Goal: Task Accomplishment & Management: Complete application form

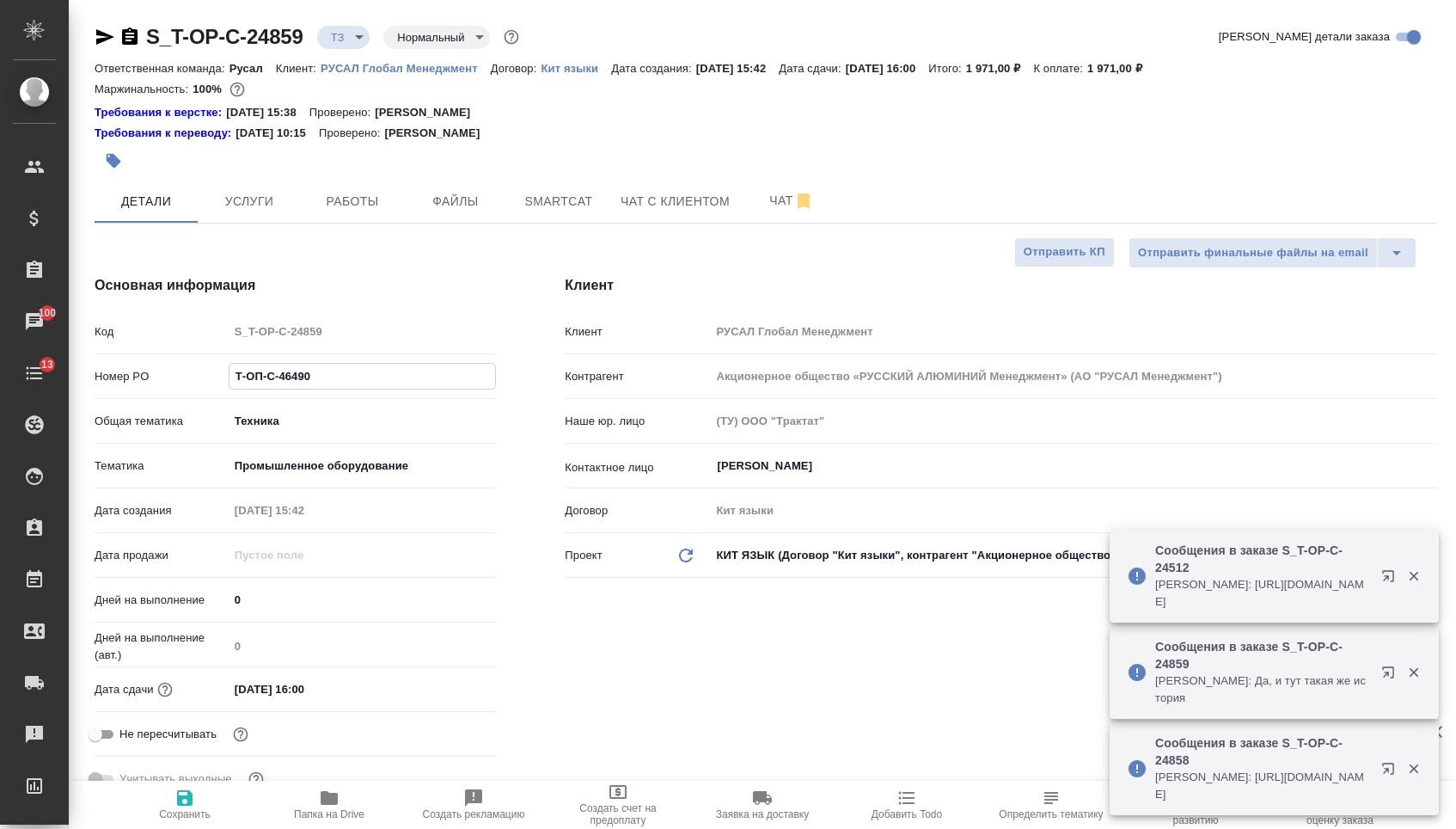
select select "RU"
click at [770, 208] on span "Чат" at bounding box center [792, 201] width 83 height 22
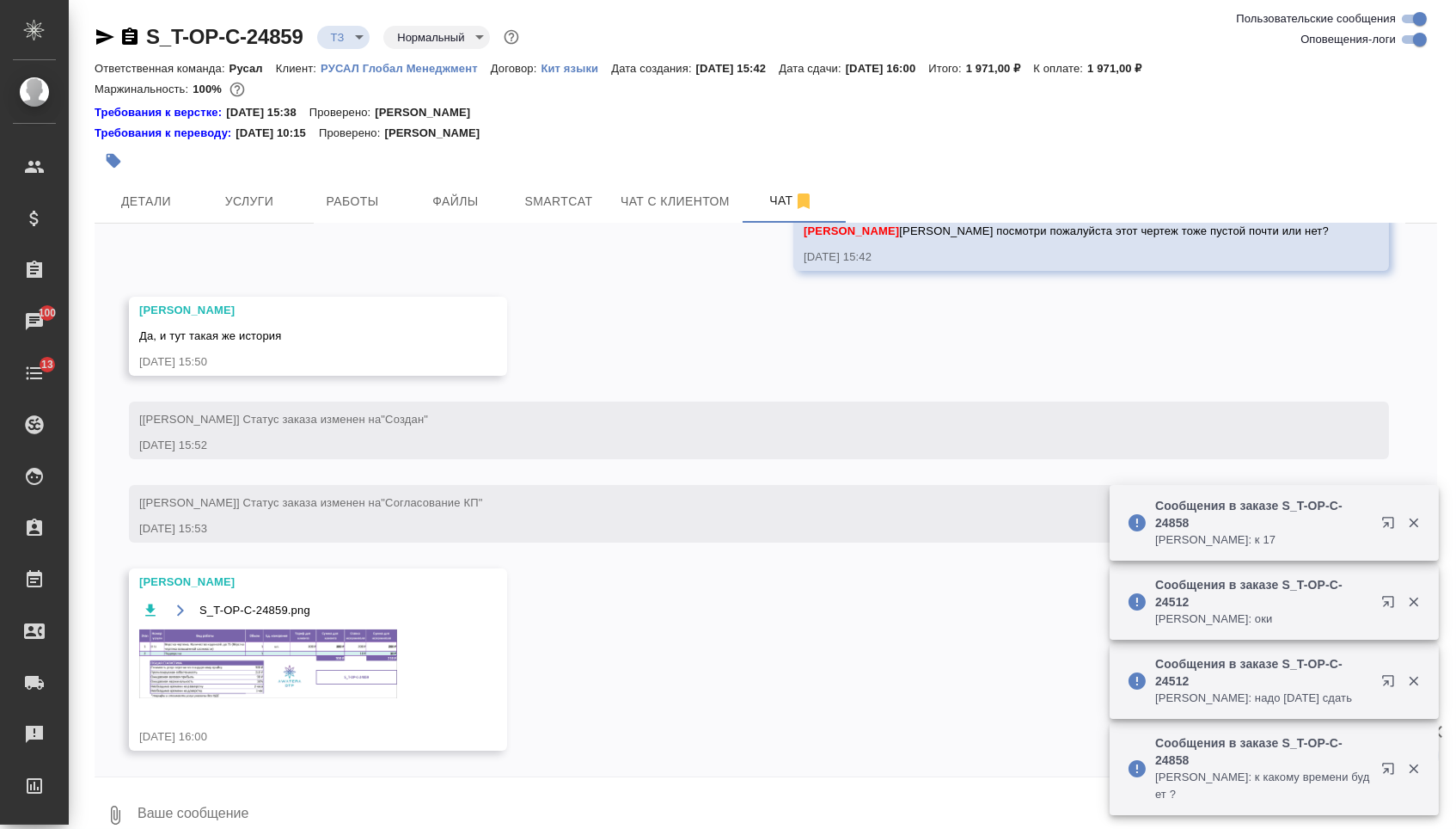
scroll to position [538, 0]
click at [146, 188] on button "Детали" at bounding box center [145, 201] width 103 height 43
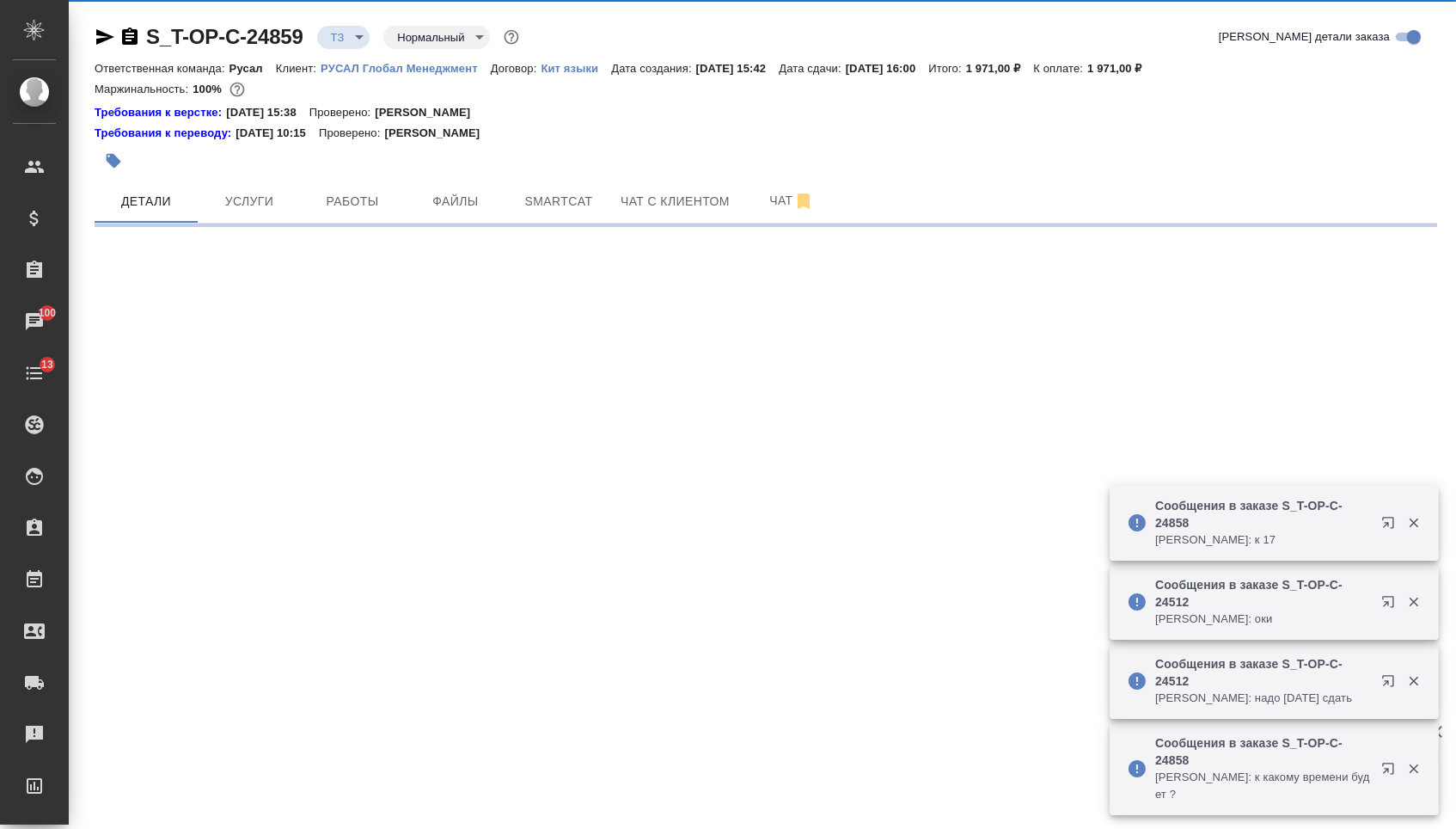
select select "RU"
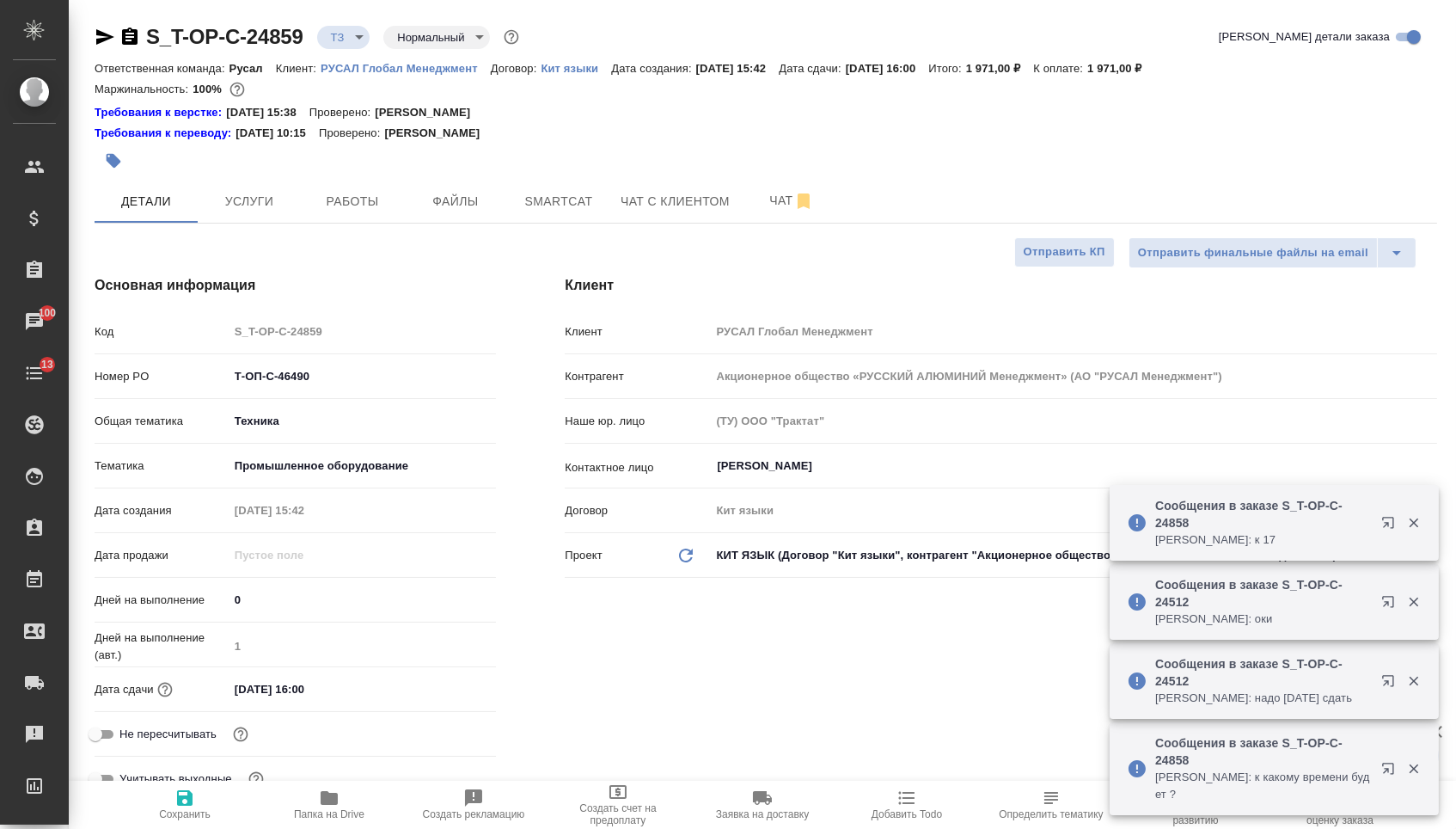
type textarea "x"
type input "[PERSON_NAME]"
click at [339, 800] on icon "button" at bounding box center [329, 798] width 21 height 21
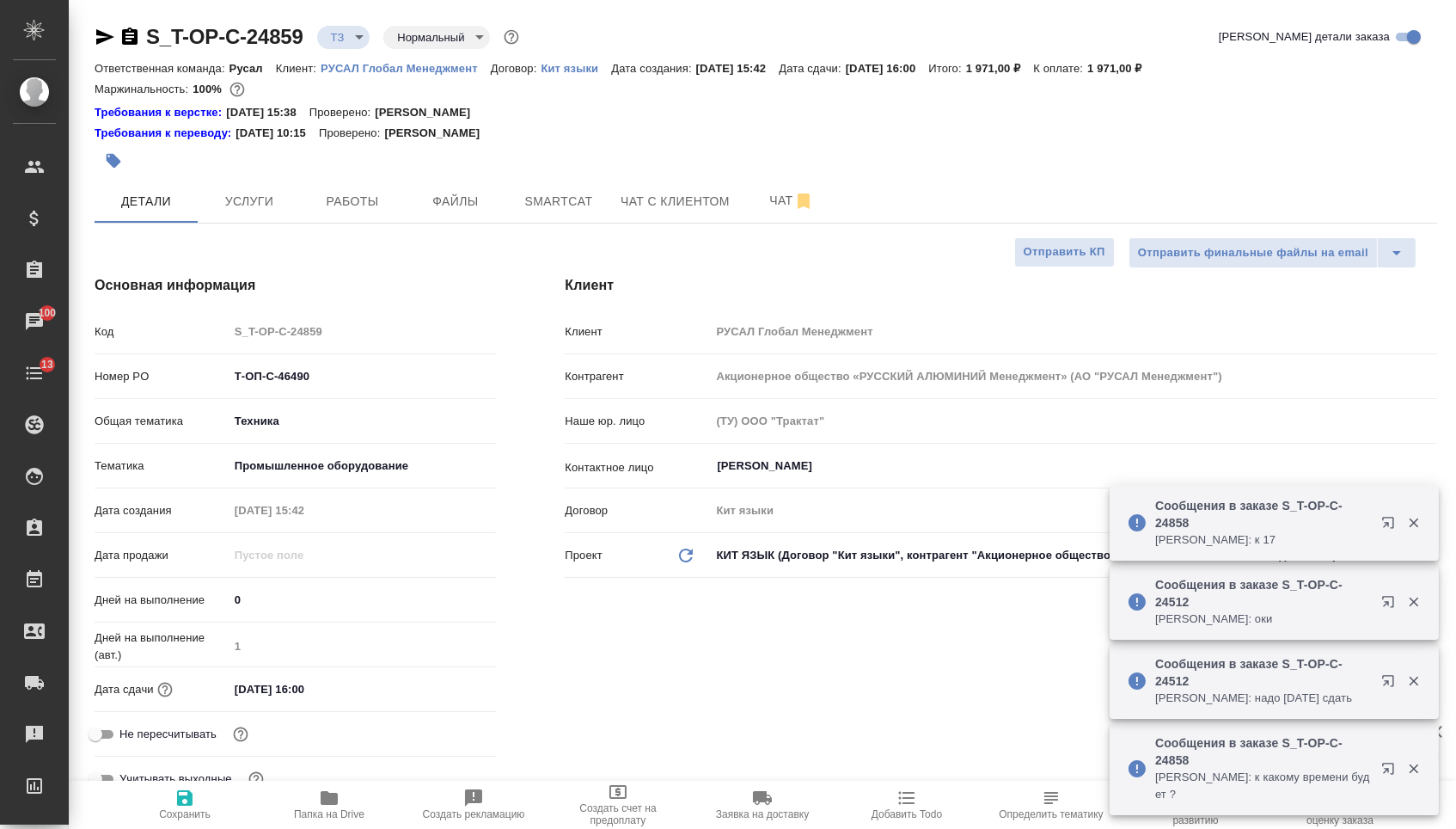
type textarea "x"
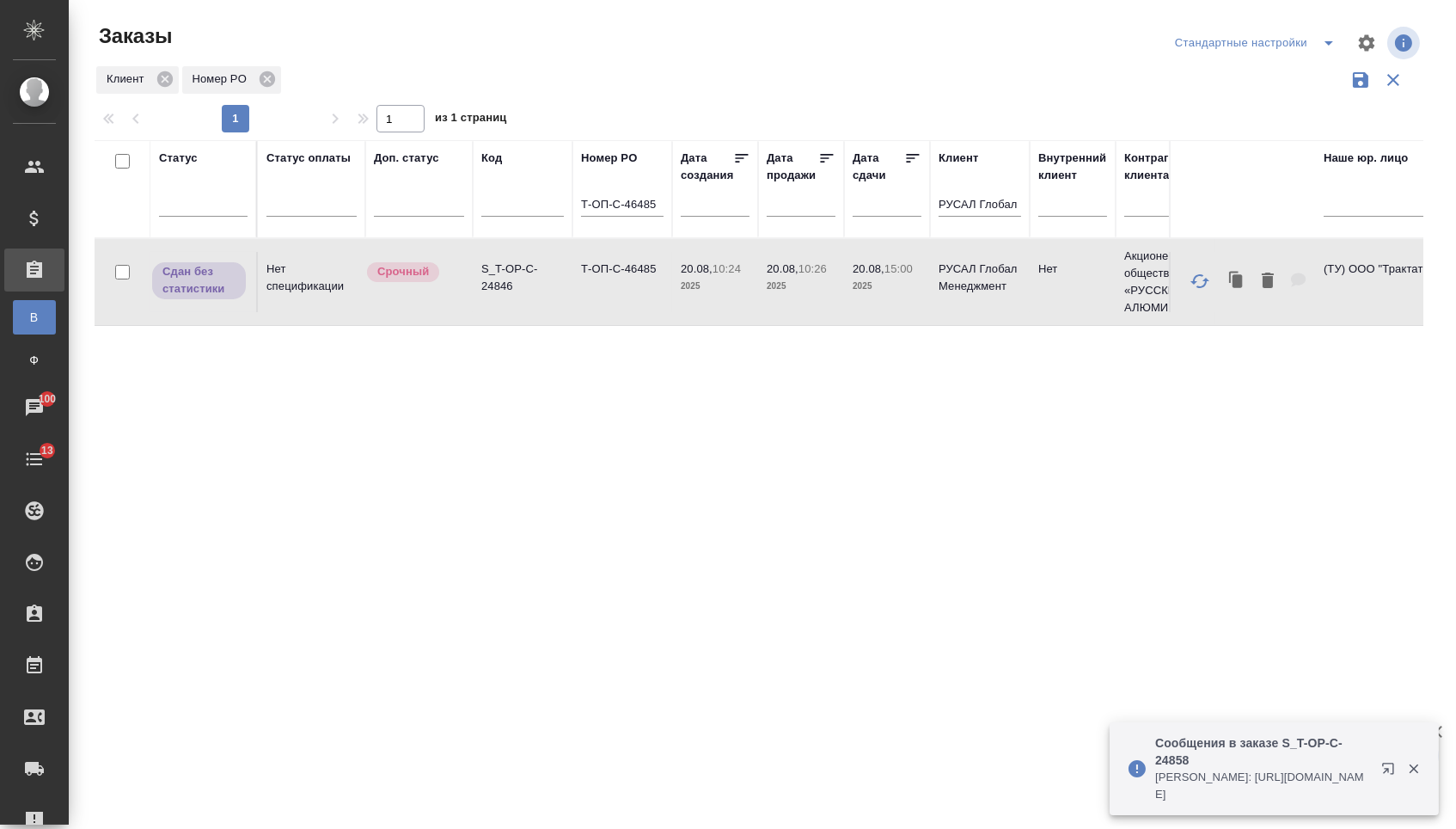
scroll to position [0, 1]
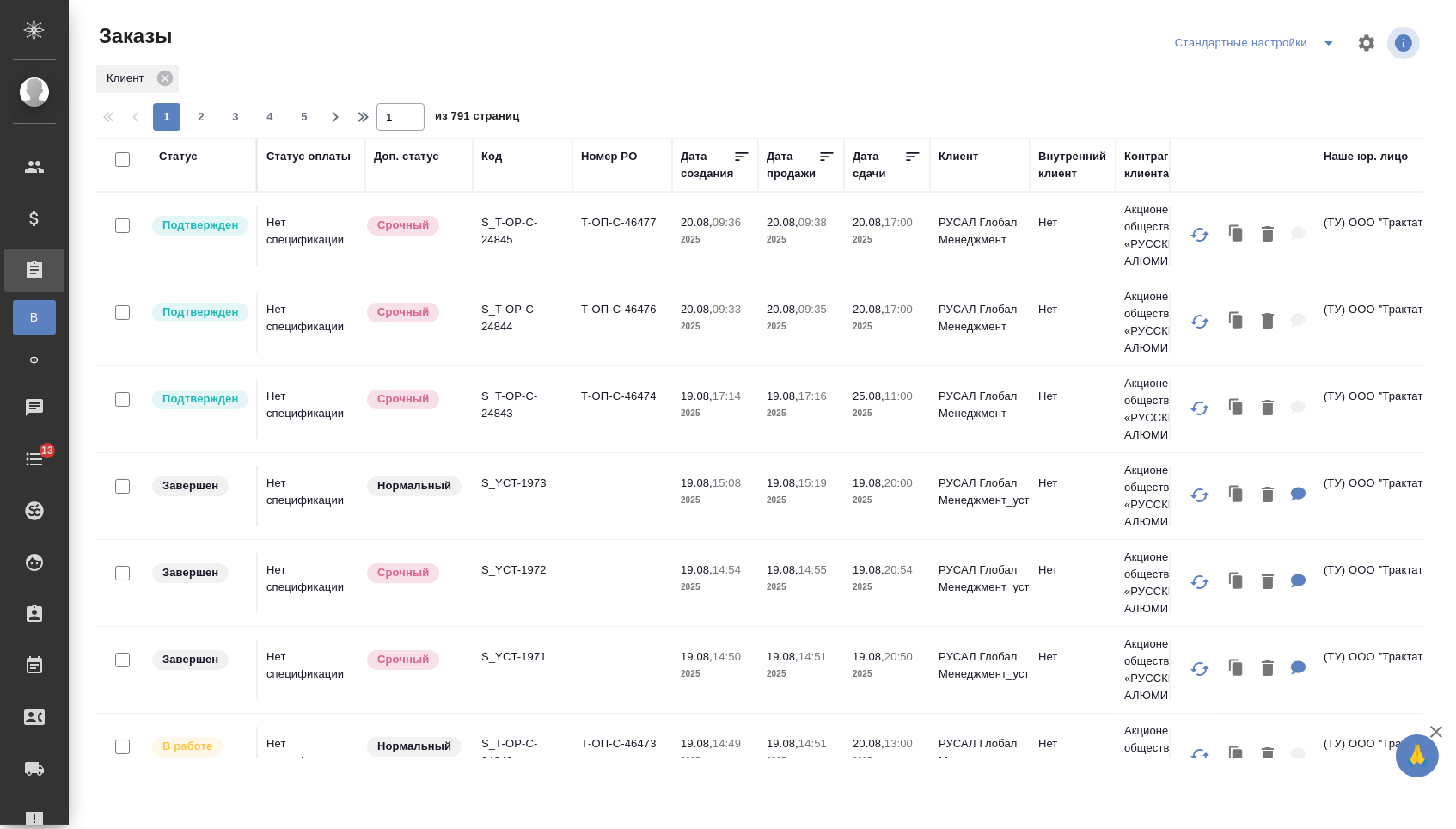
click at [870, 168] on div "Дата сдачи" at bounding box center [878, 165] width 51 height 34
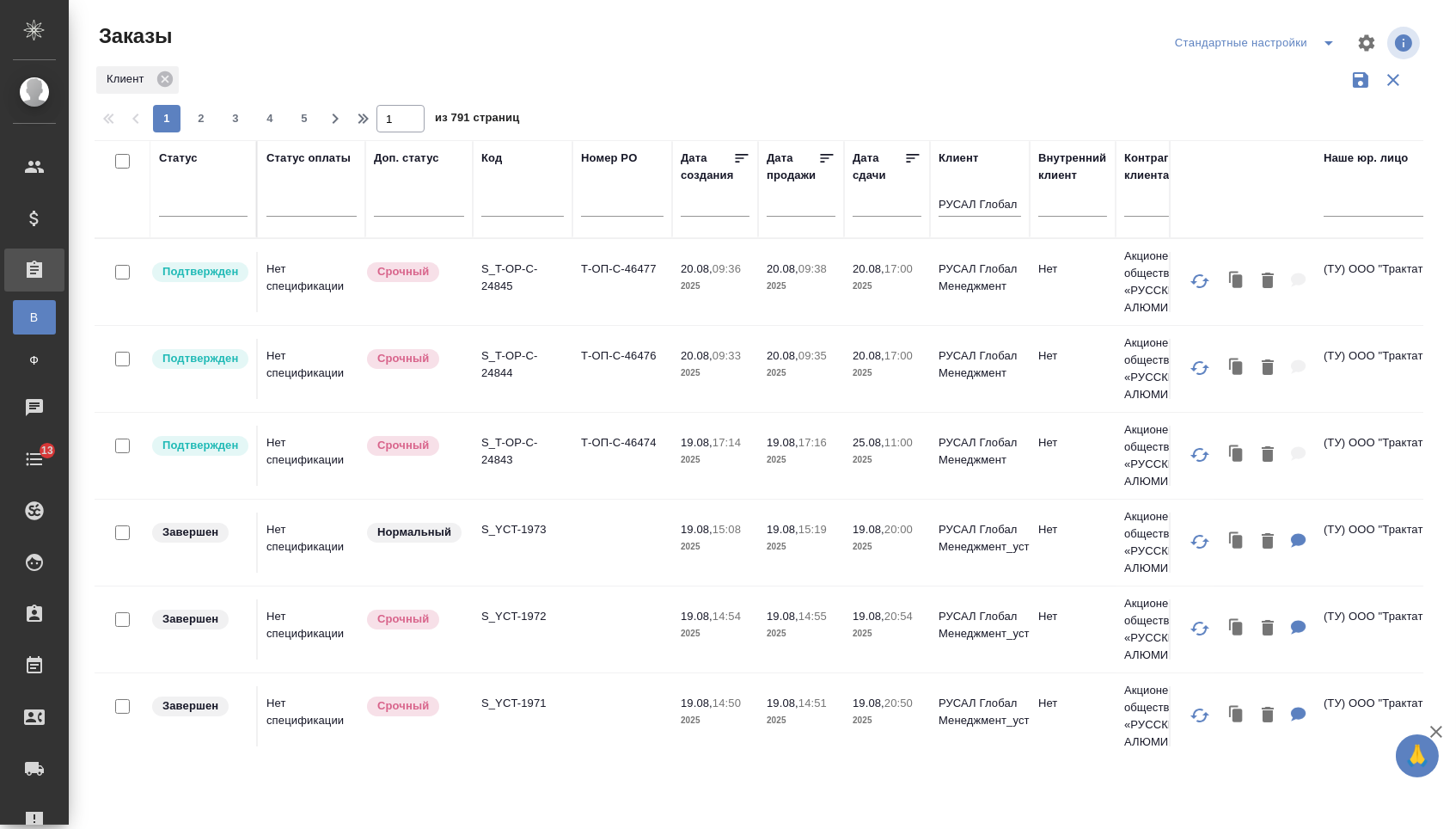
click at [872, 225] on div at bounding box center [887, 208] width 69 height 43
click at [873, 206] on input "text" at bounding box center [891, 203] width 58 height 24
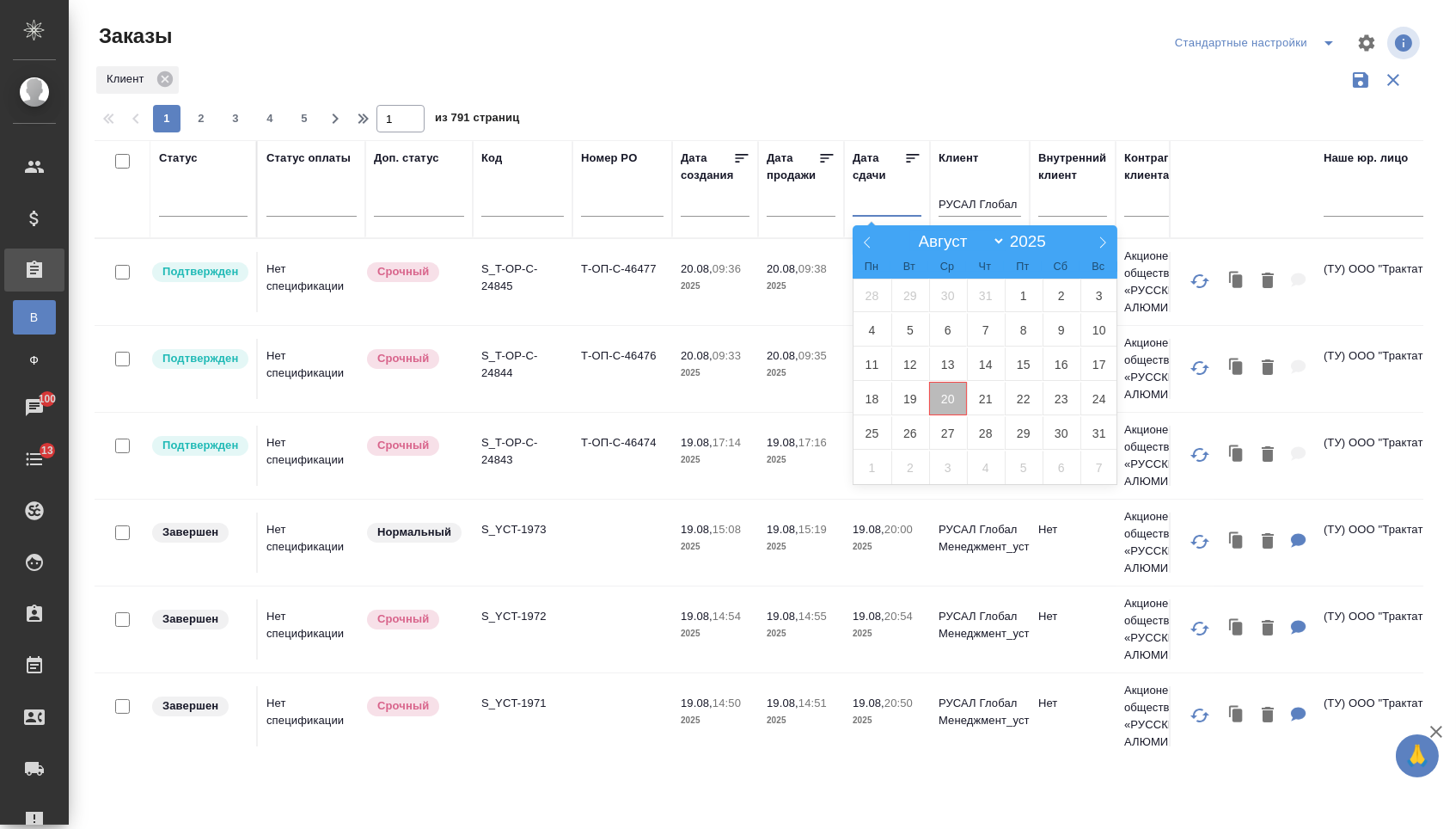
click at [953, 392] on span "20" at bounding box center [948, 398] width 38 height 33
type div "2025-08-19T21:00:00.000Z"
click at [983, 393] on span "21" at bounding box center [986, 398] width 38 height 33
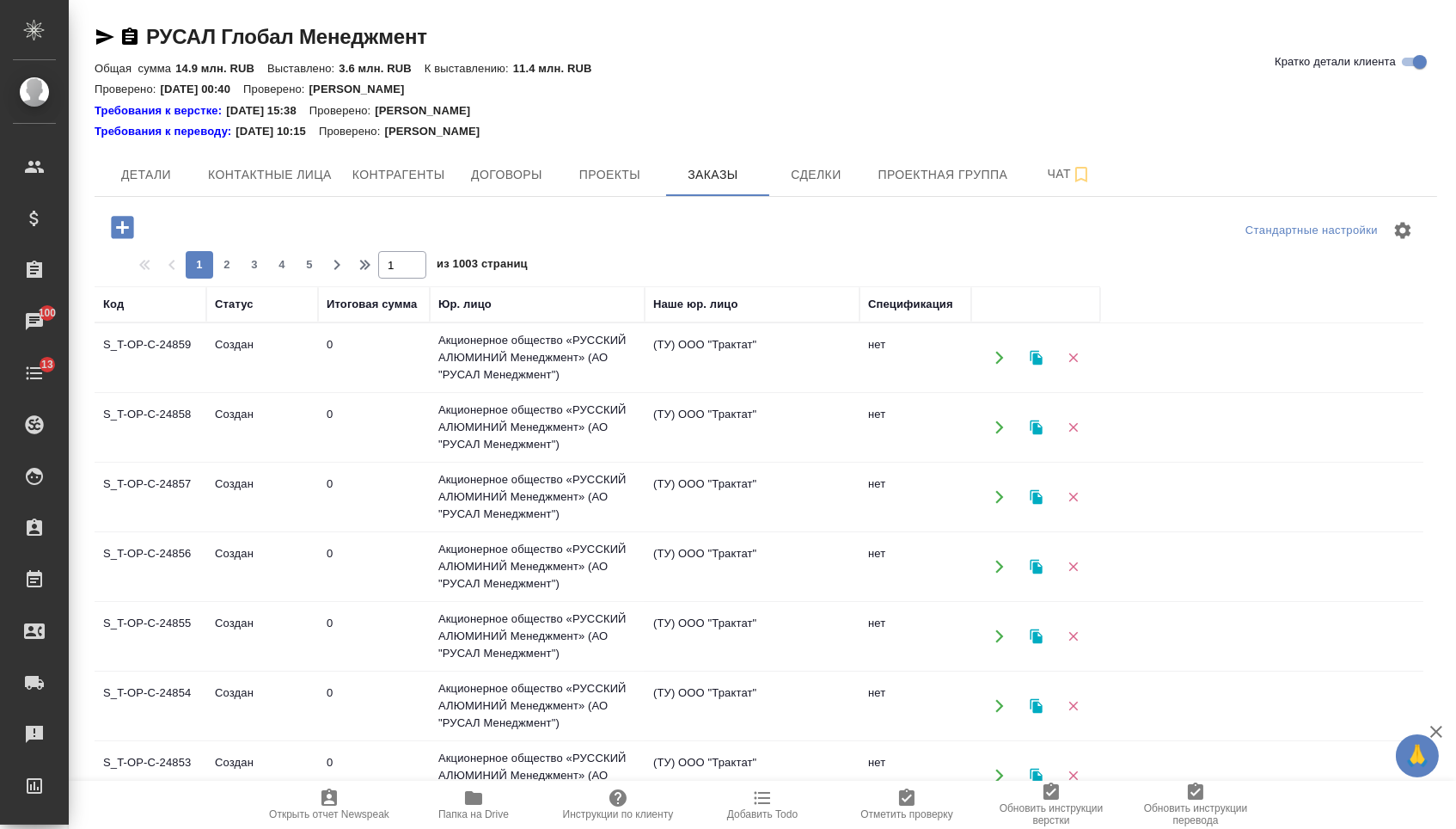
click at [130, 225] on icon "button" at bounding box center [122, 226] width 22 height 22
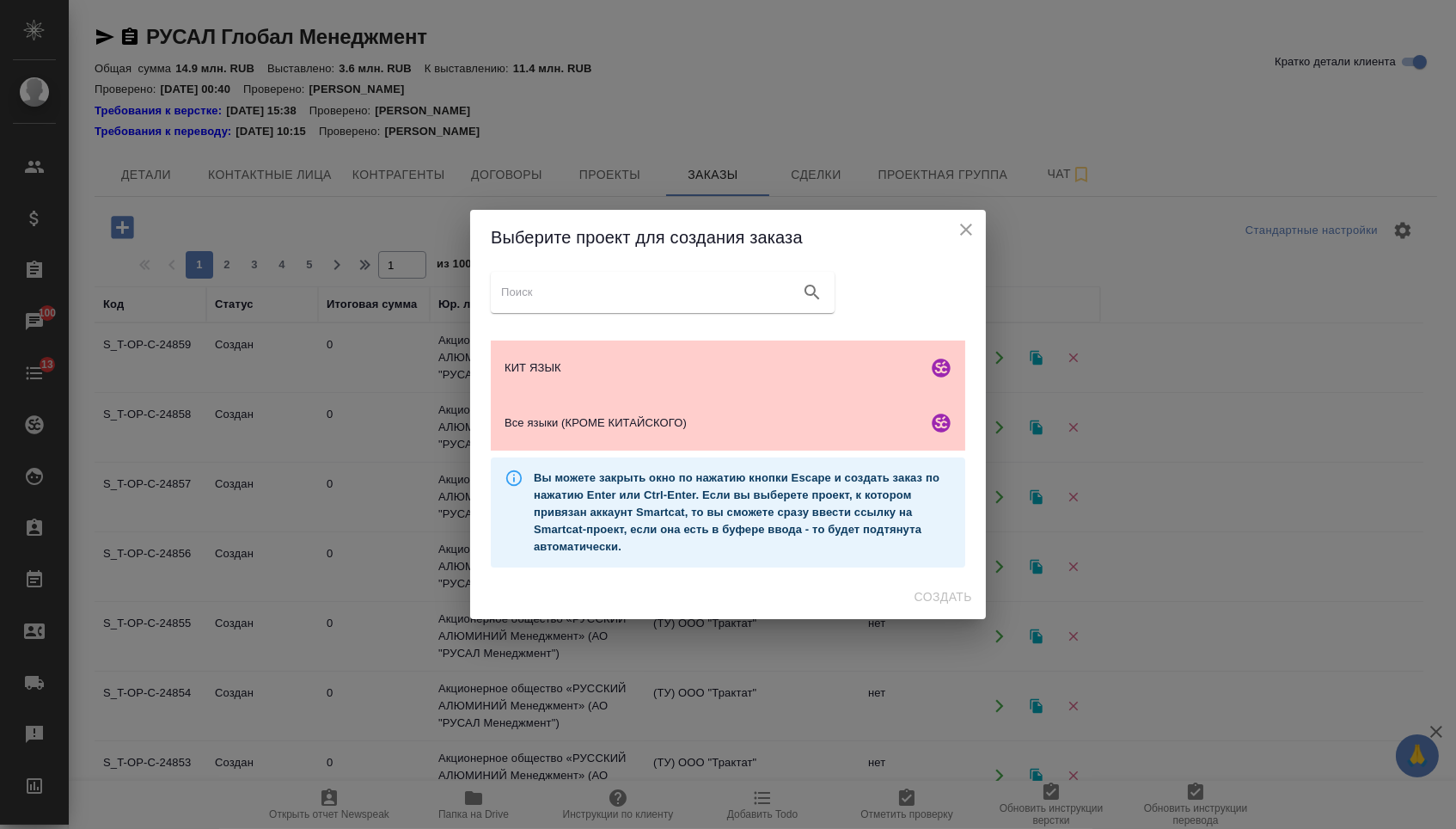
click at [130, 225] on div "Выберите проект для создания заказа КИТ ЯЗЫК Ссылка на проект Smartcat Все язык…" at bounding box center [728, 414] width 1456 height 829
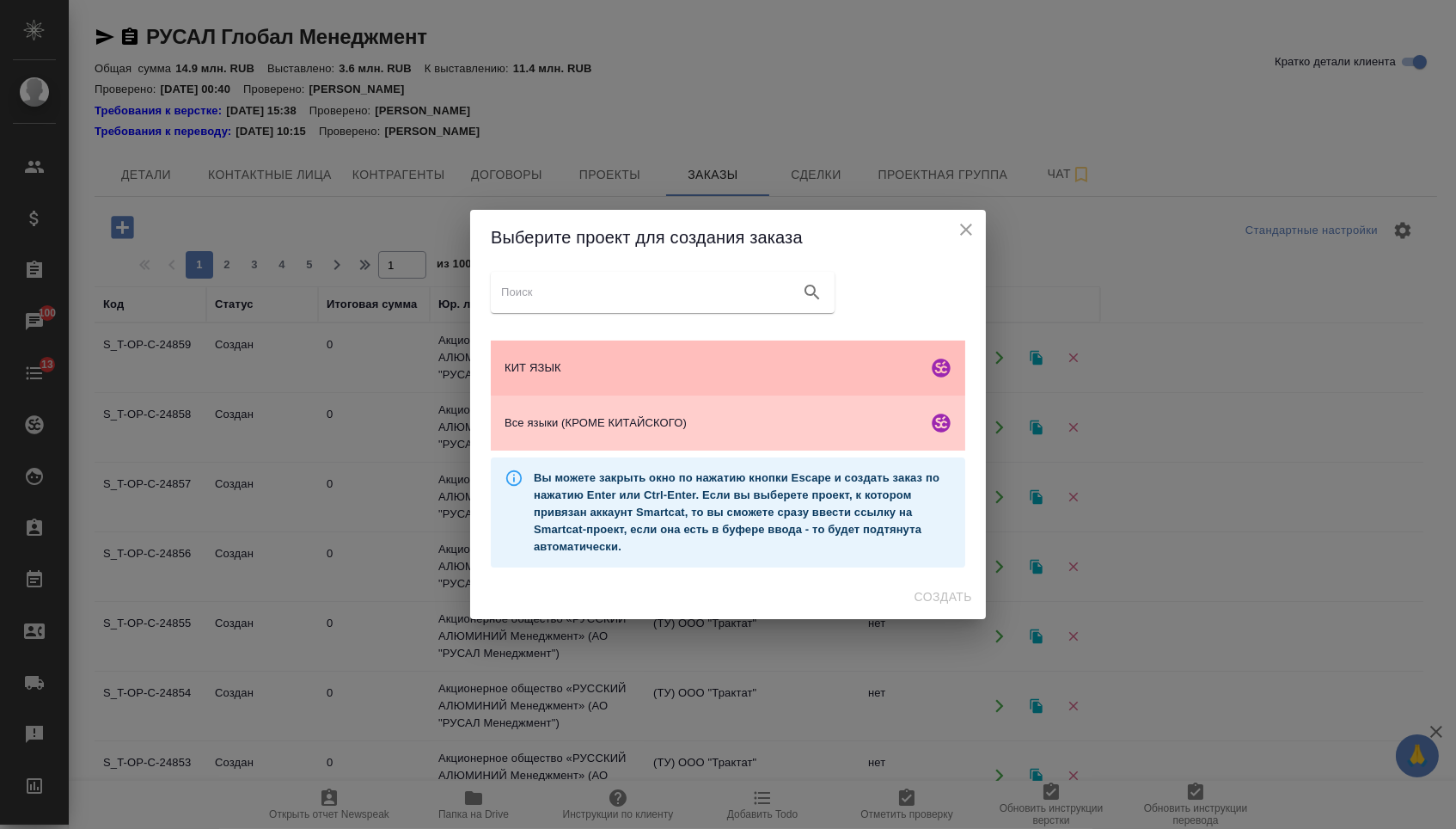
click at [598, 367] on span "КИТ ЯЗЫК" at bounding box center [713, 367] width 417 height 17
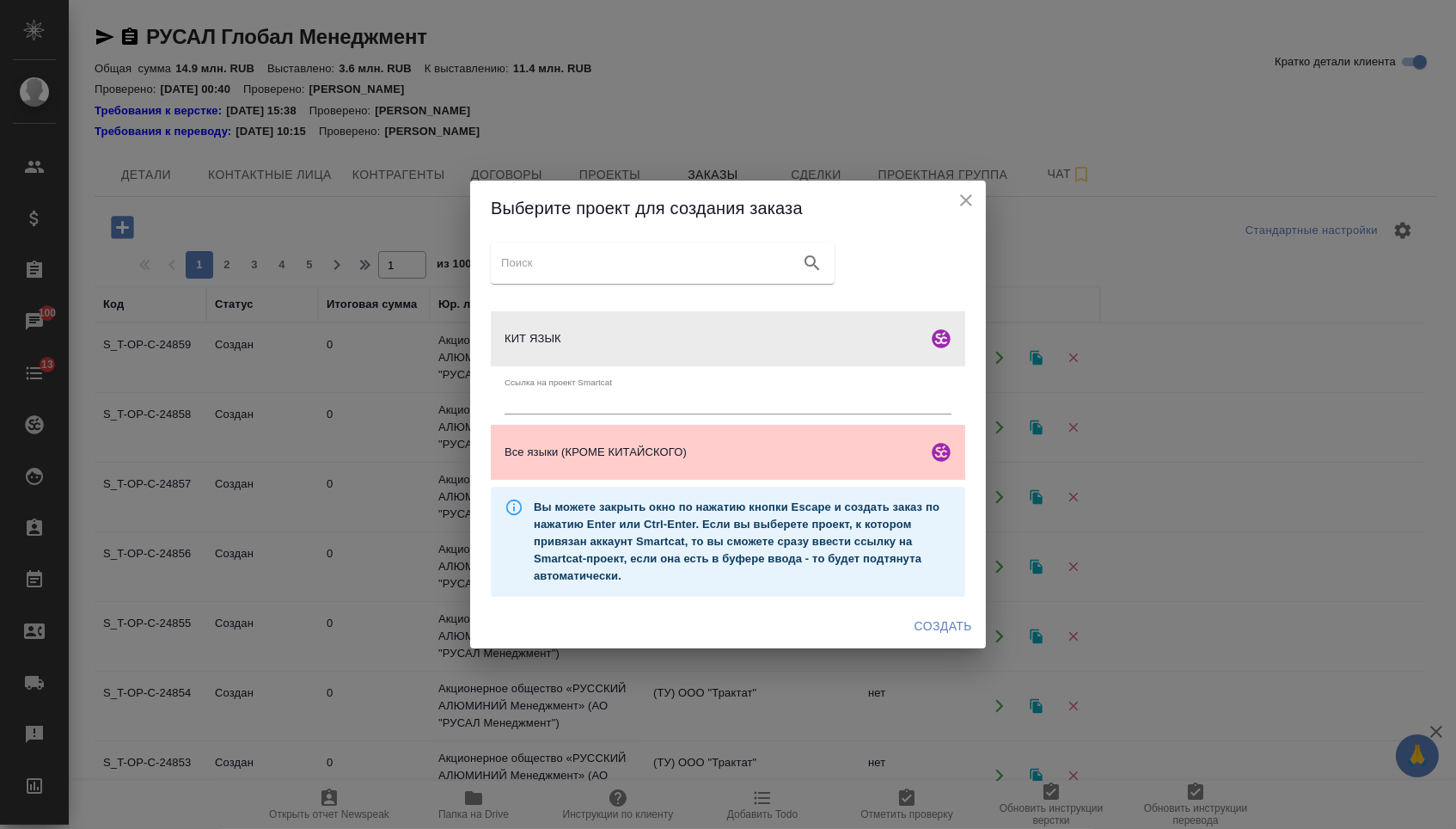
click at [930, 621] on button "Создать" at bounding box center [943, 626] width 71 height 31
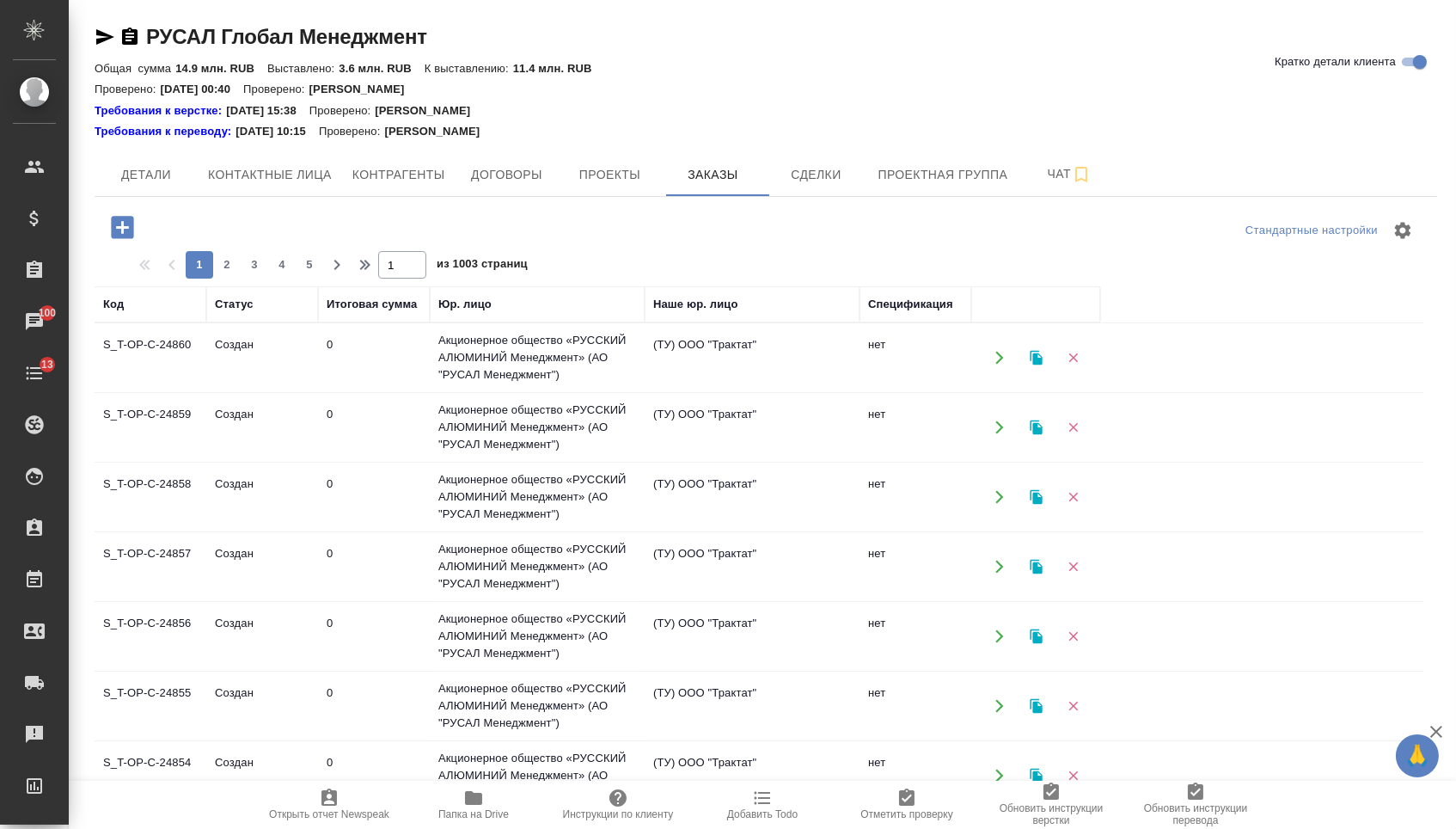
click at [124, 203] on div "Стандартные настройки 1 2 3 4 5 1 из 1003 страниц Код Статус Итоговая сумма Юр.…" at bounding box center [766, 581] width 1343 height 769
click at [133, 223] on icon "button" at bounding box center [122, 226] width 22 height 22
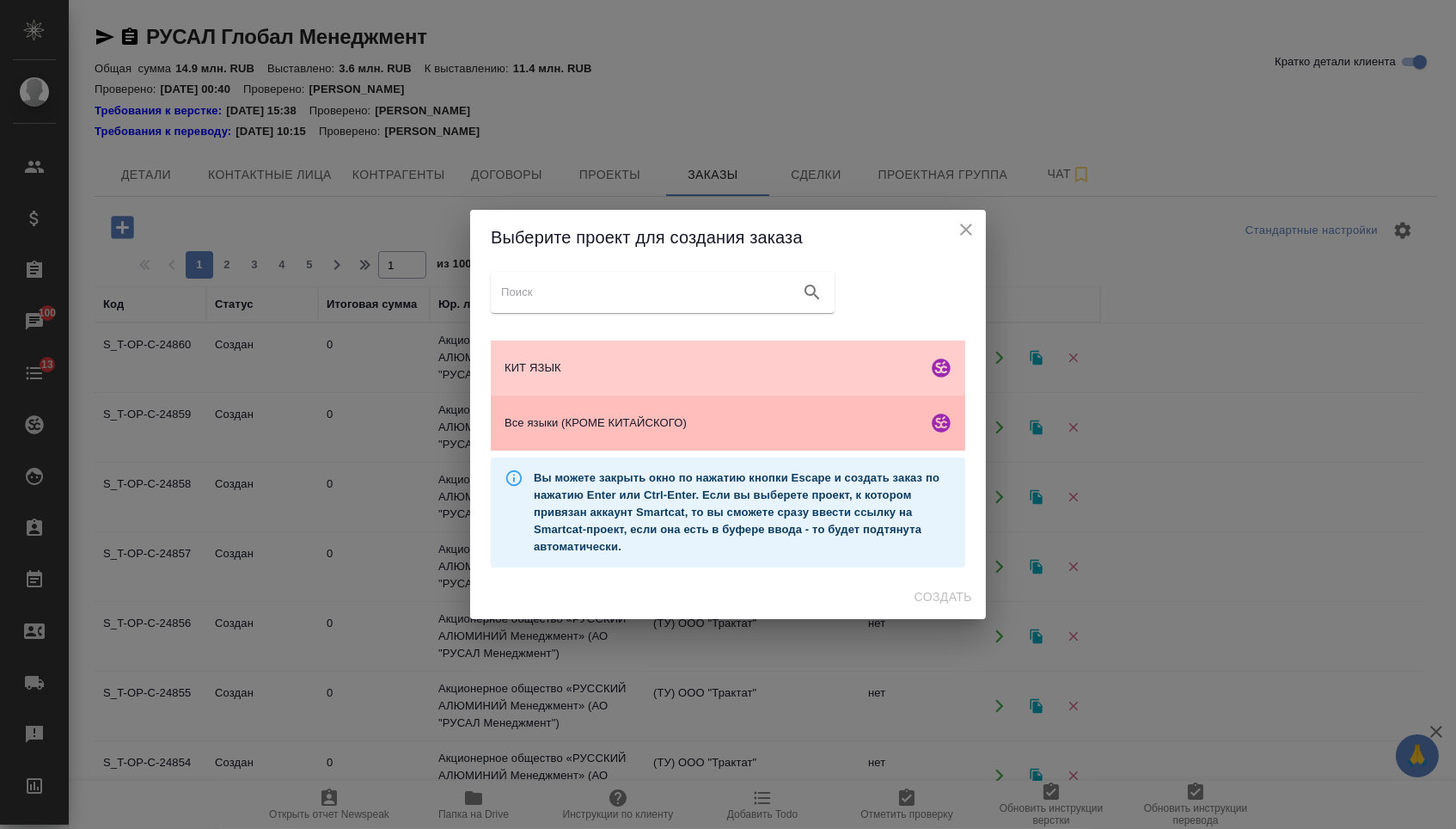
click at [618, 427] on span "Все языки (КРОМЕ КИТАЙСКОГО)" at bounding box center [713, 423] width 417 height 17
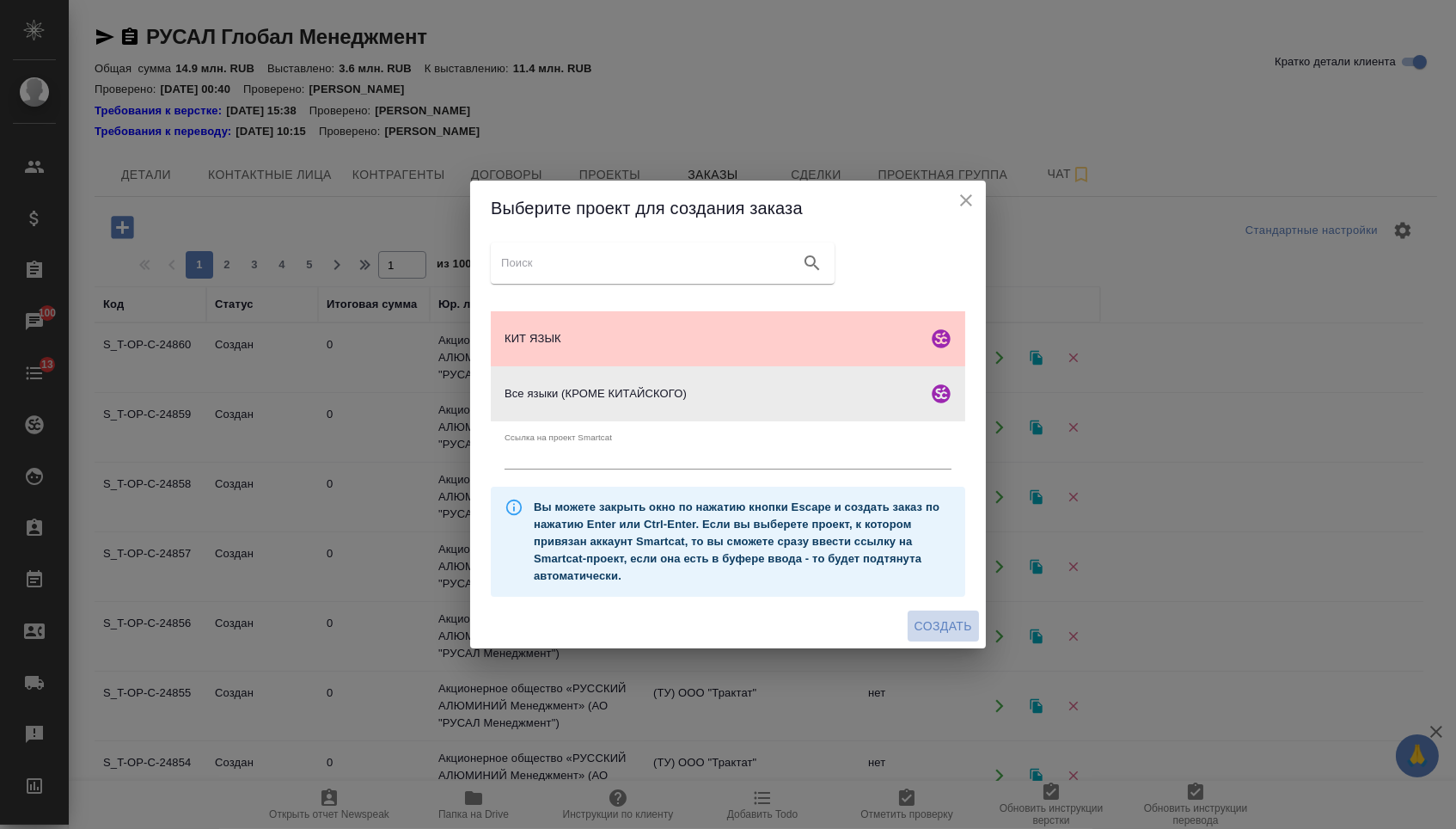
click at [925, 627] on span "Создать" at bounding box center [943, 627] width 57 height 22
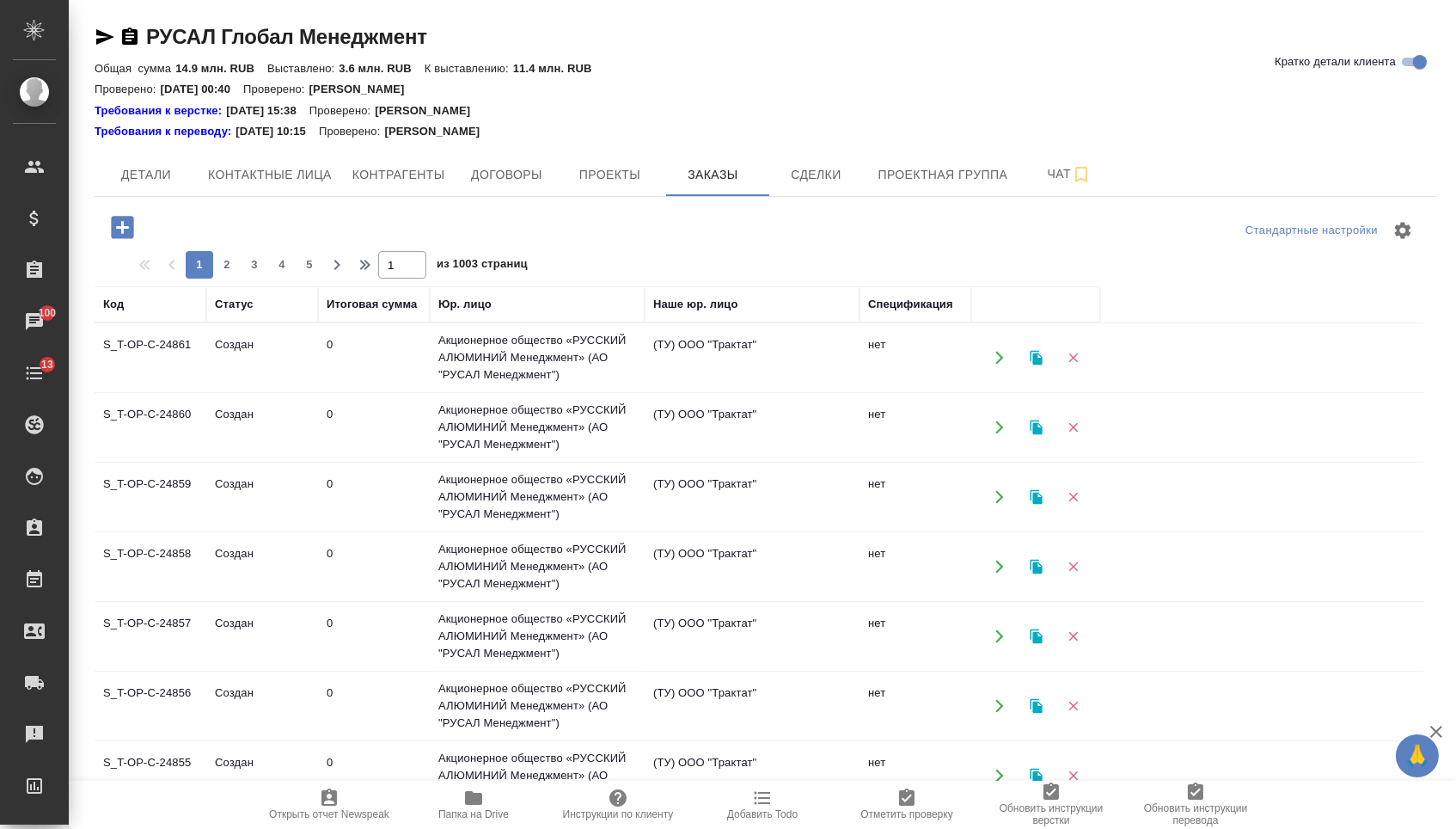
click at [129, 228] on icon "button" at bounding box center [123, 228] width 31 height 31
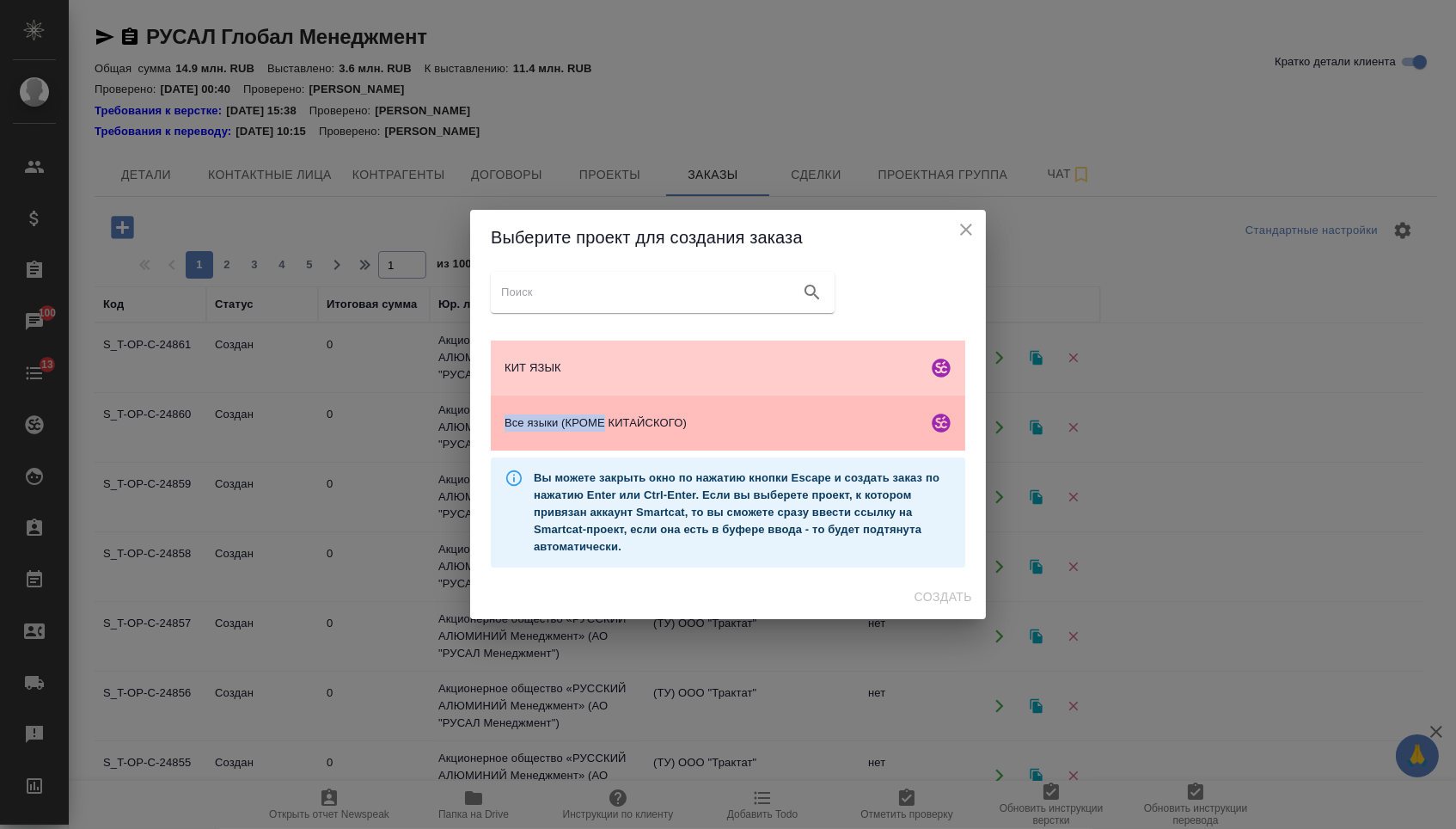
click at [610, 419] on span "Все языки (КРОМЕ КИТАЙСКОГО)" at bounding box center [713, 423] width 417 height 17
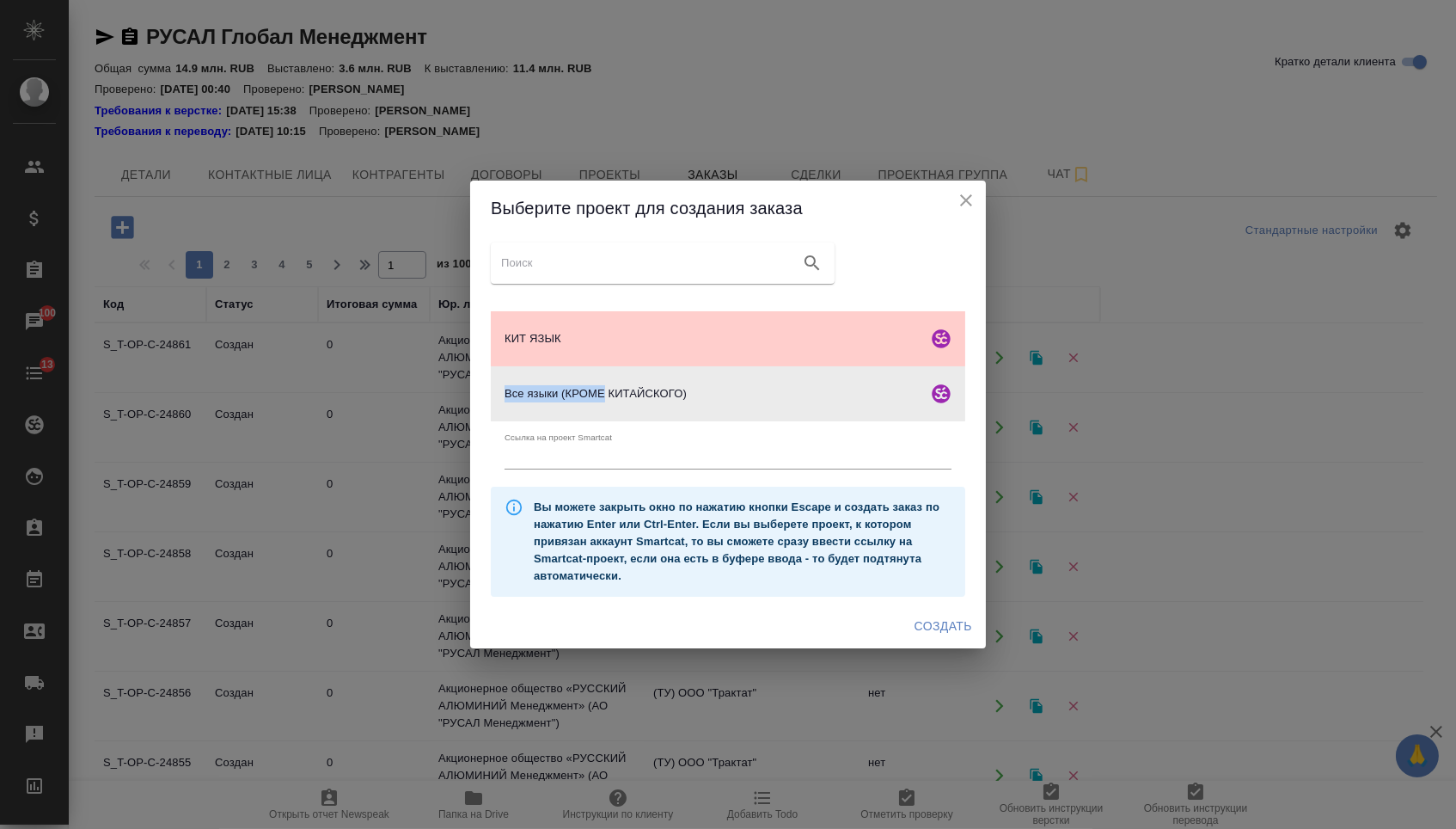
click at [942, 638] on span "Создать" at bounding box center [943, 627] width 57 height 22
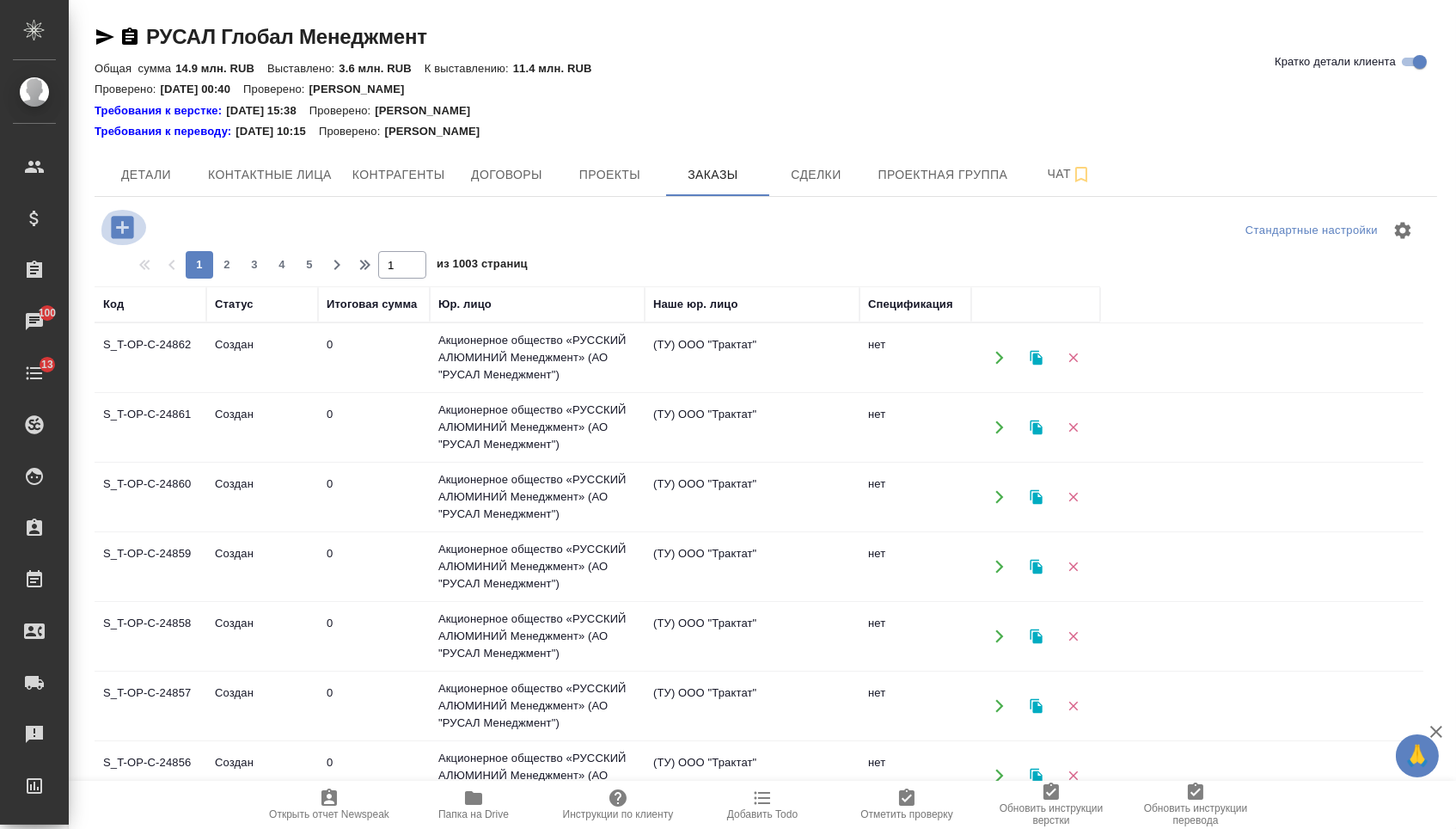
click at [137, 213] on icon "button" at bounding box center [123, 228] width 31 height 31
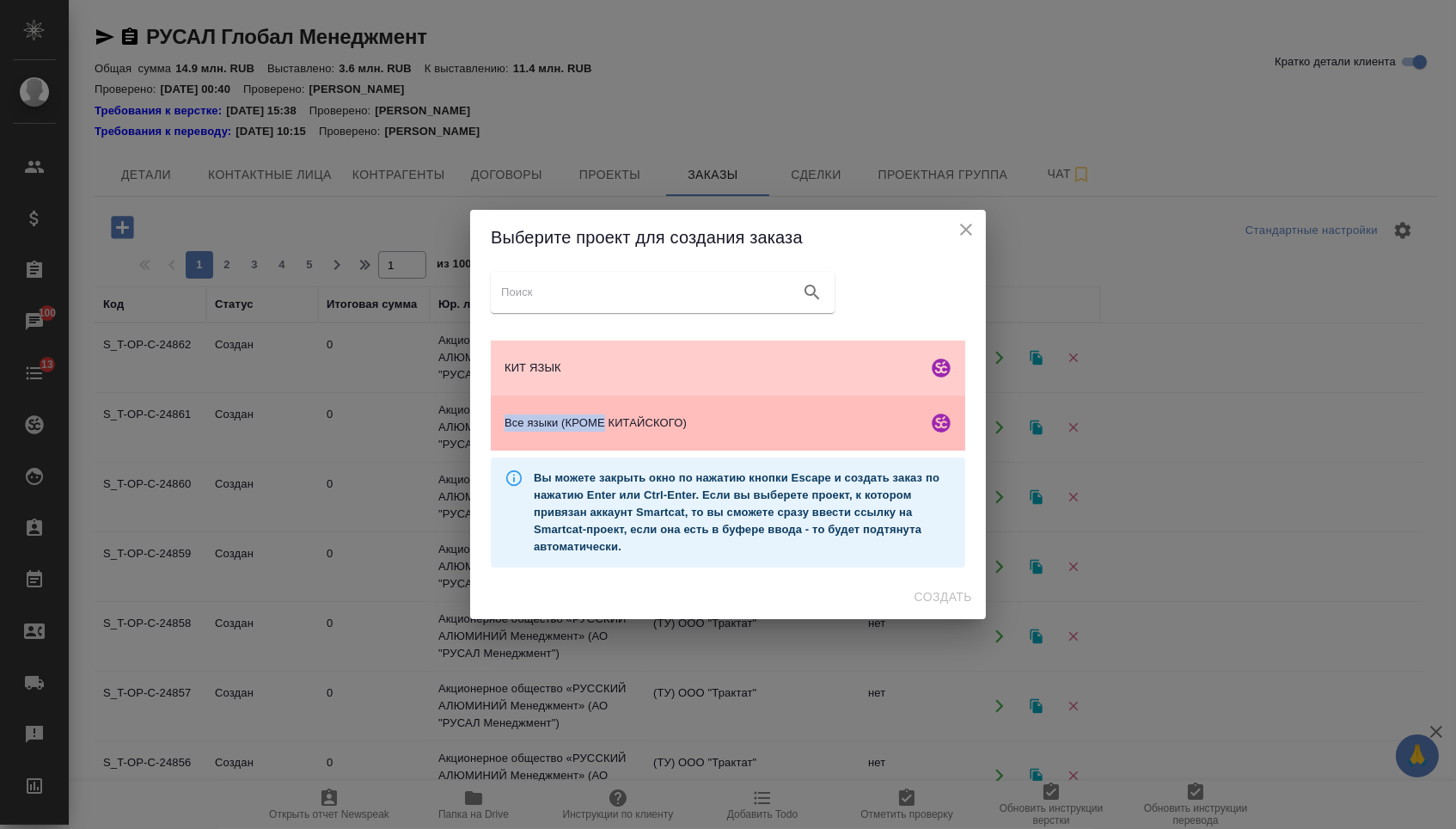
click at [648, 409] on div "Все языки (КРОМЕ КИТАЙСКОГО)" at bounding box center [728, 423] width 475 height 55
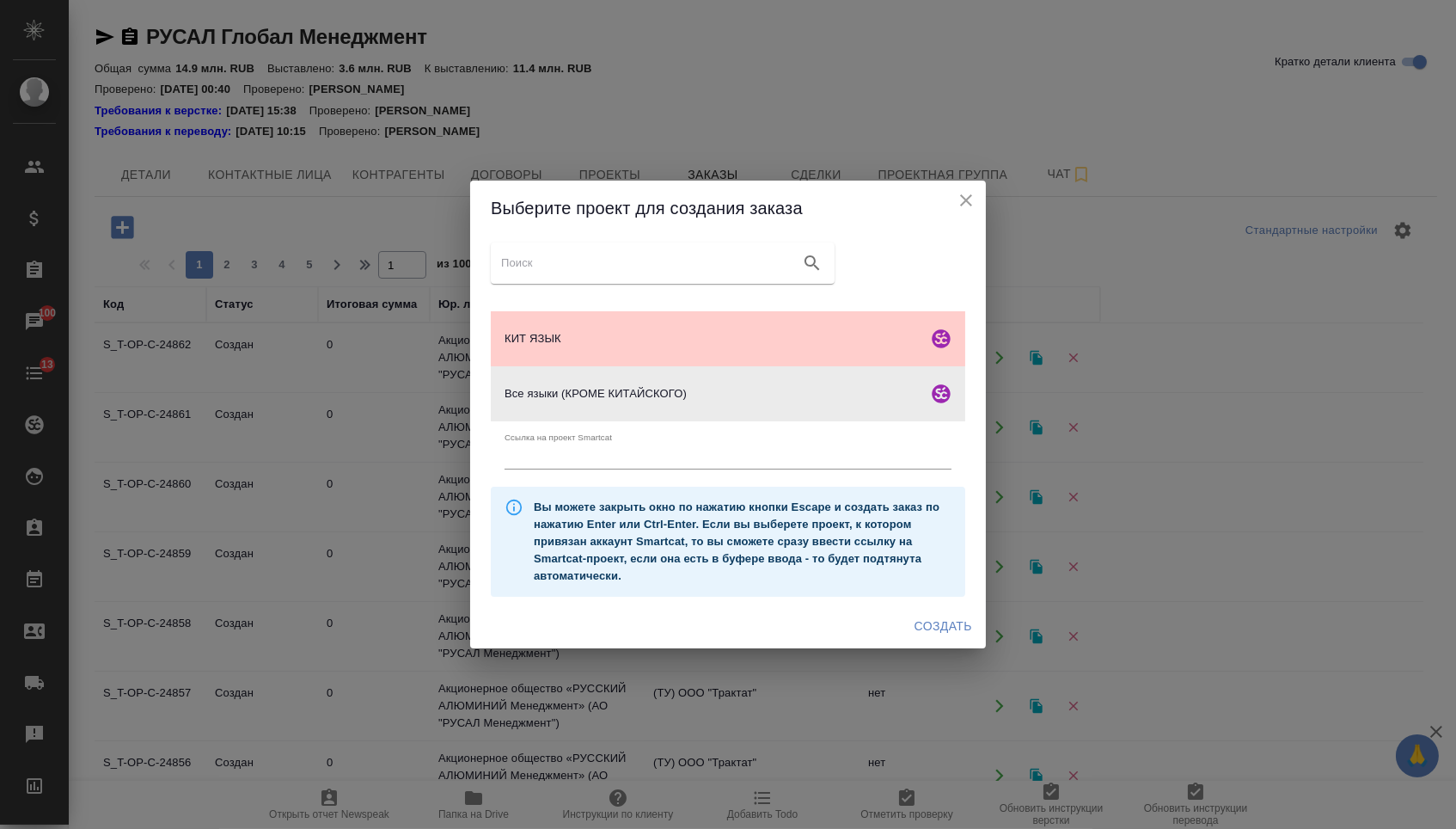
click at [944, 633] on span "Создать" at bounding box center [943, 627] width 57 height 22
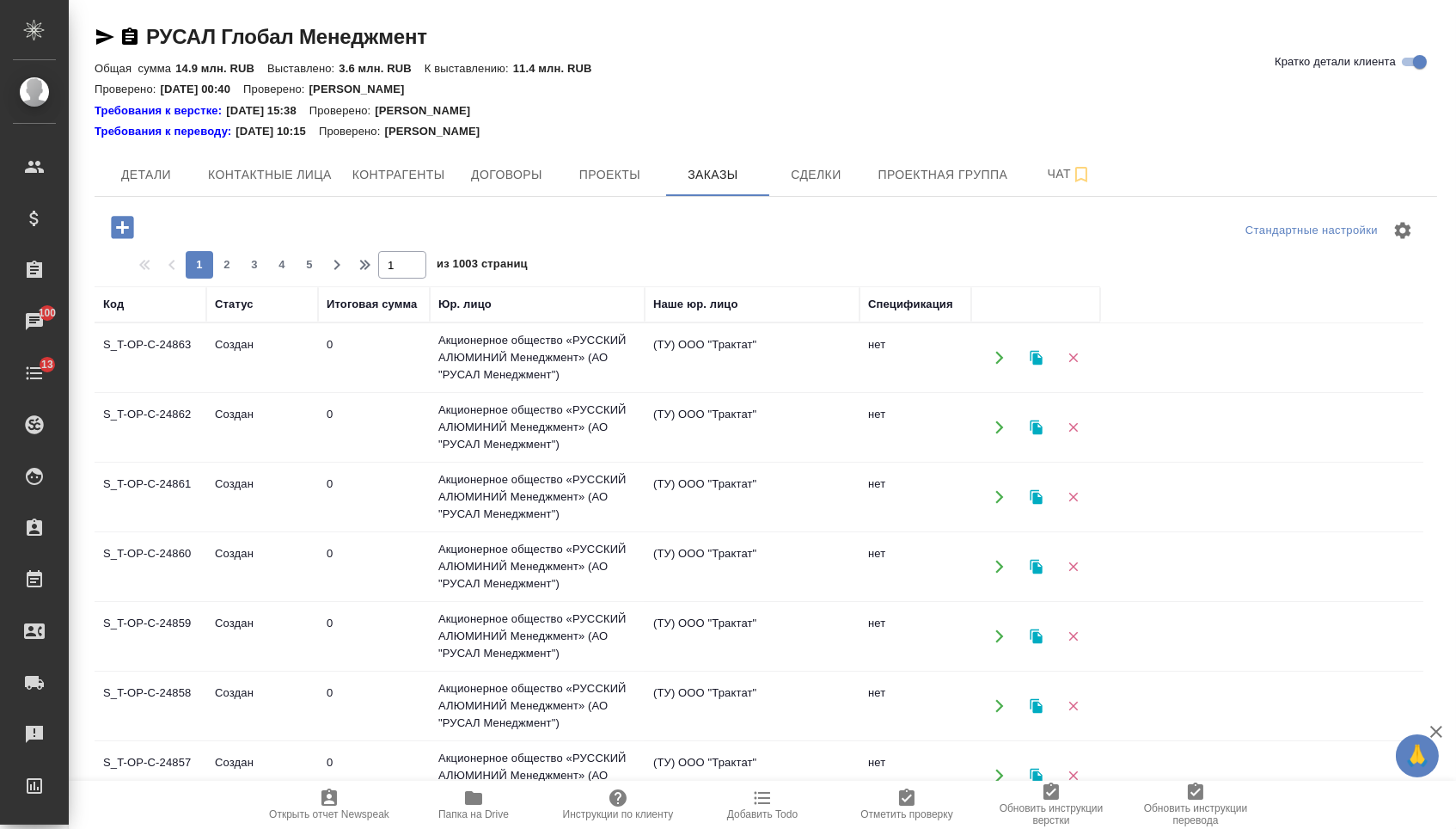
click at [127, 220] on icon "button" at bounding box center [122, 226] width 22 height 22
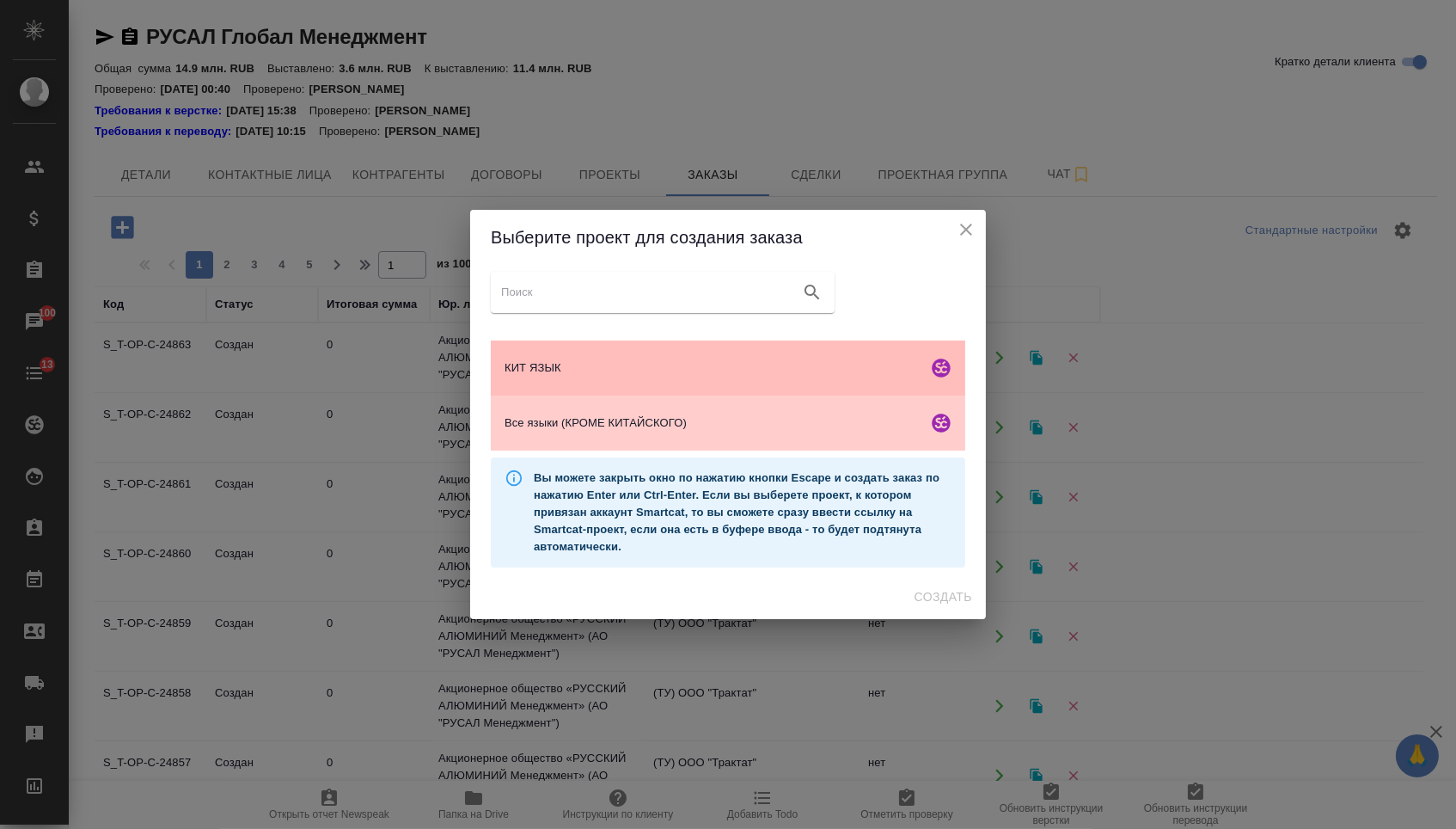
click at [541, 359] on span "КИТ ЯЗЫК" at bounding box center [713, 367] width 417 height 17
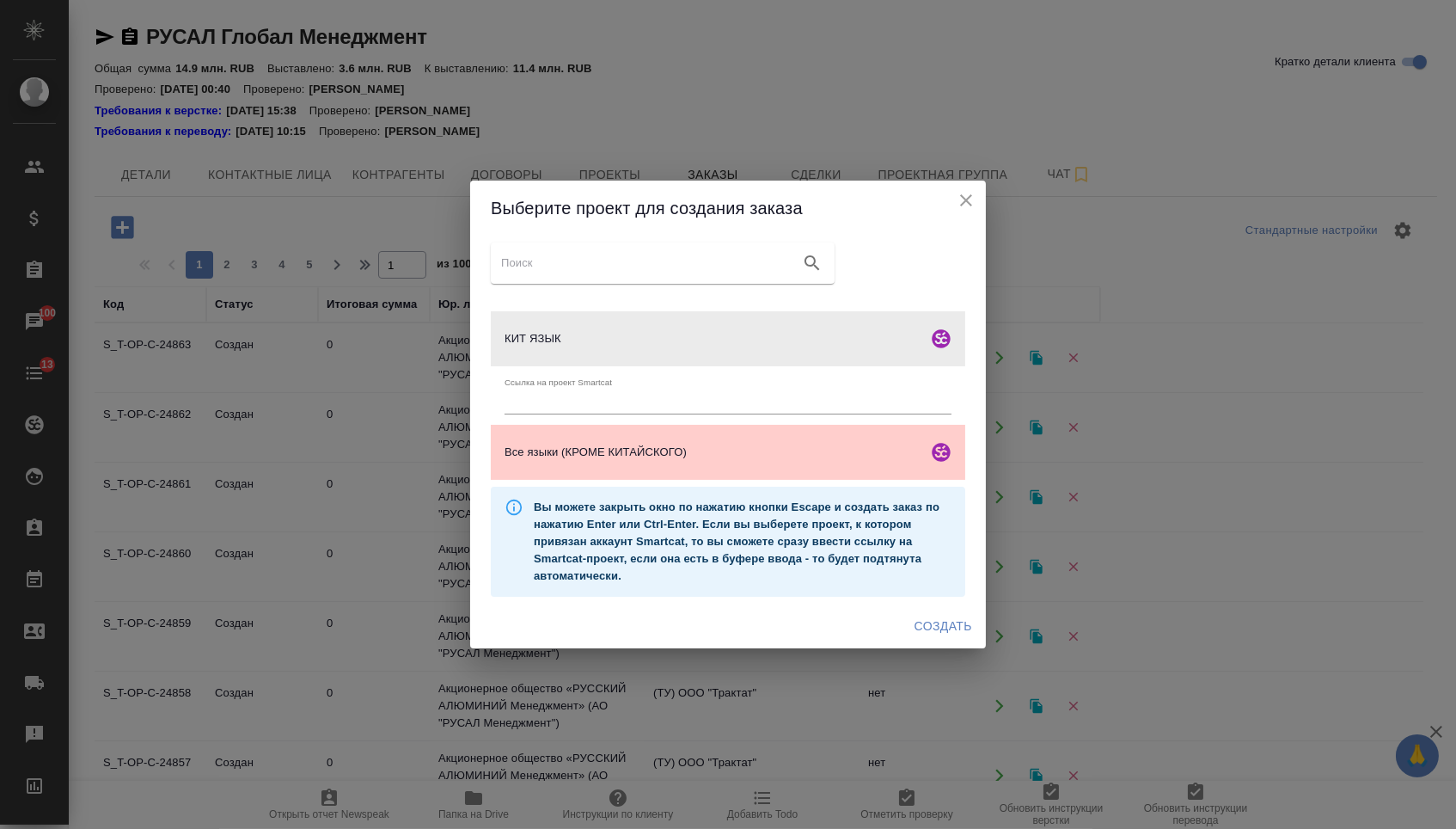
click at [915, 631] on span "Создать" at bounding box center [943, 627] width 57 height 22
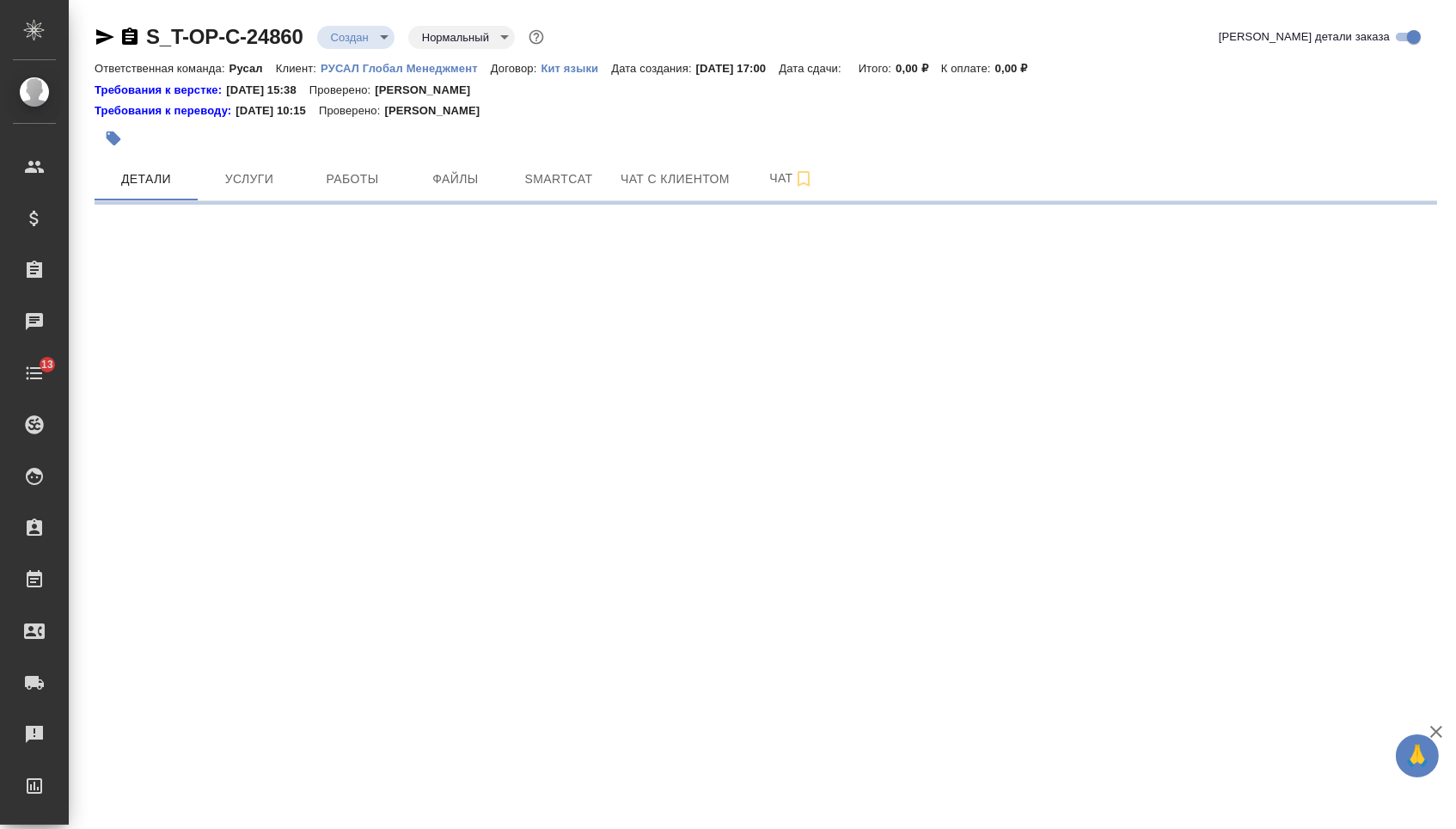
select select "RU"
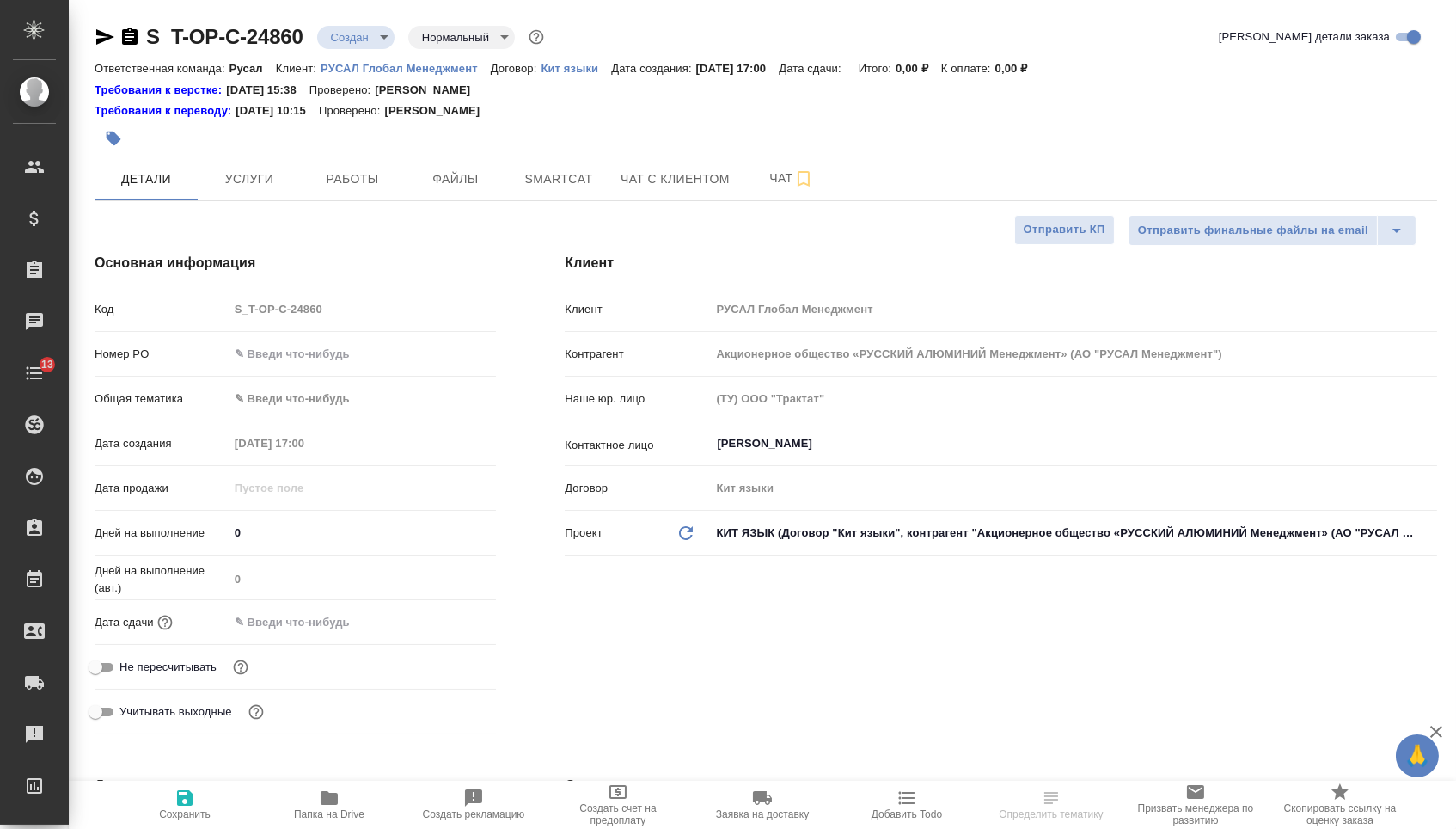
type textarea "x"
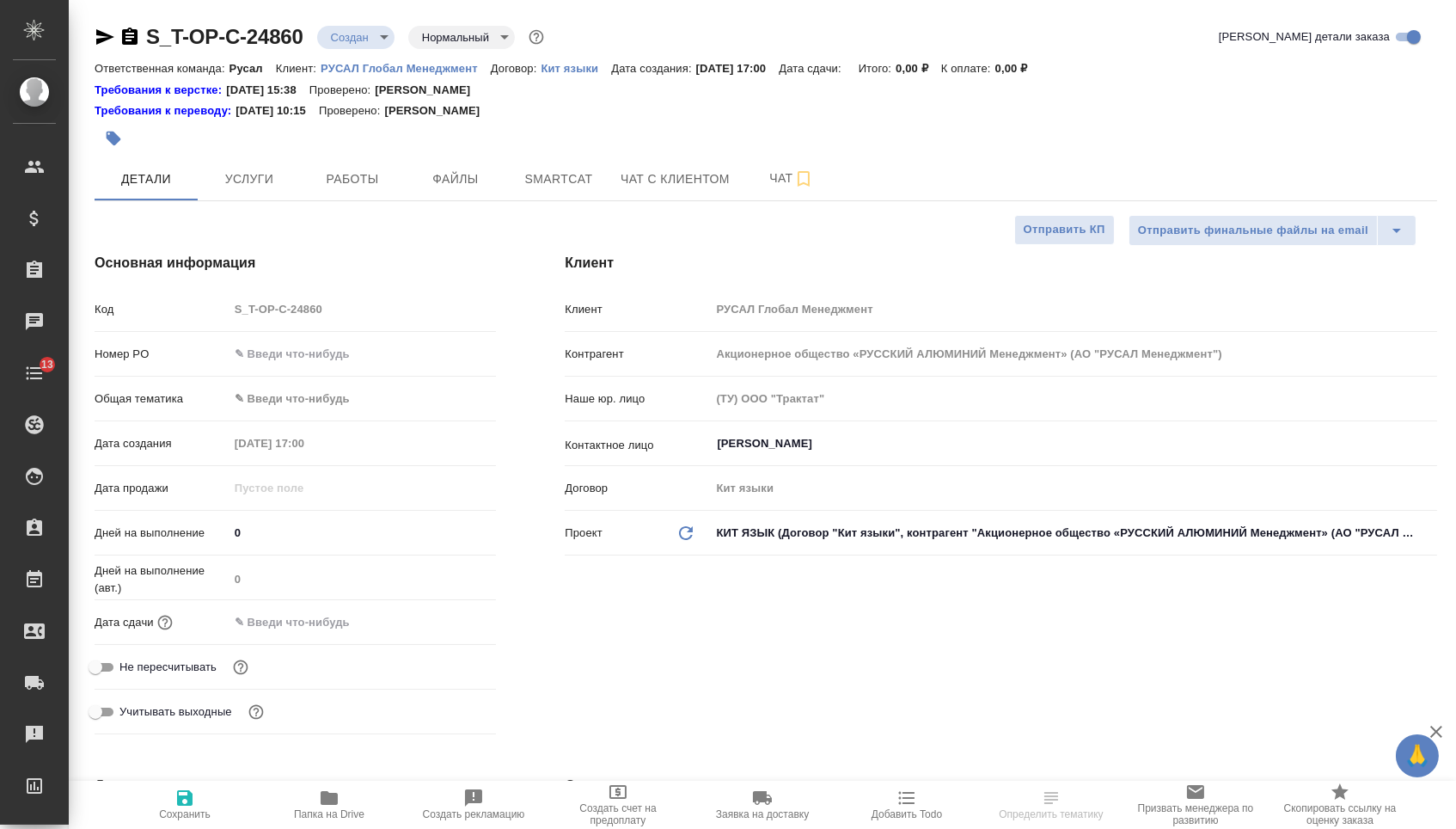
type textarea "x"
click at [376, 352] on input "text" at bounding box center [363, 354] width 268 height 25
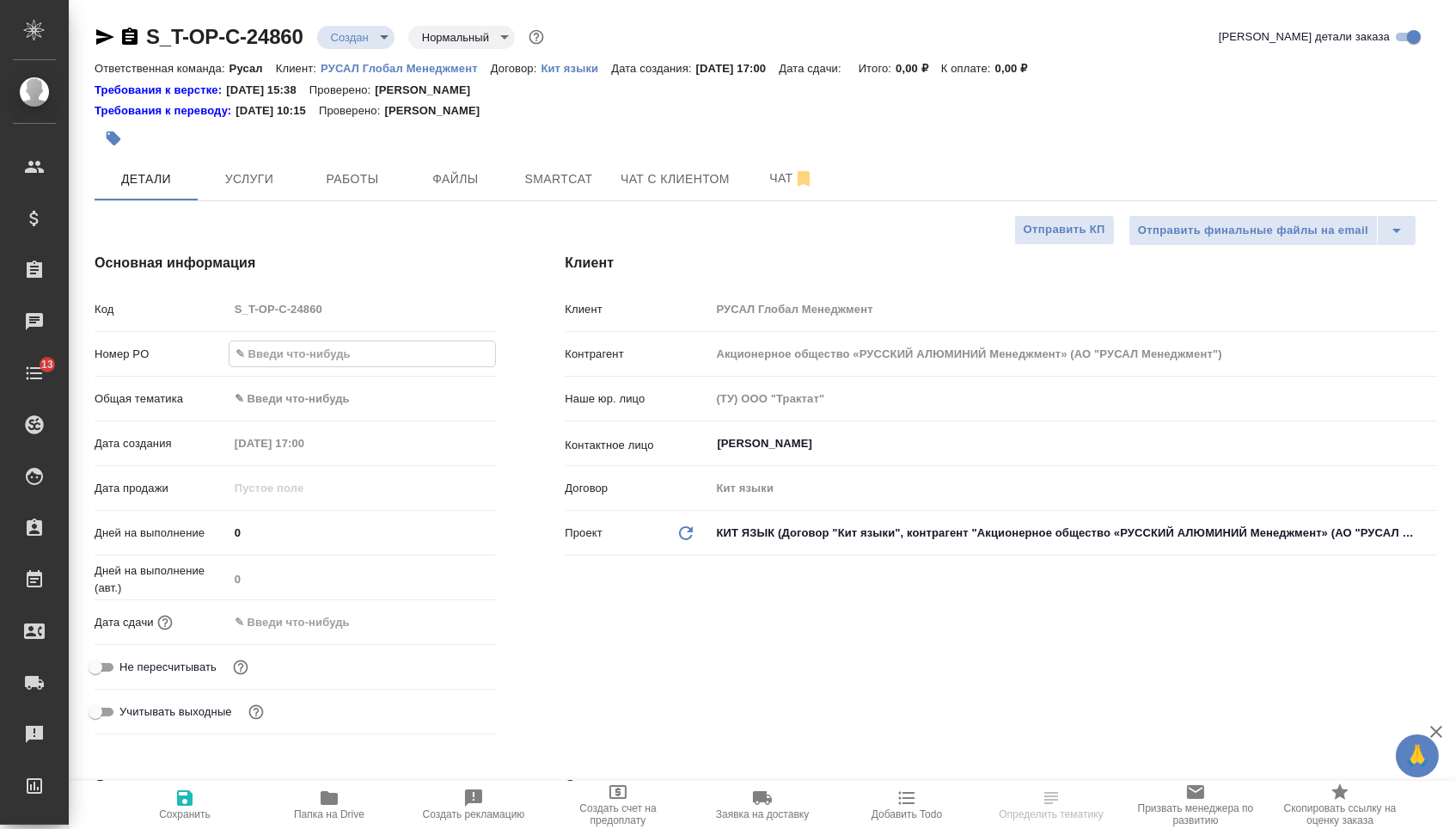
paste input "Т-ОП-С-46491"
type input "Т-ОП-С-46491"
type textarea "x"
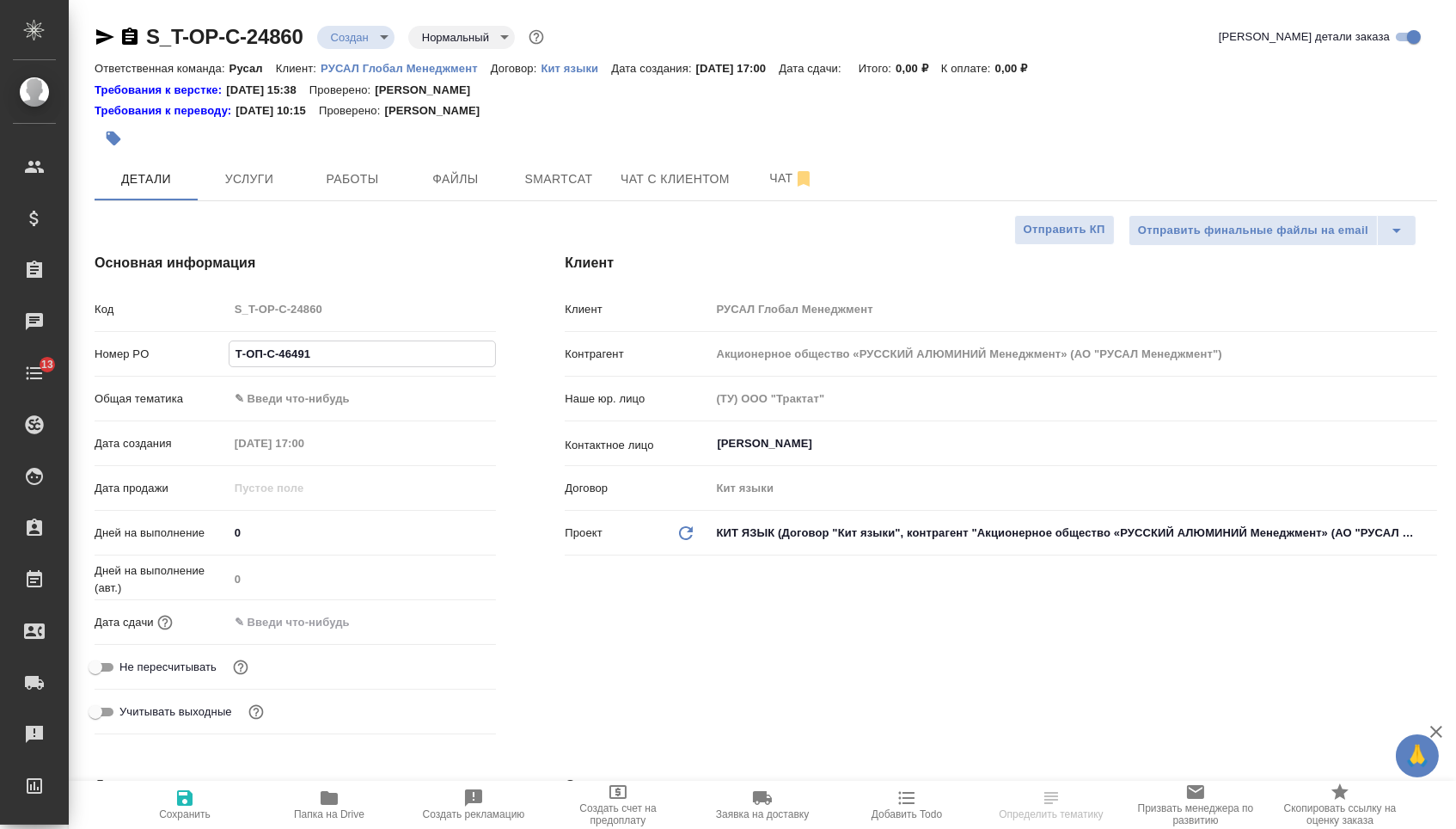
type input "Т-ОП-С-46491"
click at [339, 620] on input "text" at bounding box center [304, 622] width 151 height 25
click at [462, 631] on div at bounding box center [466, 621] width 60 height 21
click at [451, 630] on icon "button" at bounding box center [445, 621] width 15 height 17
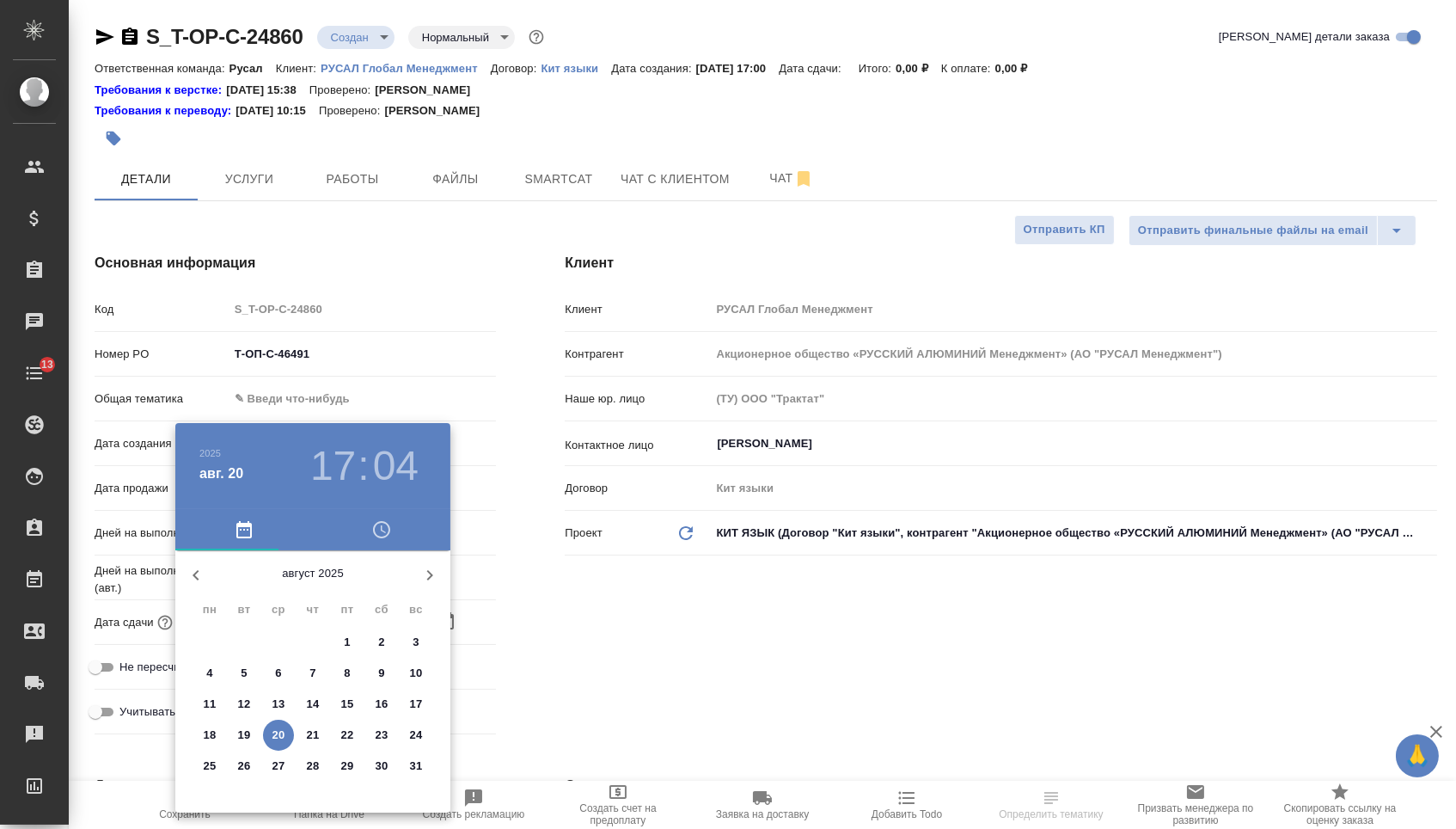
click at [351, 741] on p "22" at bounding box center [347, 735] width 13 height 17
type input "22.08.2025 17:04"
type textarea "x"
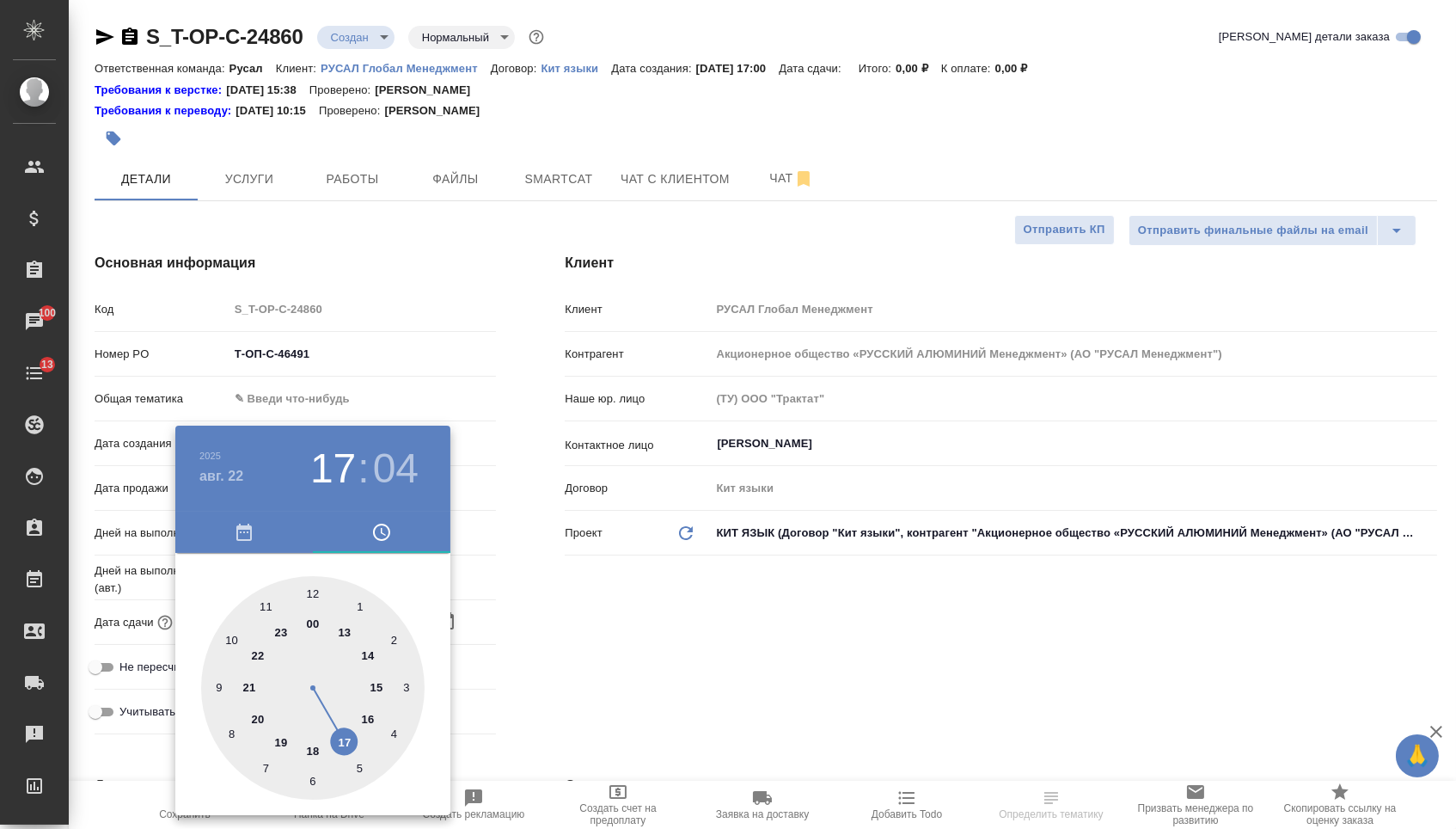
type textarea "x"
type input "22.08.2025 11:04"
click at [256, 611] on div at bounding box center [312, 688] width 224 height 224
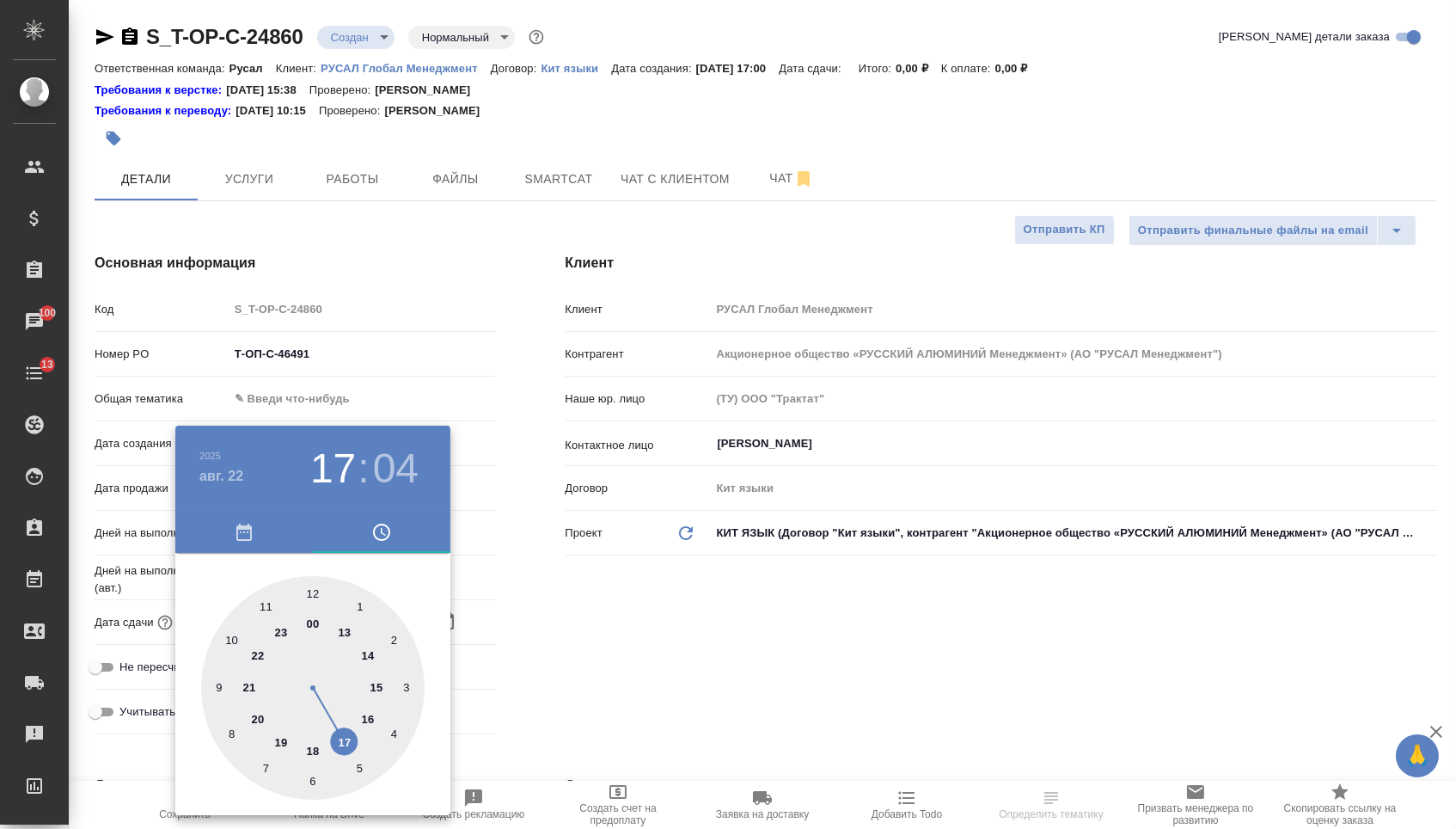
type textarea "x"
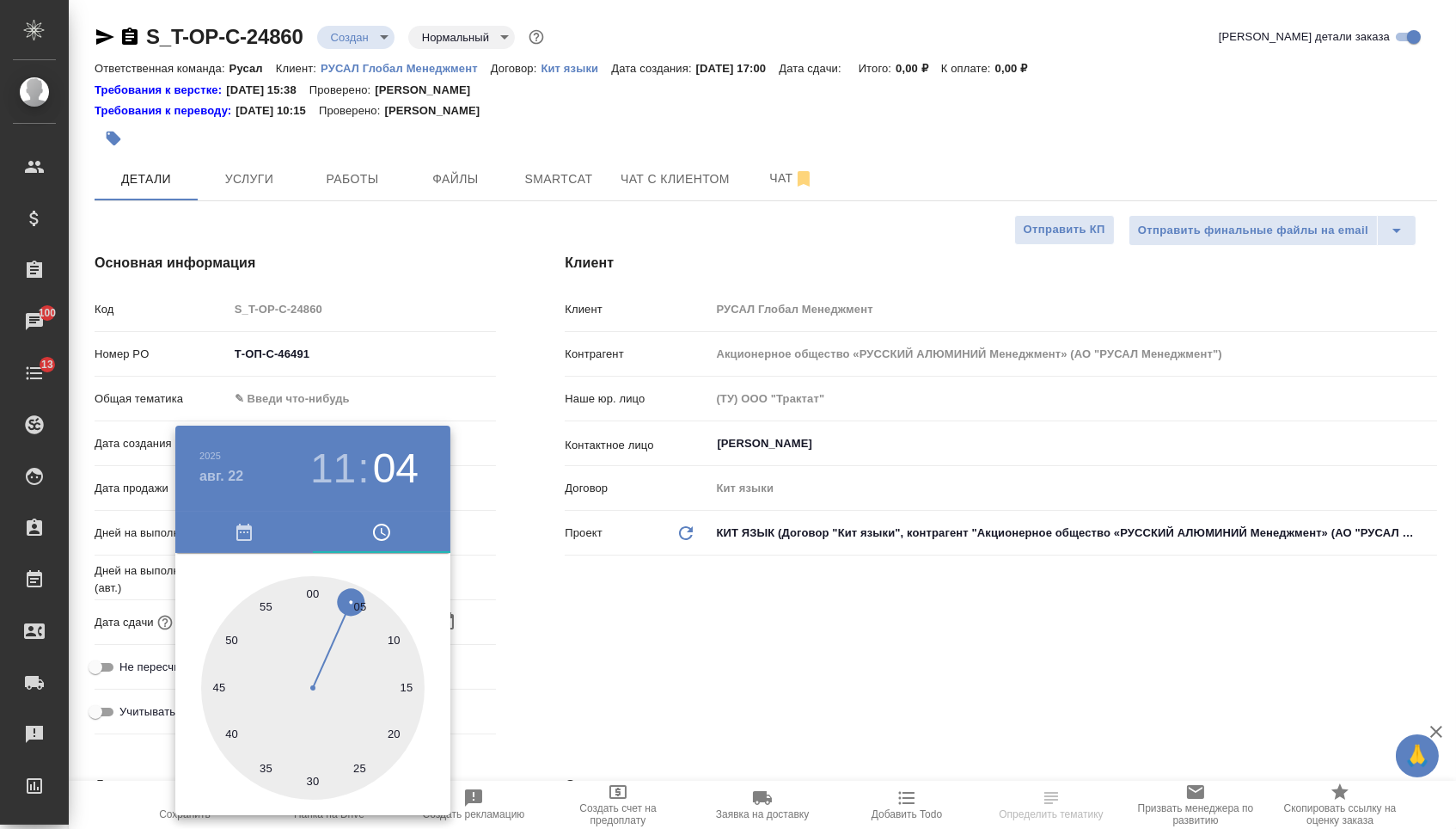
type textarea "x"
type input "22.08.2025 11:30"
click at [311, 782] on div at bounding box center [312, 688] width 224 height 224
type textarea "x"
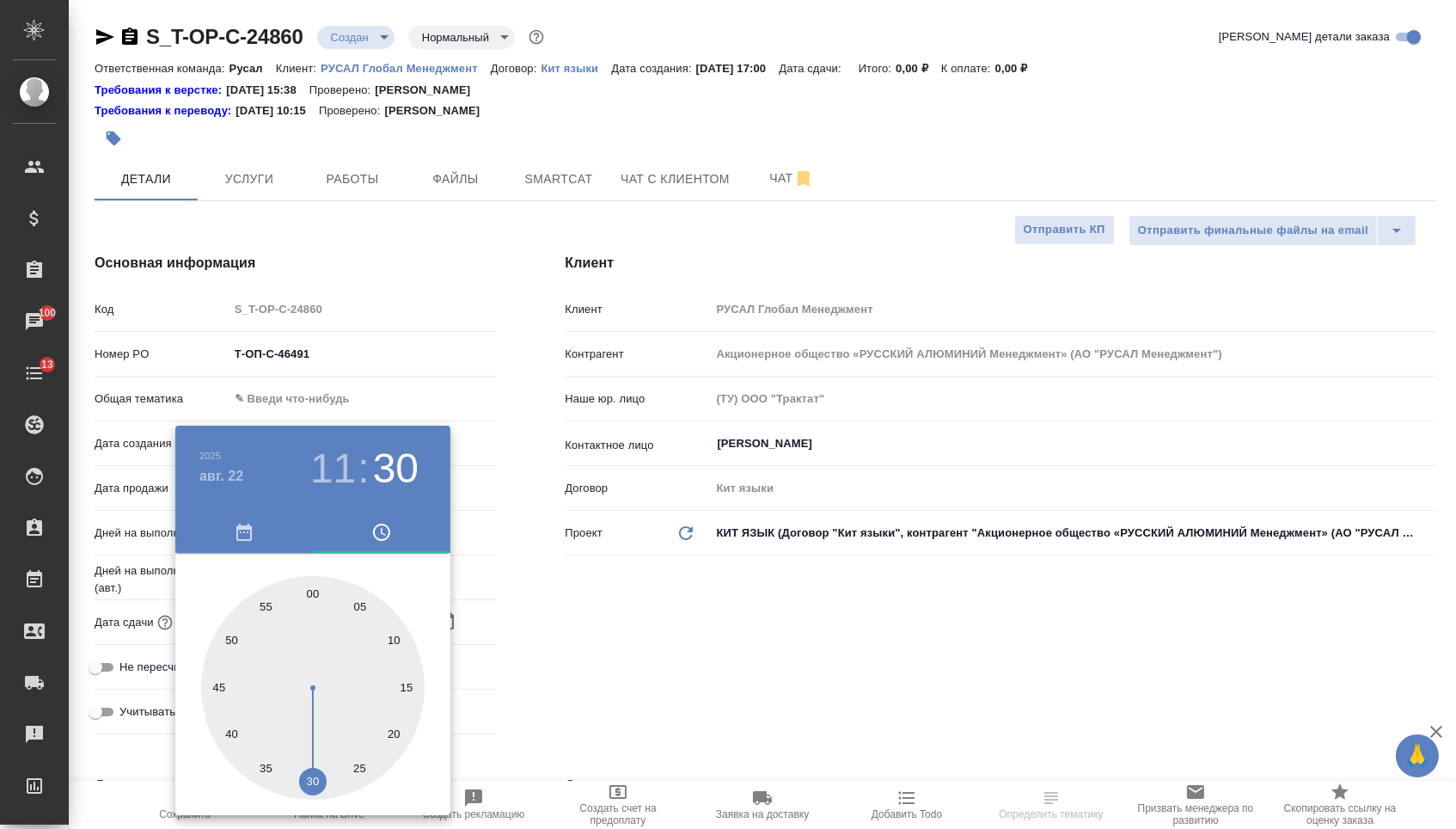
type textarea "x"
click at [563, 675] on div at bounding box center [728, 414] width 1456 height 829
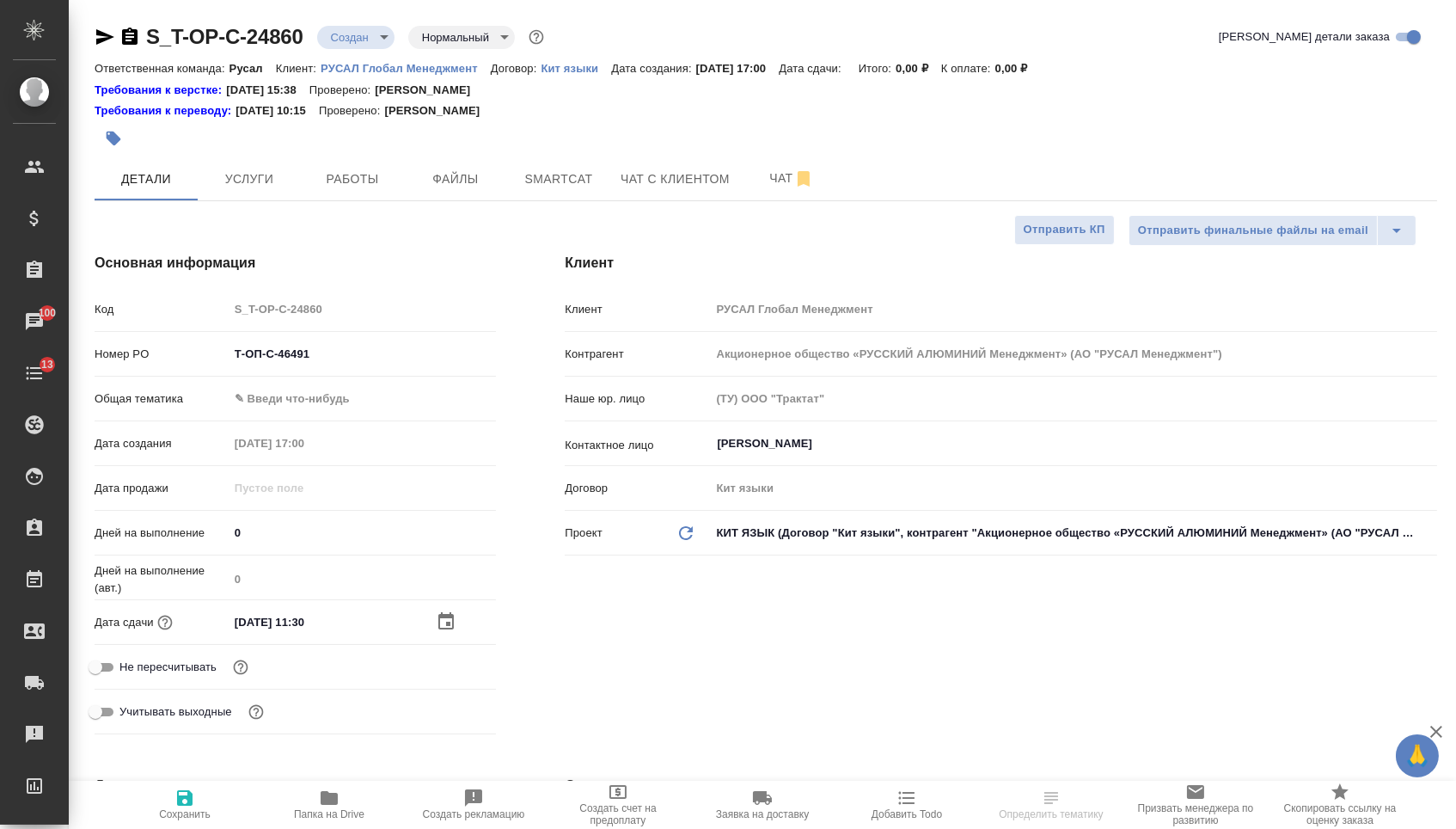
type textarea "x"
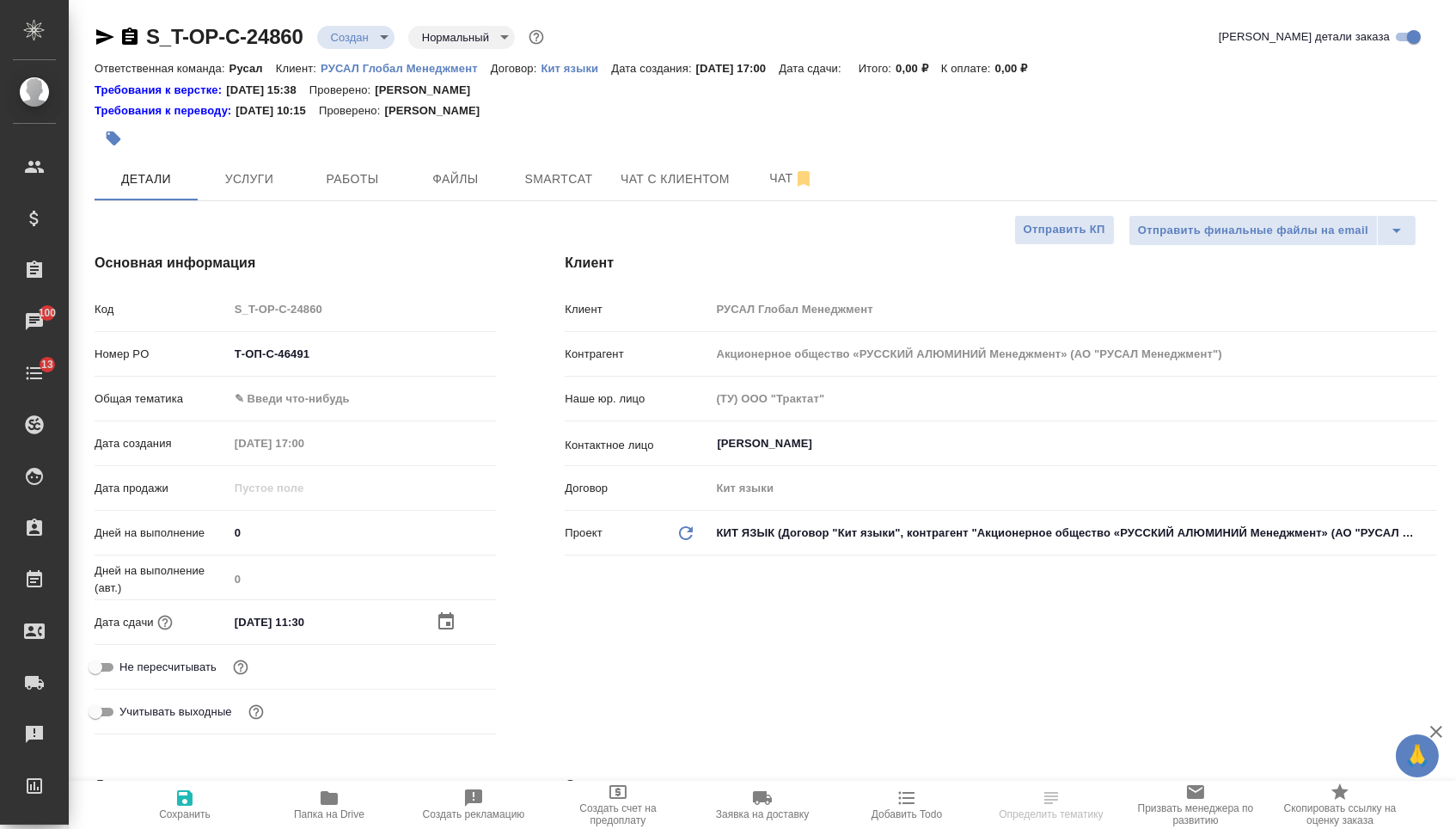
type textarea "x"
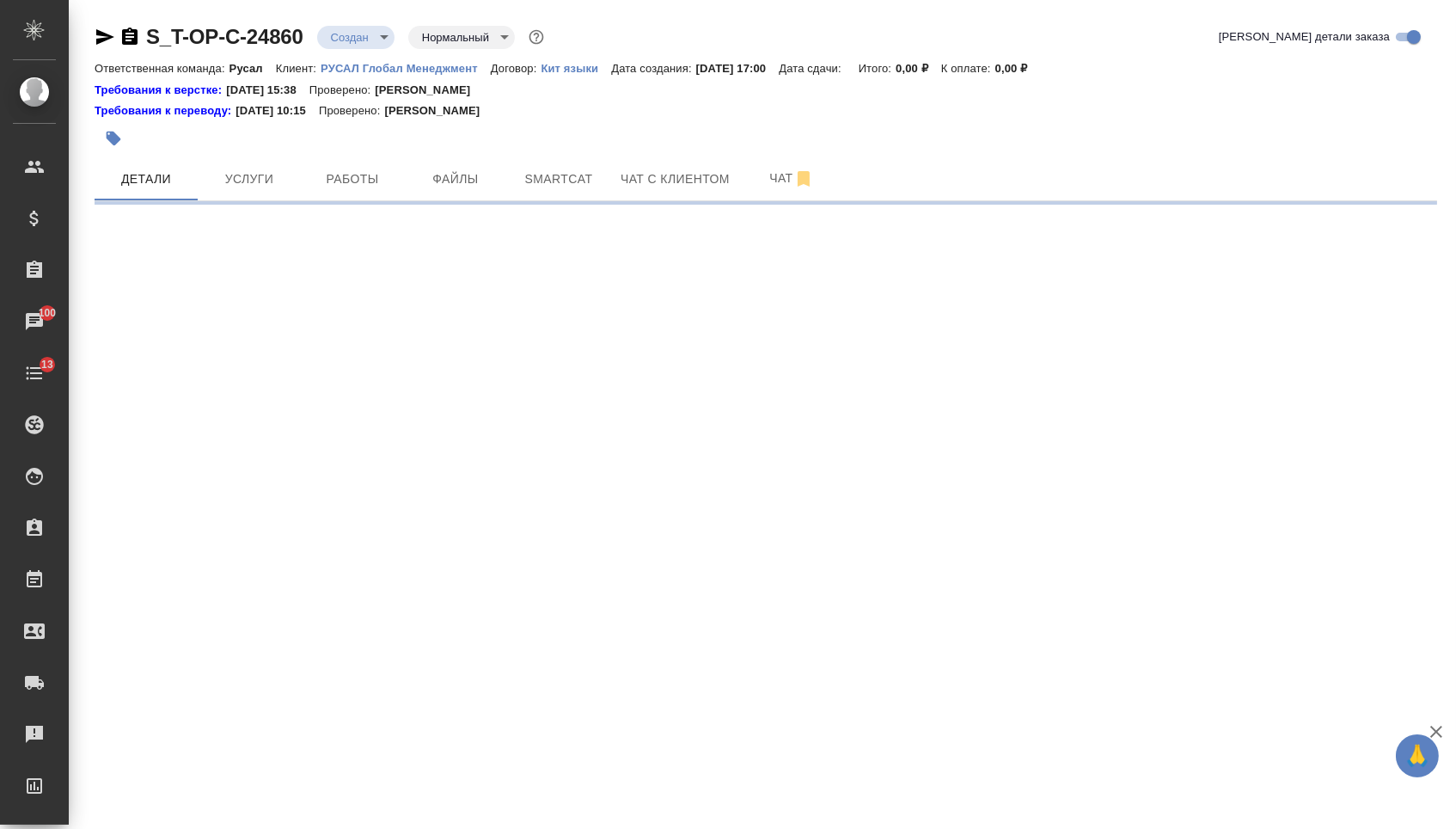
select select "RU"
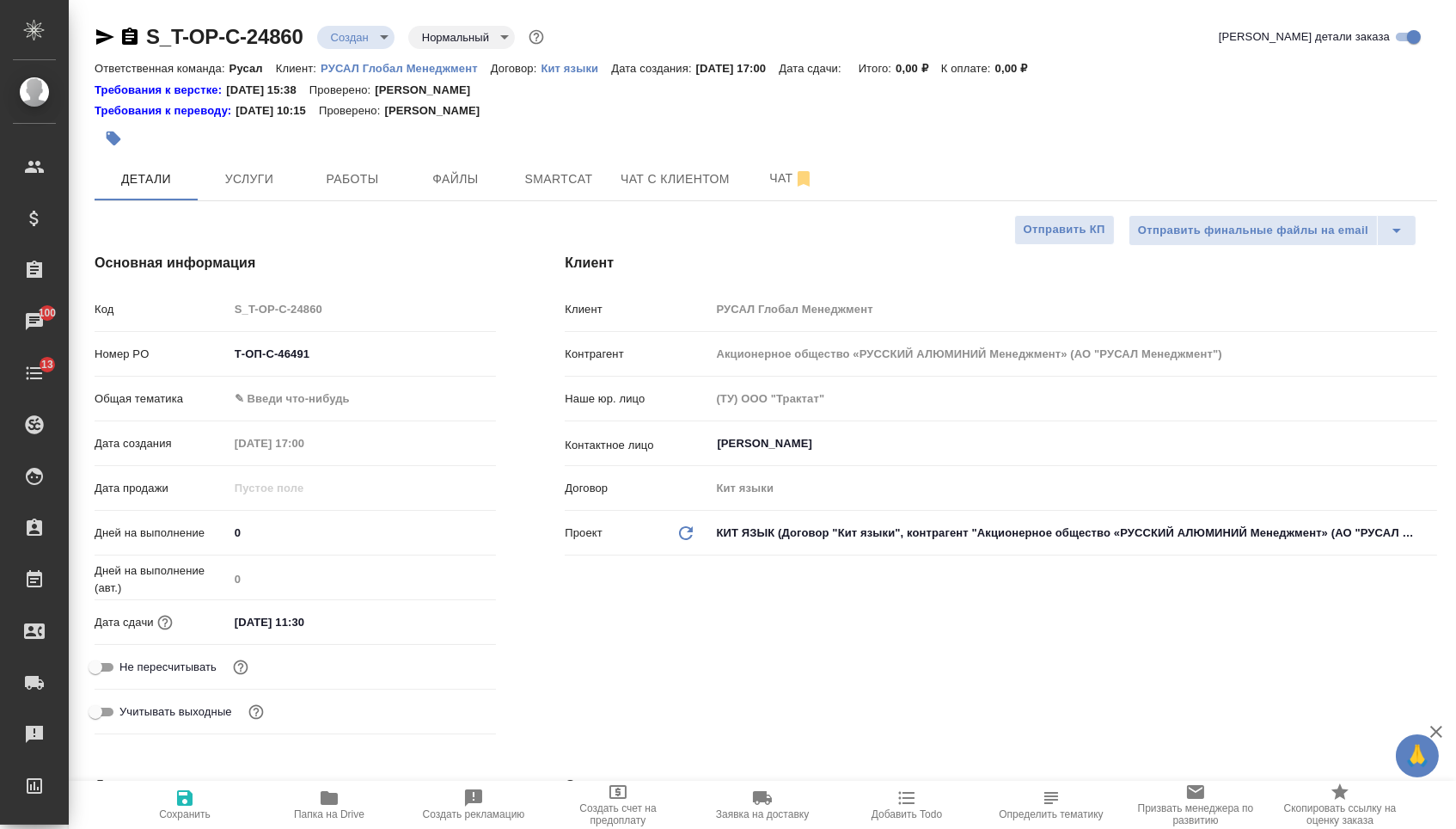
type textarea "x"
click at [408, 417] on body "🙏 .cls-1 fill:#fff; AWATERA Menshikova Aleksandra Клиенты Спецификации Заказы 1…" at bounding box center [728, 414] width 1456 height 829
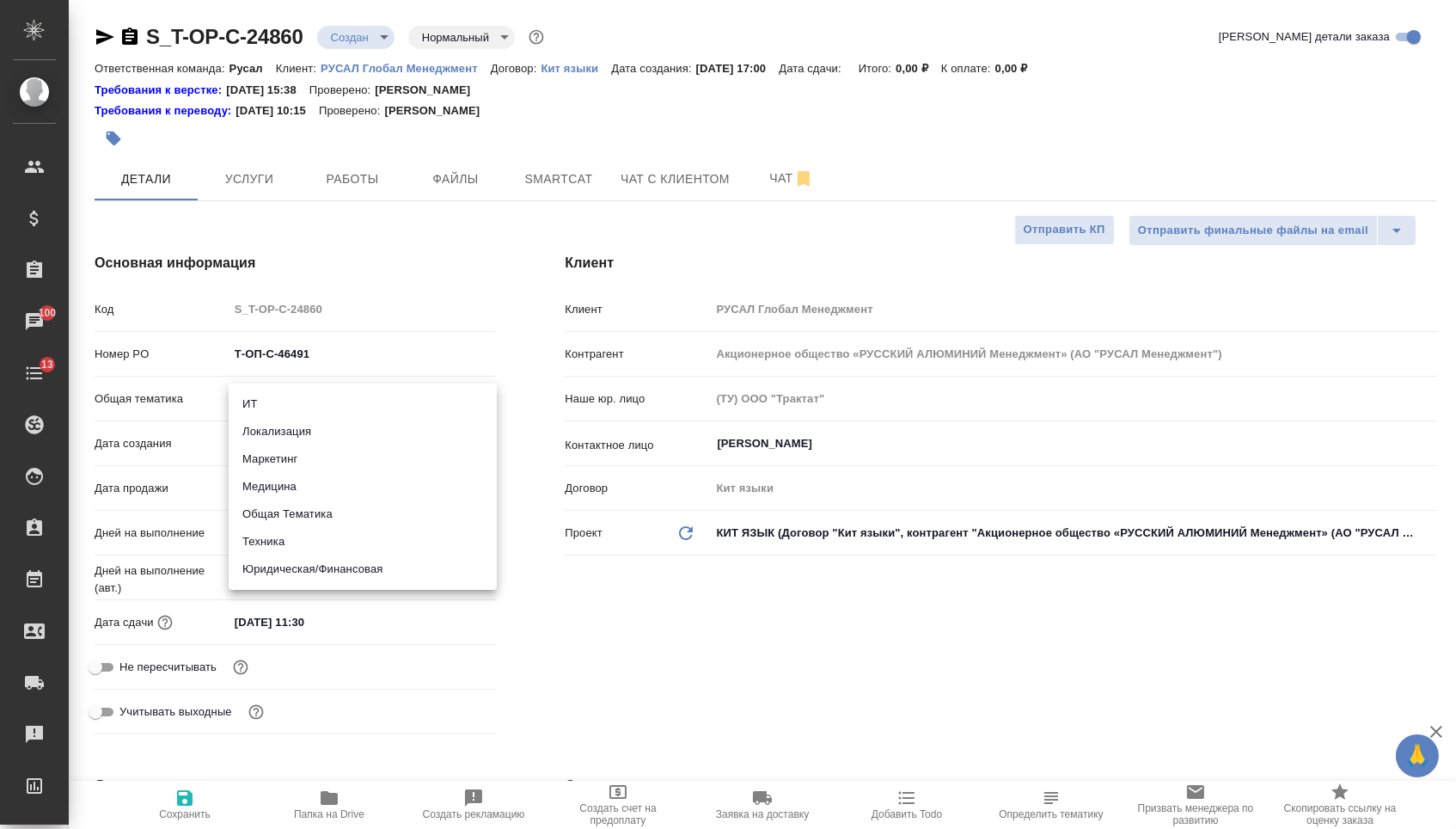
click at [385, 542] on li "Техника" at bounding box center [363, 542] width 268 height 28
type input "tech"
type textarea "x"
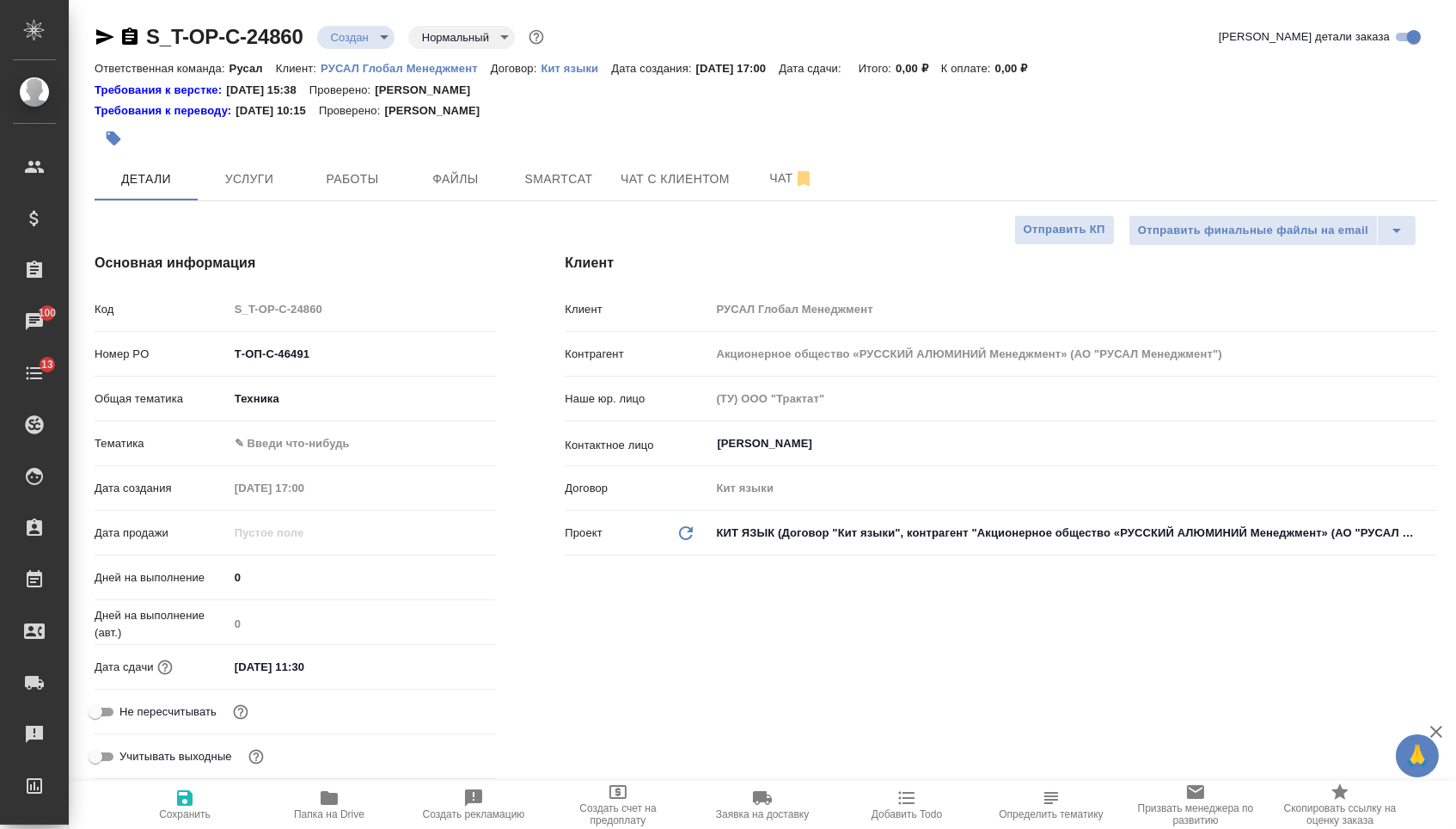
click at [333, 438] on body "🙏 .cls-1 fill:#fff; AWATERA Menshikova Aleksandra Клиенты Спецификации Заказы 1…" at bounding box center [728, 414] width 1456 height 829
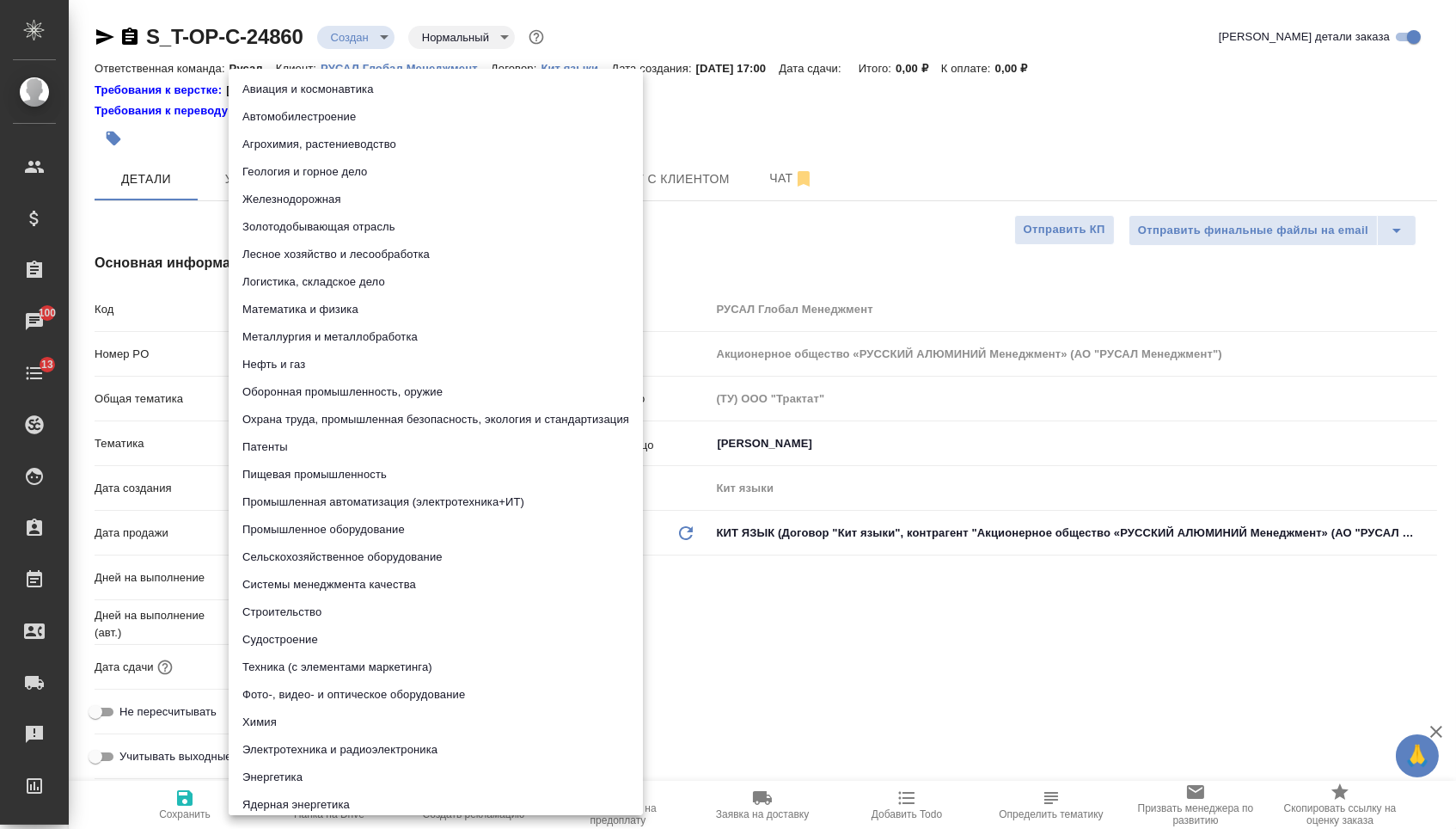
click at [303, 334] on li "Металлургия и металлобработка" at bounding box center [436, 337] width 415 height 28
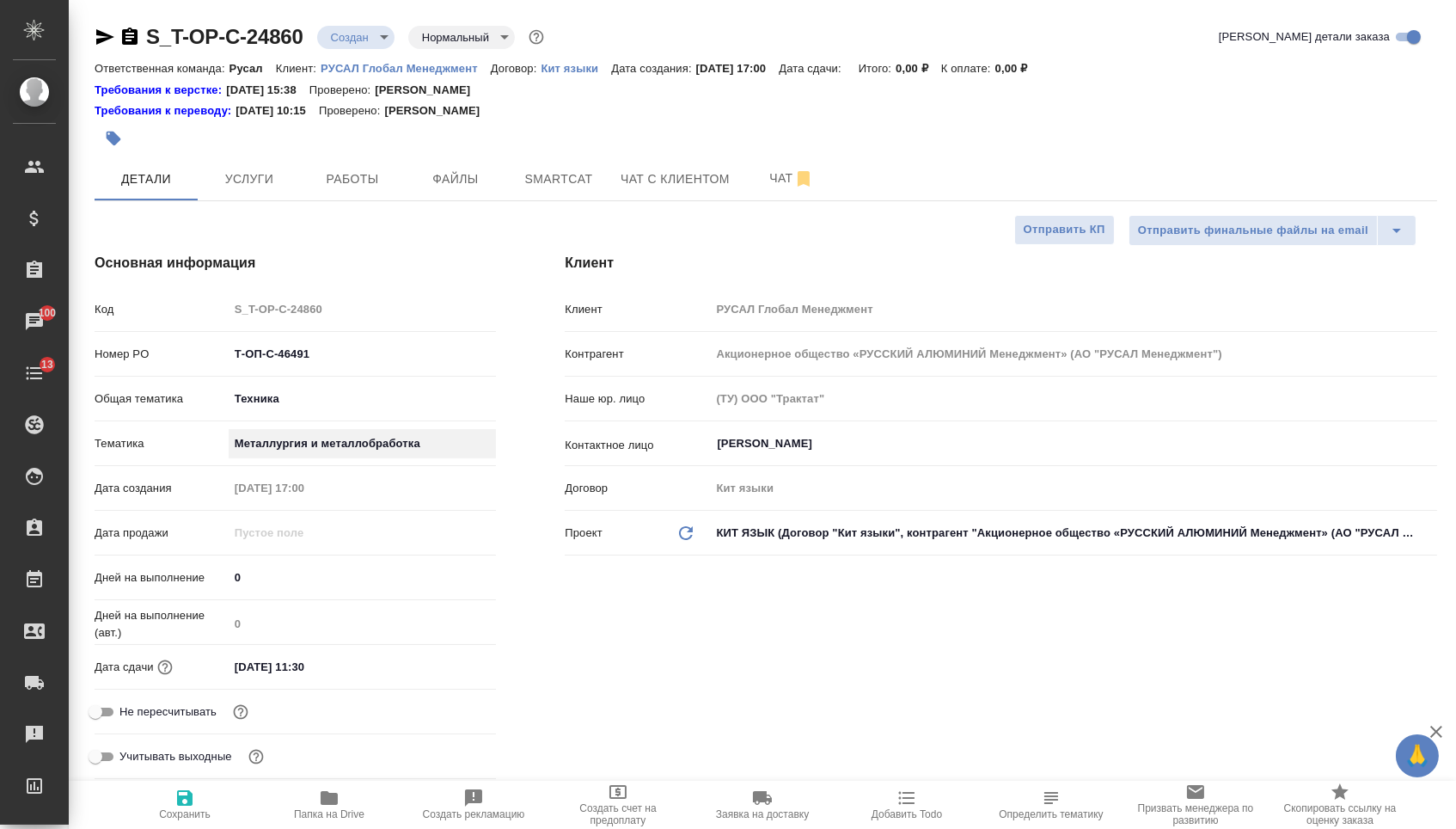
type textarea "x"
type input "60014e23f7d9dc5f480a3cf8"
click at [187, 828] on button "Сохранить" at bounding box center [184, 806] width 145 height 49
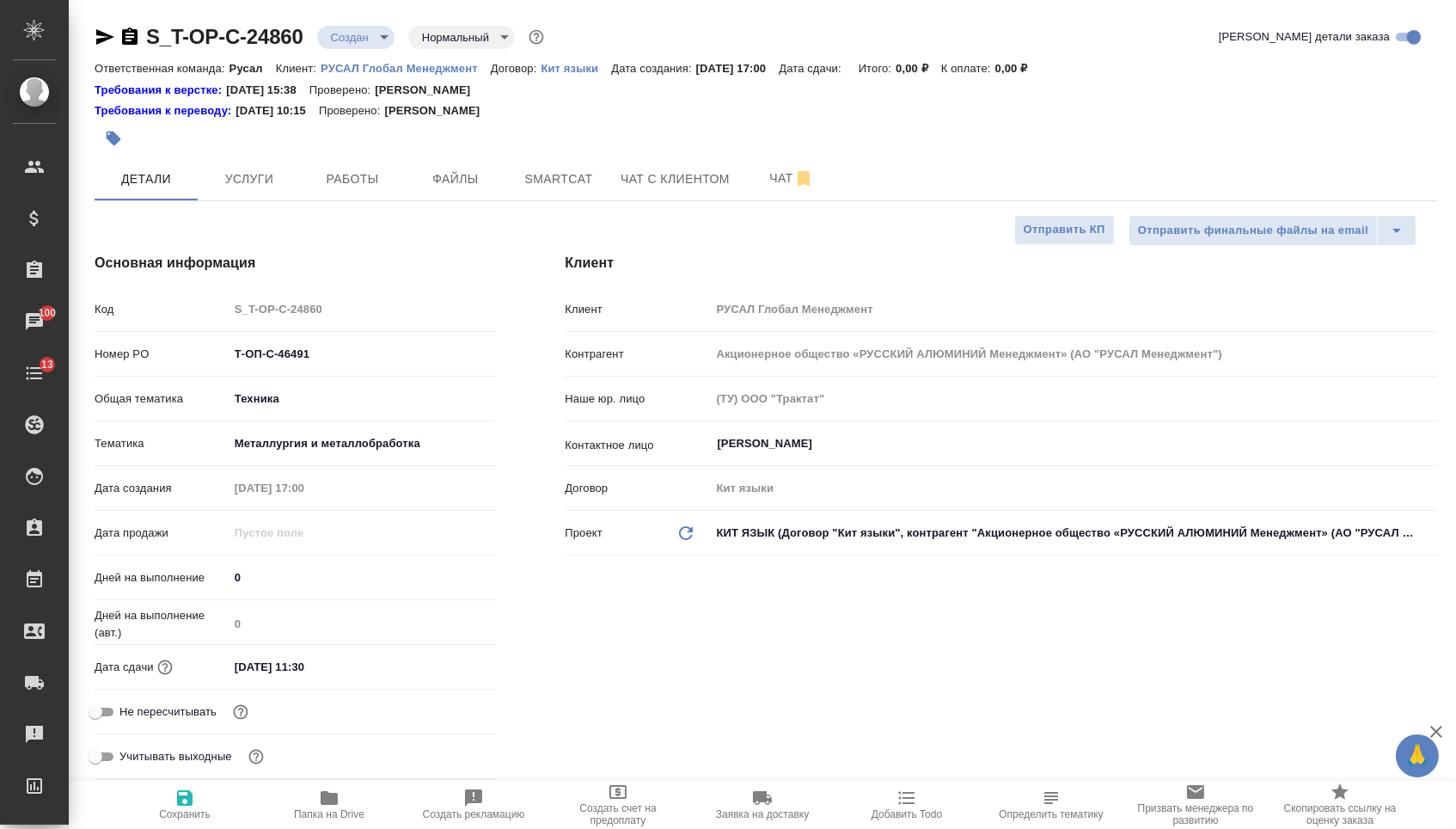
type textarea "x"
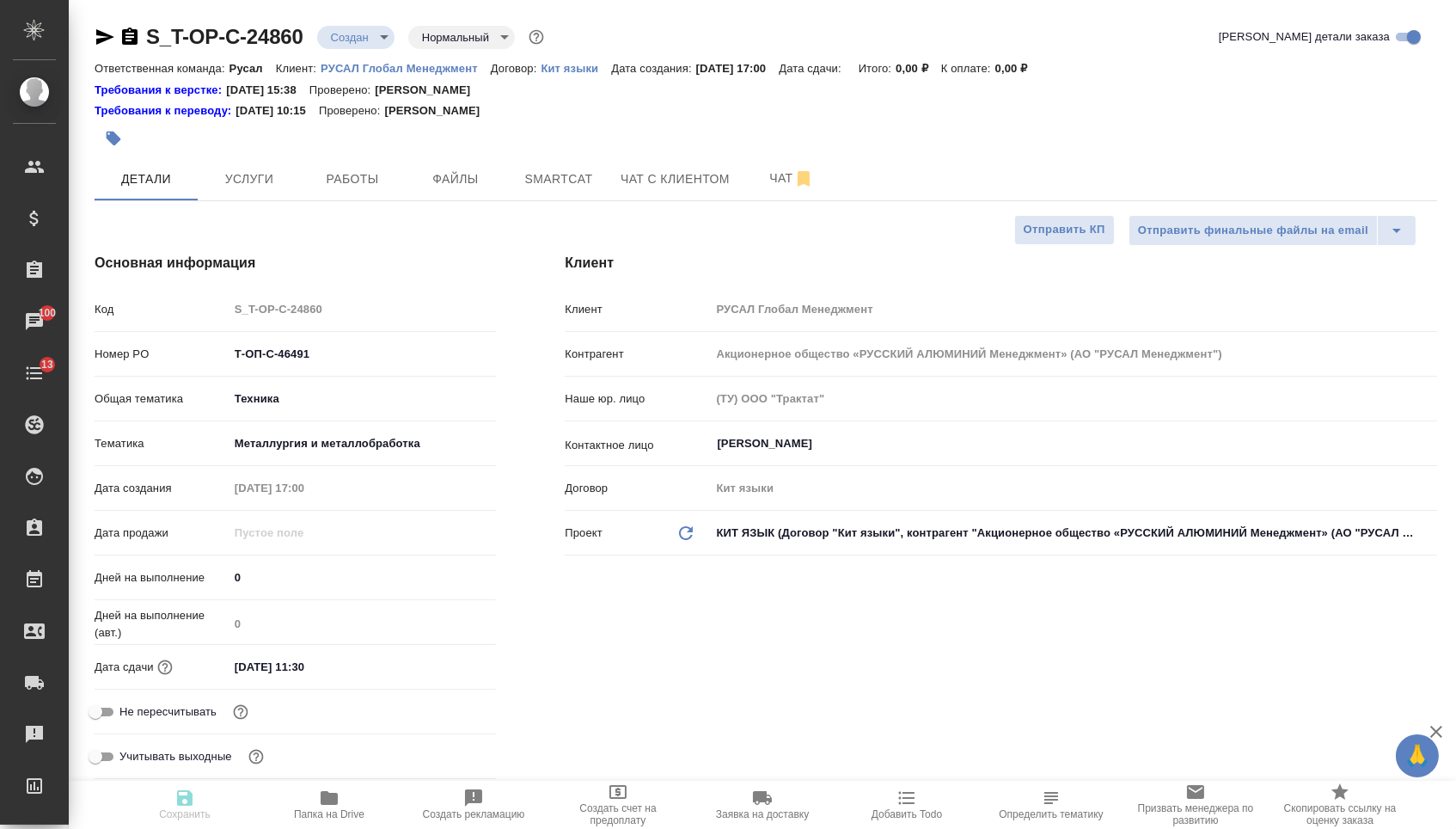
type textarea "x"
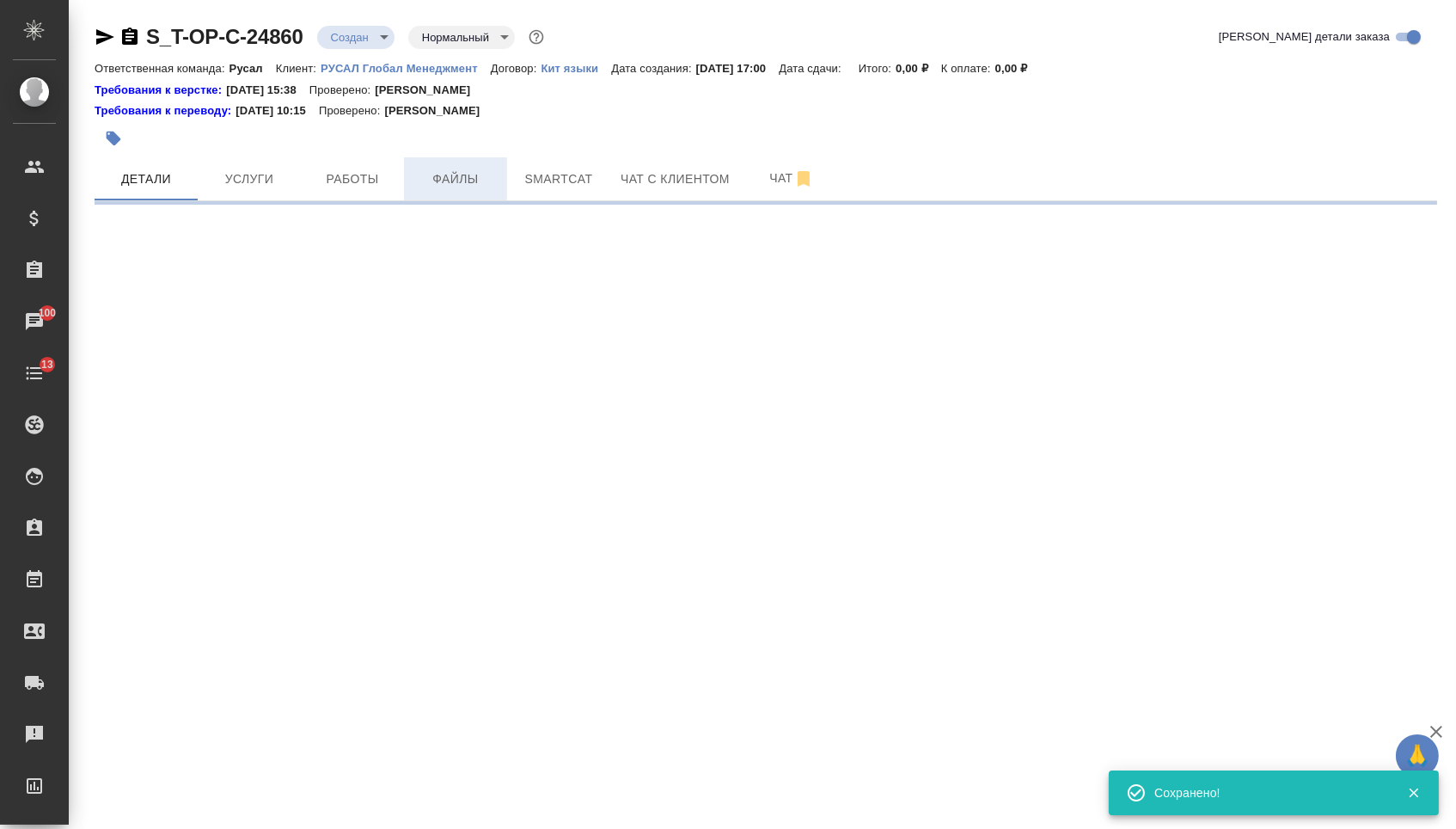
select select "RU"
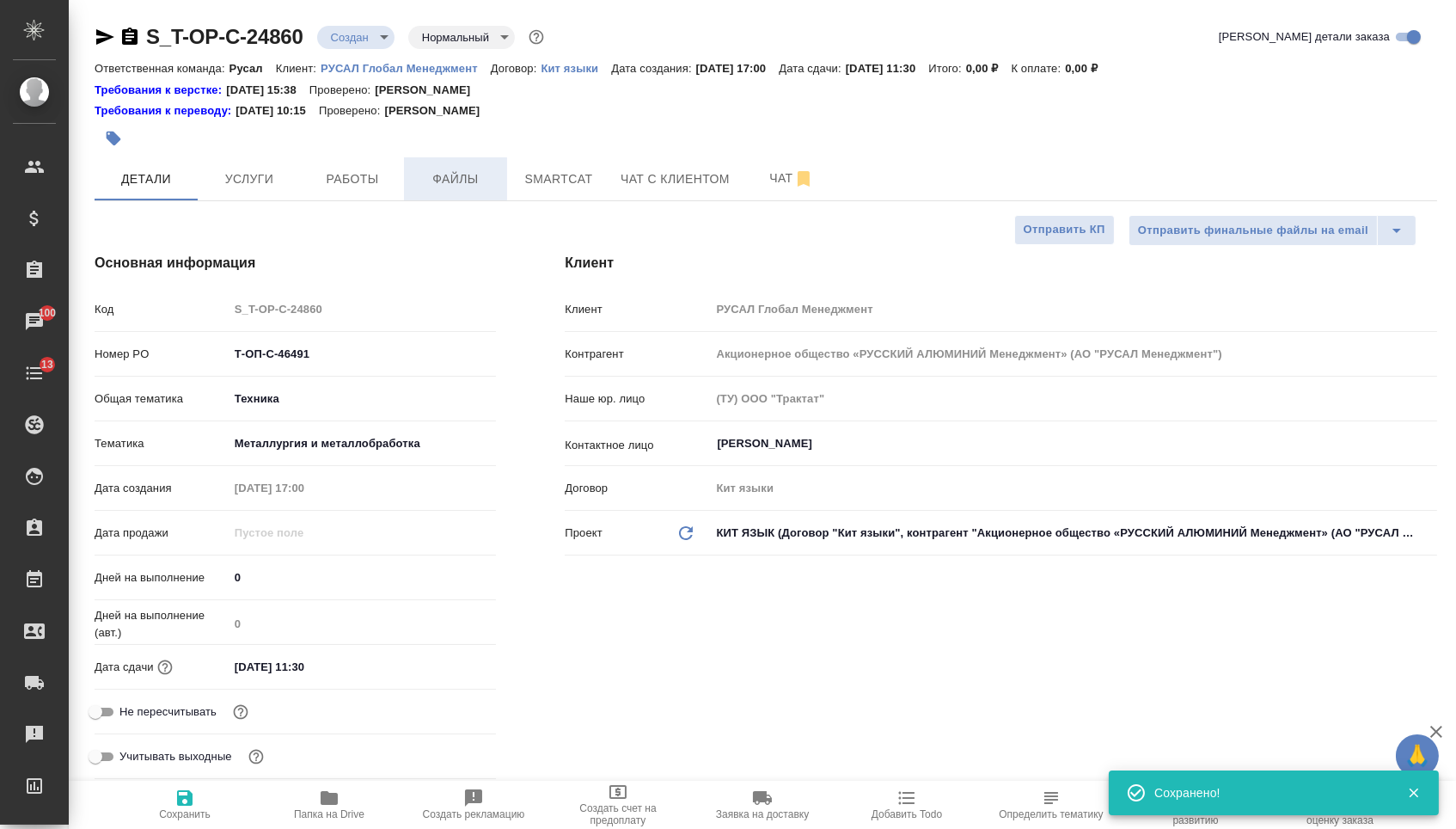
click at [446, 163] on button "Файлы" at bounding box center [455, 179] width 103 height 43
type textarea "x"
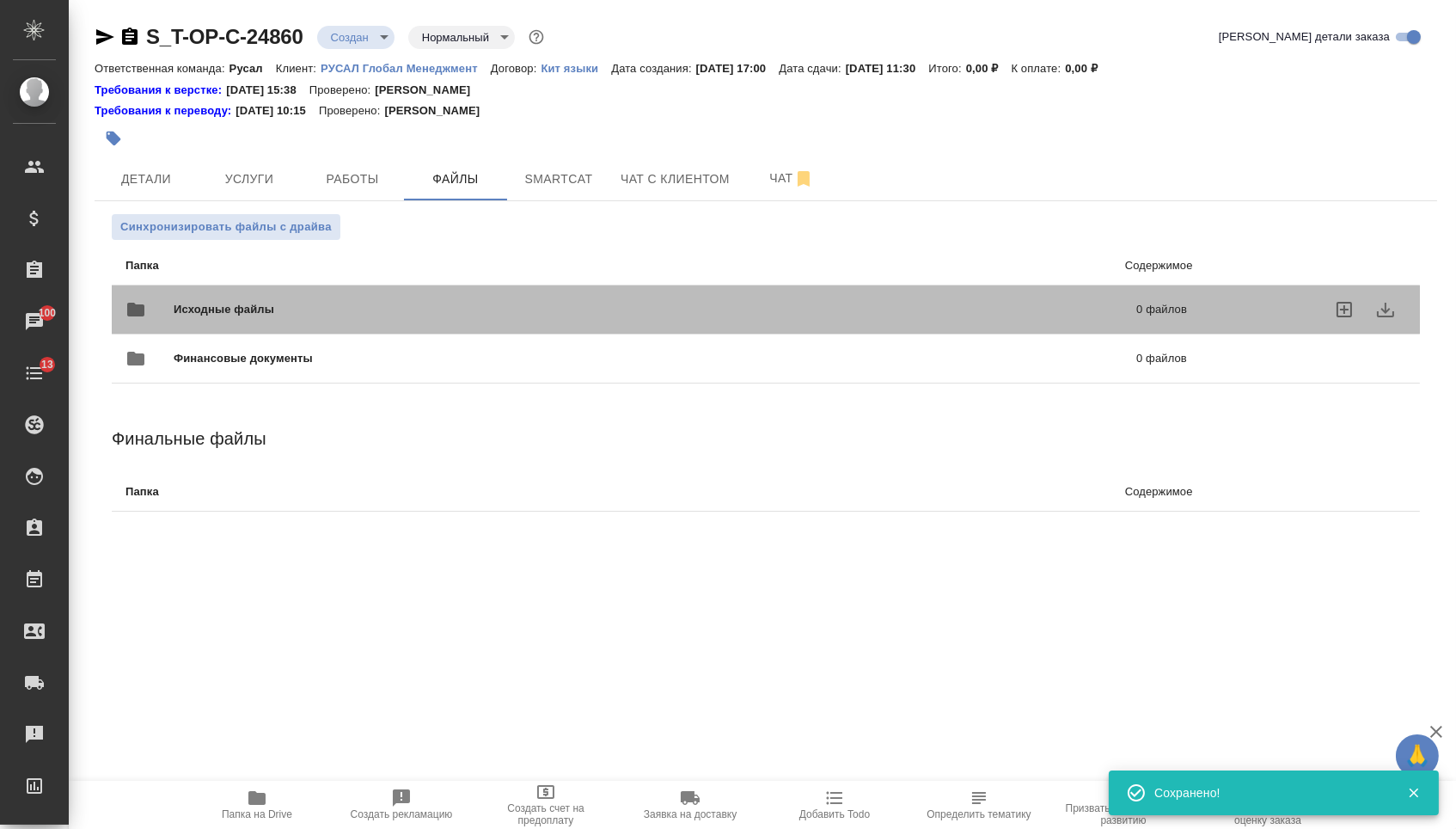
click at [279, 308] on span "Исходные файлы" at bounding box center [439, 309] width 532 height 17
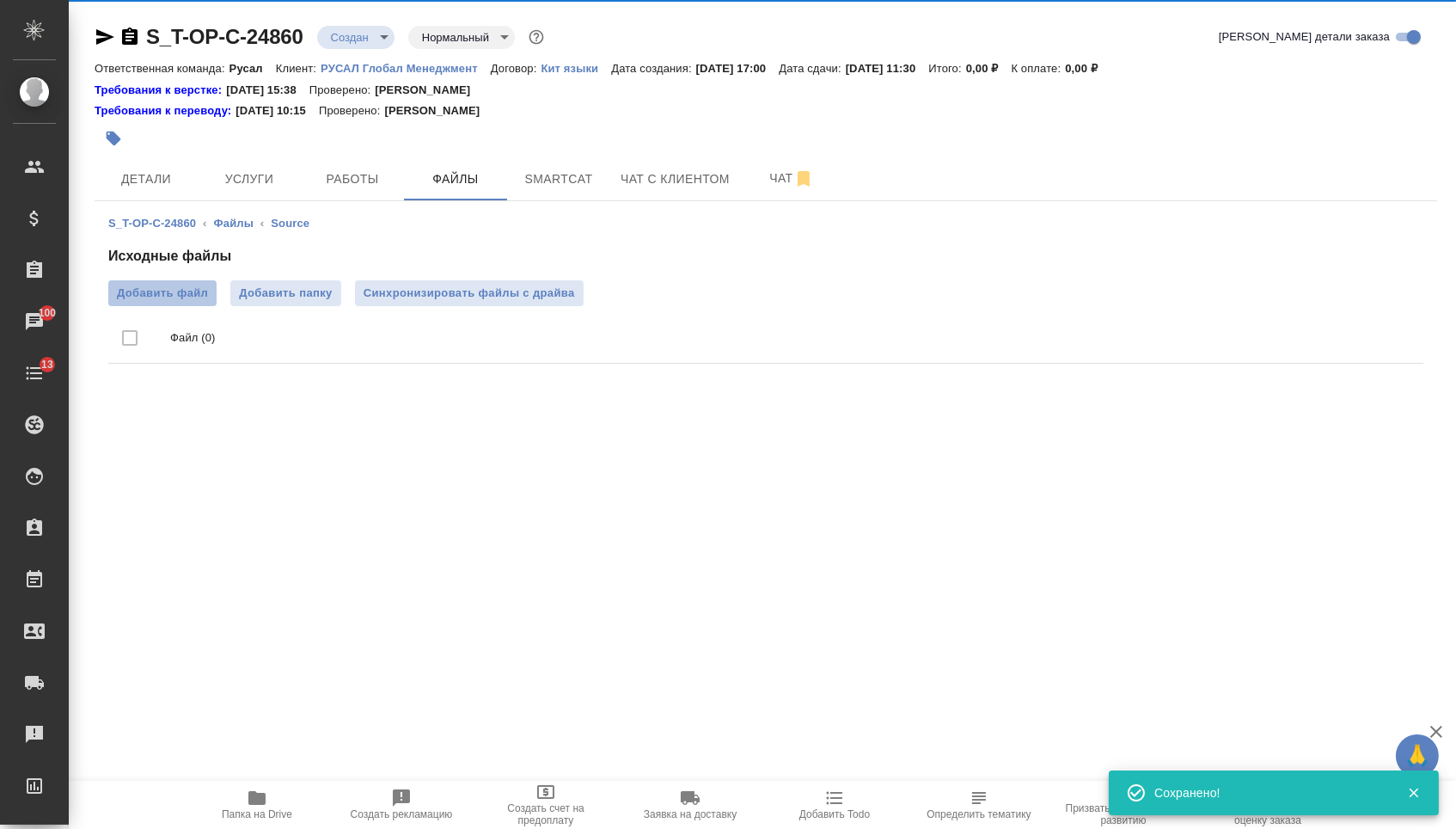
click at [163, 288] on span "Добавить файл" at bounding box center [162, 293] width 92 height 17
click at [0, 0] on input "Добавить файл" at bounding box center [0, 0] width 0 height 0
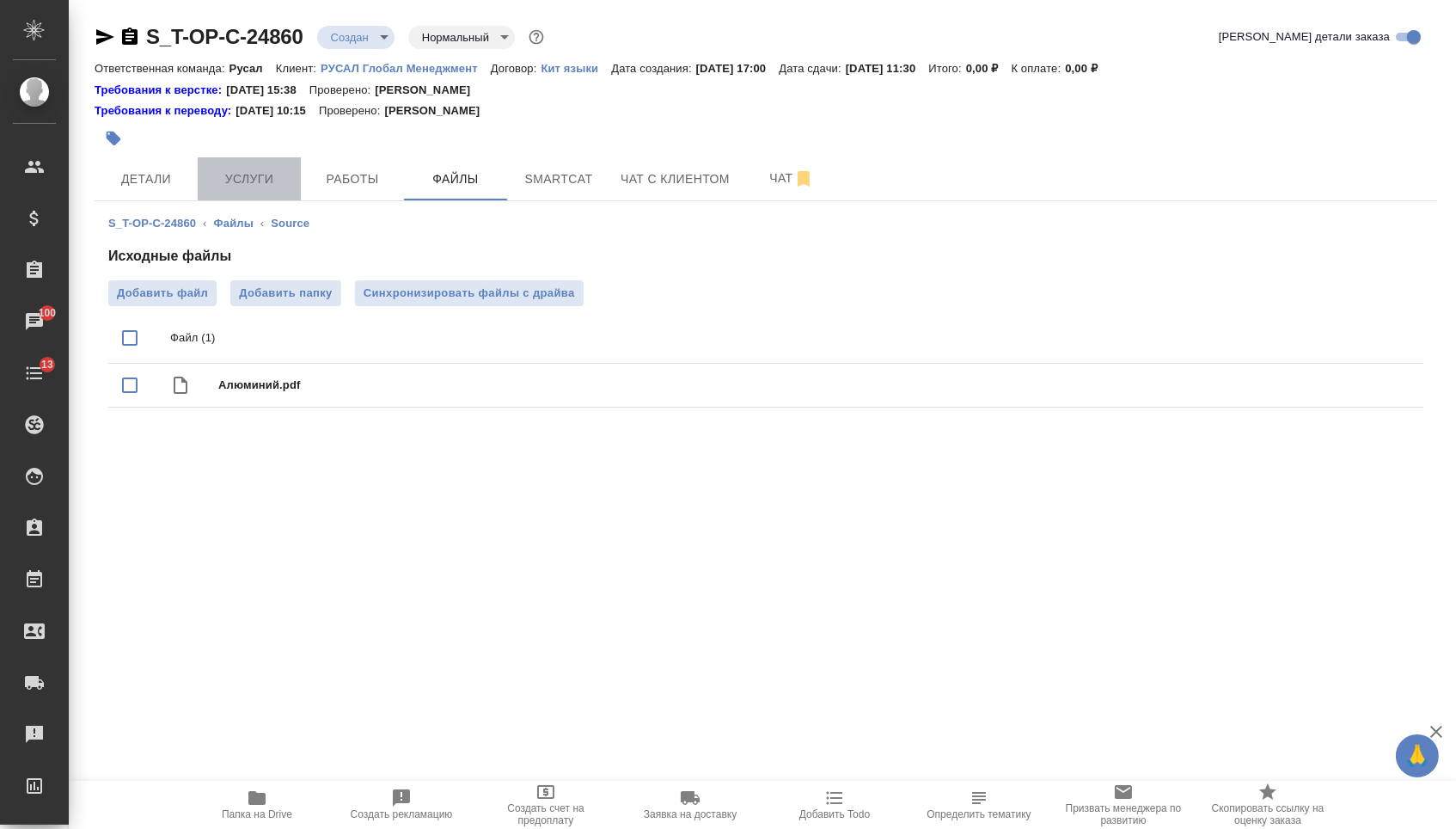
click at [227, 182] on span "Услуги" at bounding box center [250, 180] width 83 height 22
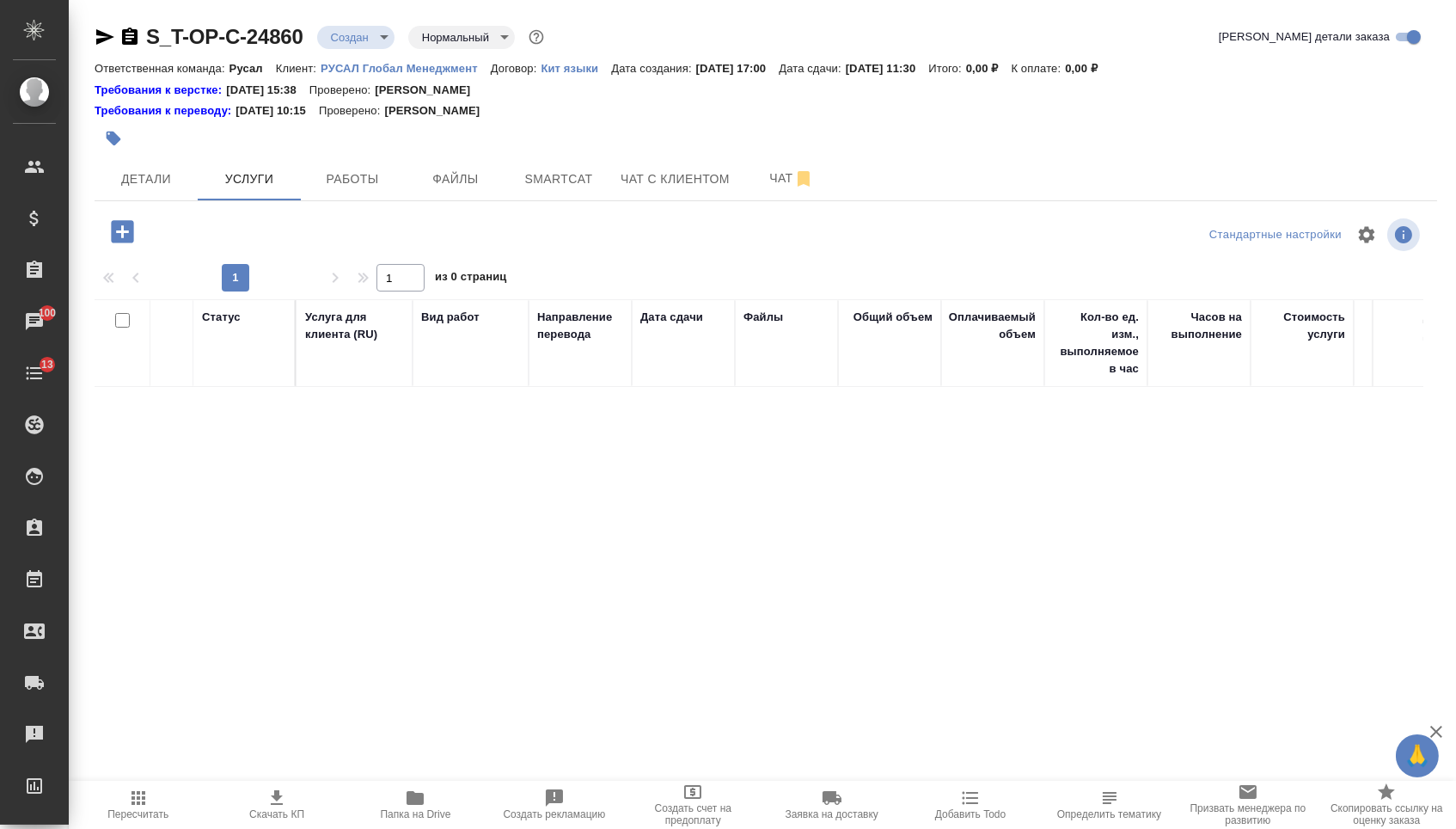
click at [118, 243] on icon "button" at bounding box center [122, 231] width 22 height 22
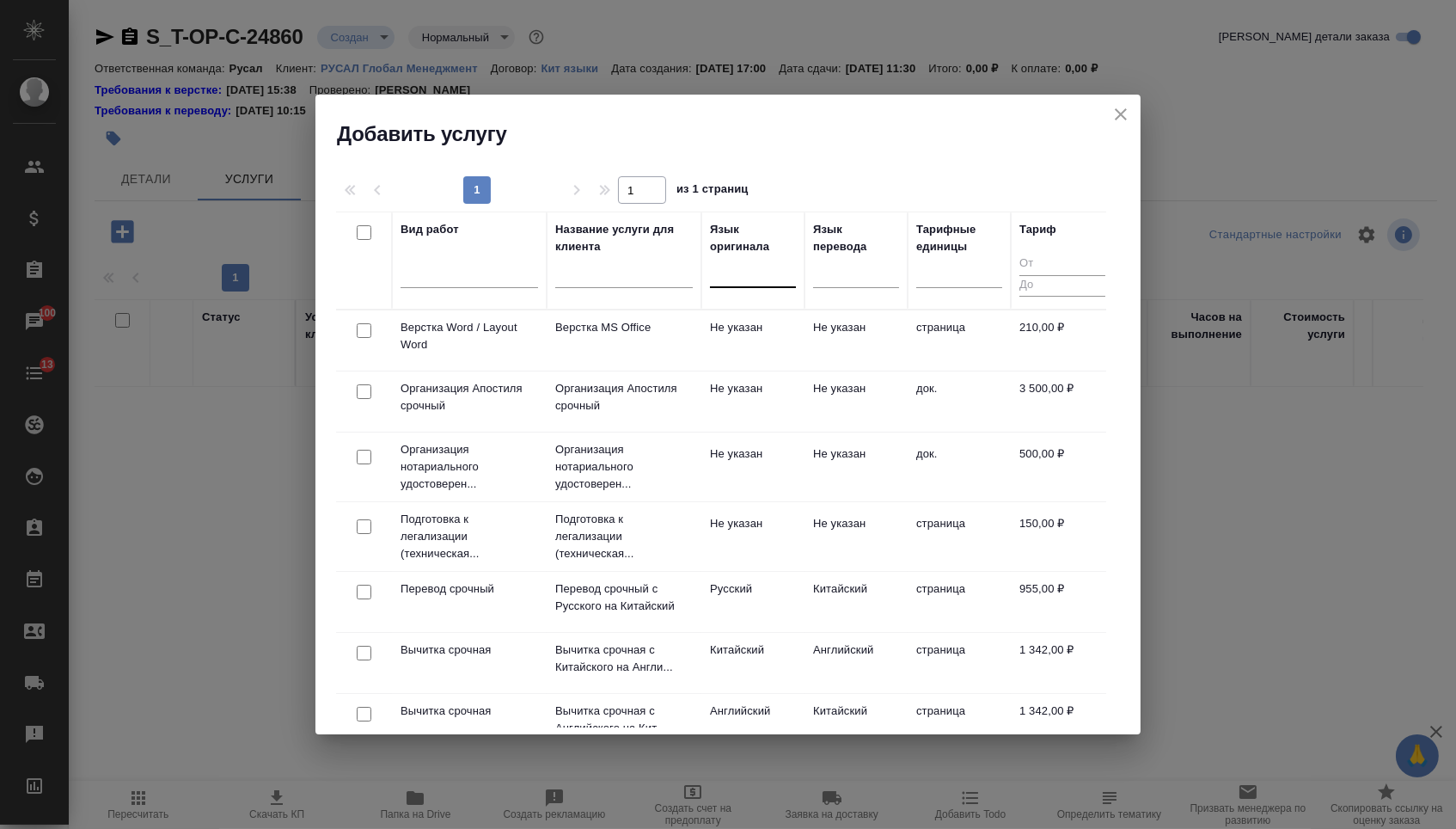
click at [771, 270] on div at bounding box center [753, 270] width 86 height 25
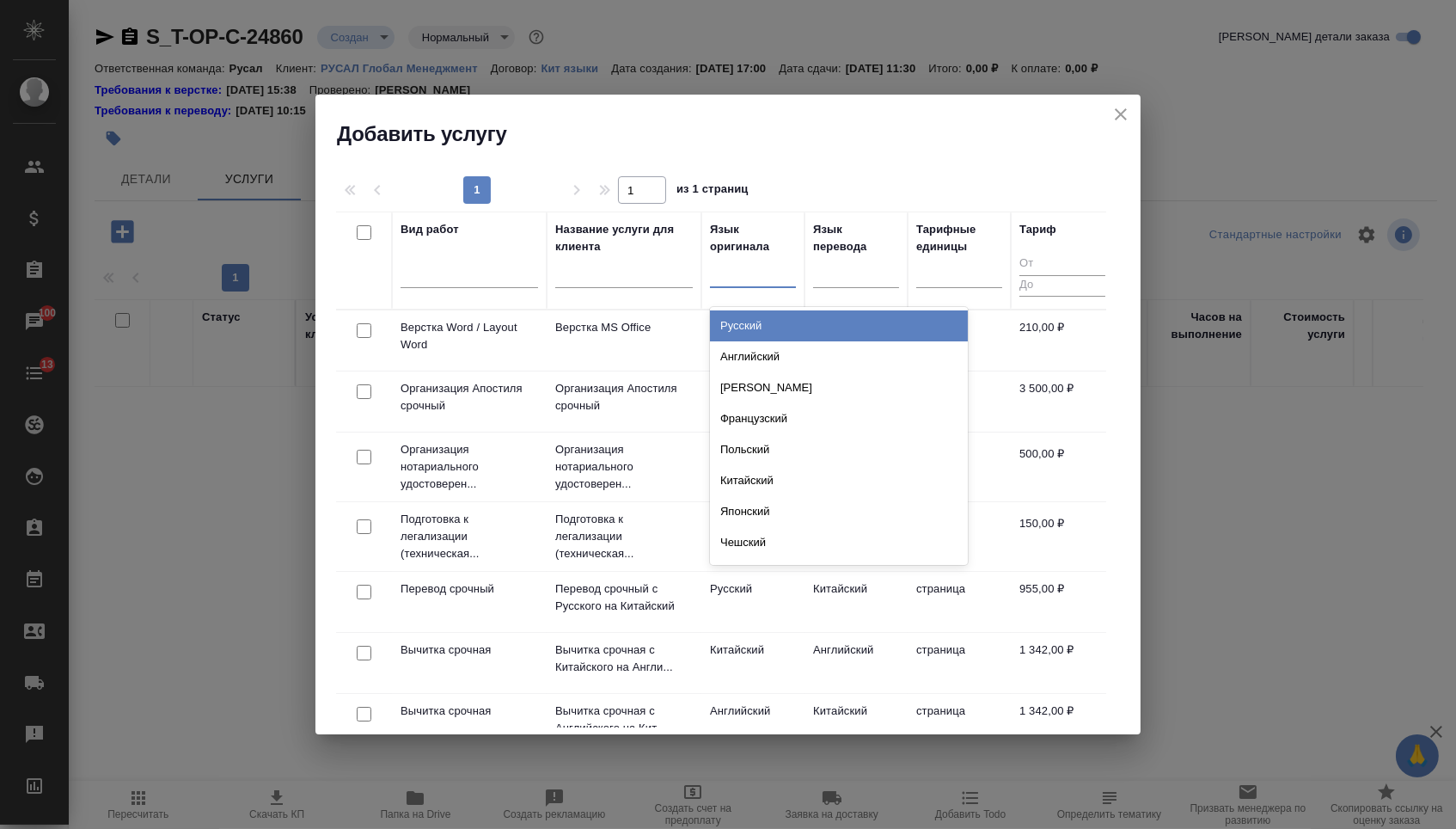
click at [792, 318] on div "Русский" at bounding box center [838, 326] width 258 height 31
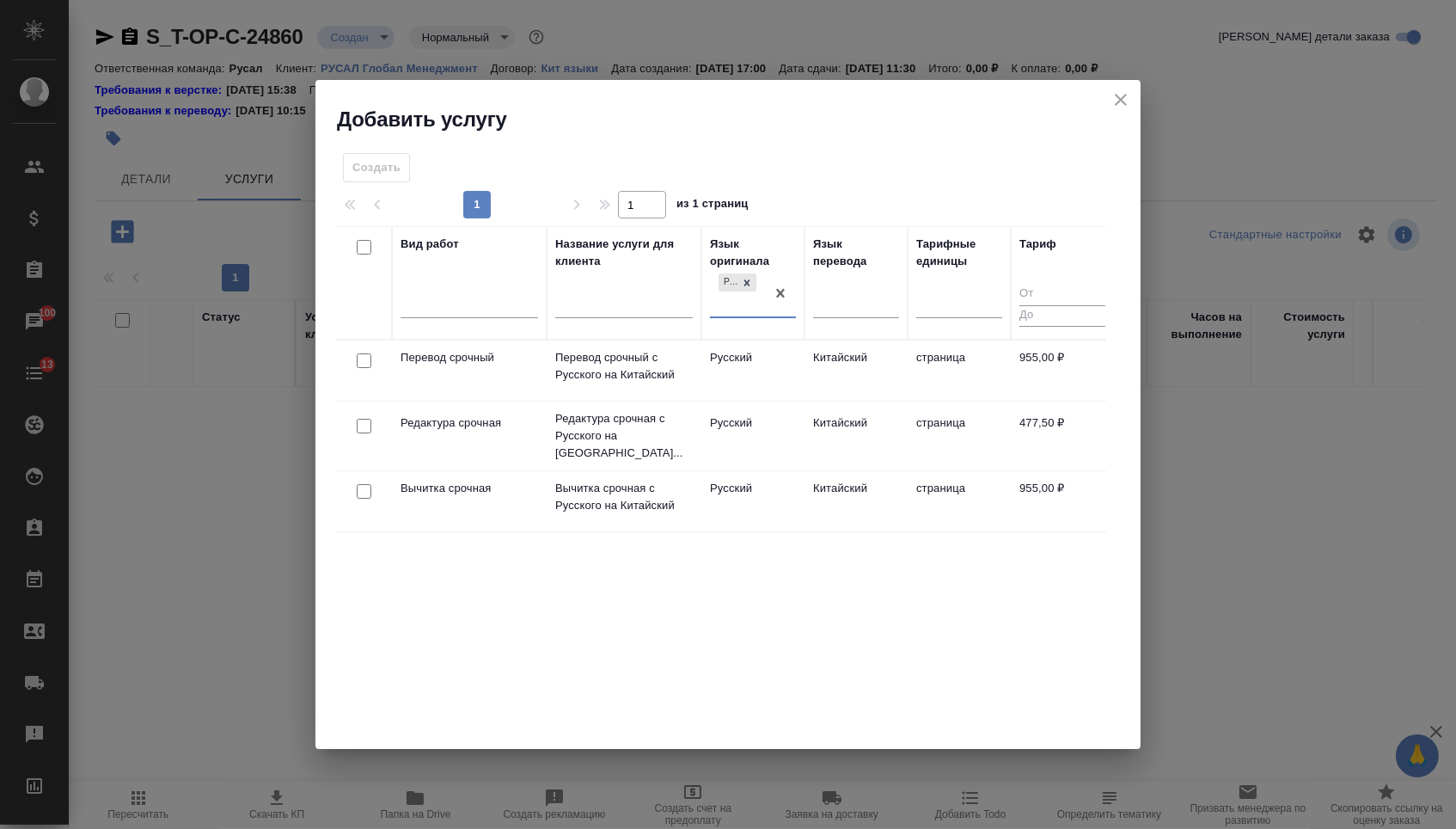
drag, startPoint x: 360, startPoint y: 357, endPoint x: 360, endPoint y: 404, distance: 47.0
click at [360, 357] on input "checkbox" at bounding box center [364, 361] width 14 height 14
checkbox input "true"
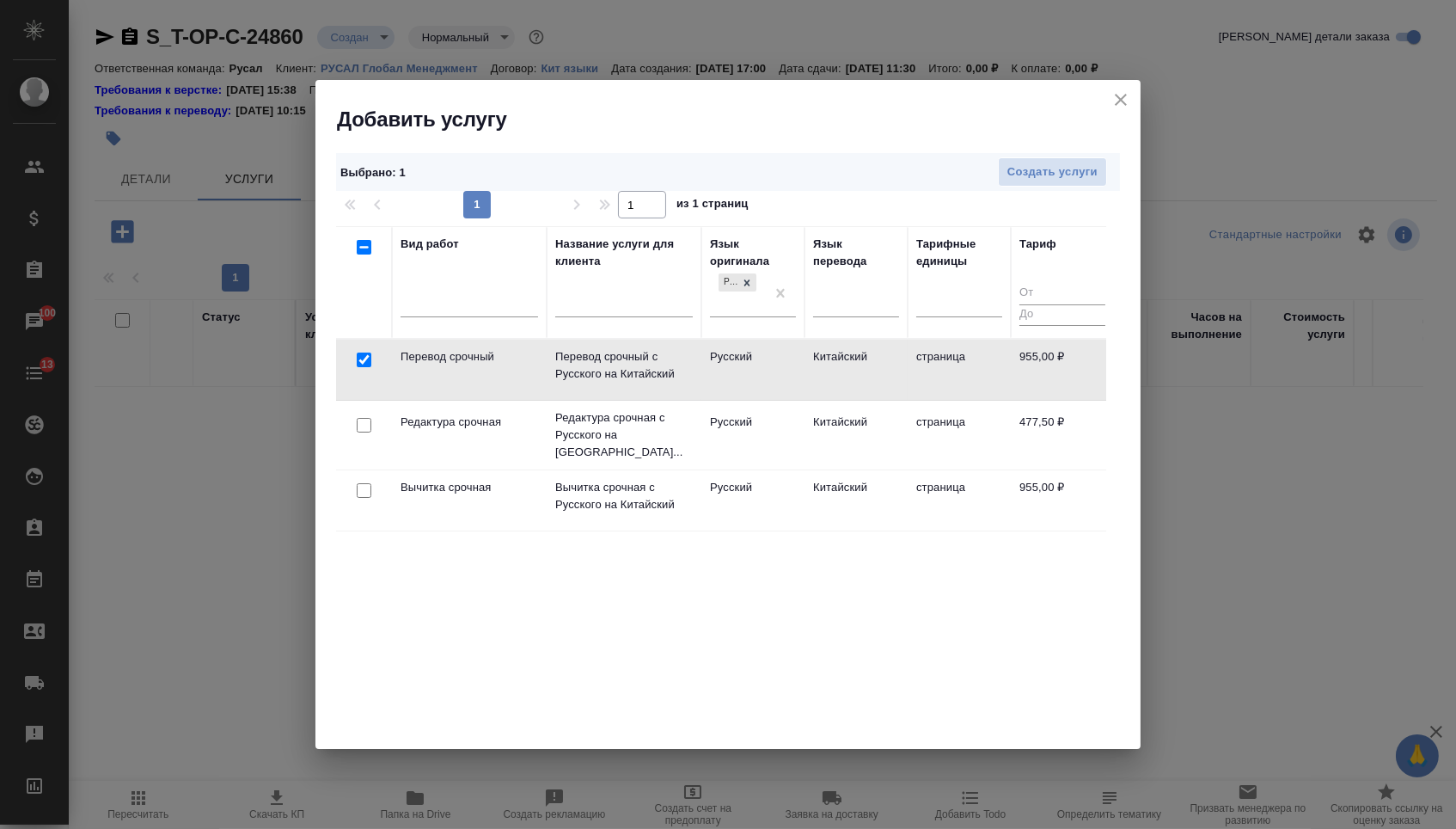
click at [360, 418] on input "checkbox" at bounding box center [364, 425] width 14 height 14
checkbox input "true"
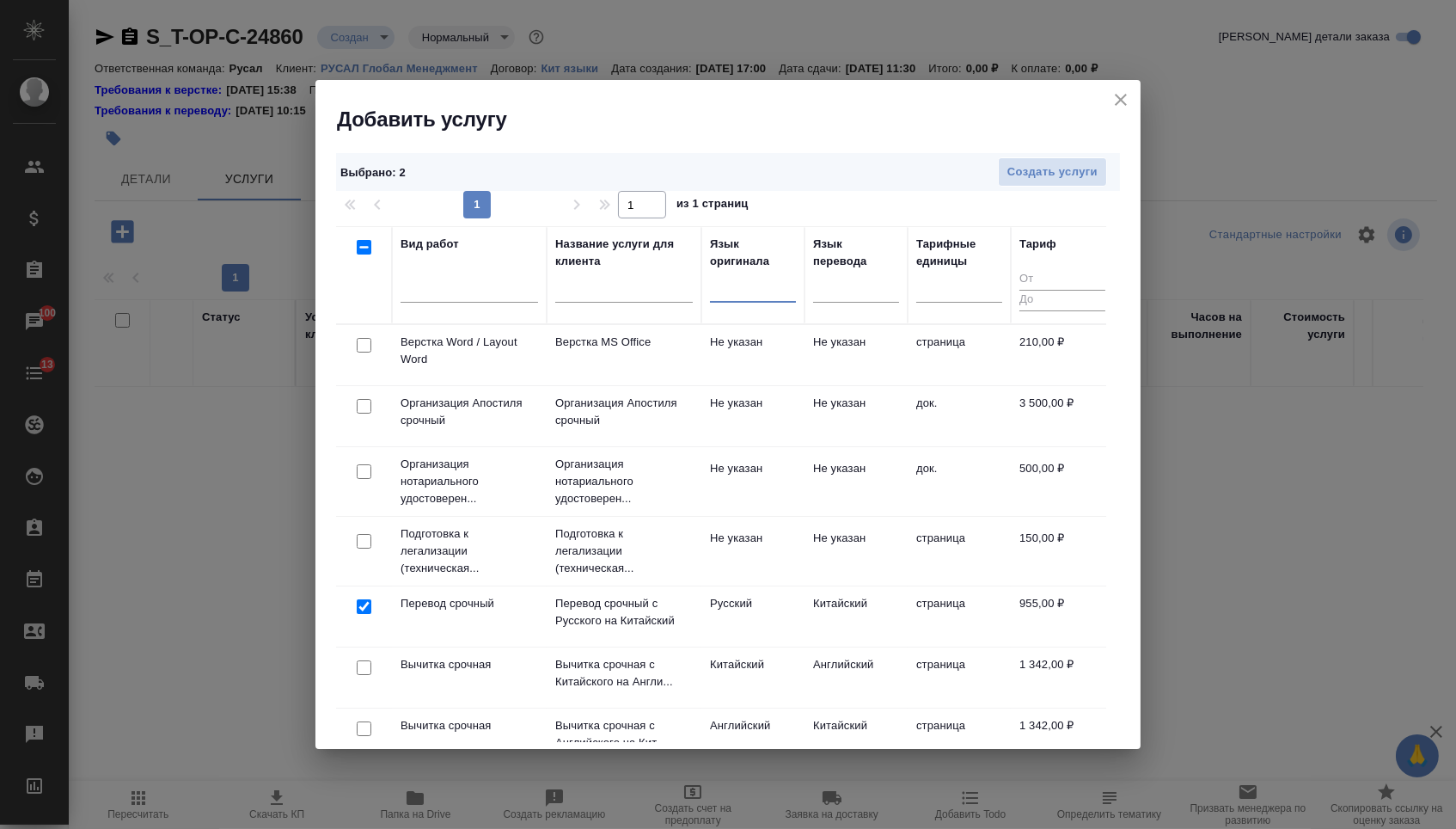
click at [363, 346] on input "checkbox" at bounding box center [364, 345] width 14 height 14
checkbox input "true"
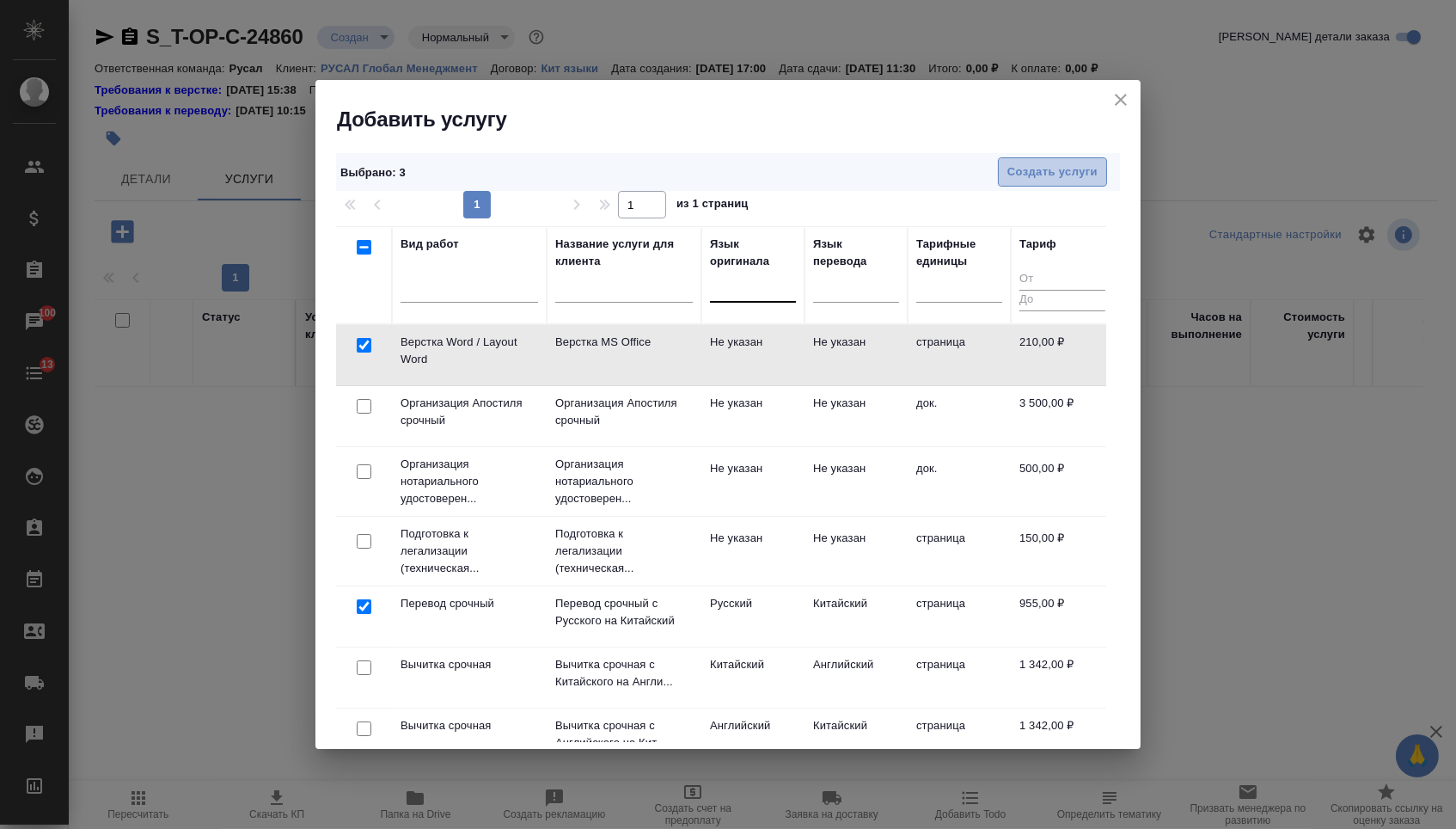
click at [1035, 181] on span "Создать услуги" at bounding box center [1052, 172] width 91 height 20
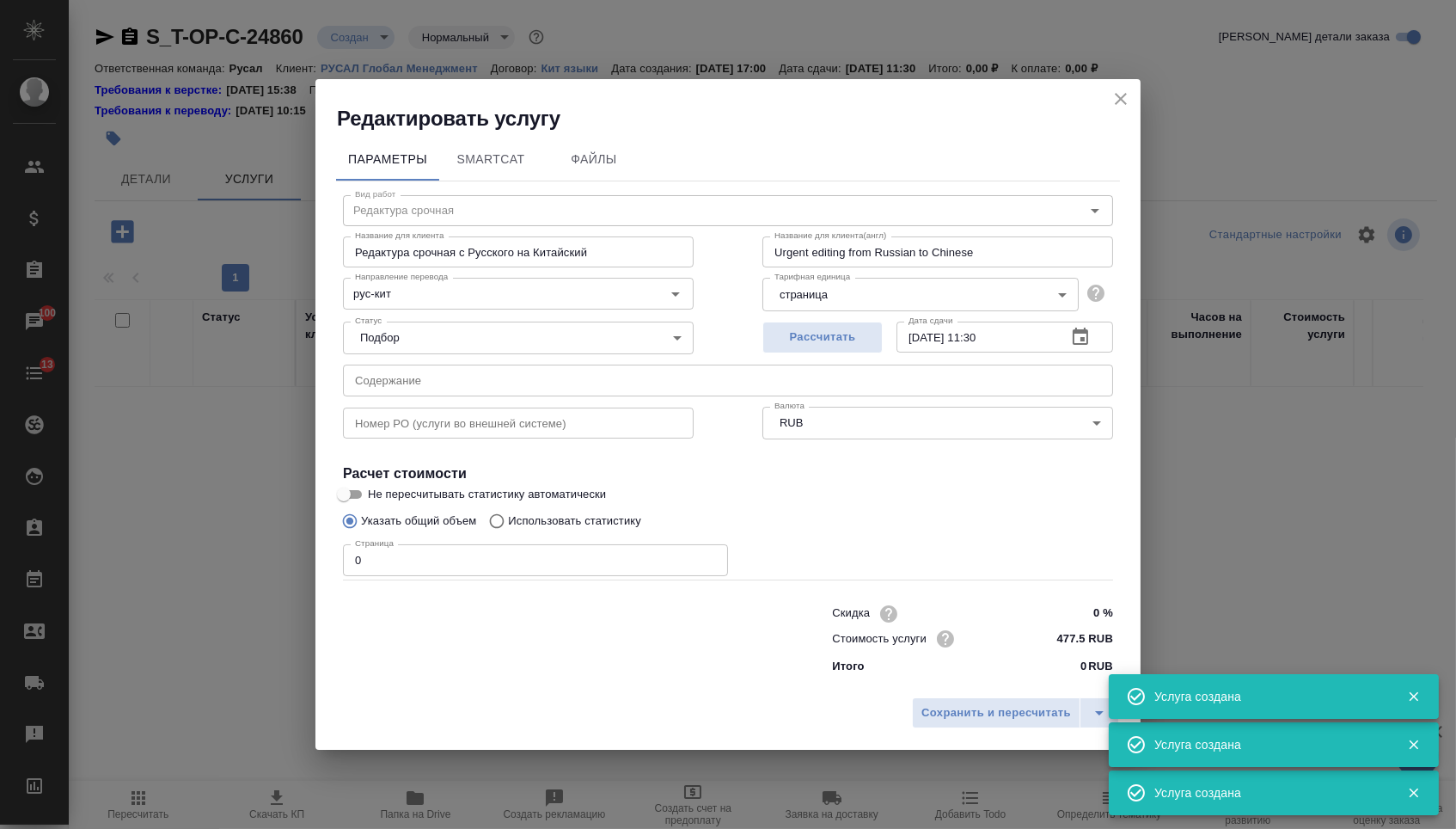
type input "Верстка Word / Layout Word"
type input "Верстка MS Office"
type input "Layout MS Office"
type input "Не указан"
type input "210 RUB"
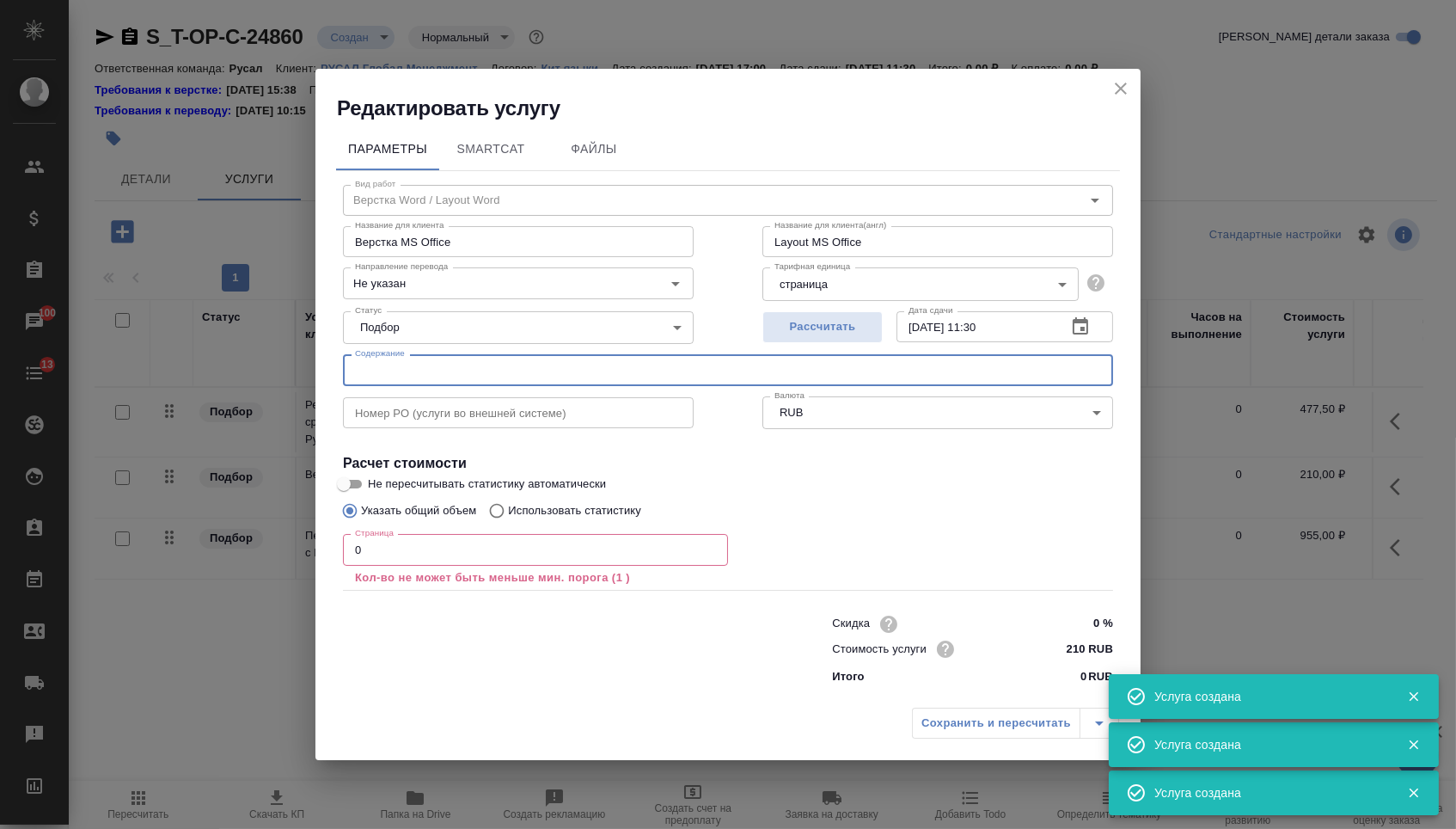
click at [480, 356] on input "text" at bounding box center [728, 370] width 770 height 31
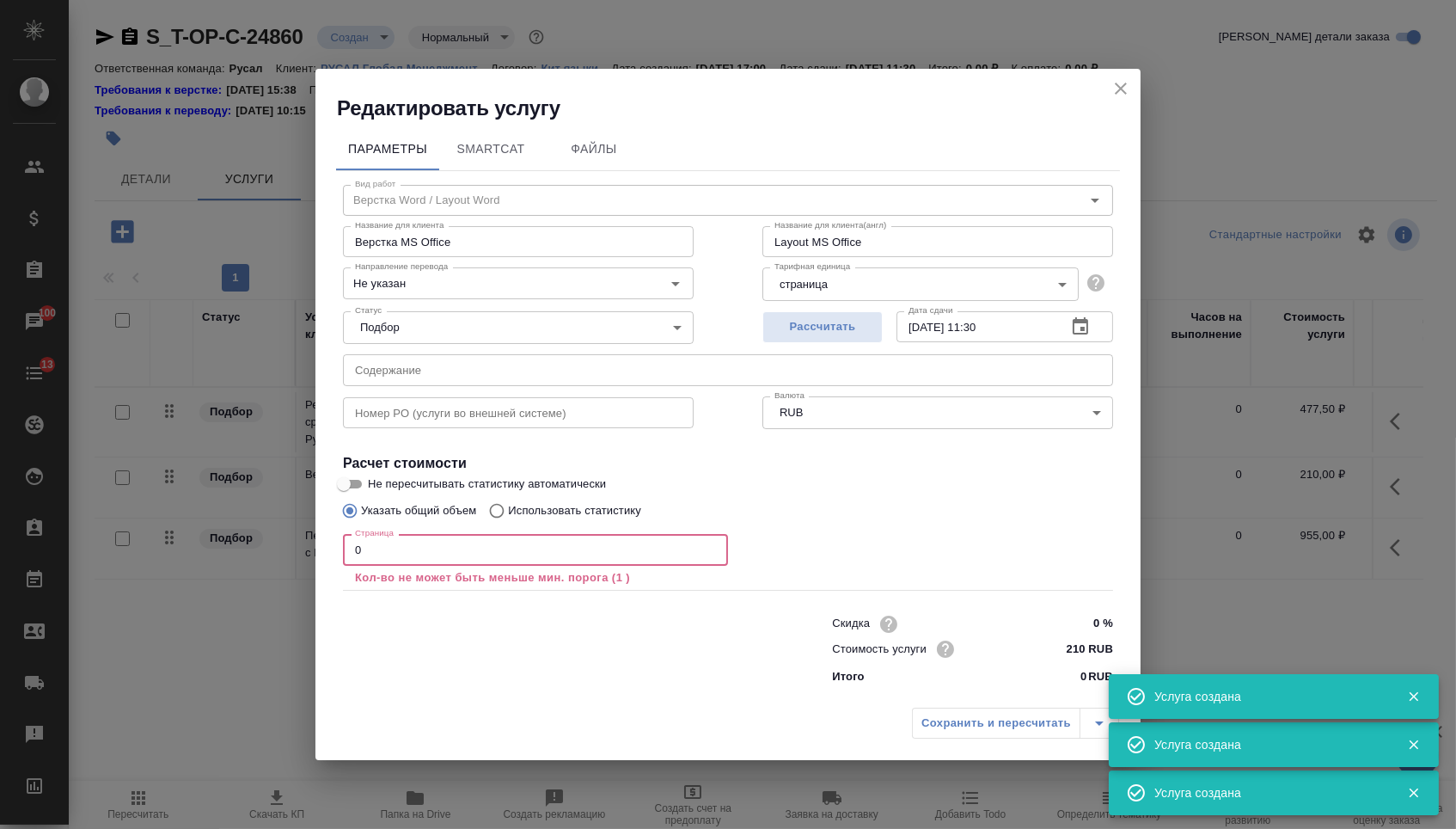
drag, startPoint x: 370, startPoint y: 558, endPoint x: 288, endPoint y: 549, distance: 82.5
click at [288, 549] on div "Редактировать услугу Параметры SmartCat Файлы Вид работ Верстка Word / Layout W…" at bounding box center [728, 414] width 1456 height 829
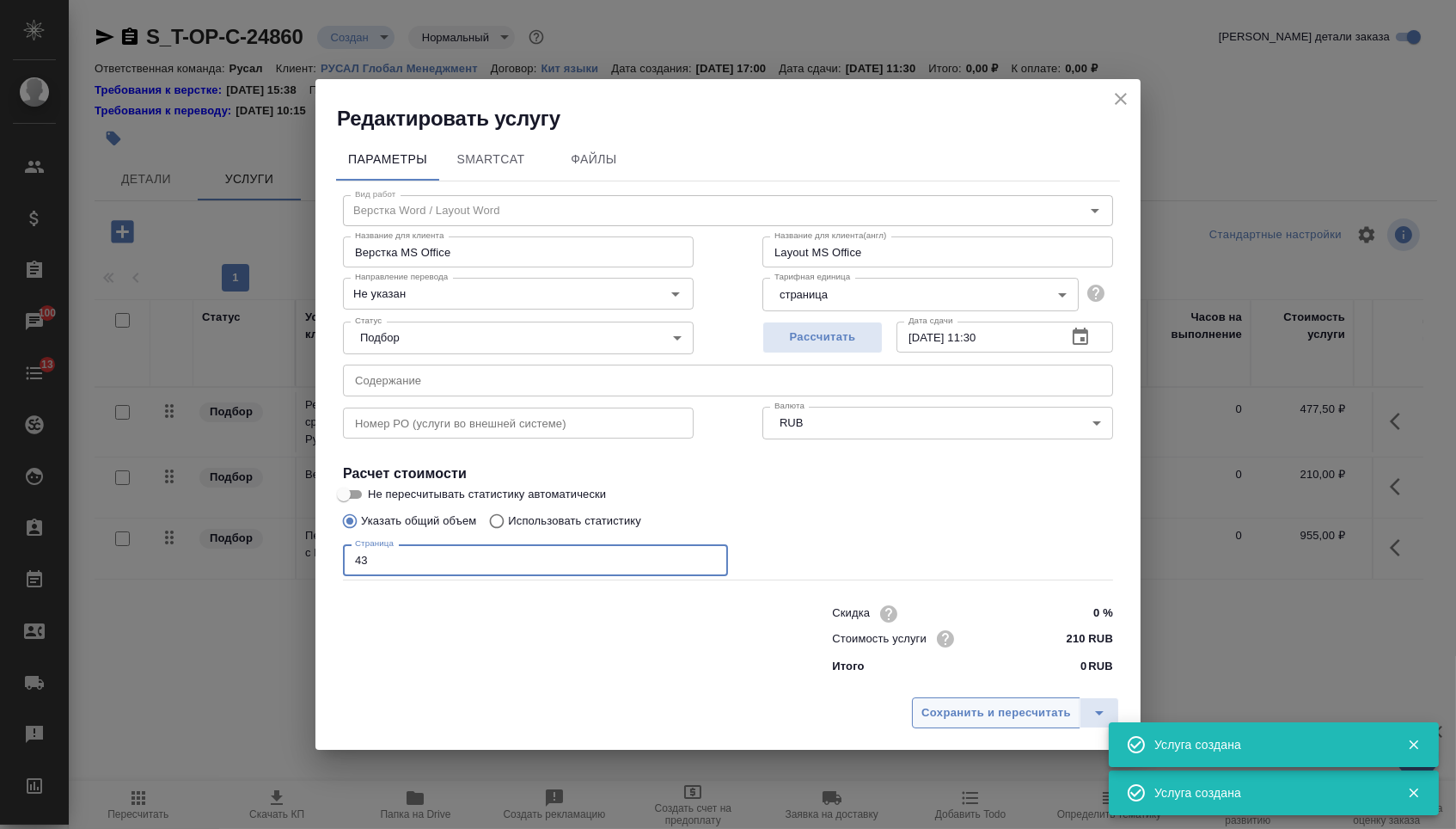
type input "43"
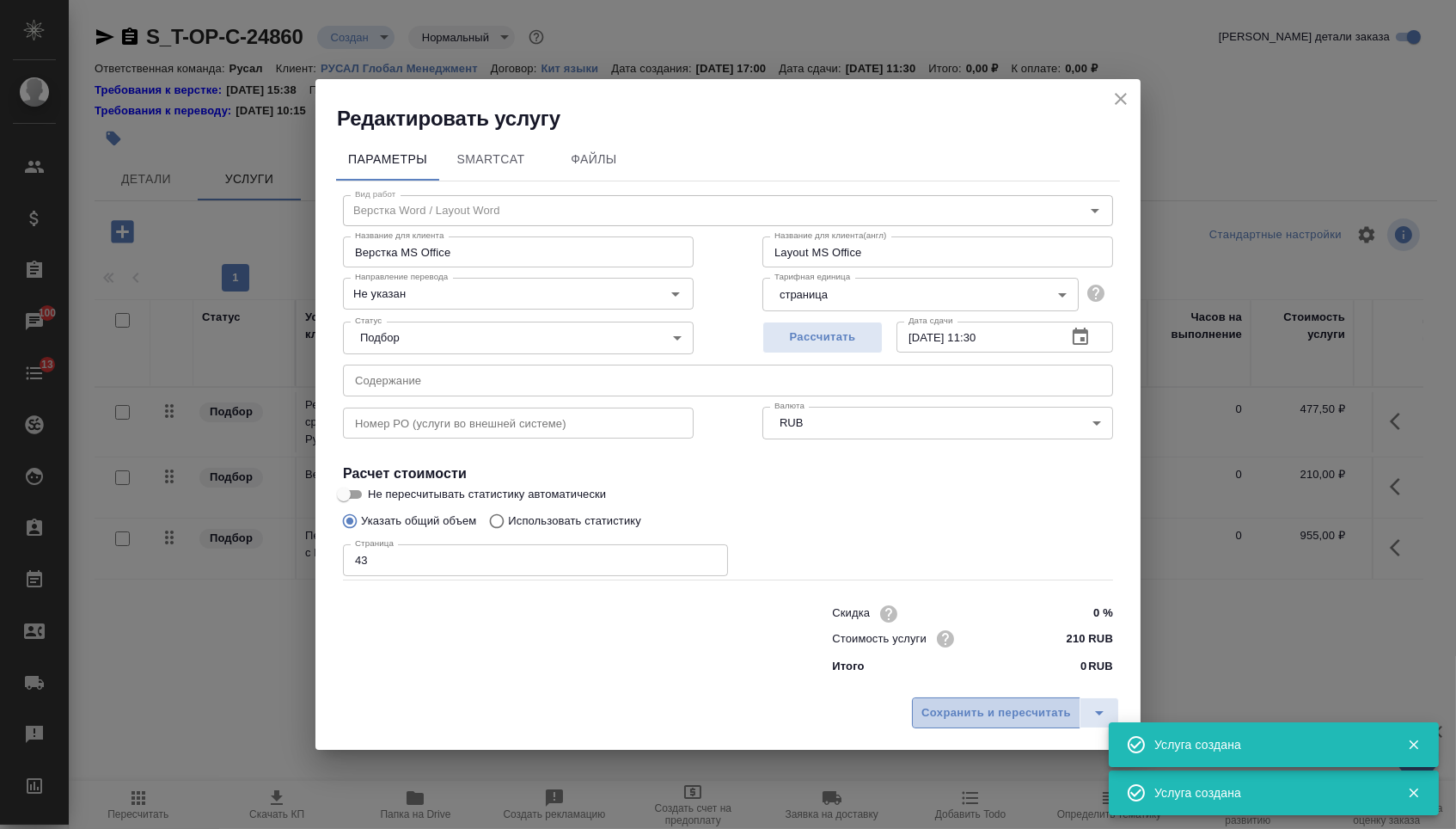
click at [944, 723] on span "Сохранить и пересчитать" at bounding box center [996, 713] width 150 height 20
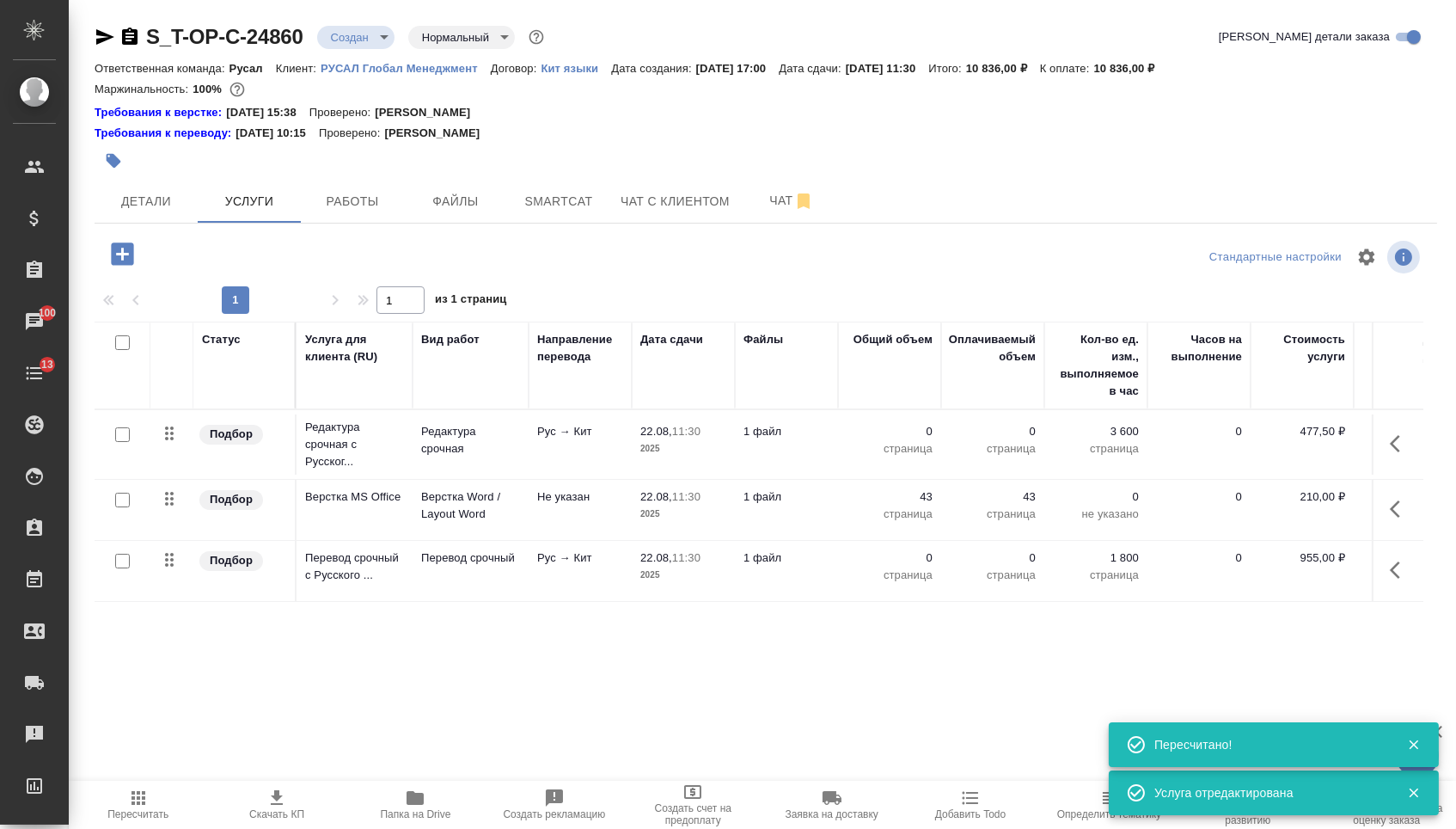
click at [1399, 580] on icon "button" at bounding box center [1400, 569] width 21 height 21
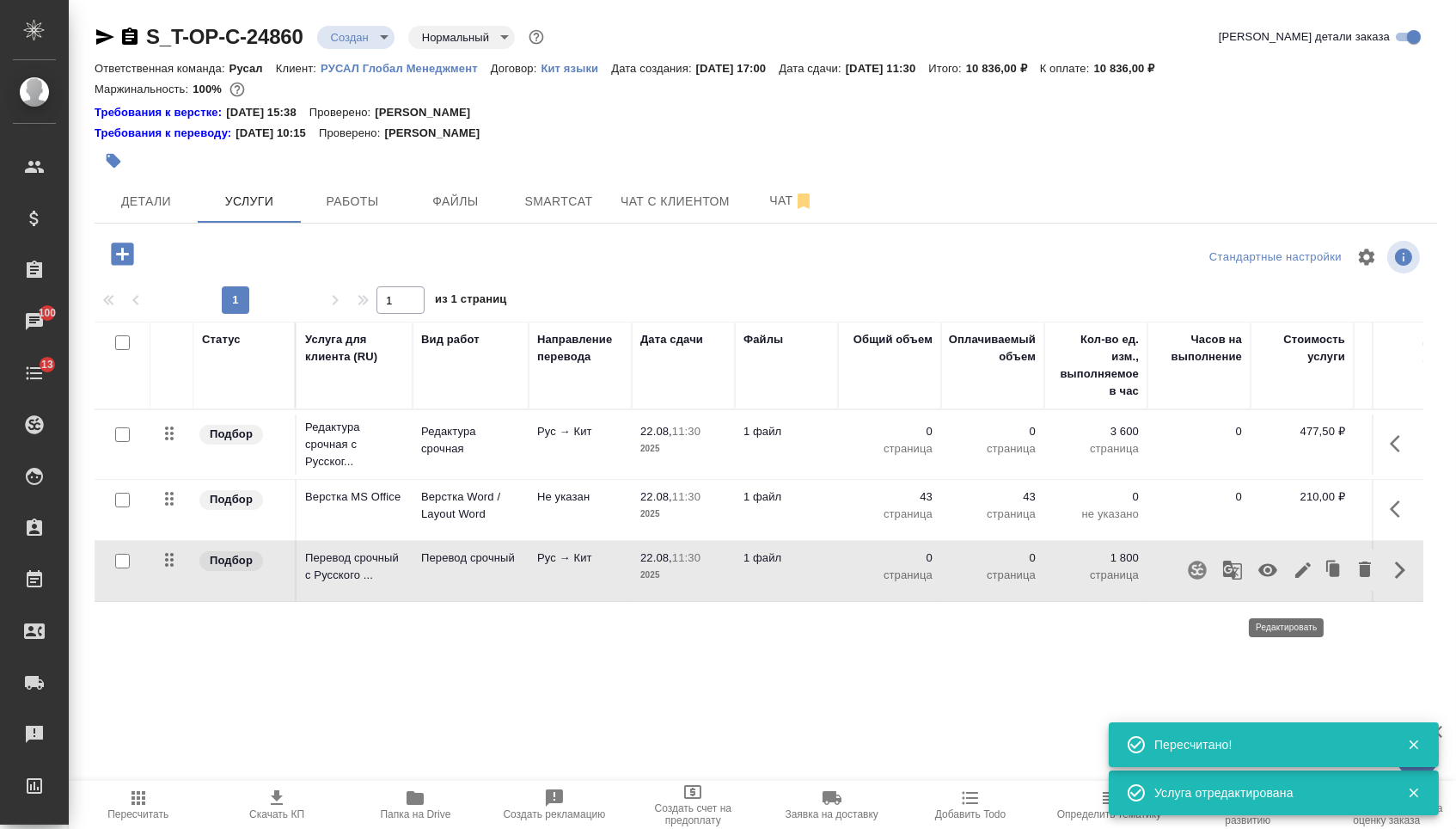
click at [1293, 580] on icon "button" at bounding box center [1303, 569] width 21 height 21
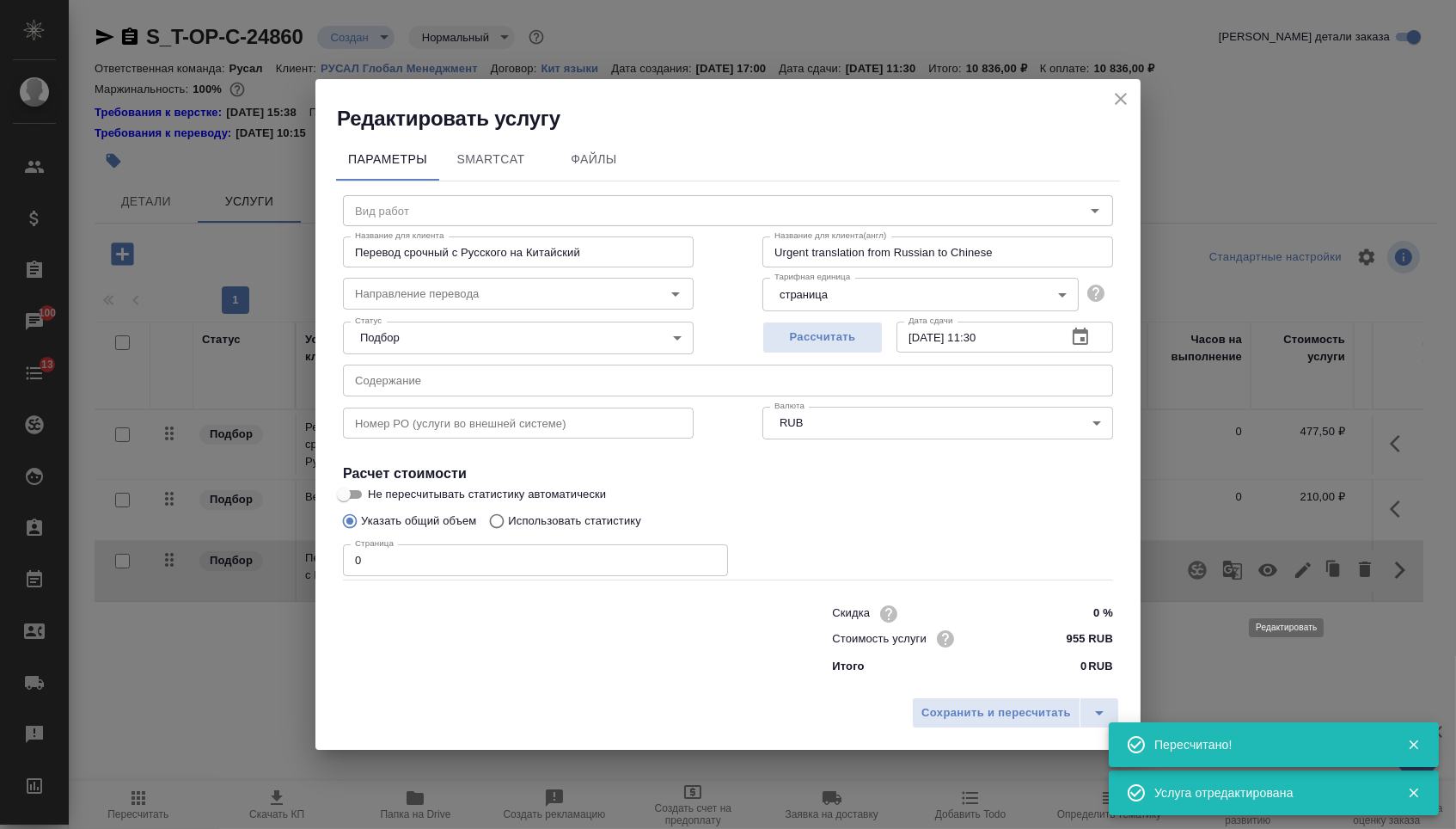
type input "Перевод срочный"
type input "рус-кит"
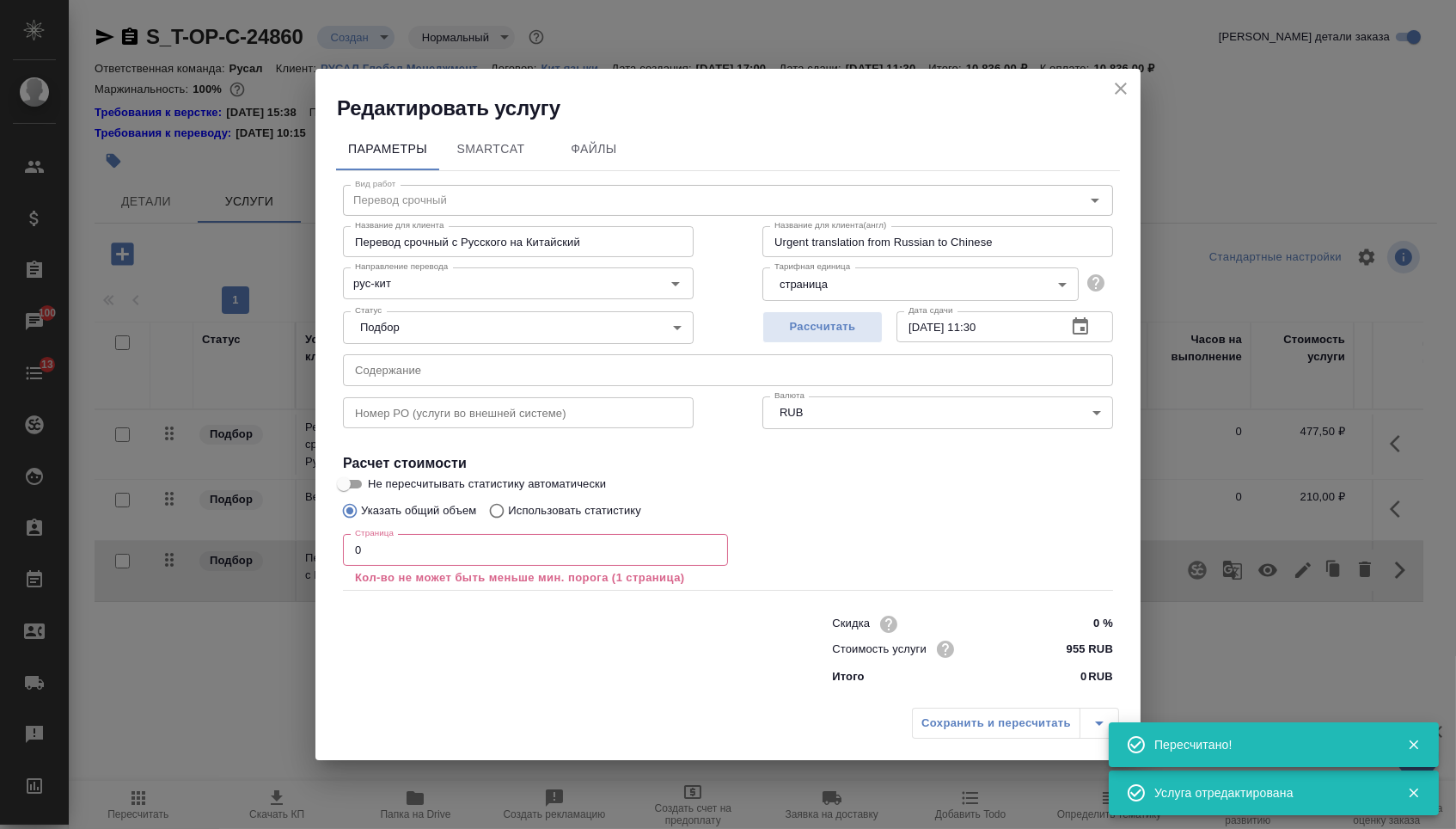
click at [520, 365] on input "text" at bounding box center [728, 370] width 770 height 31
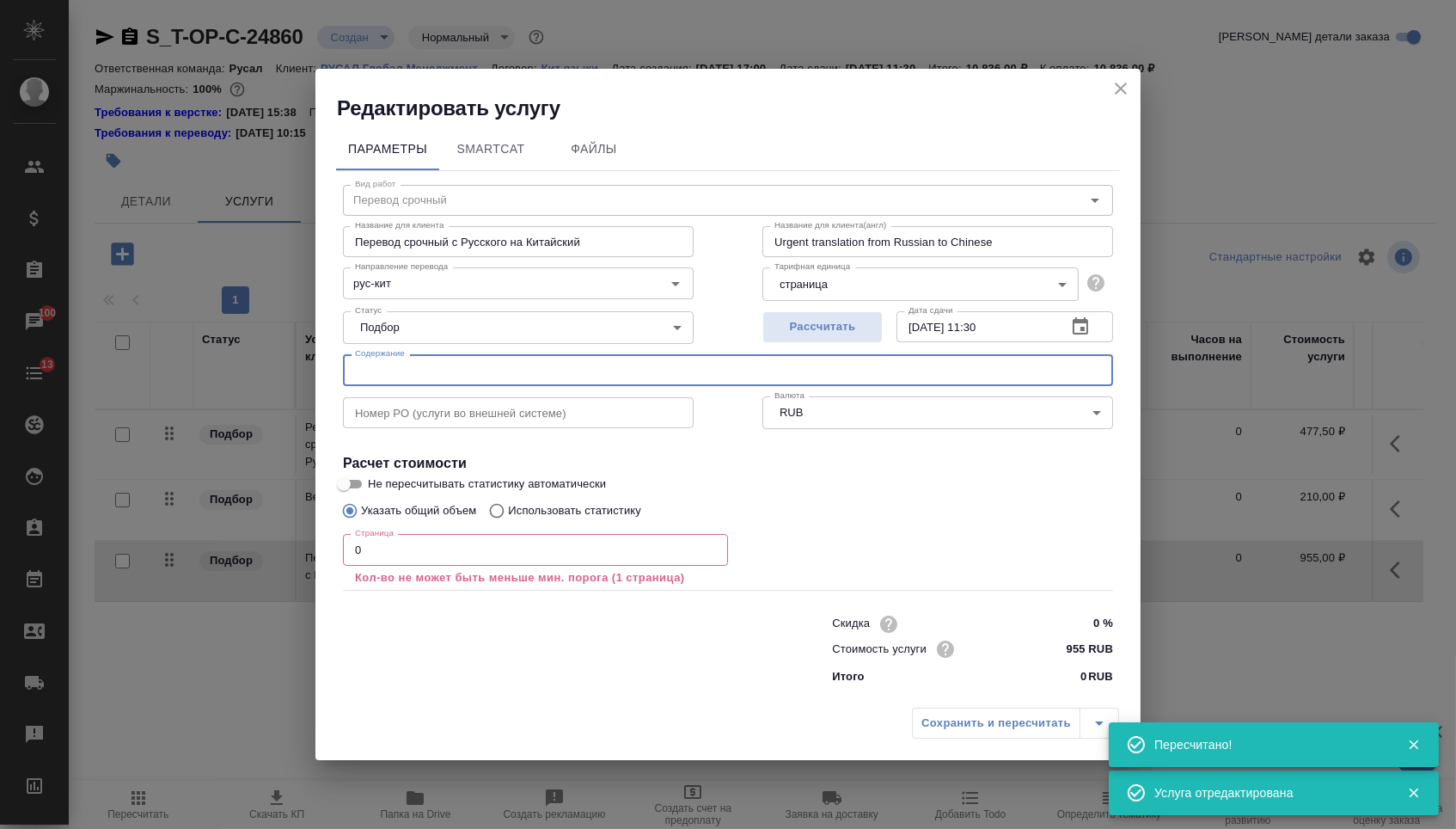
paste input "Алюминий"
type input "Алюминий"
click at [437, 547] on input "0" at bounding box center [535, 550] width 385 height 31
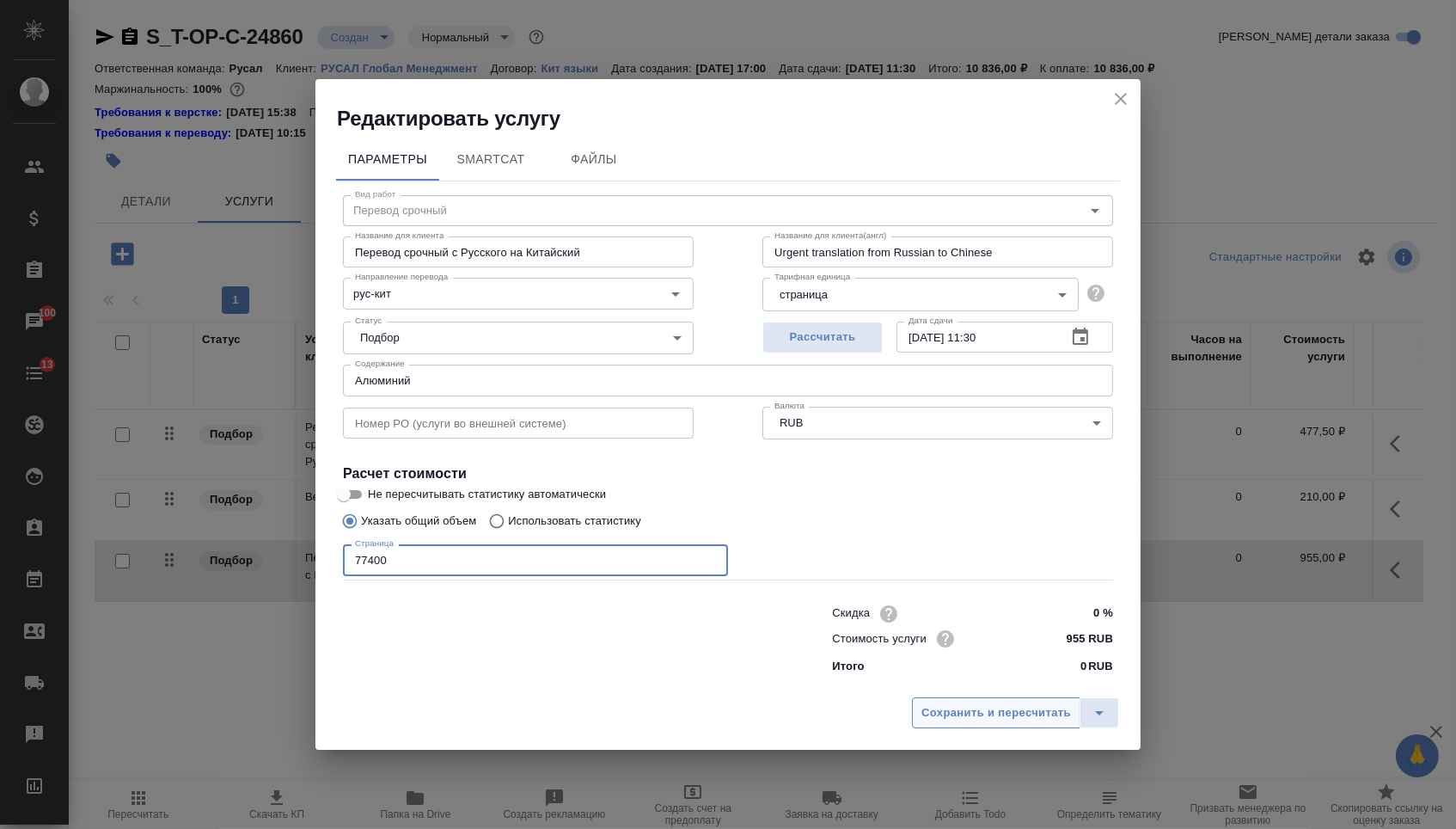
type input "77400"
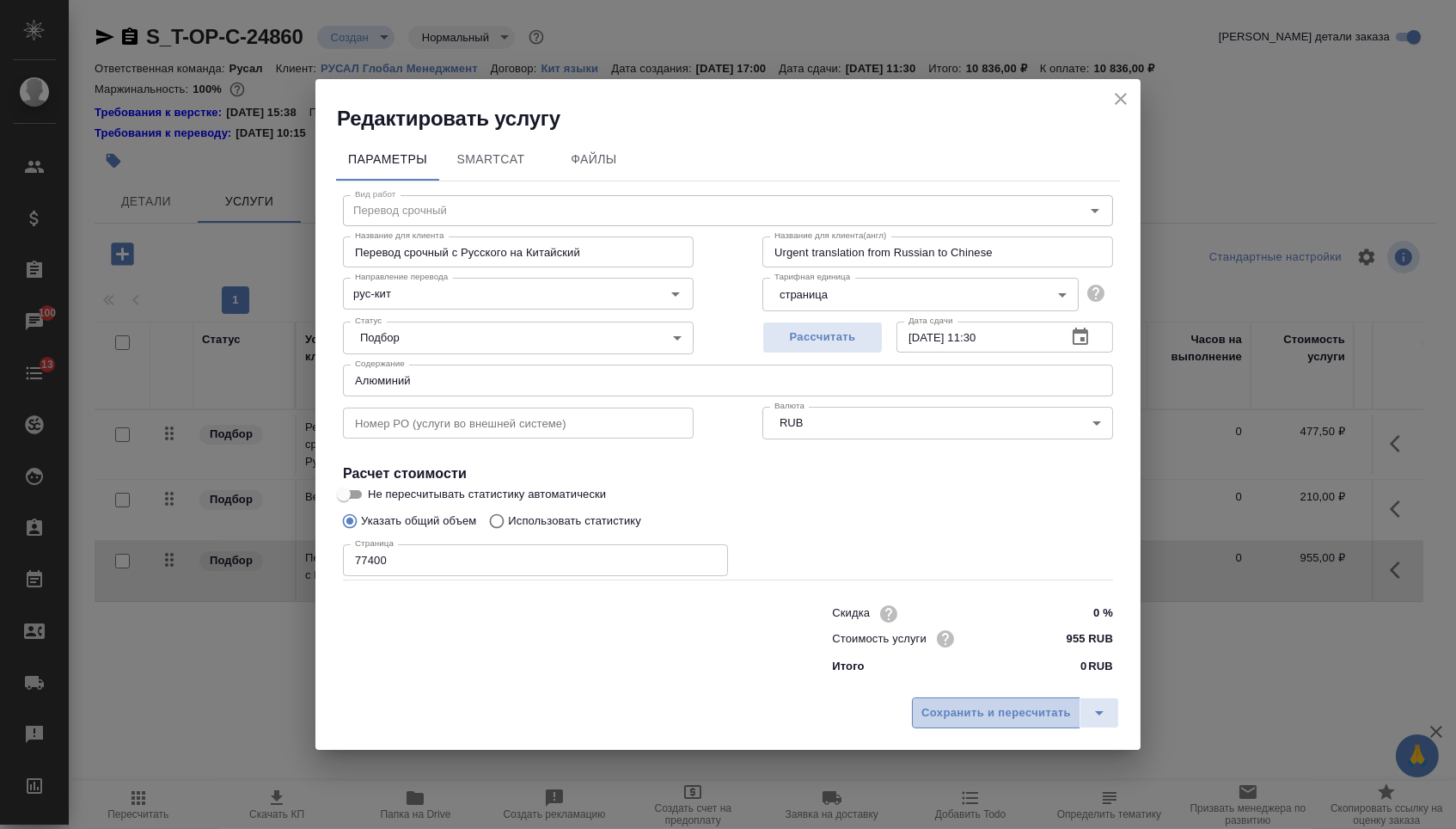
click at [965, 721] on span "Сохранить и пересчитать" at bounding box center [996, 713] width 150 height 20
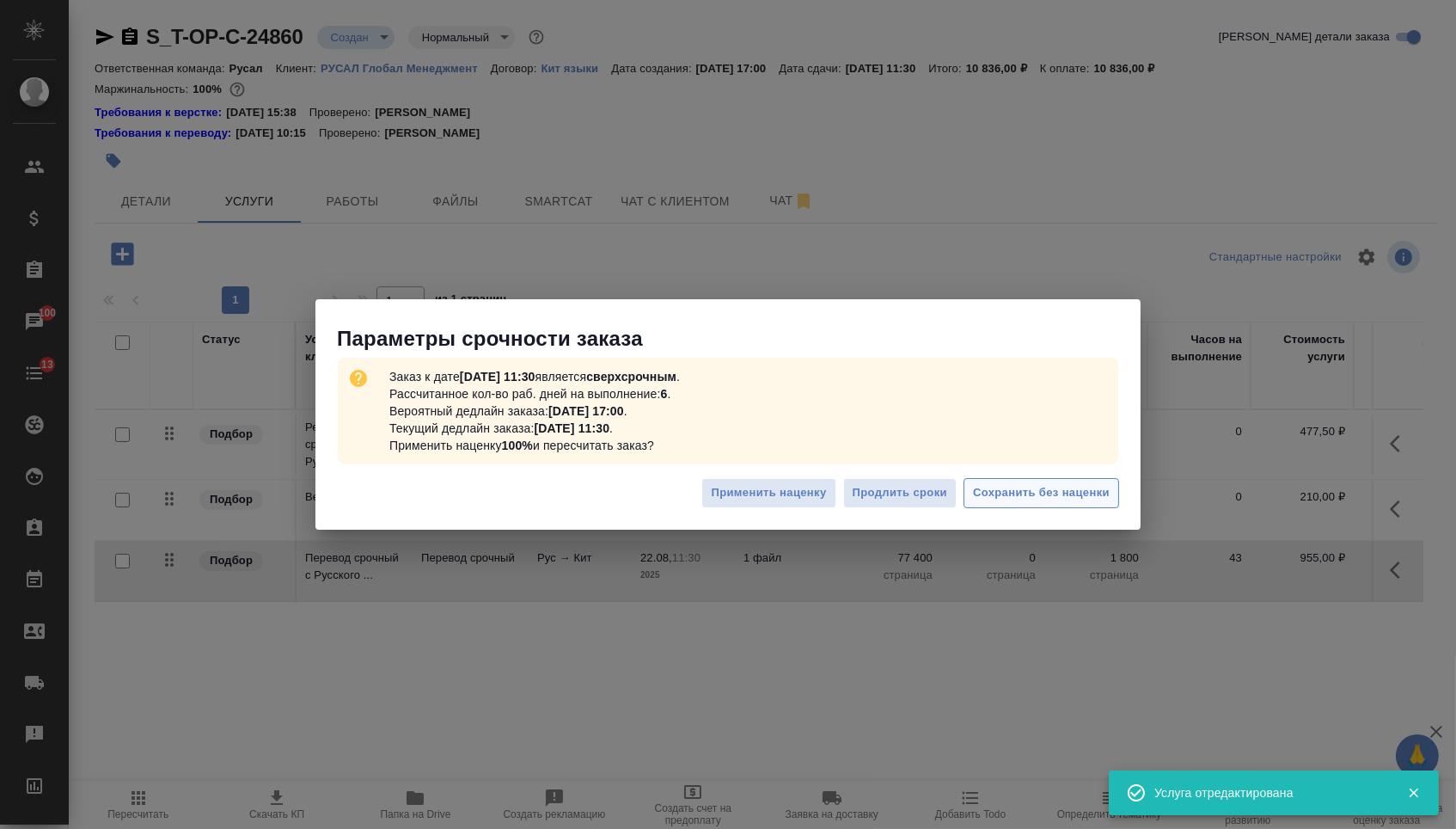
click at [1032, 497] on span "Сохранить без наценки" at bounding box center [1041, 493] width 136 height 20
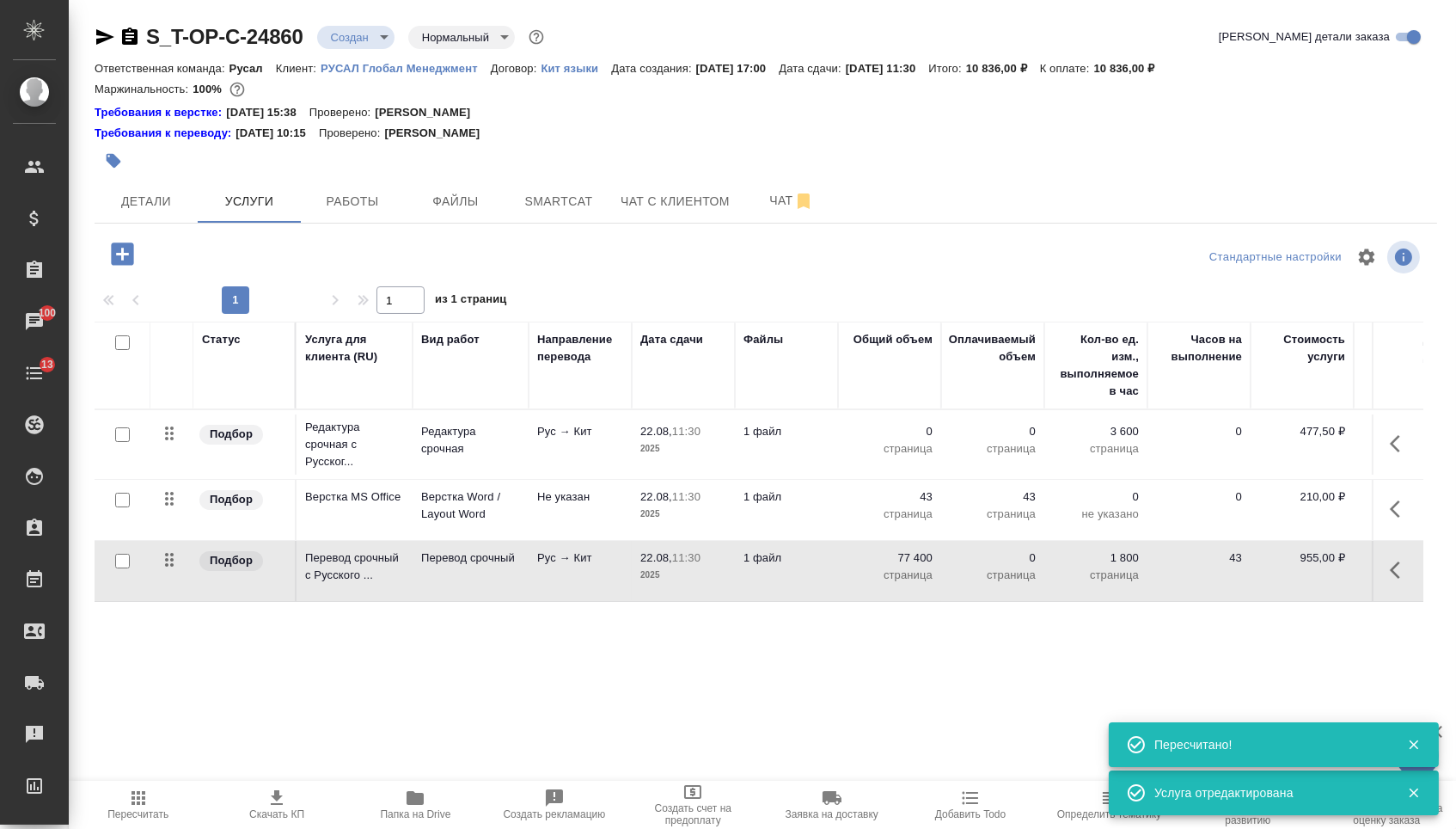
type input "urgent"
click at [891, 440] on p "0" at bounding box center [890, 431] width 86 height 17
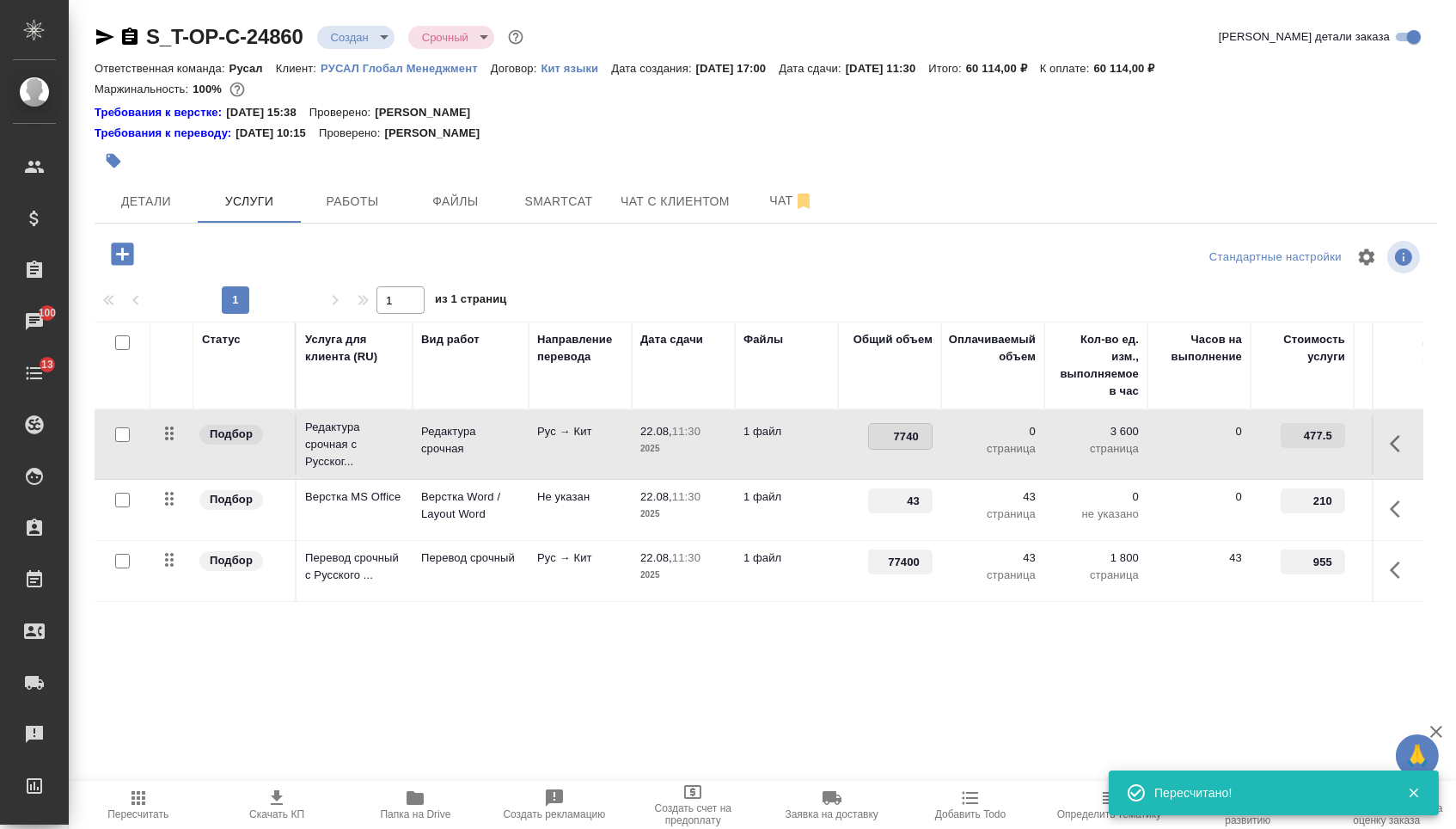
type input "77400"
click at [754, 642] on div "Статус Услуга для клиента (RU) Вид работ Направление перевода Дата сдачи Файлы …" at bounding box center [759, 507] width 1329 height 370
click at [276, 260] on span "Сохранить и пересчитать" at bounding box center [244, 252] width 150 height 20
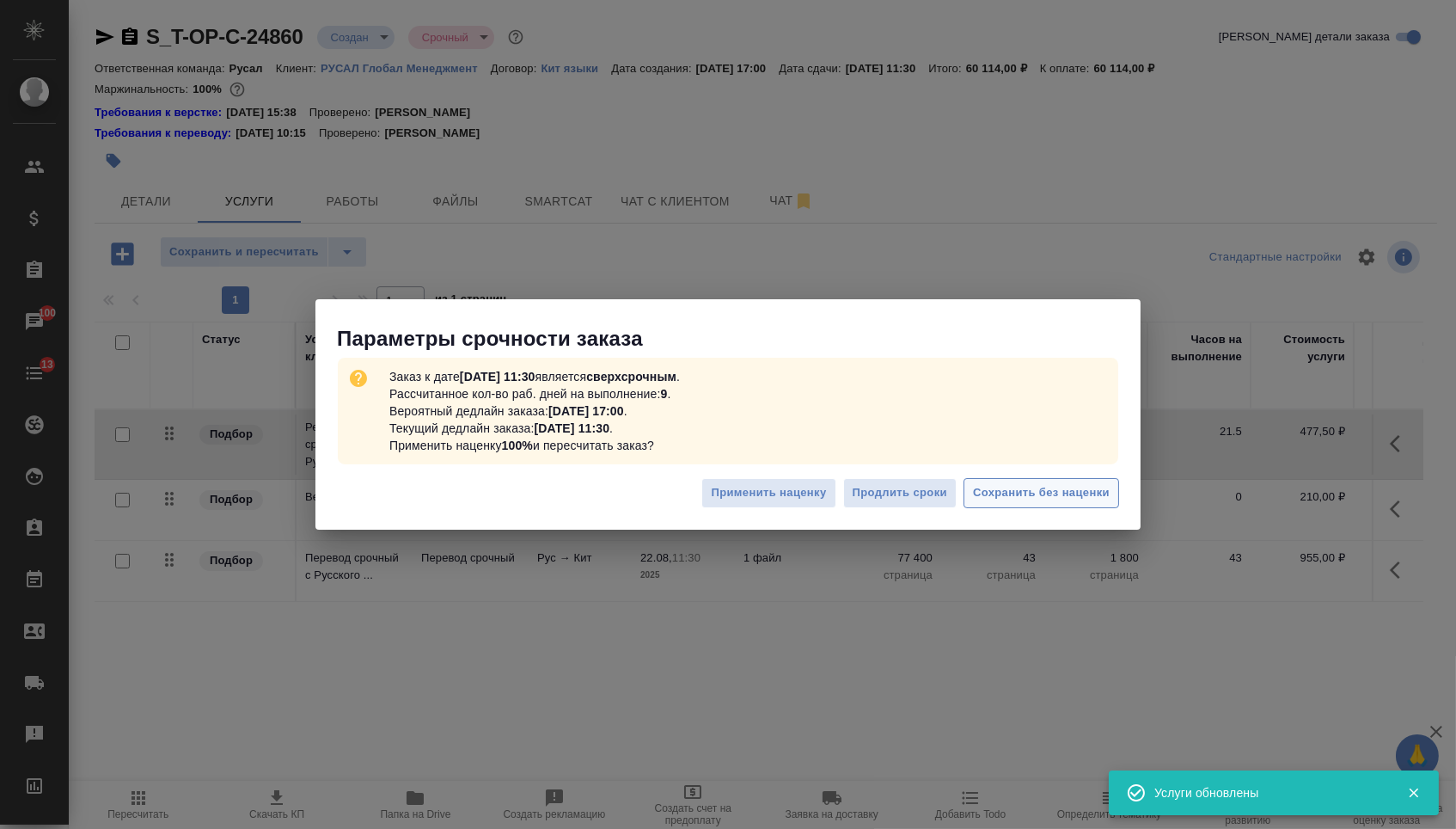
click at [1005, 479] on button "Сохранить без наценки" at bounding box center [1041, 493] width 155 height 31
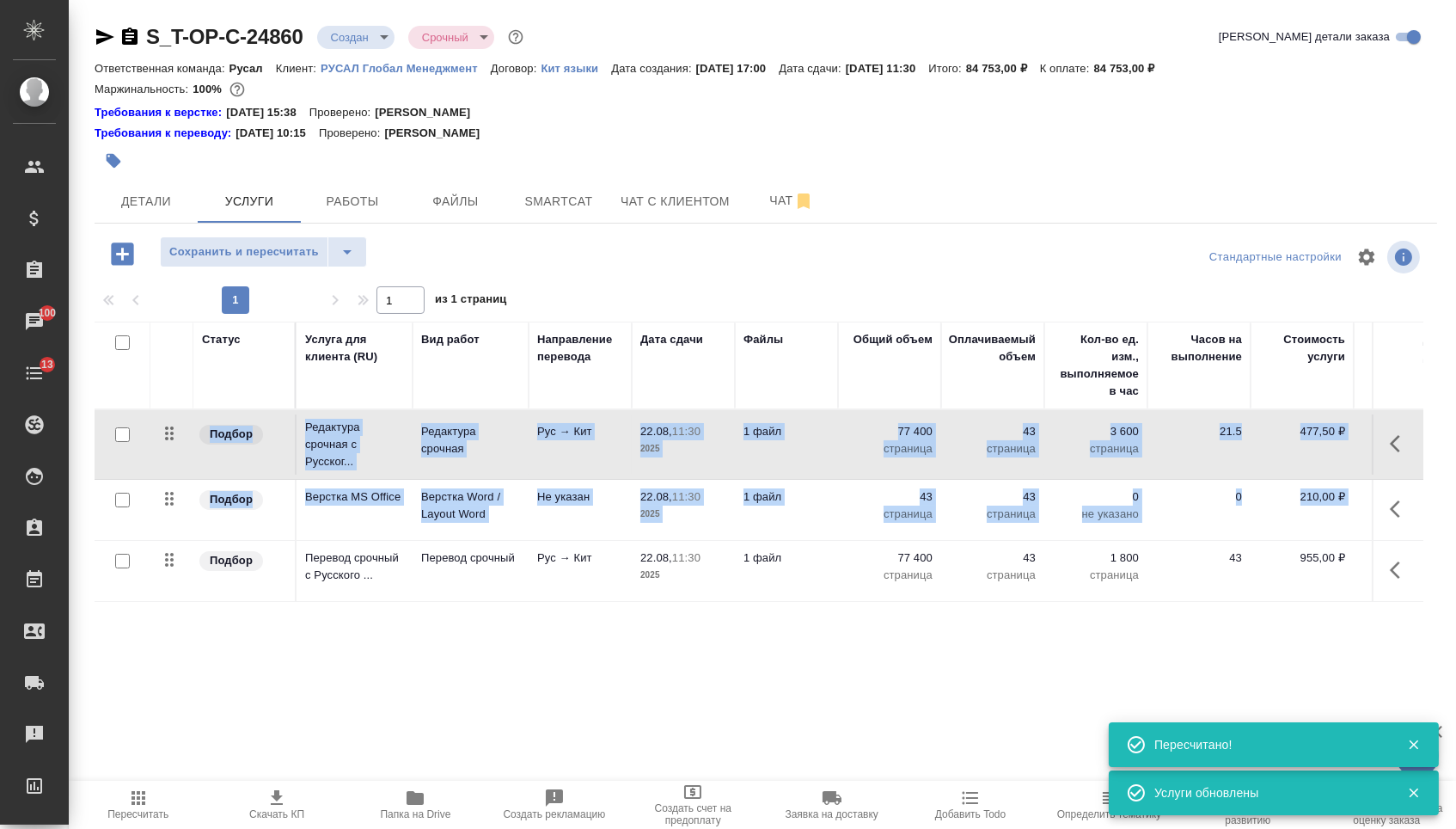
drag, startPoint x: 190, startPoint y: 571, endPoint x: 192, endPoint y: 444, distance: 127.0
click at [192, 452] on tbody "Подбор Редактура срочная с Русског... Редактура срочная Рус → Кит 22.08, 11:30 …" at bounding box center [904, 507] width 1620 height 192
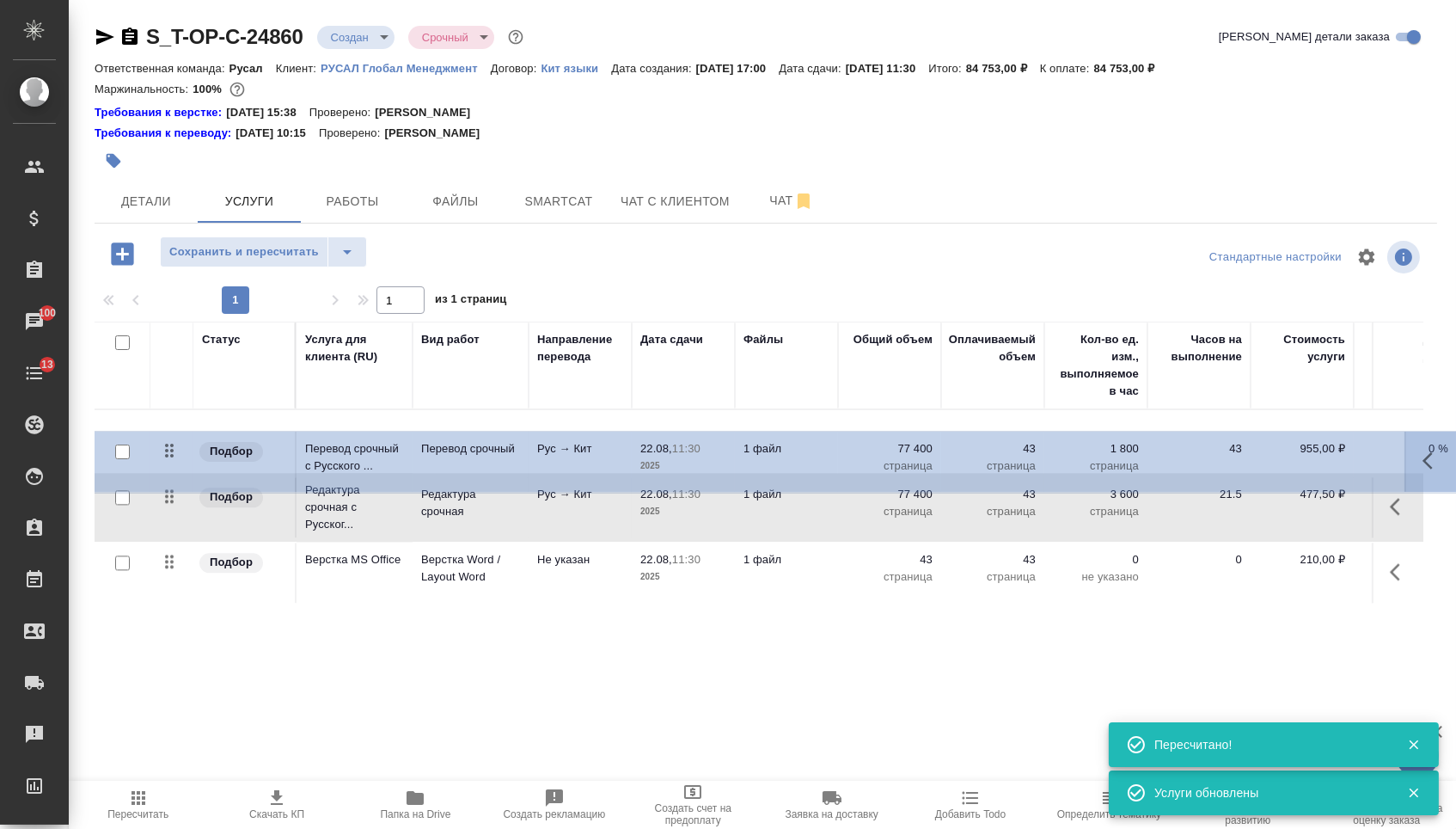
drag, startPoint x: 178, startPoint y: 577, endPoint x: 174, endPoint y: 396, distance: 181.0
click at [174, 396] on table "Статус Услуга для клиента (RU) Вид работ Направление перевода Дата сдачи Файлы …" at bounding box center [904, 463] width 1620 height 282
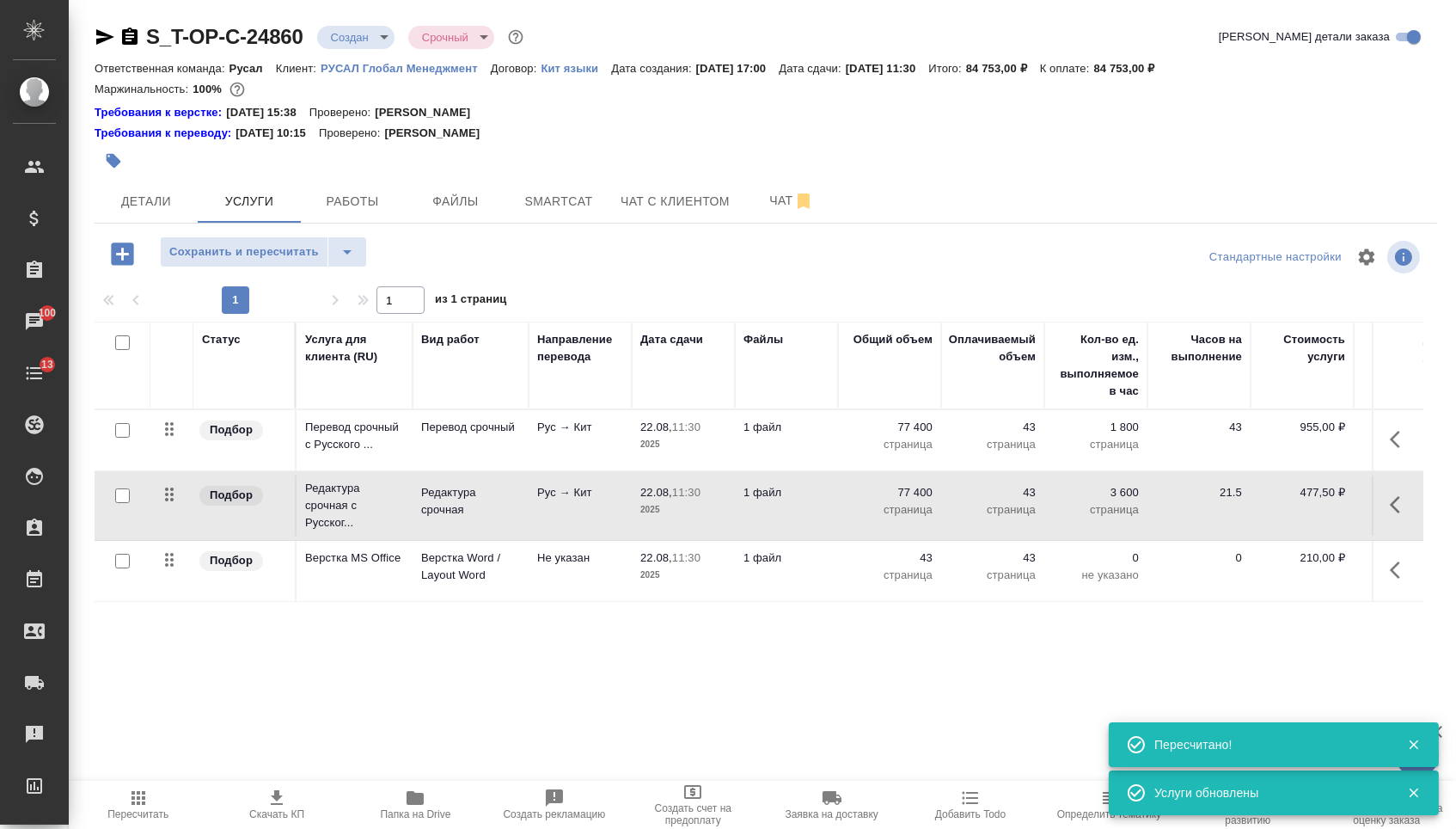
click at [444, 251] on div "Сохранить и пересчитать" at bounding box center [318, 253] width 448 height 35
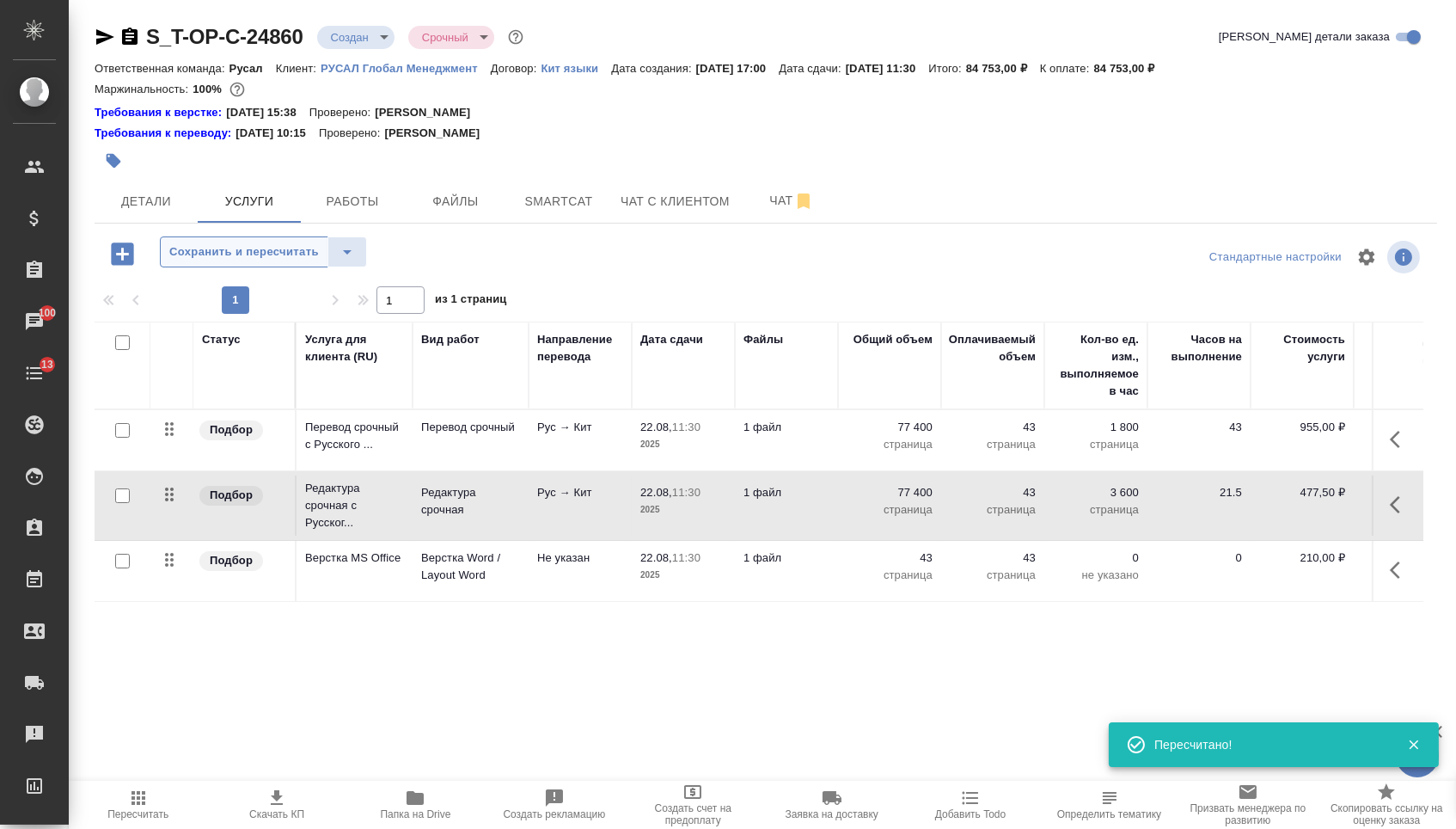
click at [313, 255] on span "Сохранить и пересчитать" at bounding box center [244, 252] width 150 height 20
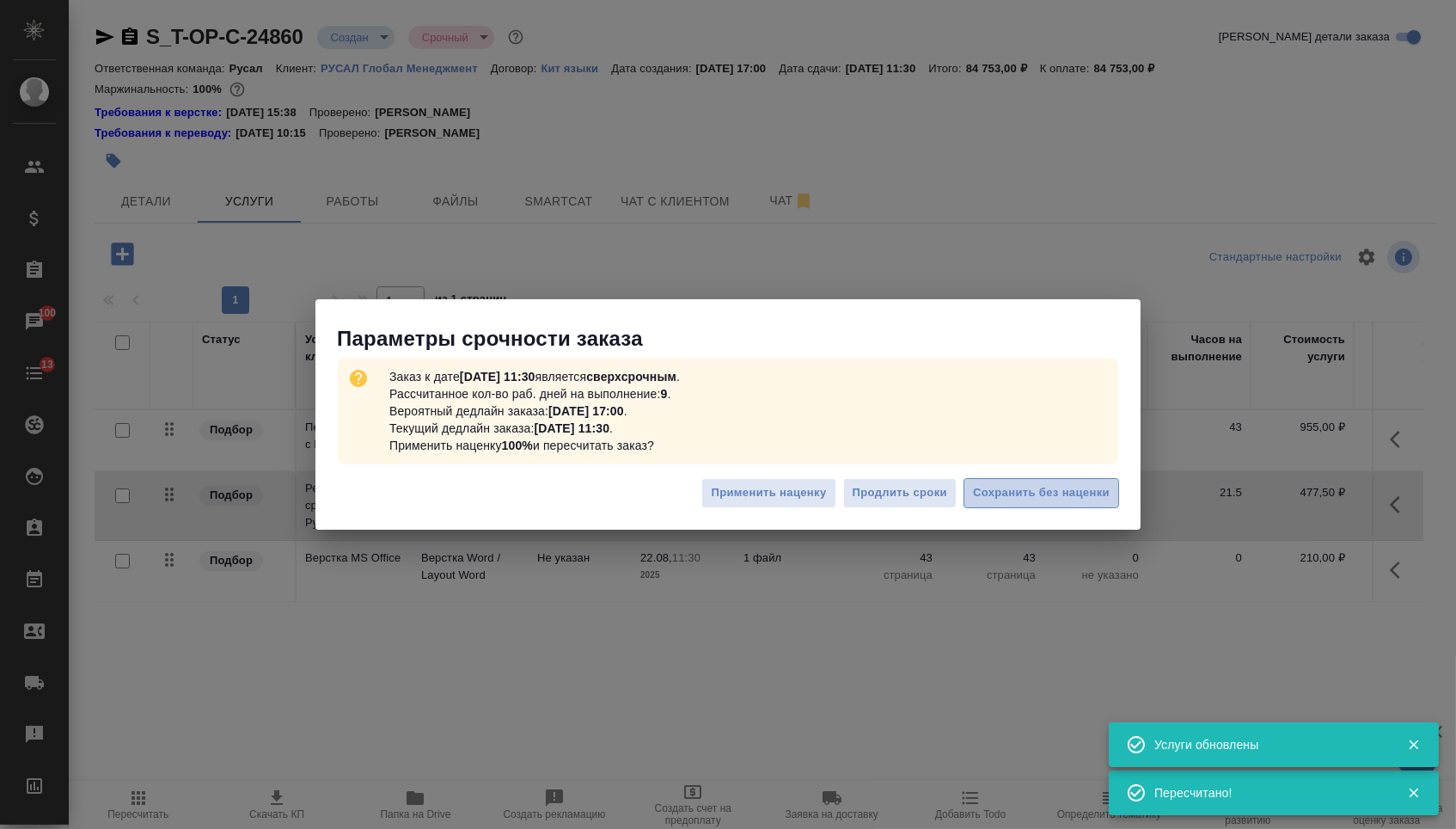
click at [989, 483] on button "Сохранить без наценки" at bounding box center [1041, 493] width 155 height 31
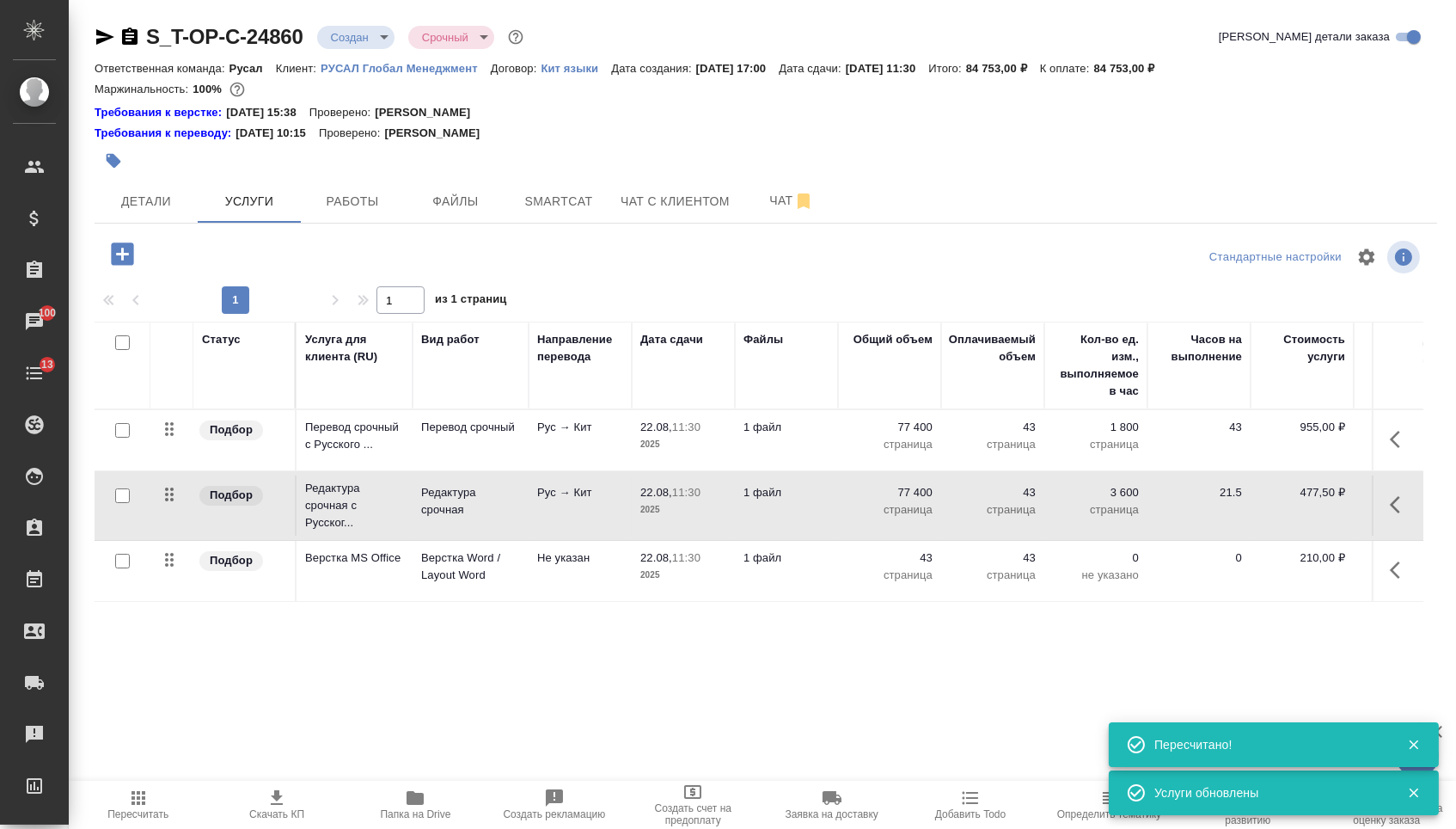
click at [375, 21] on div "S_T-OP-C-24860 Создан new Срочный urgent Кратко детали заказа Ответственная ком…" at bounding box center [766, 367] width 1362 height 736
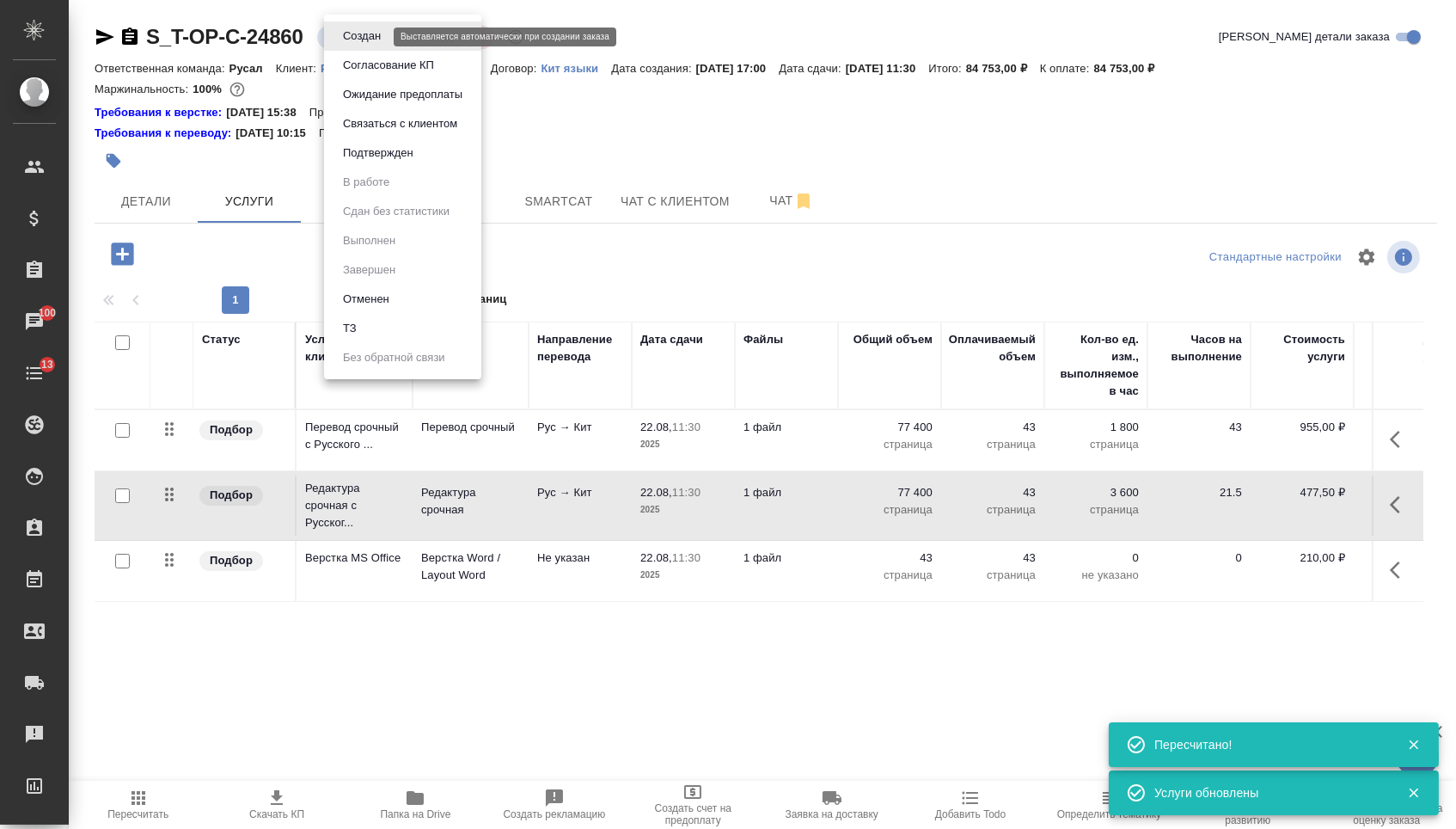
click at [375, 35] on body "🙏 .cls-1 fill:#fff; AWATERA Menshikova Aleksandra Клиенты Спецификации Заказы 1…" at bounding box center [728, 414] width 1456 height 829
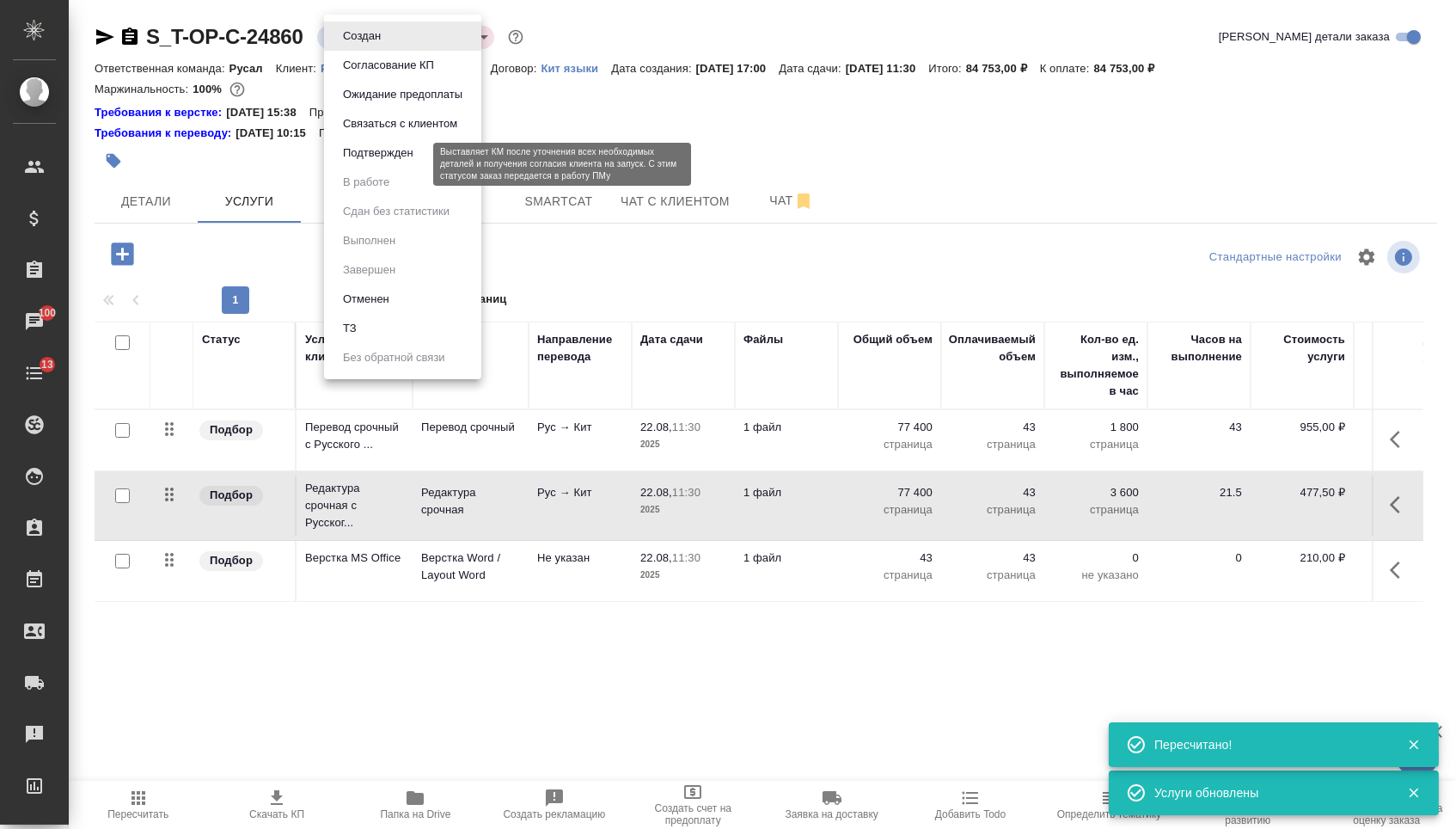
click at [376, 158] on button "Подтвержден" at bounding box center [378, 153] width 81 height 19
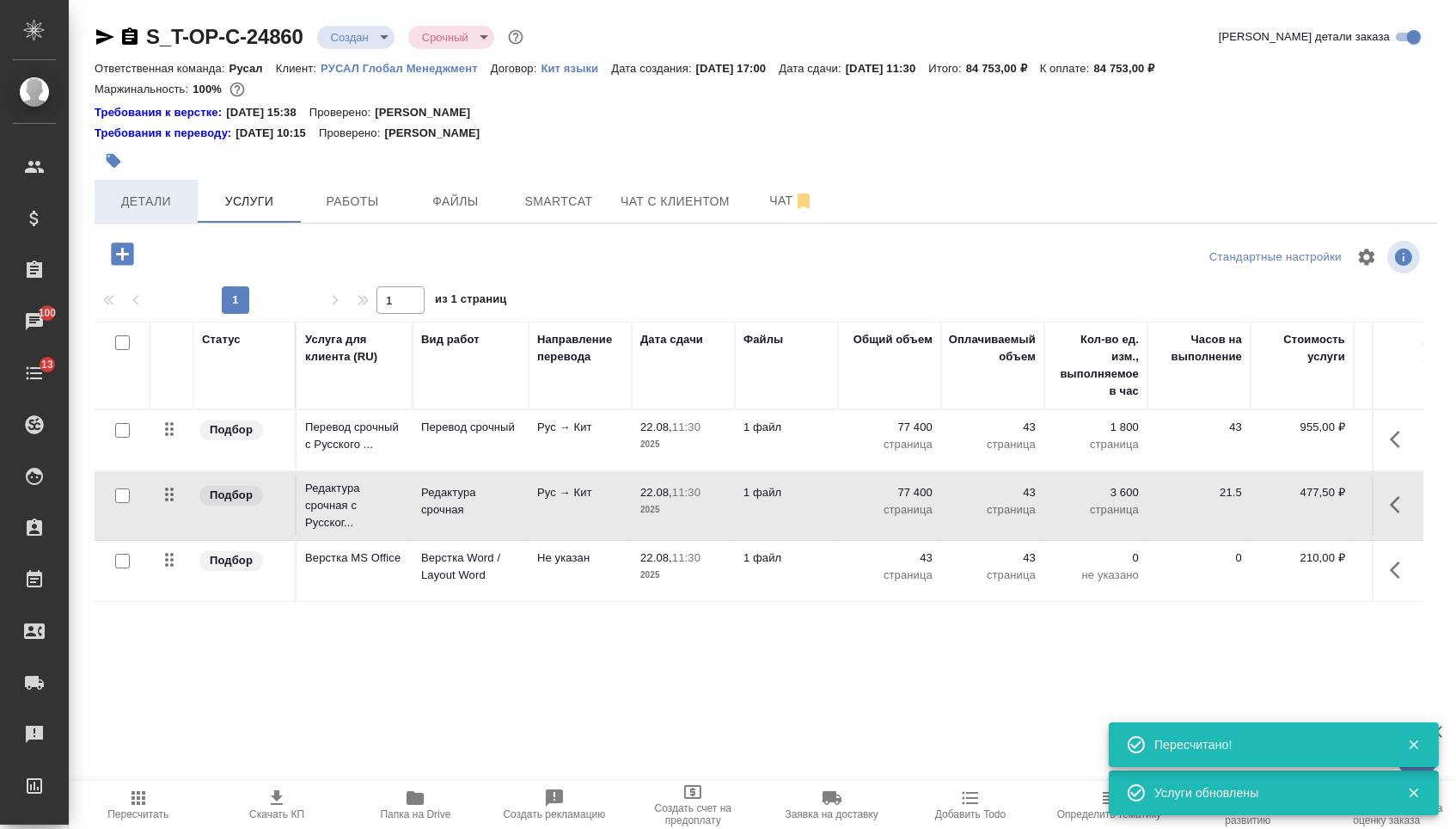
click at [136, 213] on span "Детали" at bounding box center [146, 202] width 83 height 22
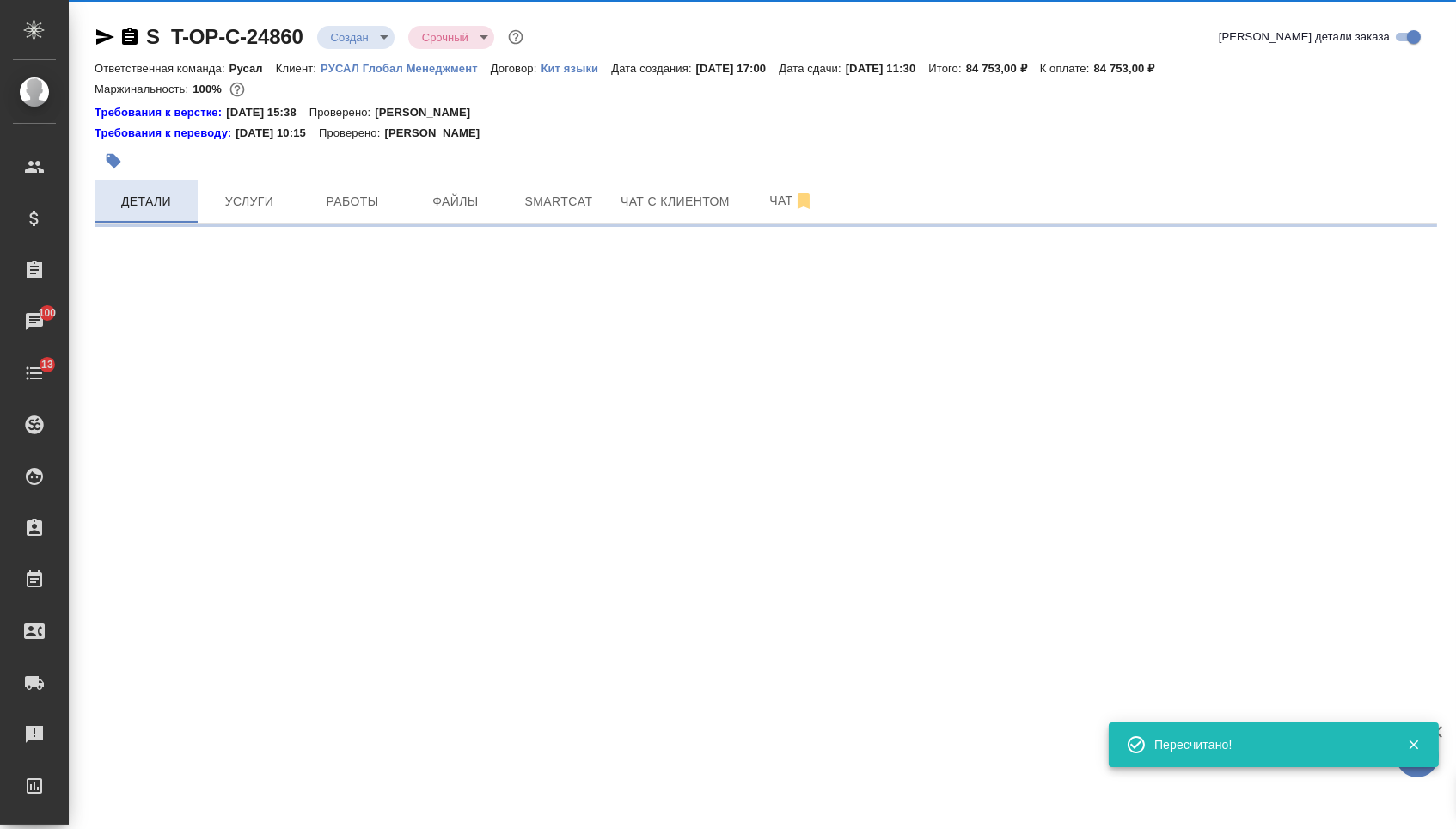
select select "RU"
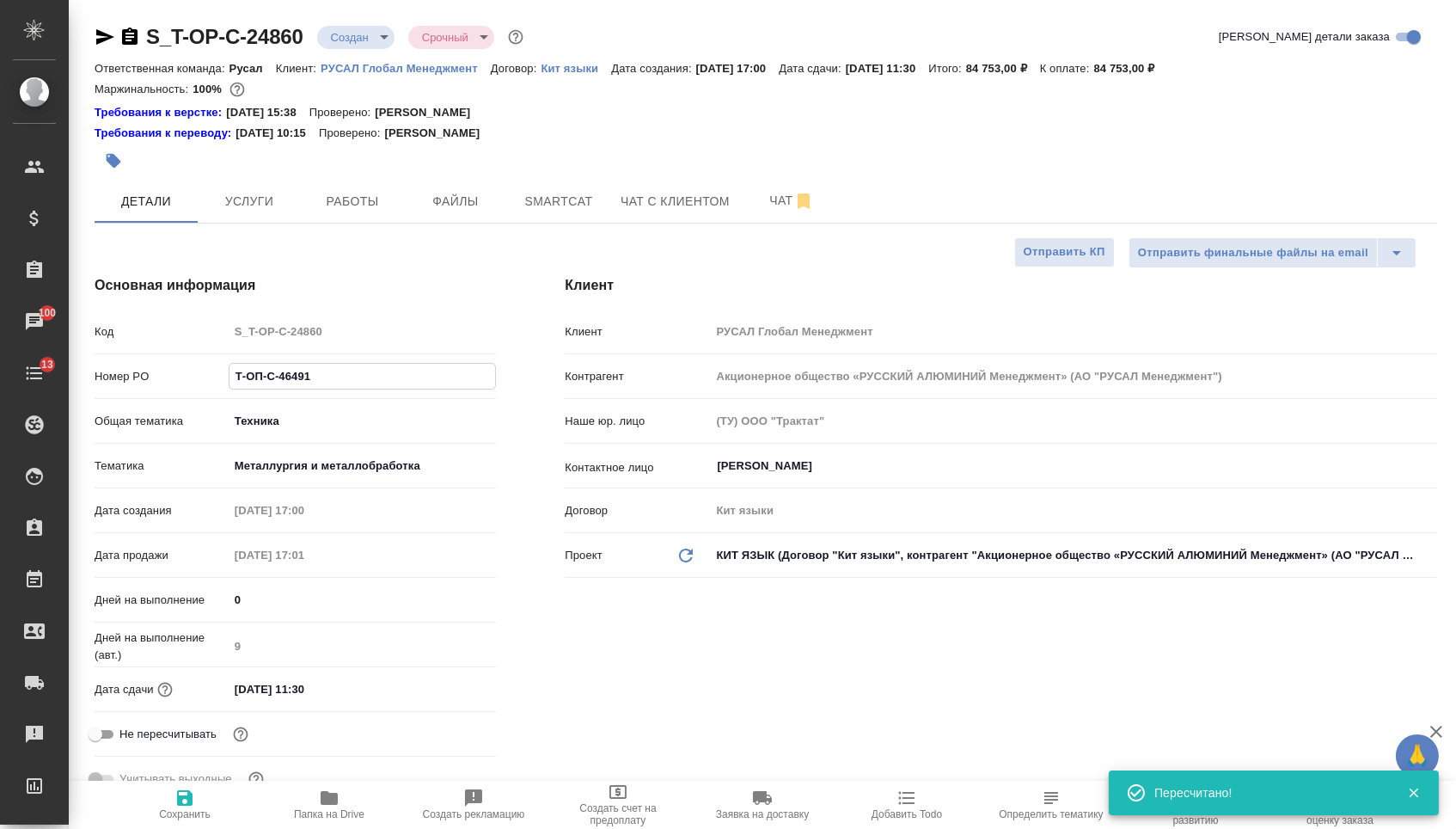
drag, startPoint x: 317, startPoint y: 387, endPoint x: 151, endPoint y: 377, distance: 166.3
click at [151, 377] on div "Номер PO Т-ОП-С-46491" at bounding box center [294, 376] width 401 height 31
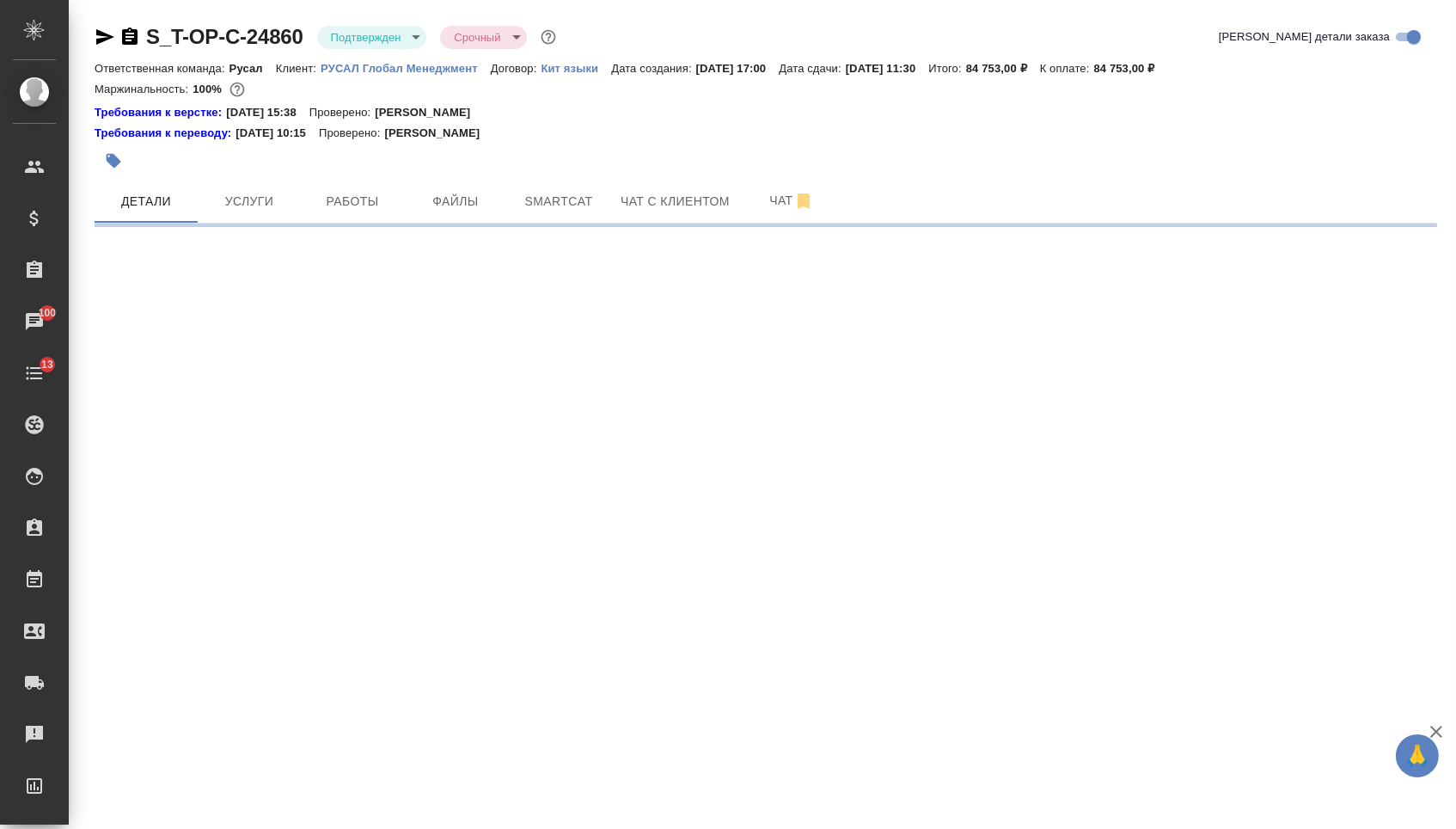
select select "RU"
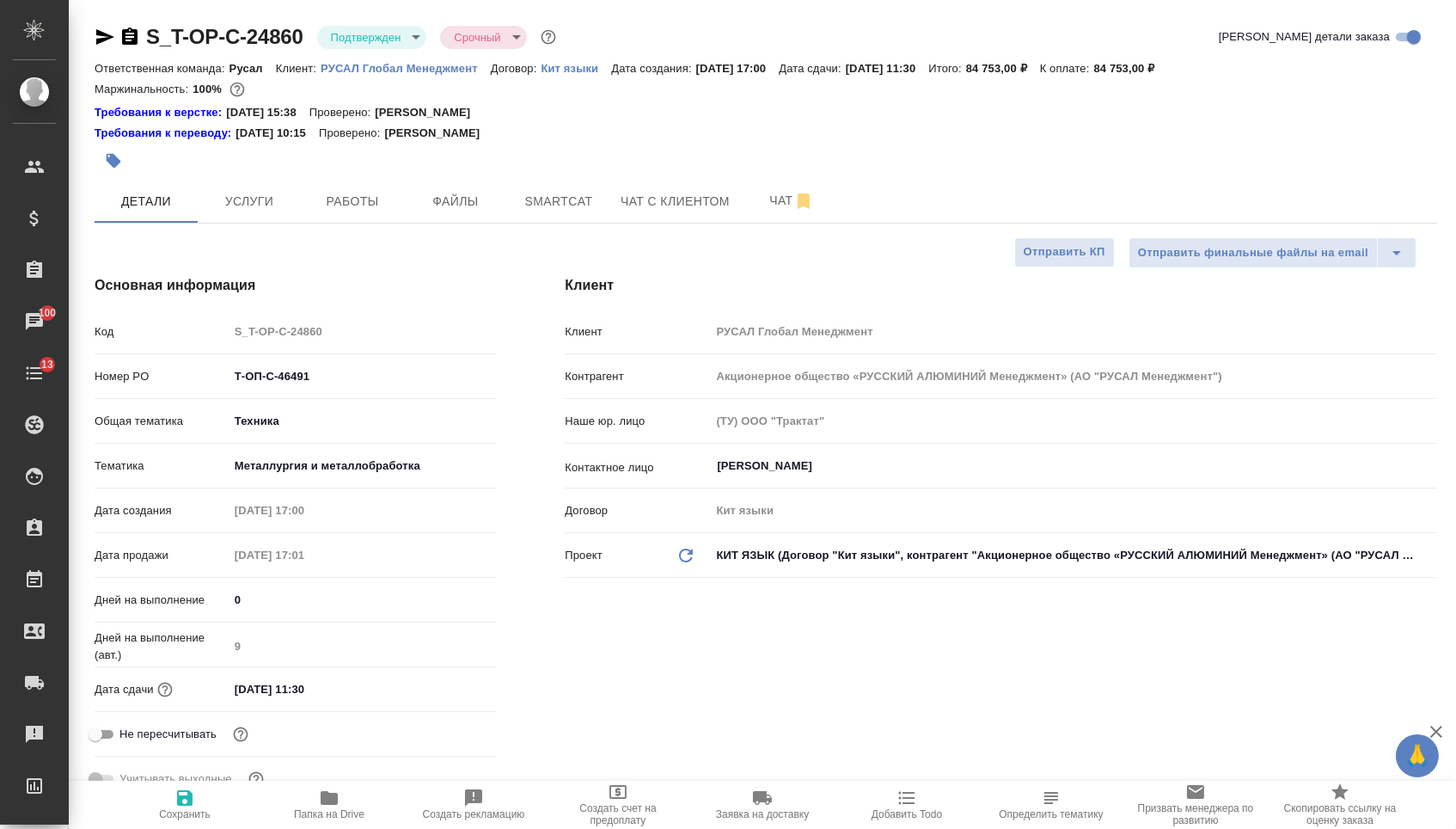
type textarea "x"
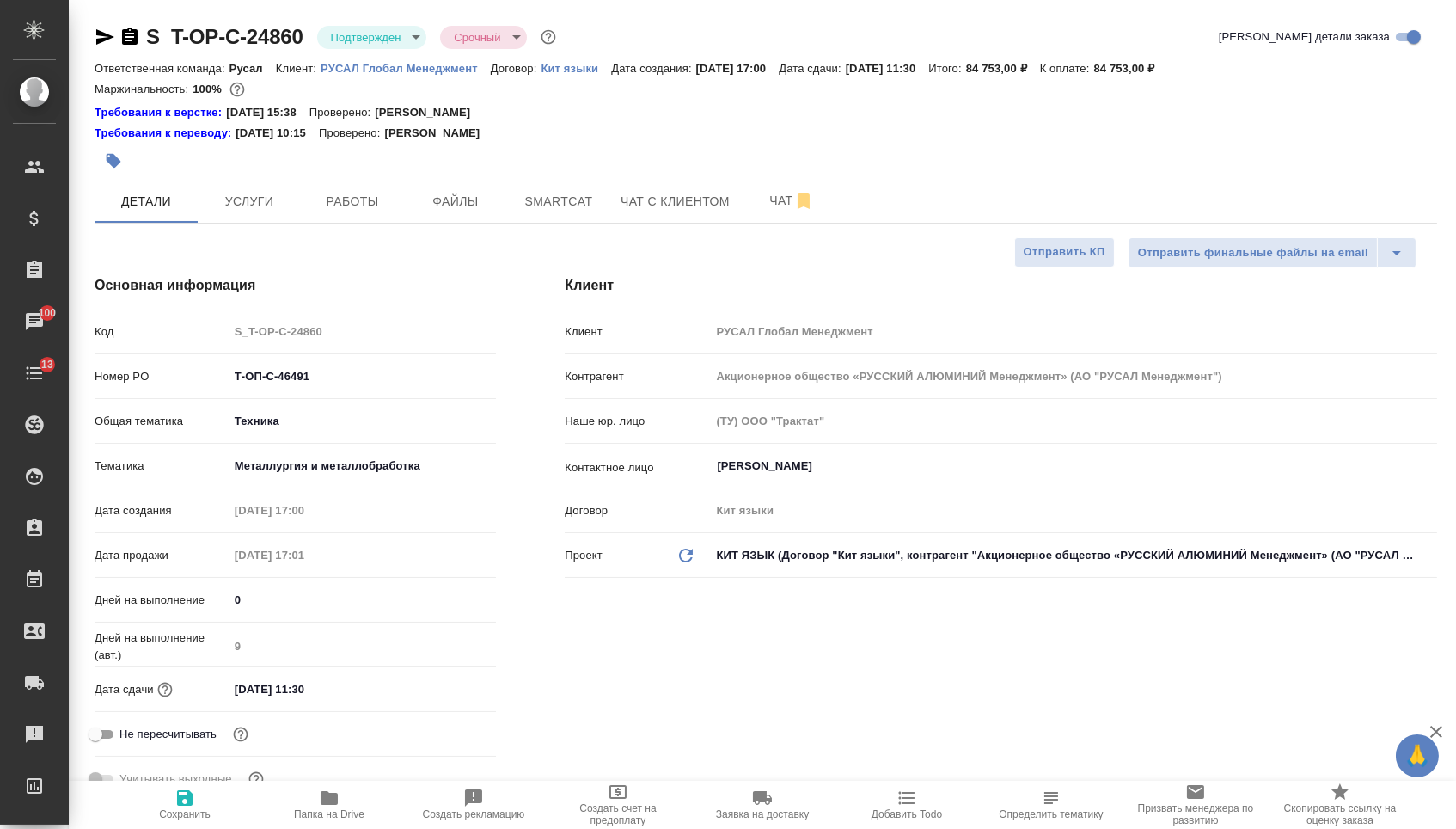
type textarea "x"
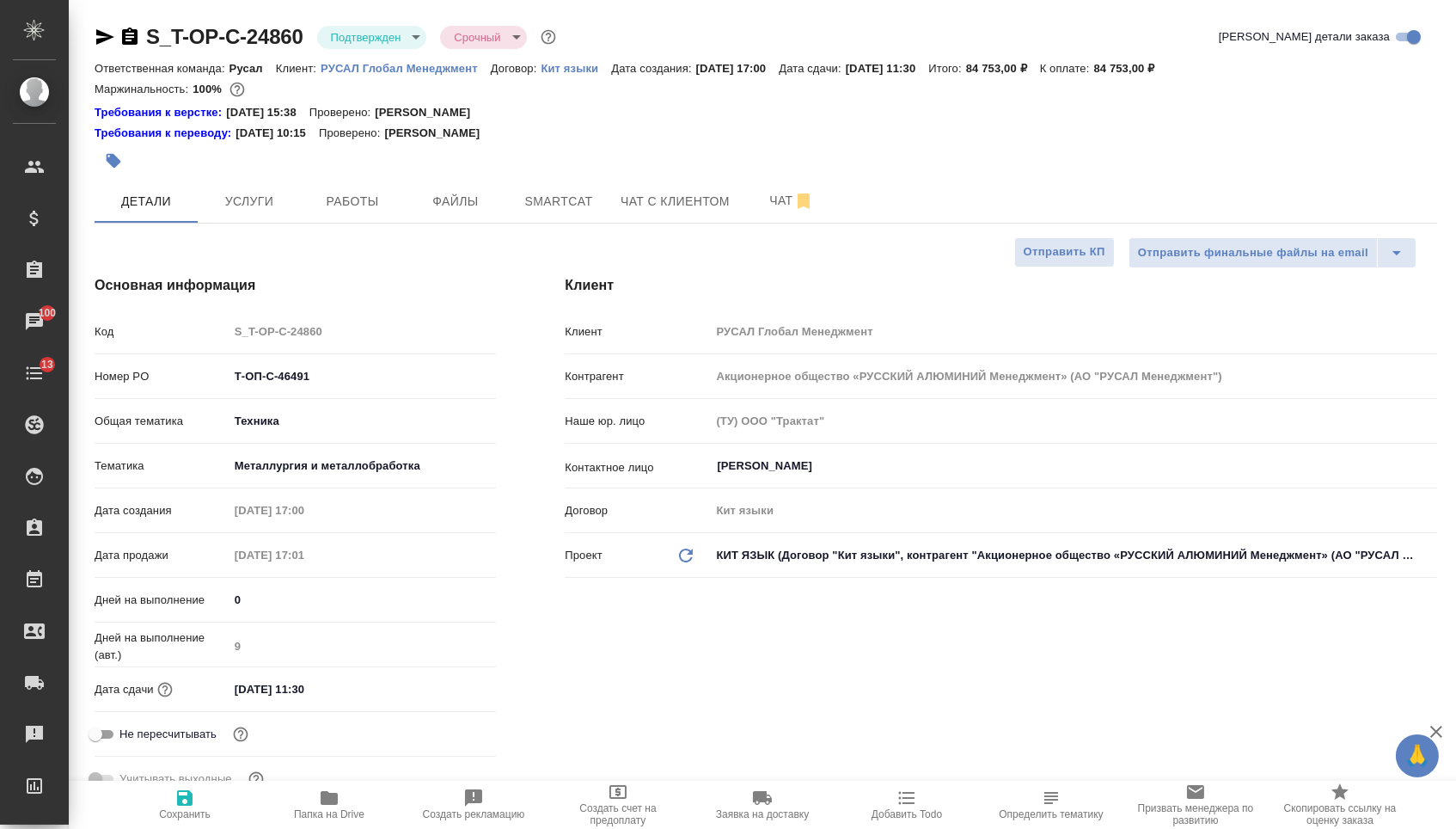
type textarea "x"
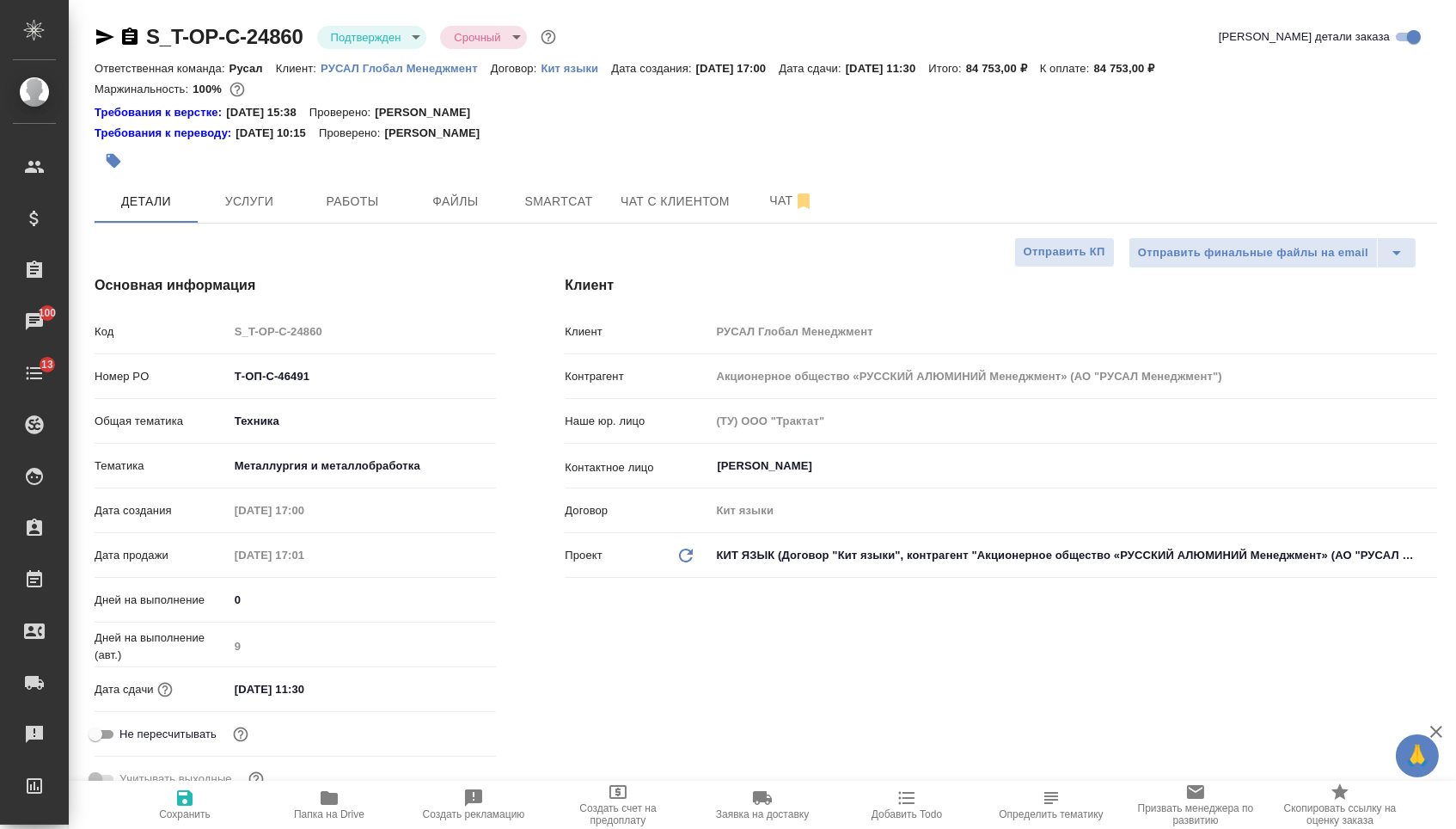
type textarea "x"
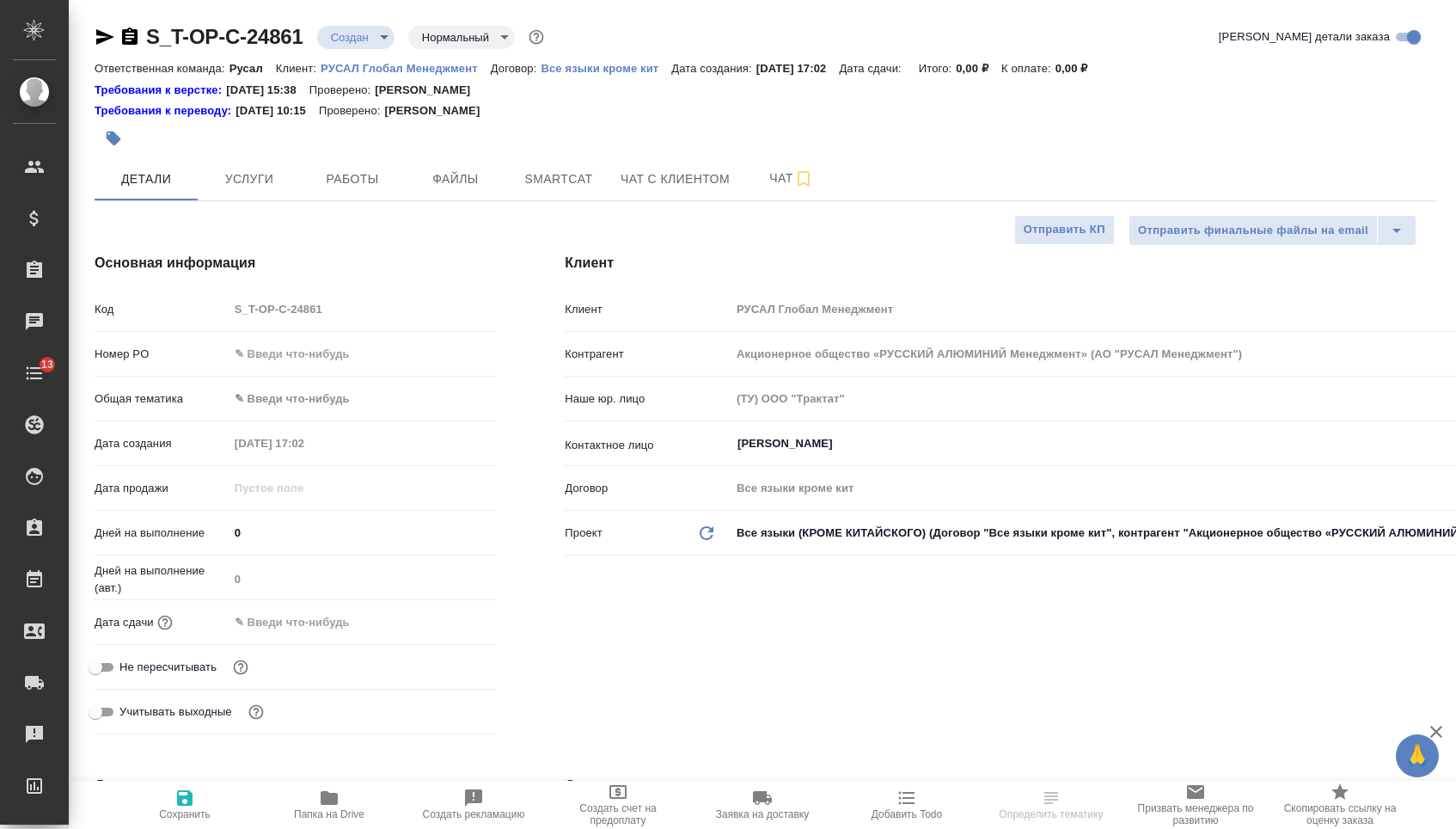
select select "RU"
type textarea "x"
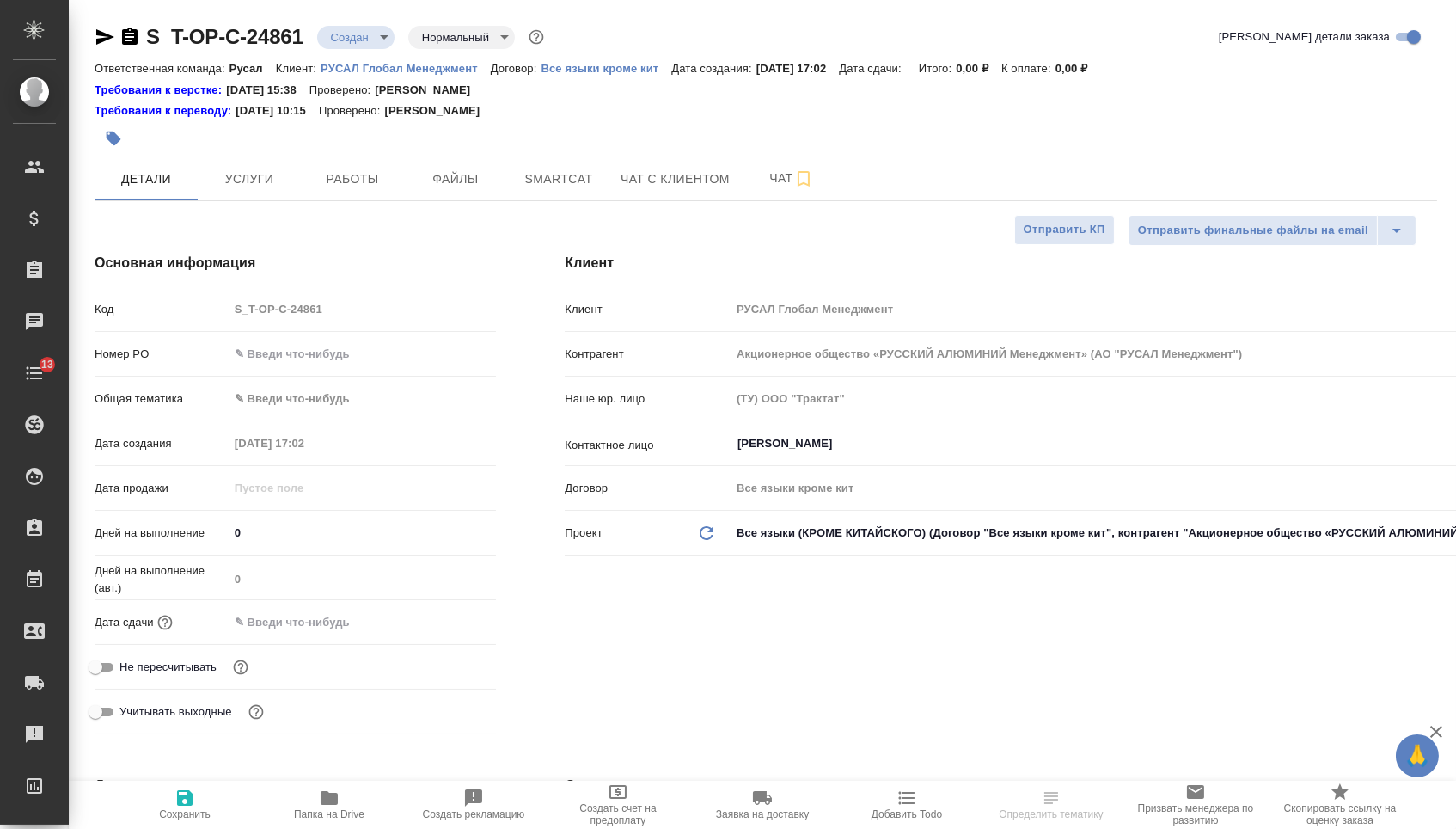
type textarea "x"
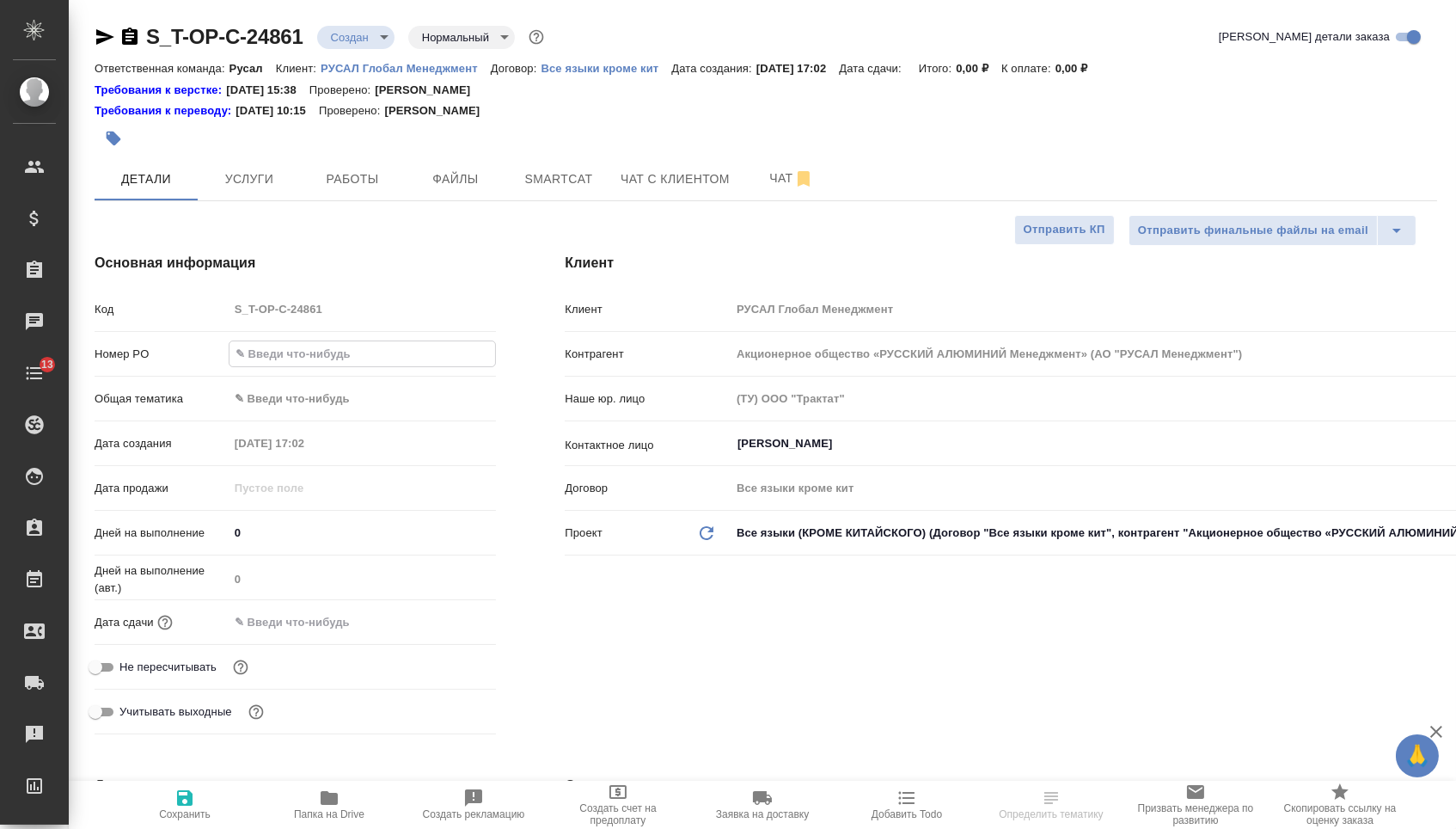
click at [417, 366] on input "text" at bounding box center [363, 354] width 267 height 25
paste input "Т-ОП-С-46492"
type input "Т-ОП-С-46492"
type textarea "x"
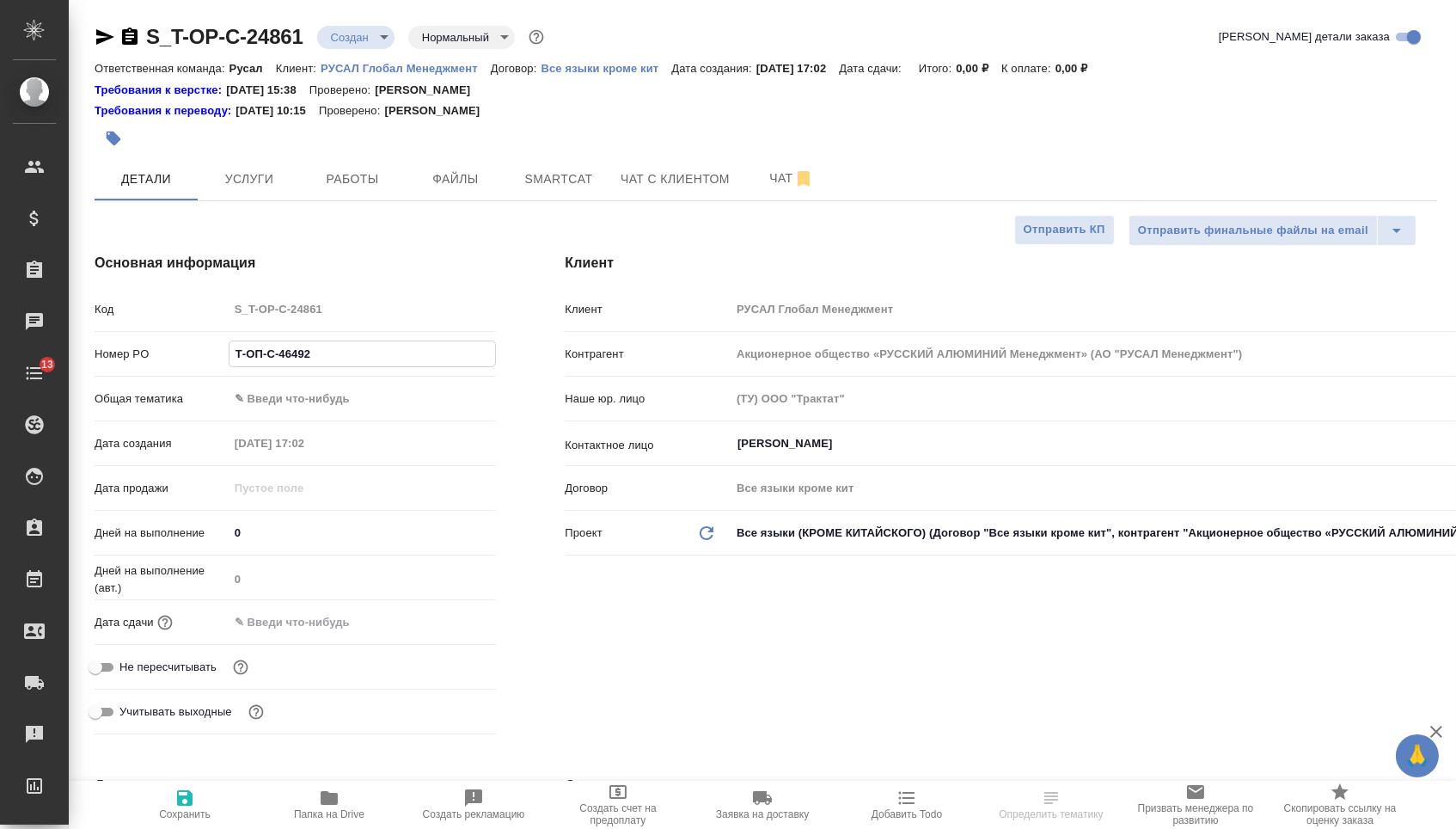
type textarea "x"
type input "Т-ОП-С-46492"
click at [325, 635] on input "text" at bounding box center [304, 622] width 151 height 25
click at [449, 629] on icon "button" at bounding box center [445, 620] width 15 height 17
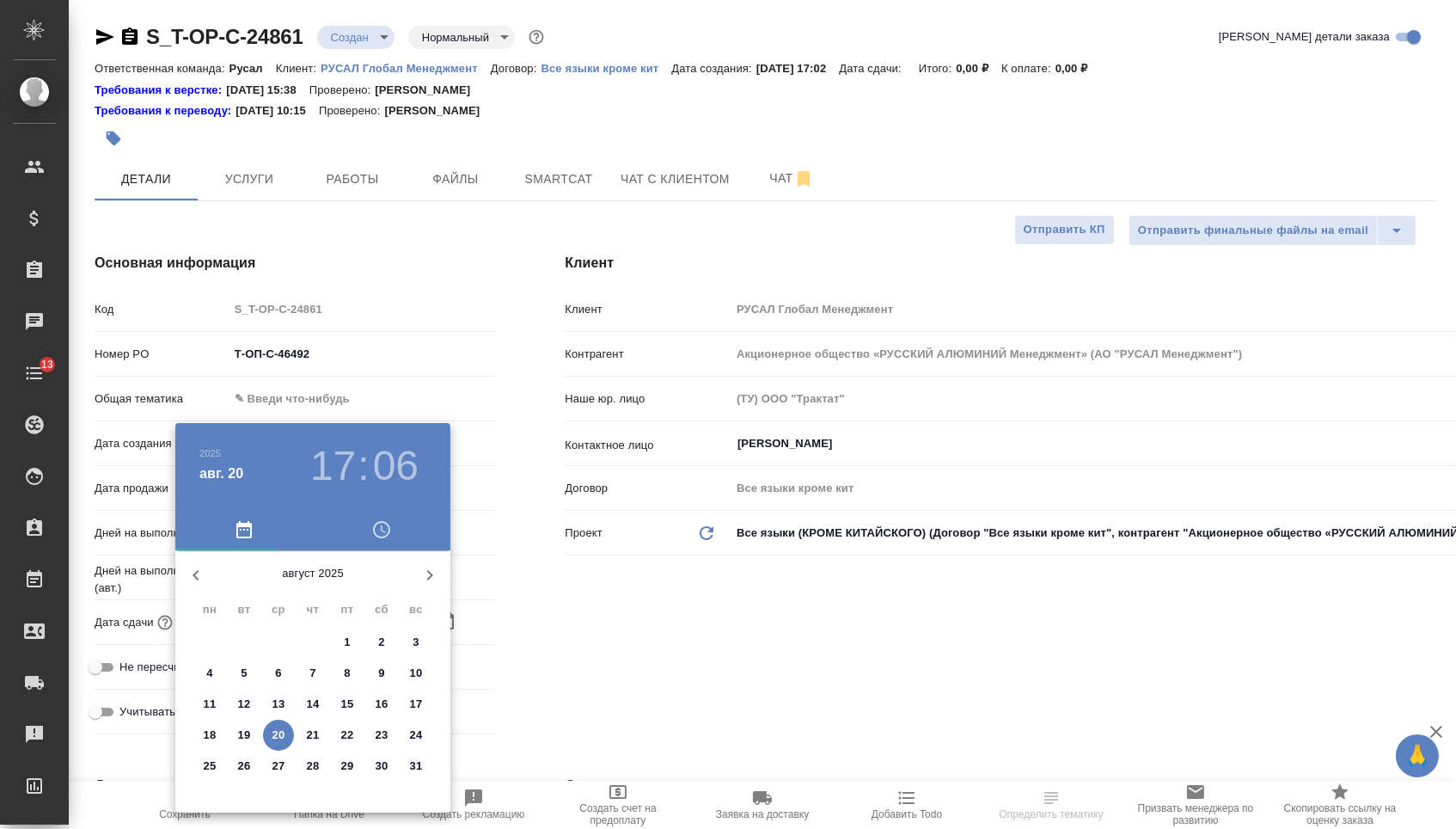
click at [311, 736] on p "21" at bounding box center [313, 735] width 13 height 17
type input "[DATE] 17:06"
type textarea "x"
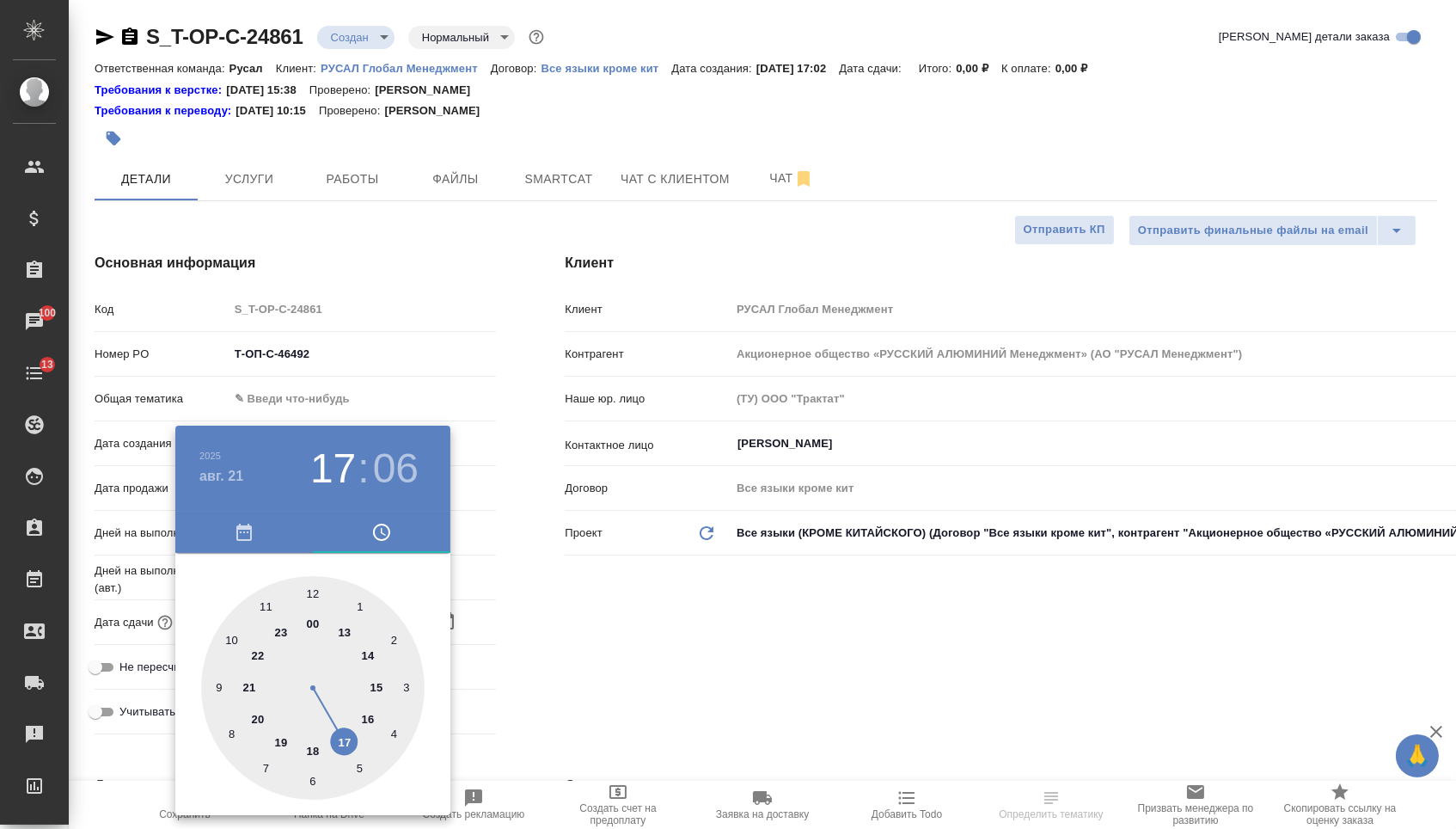
type textarea "x"
click at [259, 608] on div at bounding box center [312, 688] width 224 height 224
type input "[DATE] 11:06"
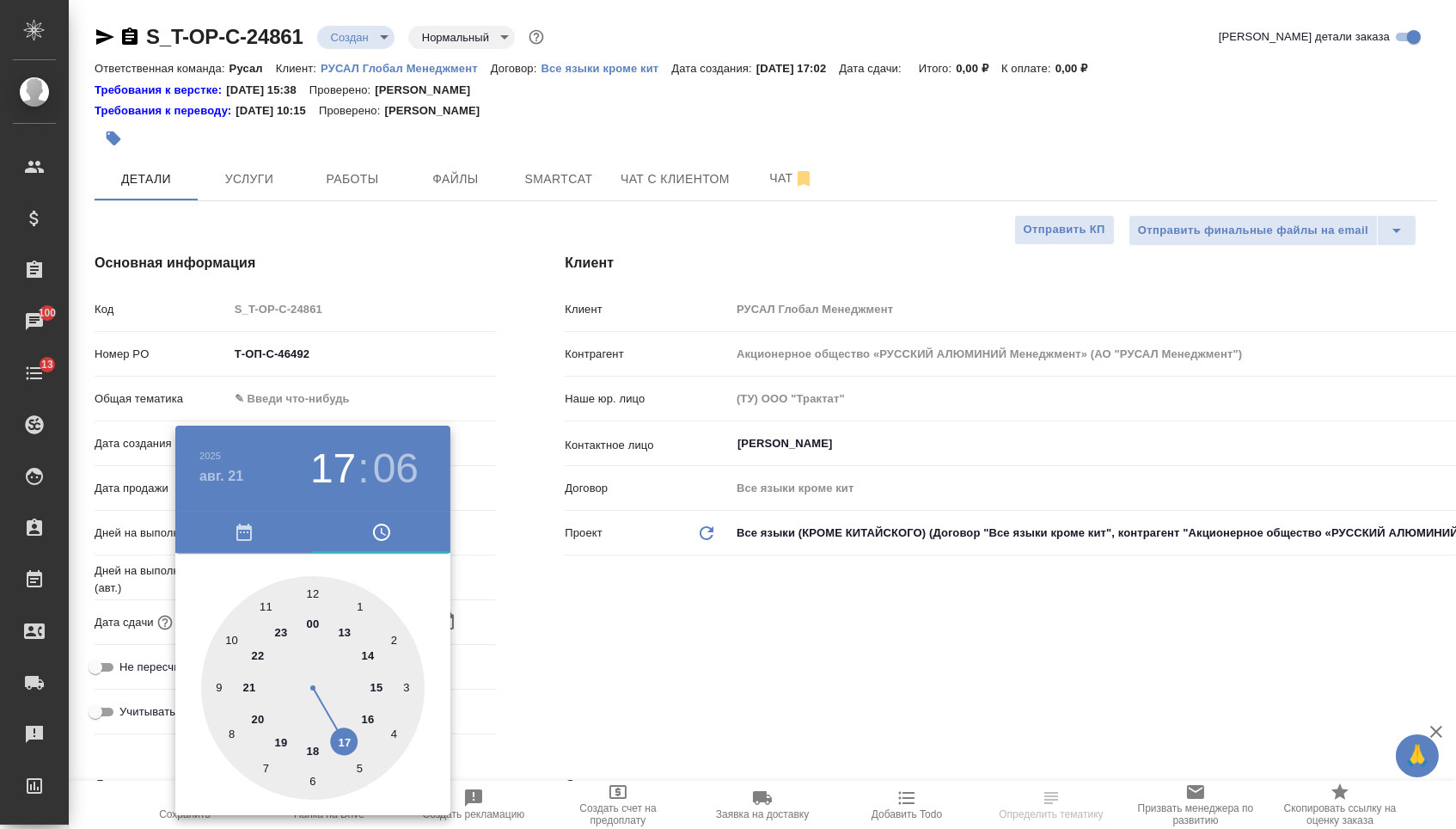
type textarea "x"
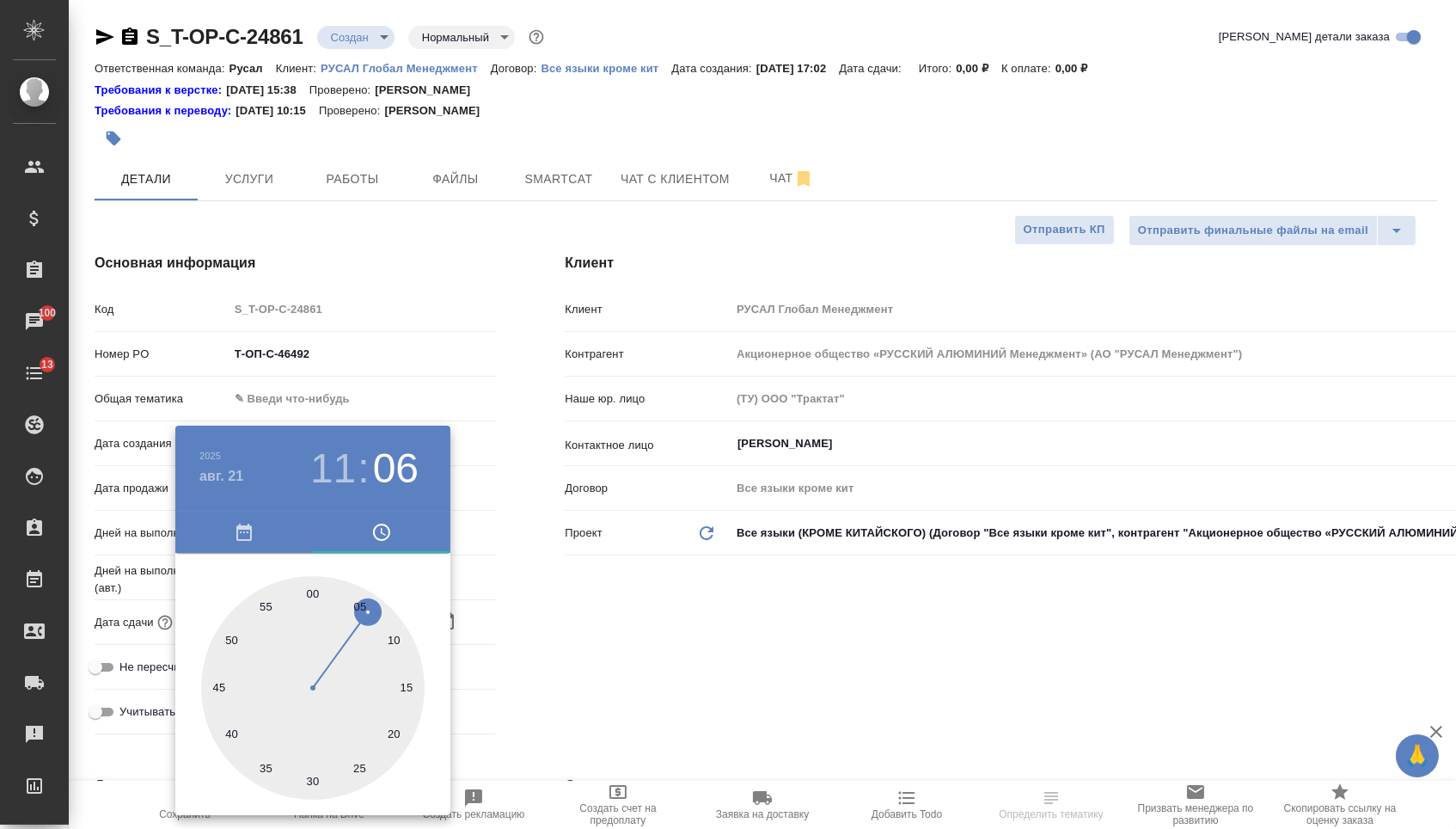
type textarea "x"
type input "[DATE] 11:30"
click at [311, 778] on div at bounding box center [312, 688] width 224 height 224
type textarea "x"
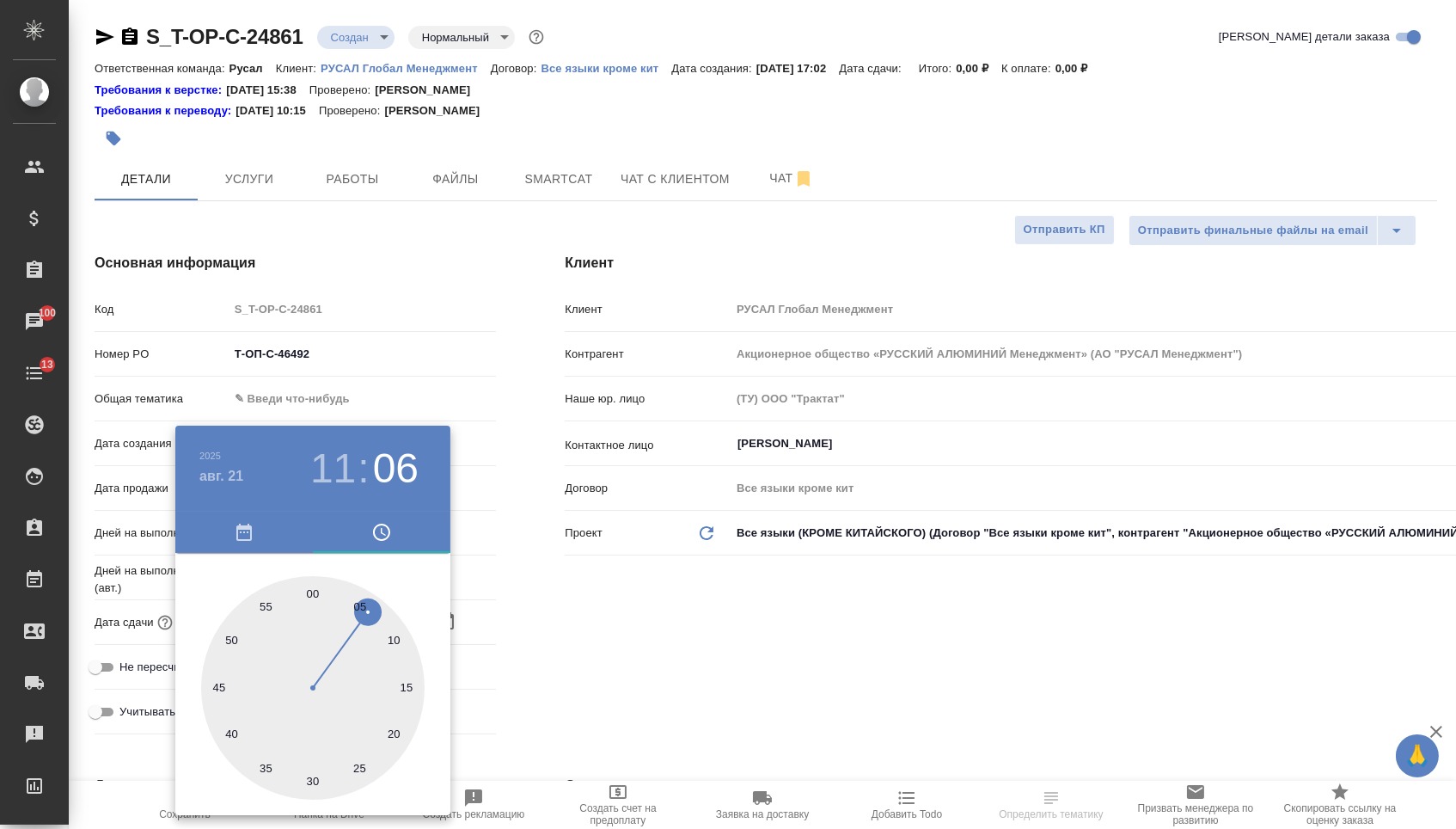
type textarea "x"
click at [483, 729] on div at bounding box center [728, 414] width 1456 height 829
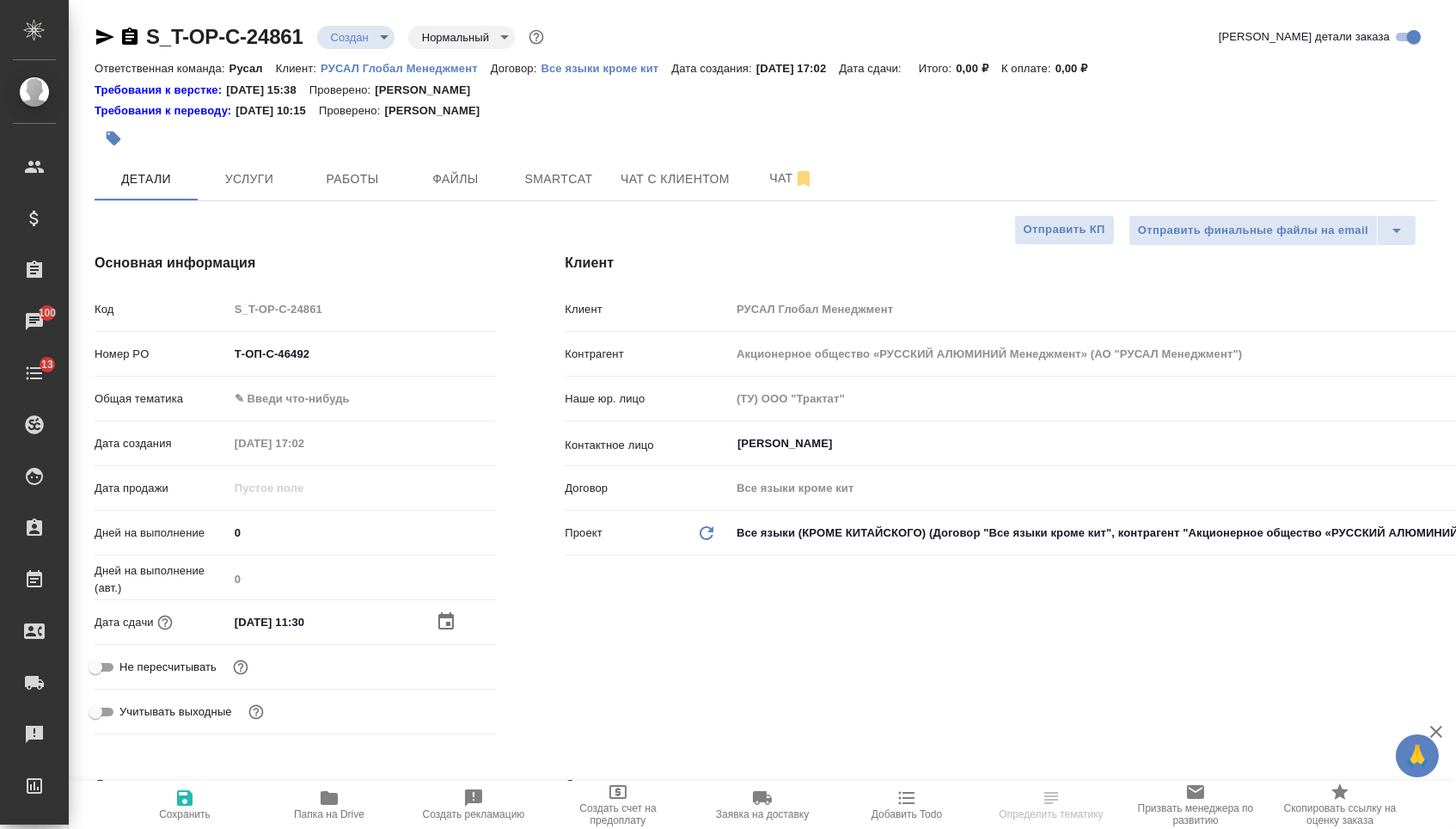
select select "RU"
type textarea "x"
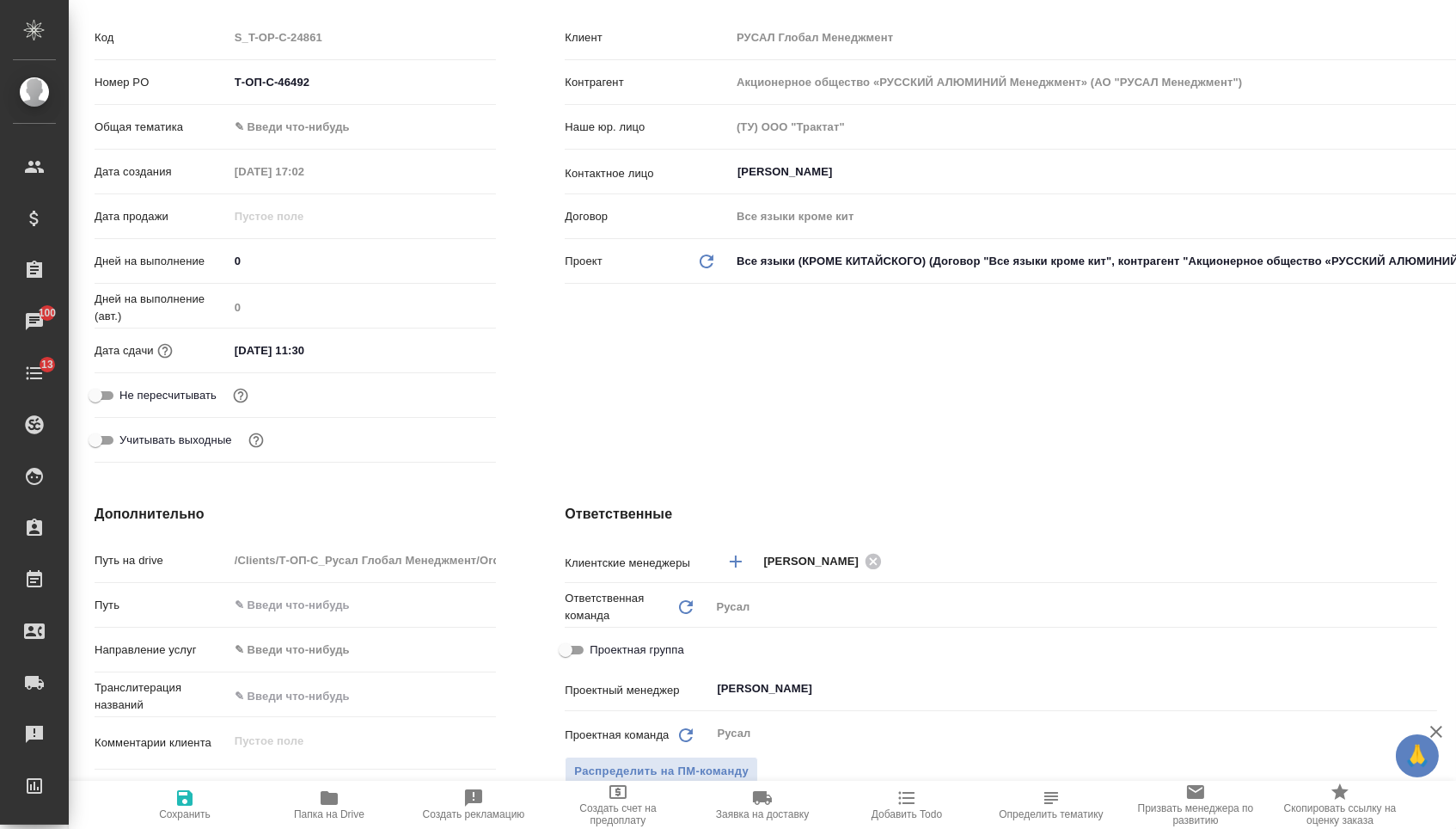
scroll to position [532, 0]
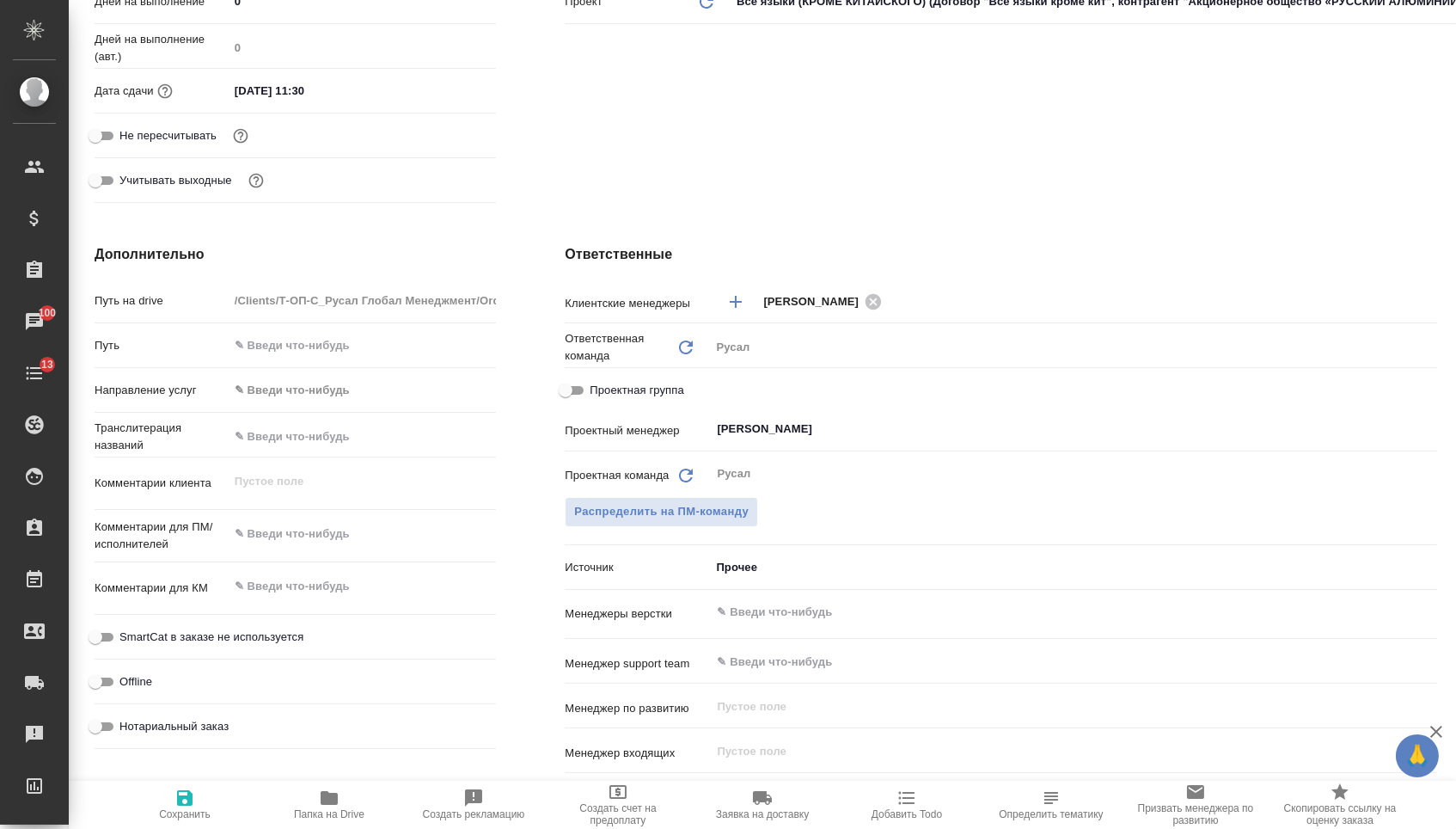
type textarea "x"
click at [351, 530] on textarea at bounding box center [363, 534] width 268 height 30
paste textarea ": Перевод с английского и армянского на польский"
type textarea ": Перевод с английского и армянского на польский"
type textarea "x"
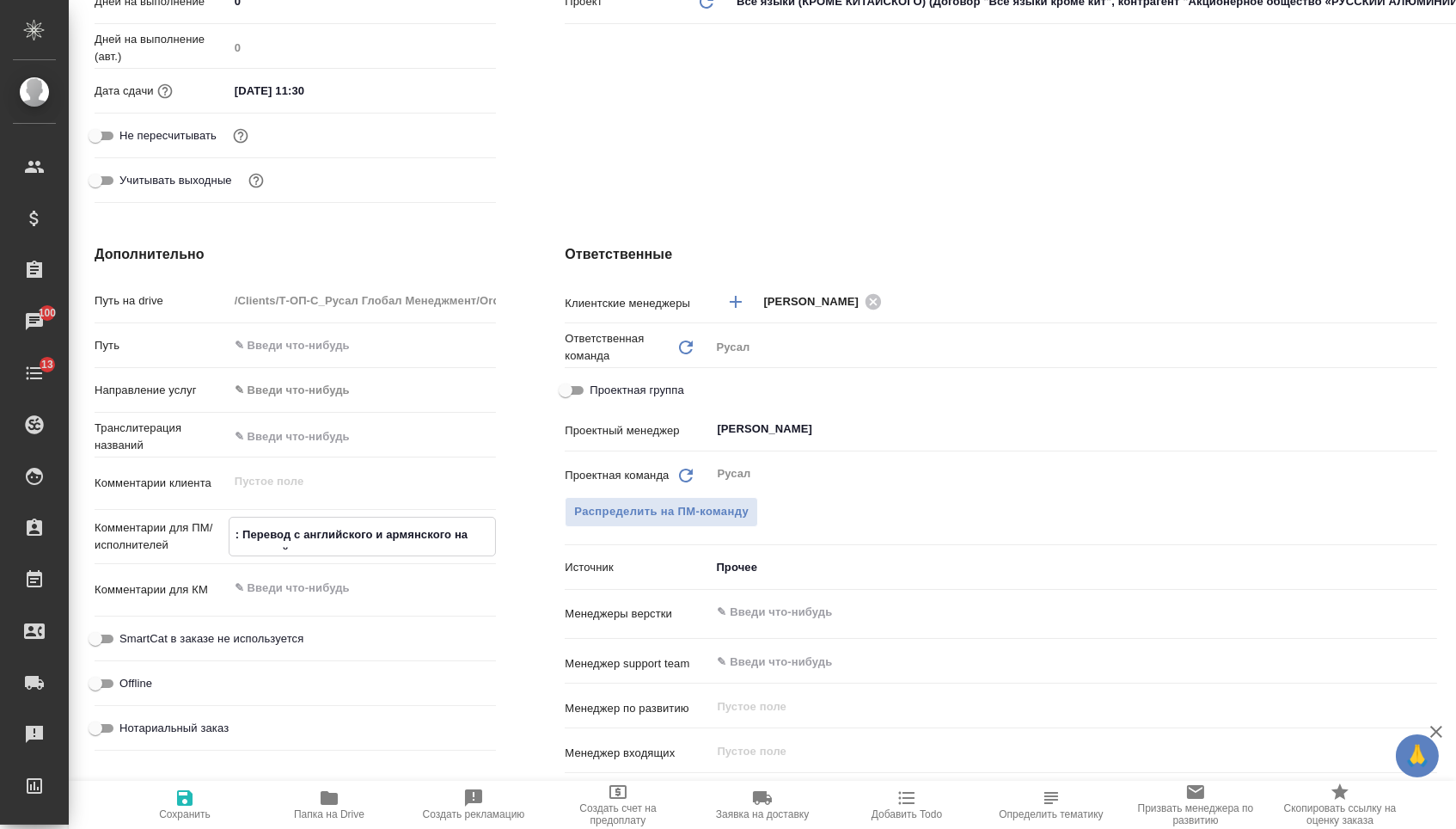
type textarea "x"
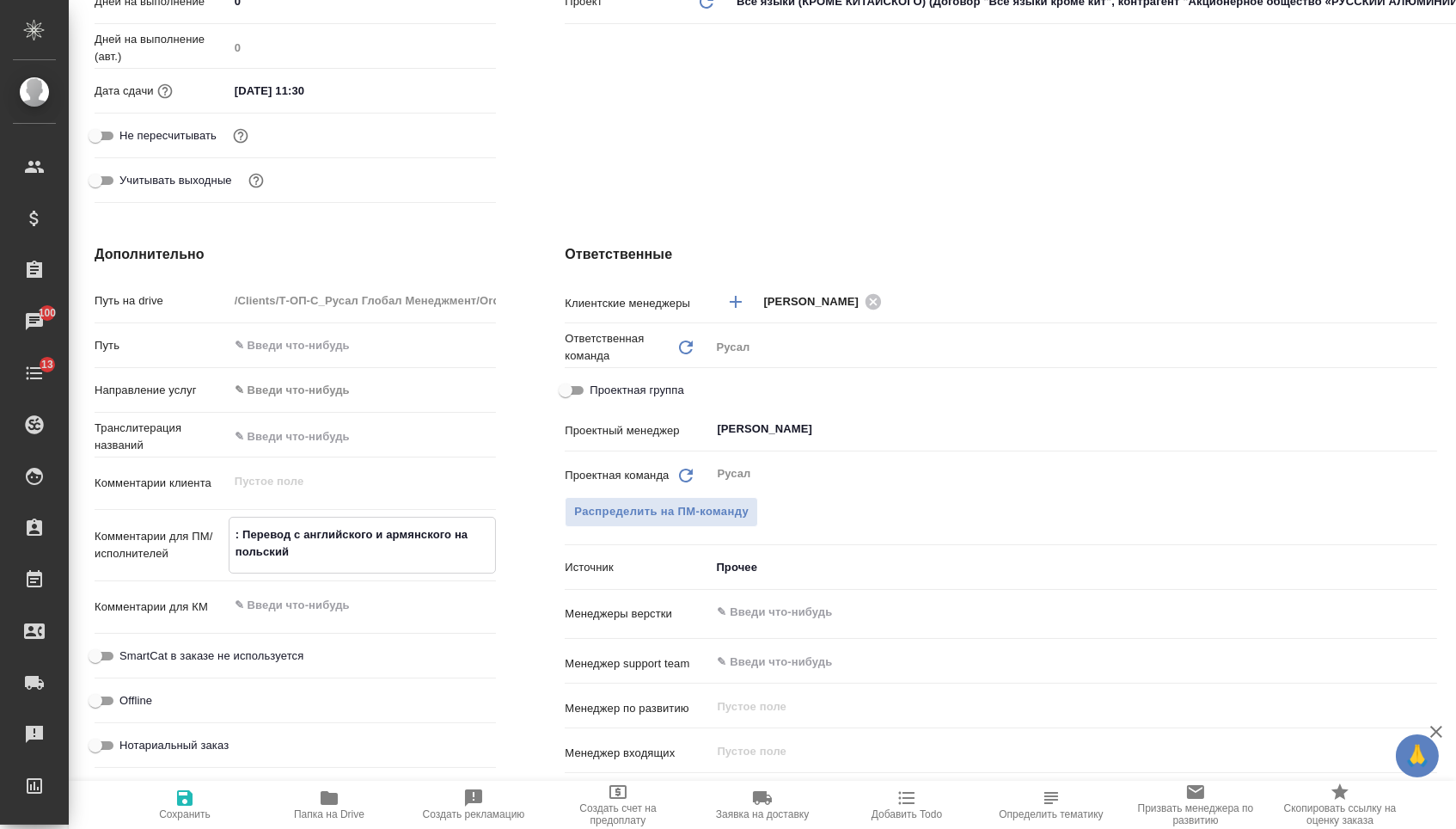
drag, startPoint x: 241, startPoint y: 539, endPoint x: 209, endPoint y: 539, distance: 32.0
click at [216, 539] on div "Комментарии для ПМ/исполнителей : Перевод с английского и армянского на польски…" at bounding box center [294, 545] width 401 height 57
type textarea "x"
type textarea "Перевод с английского и армянского на польский"
type textarea "x"
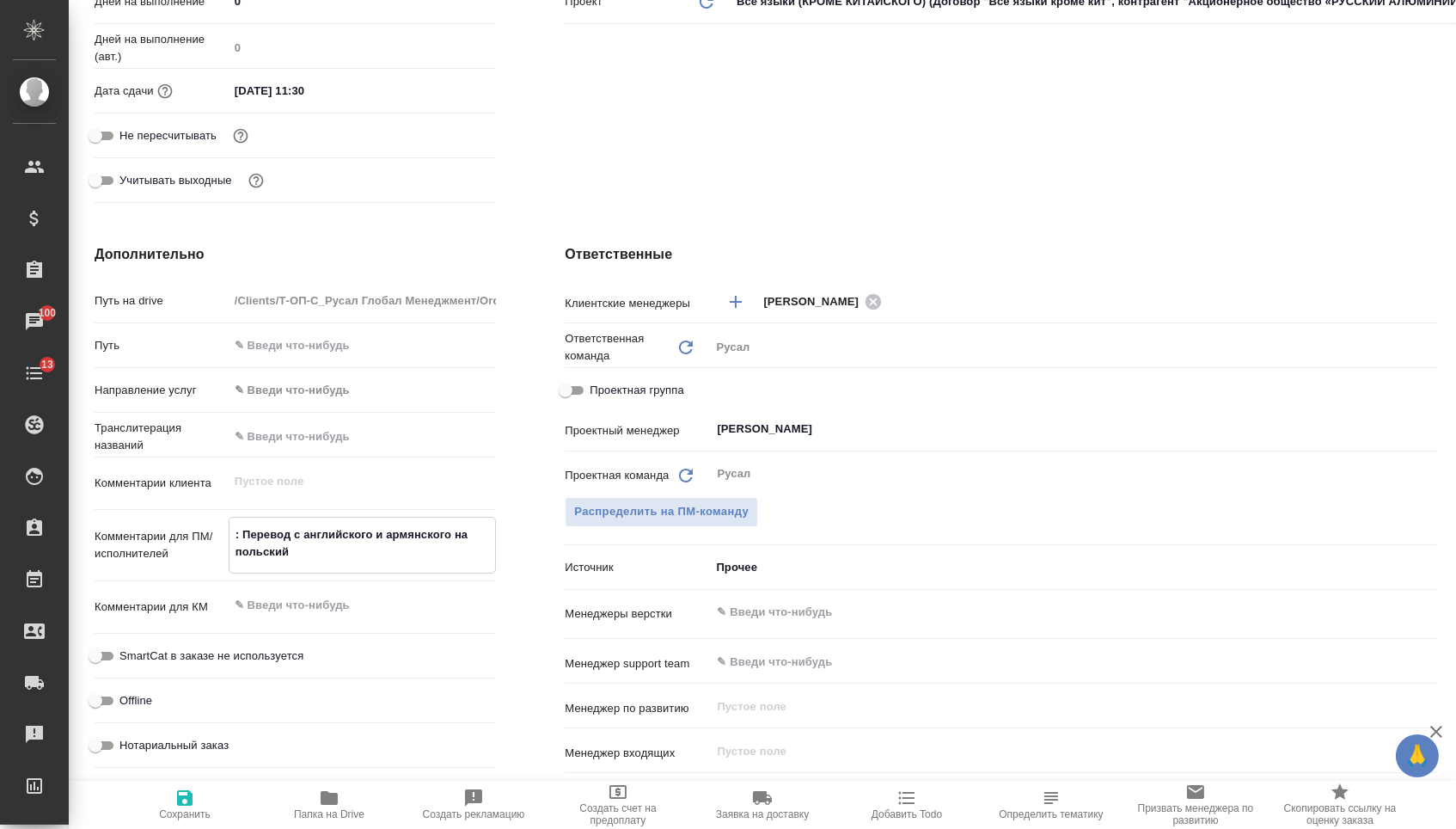
type textarea "x"
type textarea "Перевод с английского и армянского на польский"
type textarea "x"
click at [517, 382] on div "Дополнительно Путь на drive /Clients/Т-ОП-С_Русал Глобал Менеджмент/Orders/S_T-…" at bounding box center [295, 557] width 470 height 694
type textarea "x"
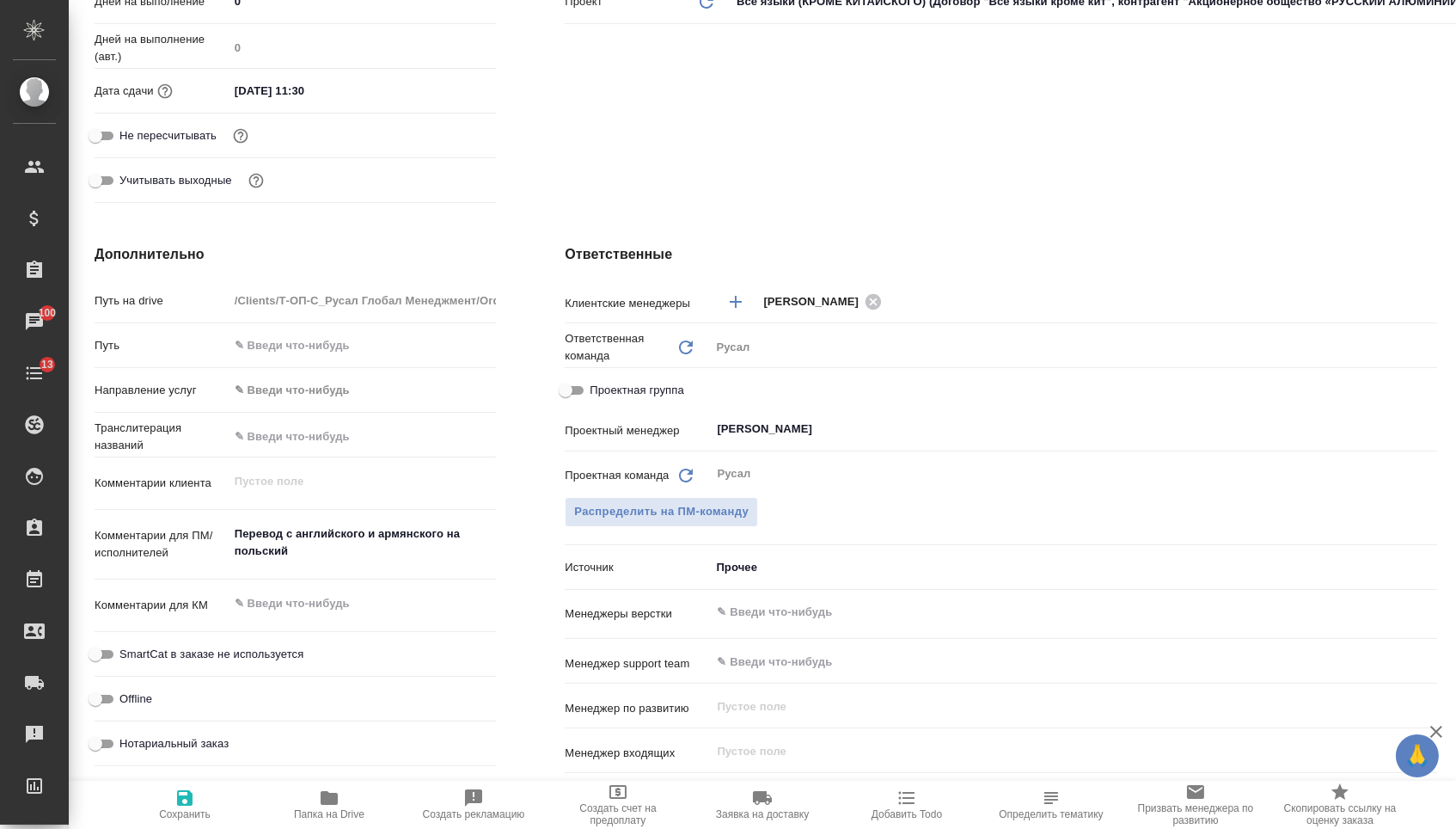
type textarea "x"
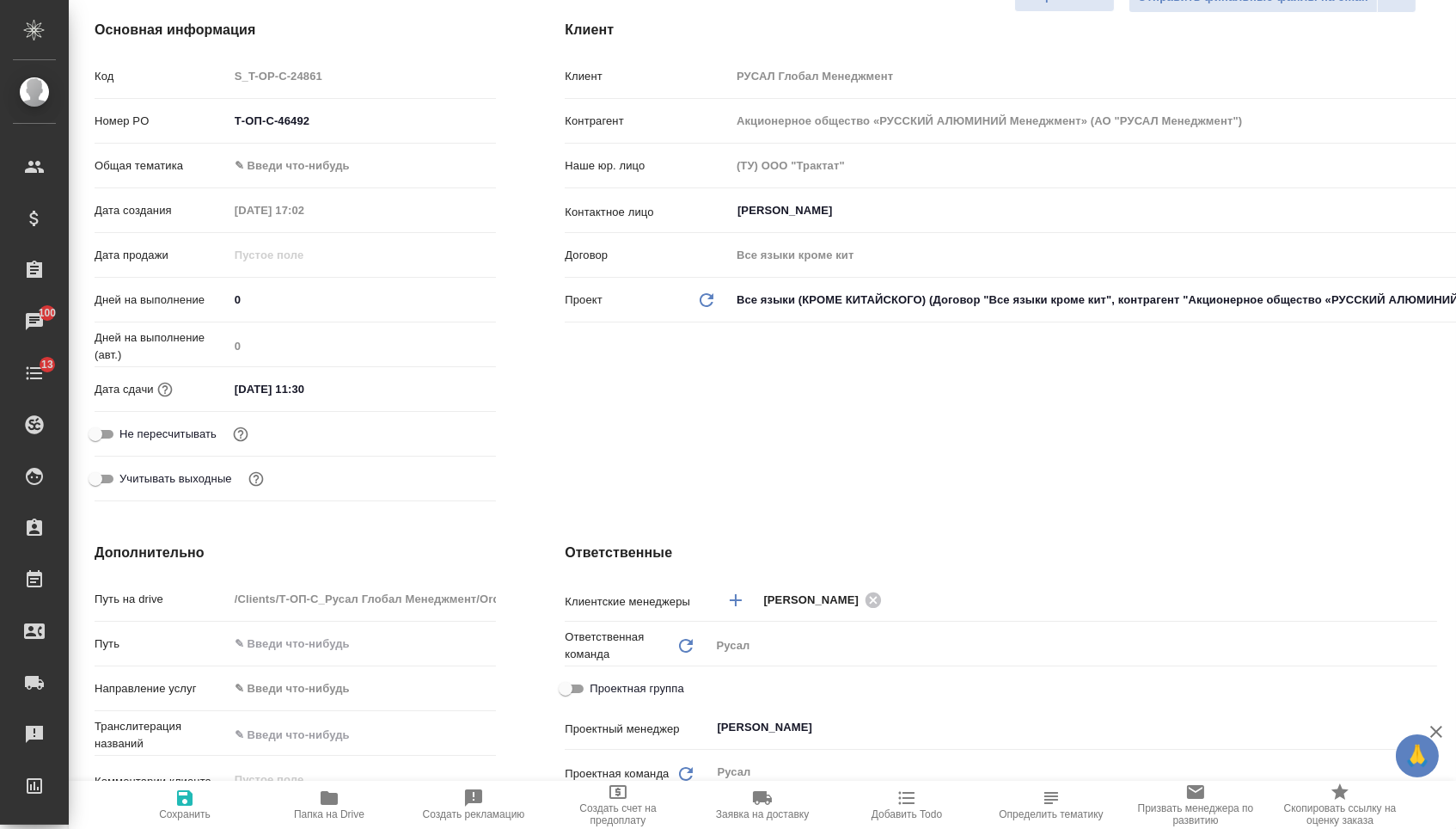
scroll to position [198, 0]
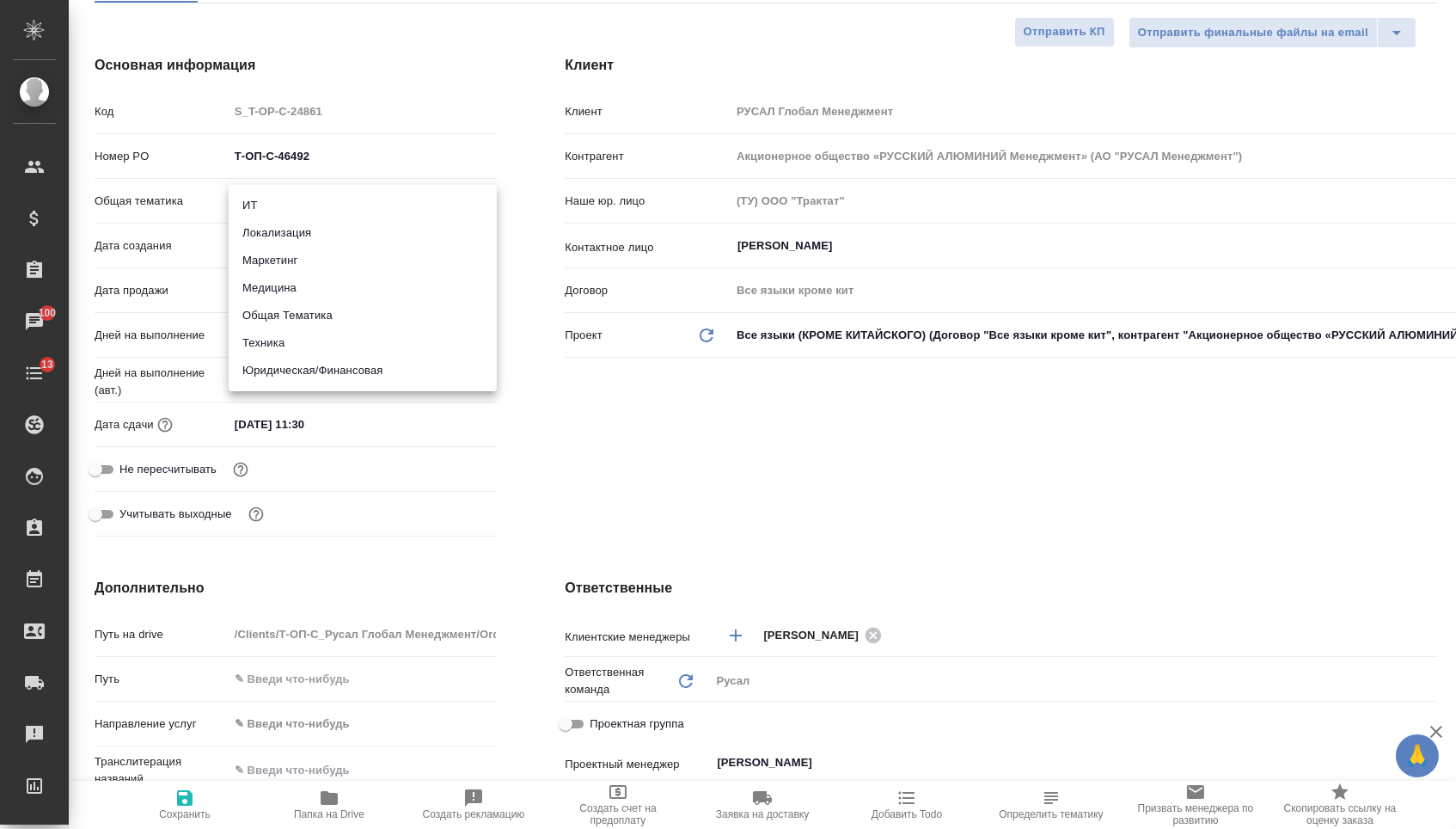
click at [311, 204] on body "🙏 .cls-1 fill:#fff; AWATERA Menshikova Aleksandra Клиенты Спецификации Заказы 1…" at bounding box center [728, 414] width 1456 height 829
click at [308, 374] on li "Юридическая/Финансовая" at bounding box center [363, 370] width 268 height 28
type input "yr-fn"
type textarea "x"
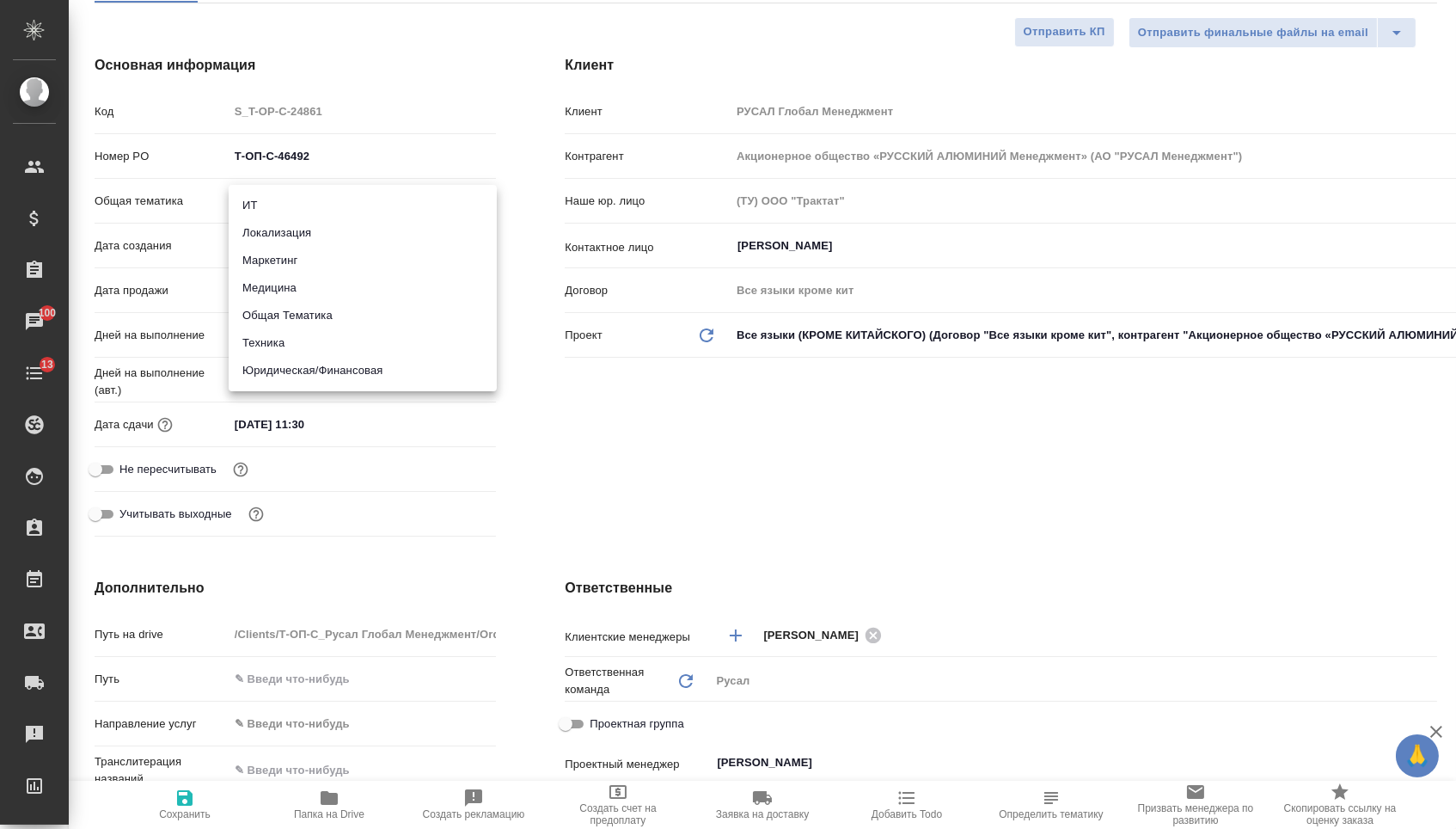
type textarea "x"
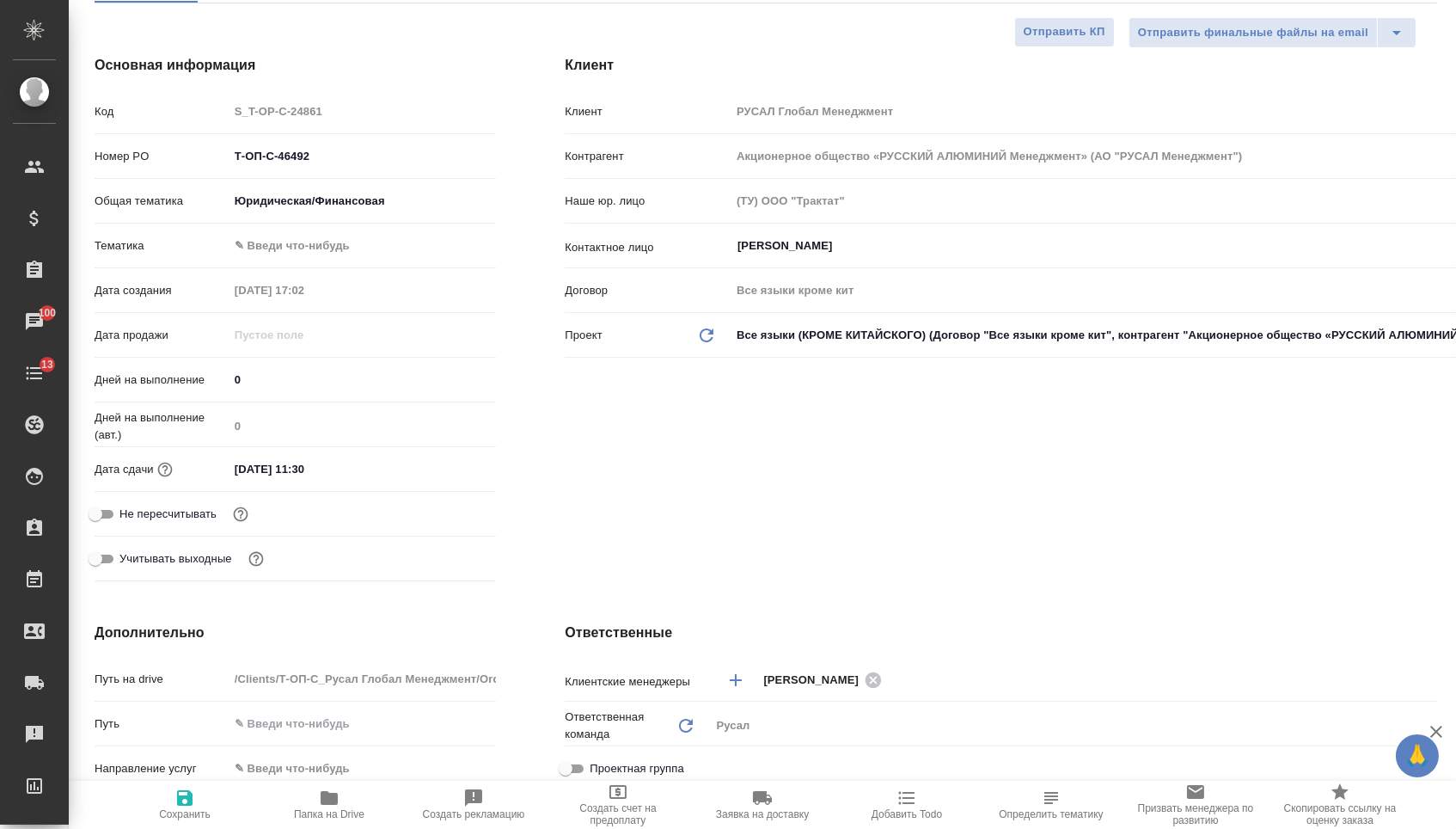
click at [311, 253] on body "🙏 .cls-1 fill:#fff; AWATERA Menshikova Aleksandra Клиенты Спецификации Заказы 1…" at bounding box center [728, 414] width 1456 height 829
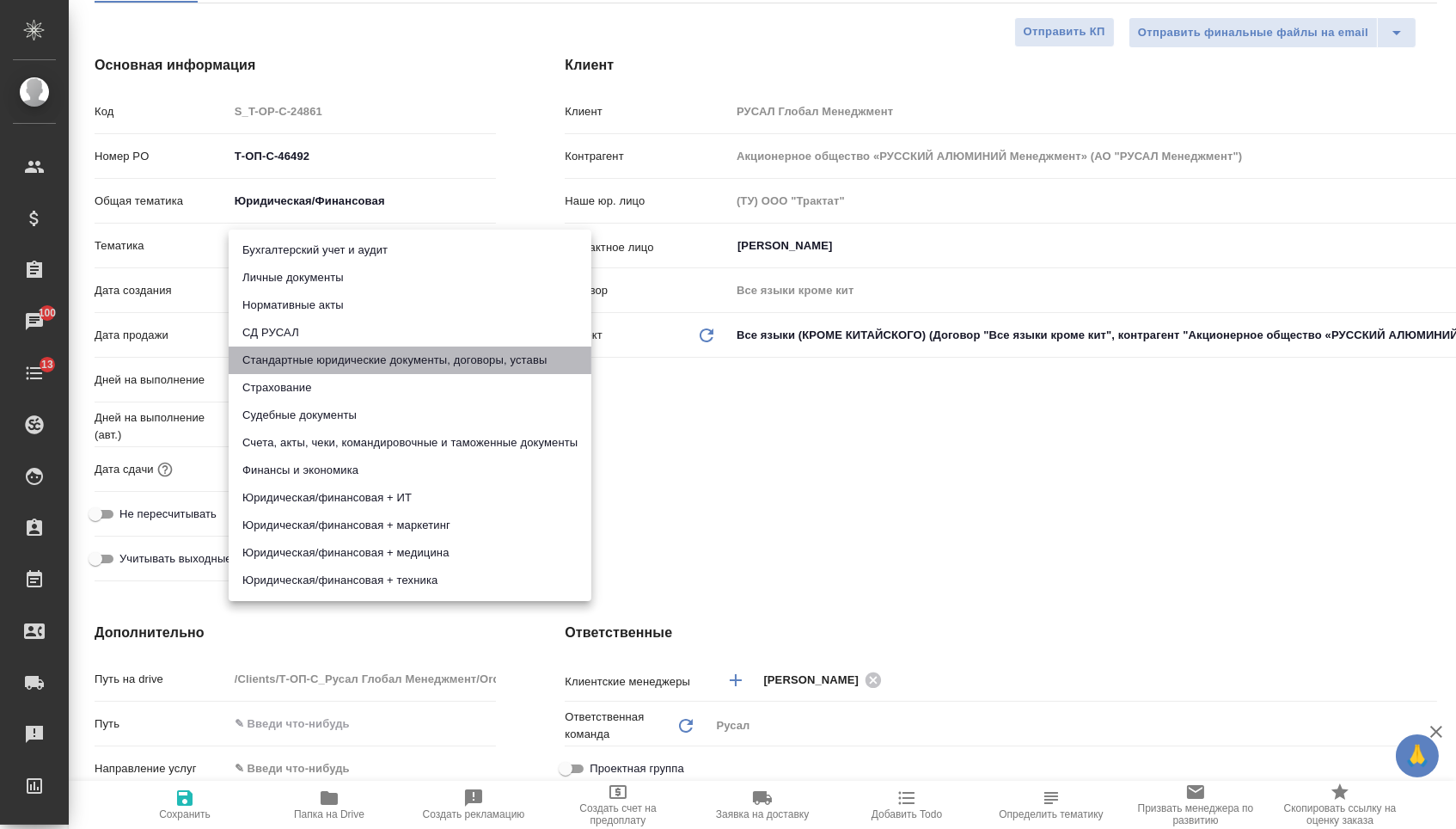
click at [299, 360] on li "Стандартные юридические документы, договоры, уставы" at bounding box center [410, 360] width 363 height 28
type textarea "x"
type input "5f647205b73bc97568ca66bf"
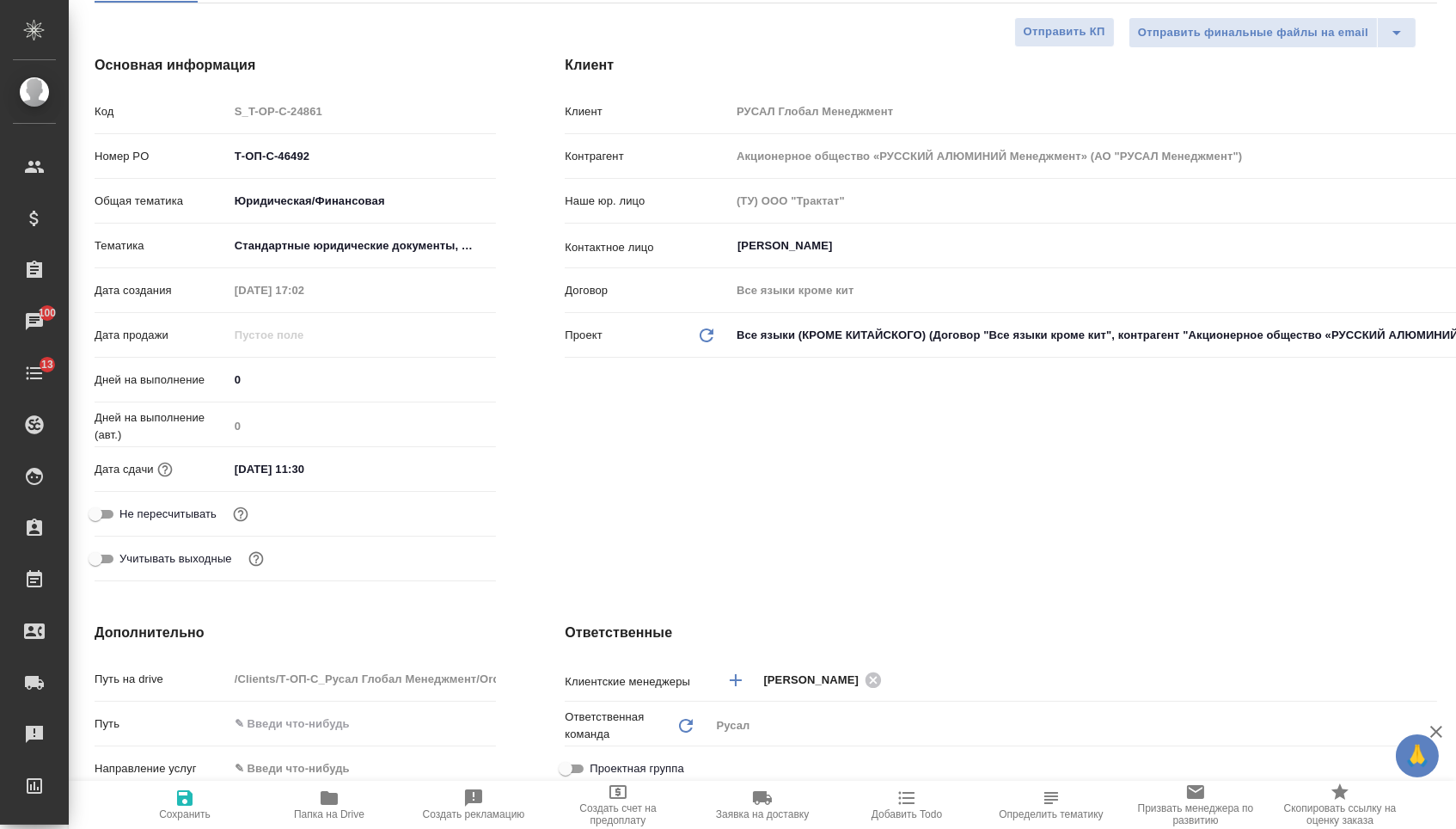
click at [188, 800] on icon "button" at bounding box center [184, 798] width 15 height 15
type textarea "x"
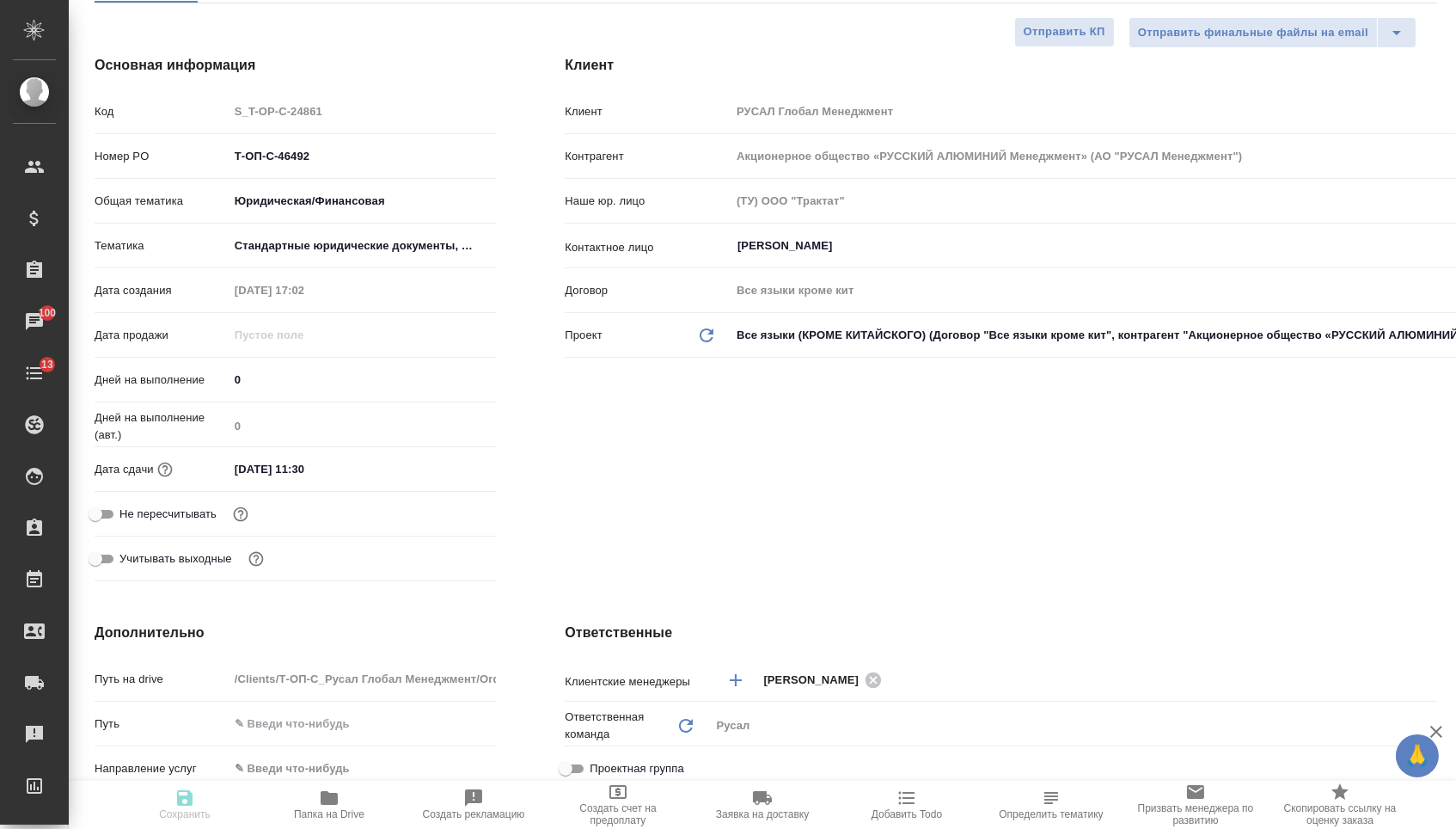
type textarea "x"
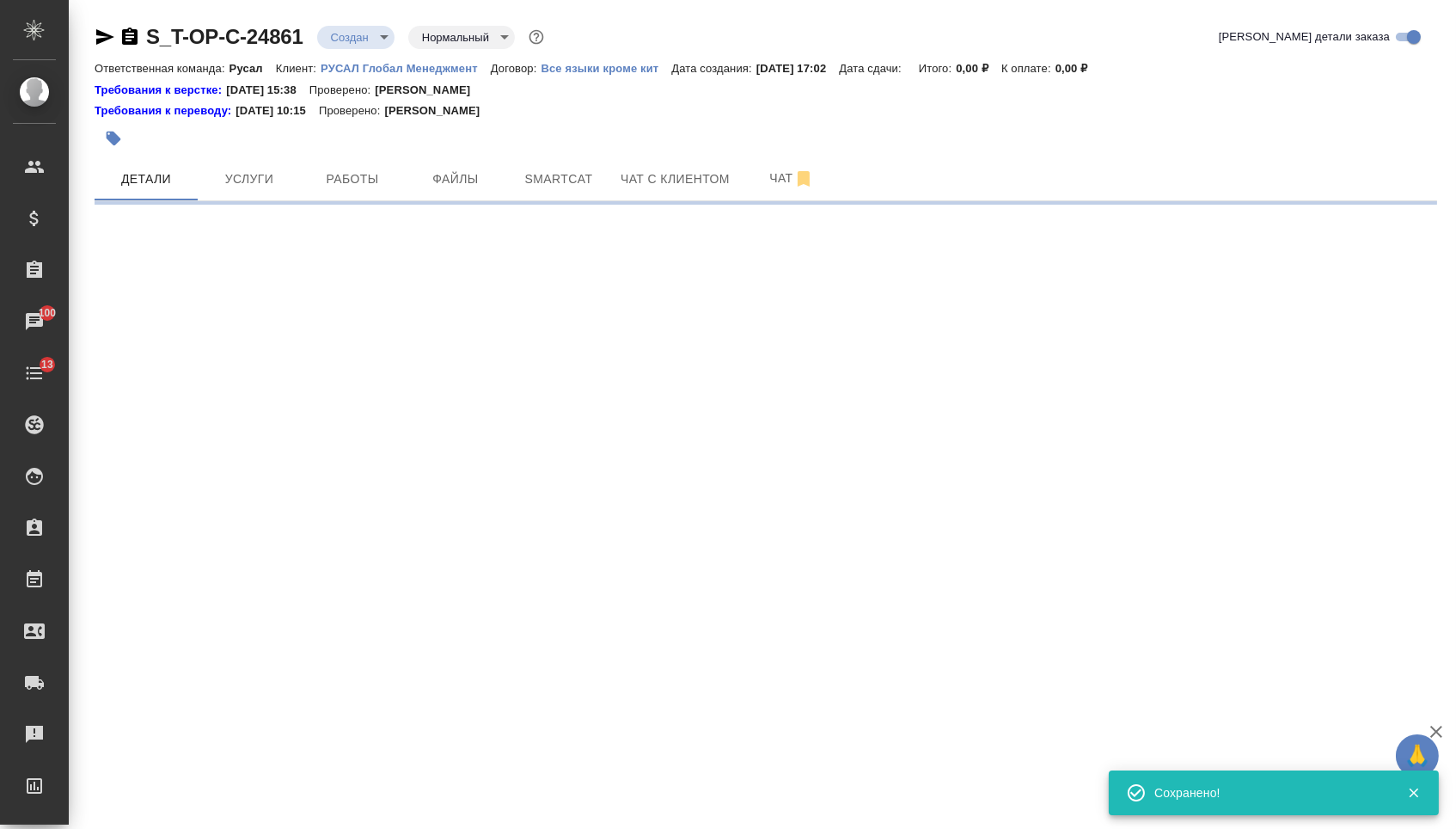
scroll to position [0, 0]
select select "RU"
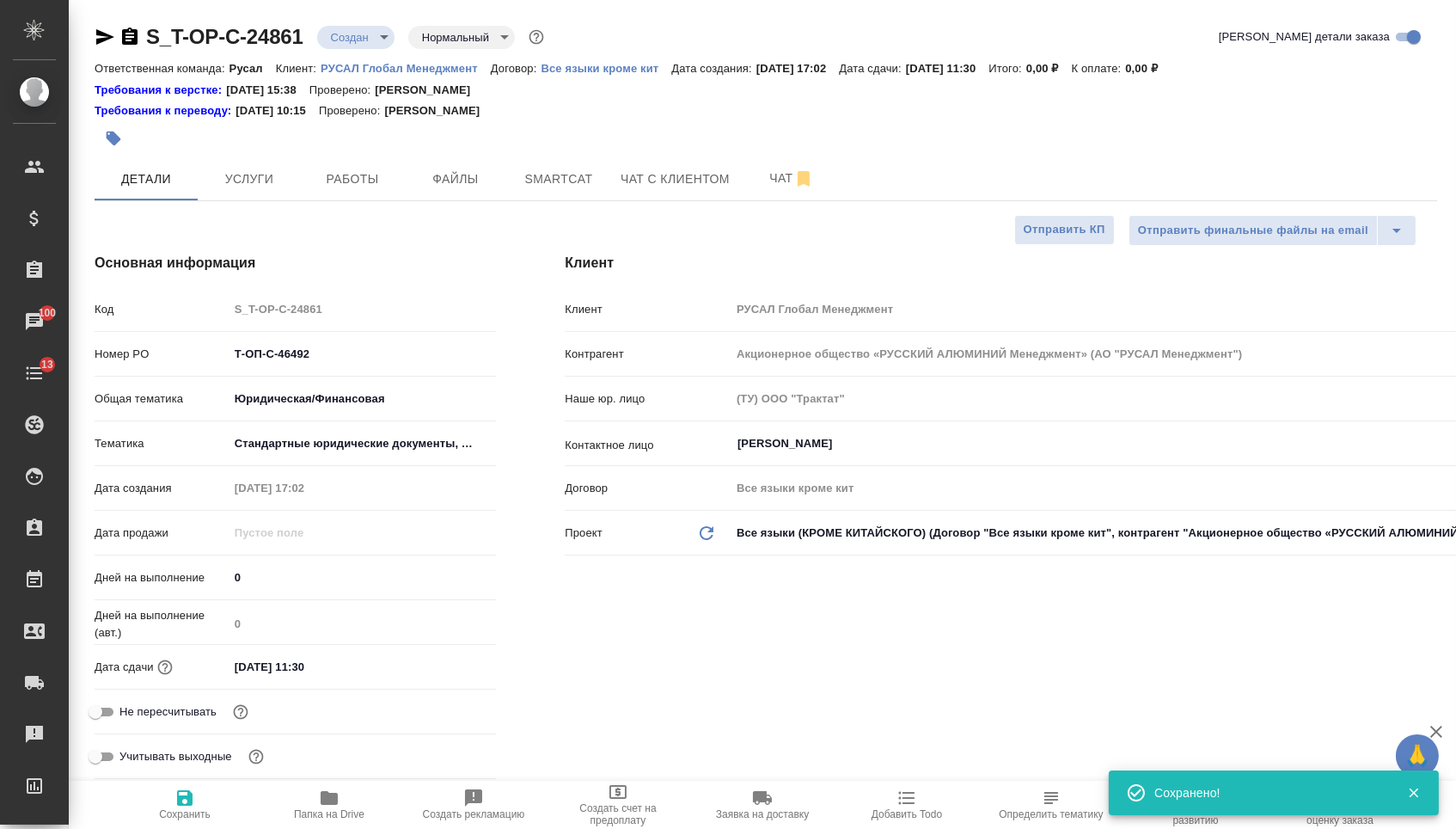
type textarea "x"
click at [461, 181] on span "Файлы" at bounding box center [456, 180] width 83 height 22
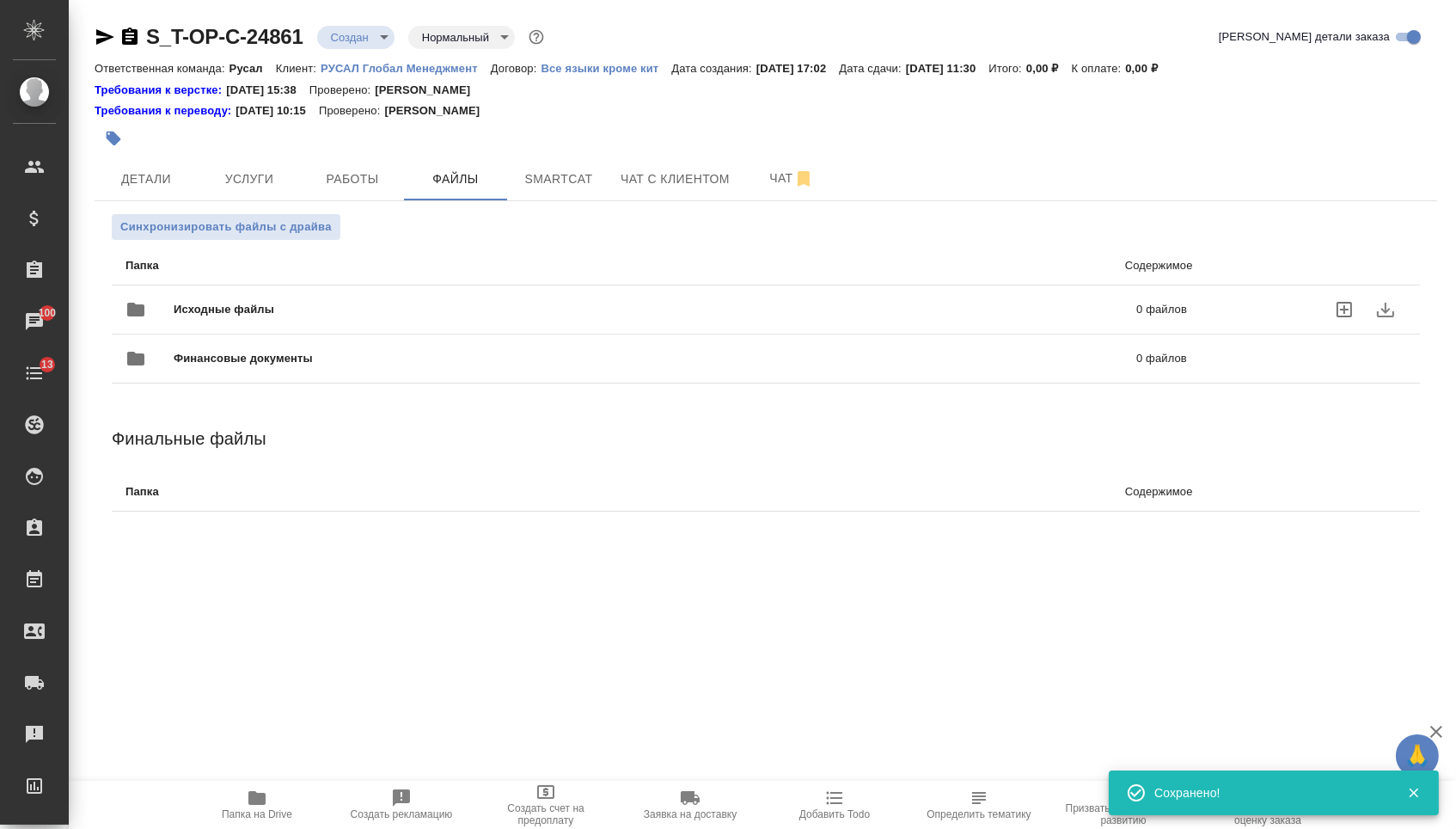
click at [373, 274] on div "Исходные файлы 0 файлов" at bounding box center [656, 310] width 1096 height 75
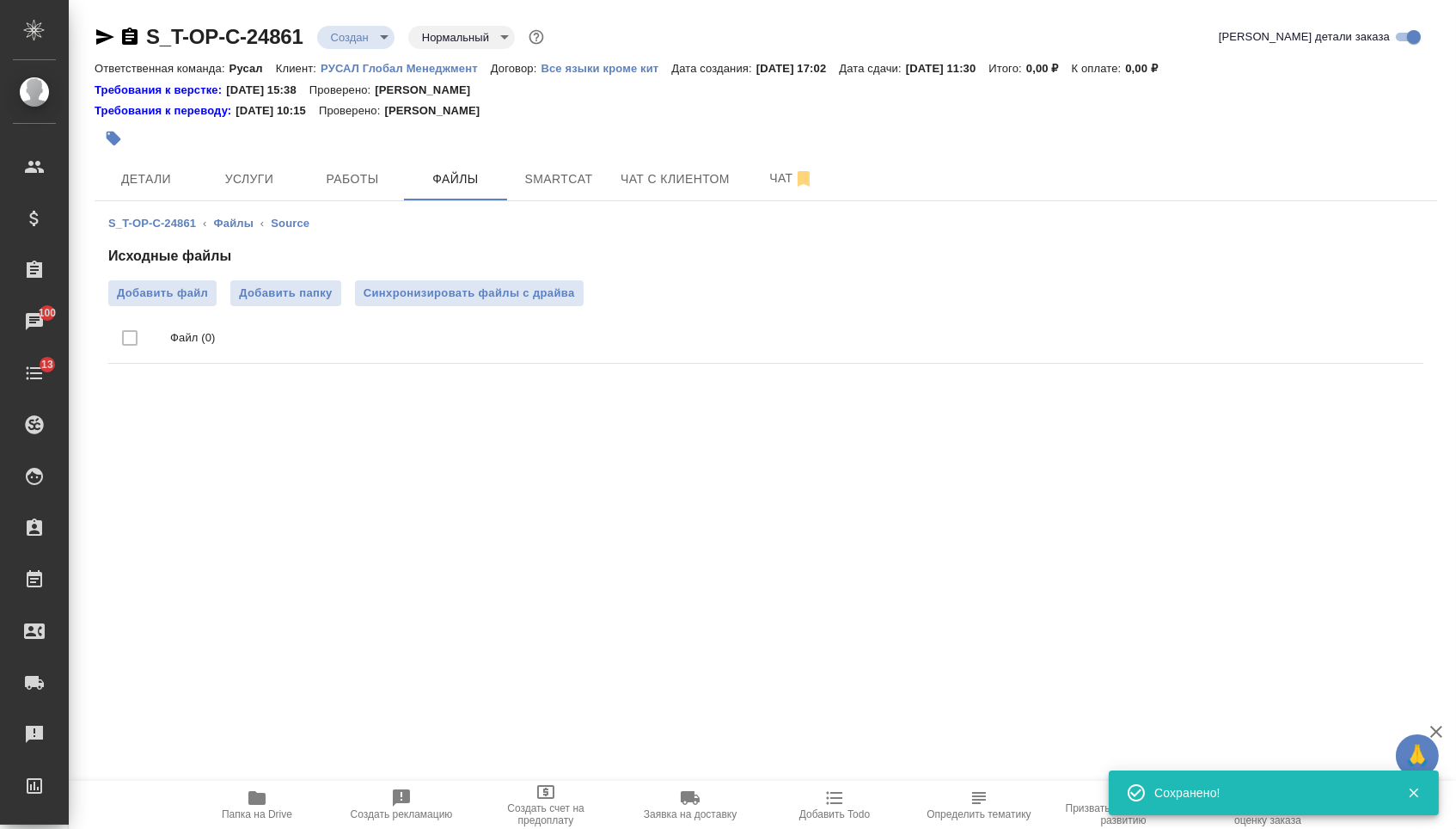
click at [195, 277] on div "Исходные файлы Добавить файл Добавить папку Синхронизировать файлы с драйва Фай…" at bounding box center [766, 308] width 1315 height 125
click at [195, 283] on label "Добавить файл" at bounding box center [162, 293] width 109 height 26
click at [0, 0] on input "Добавить файл" at bounding box center [0, 0] width 0 height 0
click at [247, 190] on span "Услуги" at bounding box center [250, 180] width 83 height 22
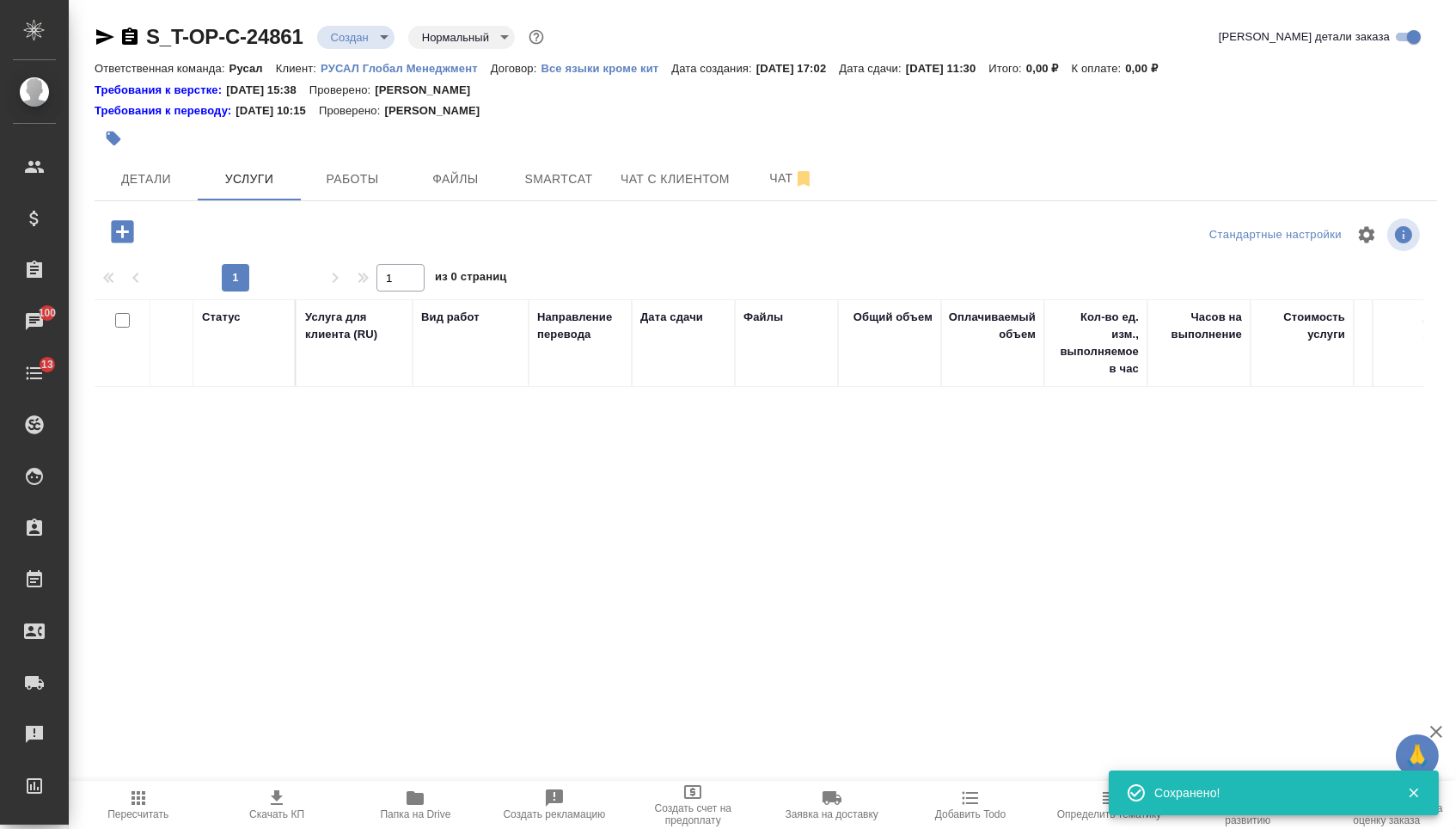
drag, startPoint x: 140, startPoint y: 232, endPoint x: 125, endPoint y: 238, distance: 16.2
click at [125, 238] on icon "button" at bounding box center [123, 232] width 31 height 31
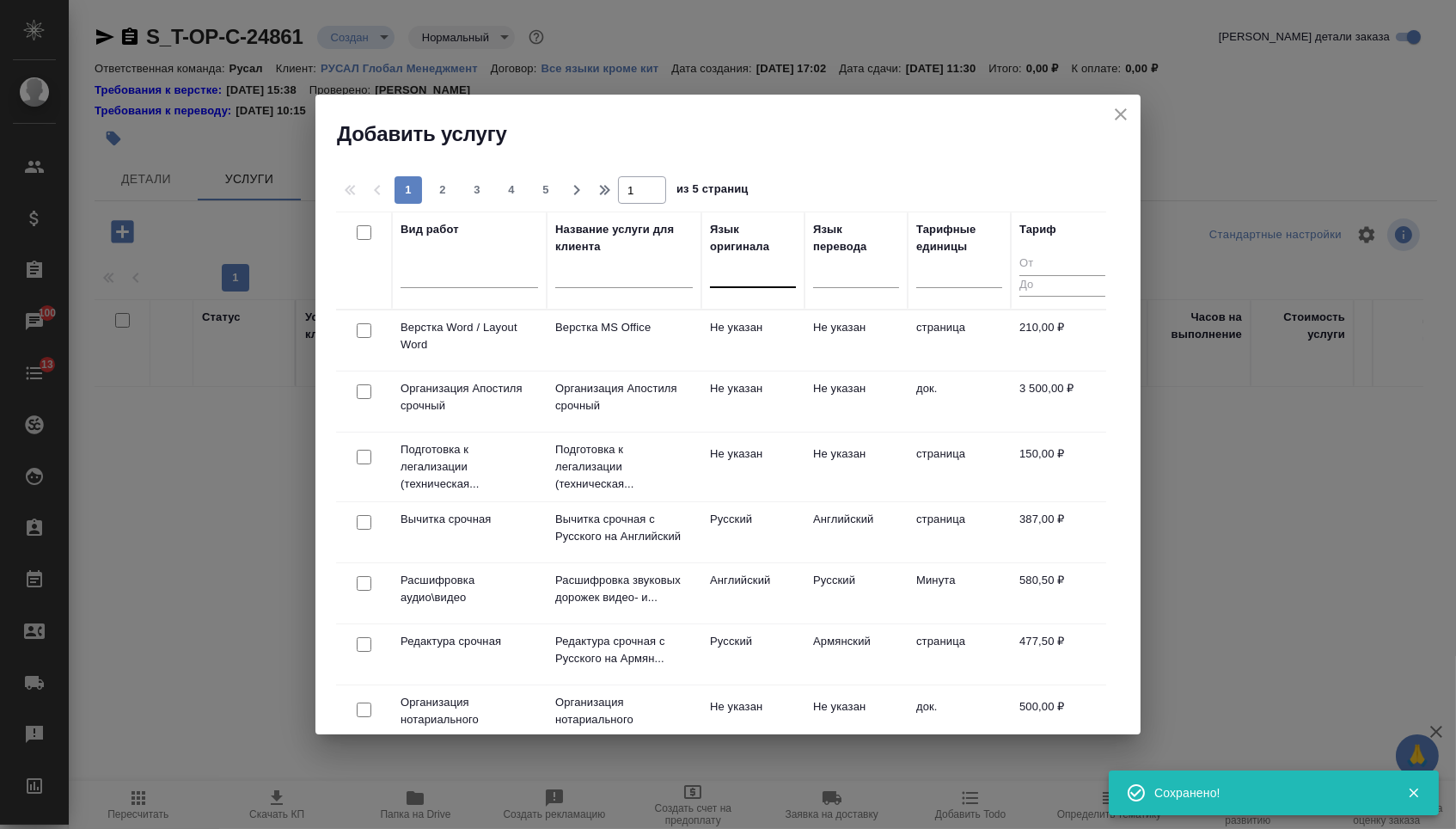
click at [776, 285] on div at bounding box center [753, 271] width 86 height 32
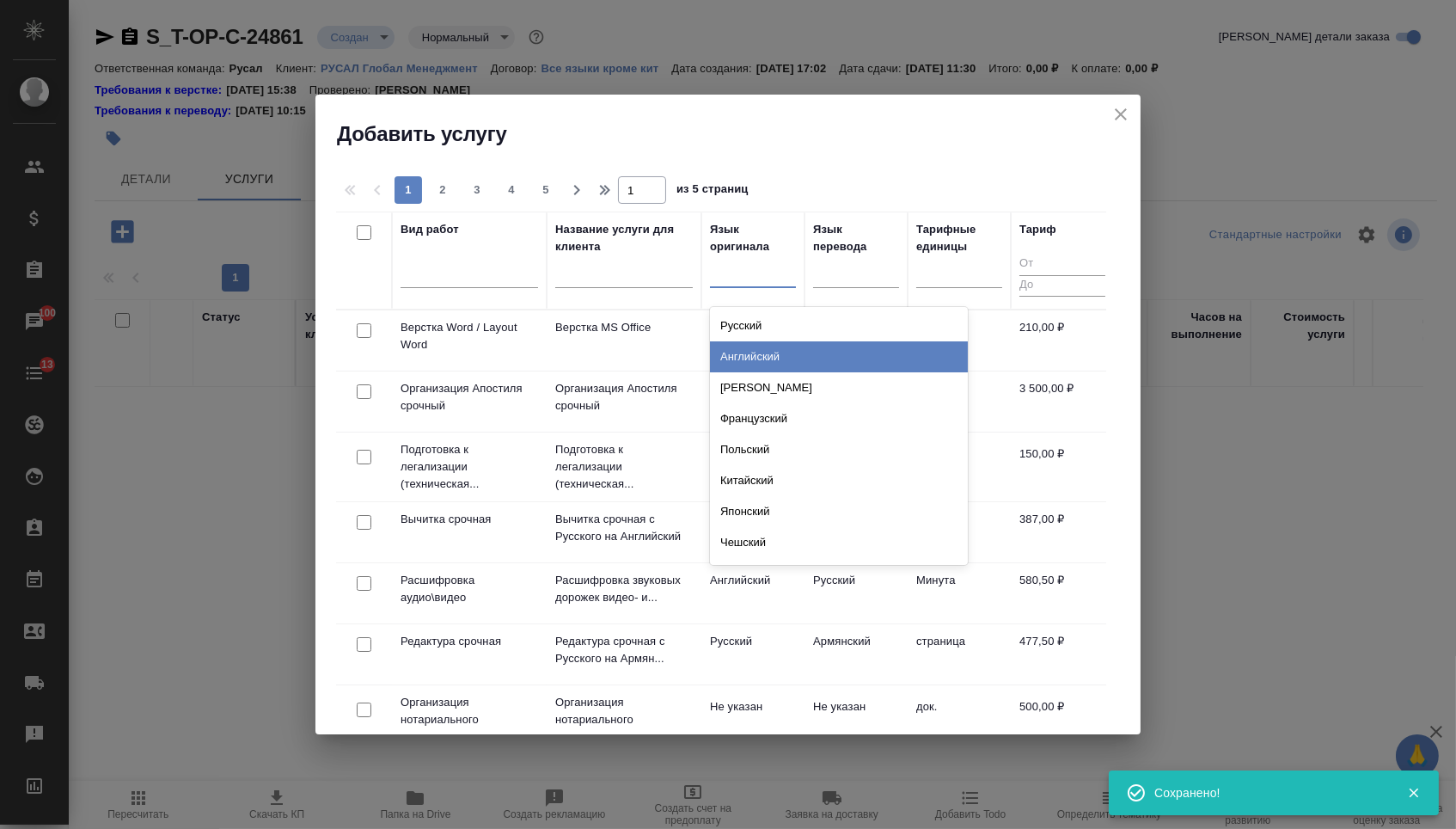
click at [753, 357] on div "Английский" at bounding box center [838, 357] width 258 height 31
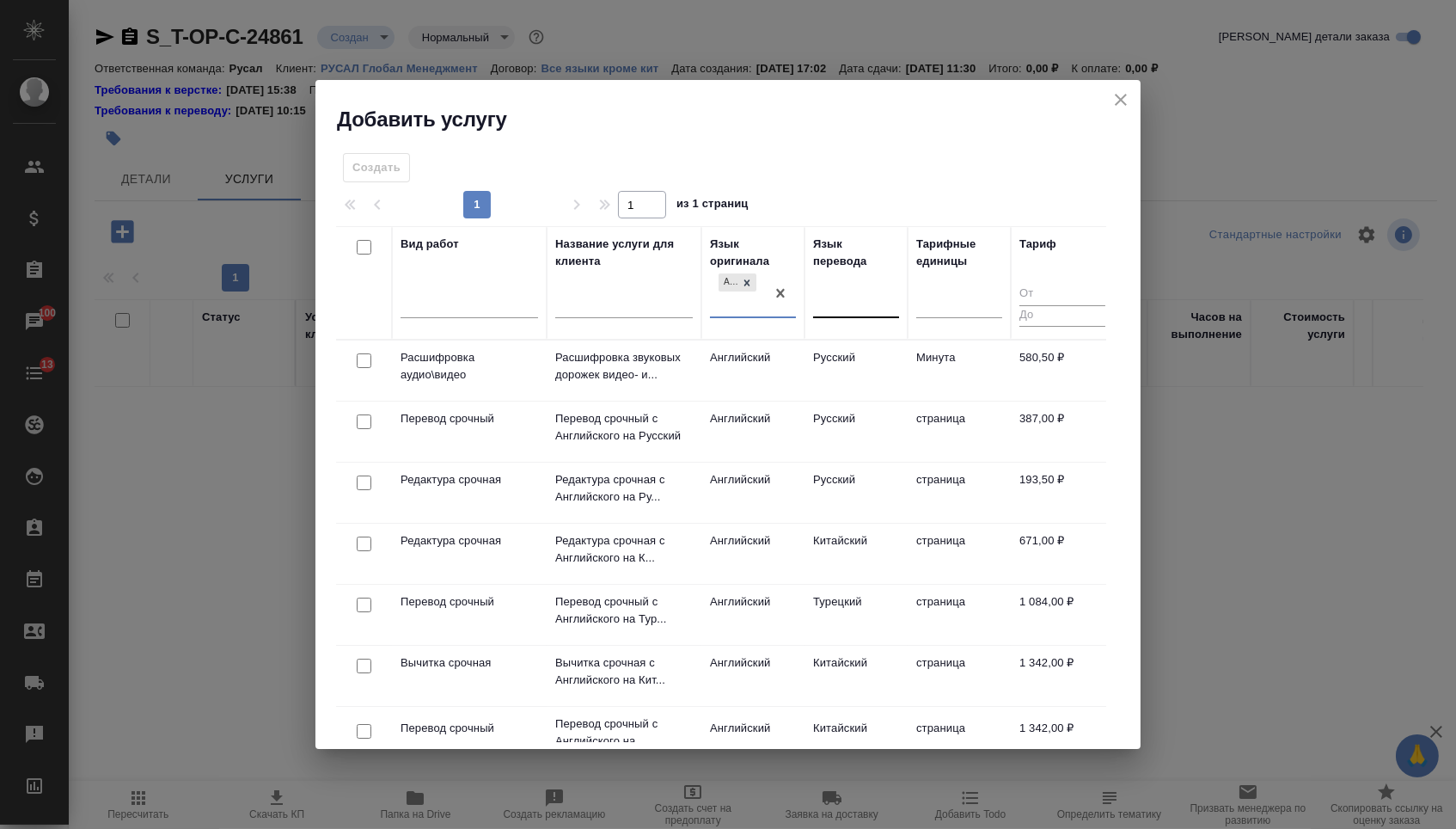
click at [823, 303] on div at bounding box center [856, 302] width 86 height 25
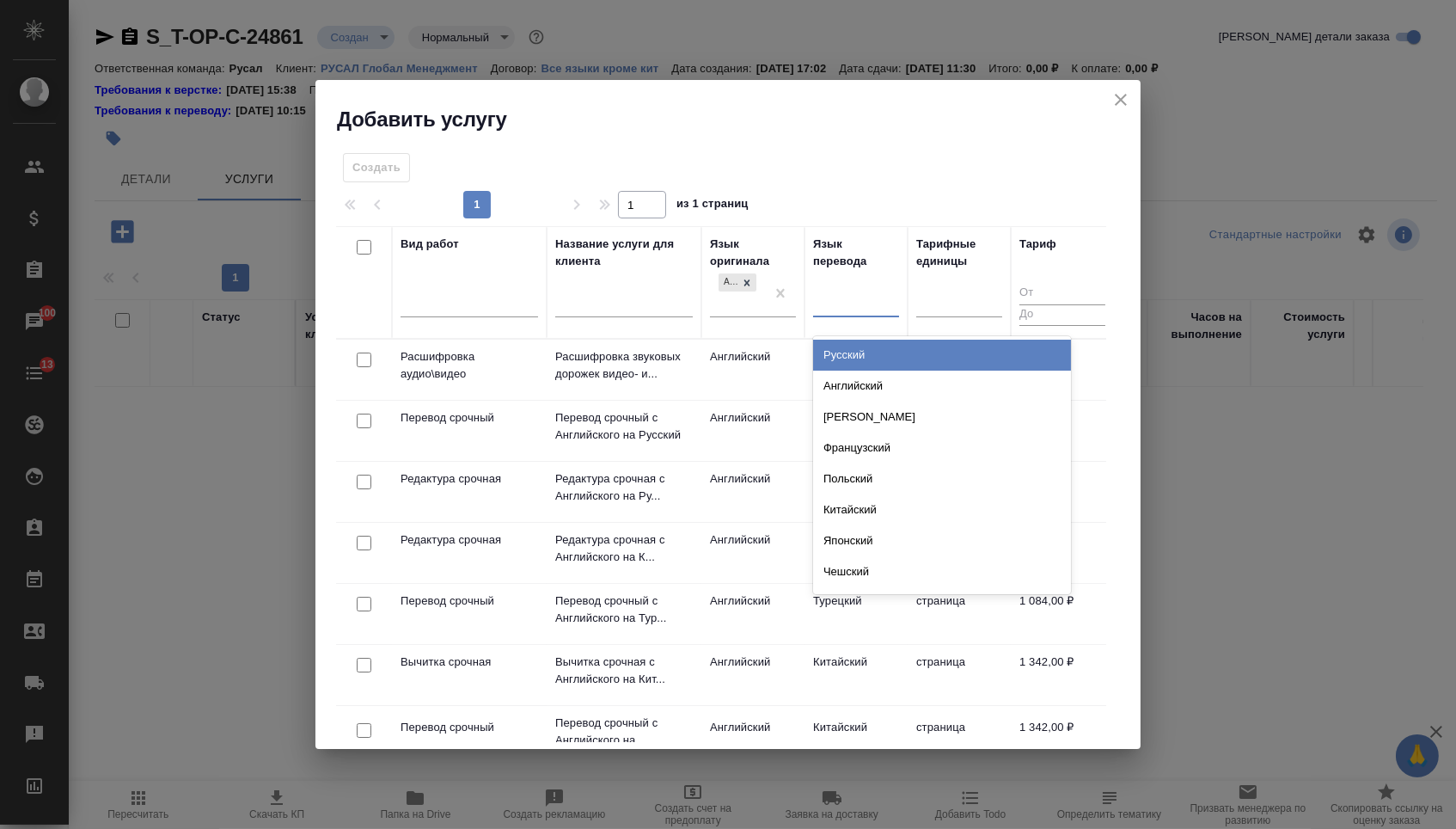
type input "т"
type input "пол"
click at [869, 363] on div "Польский" at bounding box center [942, 355] width 258 height 31
click at [858, 298] on div at bounding box center [856, 301] width 86 height 25
type input "ту"
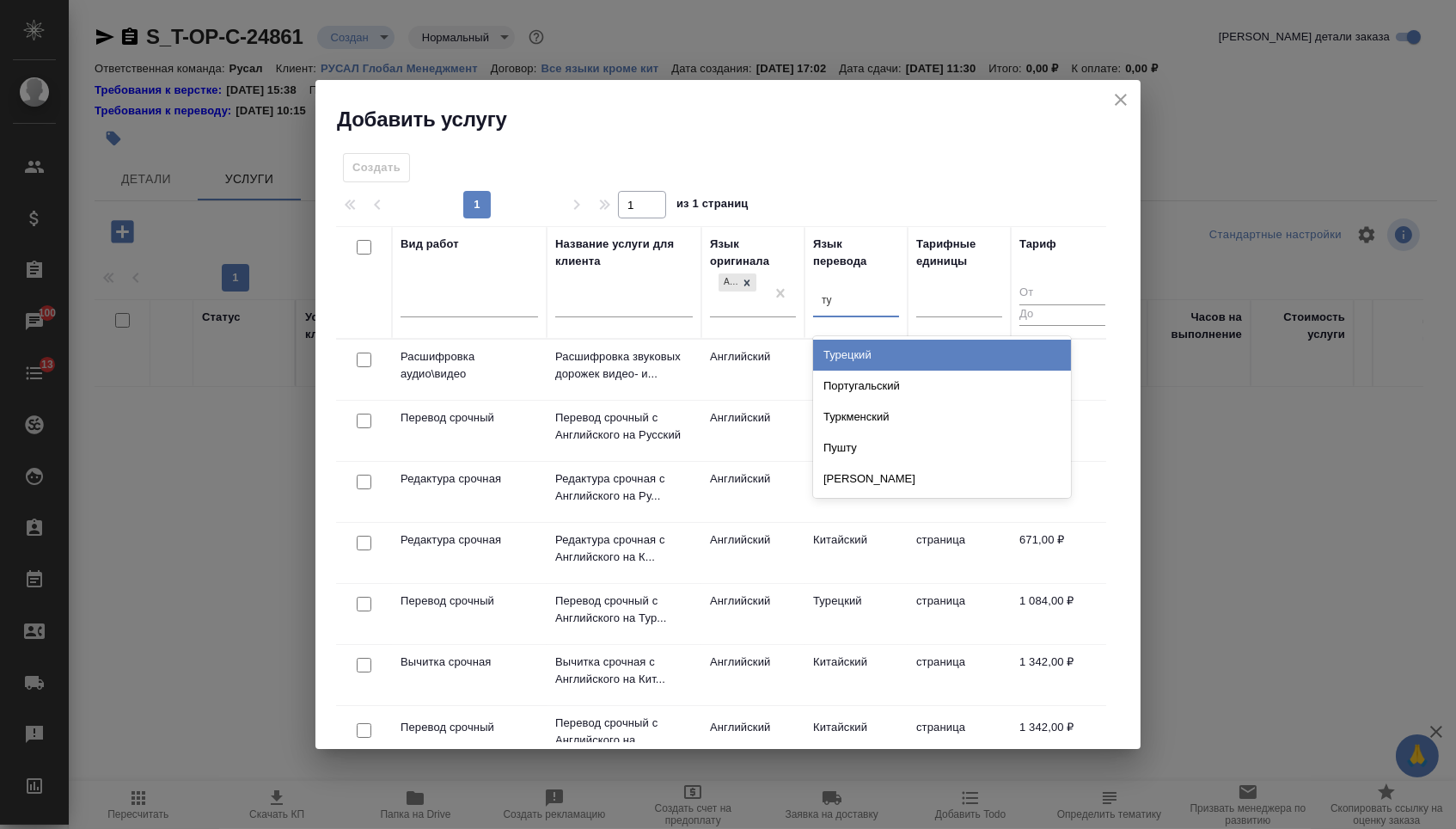
click at [862, 345] on div "Турецкий" at bounding box center [942, 355] width 258 height 31
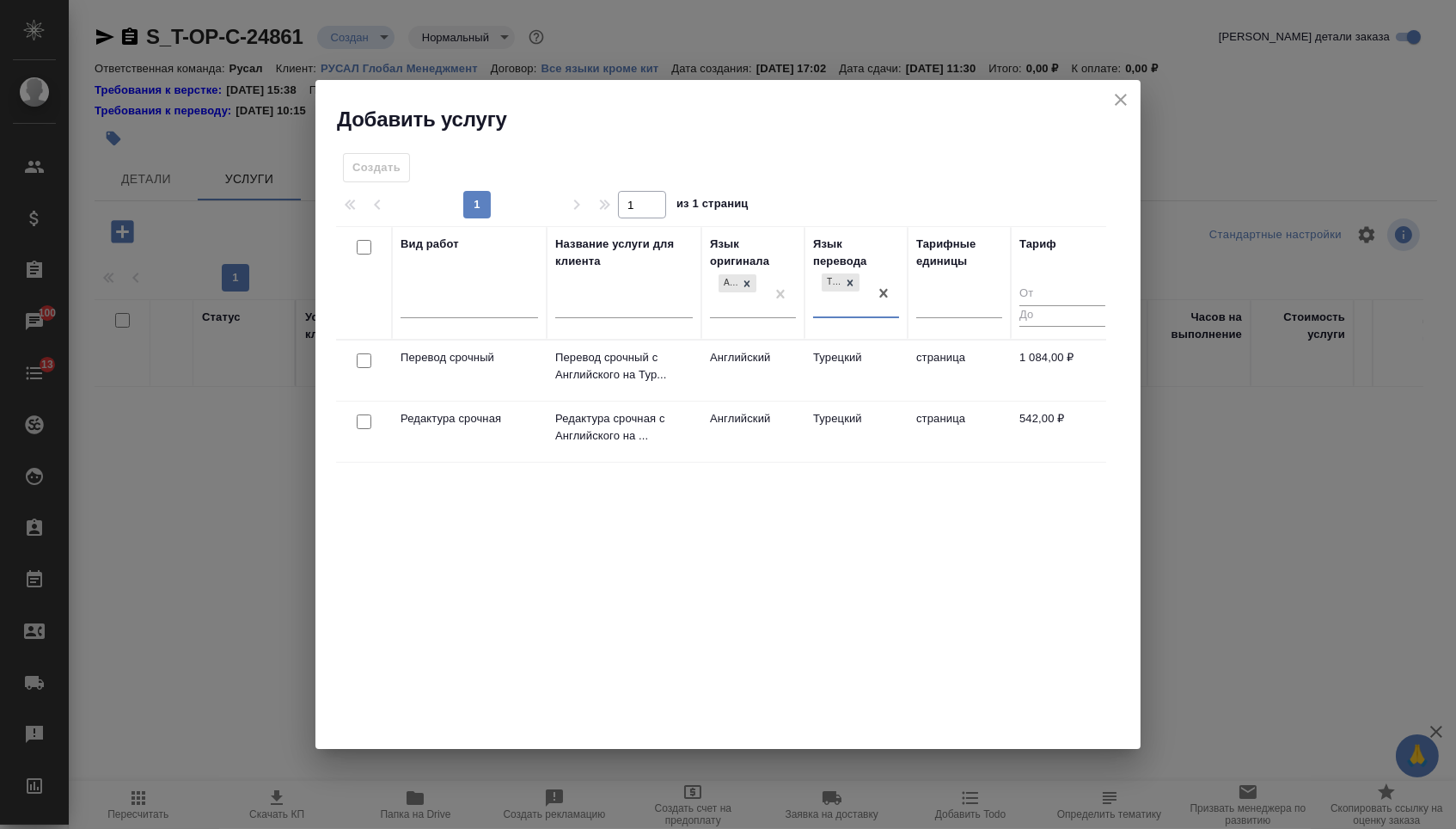
click at [359, 360] on input "checkbox" at bounding box center [364, 361] width 14 height 14
checkbox input "true"
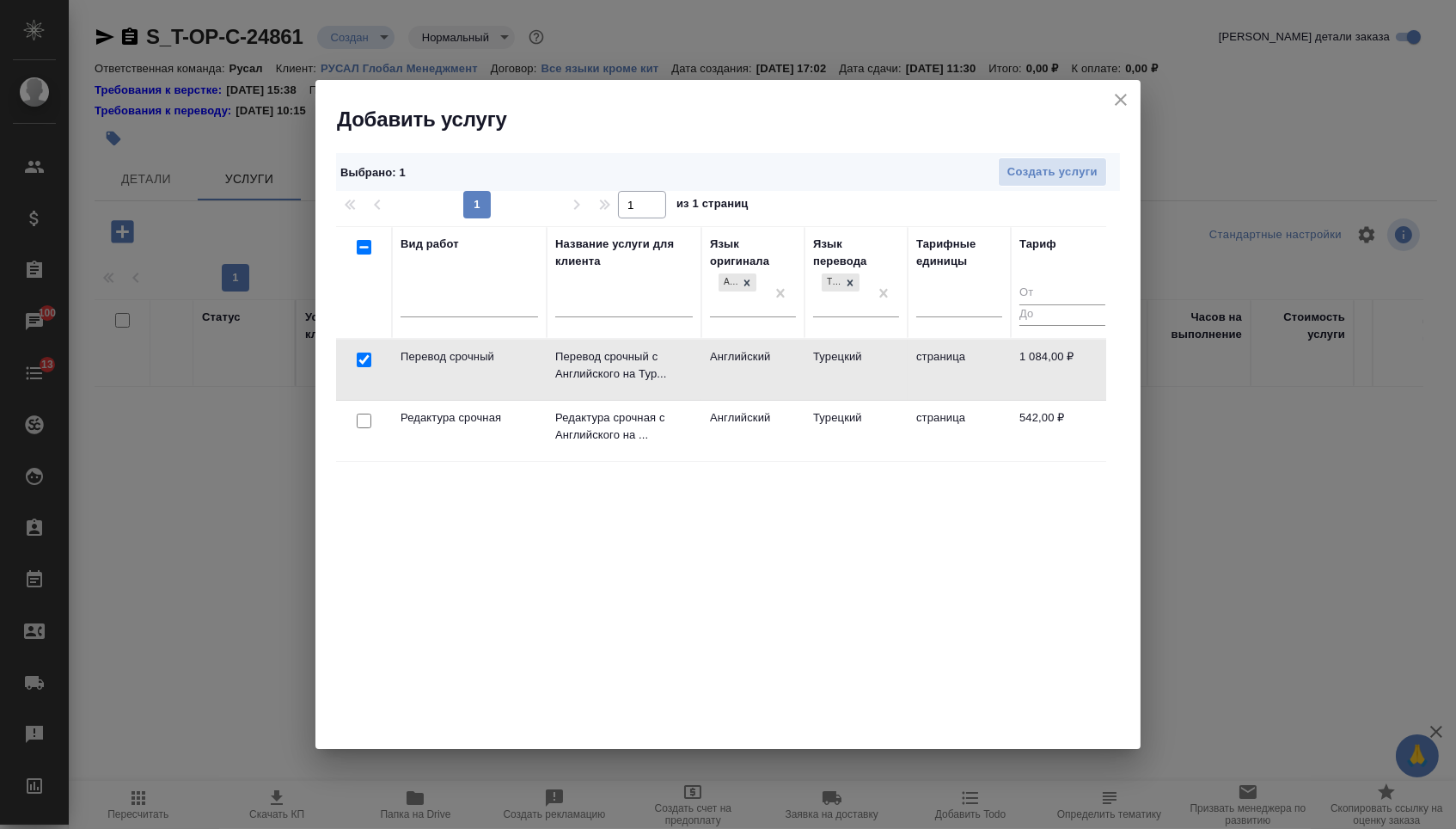
click at [362, 419] on input "checkbox" at bounding box center [364, 421] width 14 height 14
checkbox input "true"
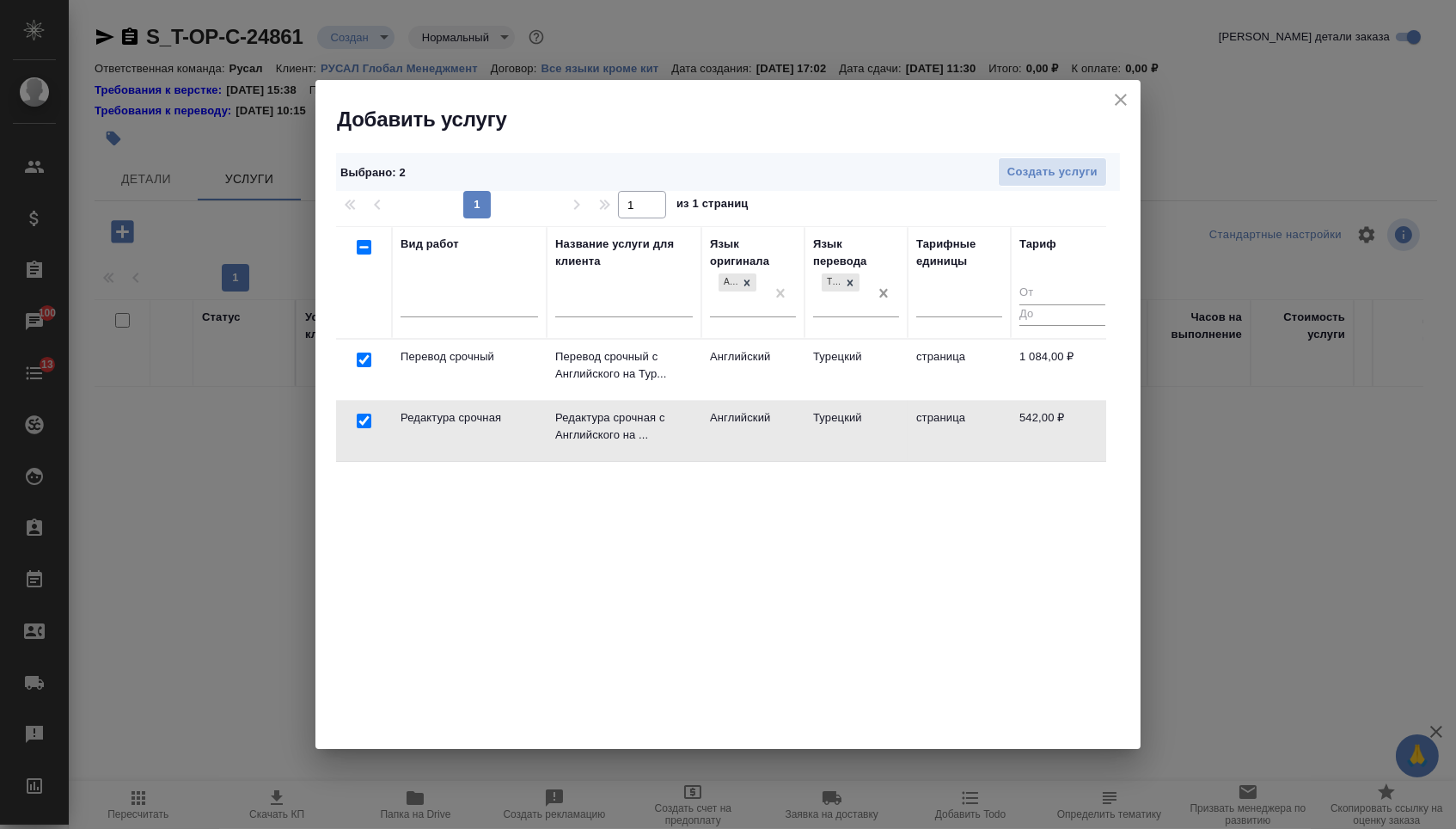
checkbox input "false"
drag, startPoint x: 885, startPoint y: 291, endPoint x: 863, endPoint y: 291, distance: 22.0
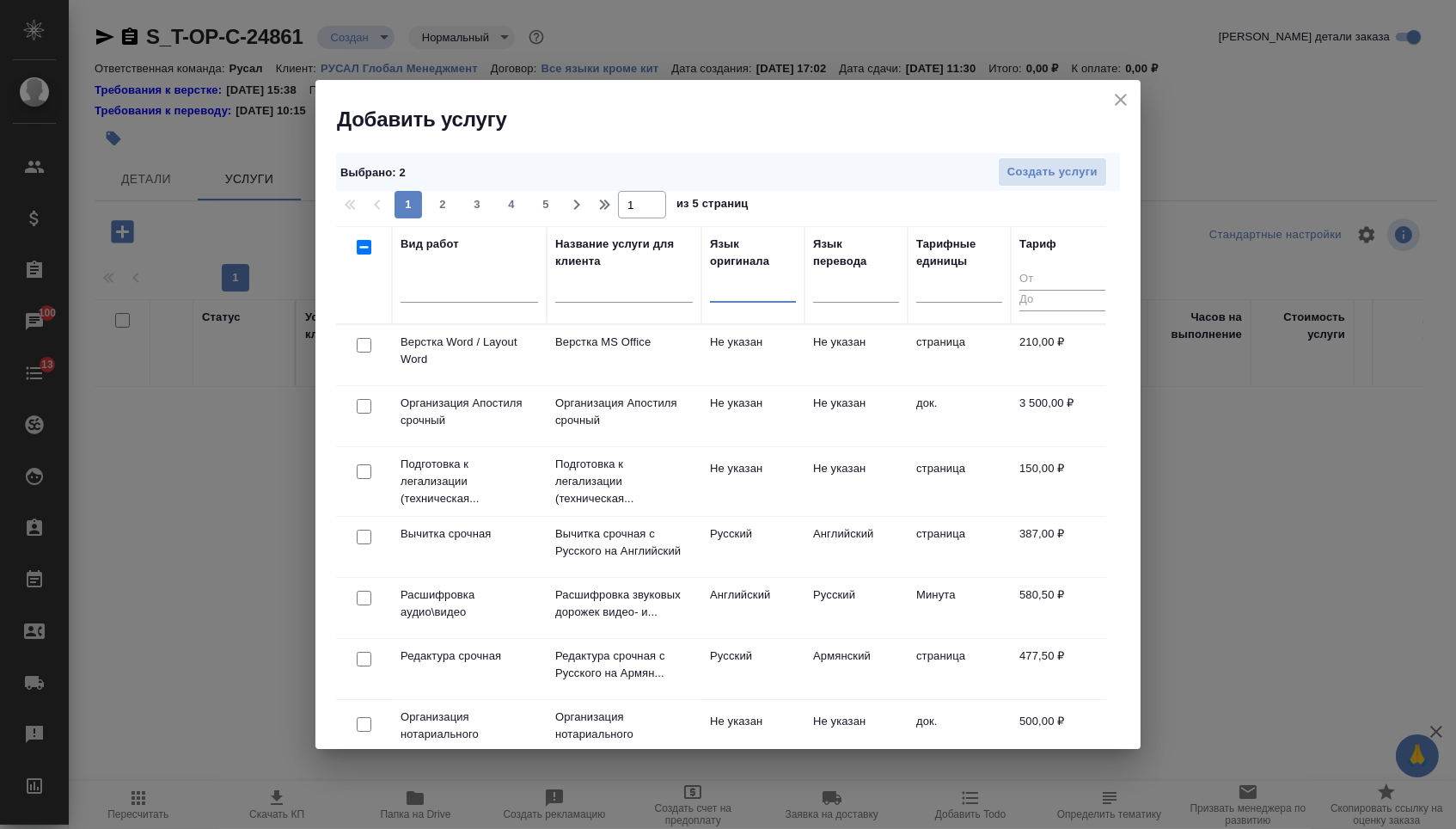
click at [353, 346] on div at bounding box center [364, 346] width 39 height 24
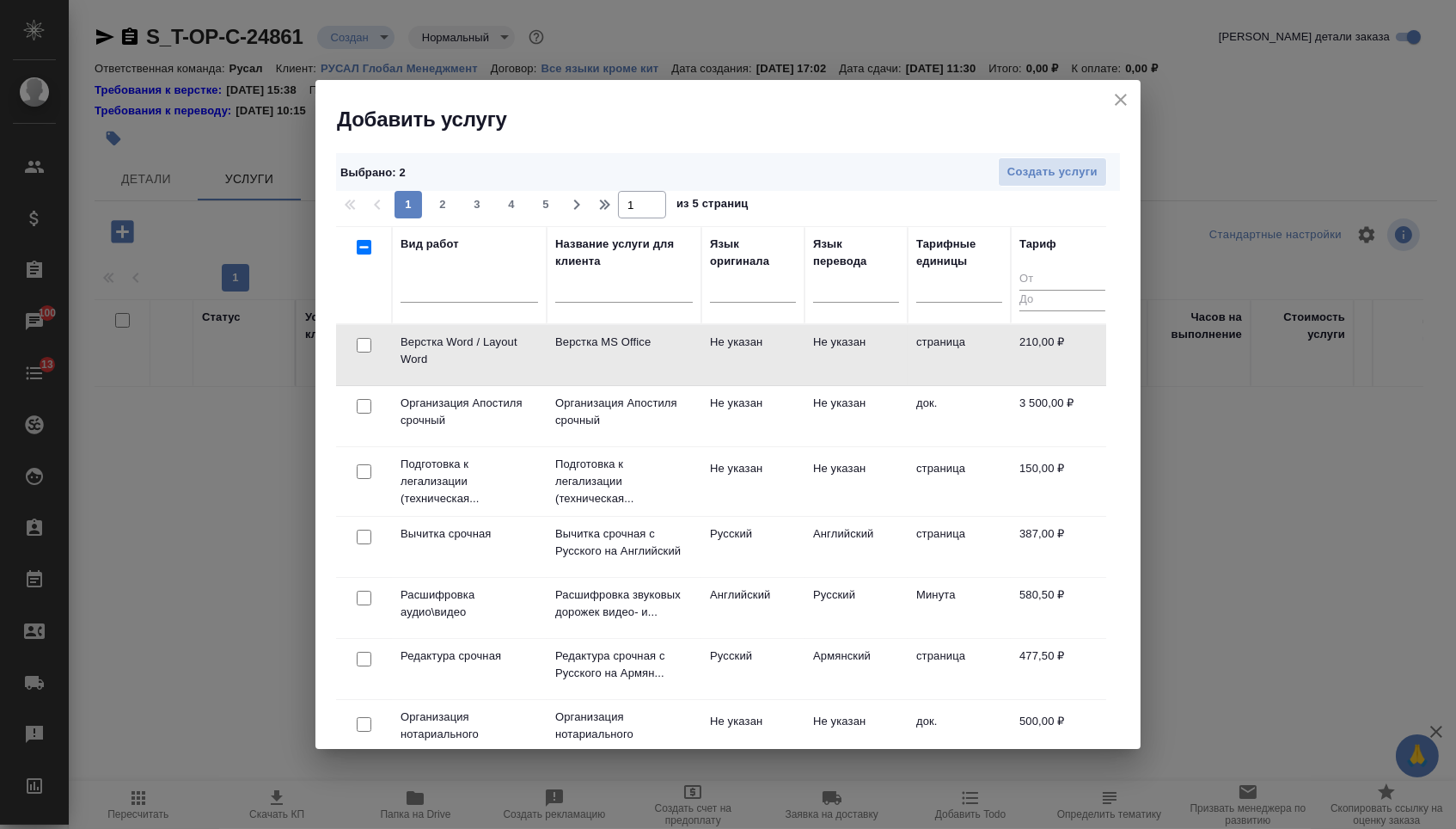
click at [364, 348] on input "checkbox" at bounding box center [364, 345] width 14 height 14
checkbox input "true"
click at [1090, 163] on span "Создать услуги" at bounding box center [1052, 172] width 91 height 20
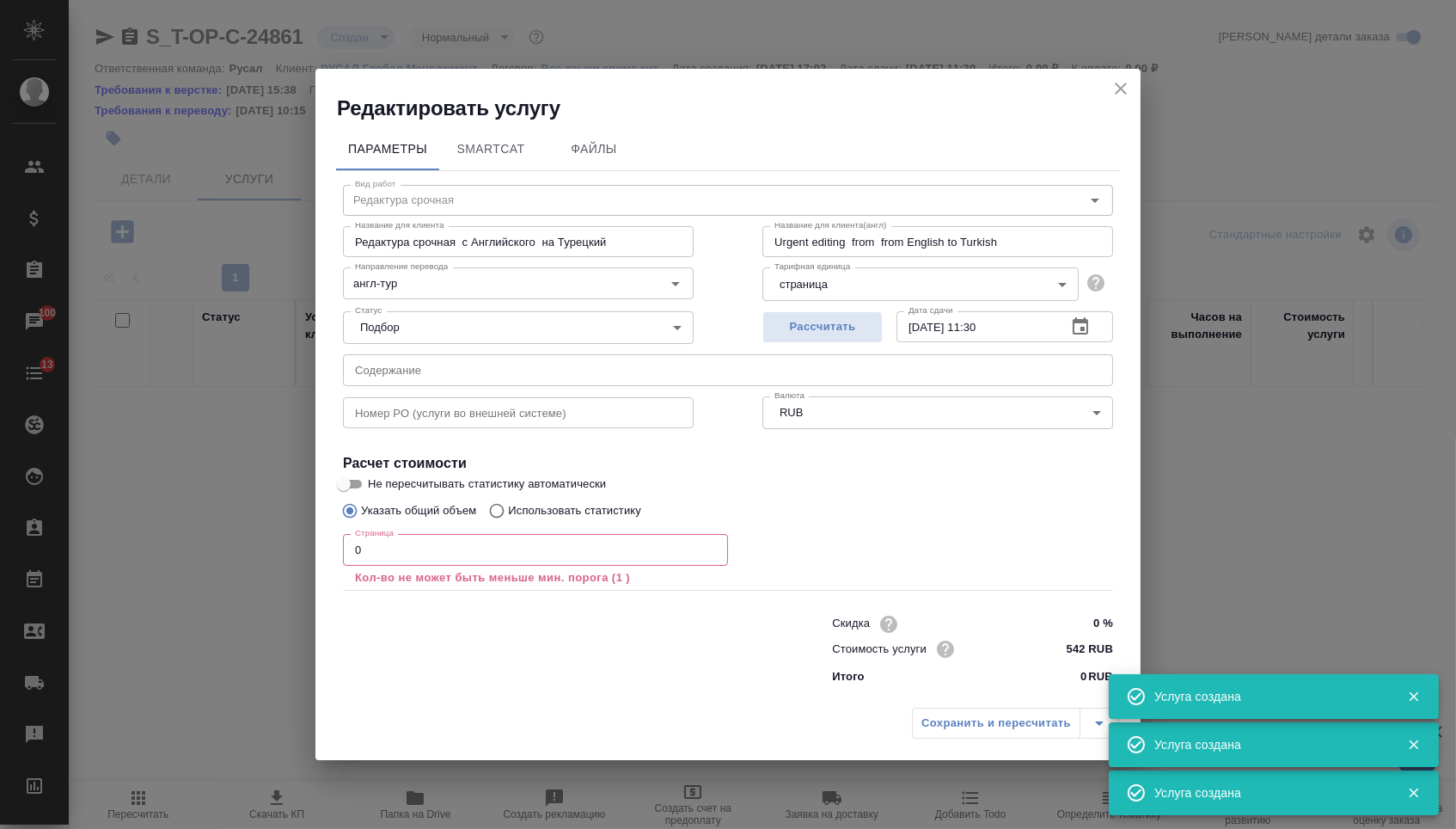
type input "Верстка Word / Layout Word"
type input "Верстка MS Office"
type input "Layout MS Office"
type input "Не указан"
type input "210 RUB"
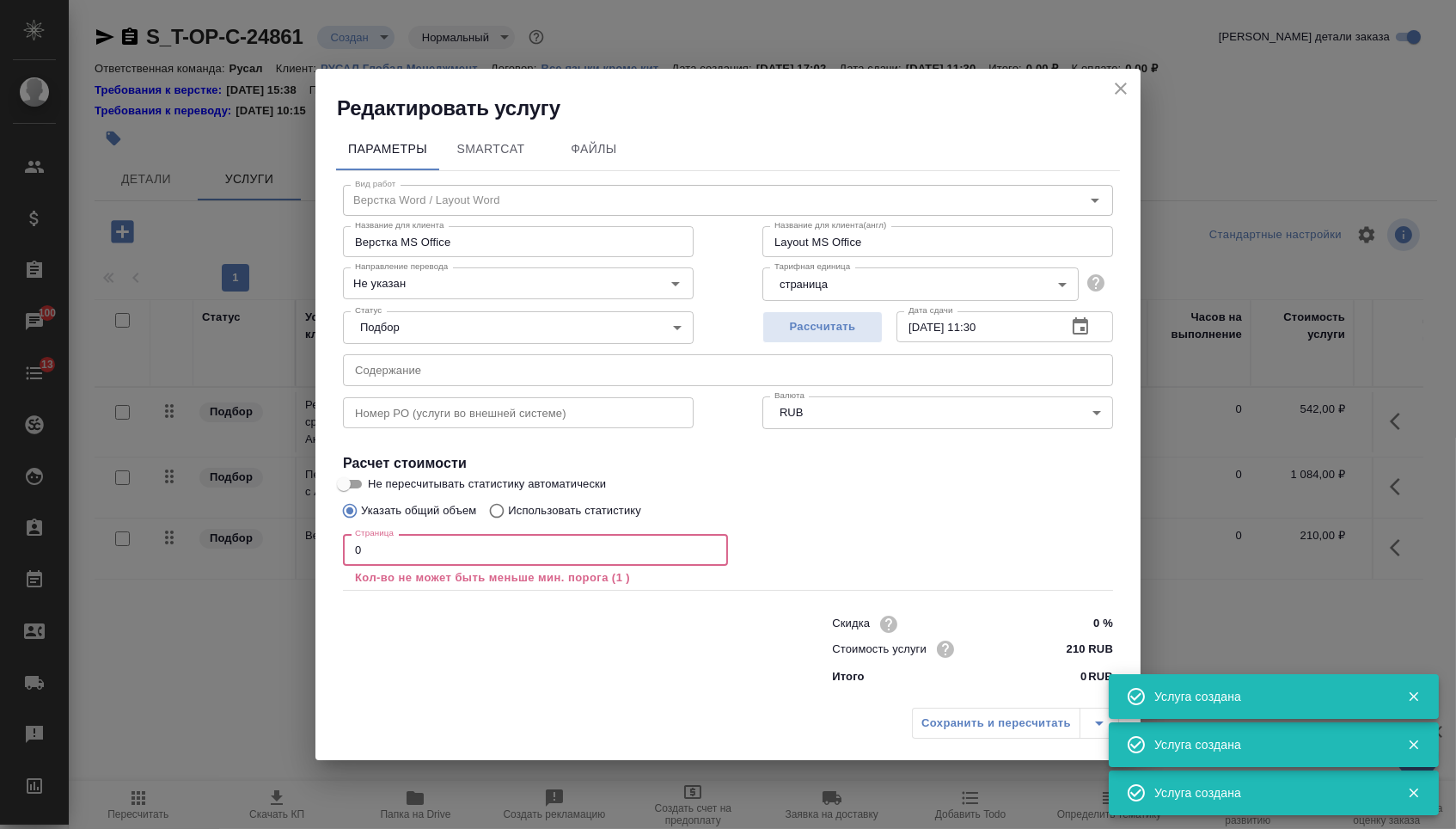
drag, startPoint x: 360, startPoint y: 550, endPoint x: 320, endPoint y: 549, distance: 40.0
click at [322, 550] on div "Параметры SmartCat Файлы Вид работ Верстка Word / Layout Word Вид работ Названи…" at bounding box center [727, 411] width 825 height 578
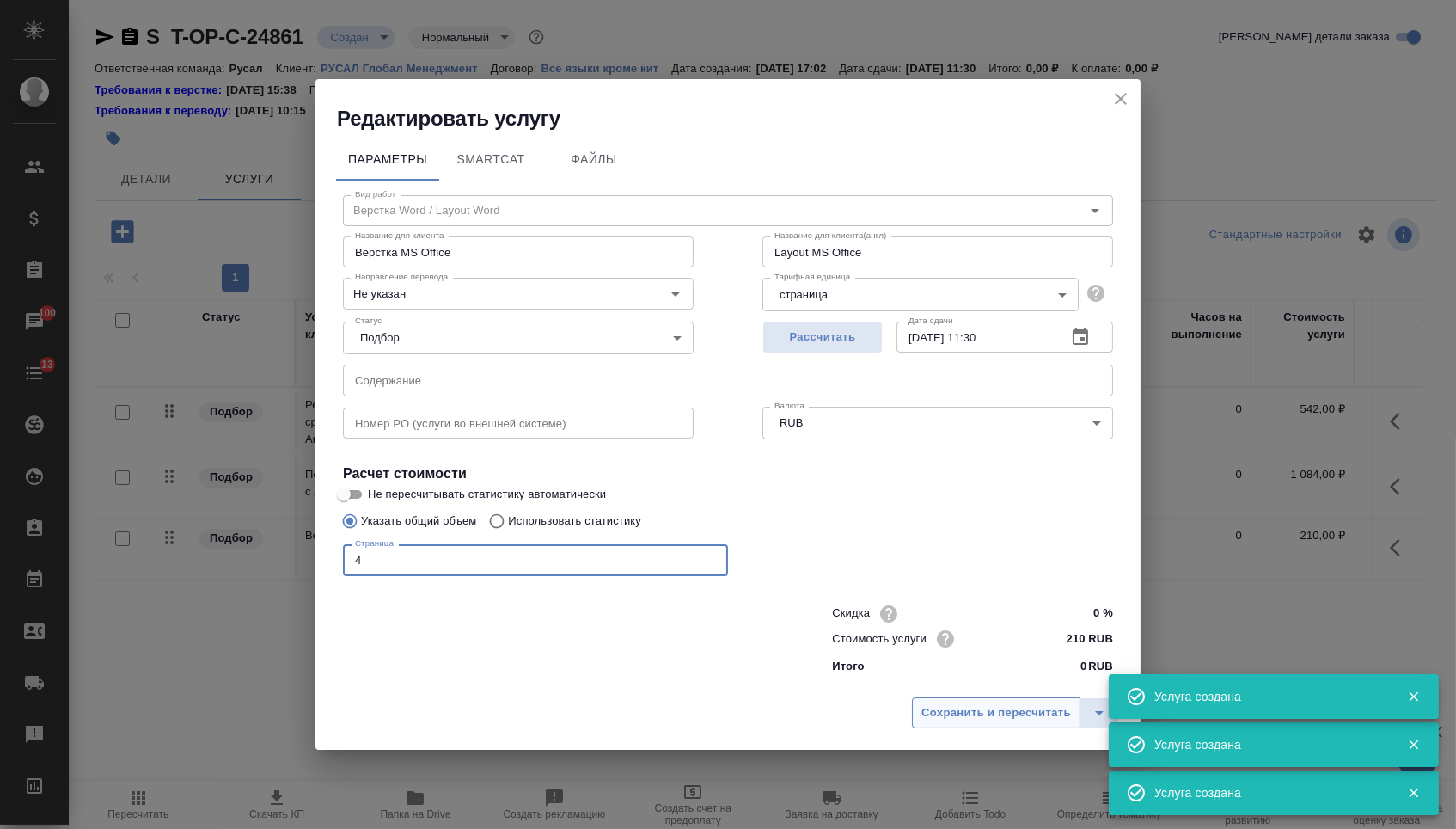
type input "4"
click at [971, 719] on span "Сохранить и пересчитать" at bounding box center [996, 713] width 150 height 20
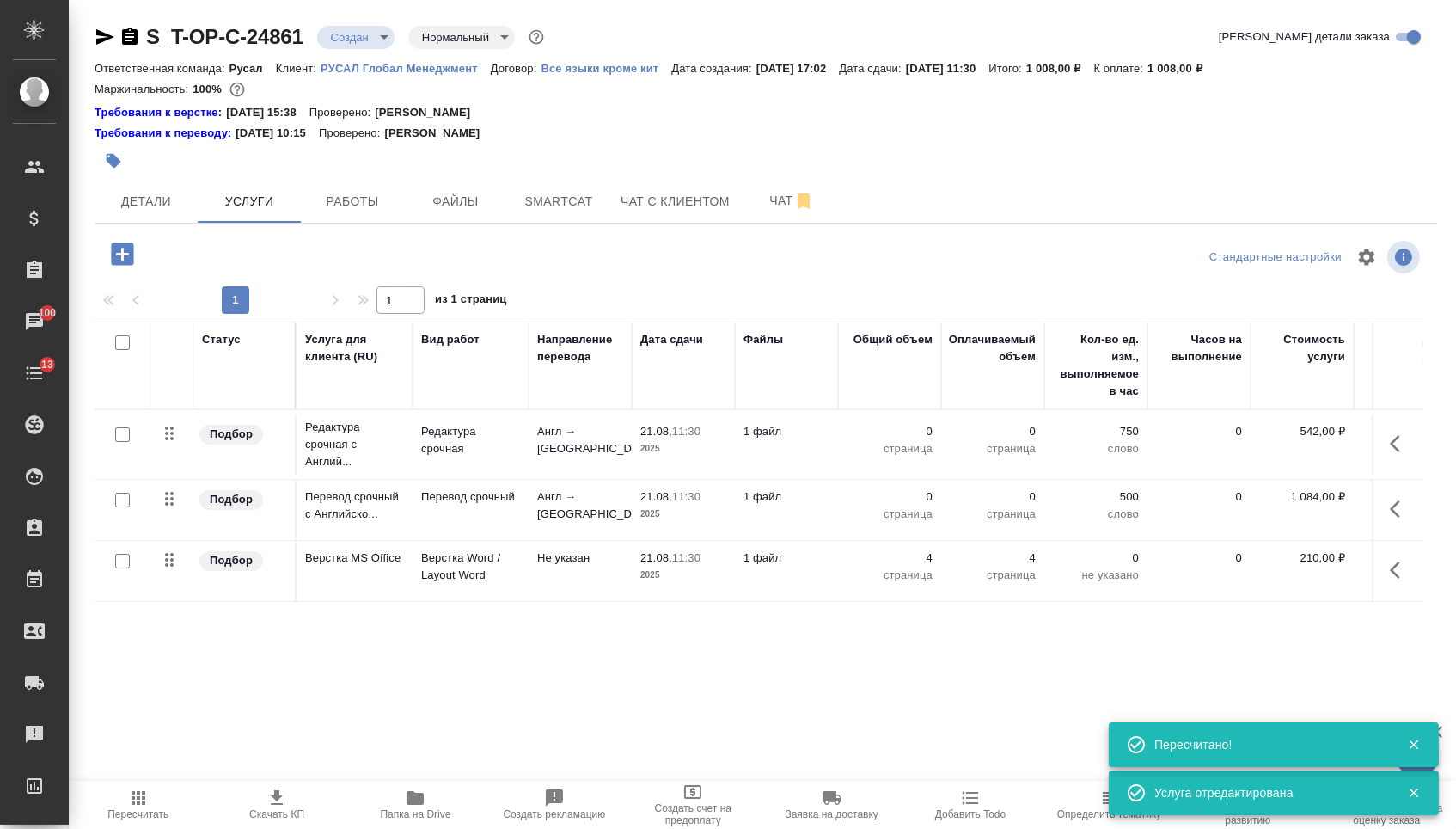
click at [1393, 475] on td at bounding box center [1397, 445] width 51 height 60
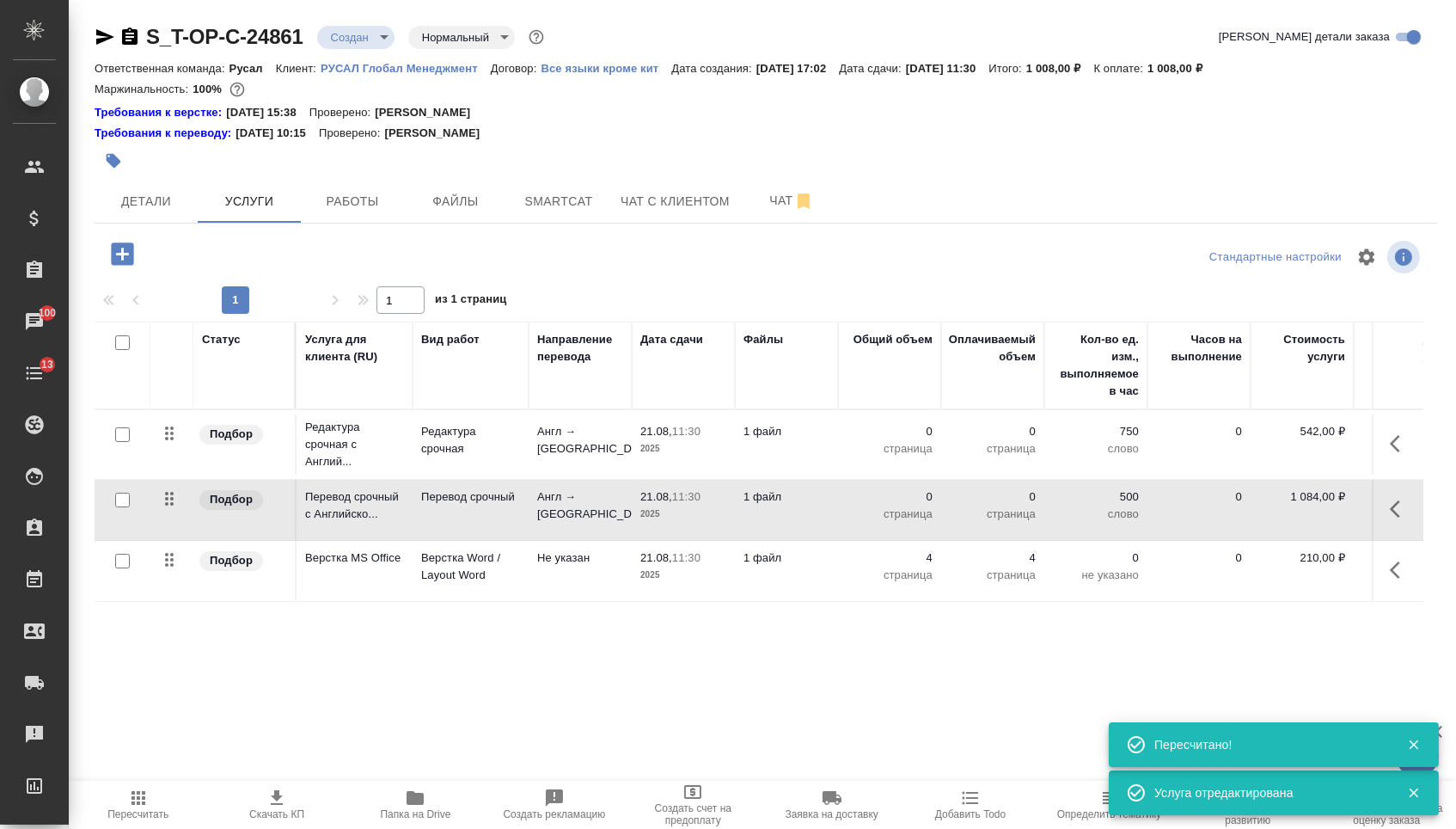
click at [1393, 517] on icon "button" at bounding box center [1400, 508] width 21 height 21
click at [1295, 518] on icon "button" at bounding box center [1303, 508] width 21 height 21
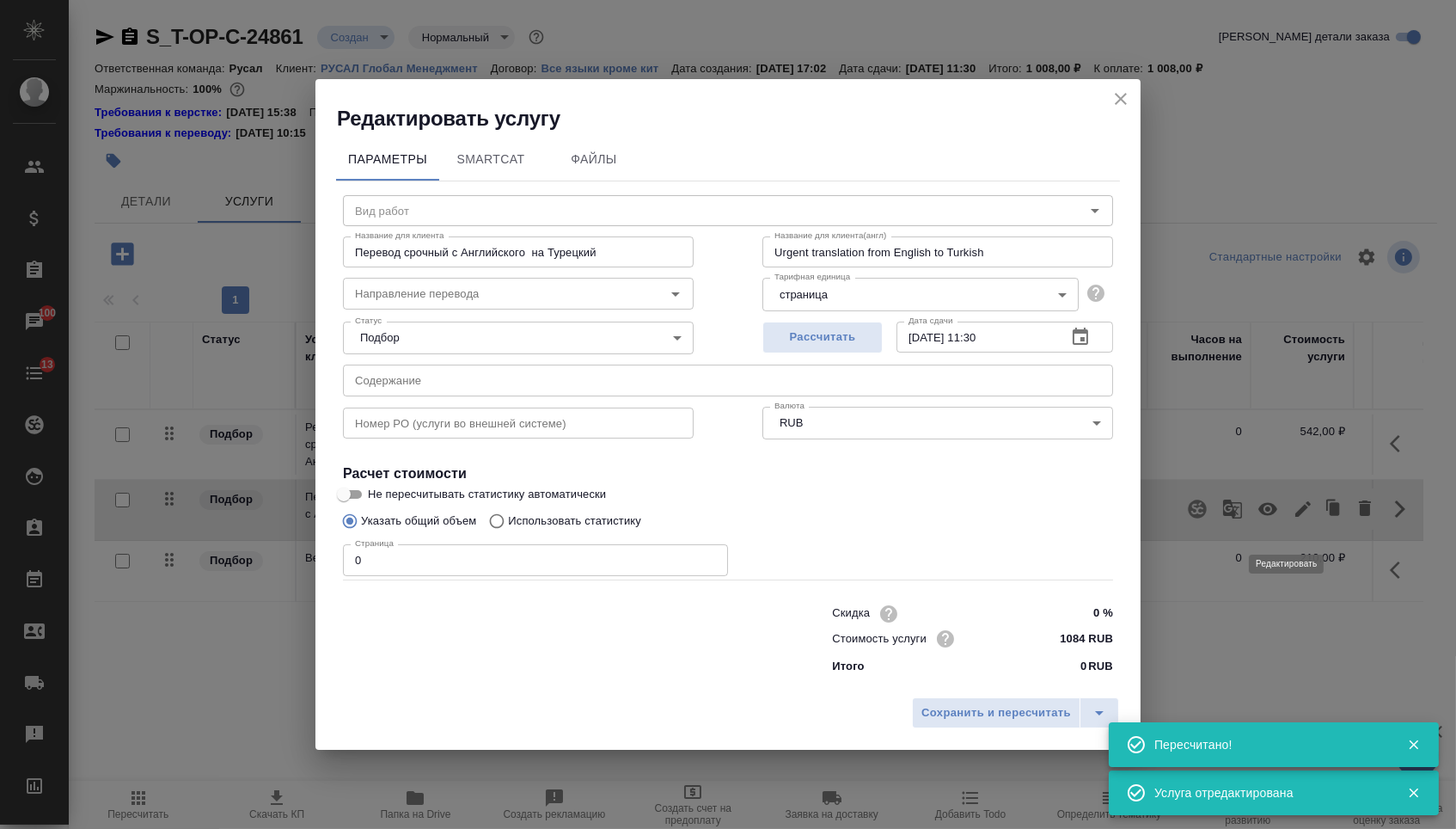
type input "Перевод срочный"
type input "англ-тур"
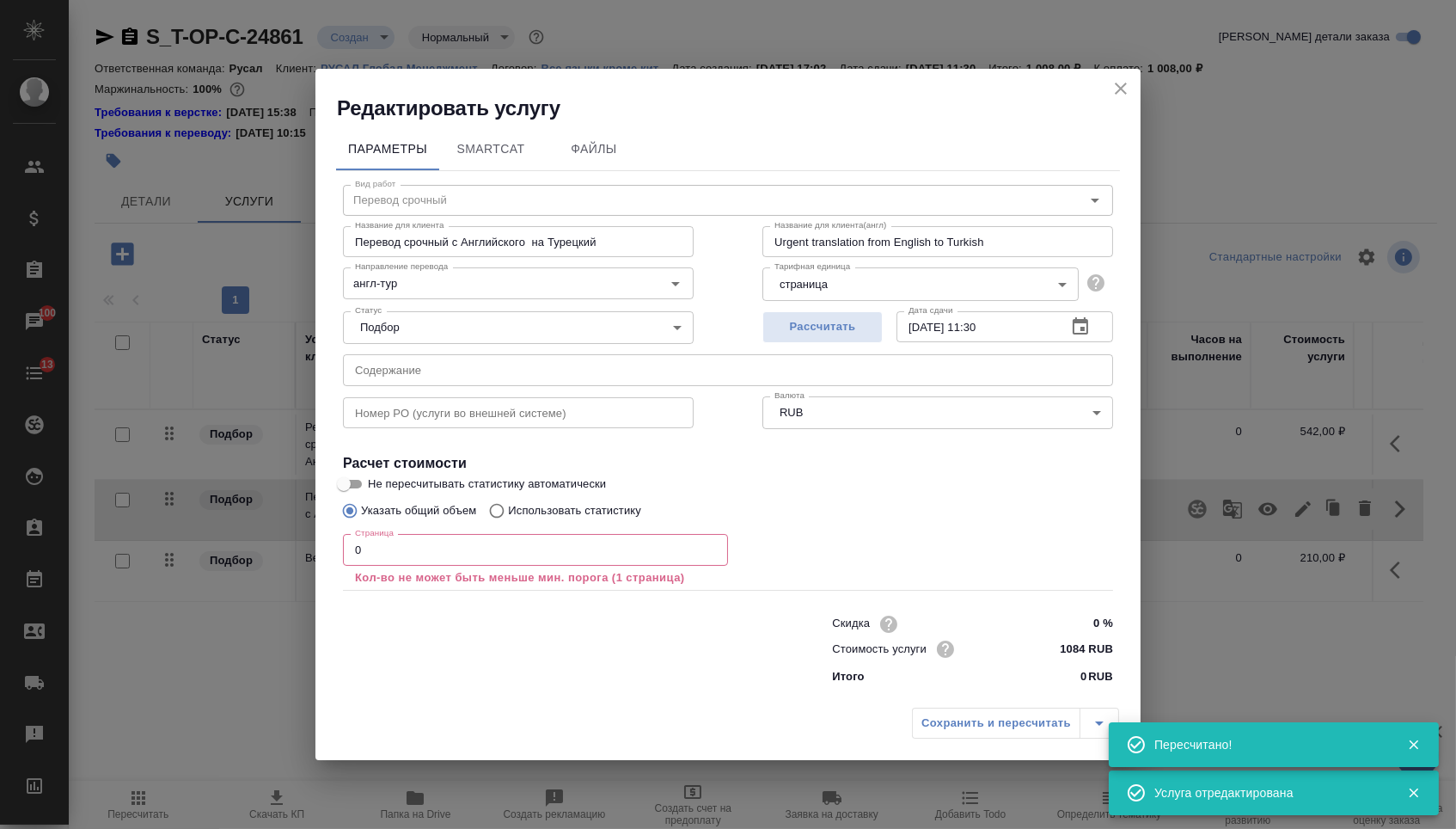
click at [598, 368] on input "text" at bounding box center [728, 370] width 770 height 31
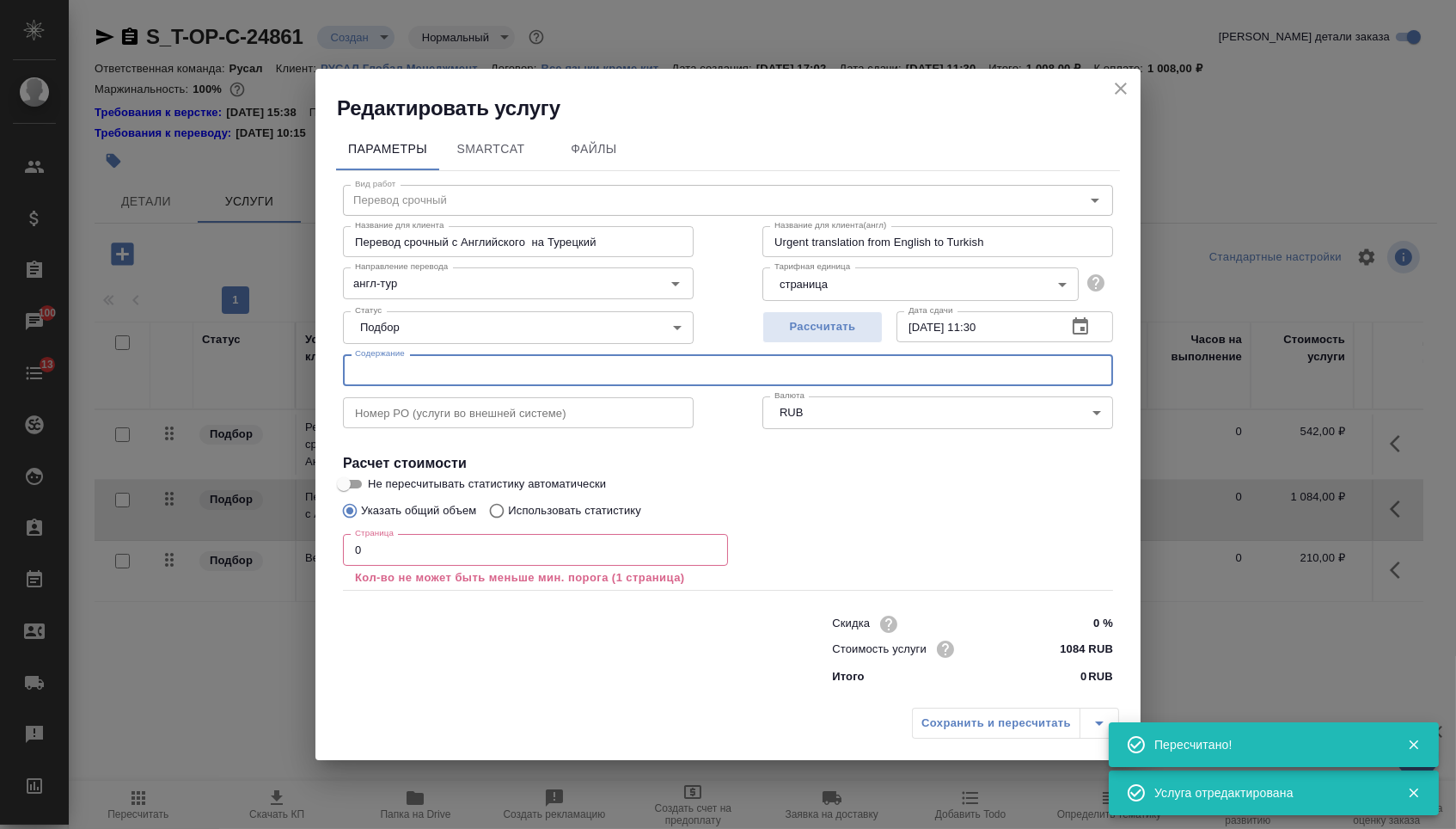
paste input "Extract from state unified register as 01.07.2025"
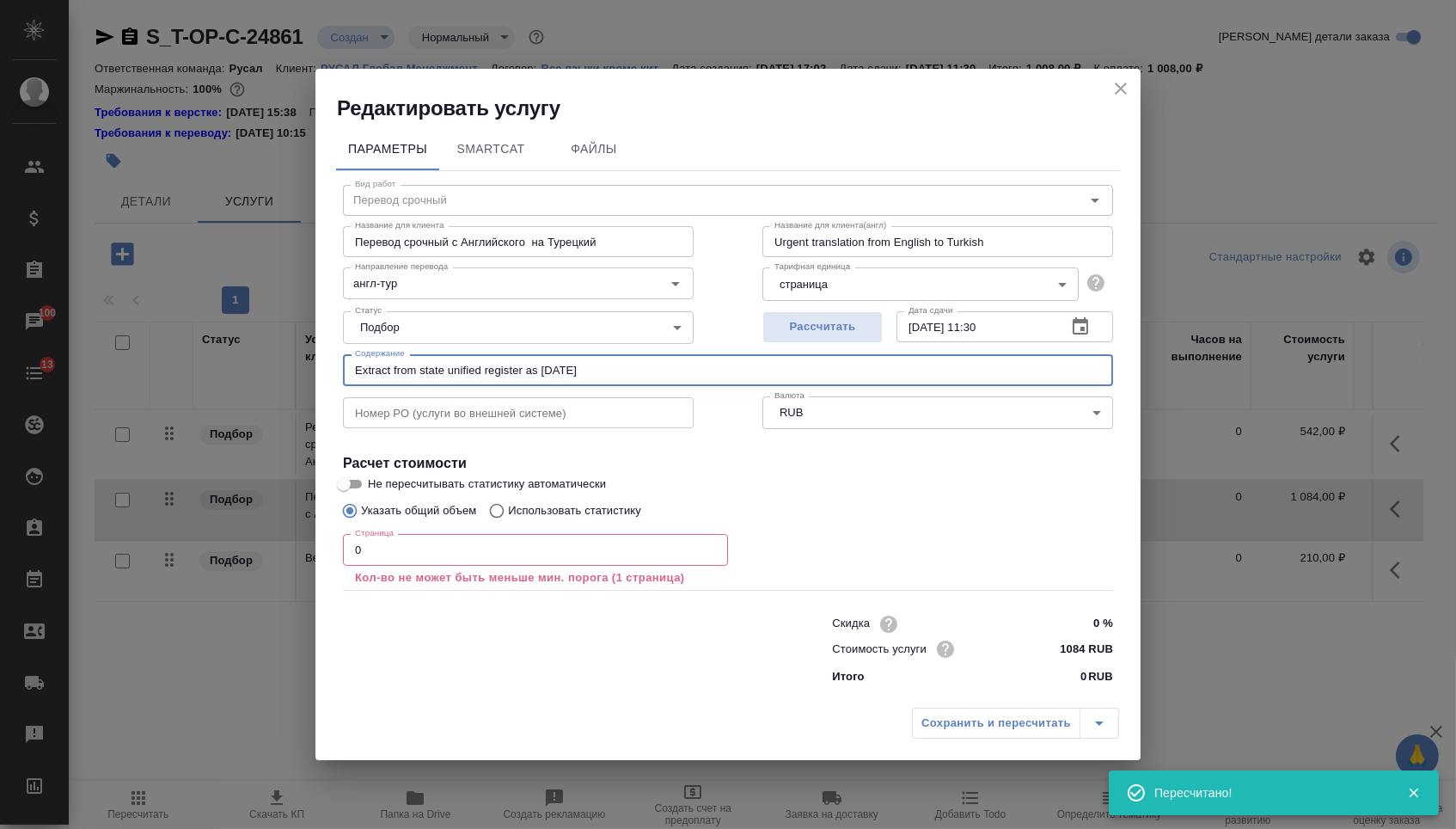
type input "Extract from state unified register as 01.07.2025"
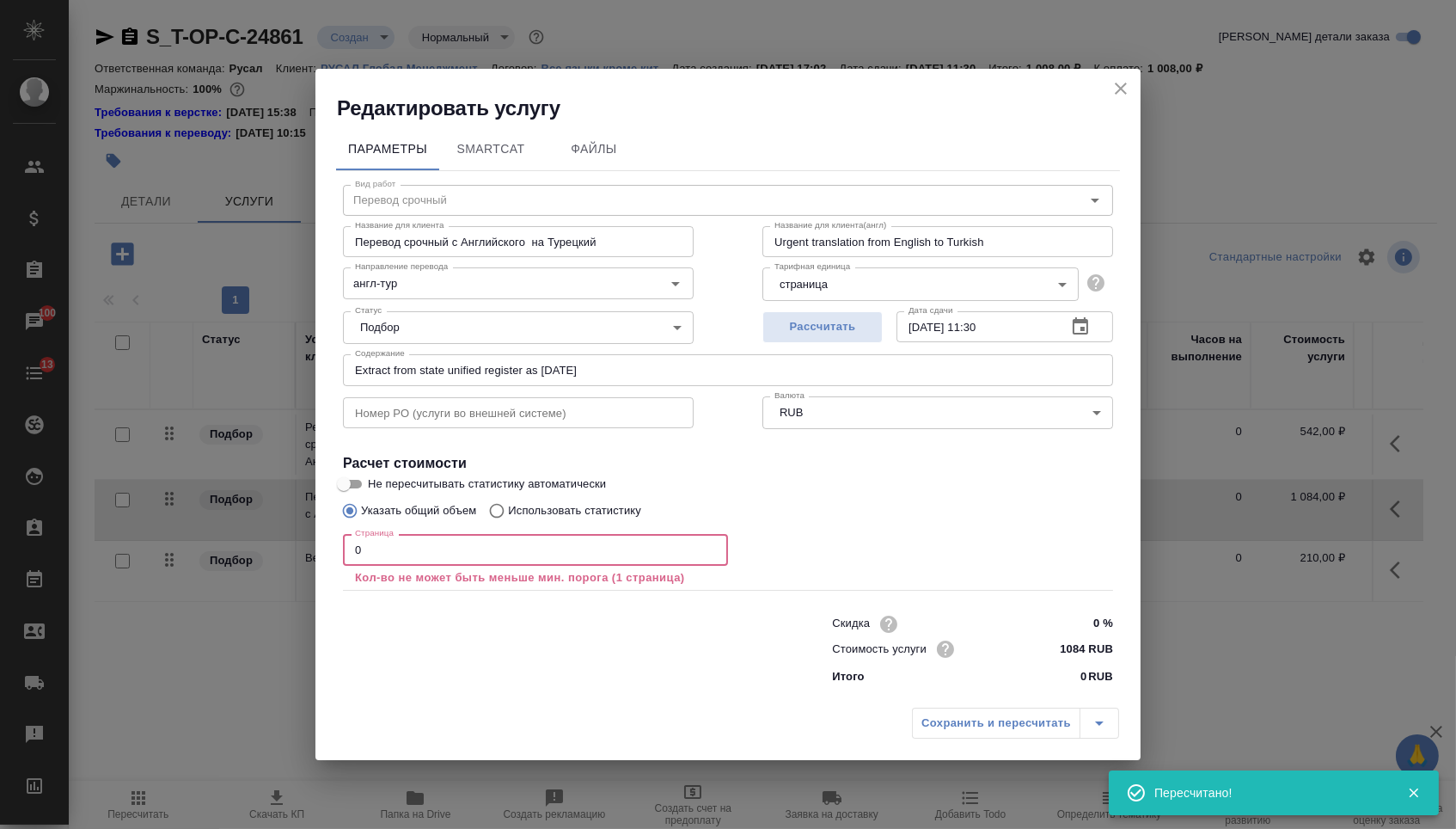
click at [443, 541] on input "0" at bounding box center [535, 550] width 385 height 31
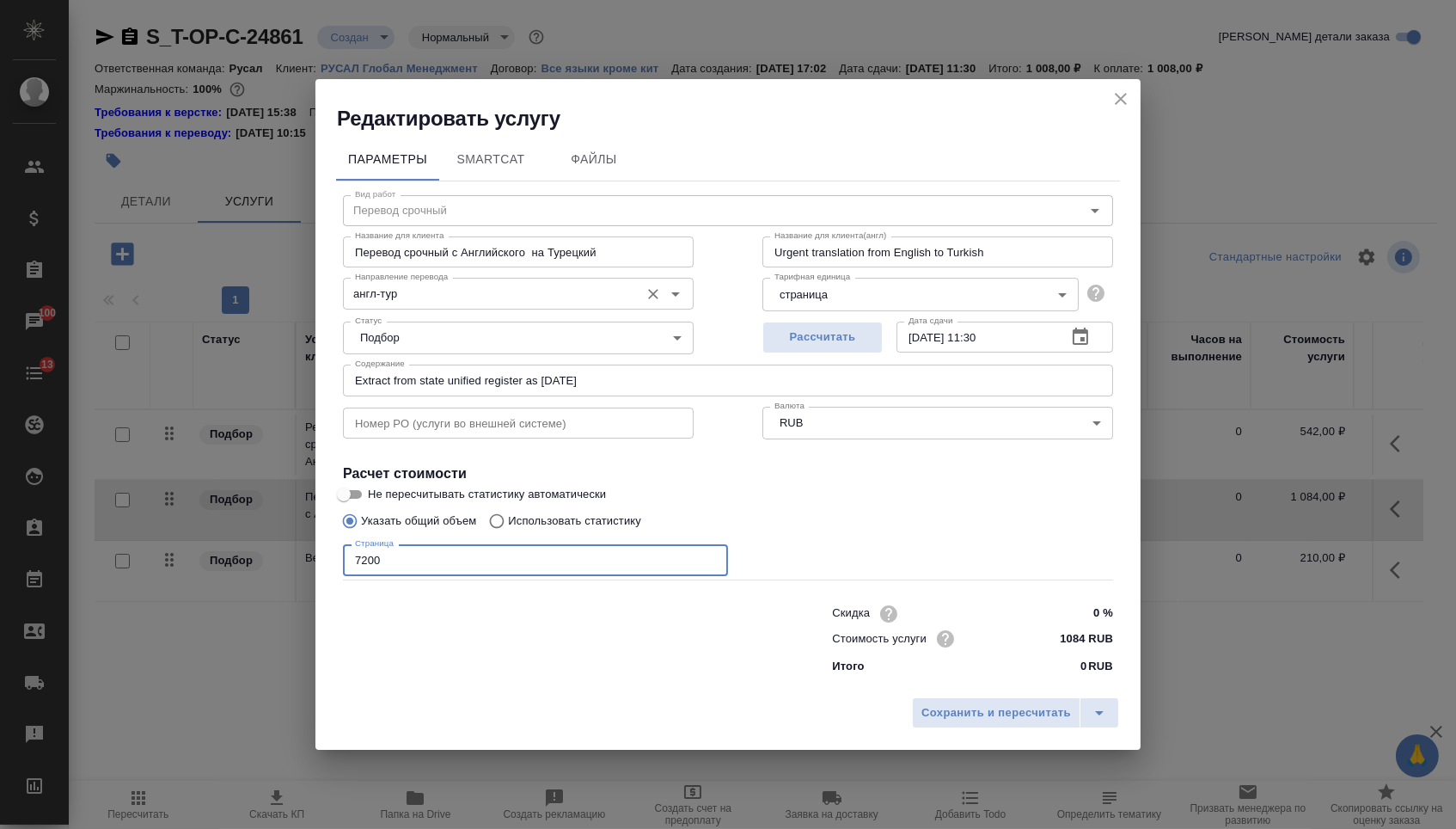
type input "7200"
click at [478, 295] on input "англ-тур" at bounding box center [489, 293] width 283 height 21
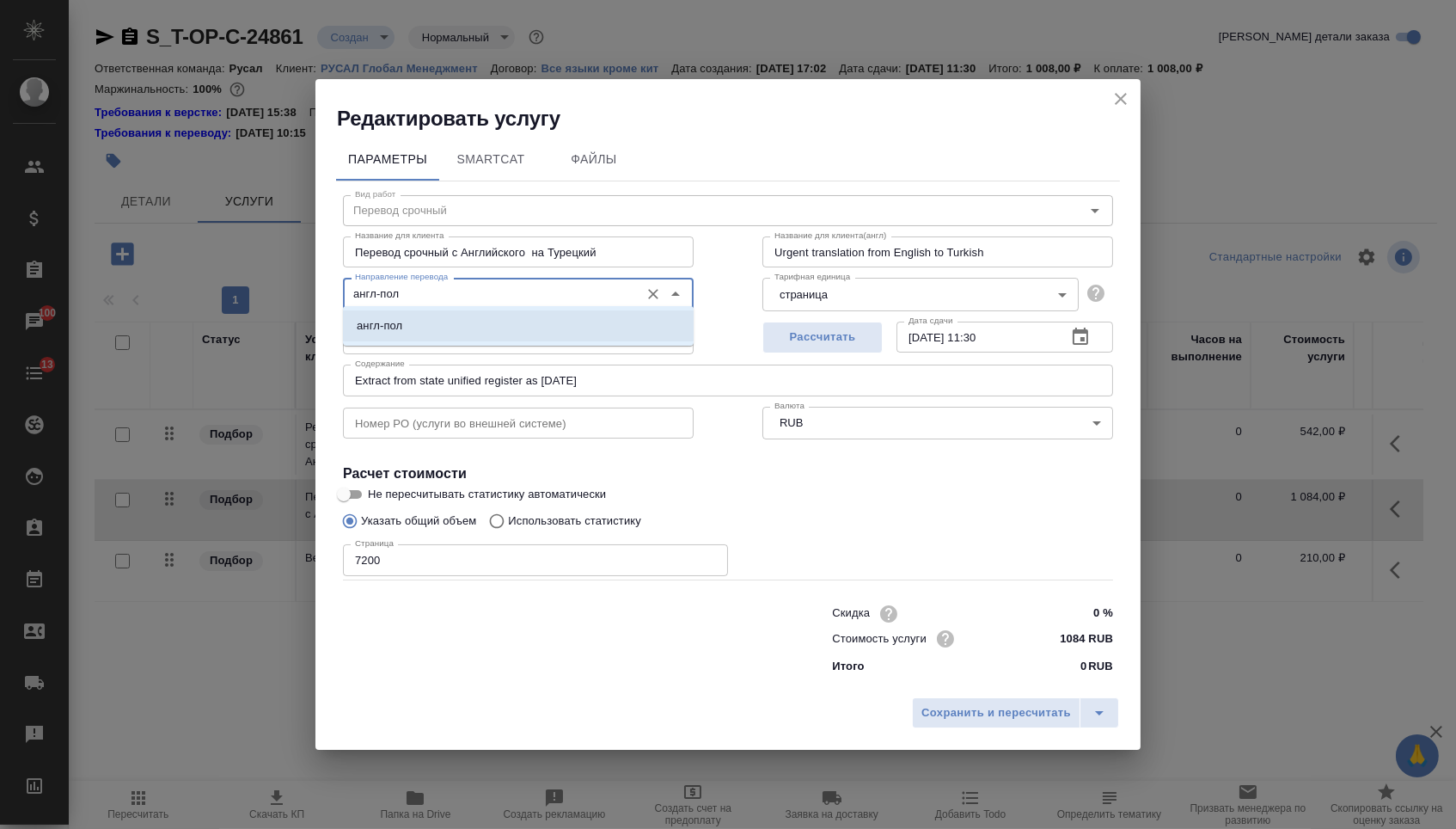
click at [478, 326] on li "англ-пол" at bounding box center [518, 326] width 351 height 31
type input "англ-пол"
click at [973, 719] on span "Сохранить и пересчитать" at bounding box center [996, 713] width 150 height 20
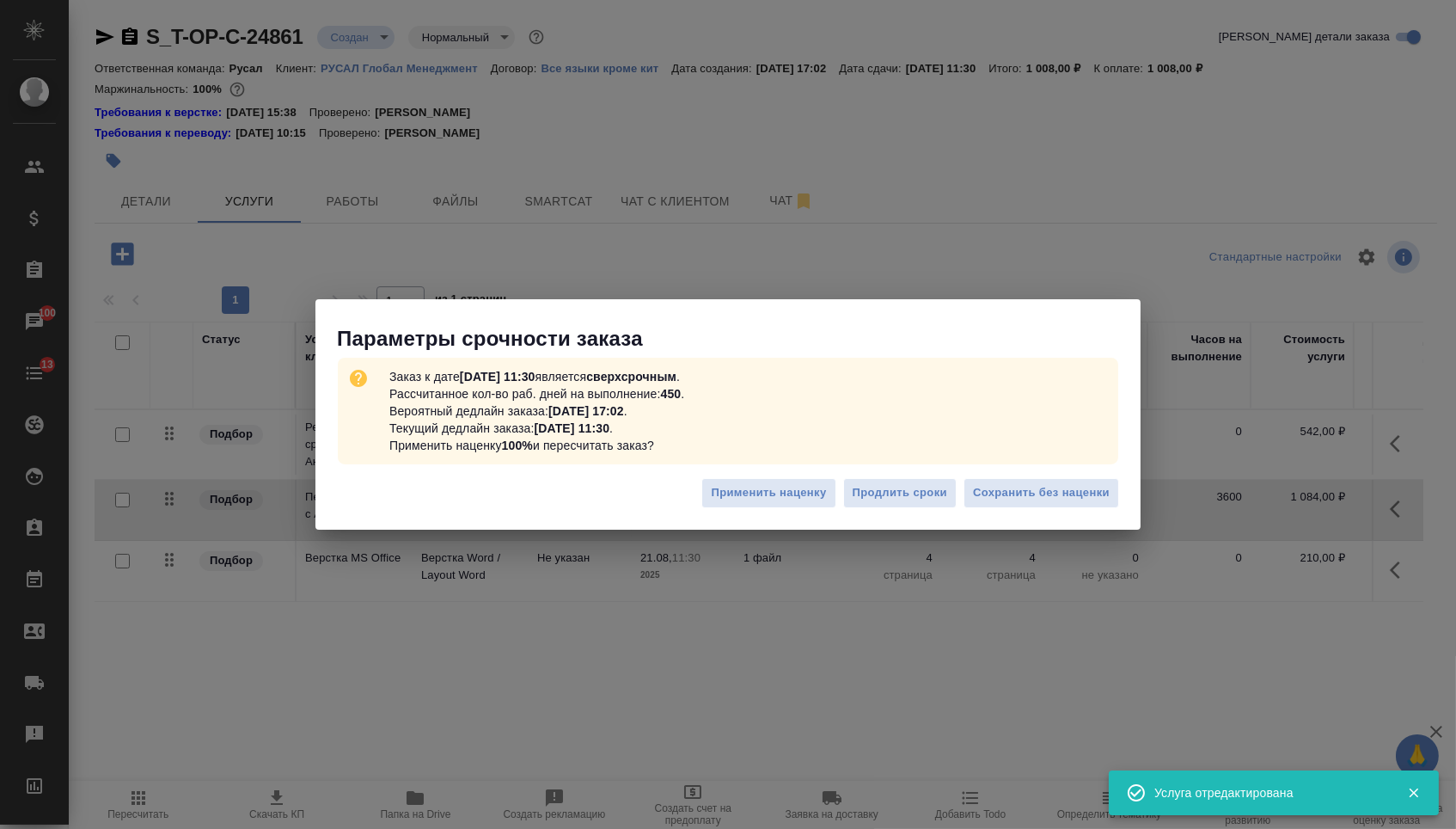
click at [1032, 511] on div "Применить наценку Продлить сроки Сохранить без наценки" at bounding box center [727, 499] width 825 height 60
click at [1036, 489] on span "Сохранить без наценки" at bounding box center [1041, 493] width 136 height 20
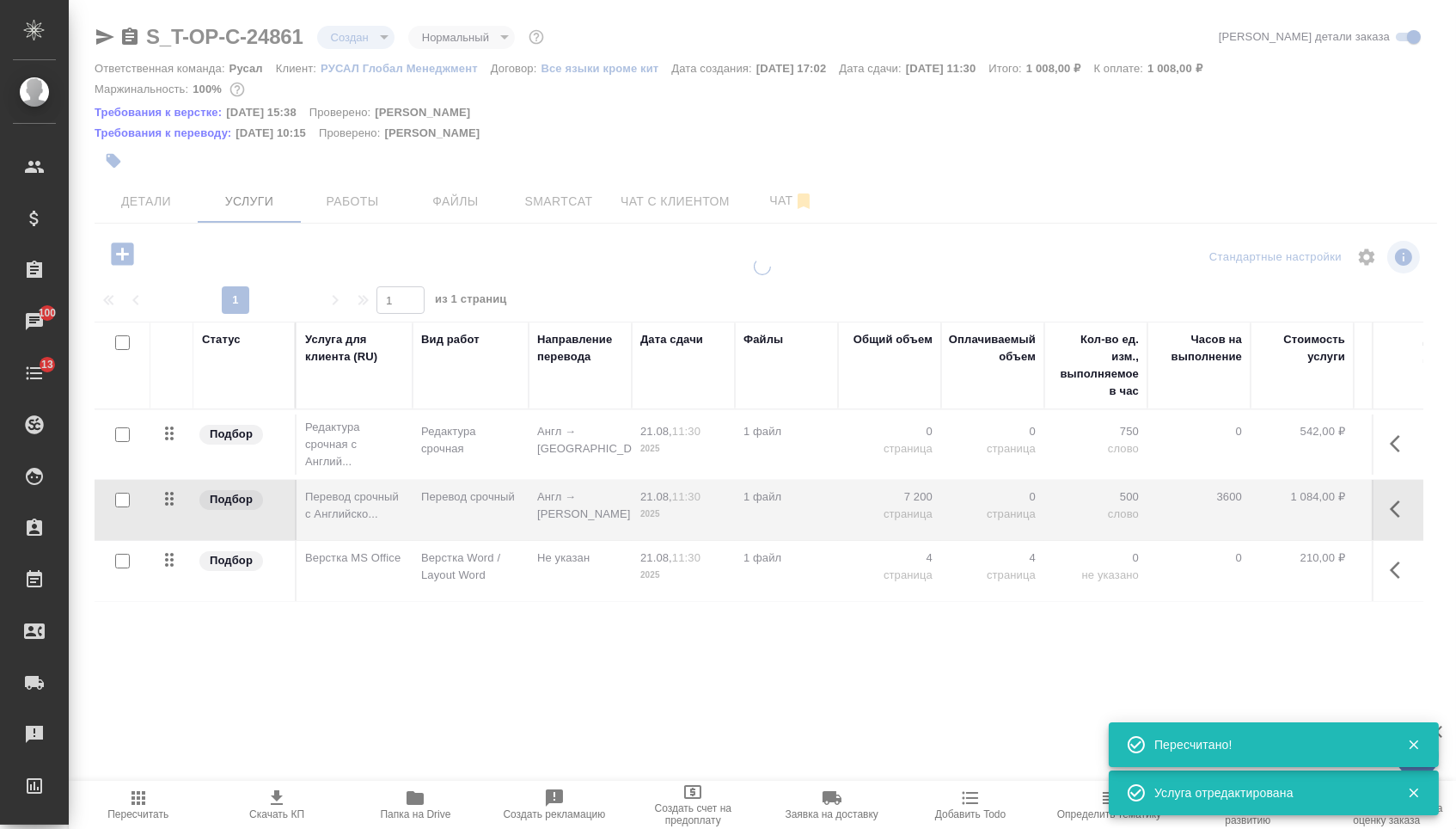
type input "urgent"
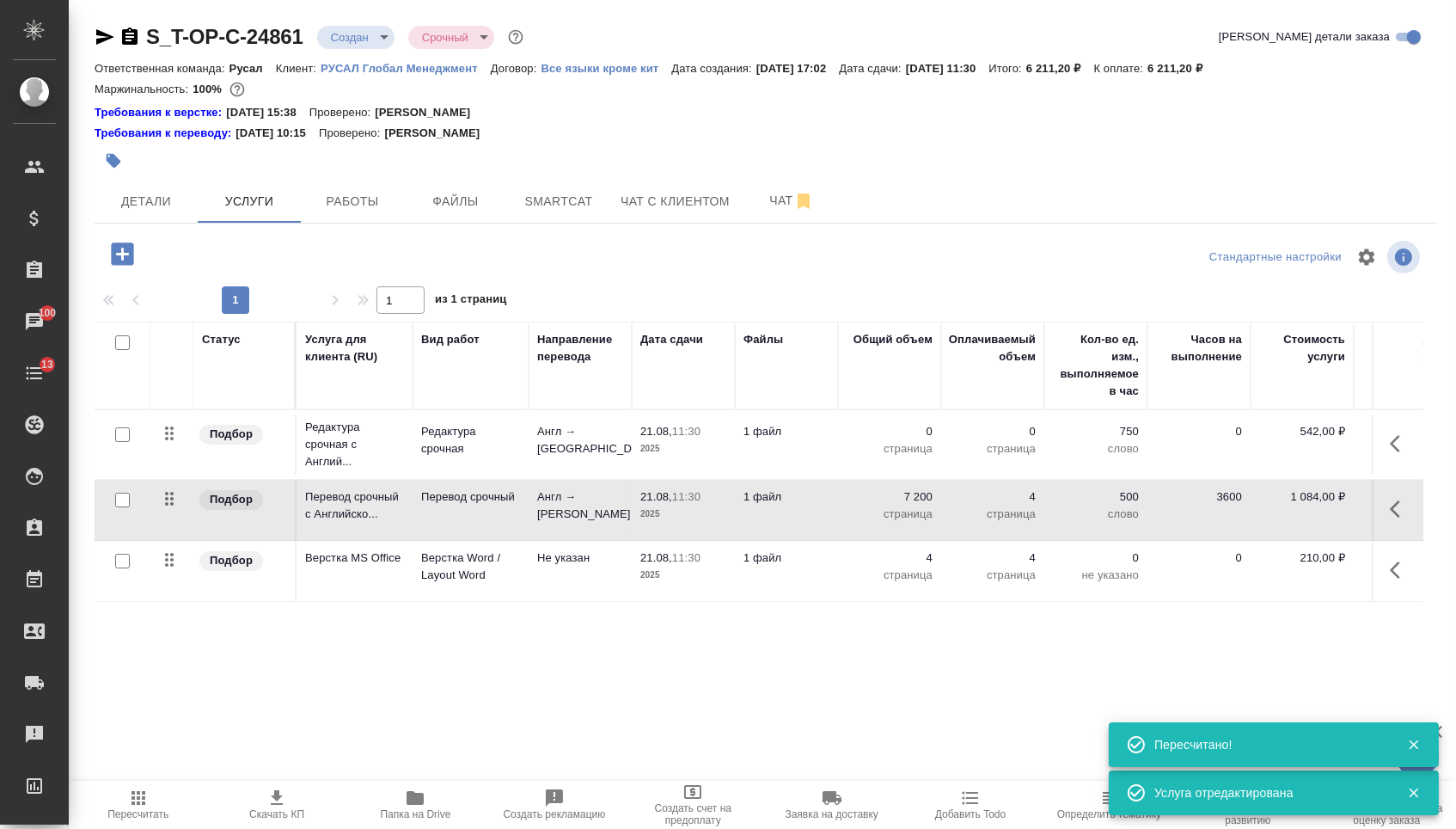
click at [1395, 454] on icon "button" at bounding box center [1400, 444] width 21 height 21
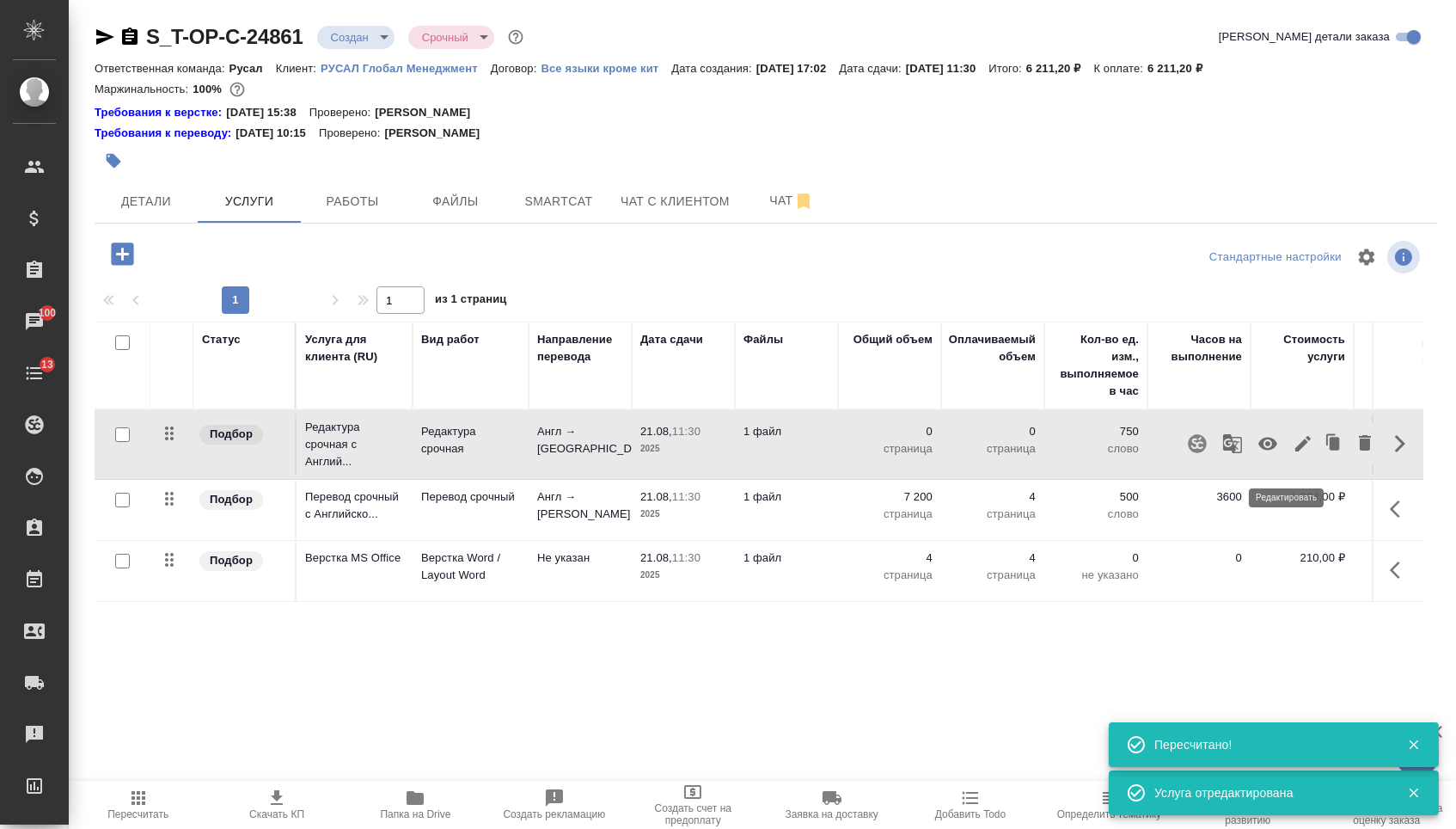
click at [1295, 452] on icon "button" at bounding box center [1303, 444] width 15 height 15
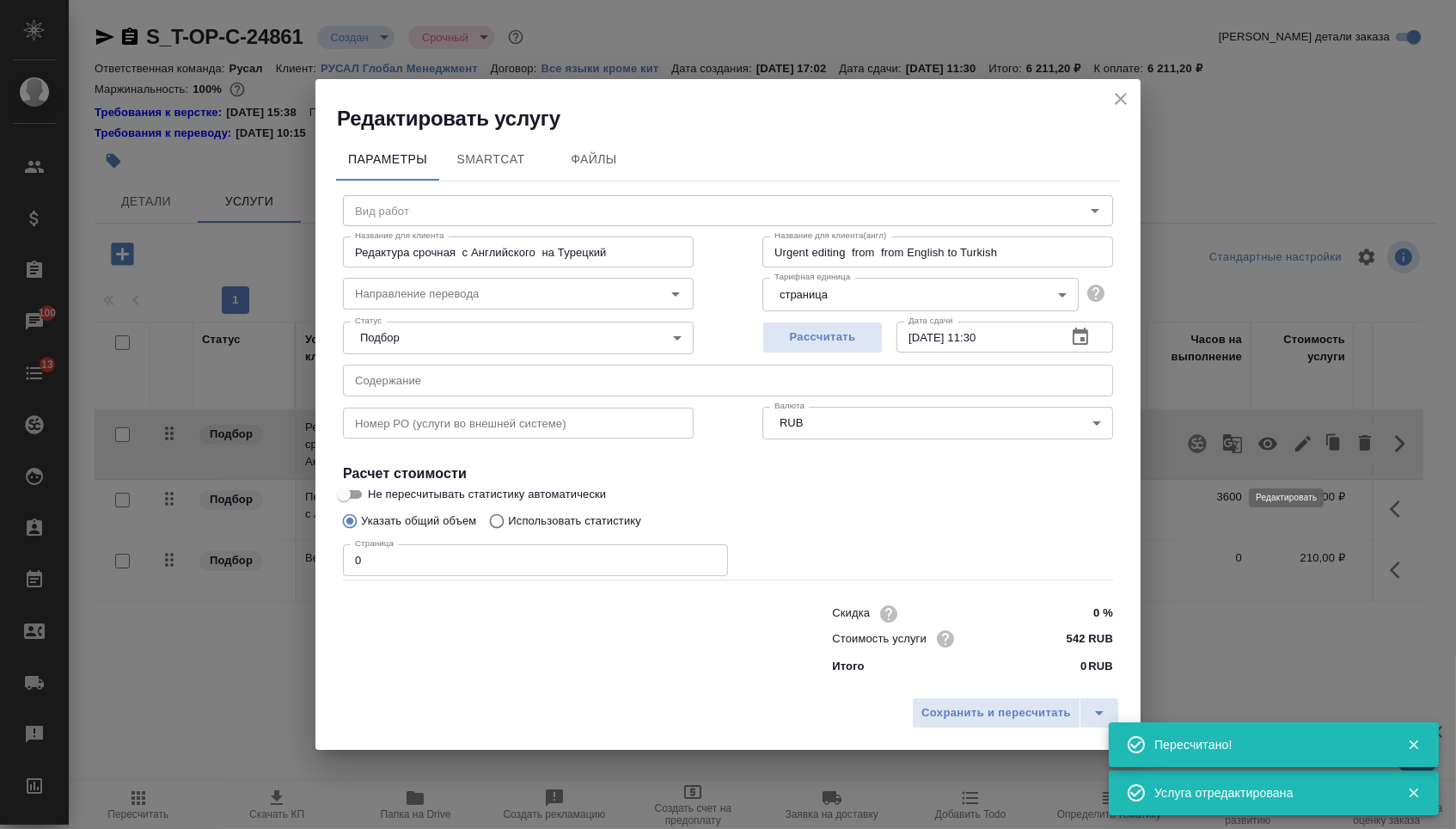
type input "Редактура срочная"
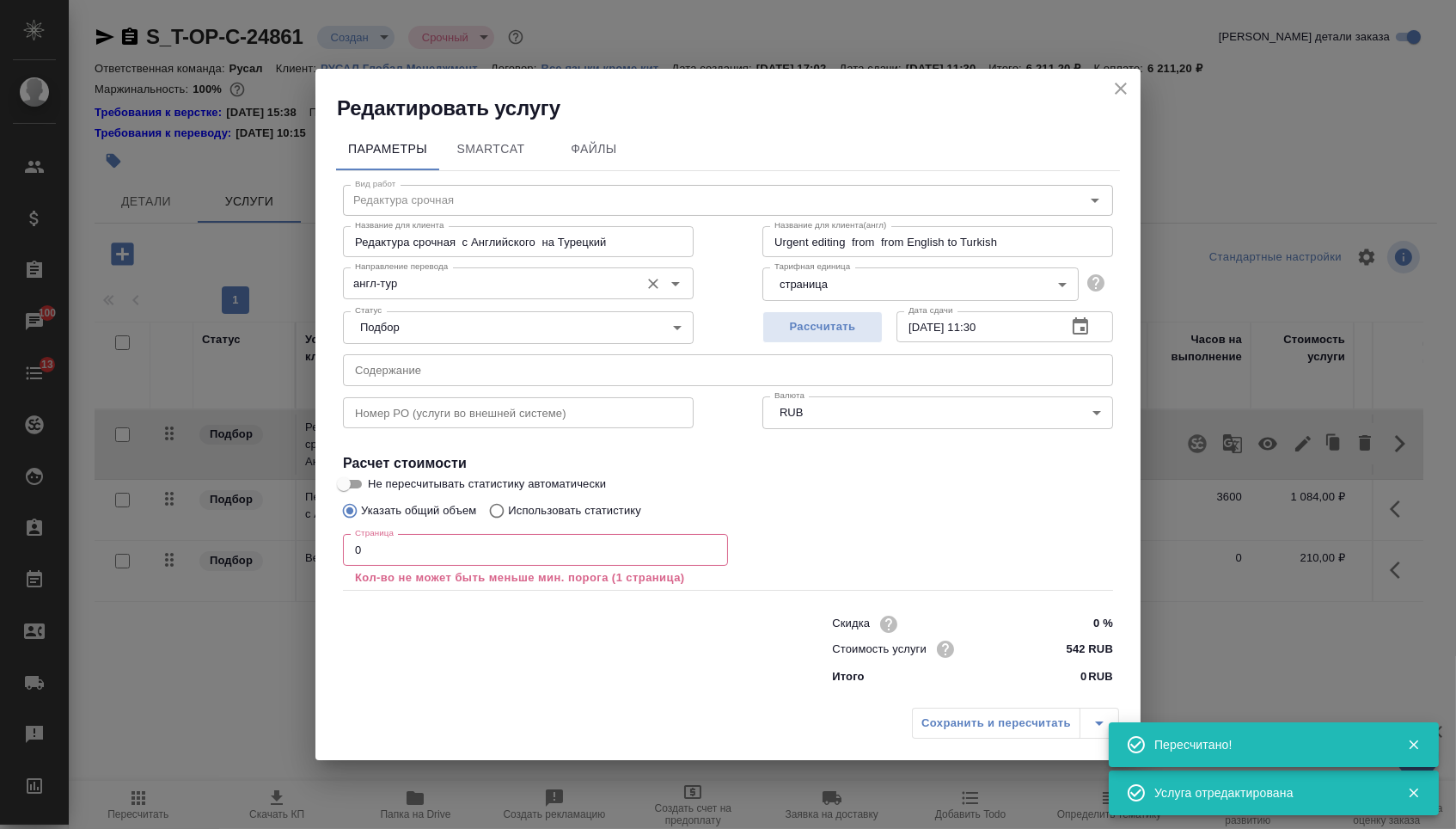
click at [518, 283] on input "англ-тур" at bounding box center [489, 283] width 283 height 21
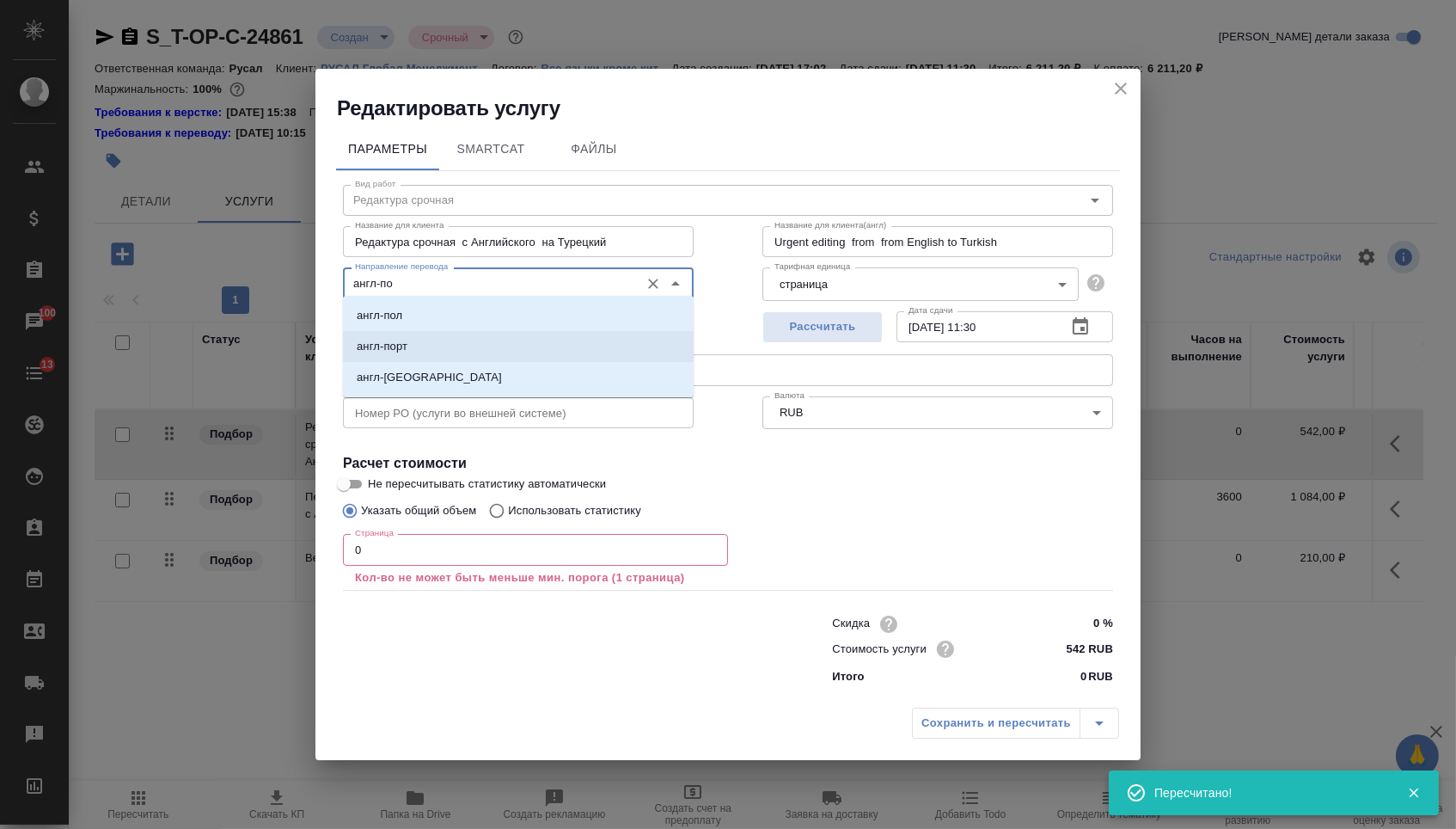
click at [470, 309] on li "англ-пол" at bounding box center [518, 315] width 351 height 31
type input "англ-пол"
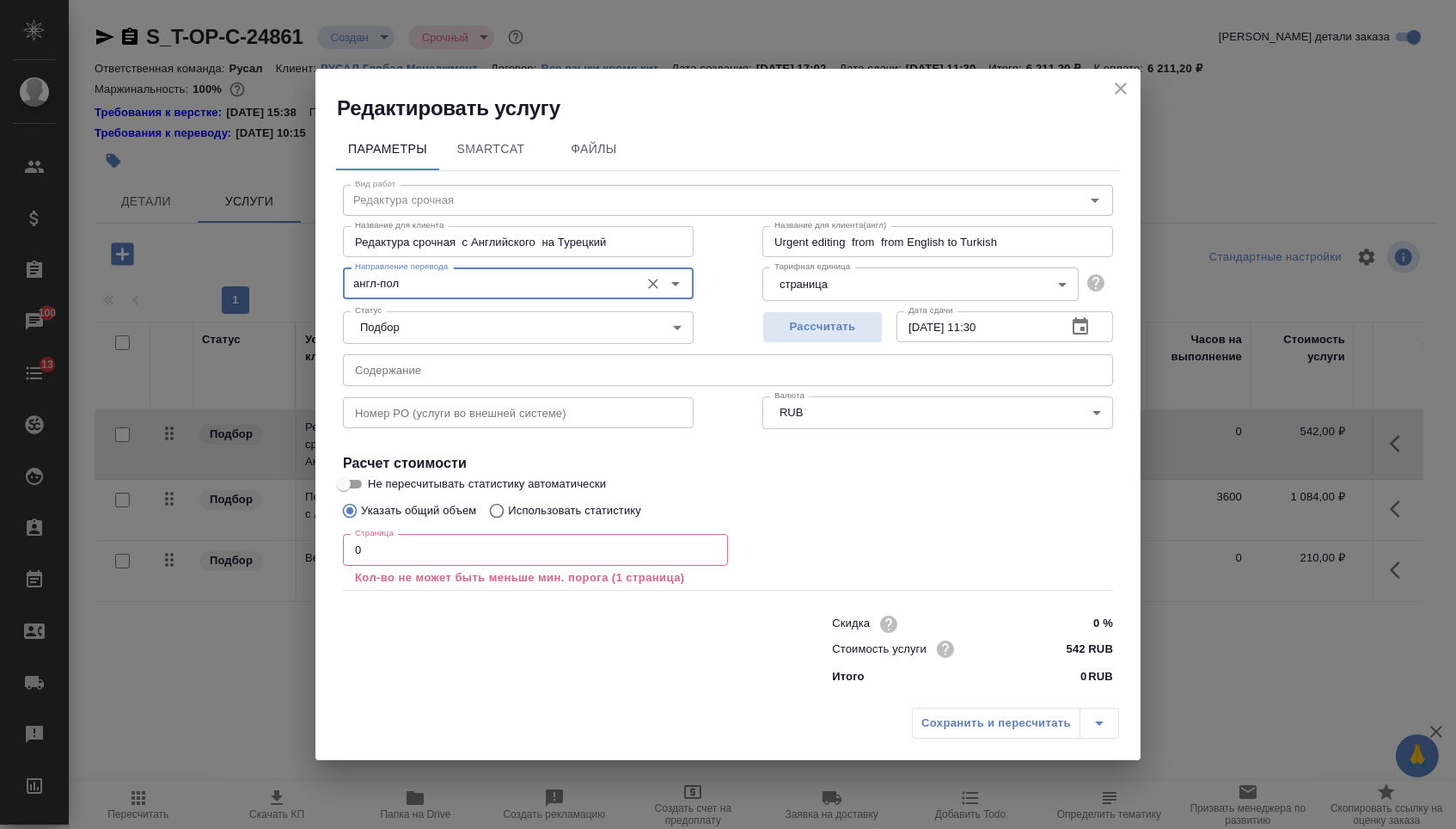
drag, startPoint x: 388, startPoint y: 560, endPoint x: 371, endPoint y: 560, distance: 17.0
click at [374, 560] on input "0" at bounding box center [535, 550] width 385 height 31
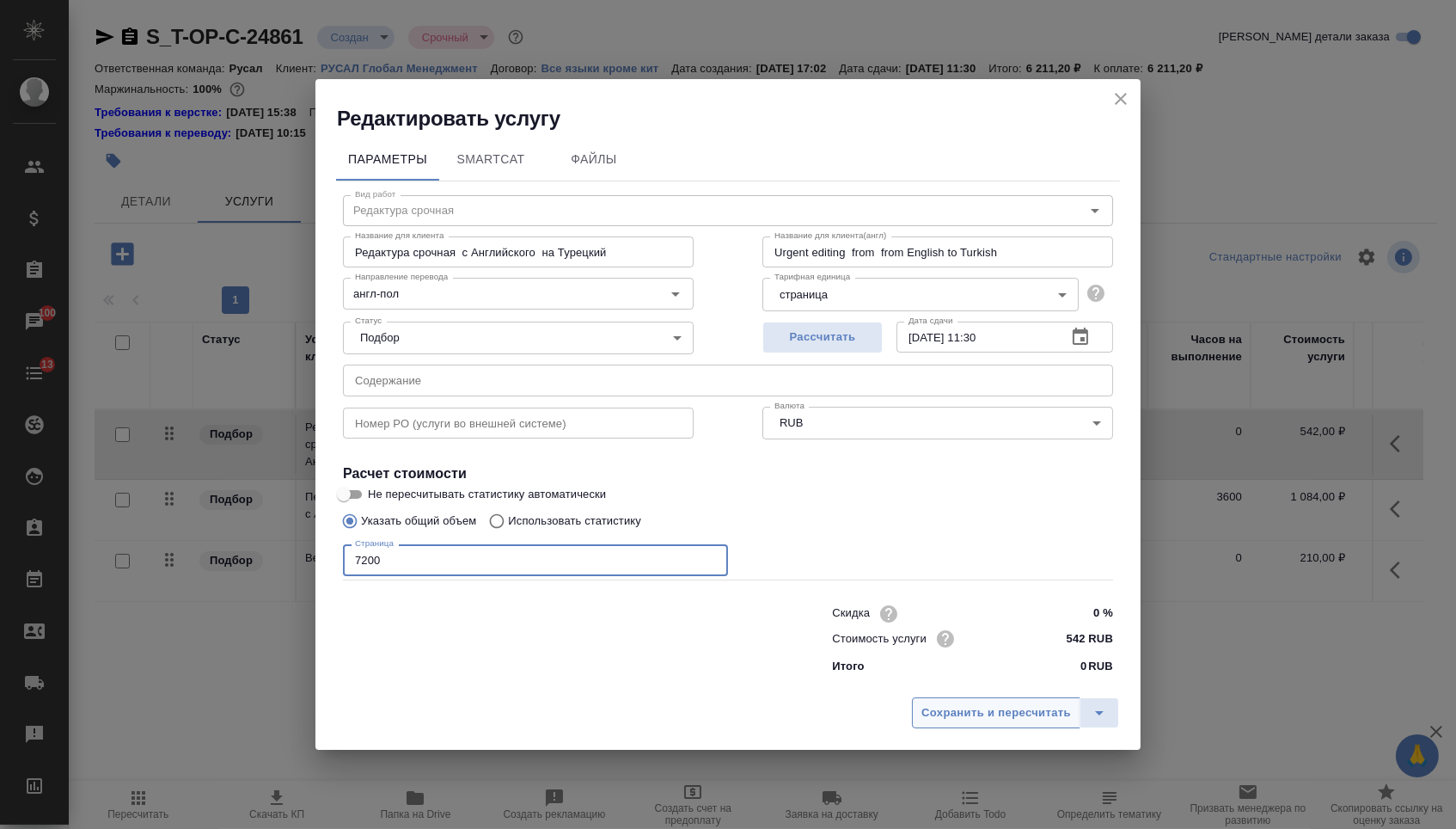
type input "7200"
click at [967, 719] on span "Сохранить и пересчитать" at bounding box center [996, 713] width 150 height 20
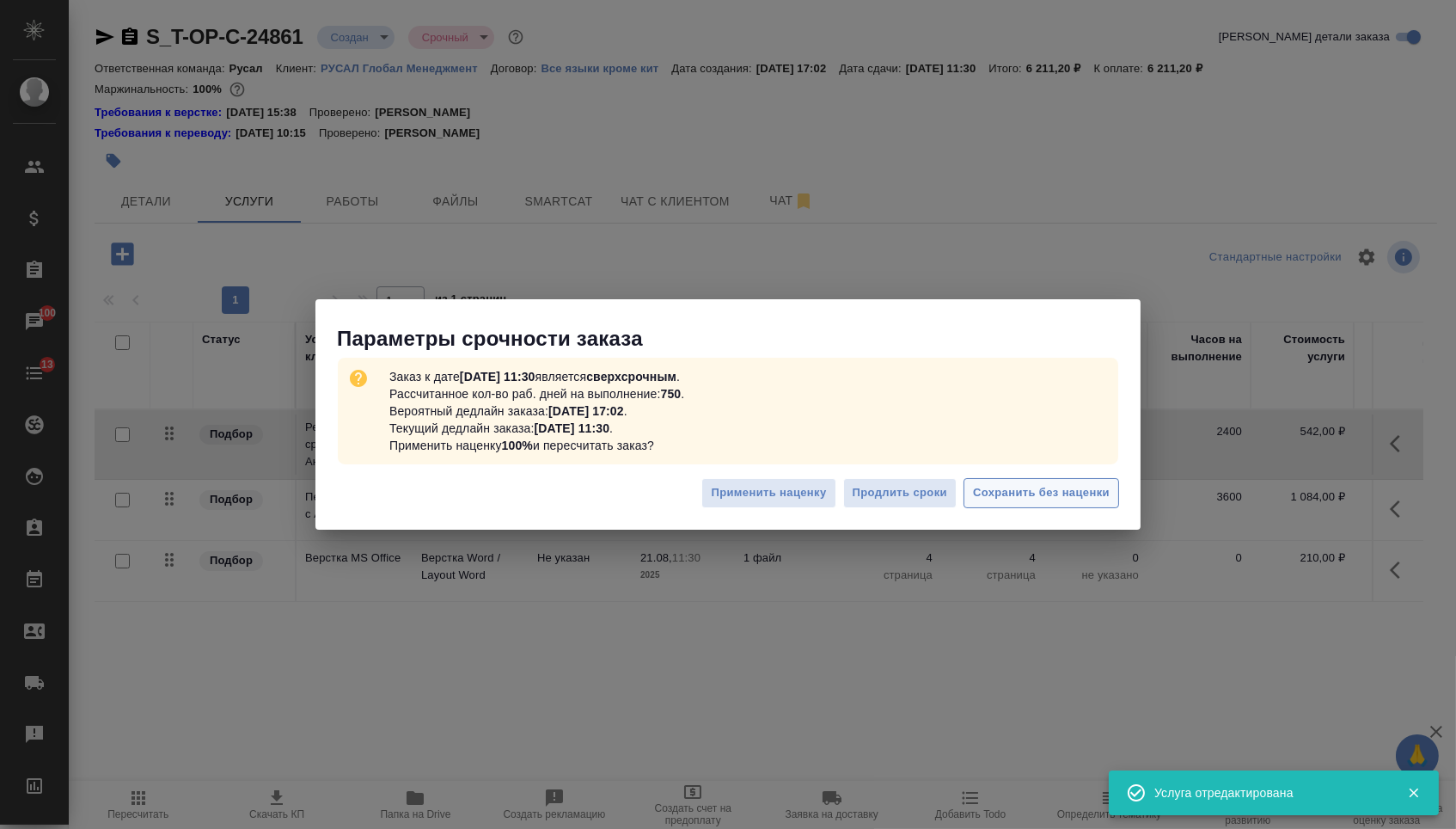
click at [1039, 496] on span "Сохранить без наценки" at bounding box center [1041, 493] width 136 height 20
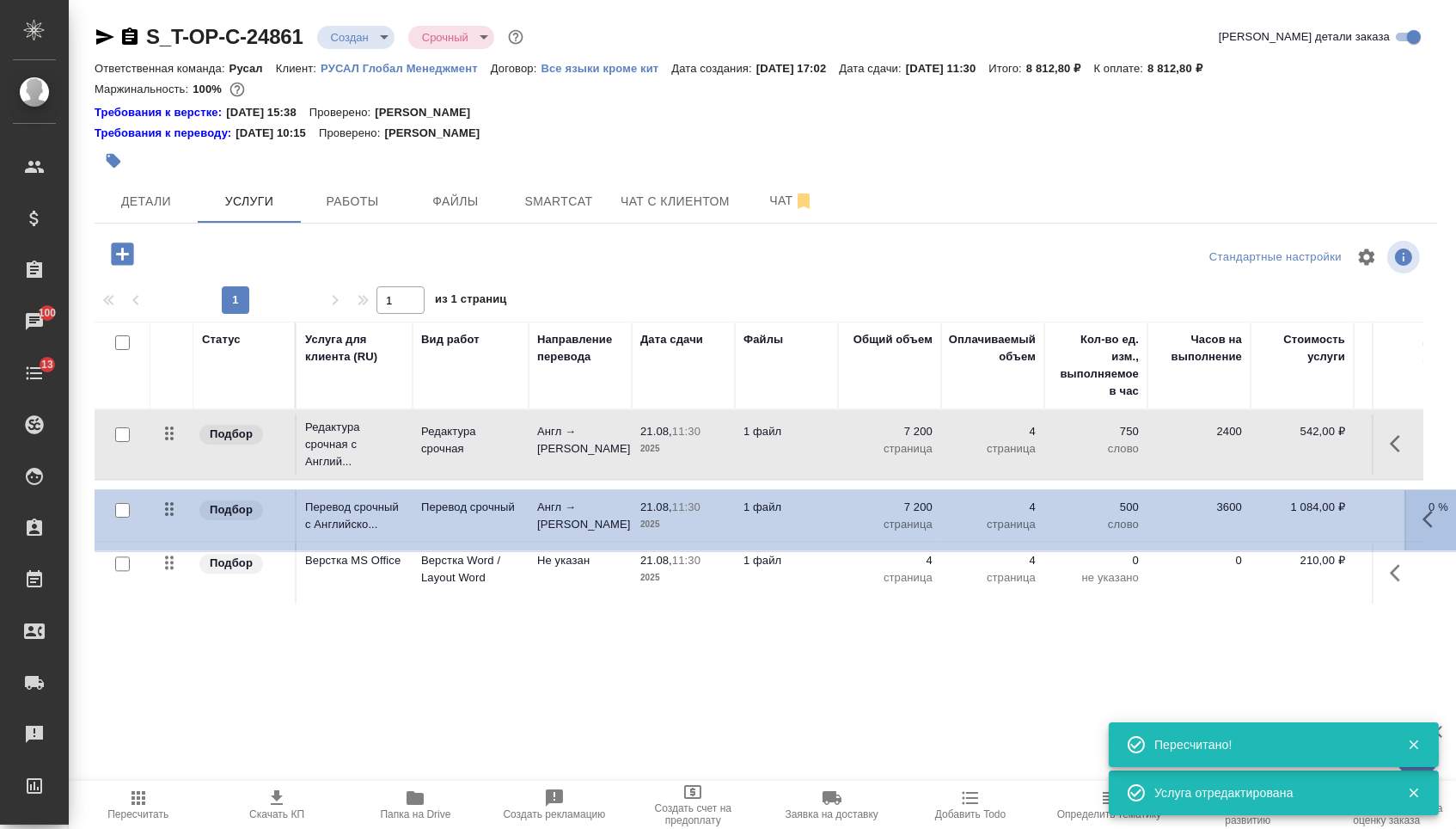
drag, startPoint x: 168, startPoint y: 507, endPoint x: 168, endPoint y: 448, distance: 59.0
click at [168, 448] on tbody "Подбор Редактура срочная с Англий... Редактура срочная Англ → Пол 21.08, 11:30 …" at bounding box center [904, 507] width 1620 height 194
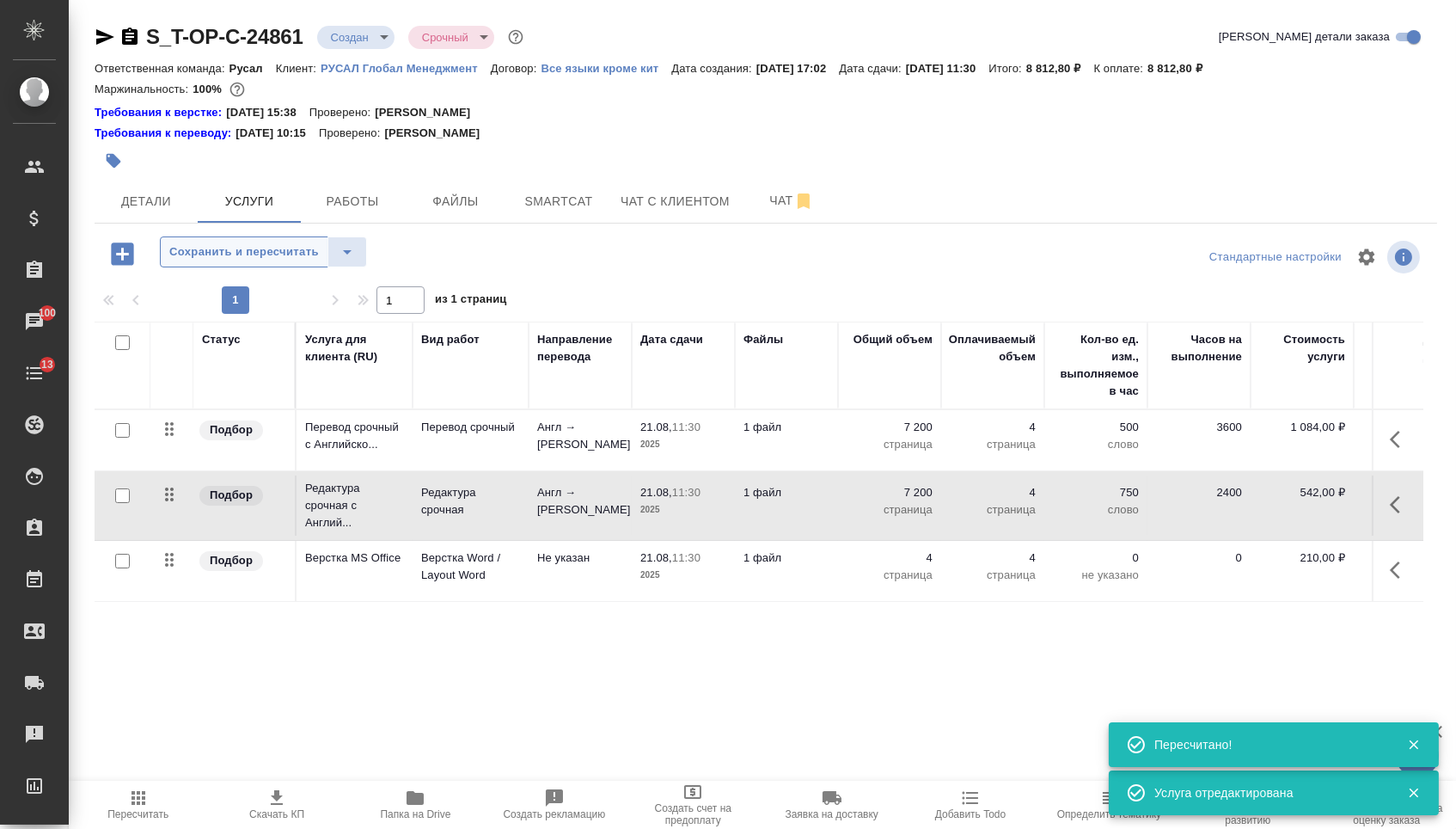
click at [307, 259] on span "Сохранить и пересчитать" at bounding box center [244, 252] width 150 height 20
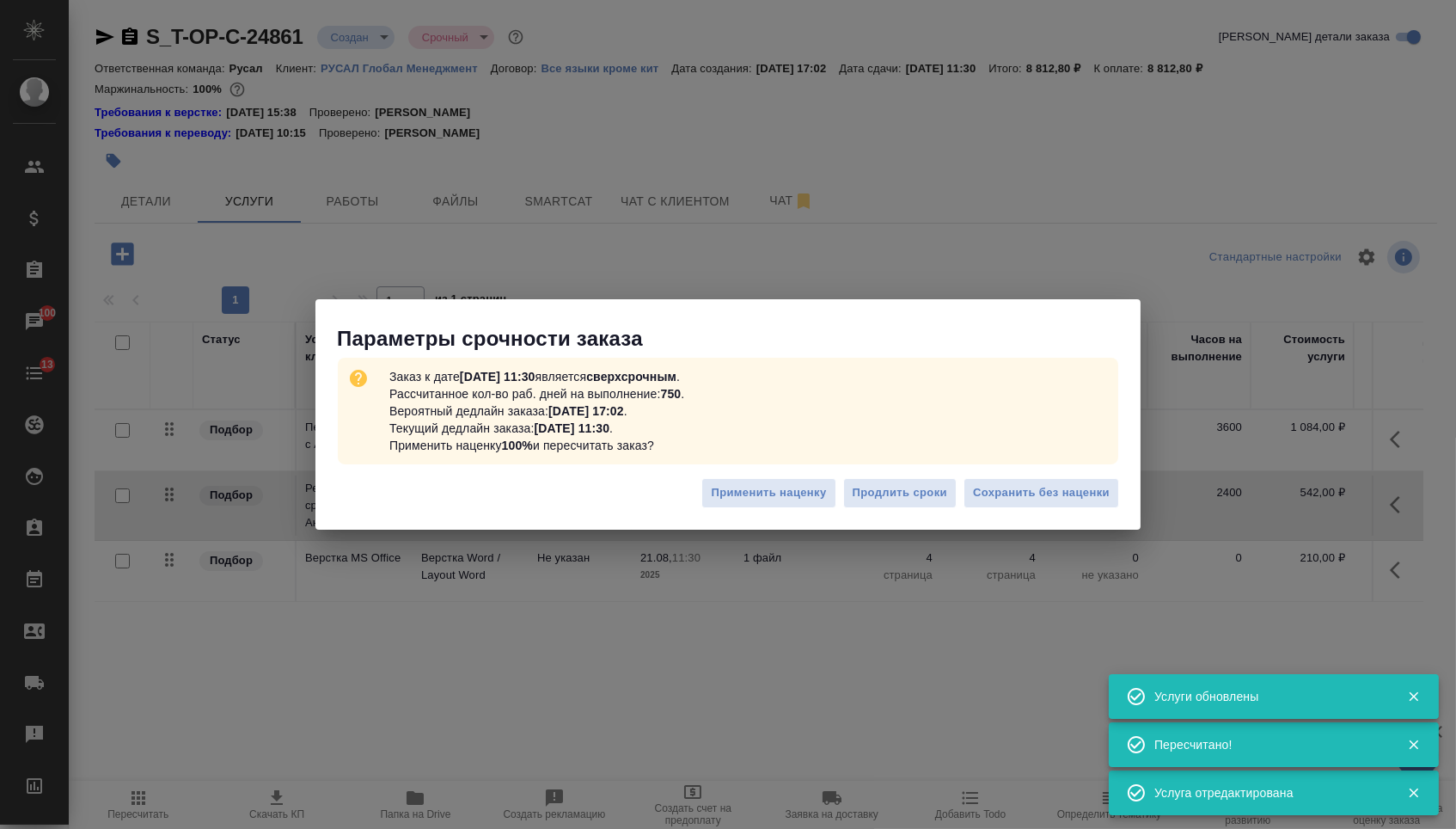
click at [1040, 512] on div "Применить наценку Продлить сроки Сохранить без наценки" at bounding box center [727, 499] width 825 height 60
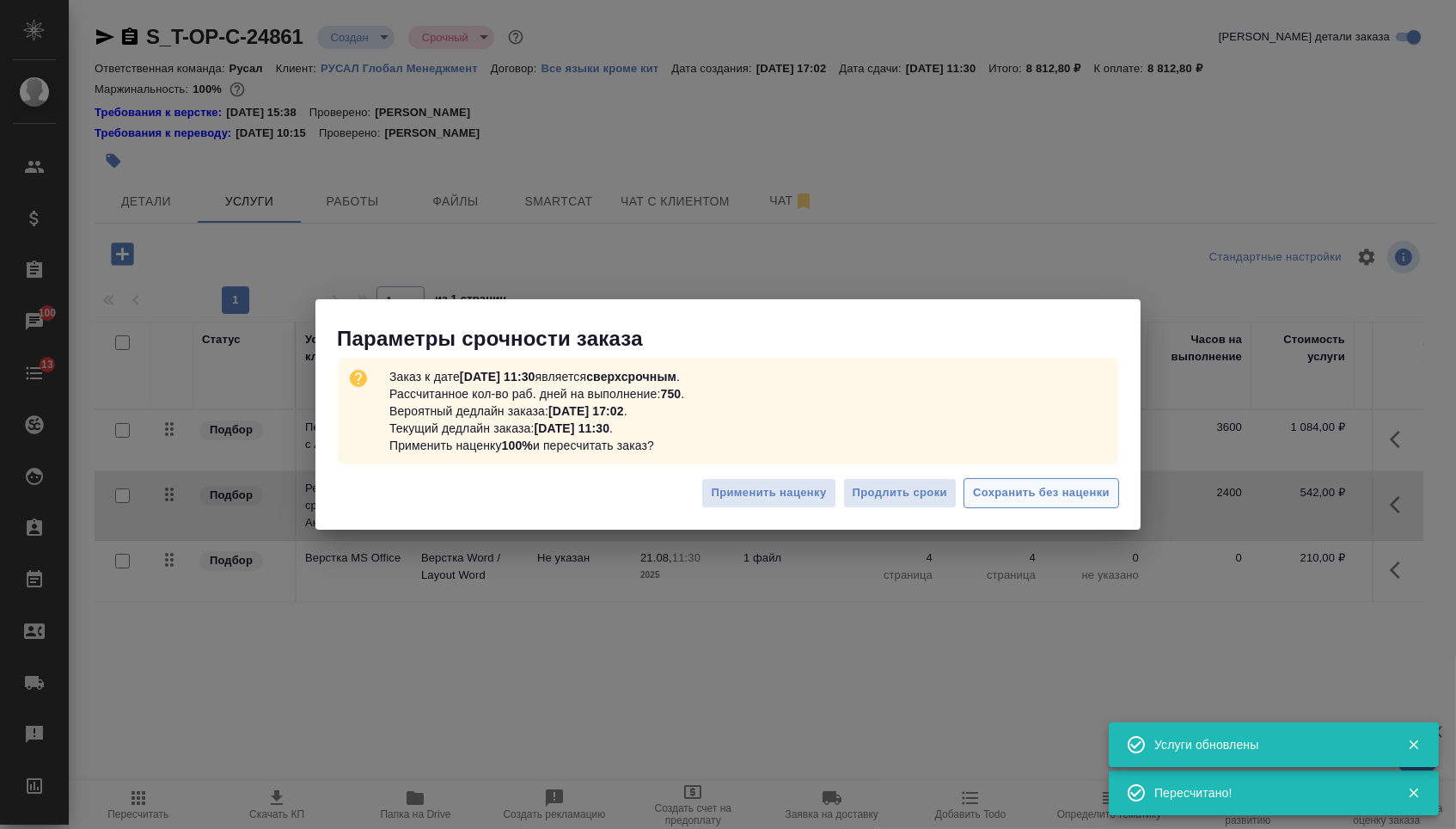
click at [1040, 502] on span "Сохранить без наценки" at bounding box center [1041, 493] width 136 height 20
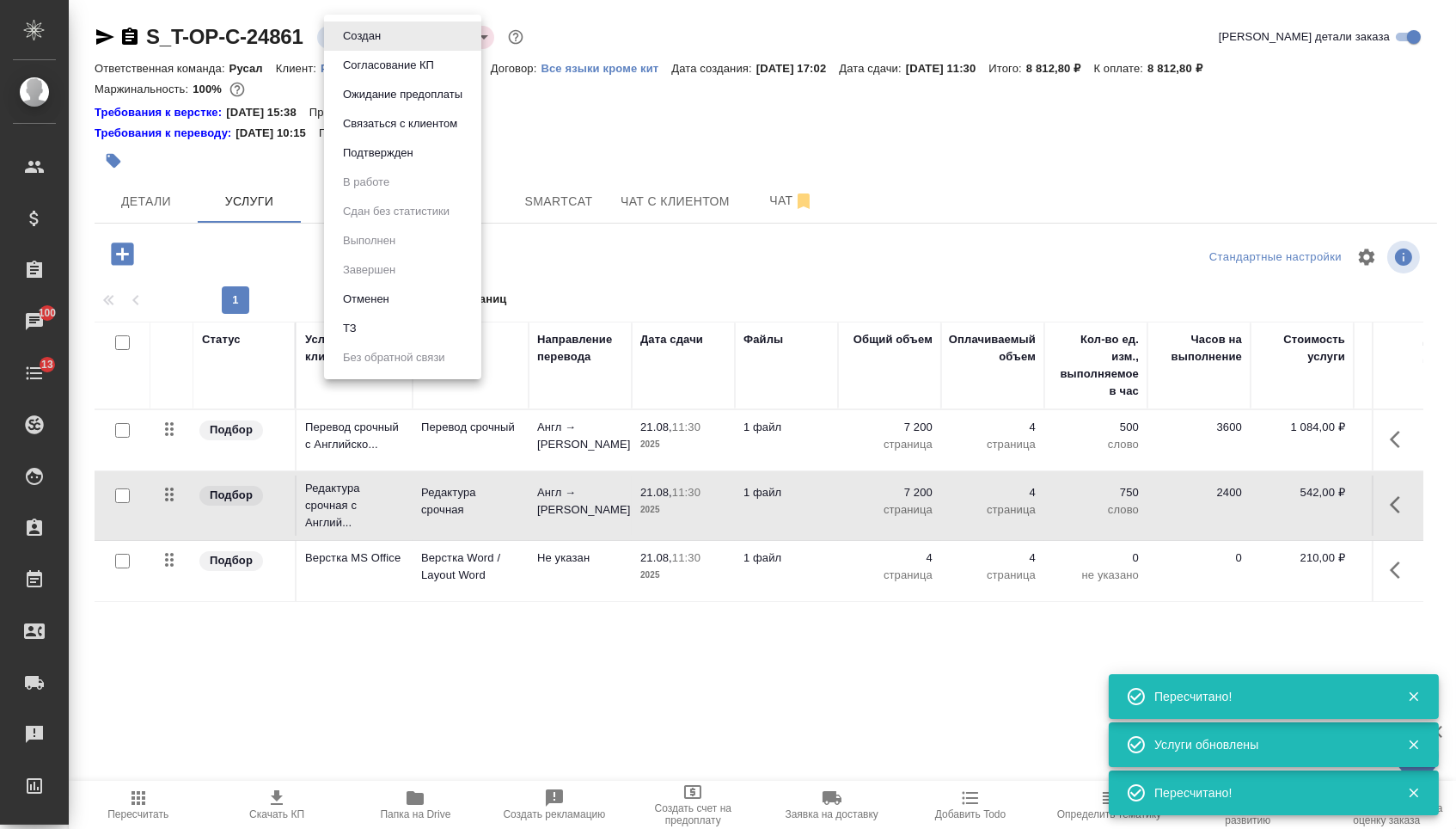
click at [385, 37] on body "🙏 .cls-1 fill:#fff; AWATERA Menshikova Aleksandra Клиенты Спецификации Заказы 1…" at bounding box center [728, 414] width 1456 height 829
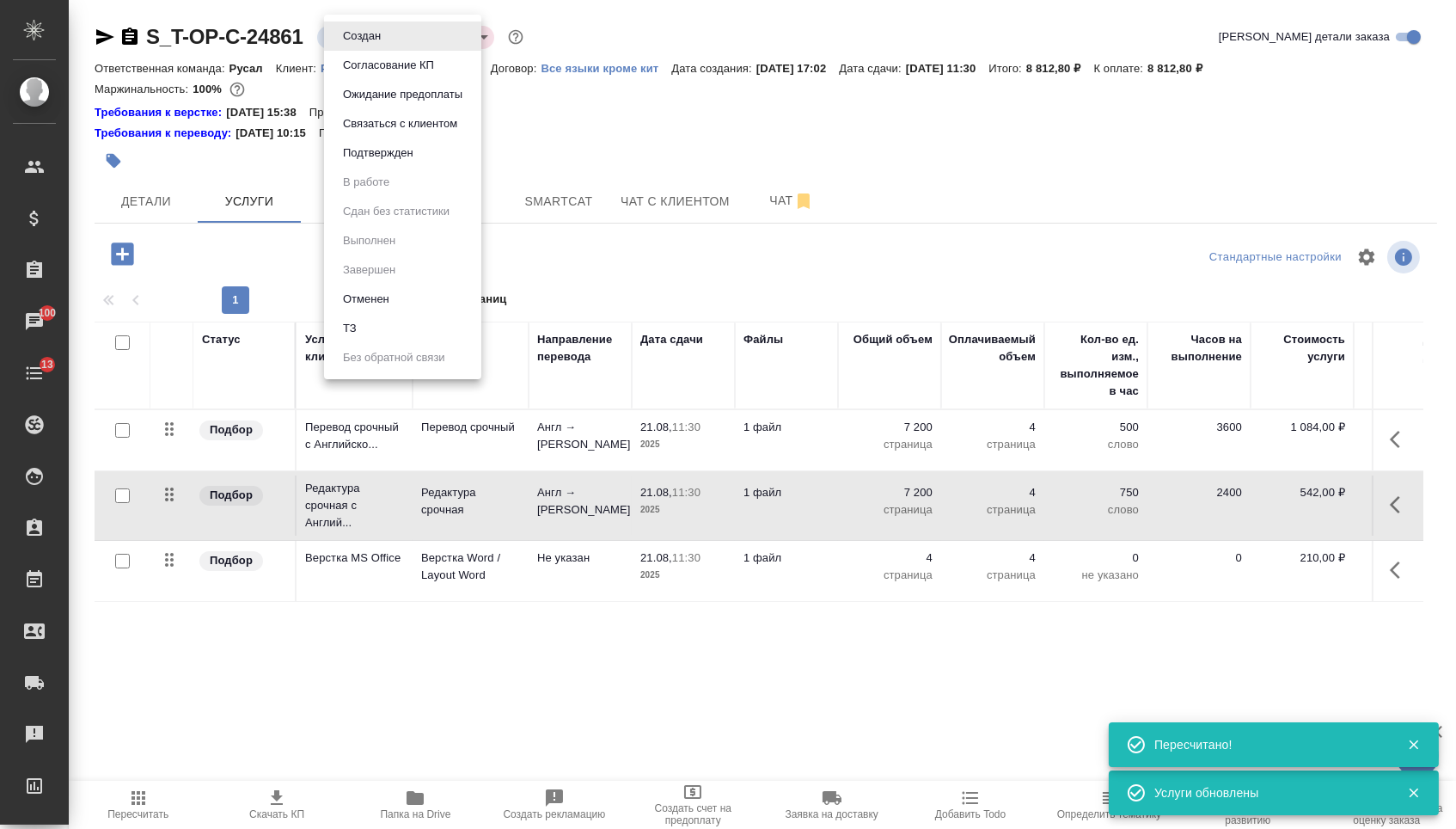
click at [379, 46] on button "Подтвержден" at bounding box center [362, 36] width 48 height 19
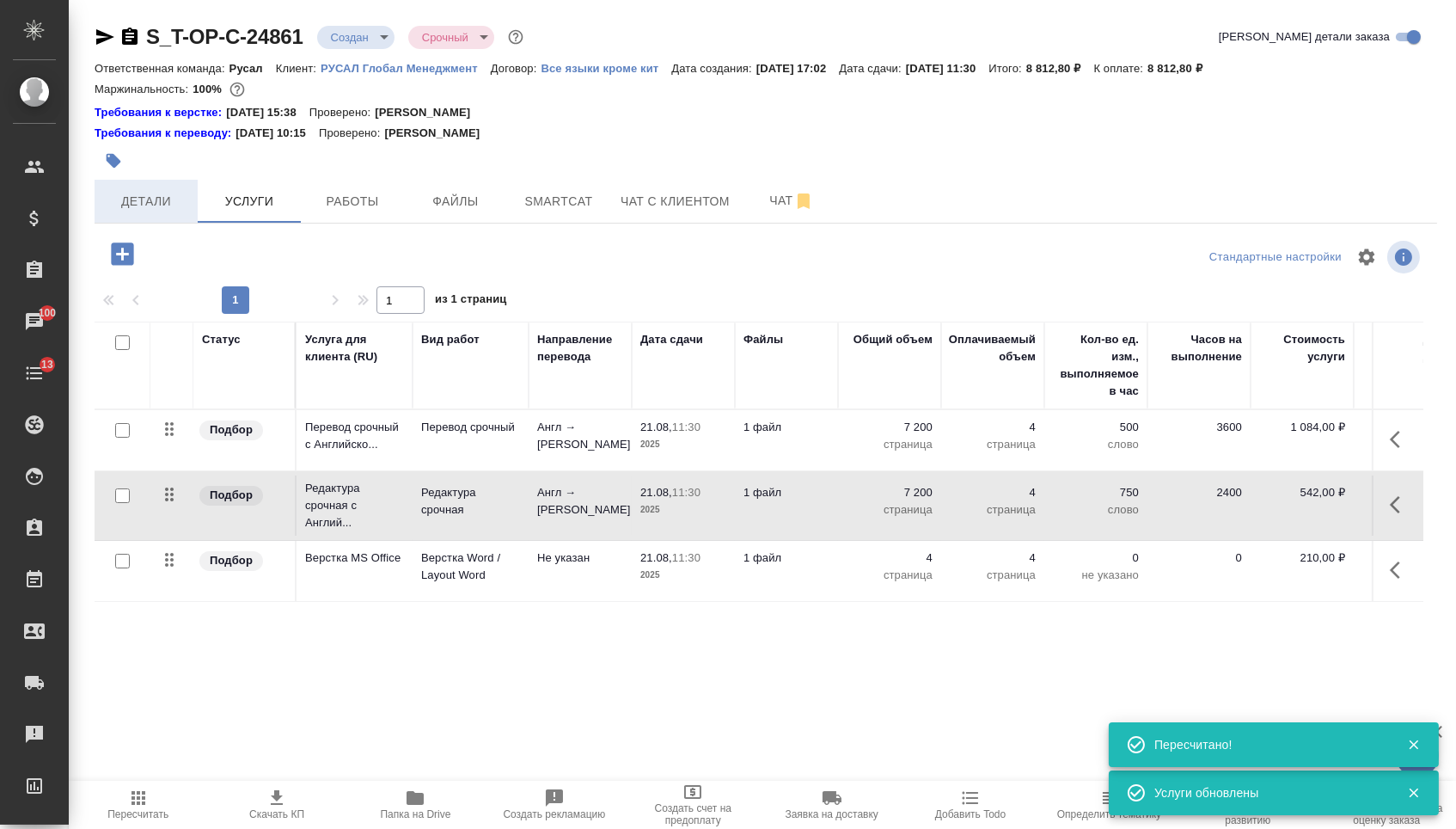
click at [163, 205] on span "Детали" at bounding box center [146, 202] width 83 height 22
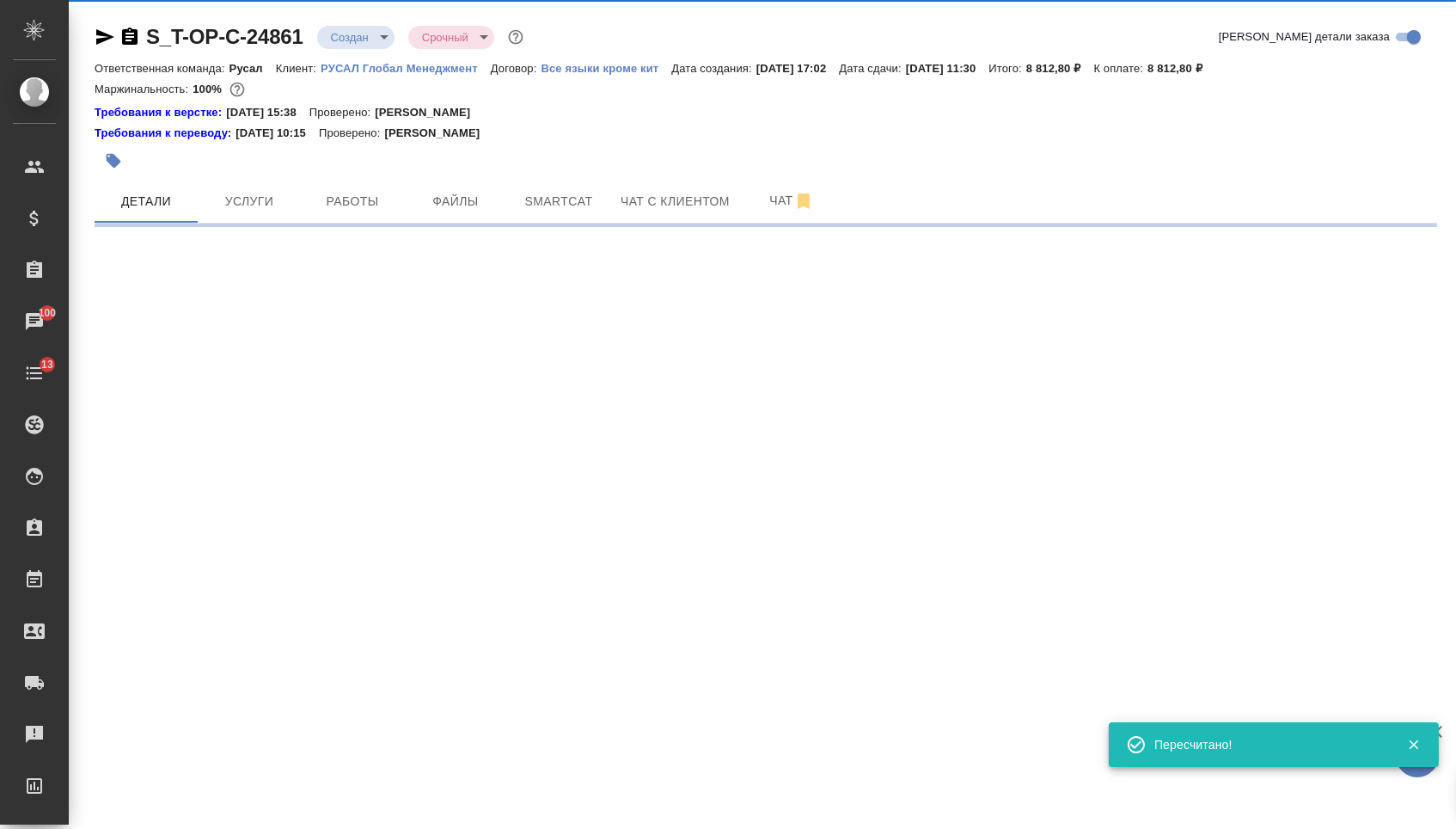
select select "RU"
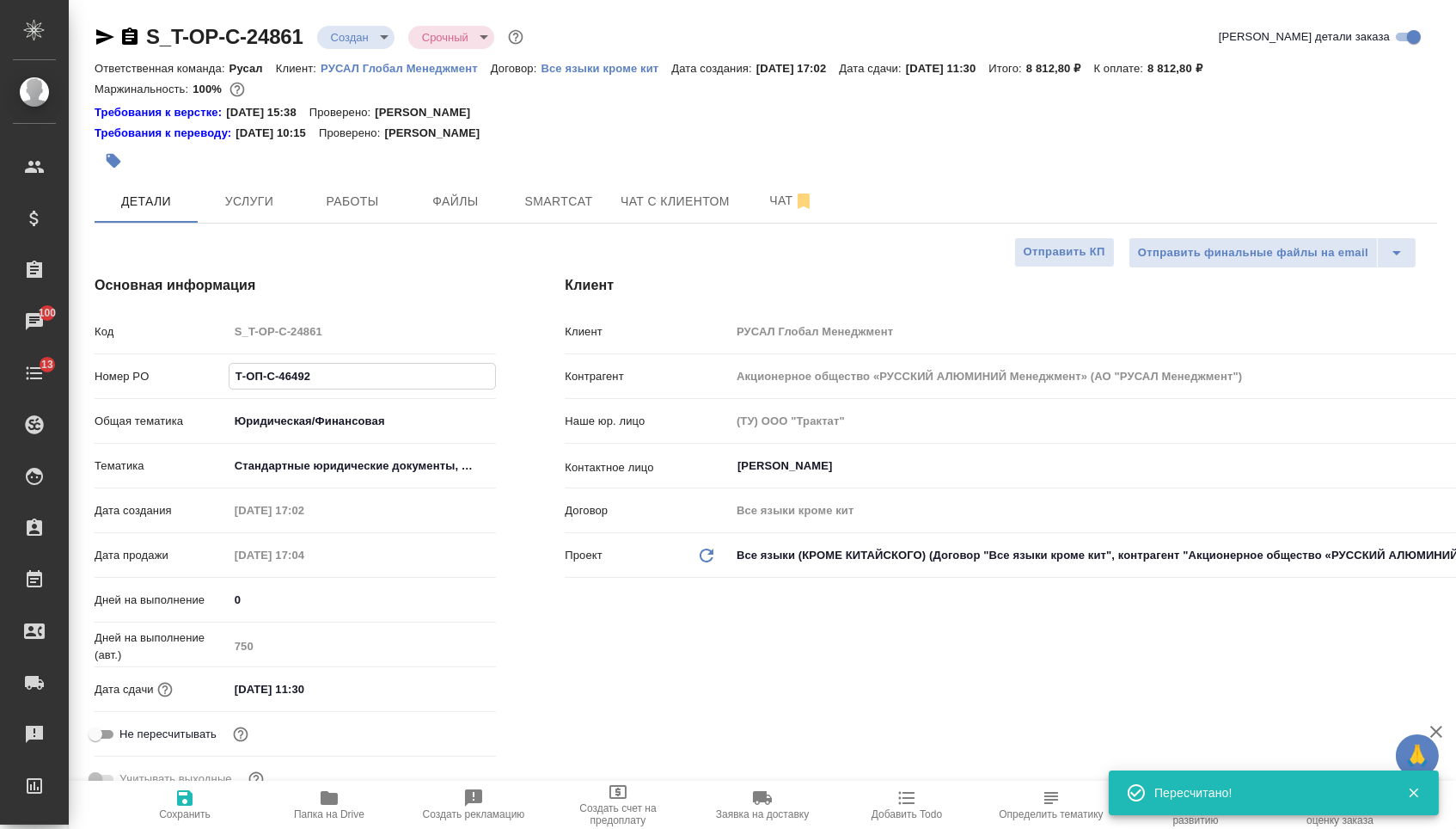
drag, startPoint x: 329, startPoint y: 395, endPoint x: 101, endPoint y: 358, distance: 231.0
click at [102, 359] on div "Код S_T-OP-C-24861 Номер PO Т-ОП-С-46492 Общая тематика Юридическая/Финансовая …" at bounding box center [294, 562] width 401 height 492
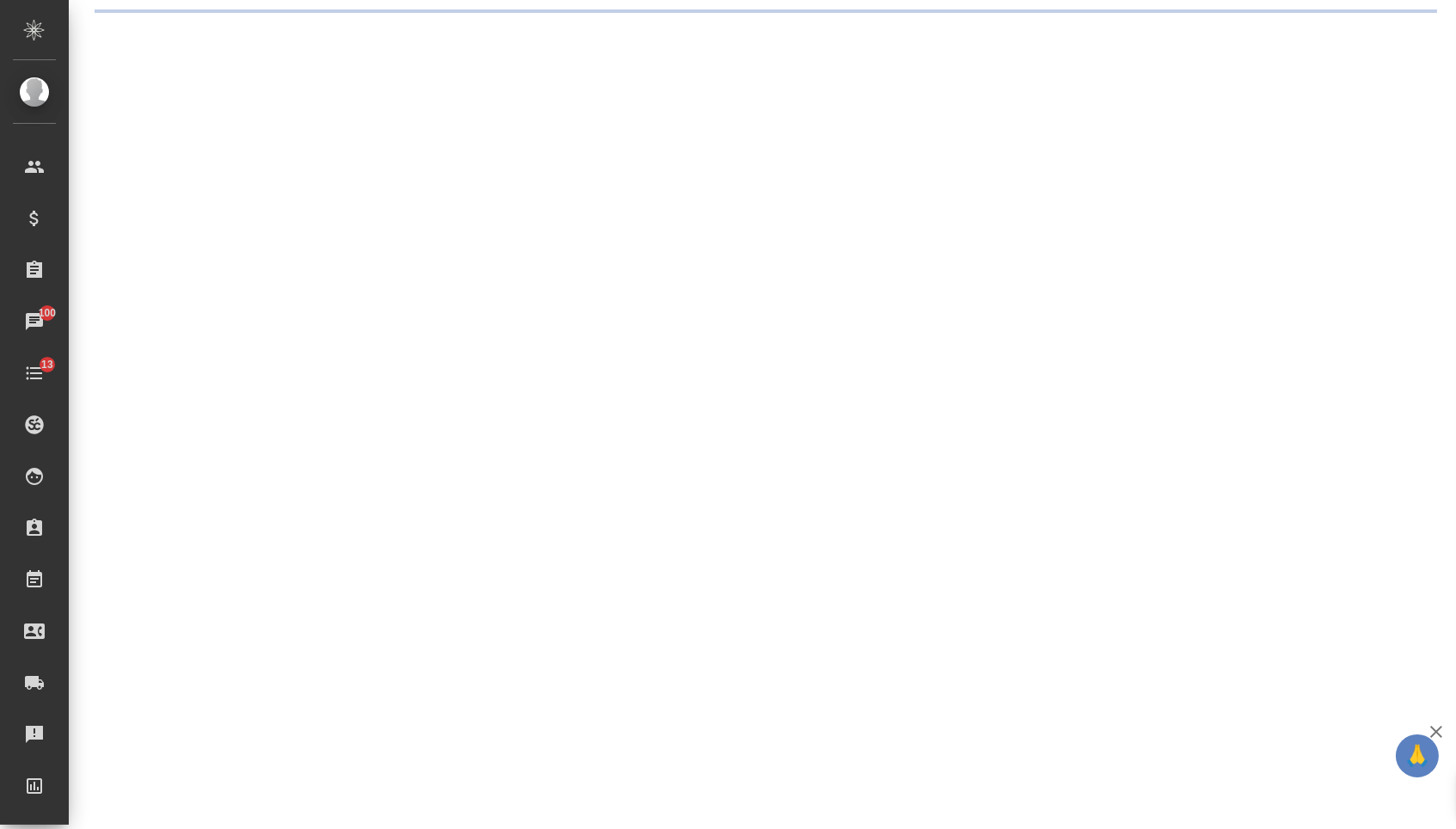
select select "RU"
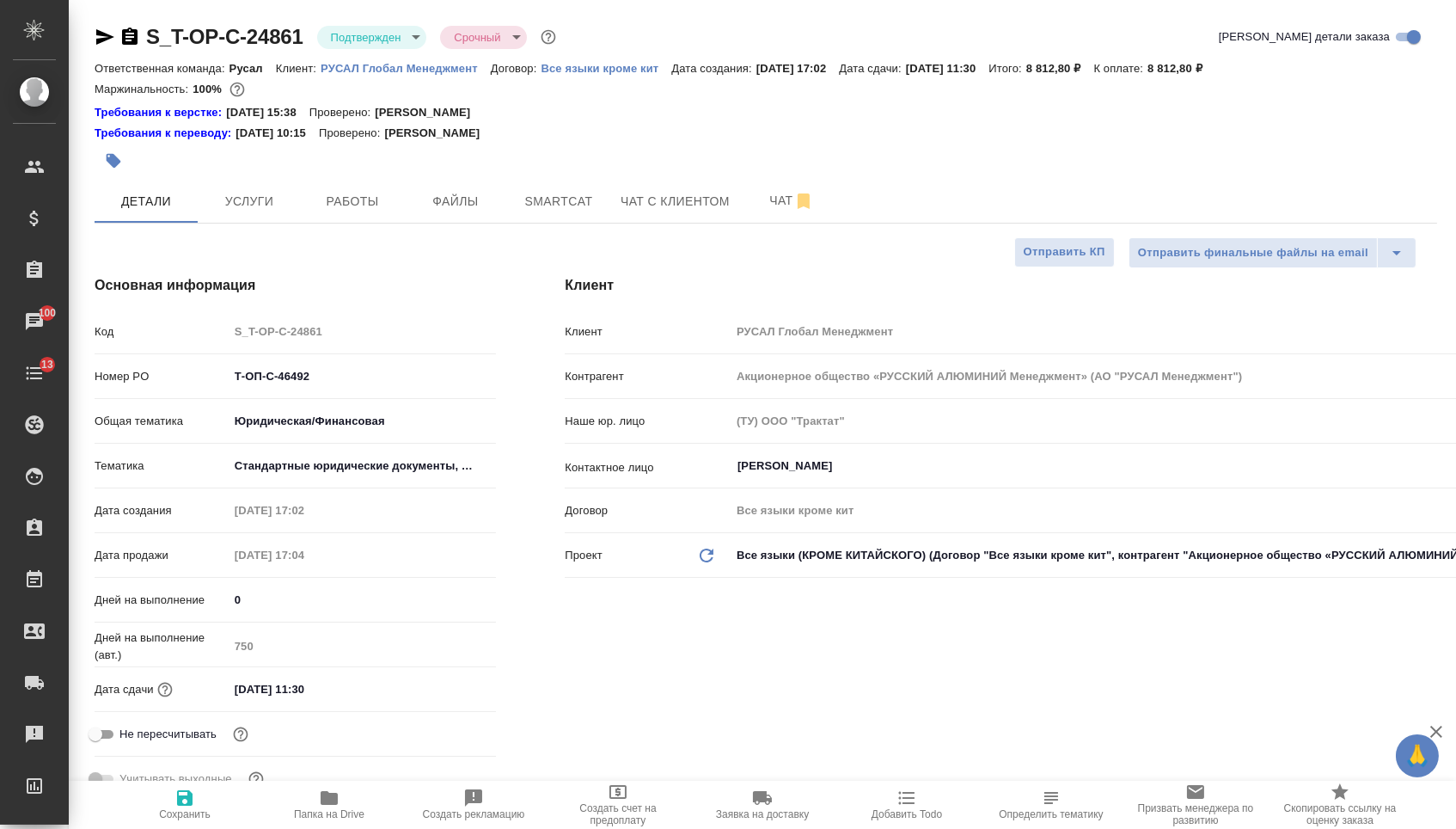
type textarea "x"
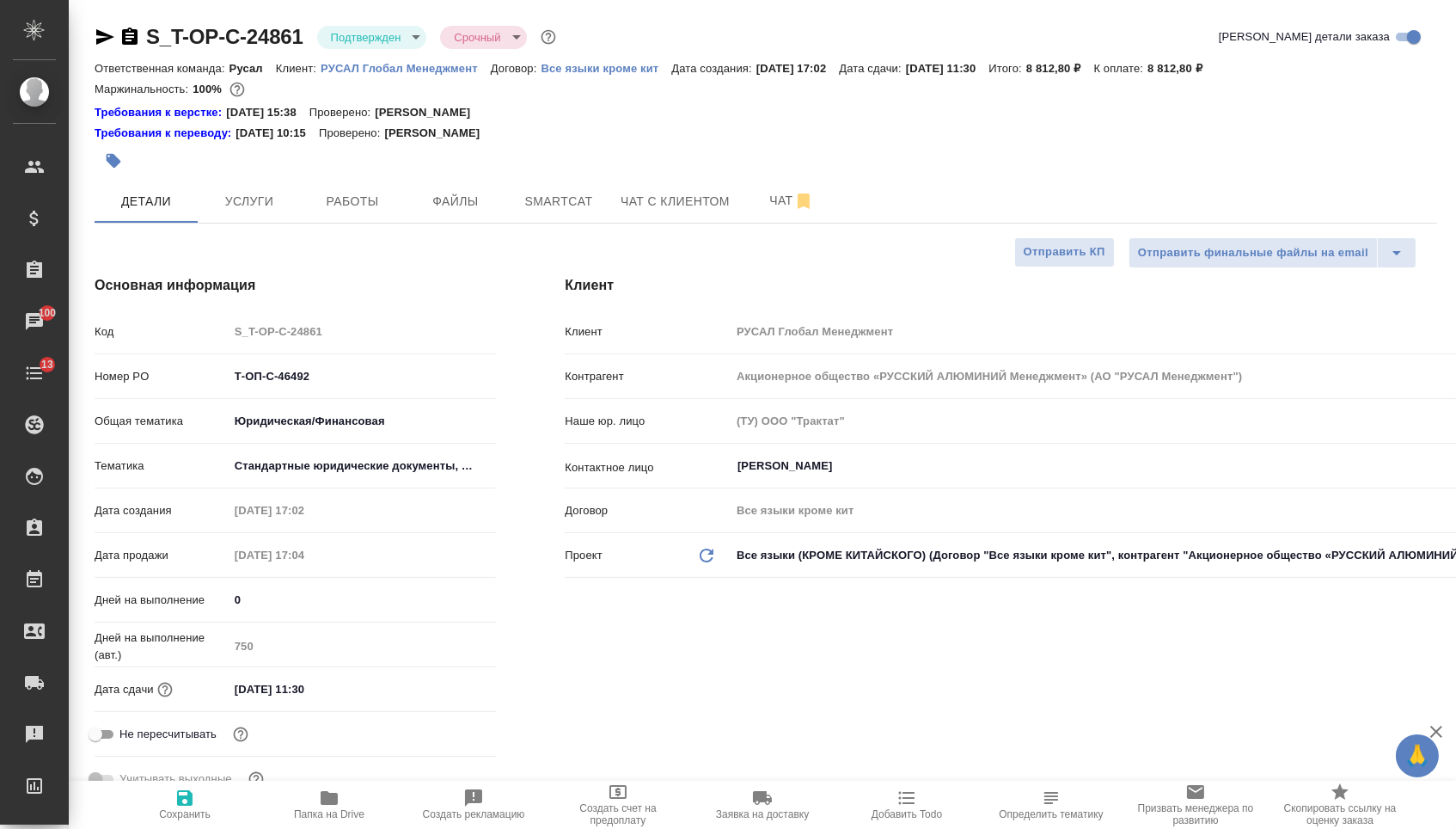
type textarea "x"
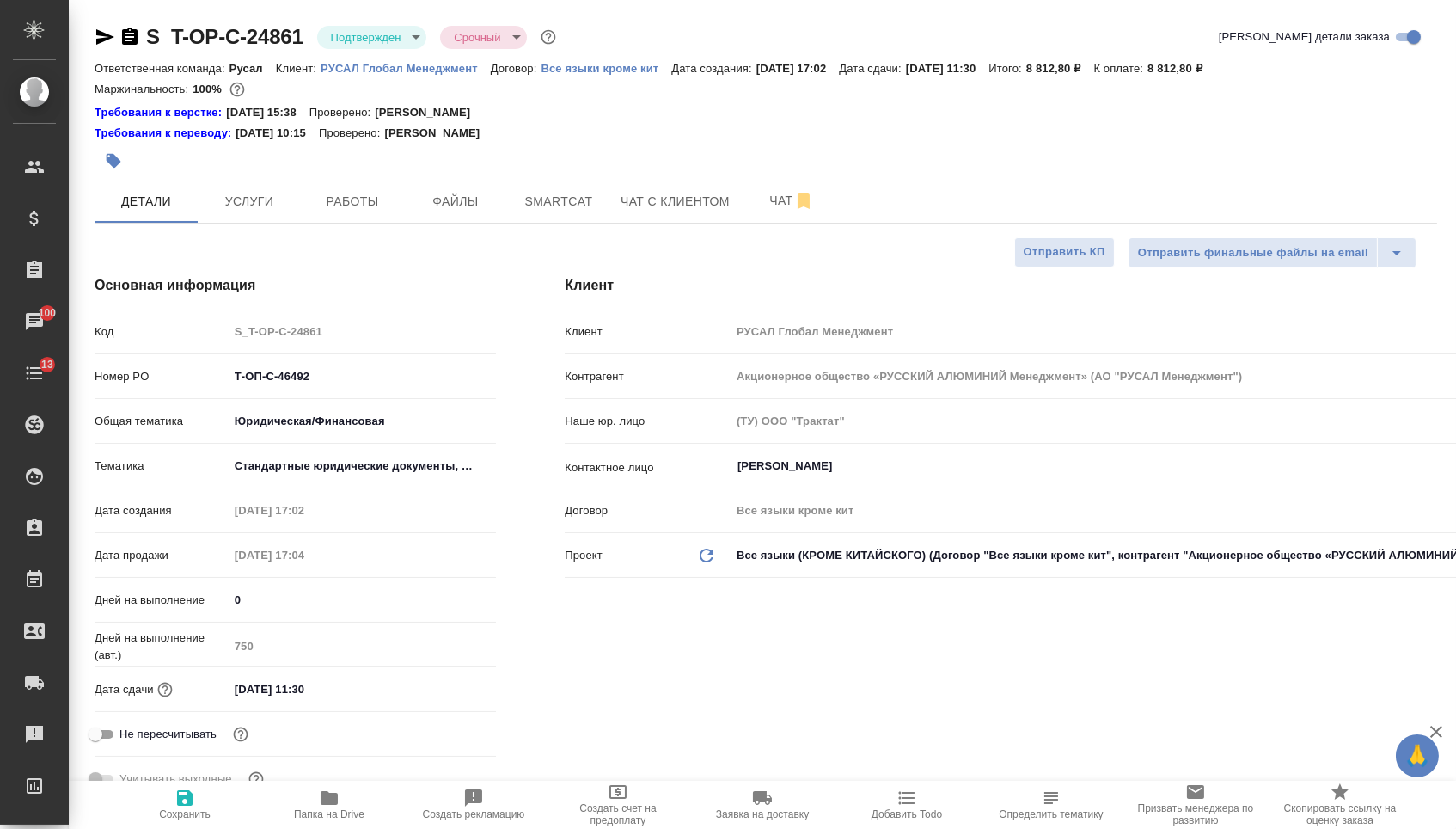
type textarea "x"
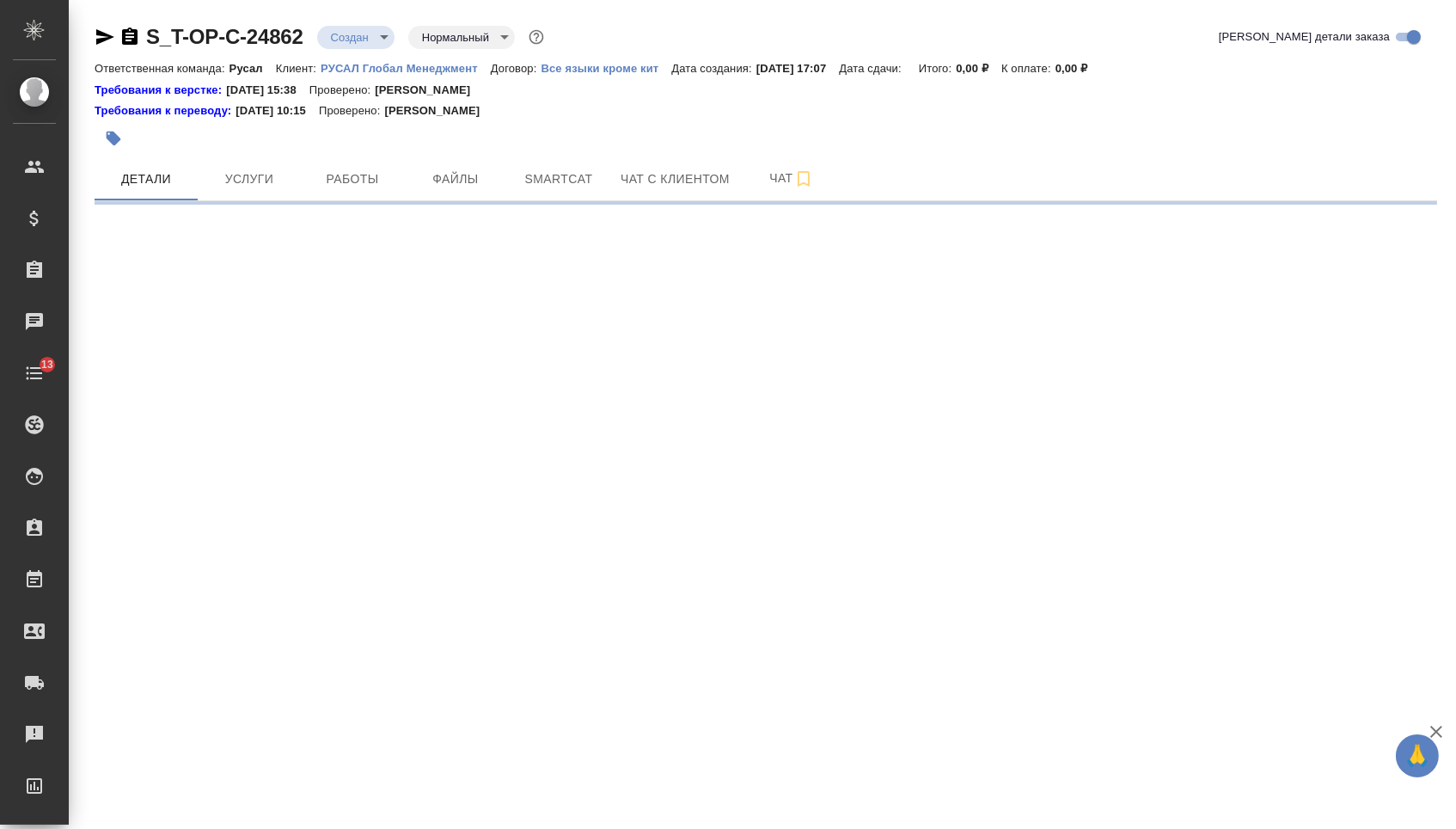
select select "RU"
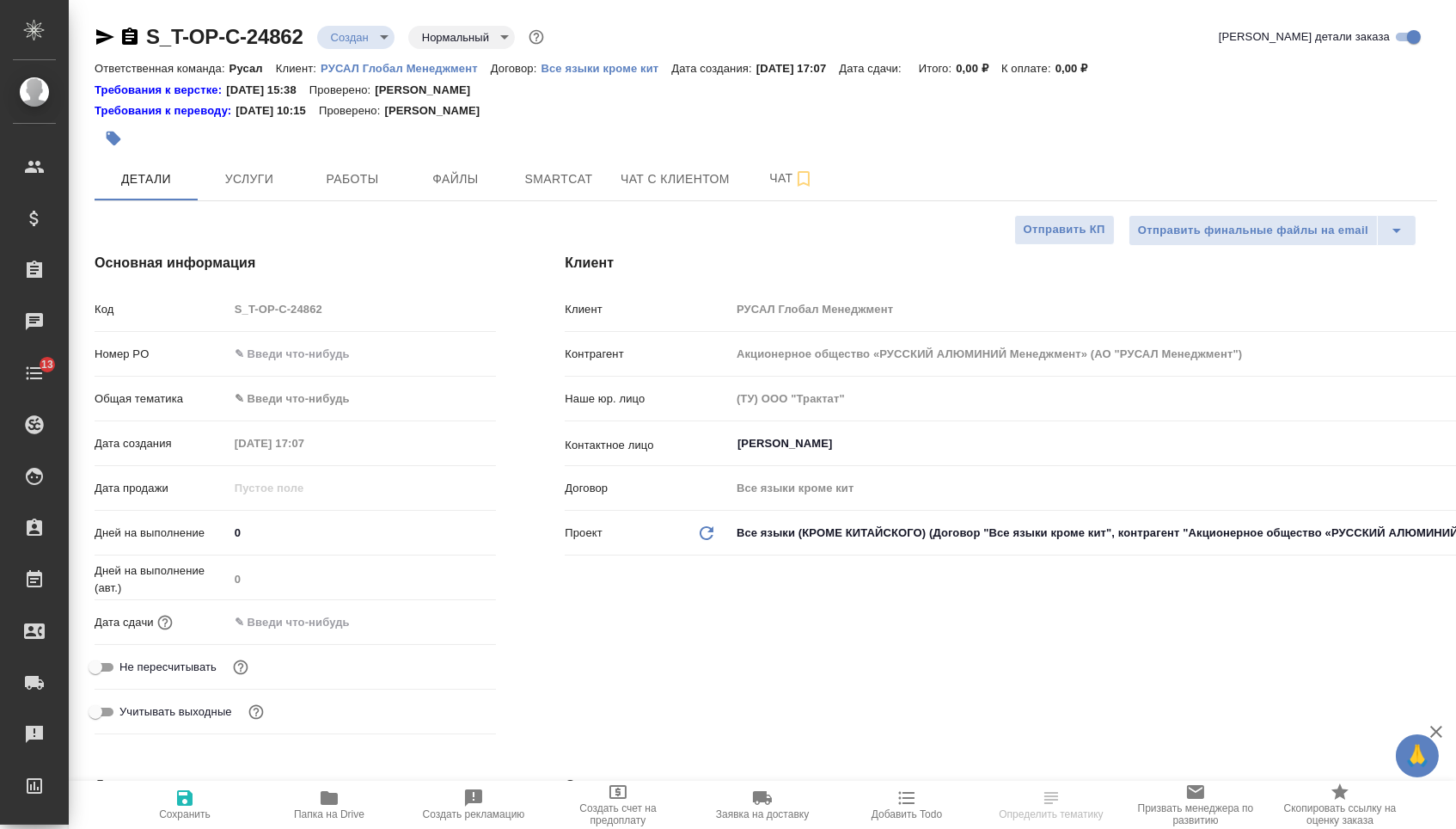
type textarea "x"
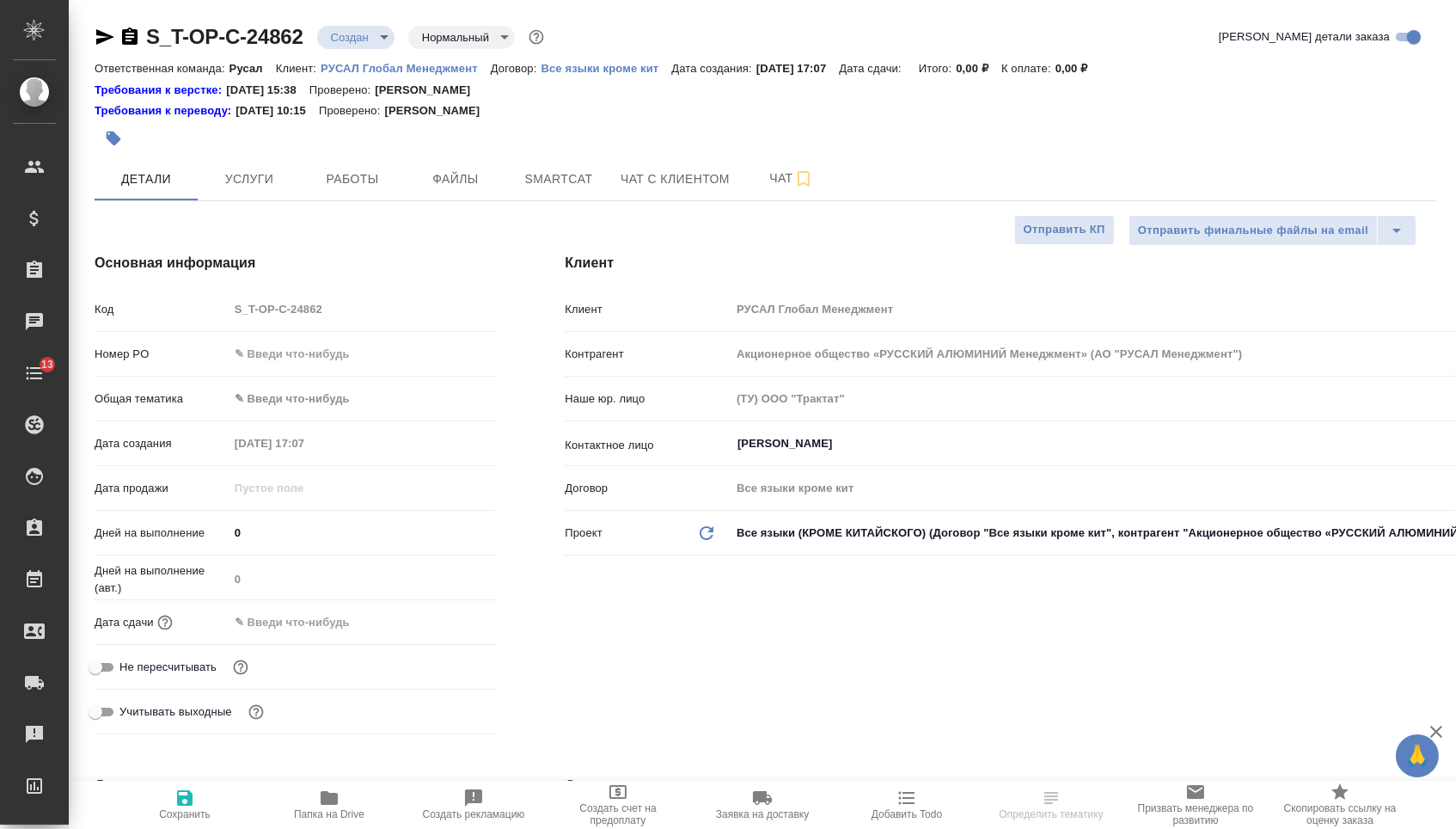
type textarea "x"
click at [376, 358] on input "text" at bounding box center [363, 354] width 268 height 25
paste input "Т-ОП-С-46493"
type input "Т-ОП-С-46493"
type textarea "x"
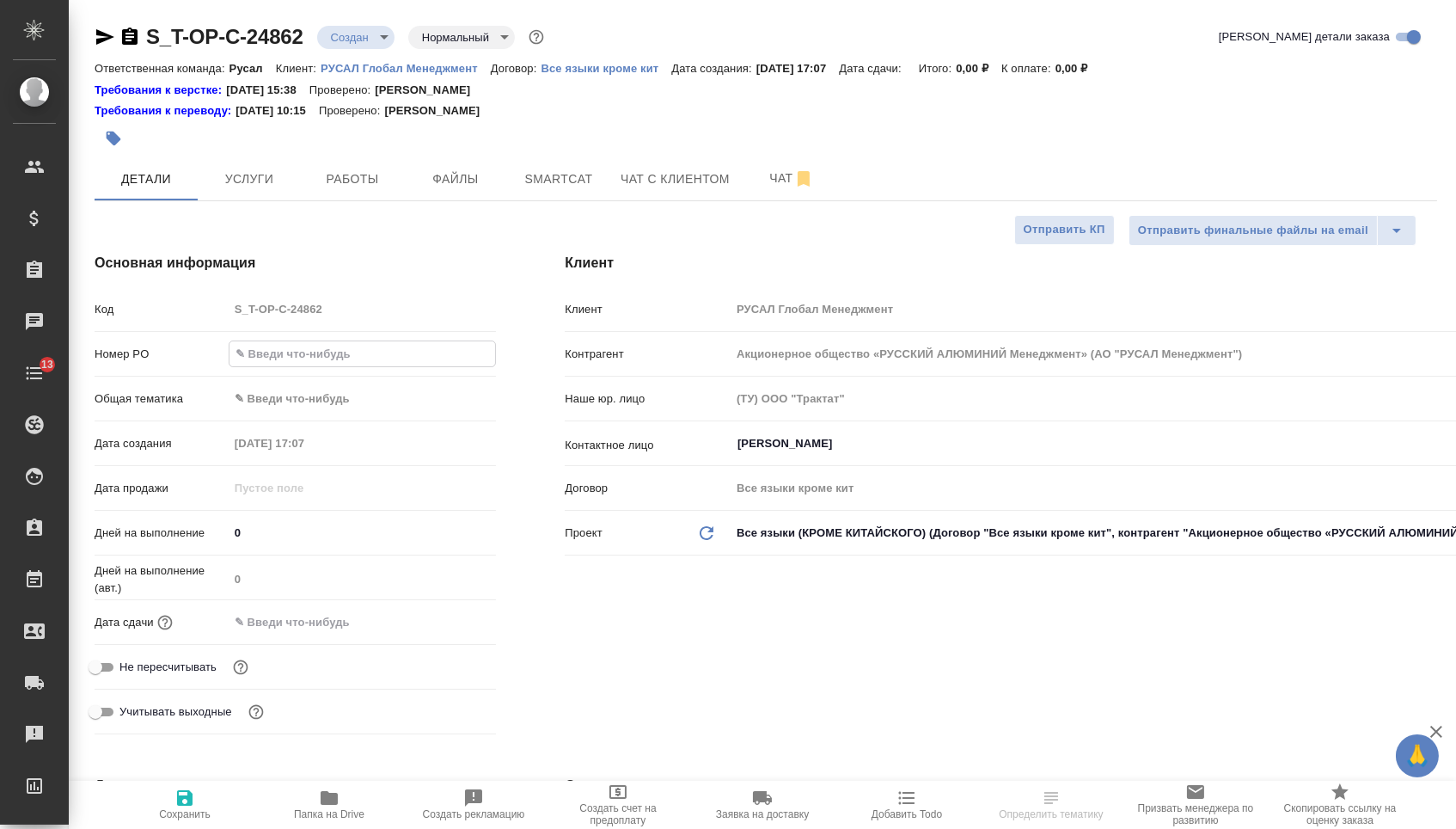
type textarea "x"
type input "Т-ОП-С-46493"
click at [376, 635] on input "text" at bounding box center [304, 622] width 151 height 25
click at [460, 631] on div at bounding box center [466, 621] width 60 height 21
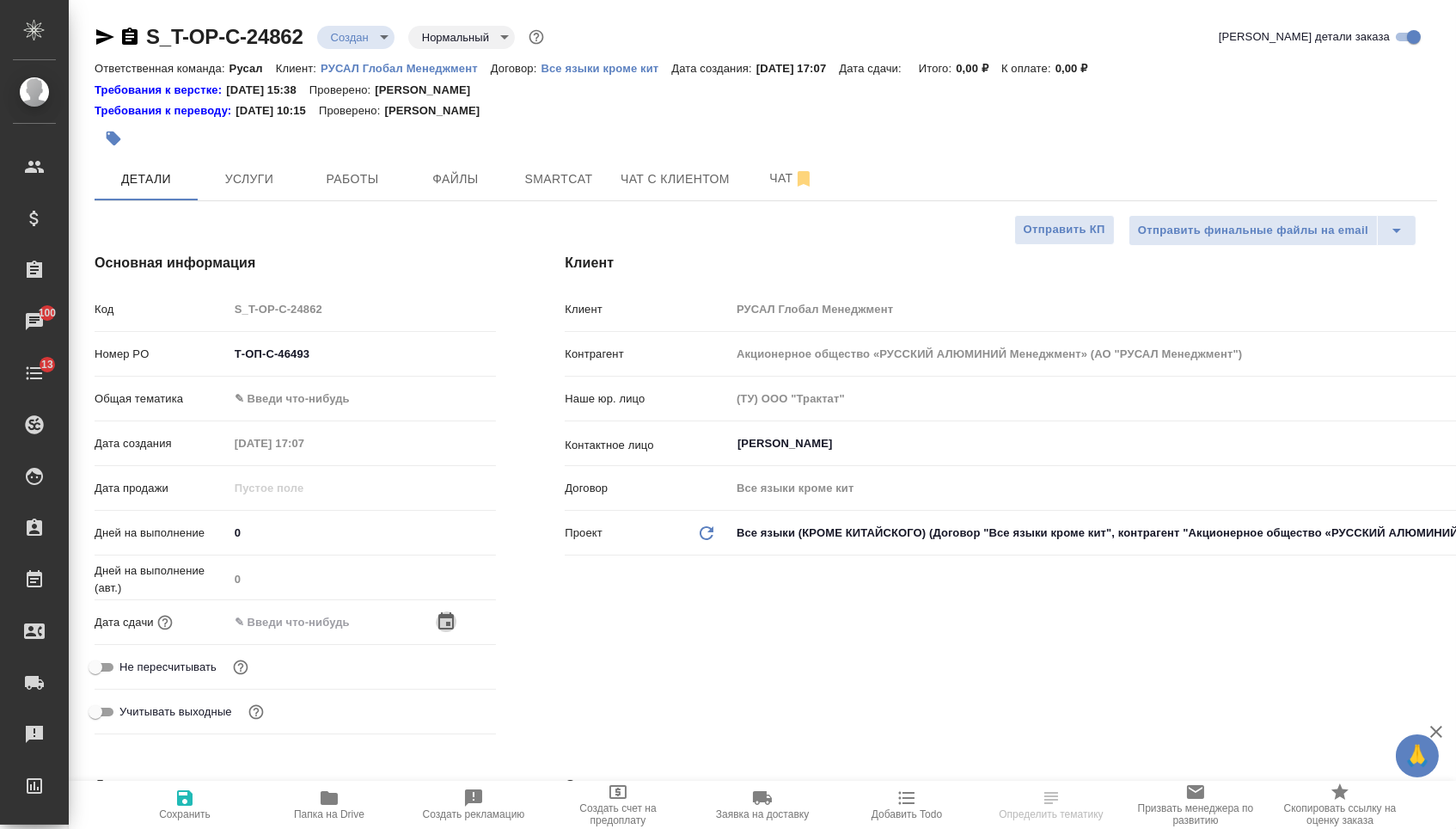
click at [451, 630] on icon "button" at bounding box center [445, 621] width 15 height 17
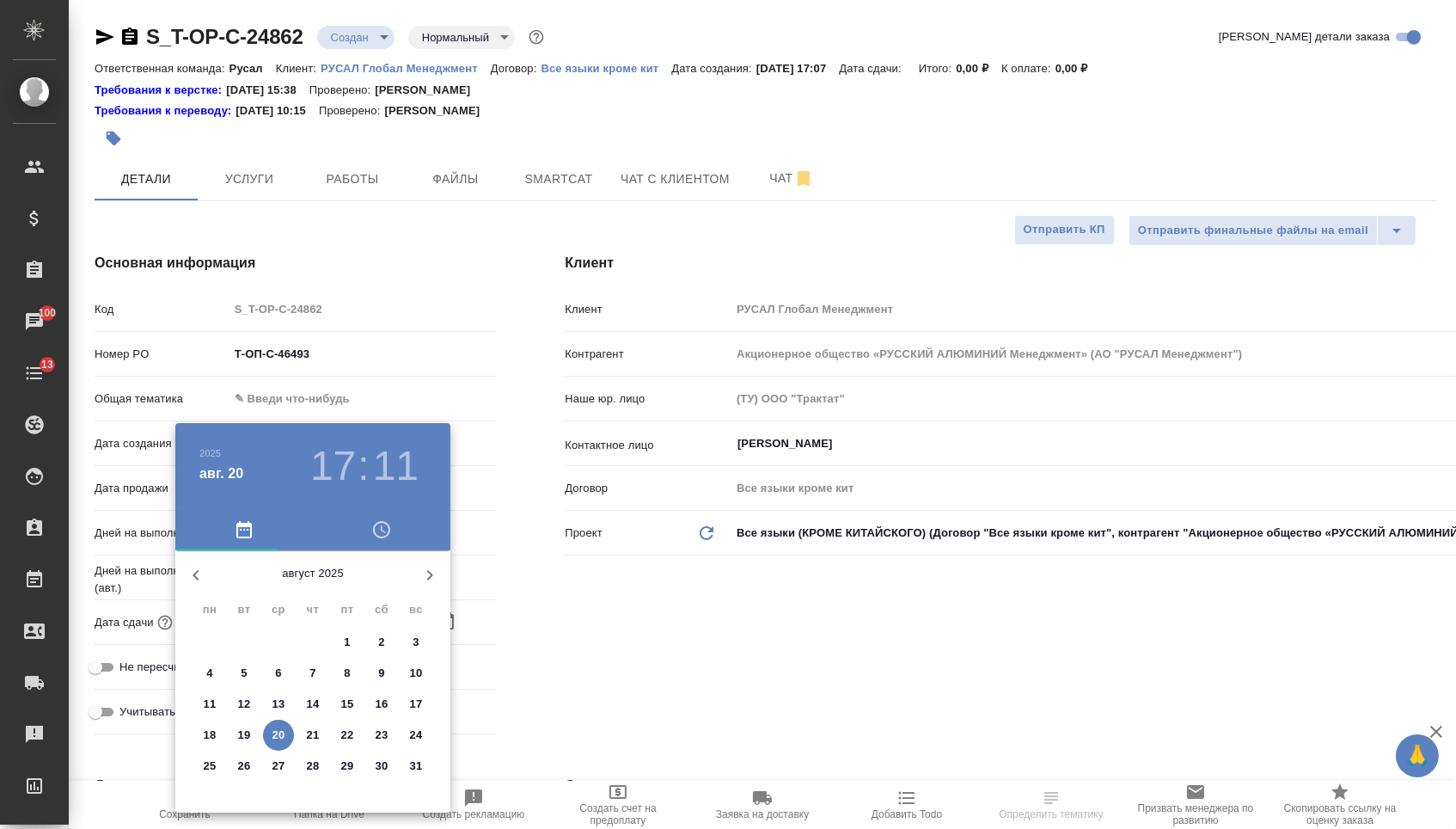
click at [315, 732] on p "21" at bounding box center [313, 735] width 13 height 17
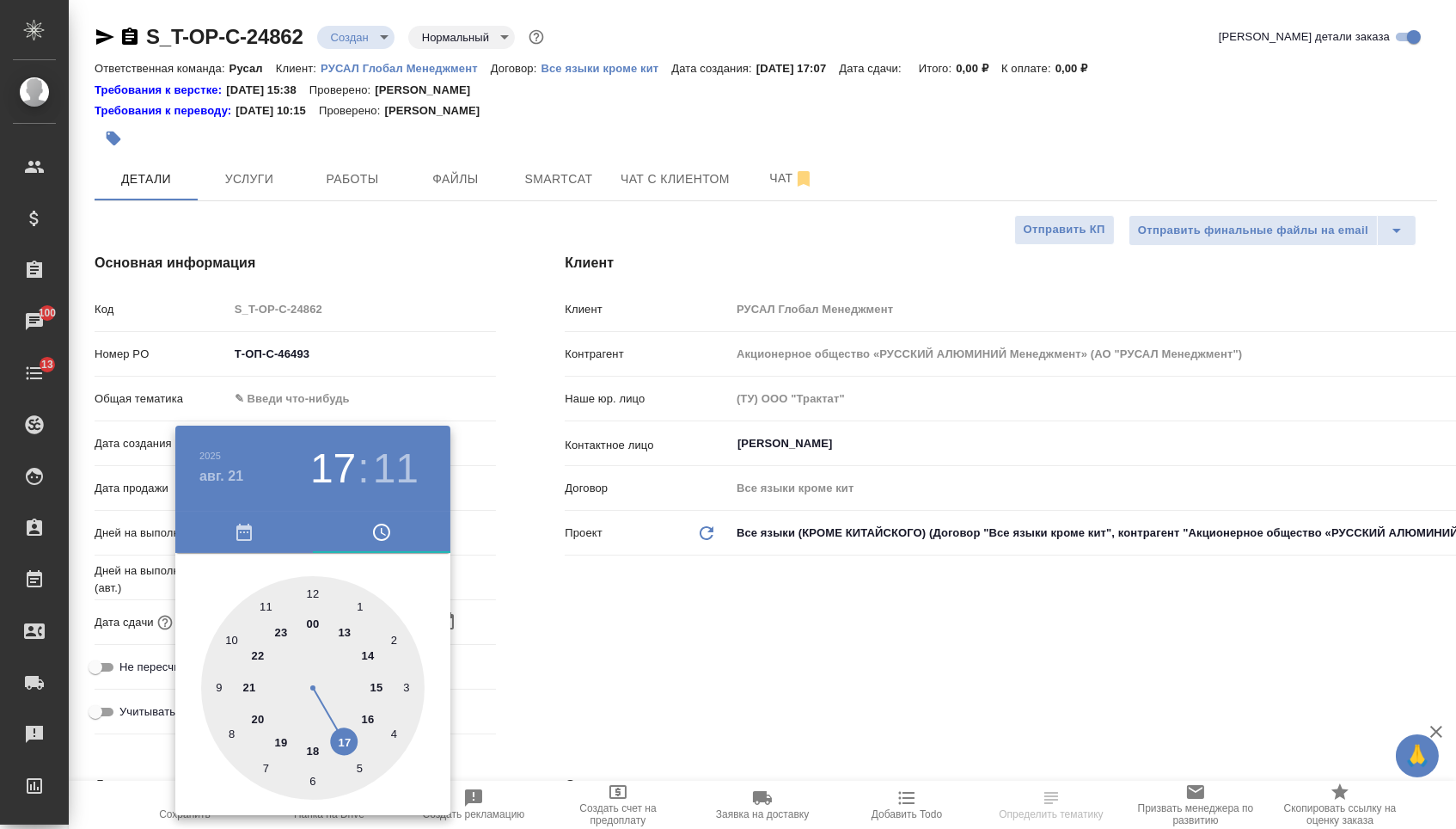
type input "[DATE] 17:11"
type textarea "x"
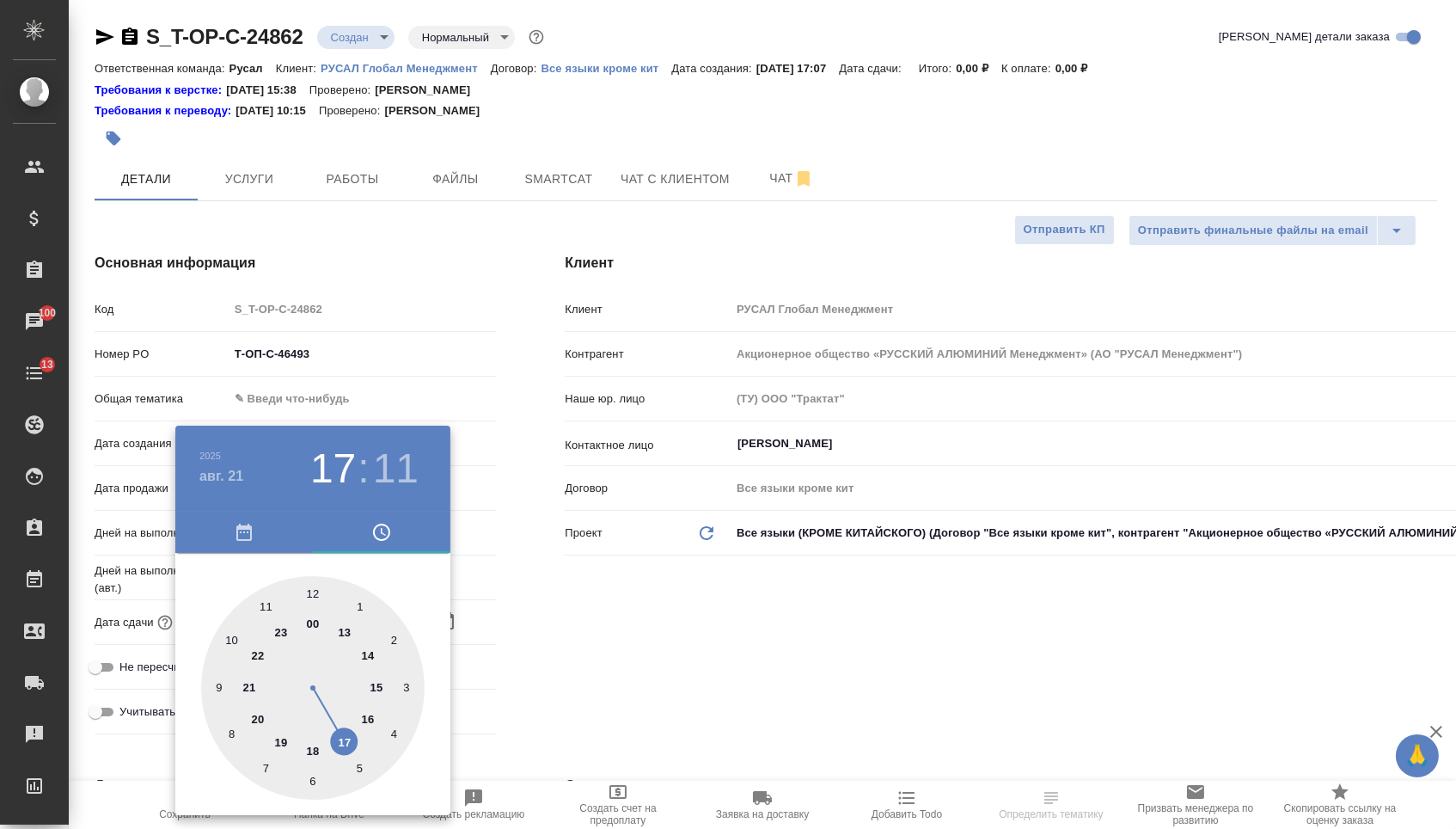
type textarea "x"
type input "[DATE] 11:11"
click at [260, 612] on div at bounding box center [312, 688] width 224 height 224
type textarea "x"
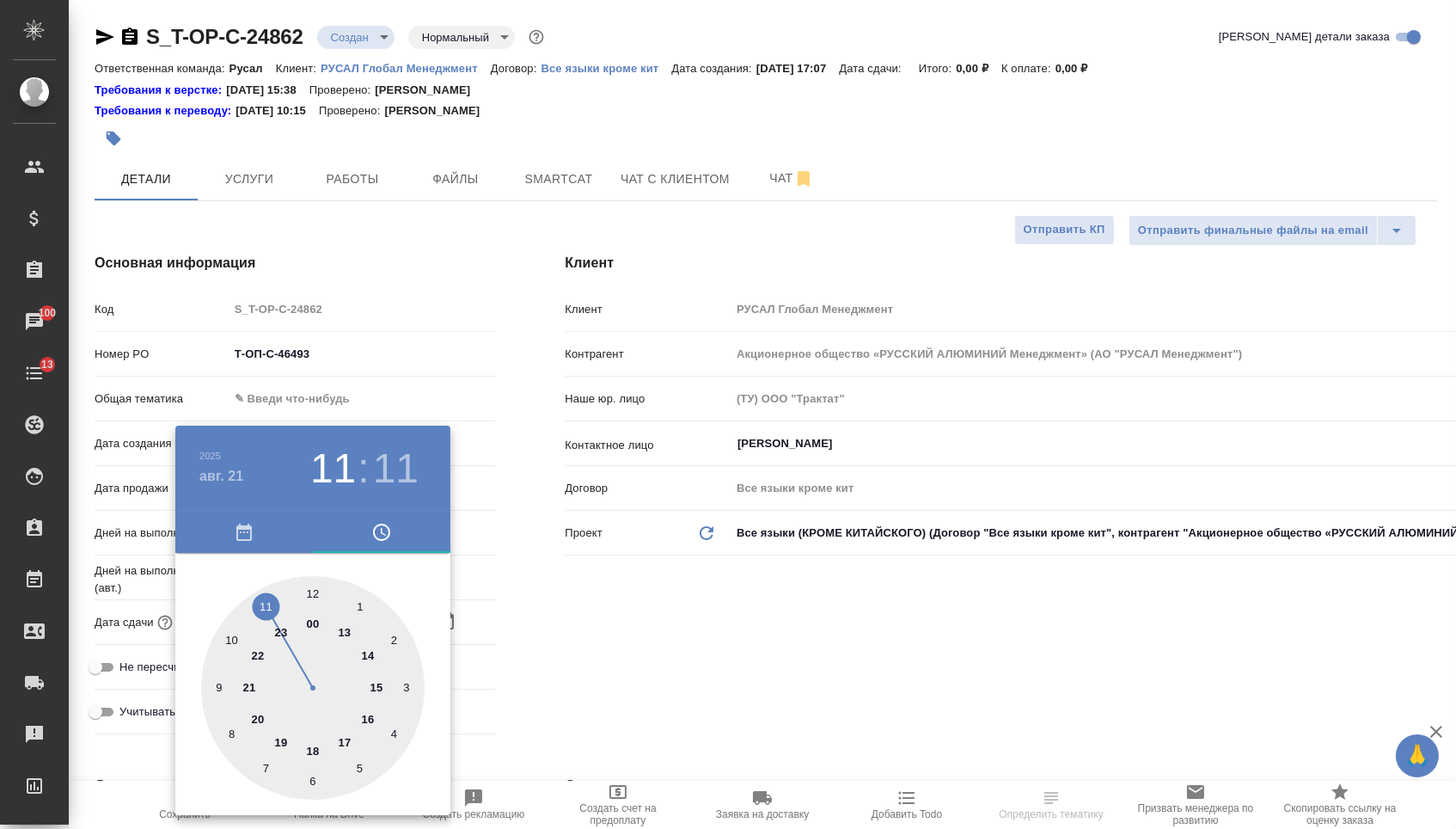
type textarea "x"
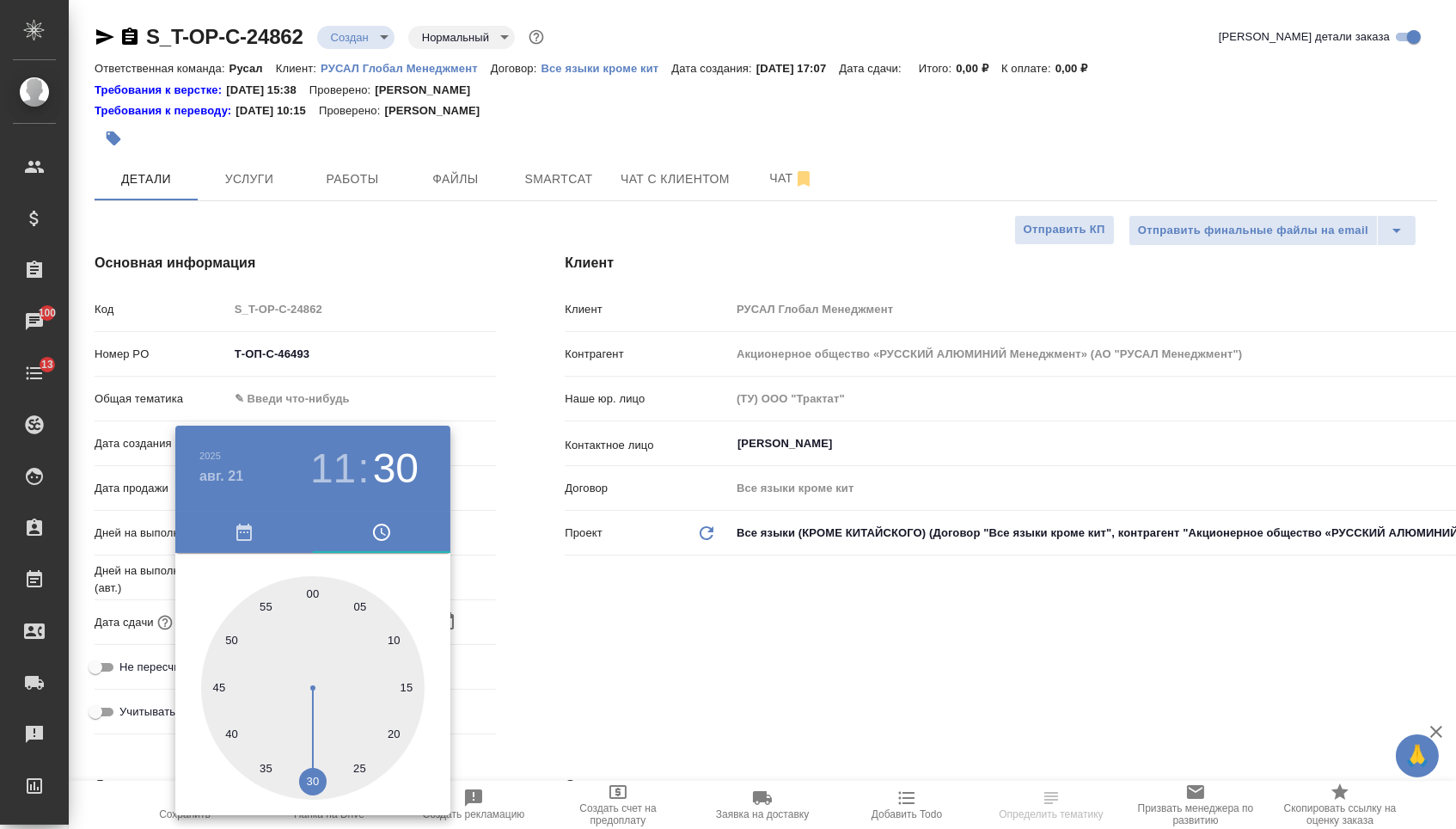
click at [309, 779] on div at bounding box center [312, 688] width 224 height 224
type input "[DATE] 11:30"
type textarea "x"
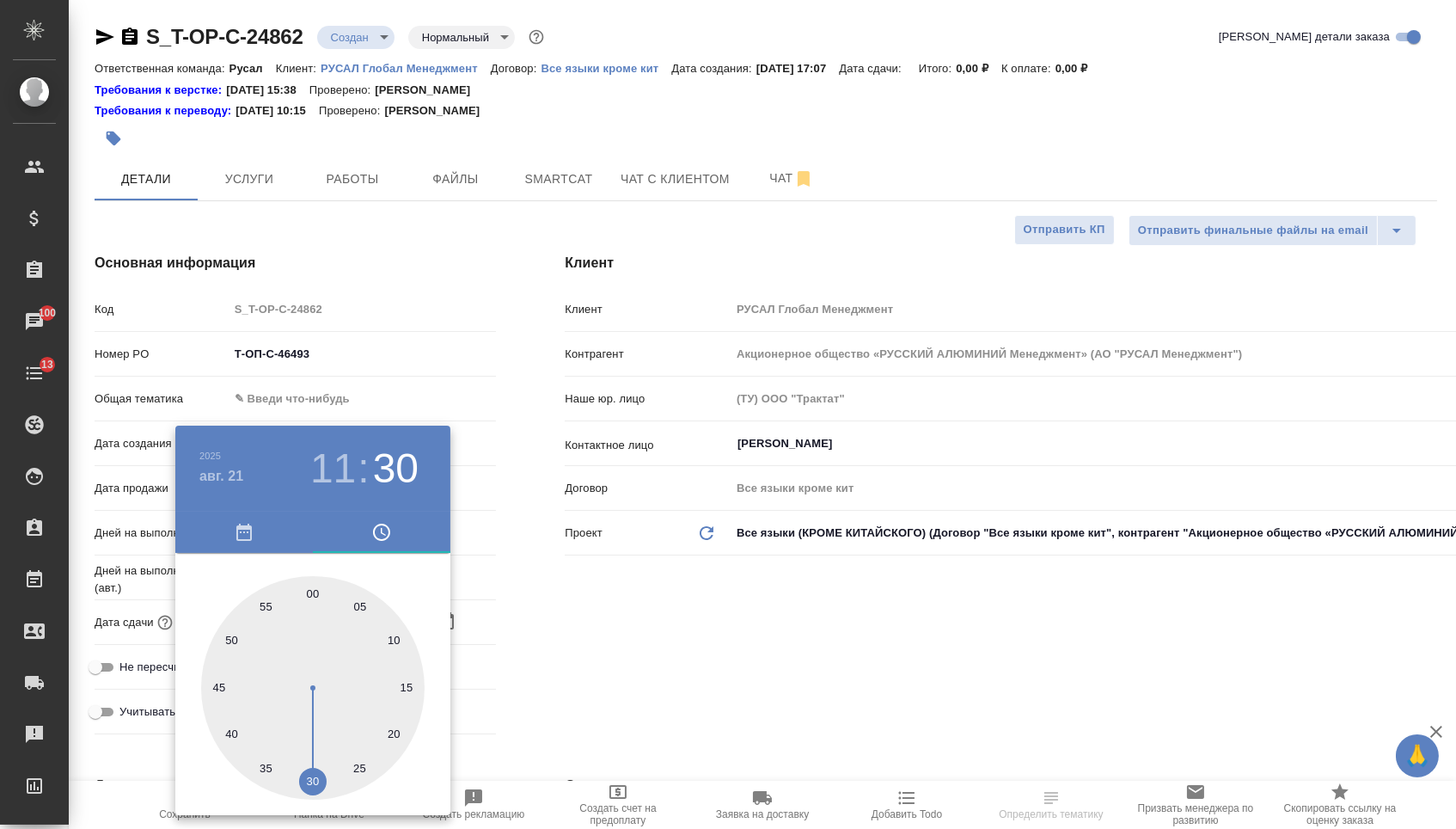
click at [541, 730] on div at bounding box center [728, 414] width 1456 height 829
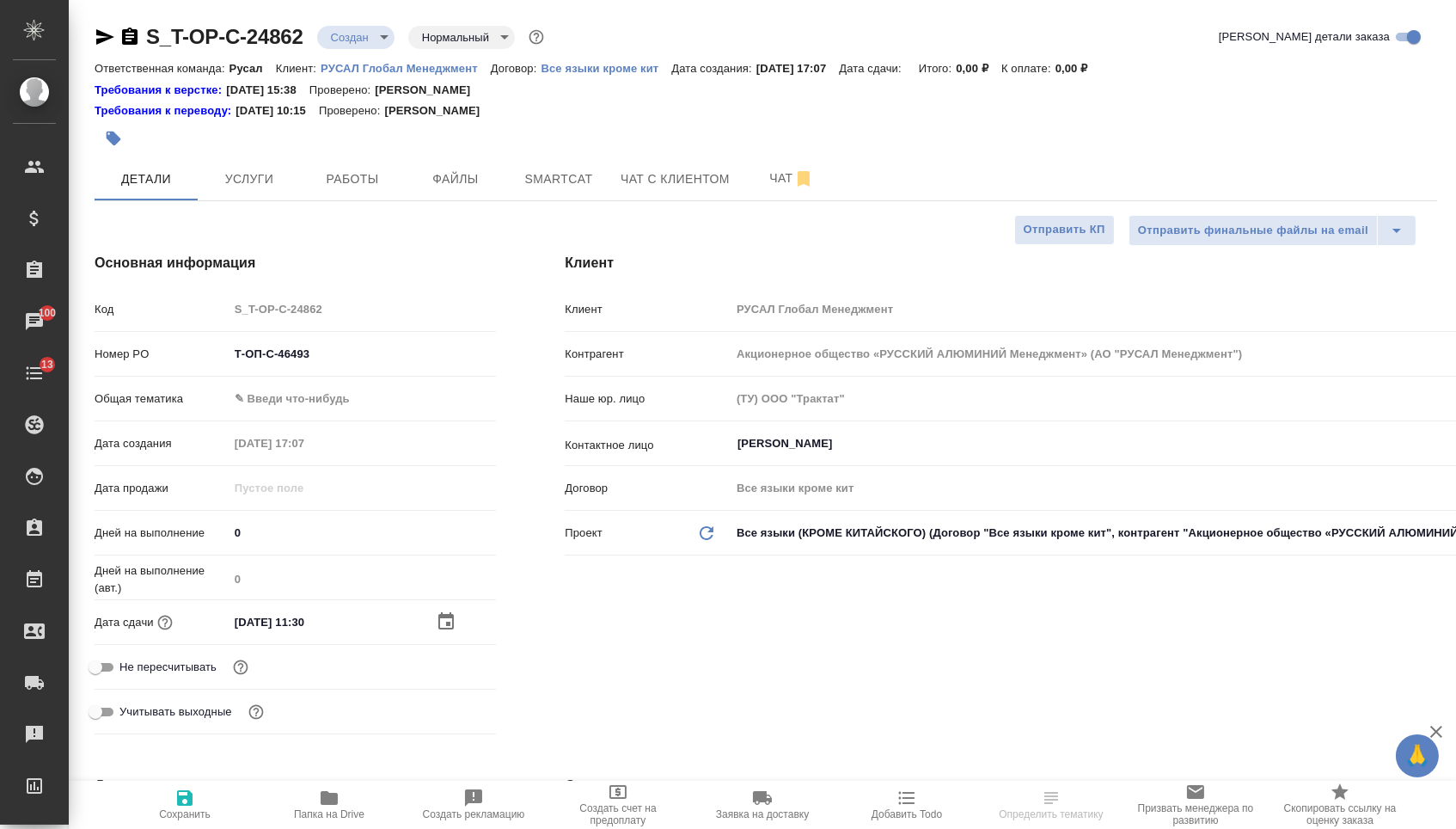
select select "RU"
type textarea "x"
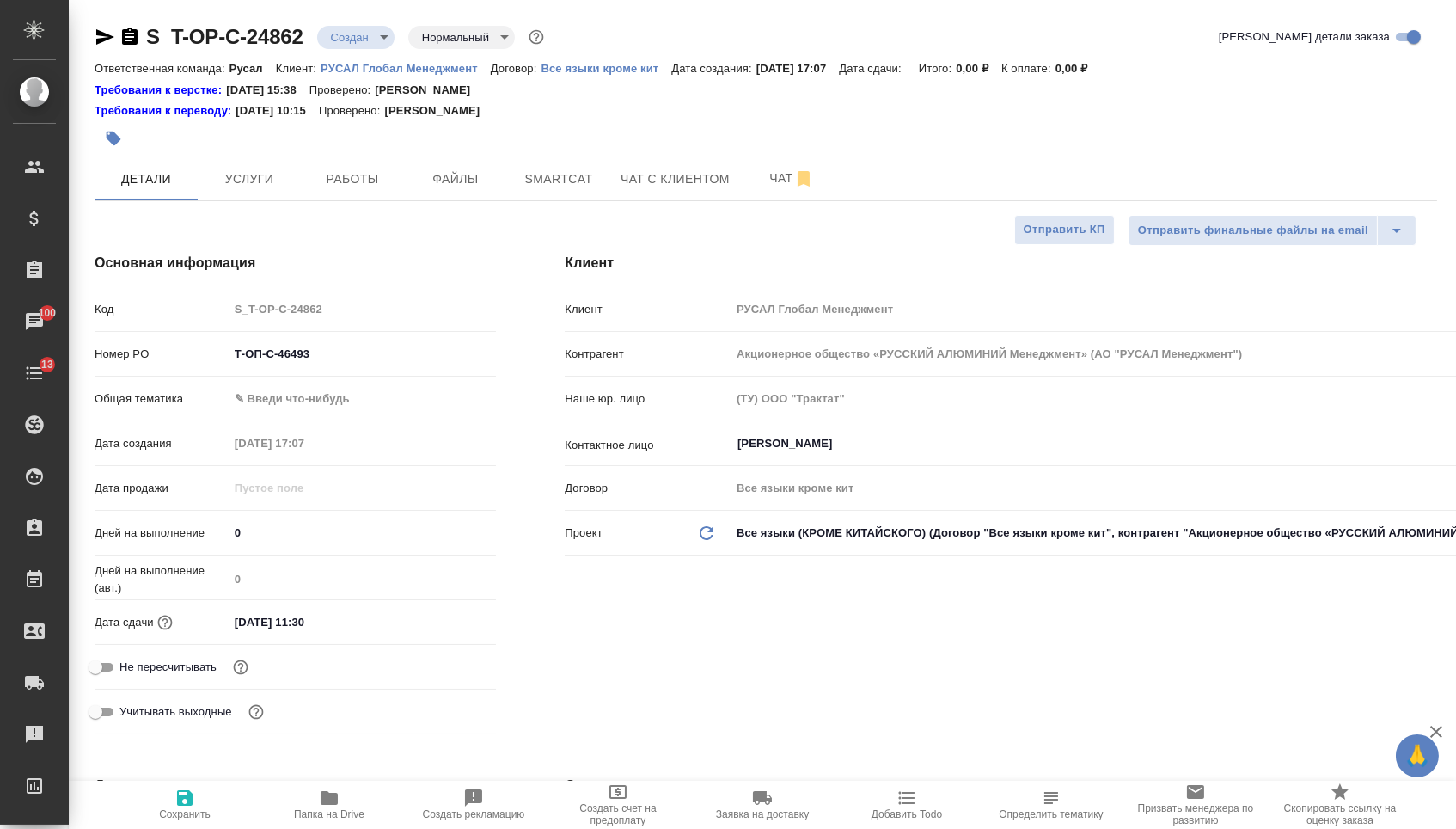
type textarea "x"
click at [352, 393] on body "🙏 .cls-1 fill:#fff; AWATERA [PERSON_NAME] Спецификации Заказы 100 Чаты 13 Todo …" at bounding box center [728, 414] width 1456 height 829
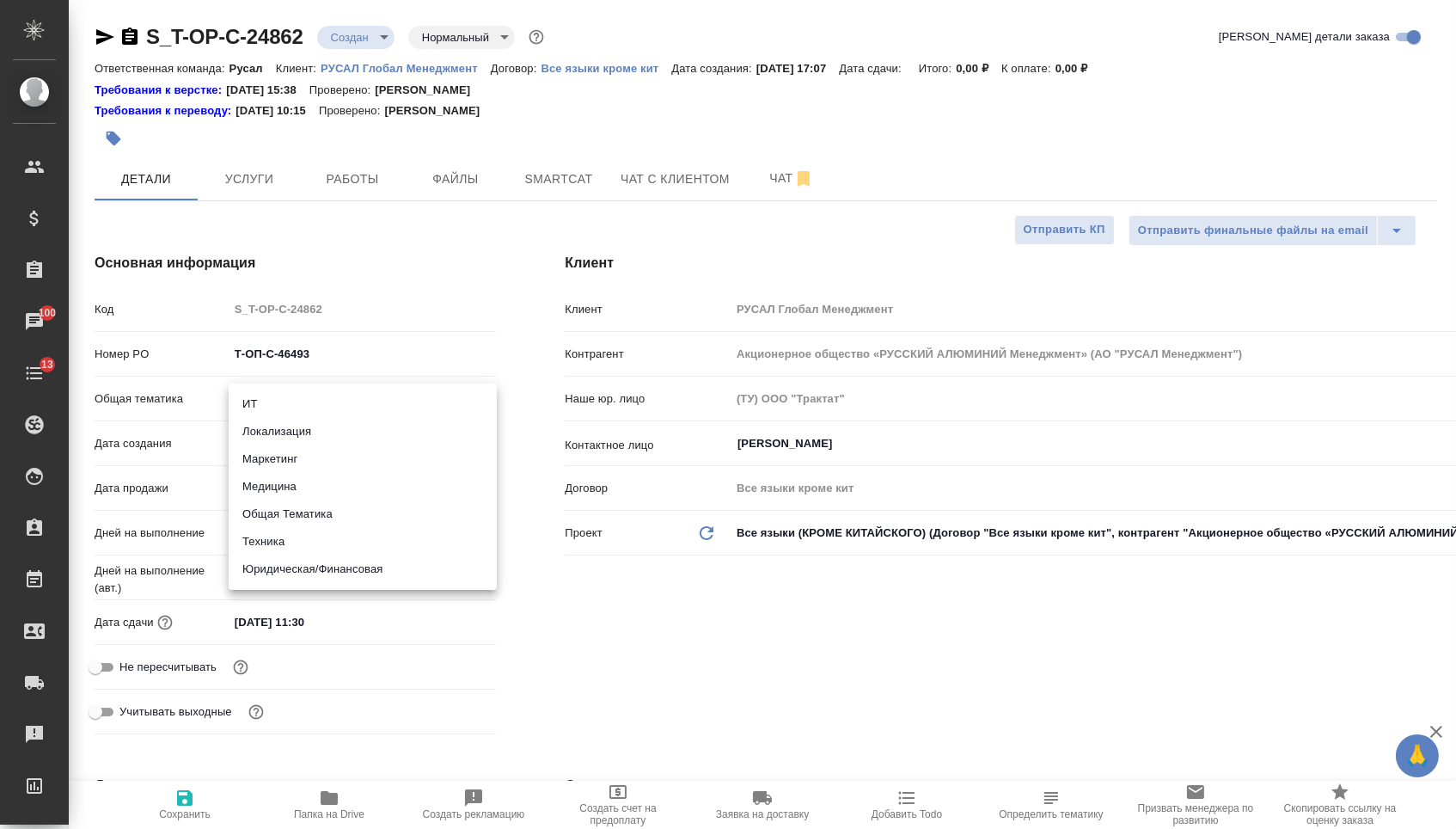
click at [513, 265] on div at bounding box center [728, 414] width 1456 height 829
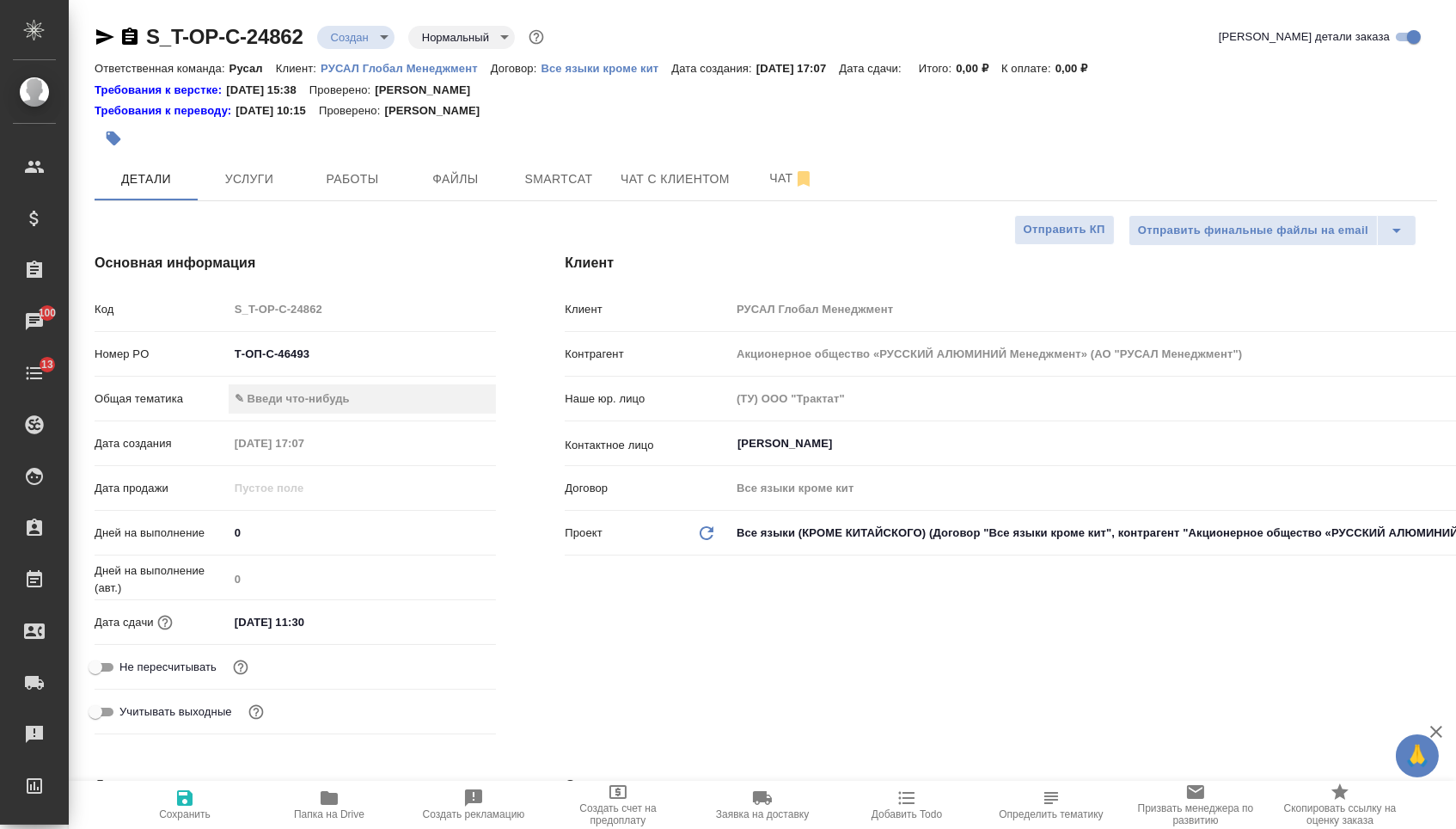
type textarea "x"
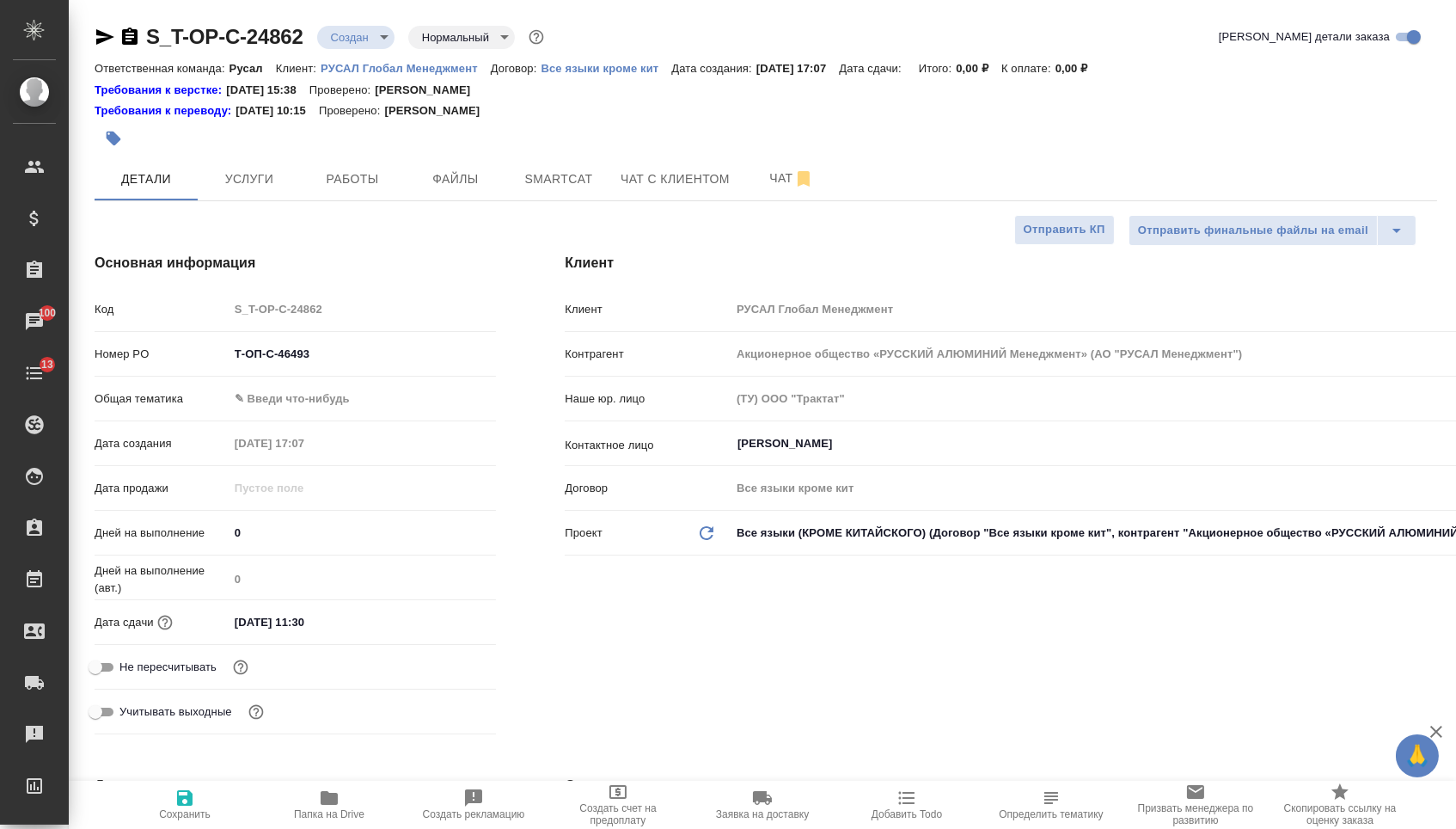
type textarea "x"
click at [294, 393] on body "🙏 .cls-1 fill:#fff; AWATERA [PERSON_NAME] Спецификации Заказы 100 Чаты 13 Todo …" at bounding box center [728, 414] width 1456 height 829
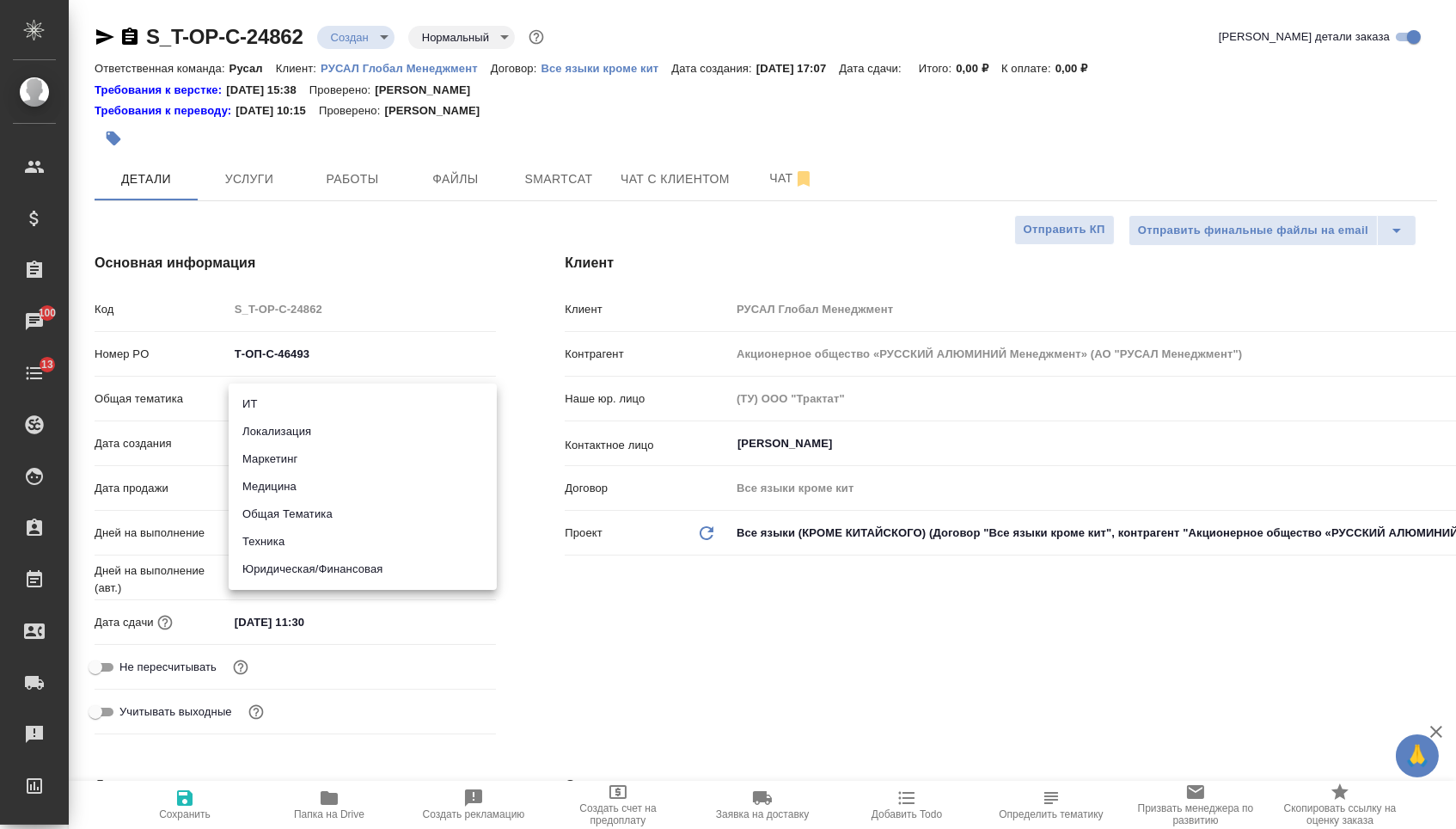
click at [294, 564] on li "Юридическая/Финансовая" at bounding box center [363, 569] width 268 height 28
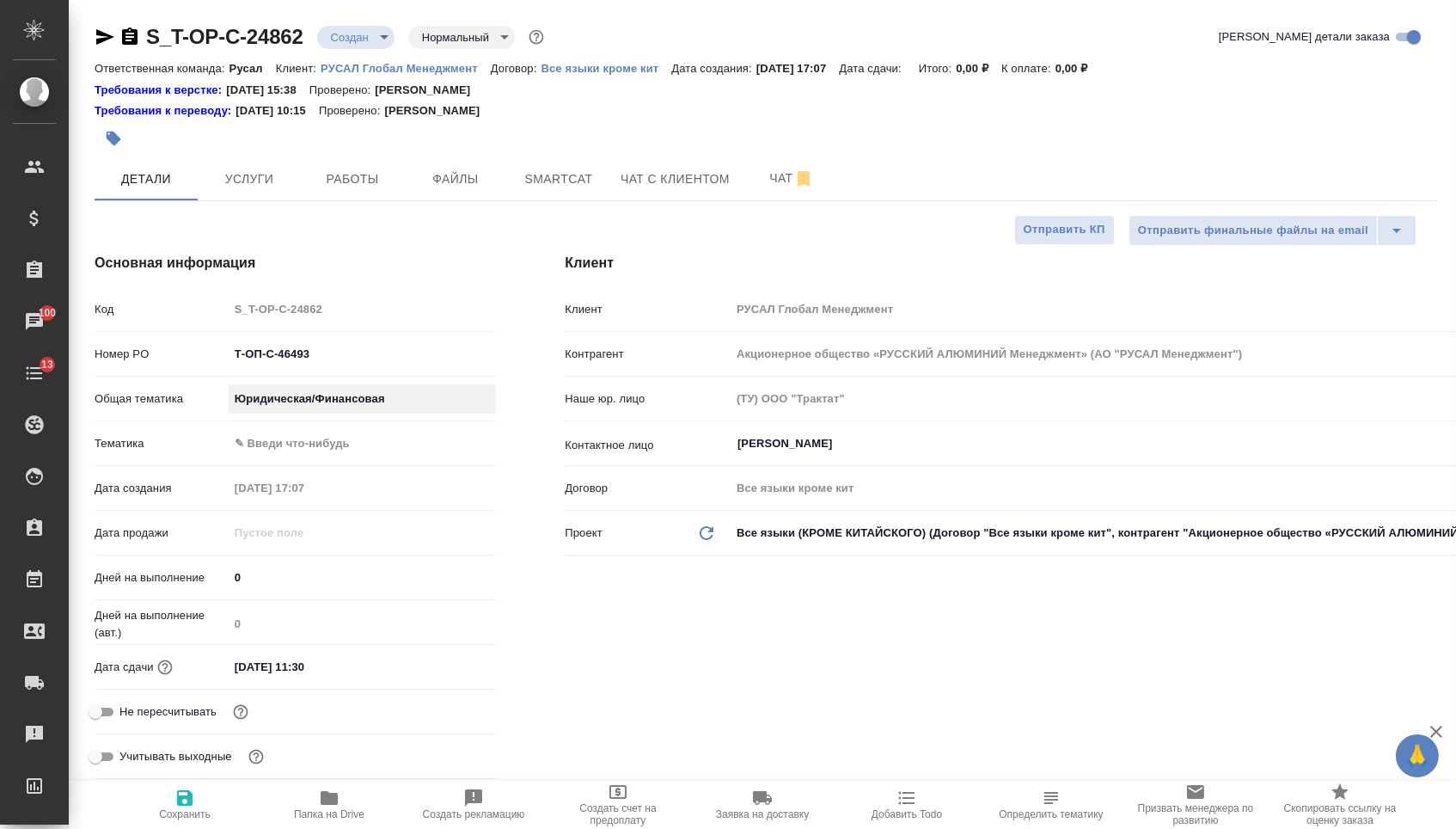
type input "yr-fn"
type textarea "x"
click at [298, 451] on body "🙏 .cls-1 fill:#fff; AWATERA Menshikova Aleksandra Клиенты Спецификации Заказы 1…" at bounding box center [728, 414] width 1456 height 829
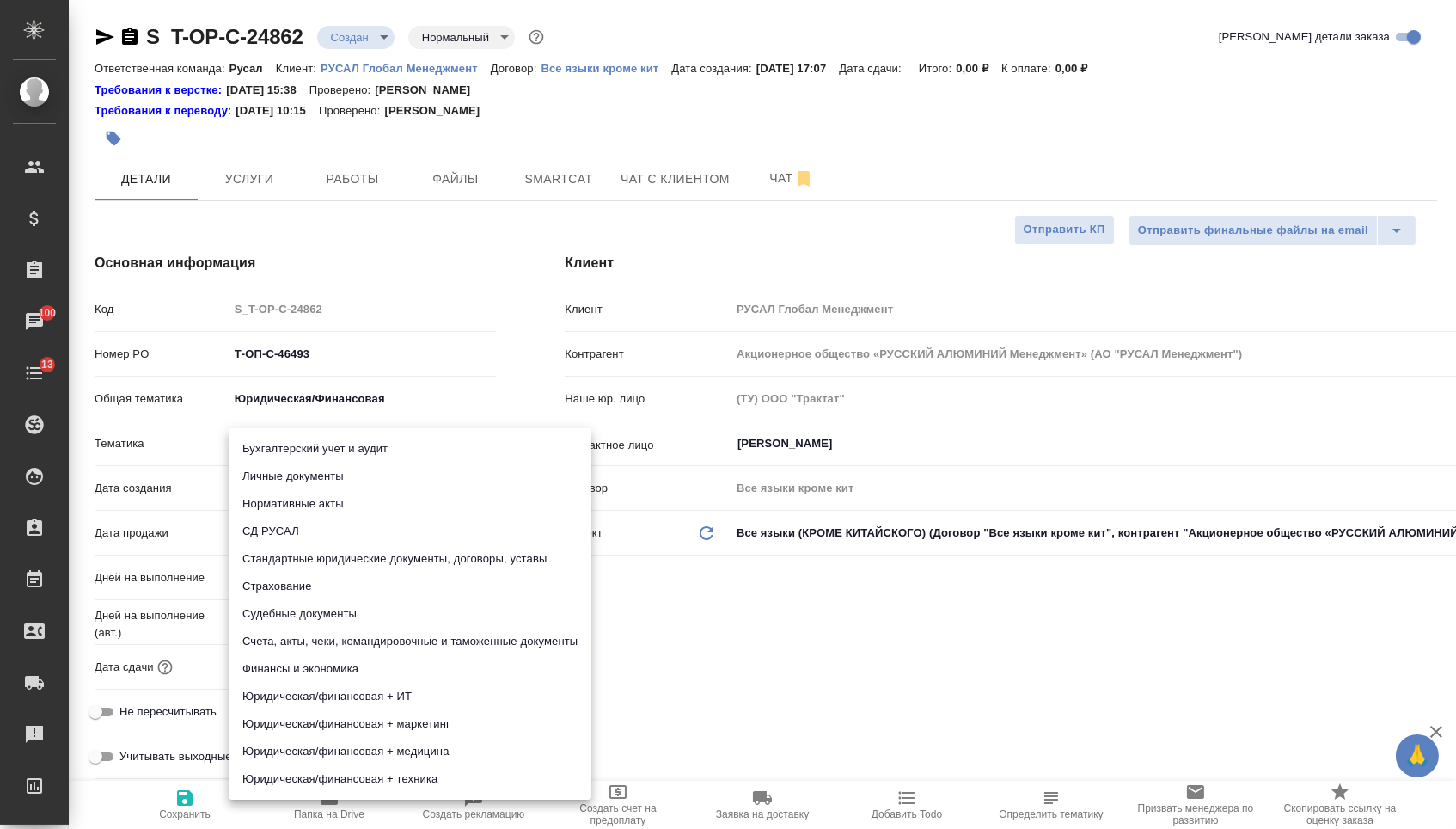
click at [302, 569] on li "Стандартные юридические документы, договоры, уставы" at bounding box center [410, 559] width 363 height 28
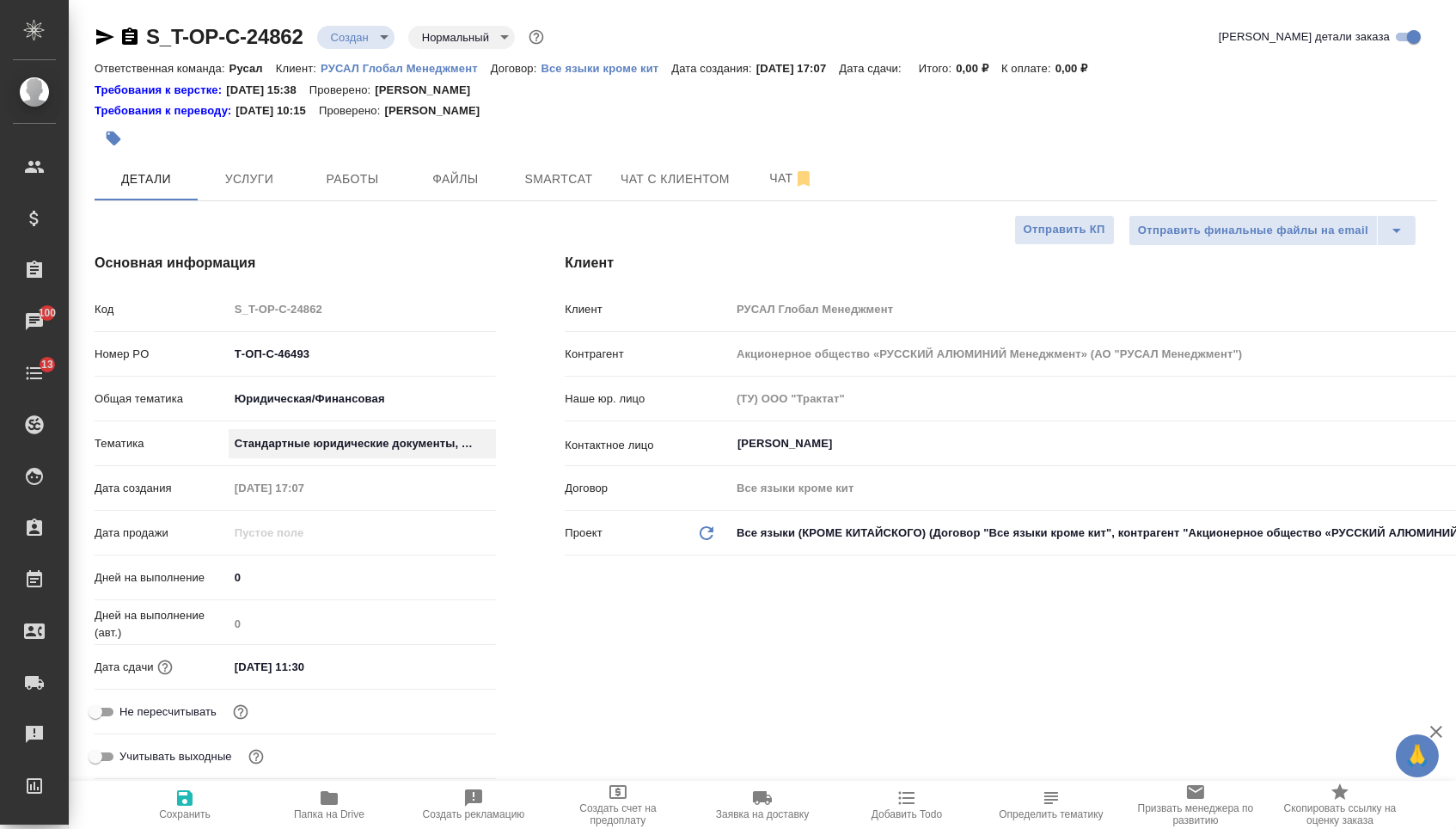
type textarea "x"
type input "5f647205b73bc97568ca66bf"
click at [213, 780] on div "Учитывать выходные" at bounding box center [294, 764] width 401 height 45
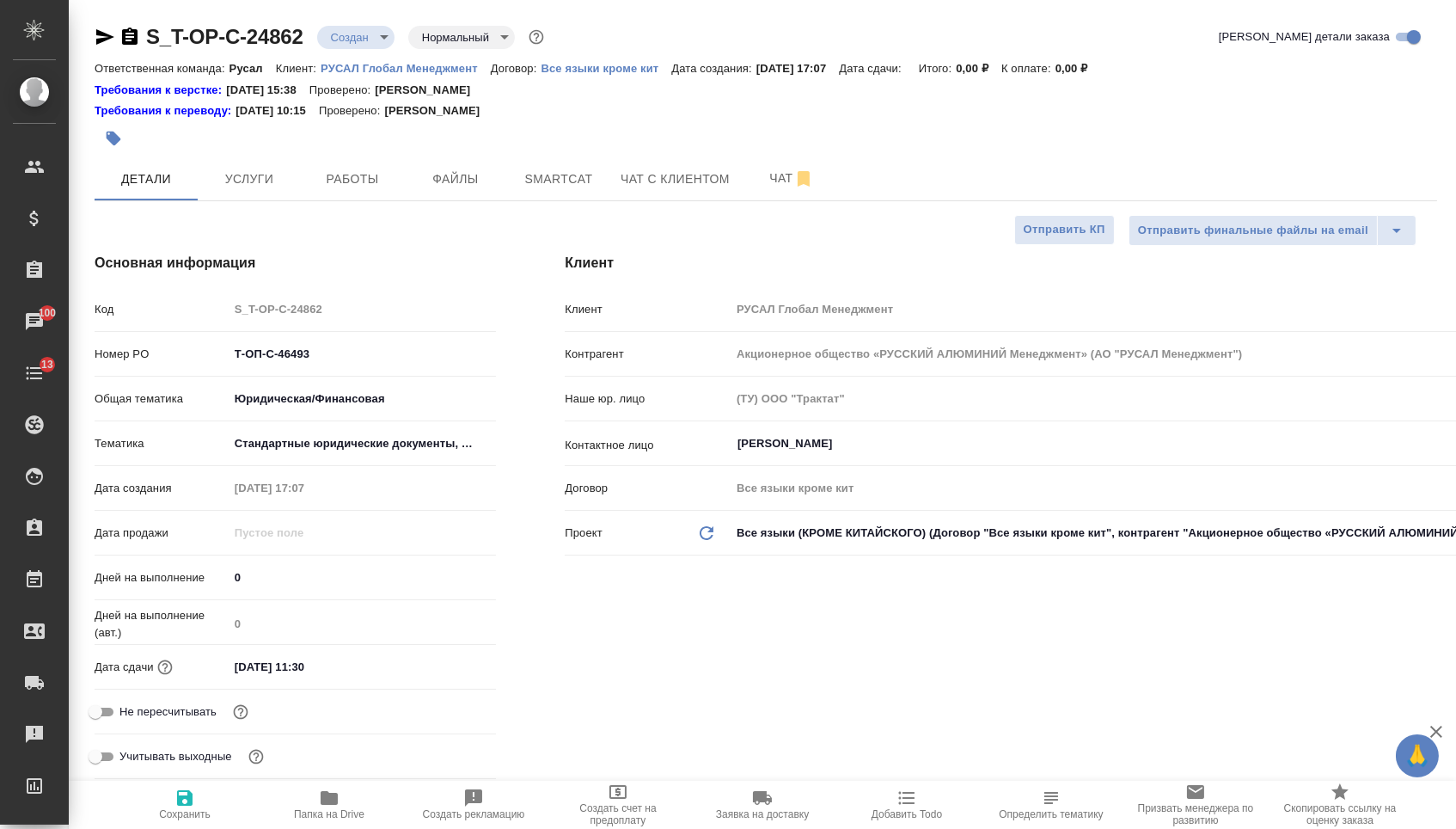
click at [213, 795] on span "Сохранить" at bounding box center [185, 804] width 124 height 32
type textarea "x"
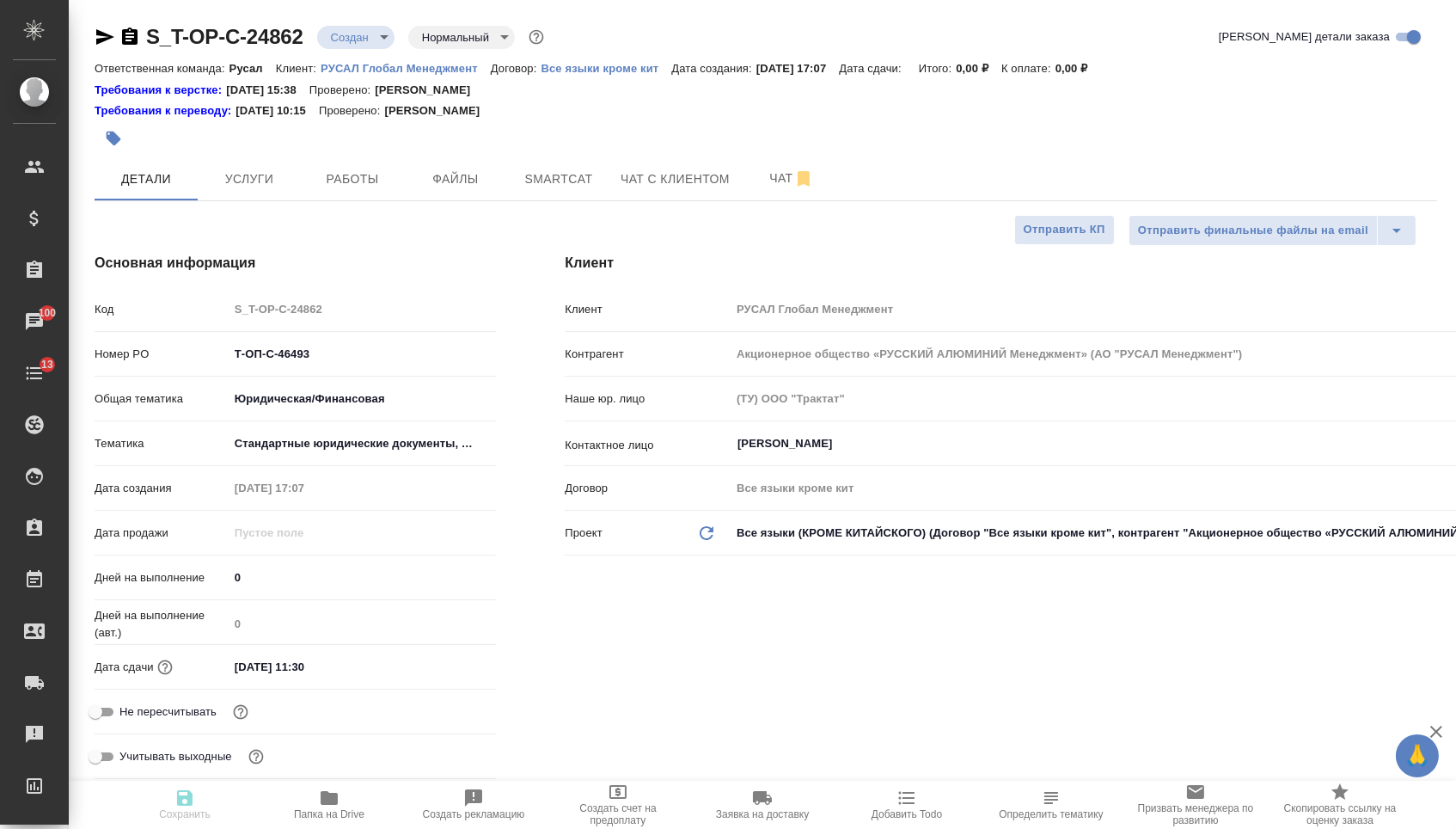
type textarea "x"
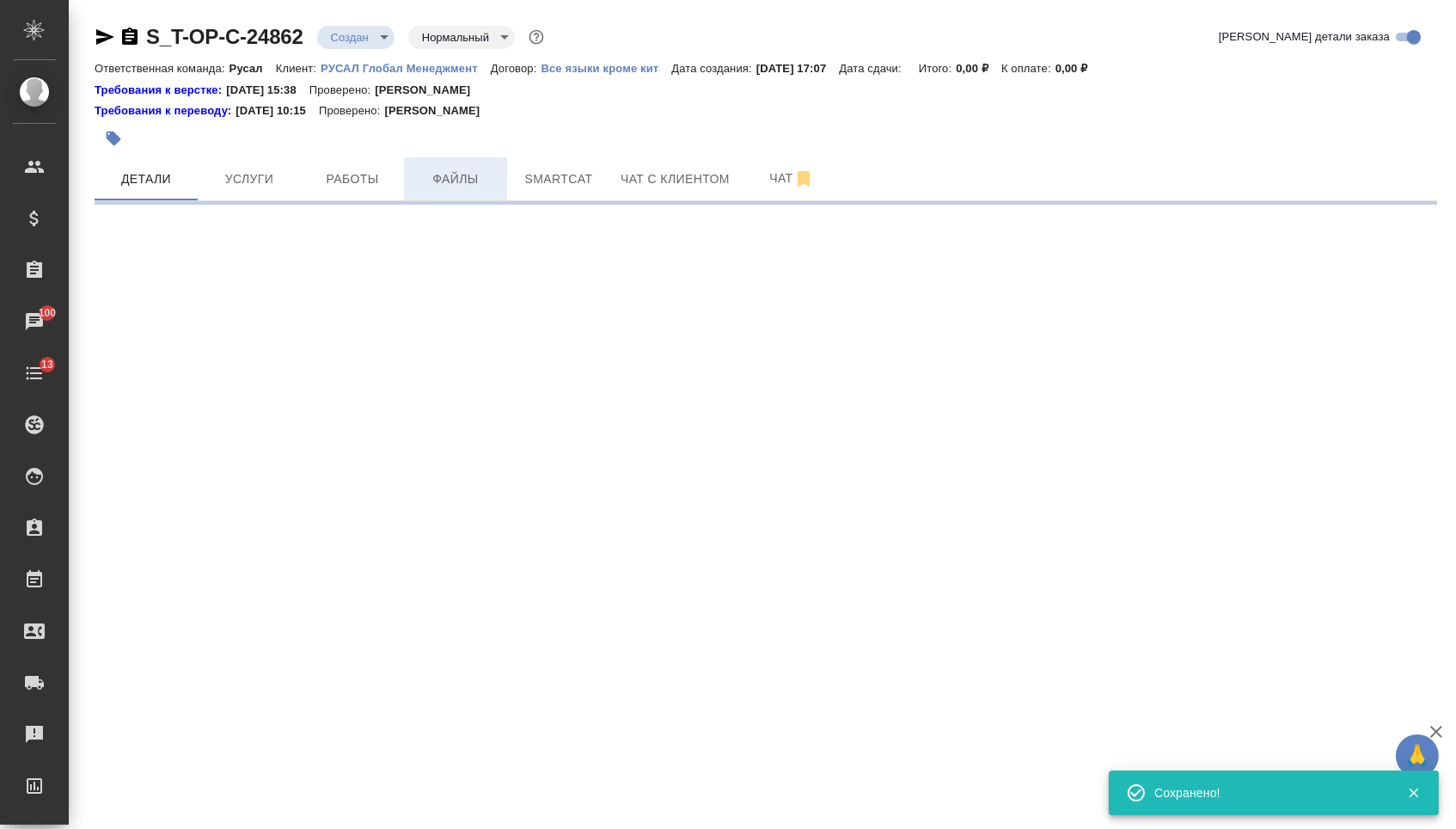
select select "RU"
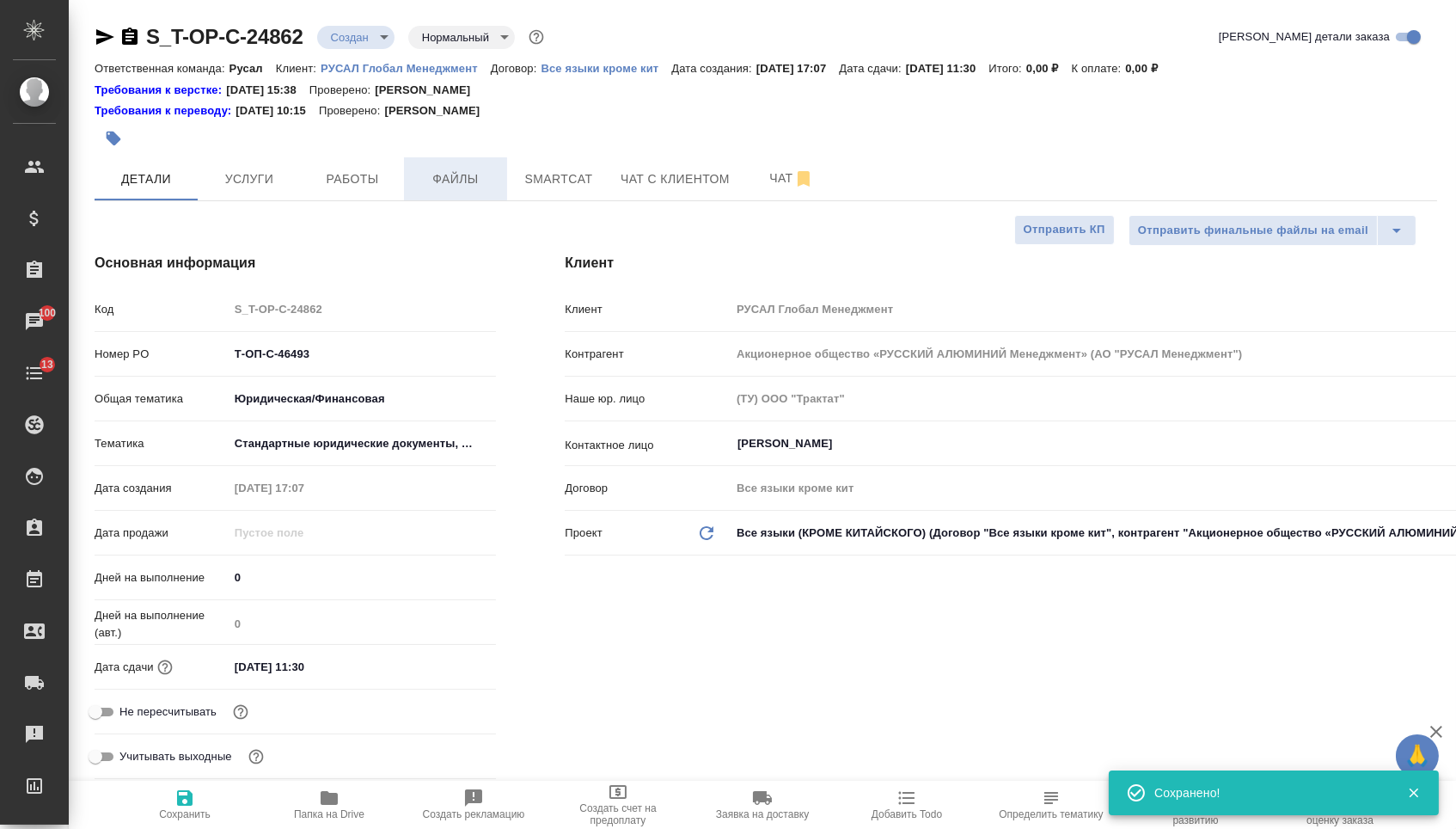
type textarea "x"
click at [459, 185] on span "Файлы" at bounding box center [456, 180] width 83 height 22
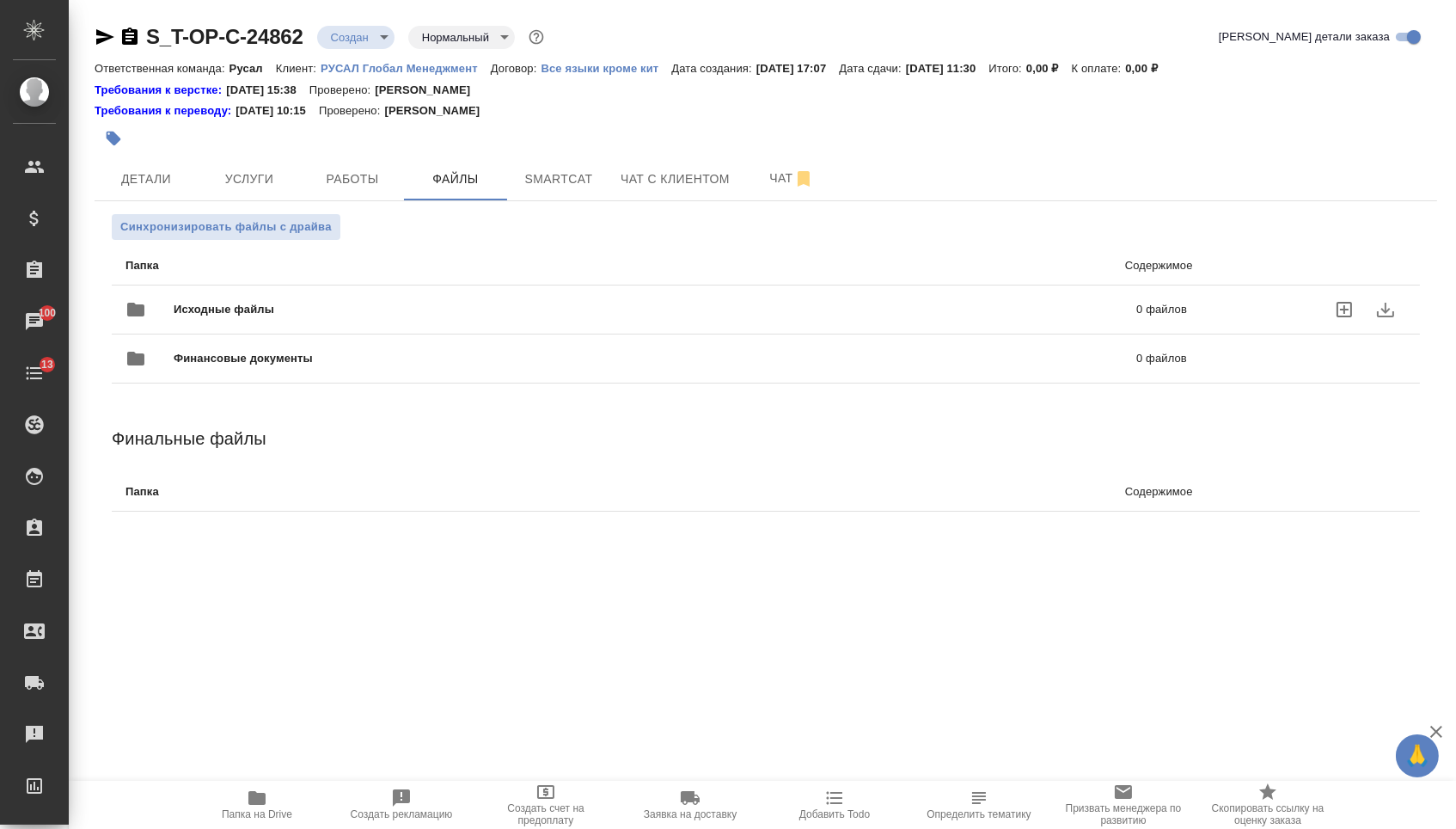
click at [352, 313] on span "Исходные файлы" at bounding box center [439, 309] width 532 height 17
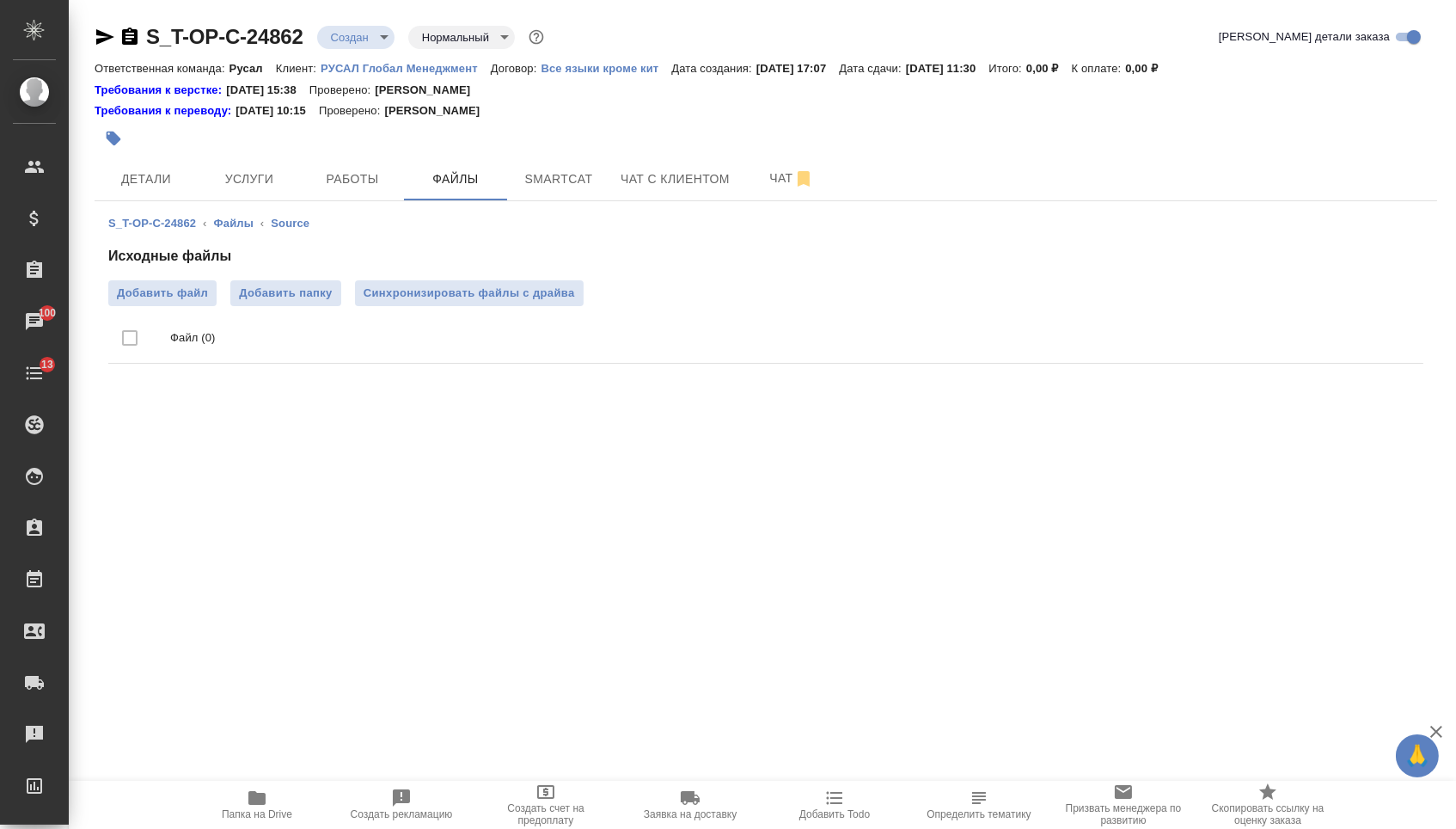
click at [188, 313] on ul "Файл (0)" at bounding box center [766, 339] width 1315 height 65
click at [188, 306] on label "Добавить файл" at bounding box center [162, 293] width 109 height 26
click at [0, 0] on input "Добавить файл" at bounding box center [0, 0] width 0 height 0
click at [265, 163] on button "Услуги" at bounding box center [249, 179] width 103 height 43
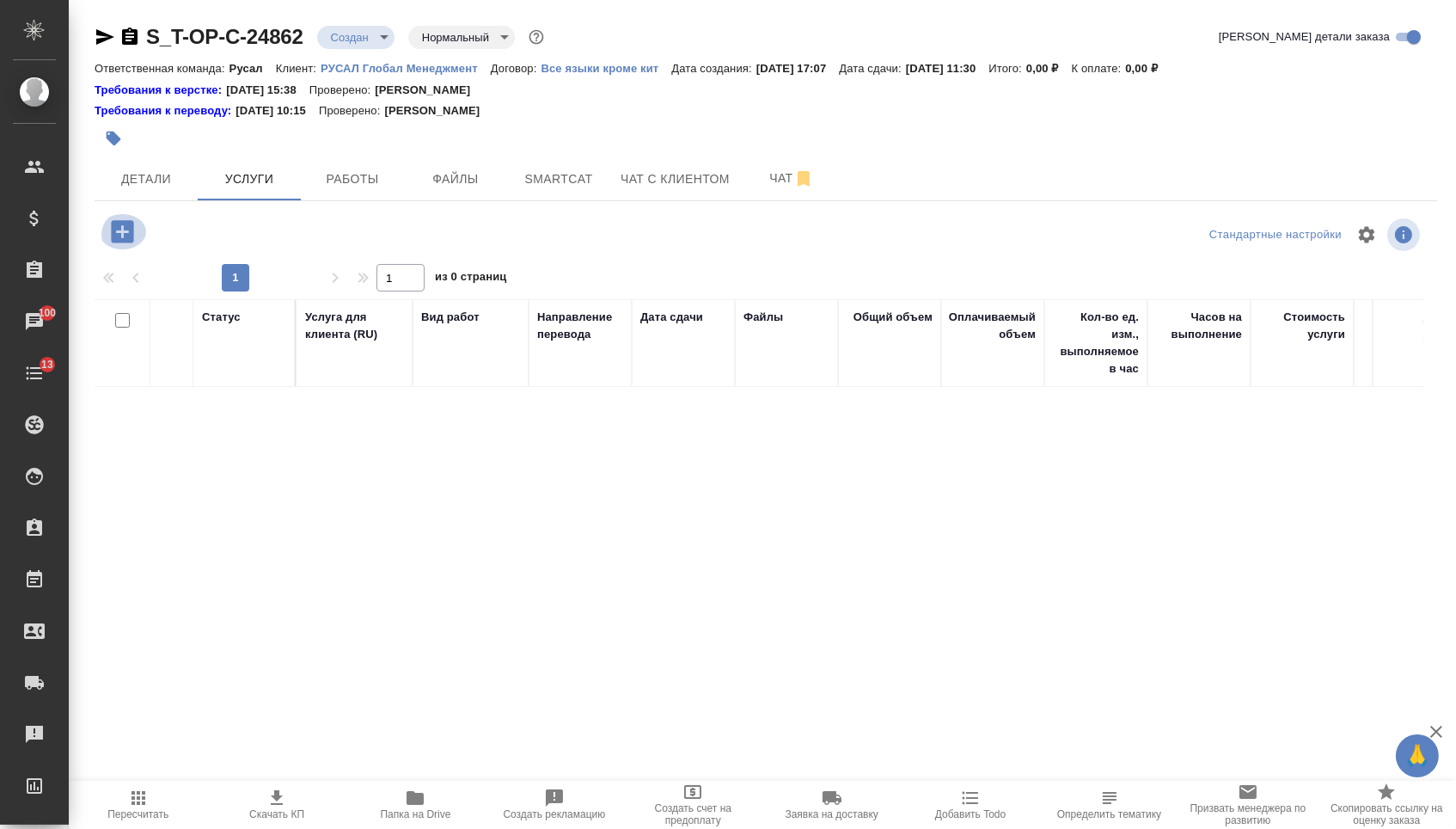
click at [121, 234] on icon "button" at bounding box center [122, 231] width 22 height 22
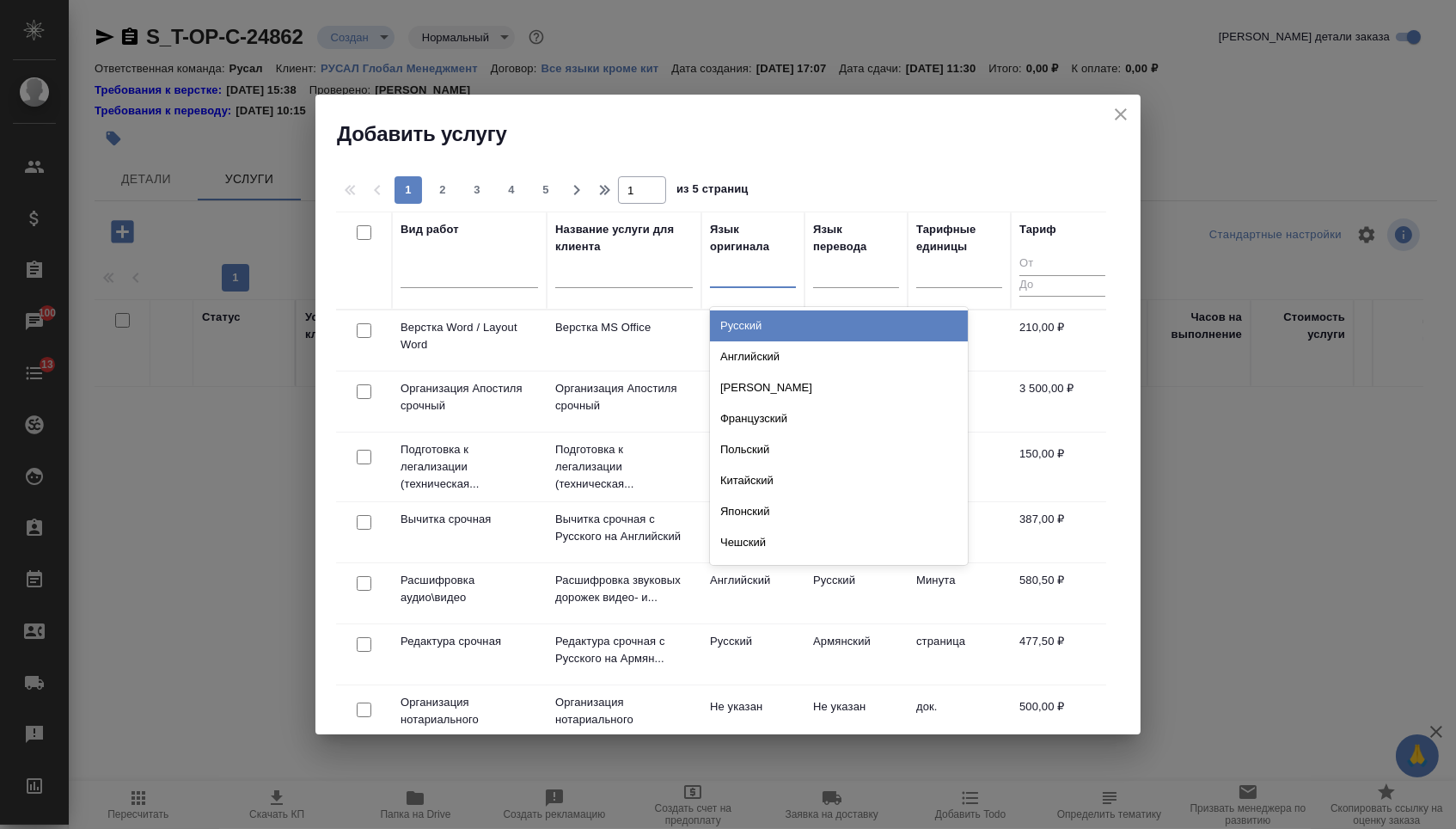
click at [758, 276] on div at bounding box center [753, 270] width 86 height 25
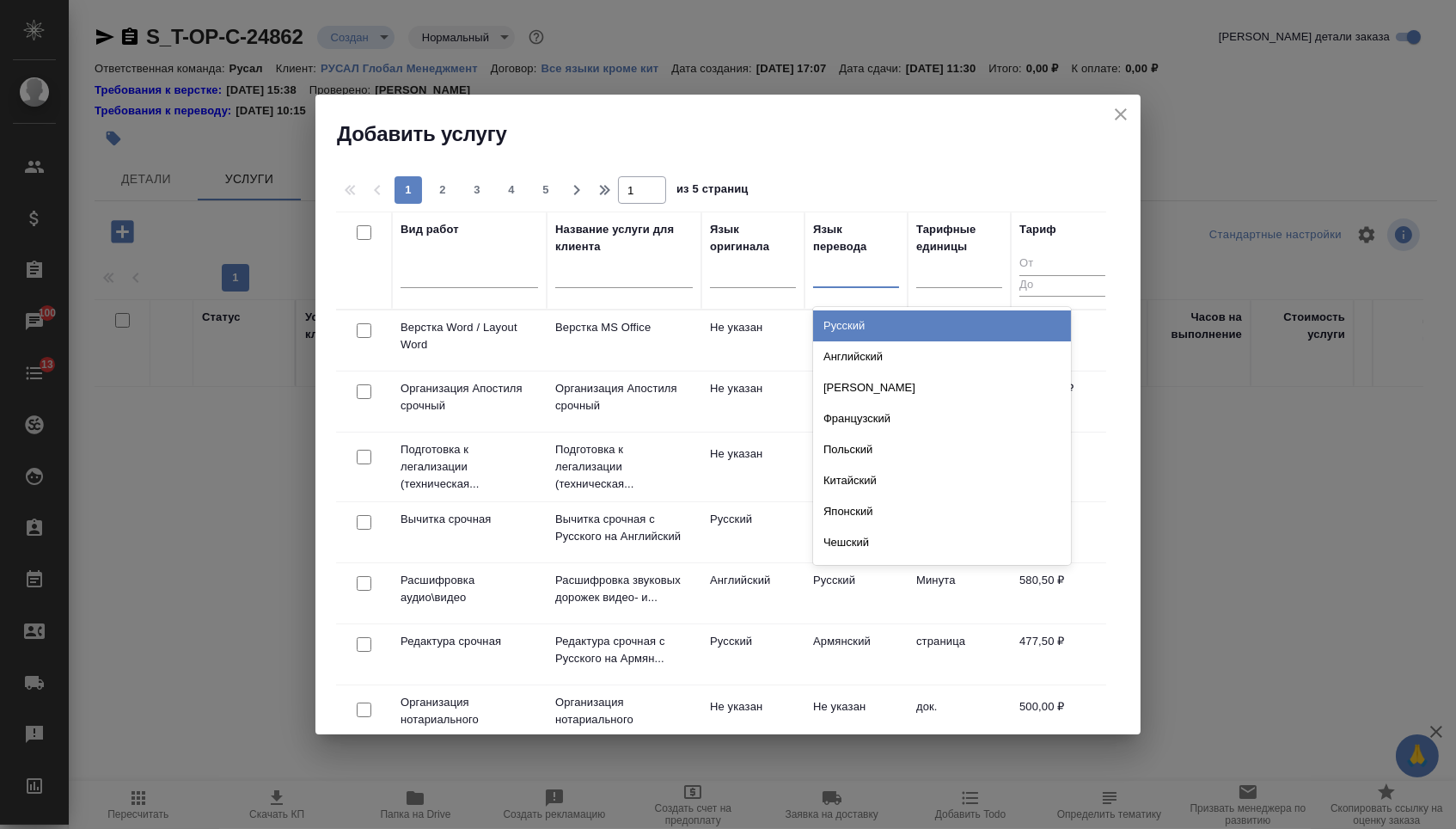
click at [857, 277] on div at bounding box center [856, 270] width 86 height 25
click at [857, 307] on div "Русский Английский Немецкий Французский Польский Китайский Японский Чешский Сер…" at bounding box center [942, 436] width 258 height 258
click at [857, 313] on div "Русский" at bounding box center [942, 326] width 258 height 31
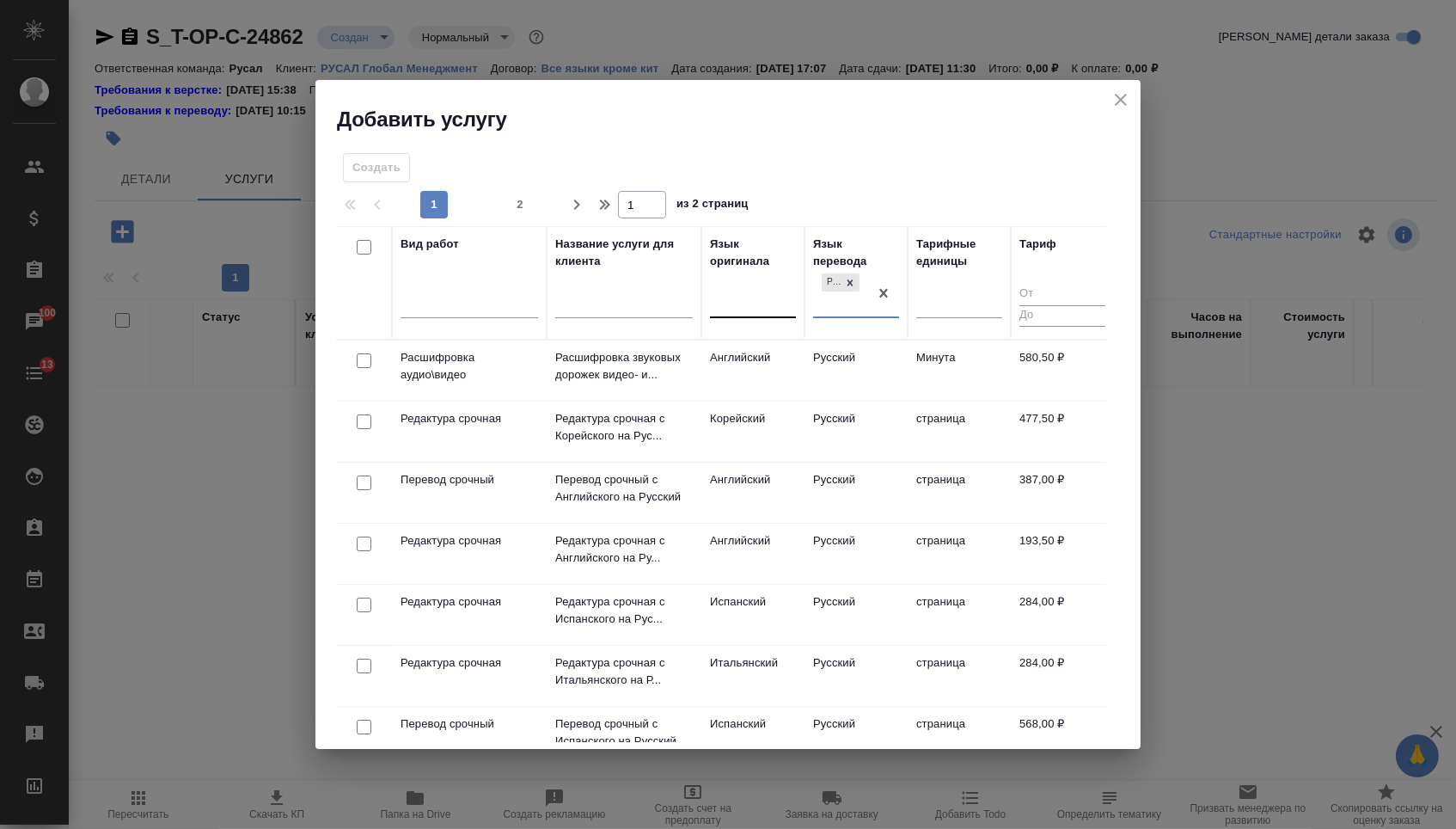
click at [724, 295] on div at bounding box center [753, 302] width 86 height 25
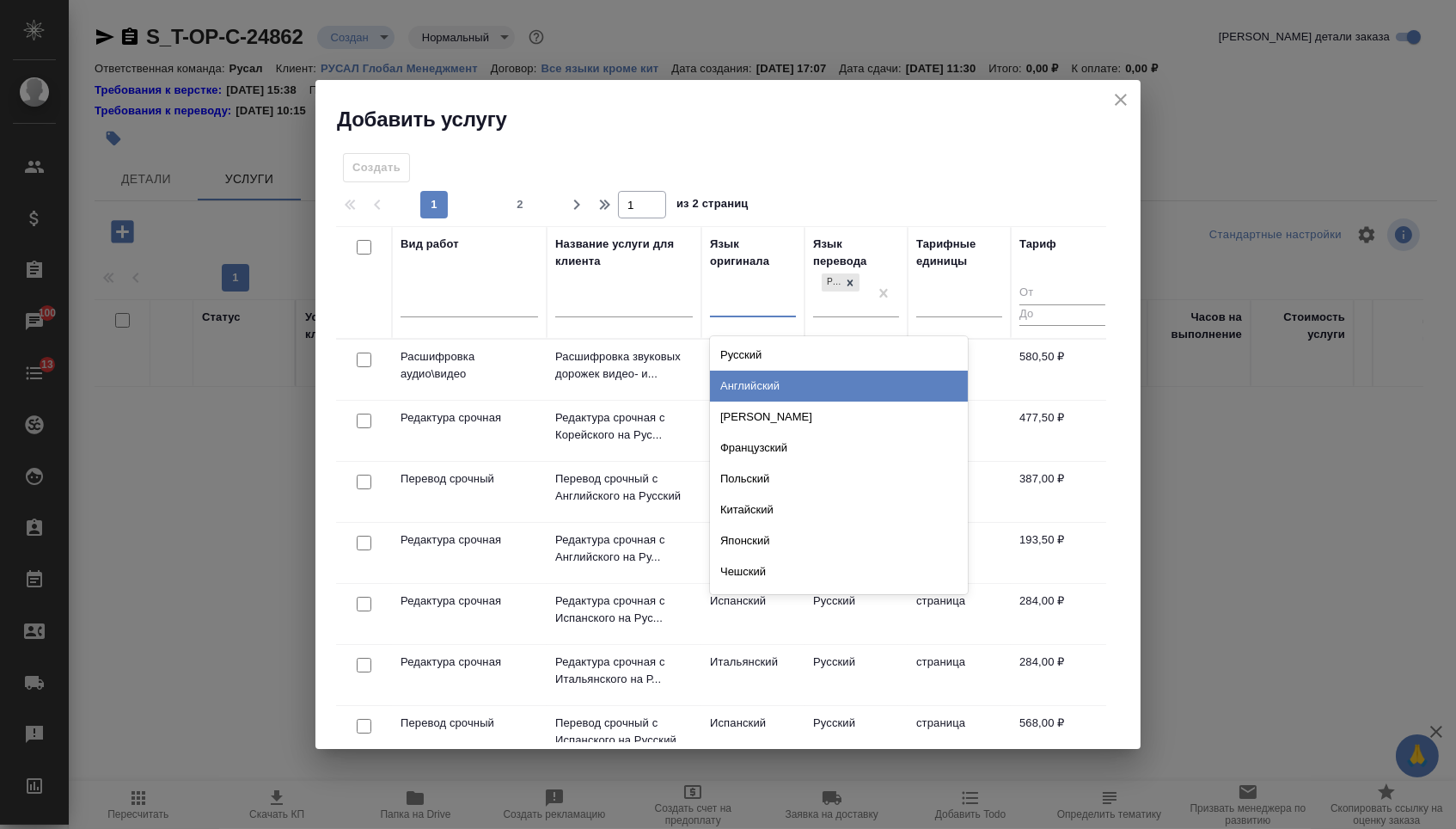
click at [724, 389] on div "Английский" at bounding box center [838, 386] width 258 height 31
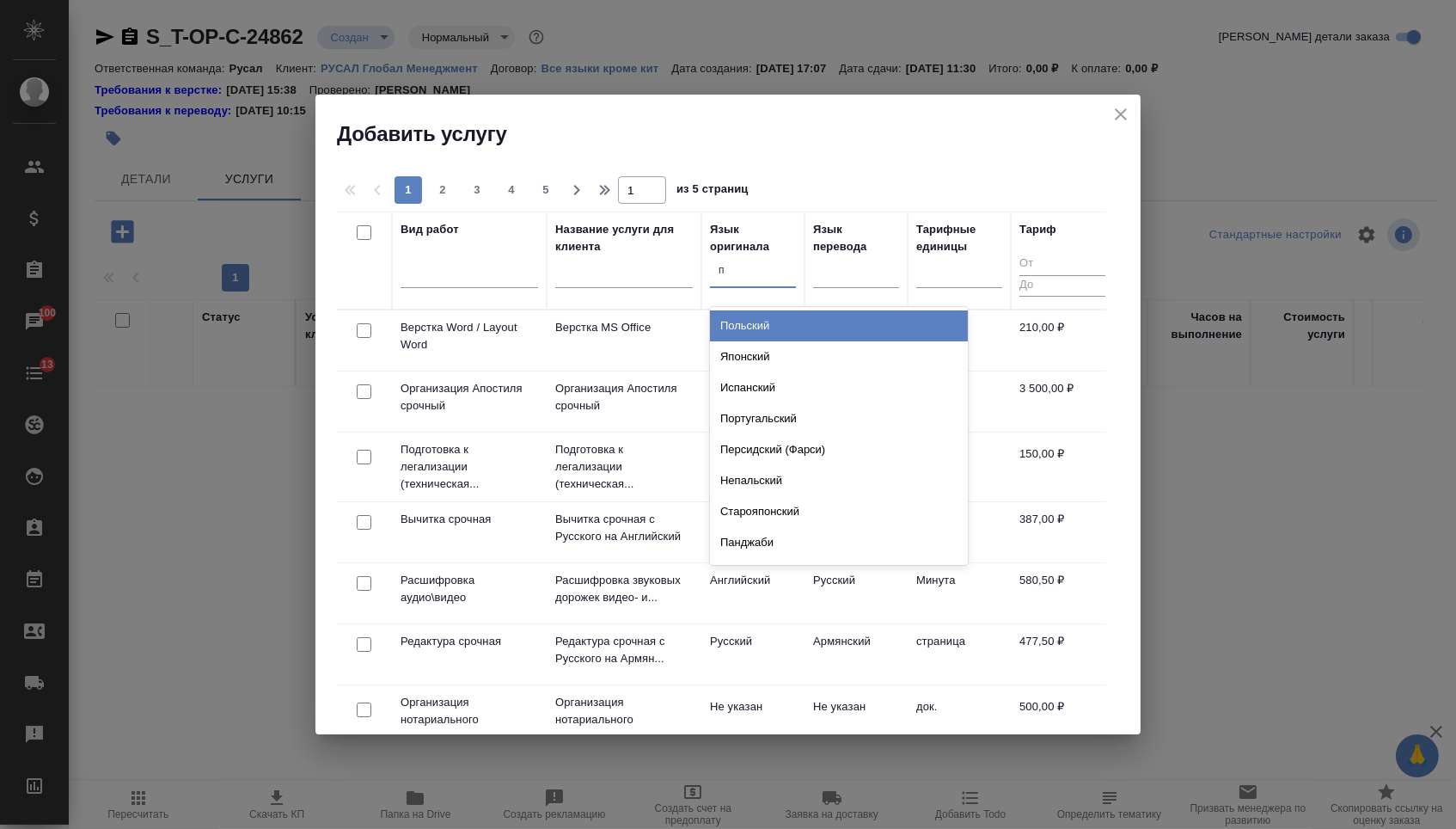
type input "по"
click at [789, 325] on div "Польский" at bounding box center [838, 326] width 258 height 31
type input "тур"
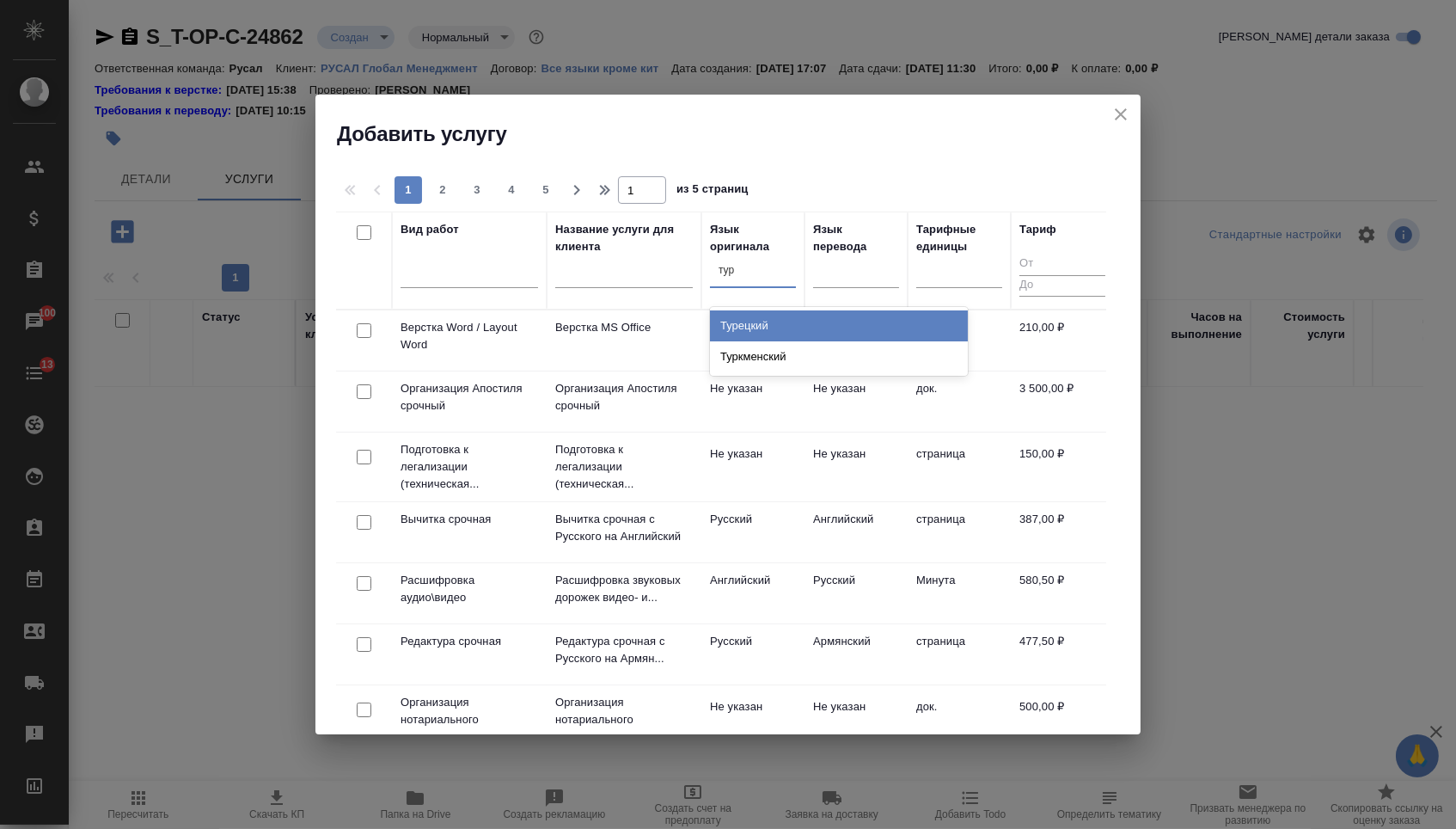
click at [792, 313] on div "Турецкий" at bounding box center [838, 326] width 258 height 31
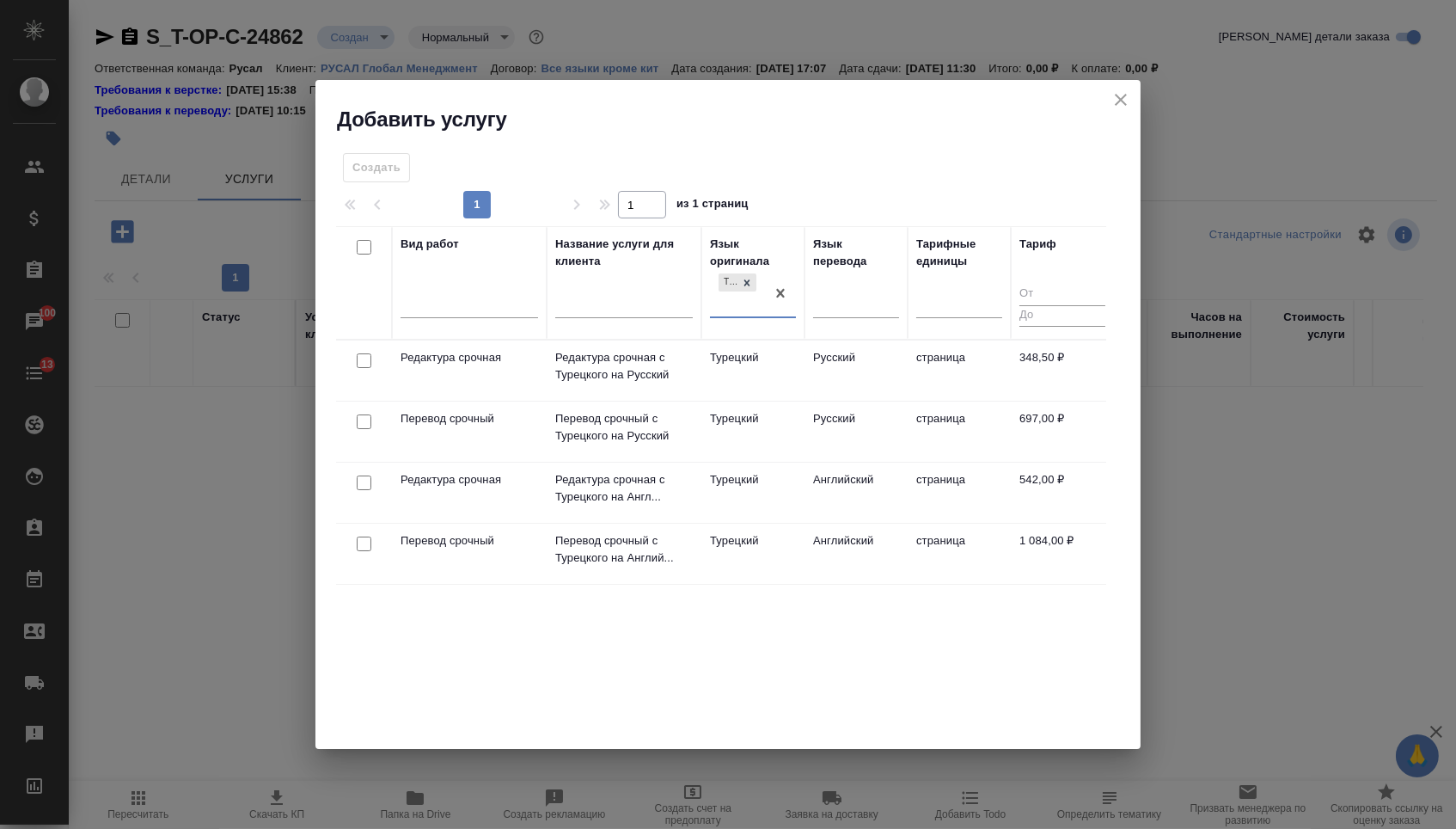
click at [362, 420] on input "checkbox" at bounding box center [364, 422] width 14 height 14
checkbox input "true"
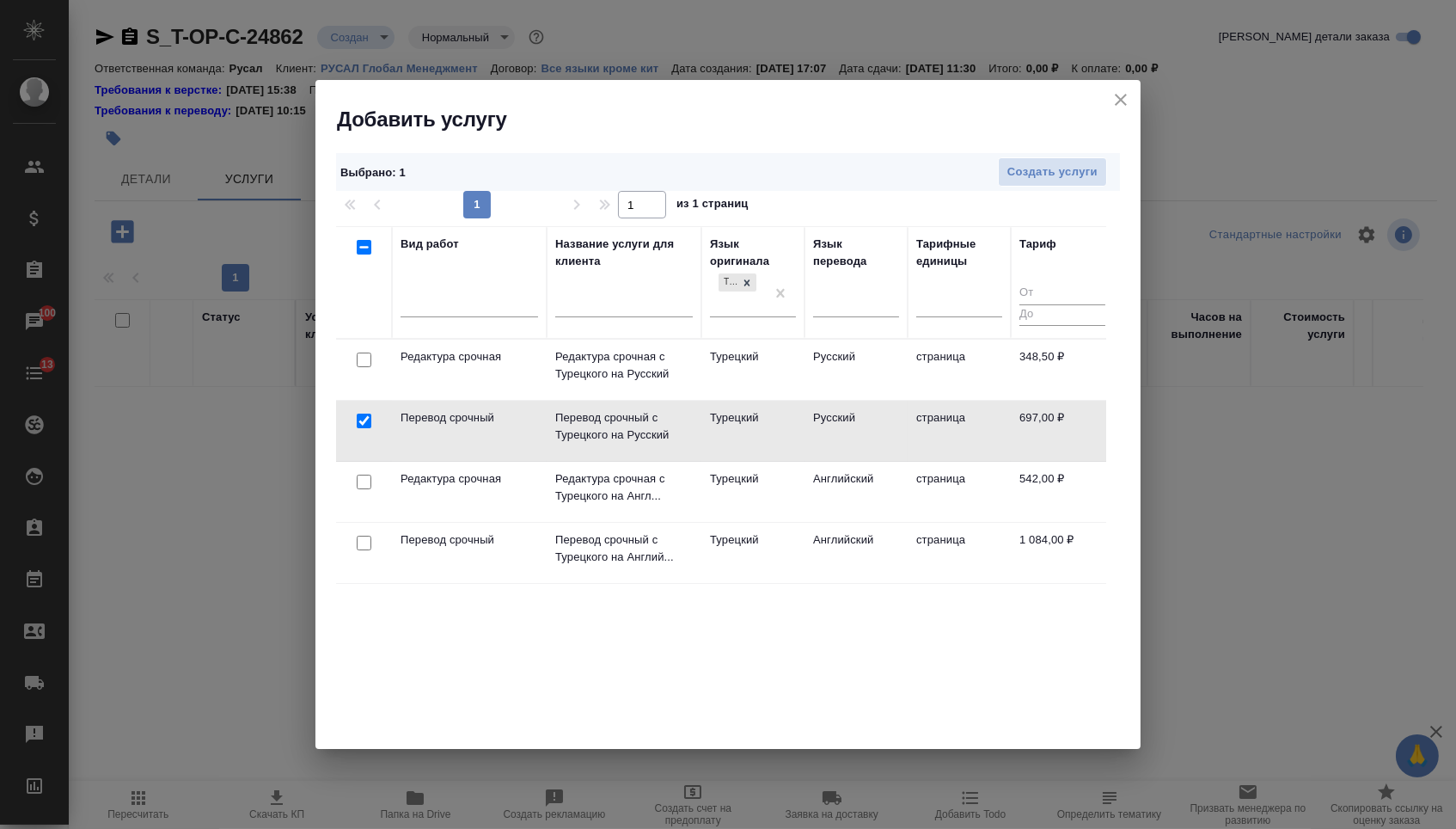
click at [362, 359] on input "checkbox" at bounding box center [364, 360] width 14 height 14
checkbox input "true"
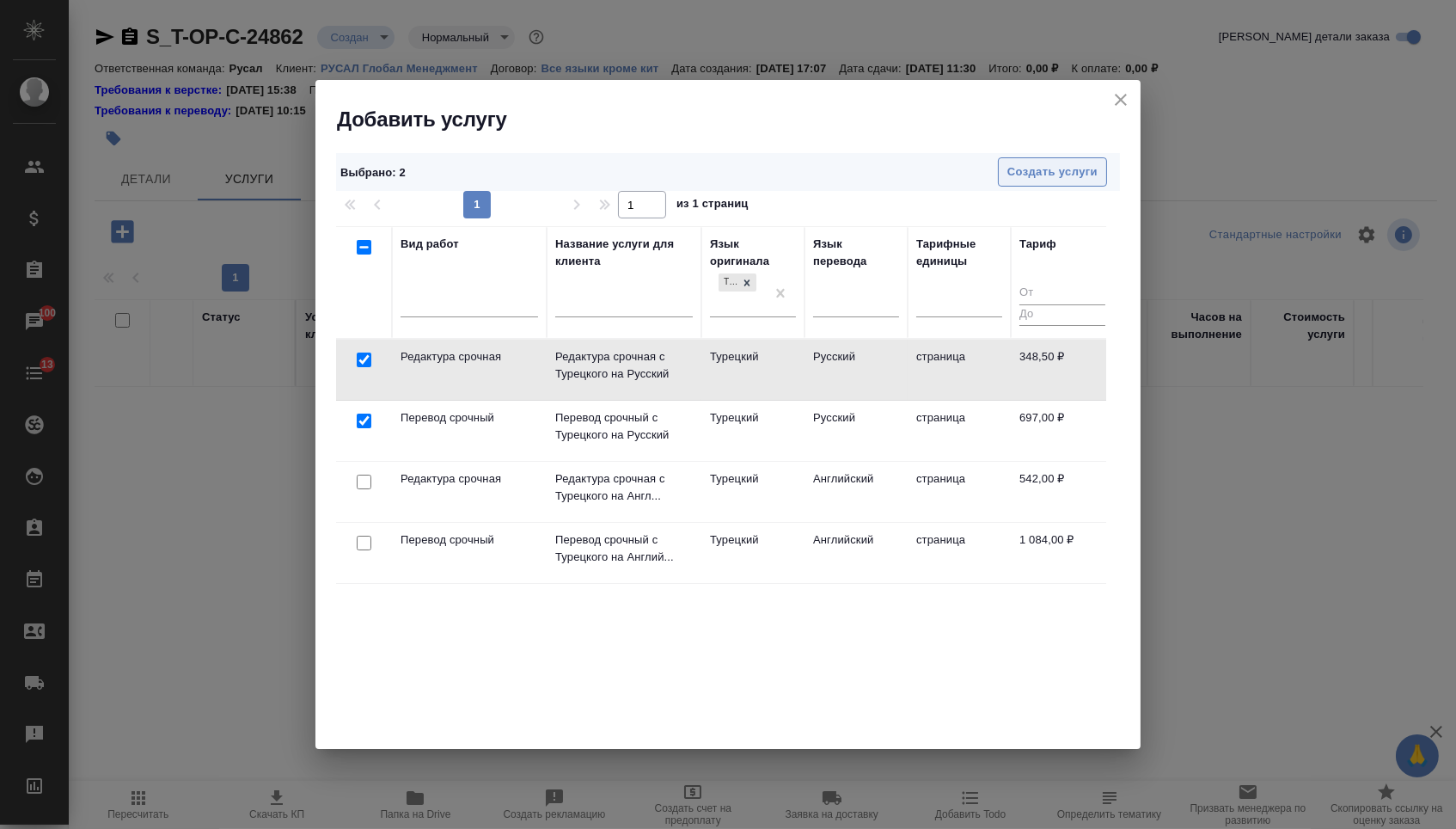
click at [1040, 165] on span "Создать услуги" at bounding box center [1052, 172] width 91 height 20
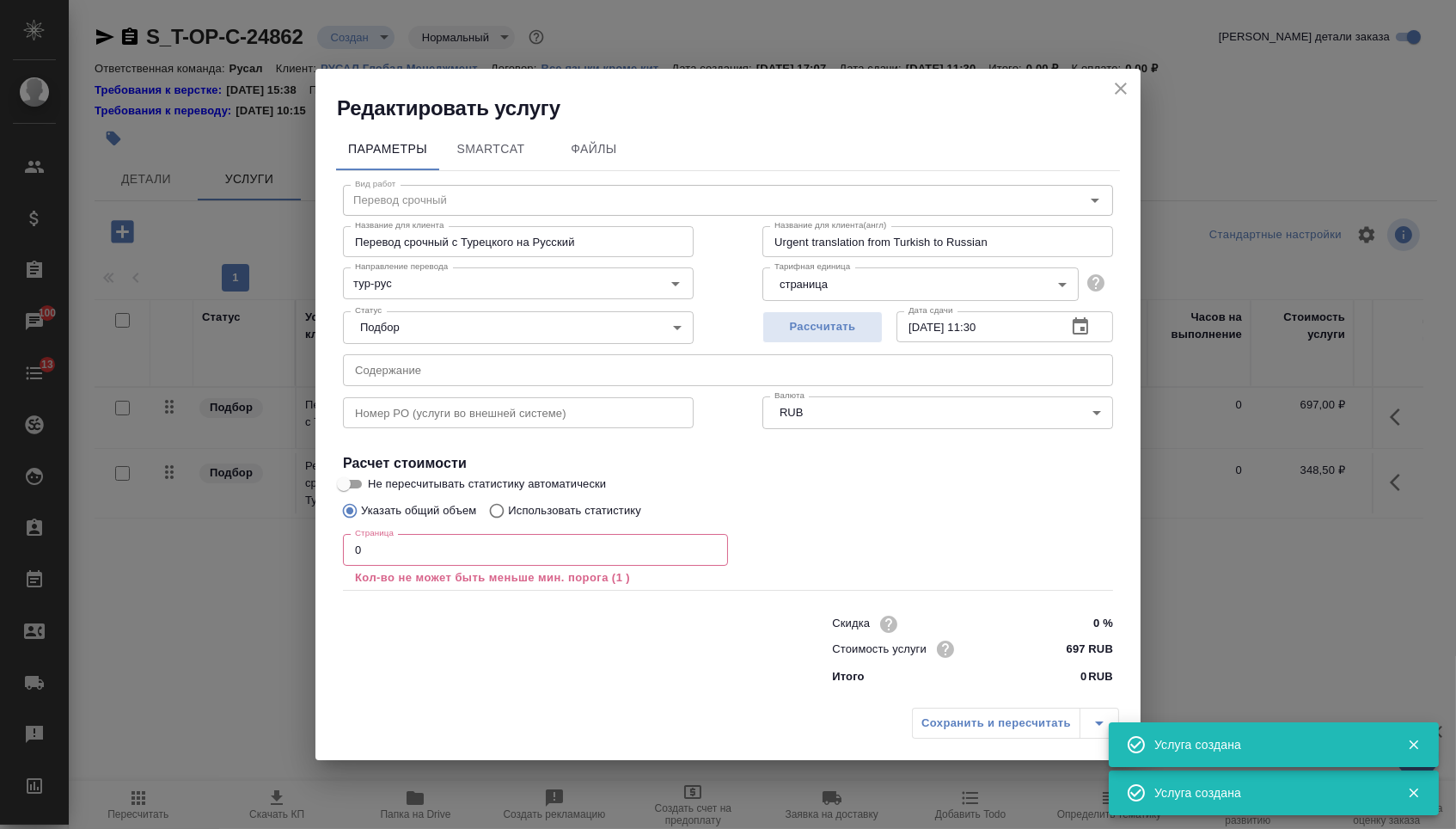
click at [433, 369] on input "text" at bounding box center [728, 370] width 770 height 31
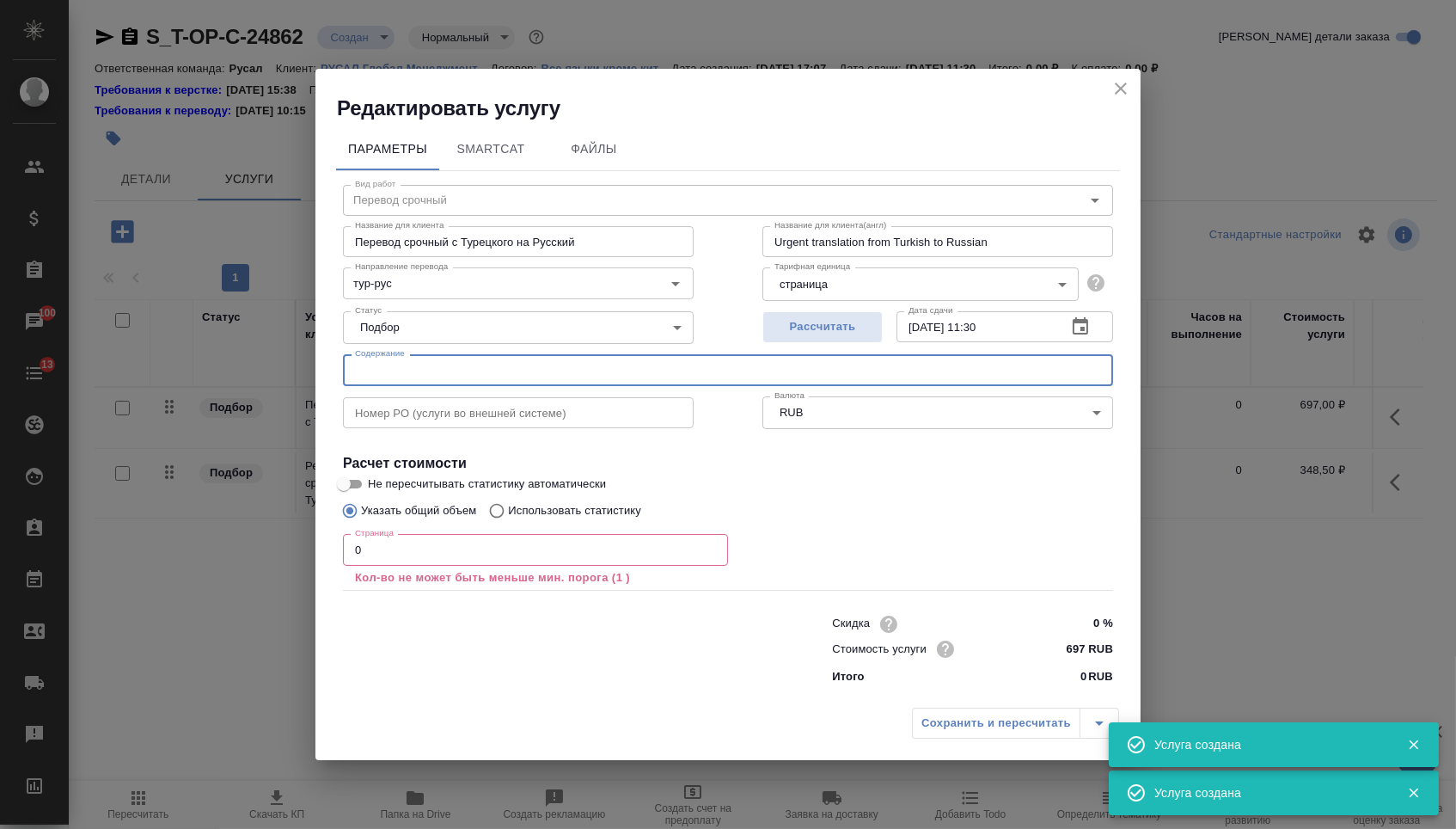
paste input "Power of attorney"
type input "Power of attorney"
click at [412, 549] on input "0" at bounding box center [535, 550] width 385 height 31
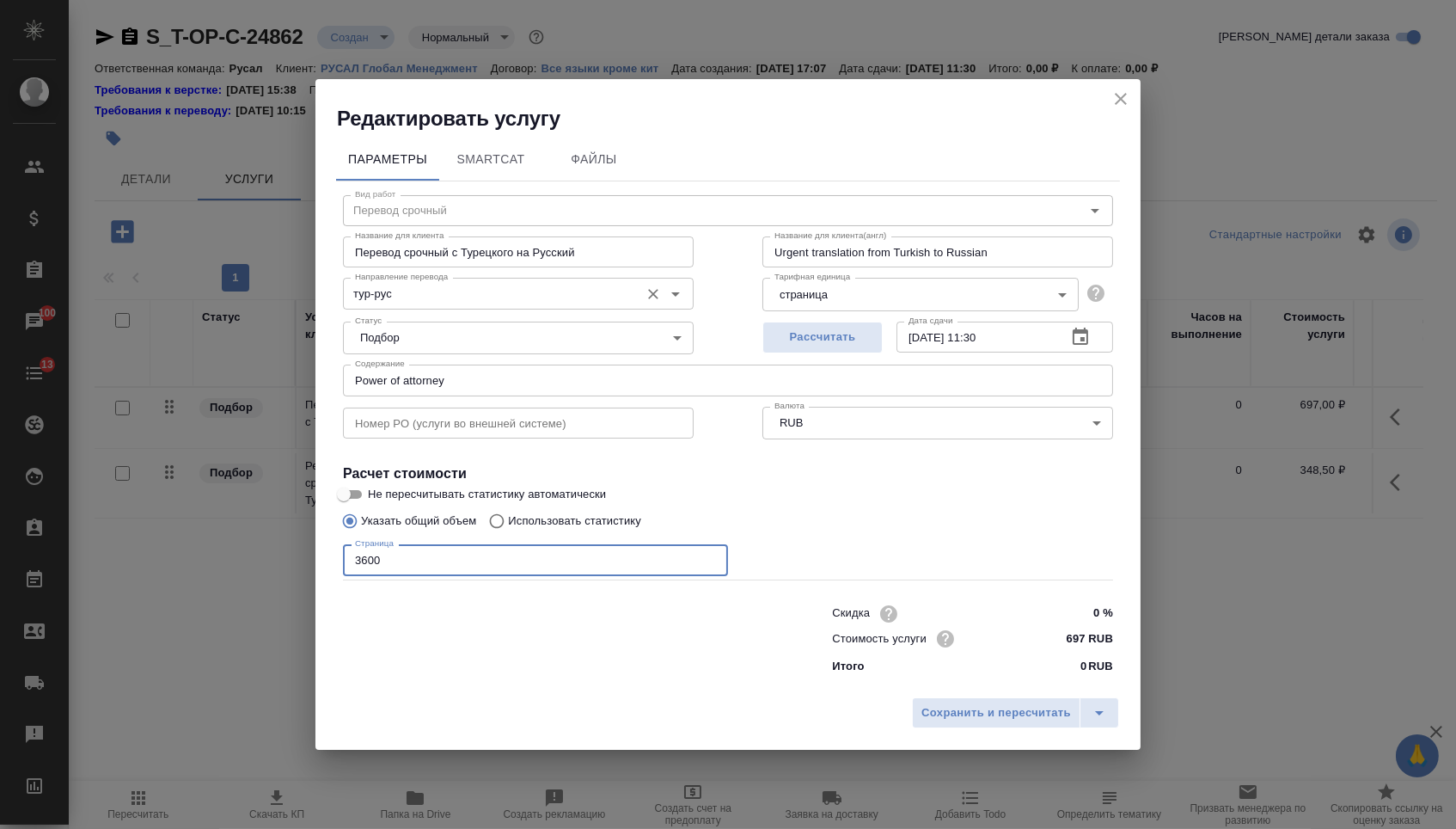
type input "3600"
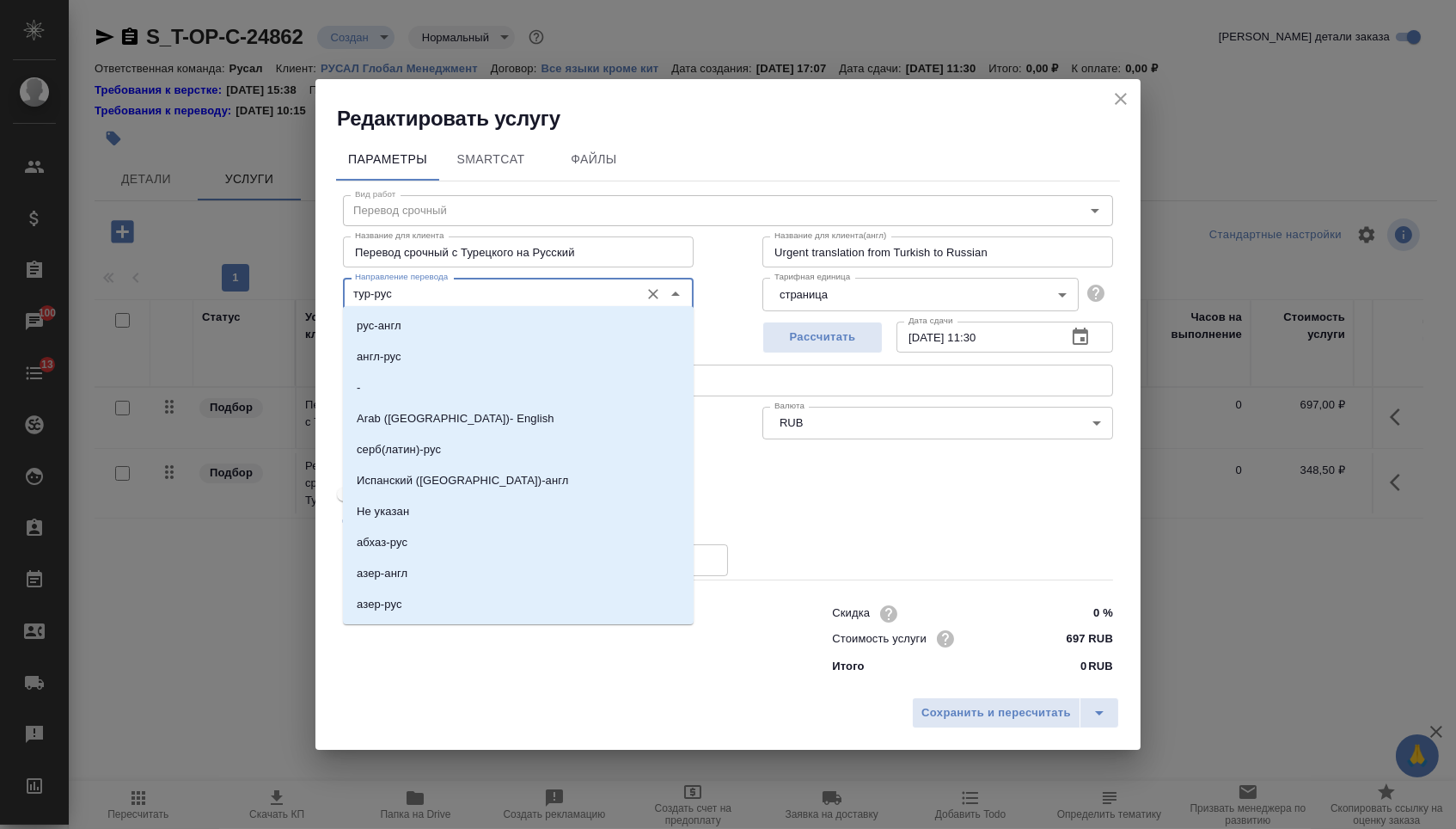
click at [439, 291] on input "тур-рус" at bounding box center [489, 293] width 283 height 21
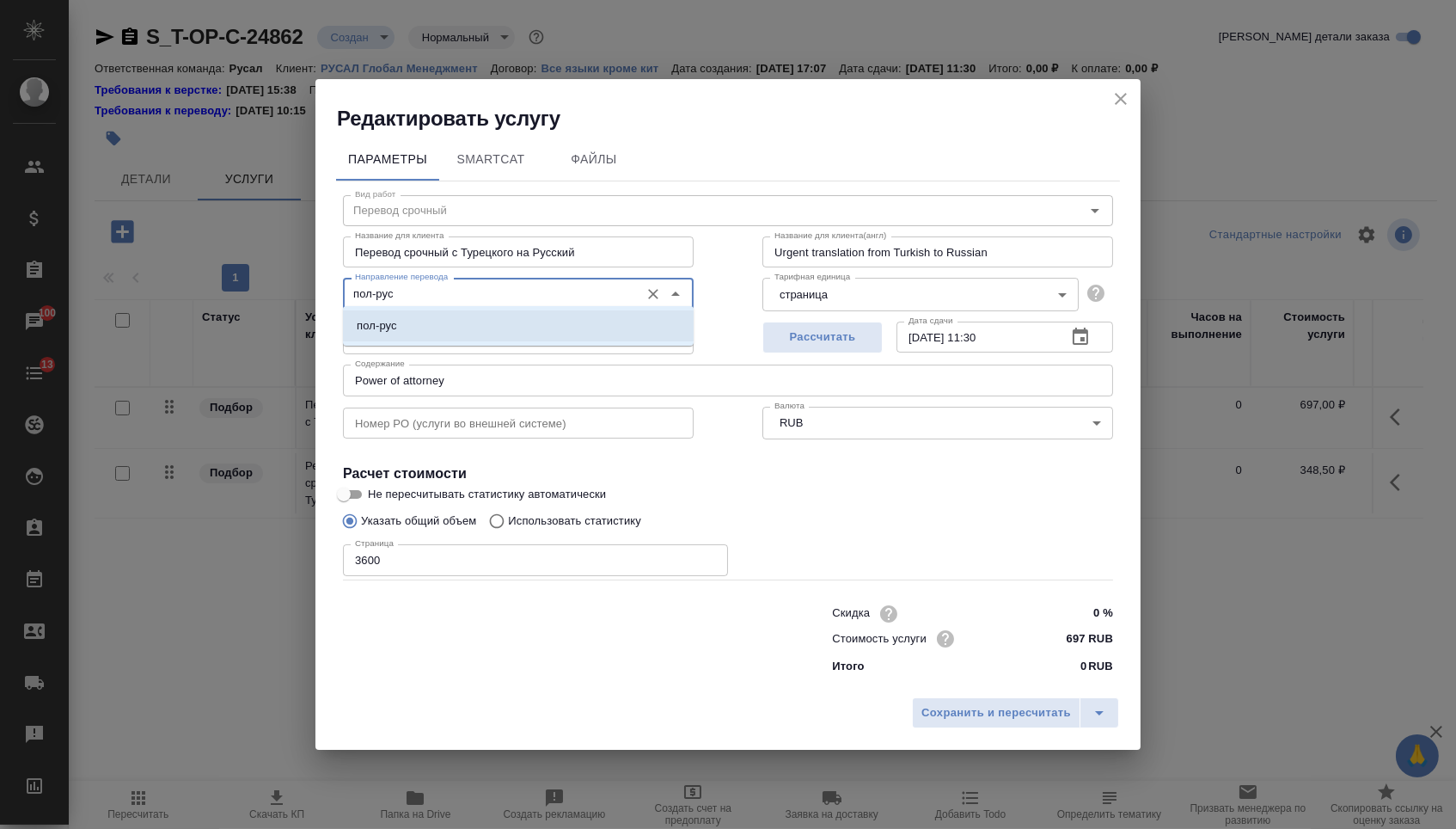
click at [451, 322] on li "пол-рус" at bounding box center [518, 326] width 351 height 31
type input "пол-рус"
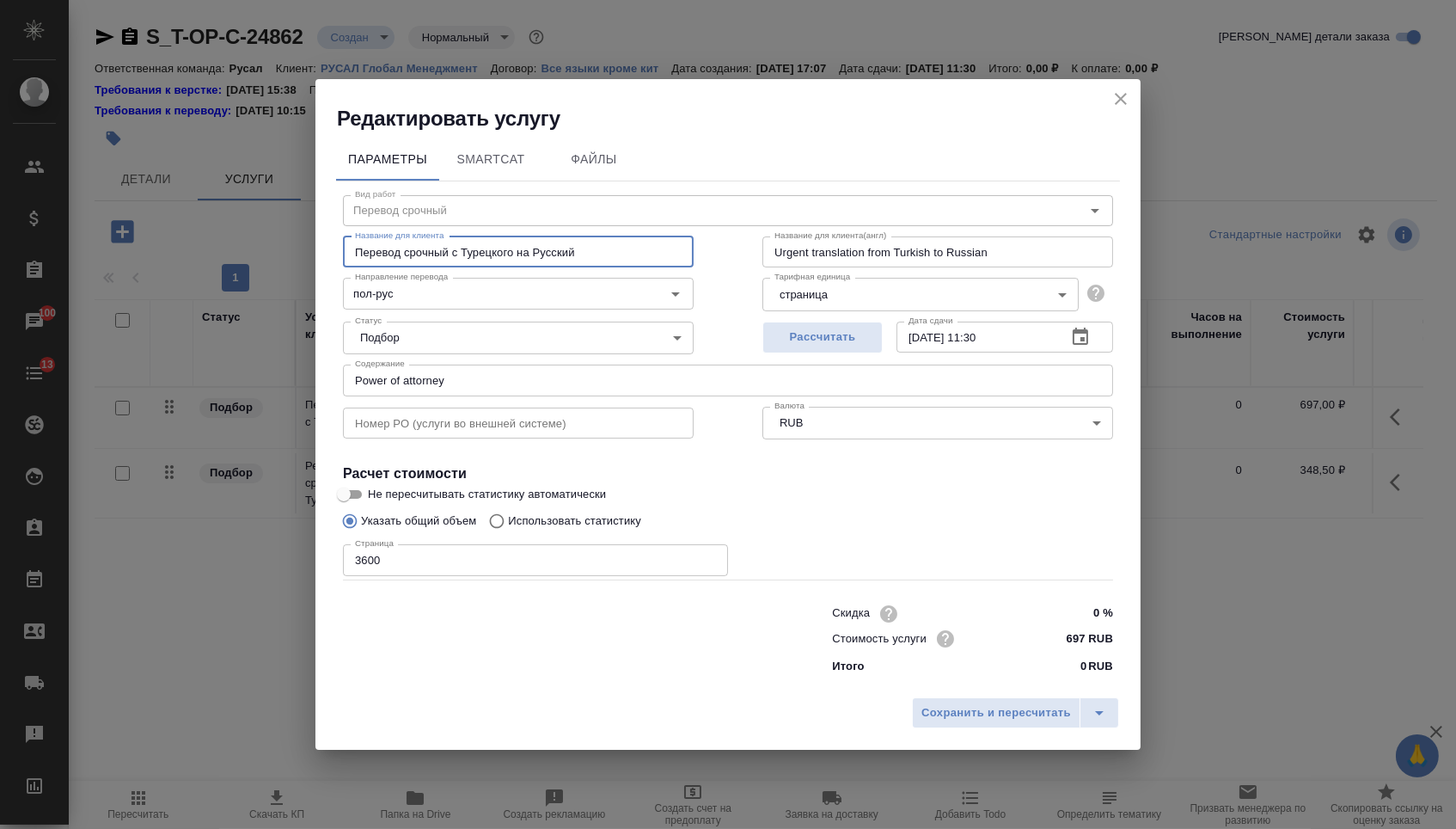
drag, startPoint x: 465, startPoint y: 244, endPoint x: 518, endPoint y: 249, distance: 53.2
click at [518, 249] on input "Перевод срочный с Турецкого на Русский" at bounding box center [518, 251] width 351 height 31
type input "Перевод срочный с Польского на Русский"
click at [925, 713] on span "Сохранить и пересчитать" at bounding box center [996, 713] width 150 height 20
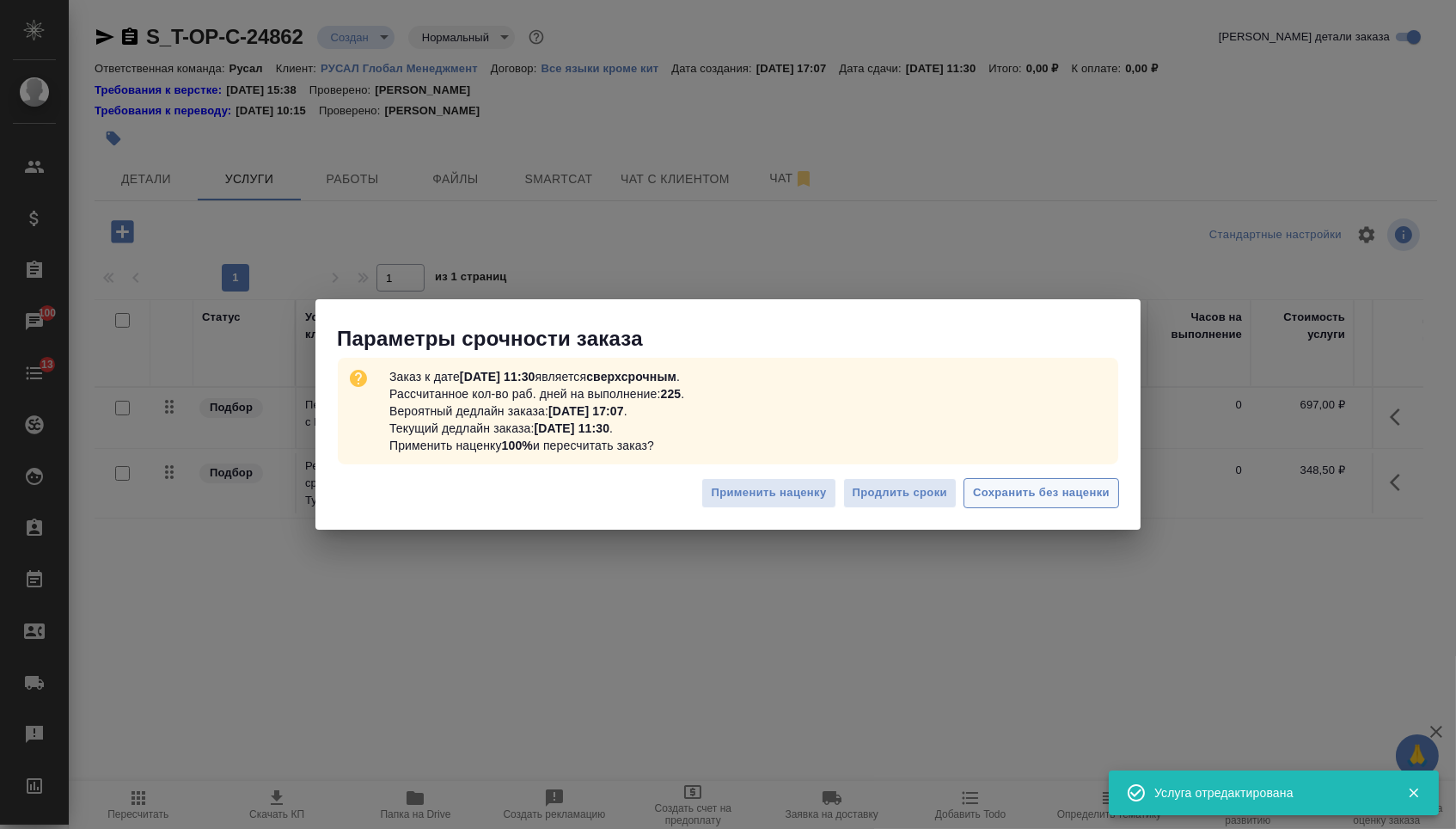
click at [1019, 478] on button "Сохранить без наценки" at bounding box center [1041, 493] width 155 height 31
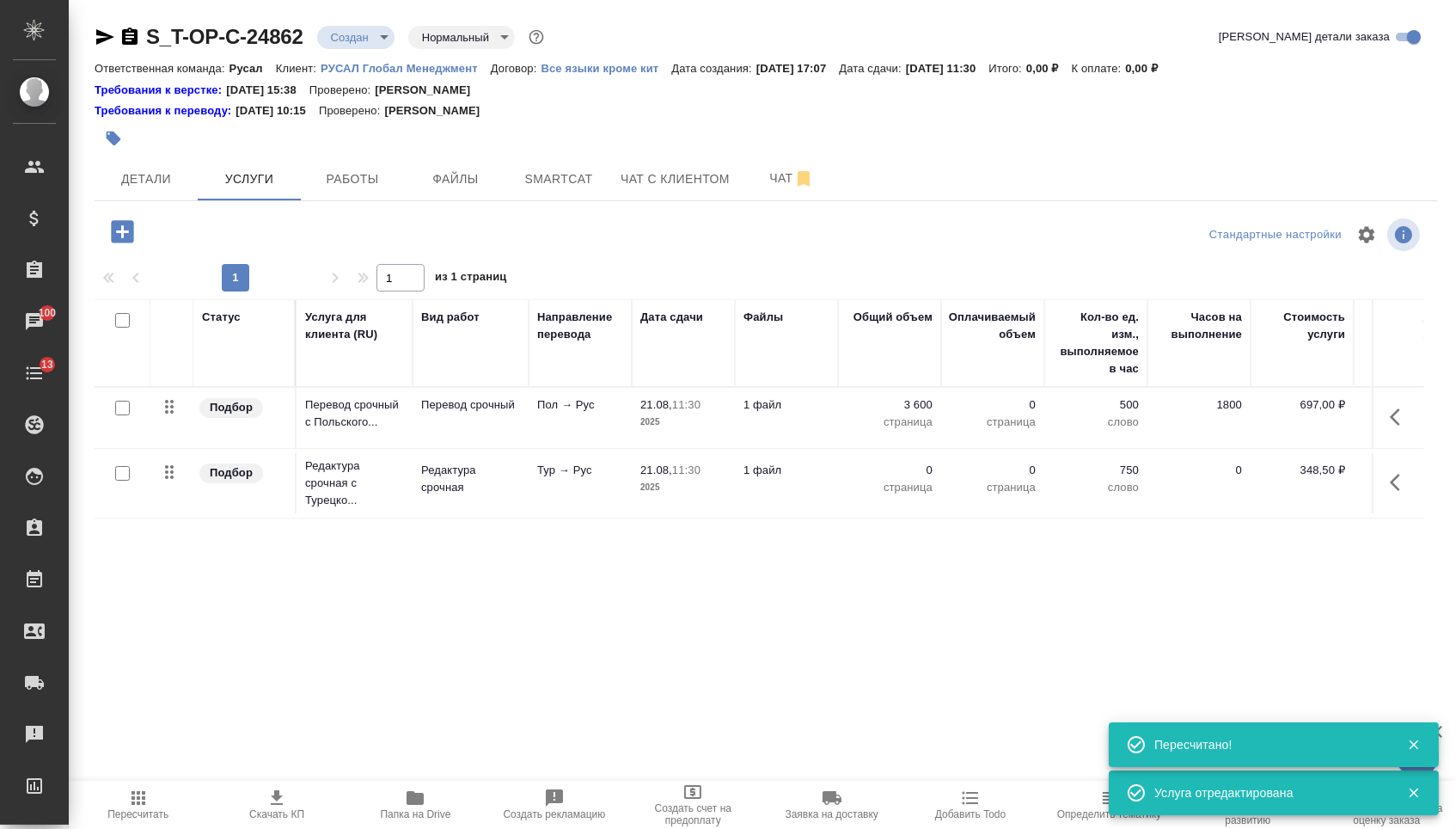
type input "urgent"
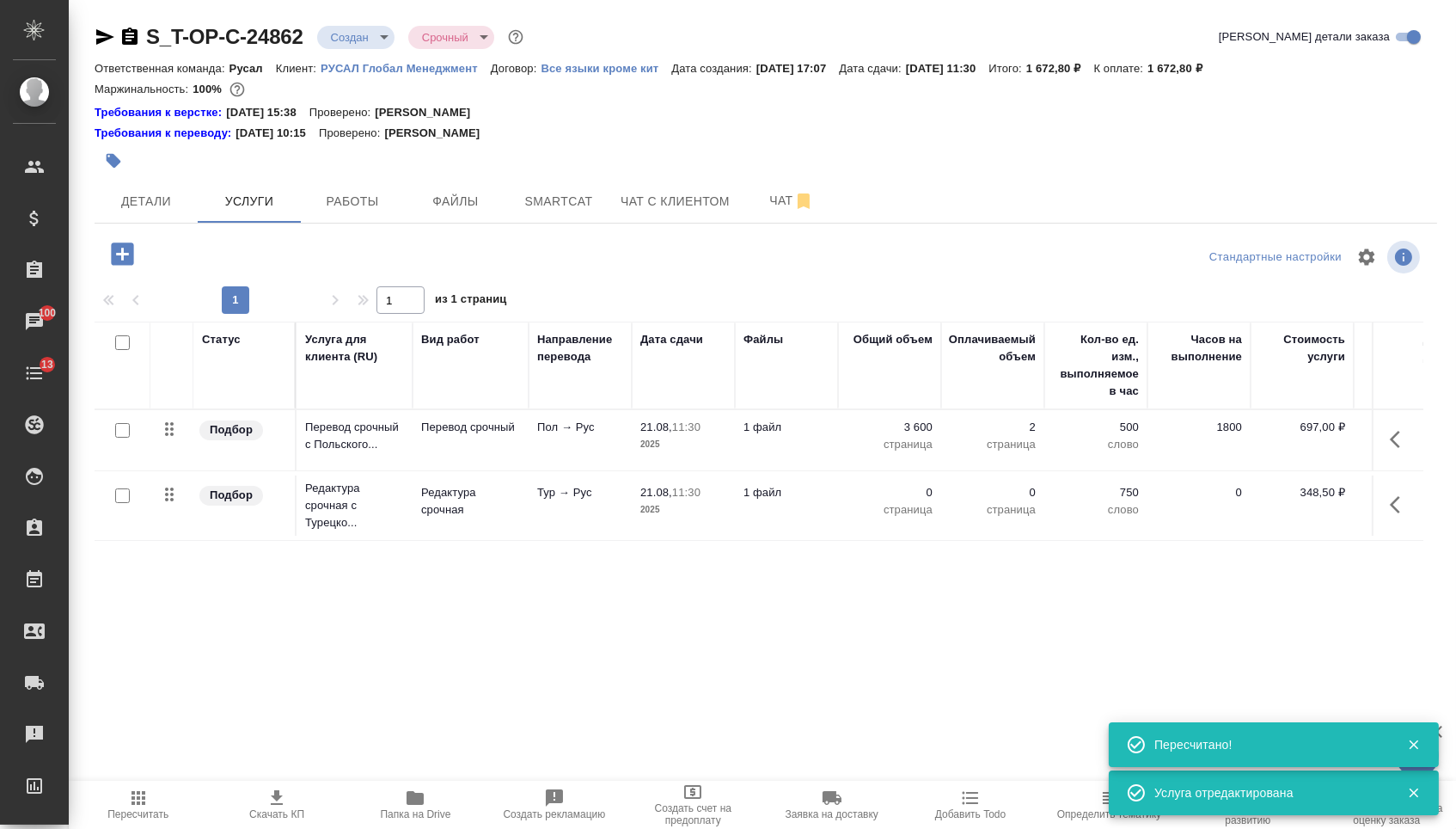
click at [1380, 471] on td at bounding box center [1397, 440] width 51 height 60
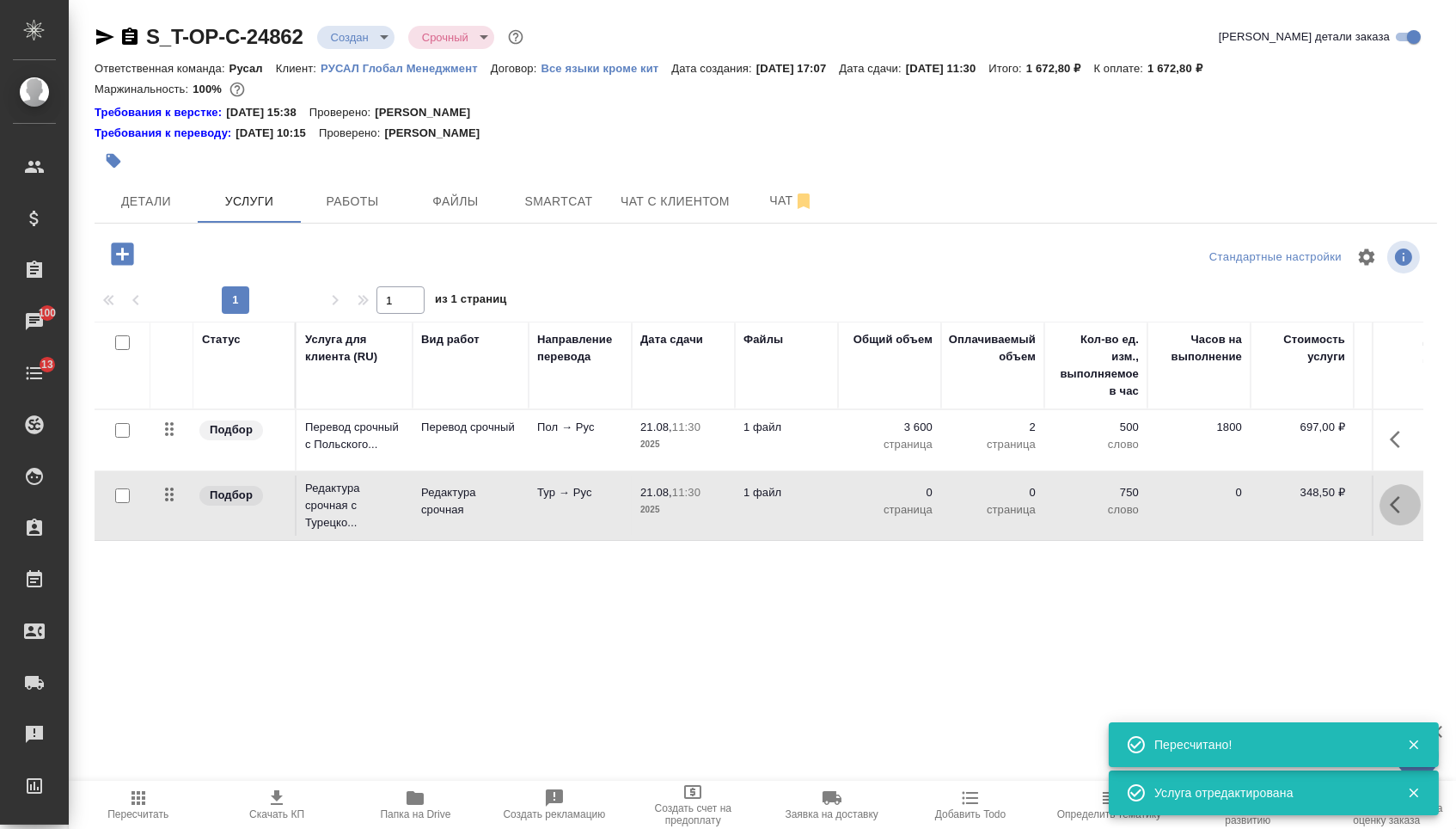
click at [1402, 507] on icon "button" at bounding box center [1400, 505] width 21 height 21
click at [1293, 511] on icon "button" at bounding box center [1303, 505] width 21 height 21
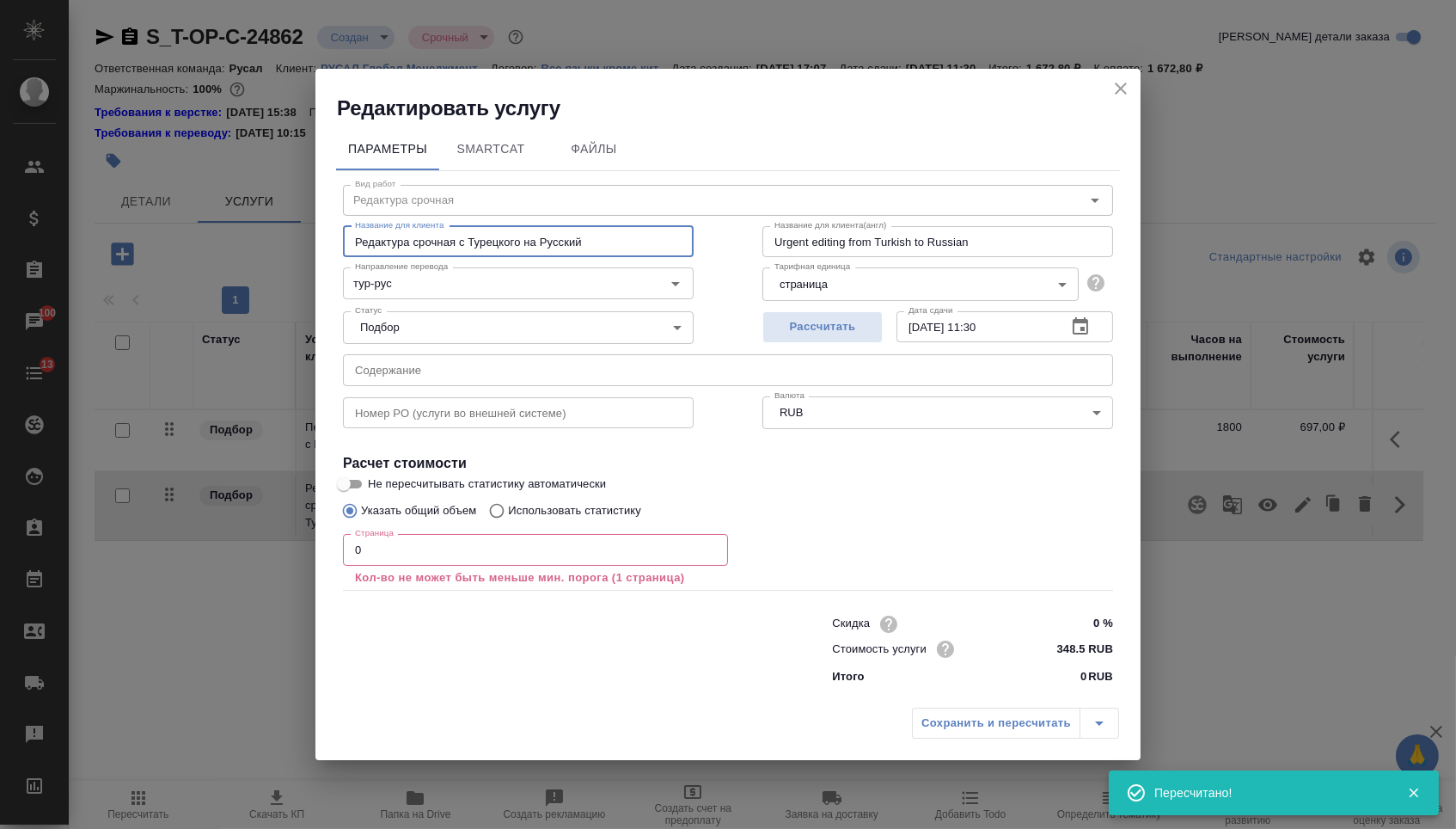
drag, startPoint x: 477, startPoint y: 235, endPoint x: 523, endPoint y: 236, distance: 46.0
click at [523, 236] on input "Редактура срочная с Турецкого на Русский" at bounding box center [518, 242] width 351 height 31
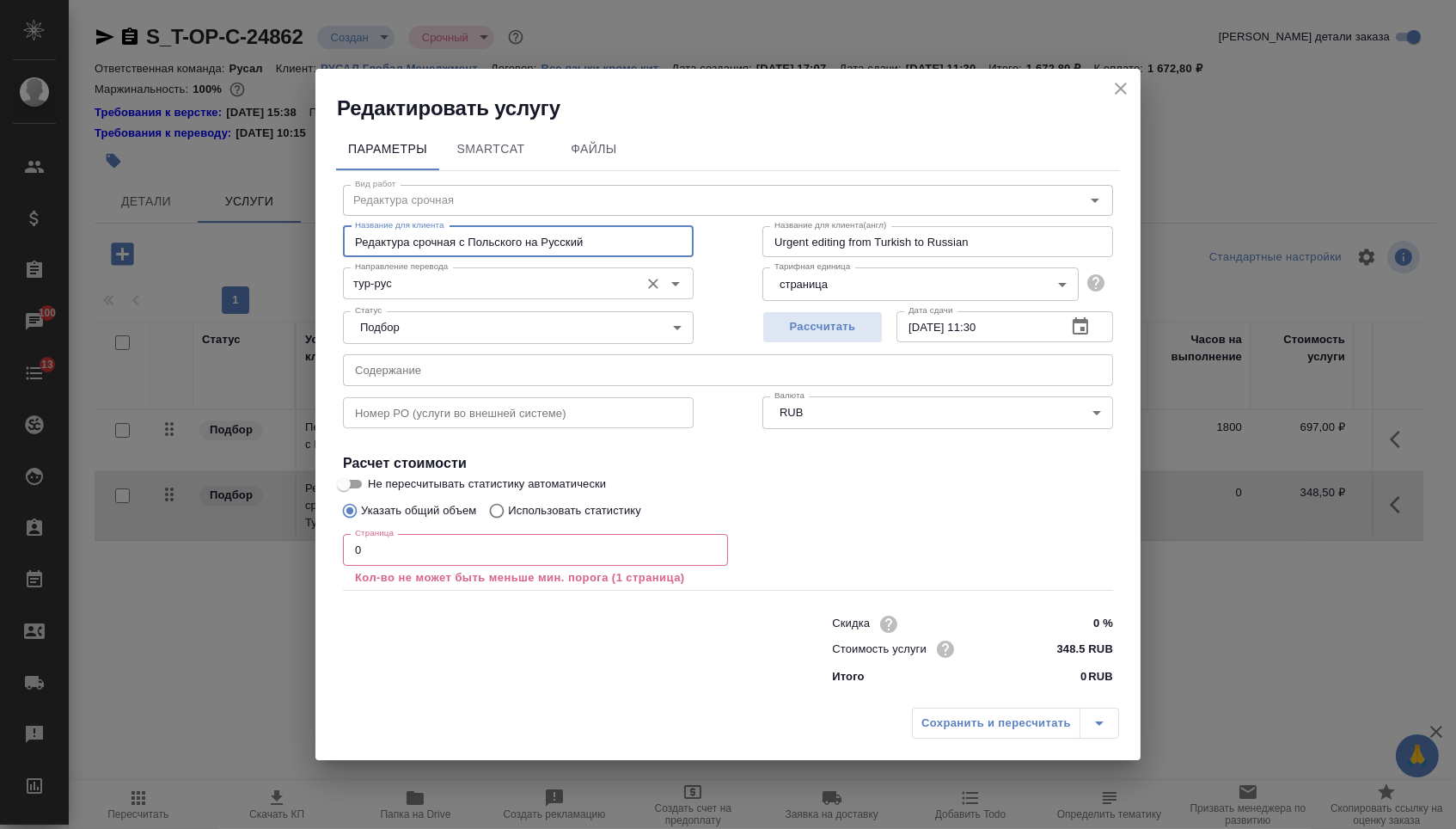
type input "Редактура срочная с Польского на Русский"
click at [433, 276] on input "тур-рус" at bounding box center [489, 283] width 283 height 21
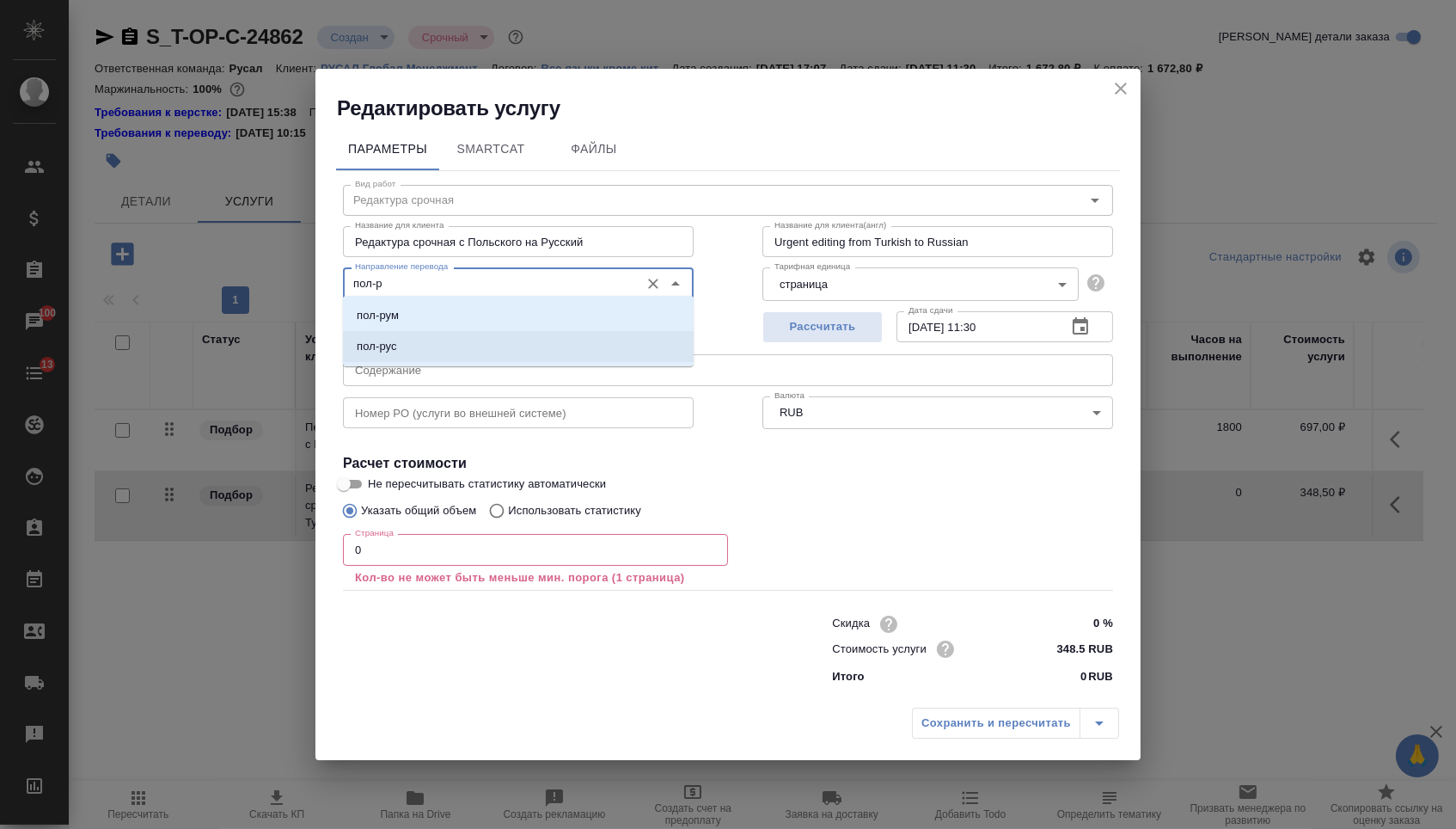
click at [408, 354] on li "пол-рус" at bounding box center [518, 347] width 351 height 31
type input "пол-рус"
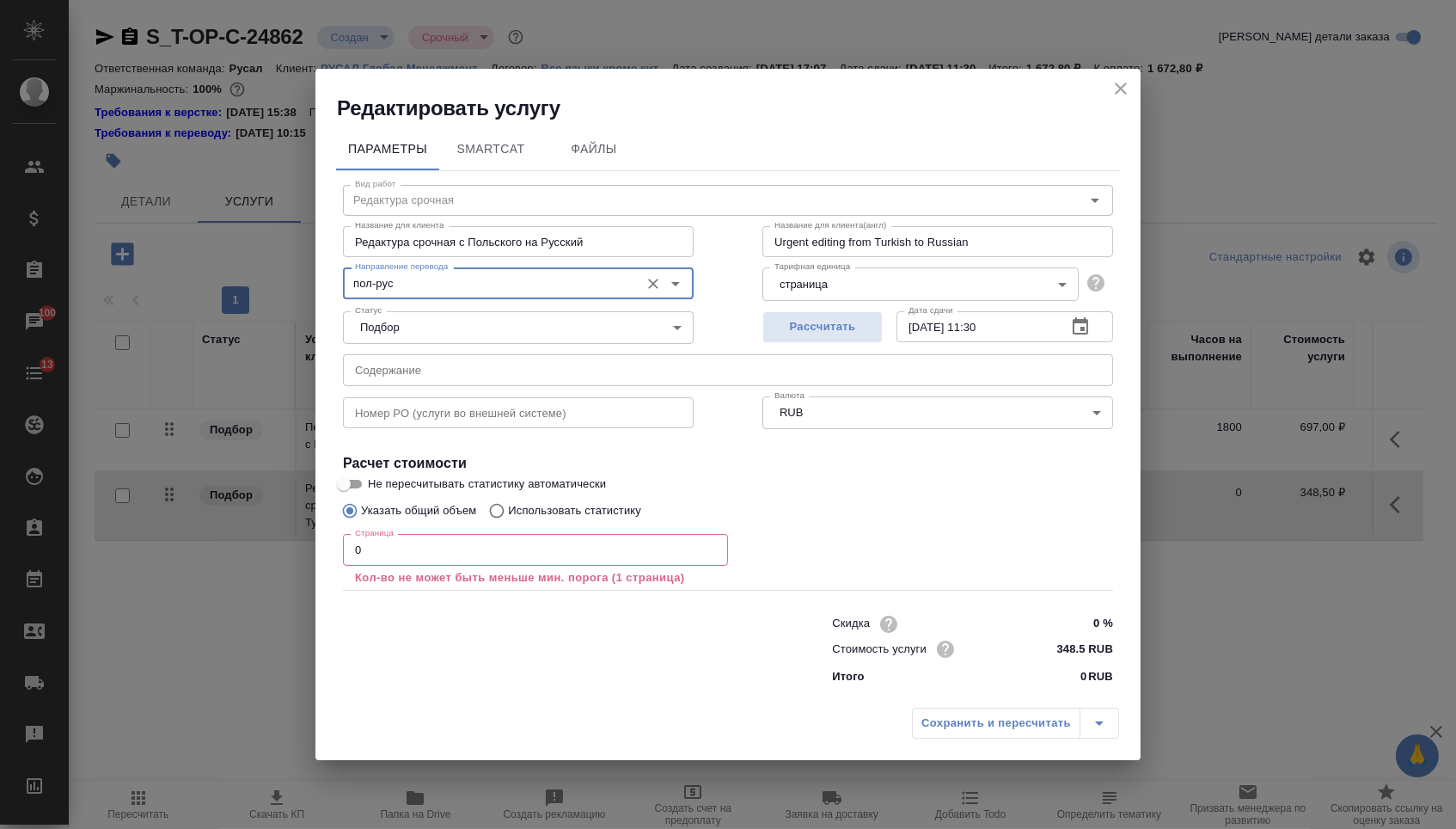
click at [399, 542] on input "0" at bounding box center [535, 550] width 385 height 31
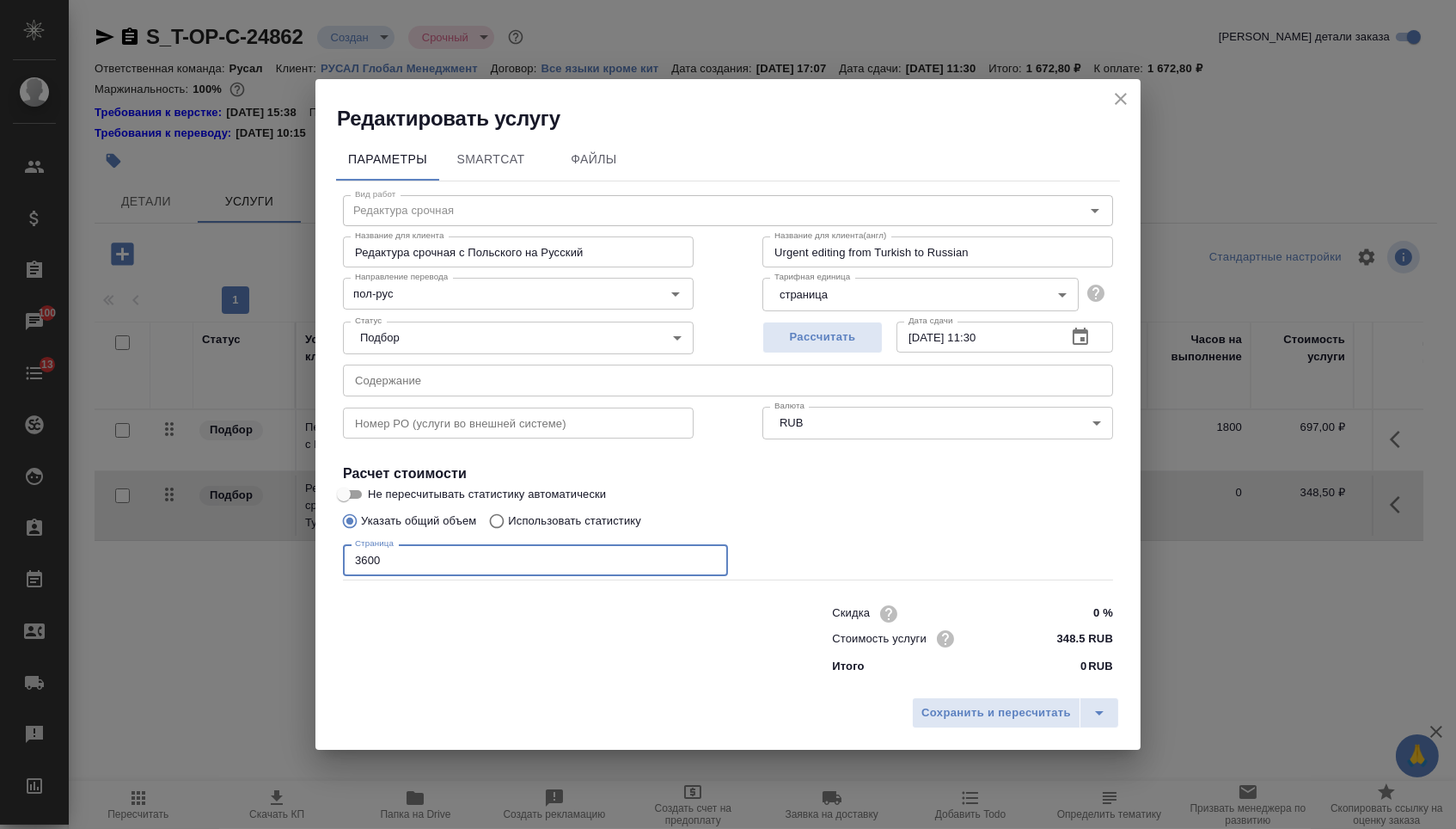
type input "3600"
click at [992, 699] on div "Сохранить и пересчитать" at bounding box center [727, 719] width 825 height 61
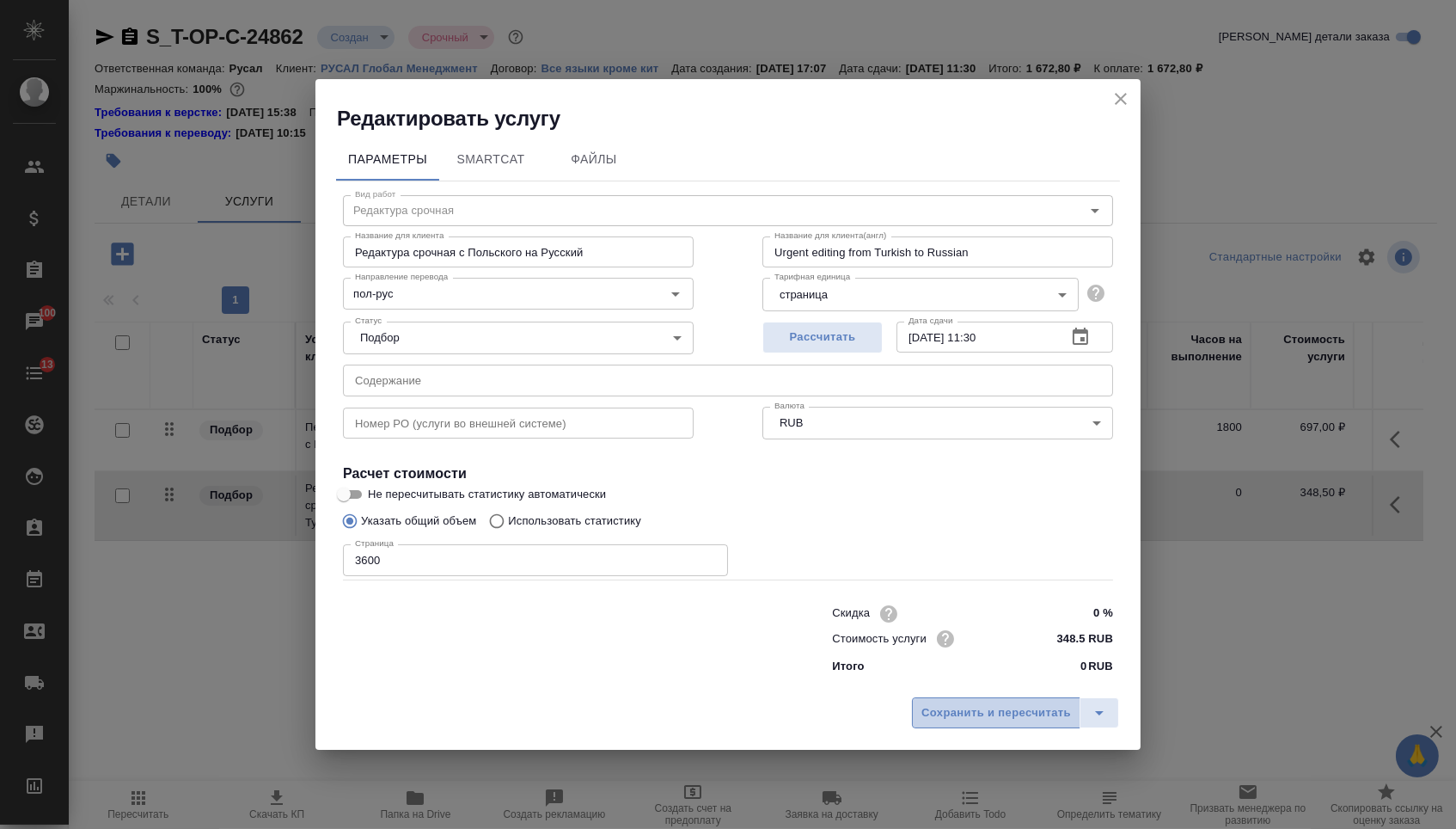
click at [987, 721] on span "Сохранить и пересчитать" at bounding box center [996, 713] width 150 height 20
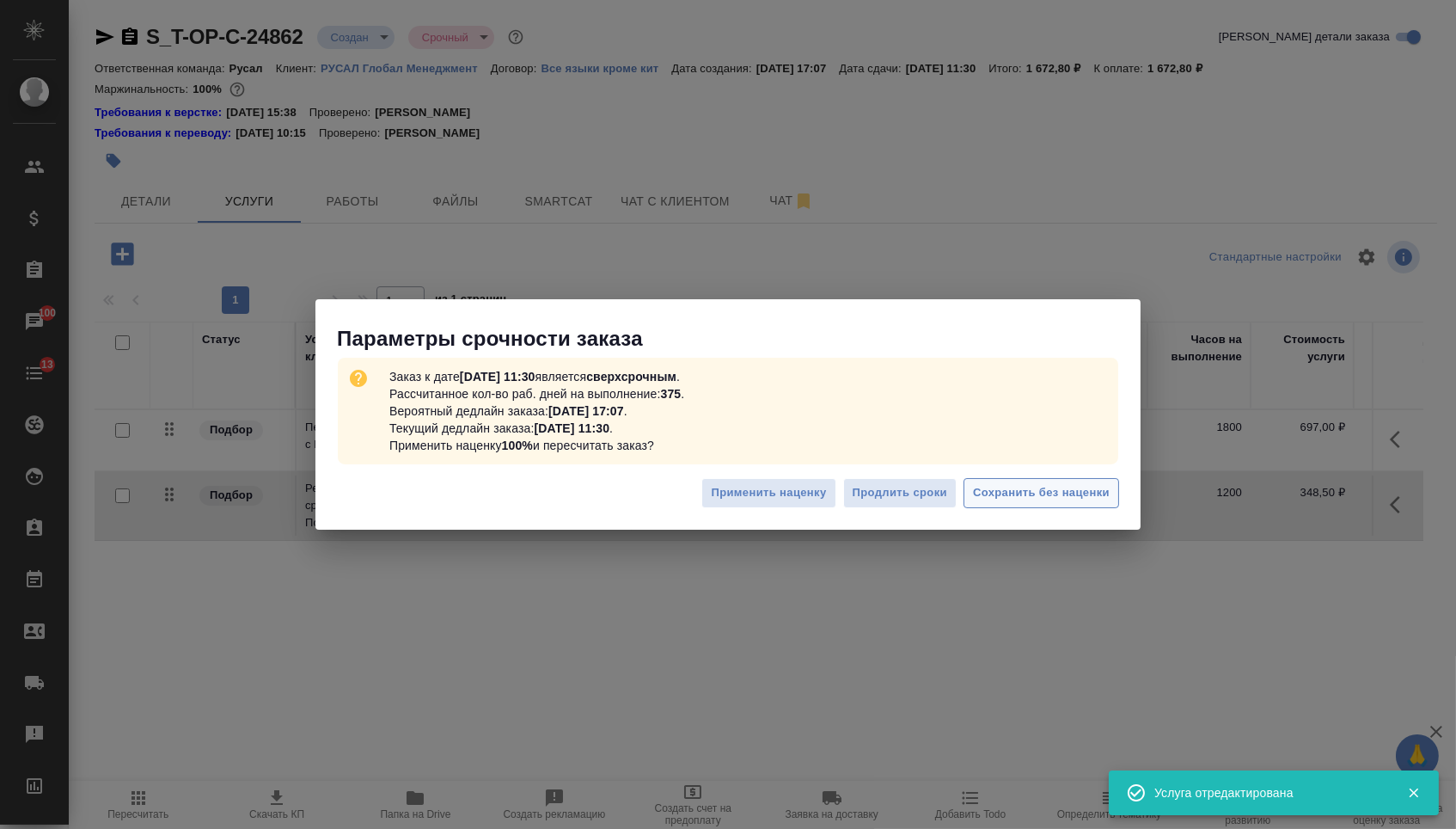
click at [1001, 498] on span "Сохранить без наценки" at bounding box center [1041, 493] width 136 height 20
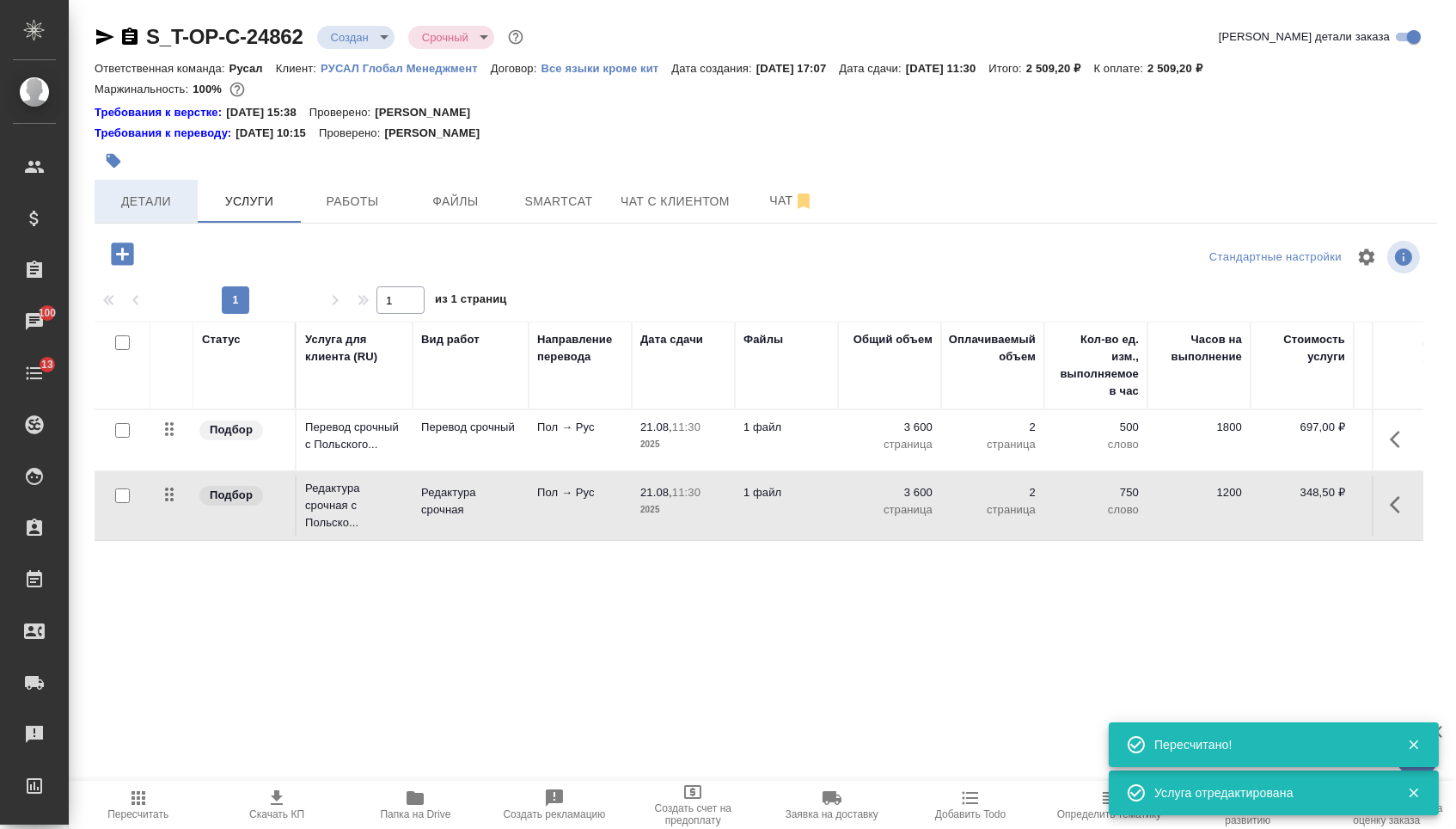
click at [172, 220] on button "Детали" at bounding box center [145, 201] width 103 height 43
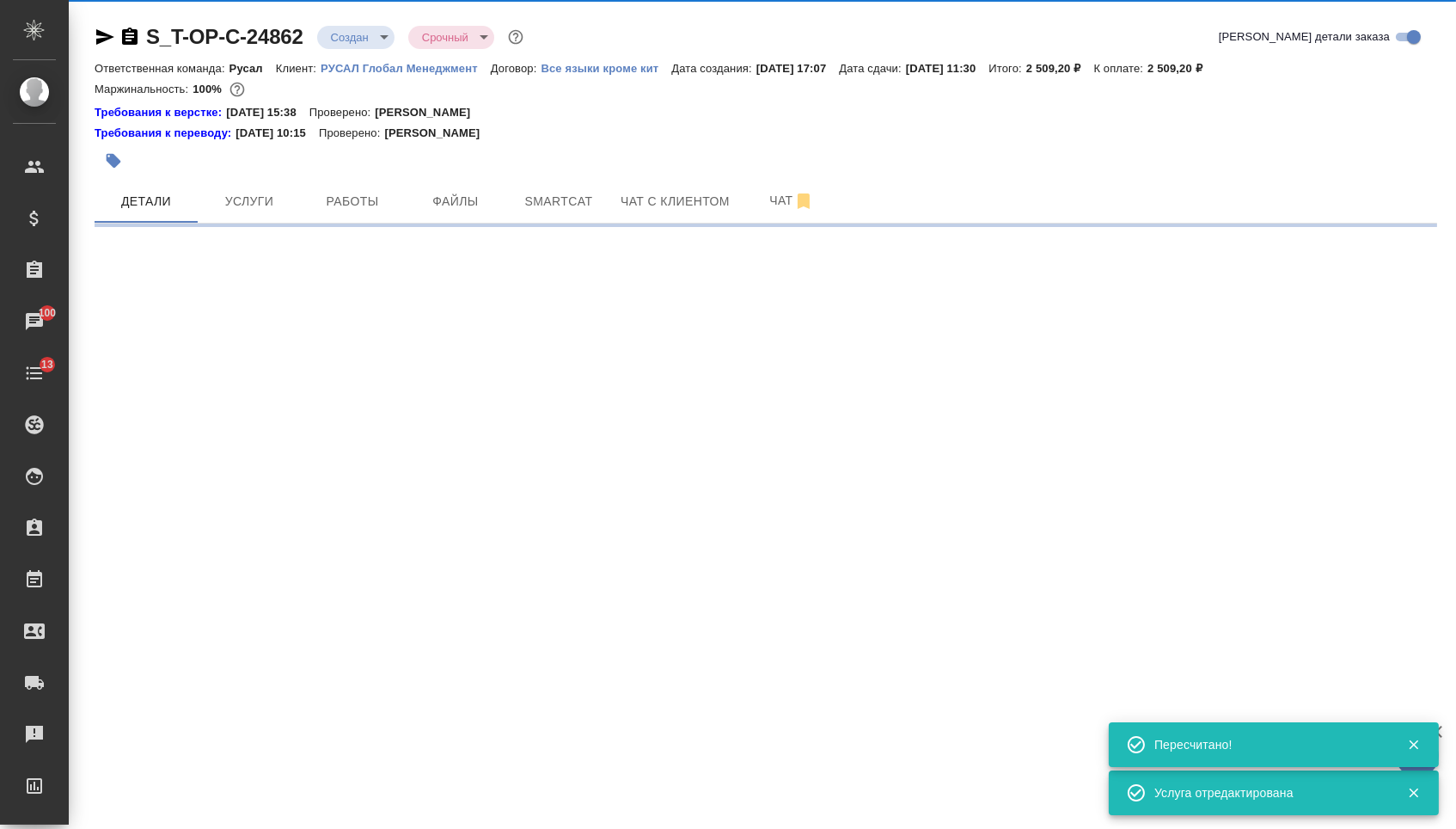
click at [382, 32] on body "🙏 .cls-1 fill:#fff; AWATERA Menshikova Aleksandra Клиенты Спецификации Заказы 1…" at bounding box center [728, 414] width 1456 height 829
select select "RU"
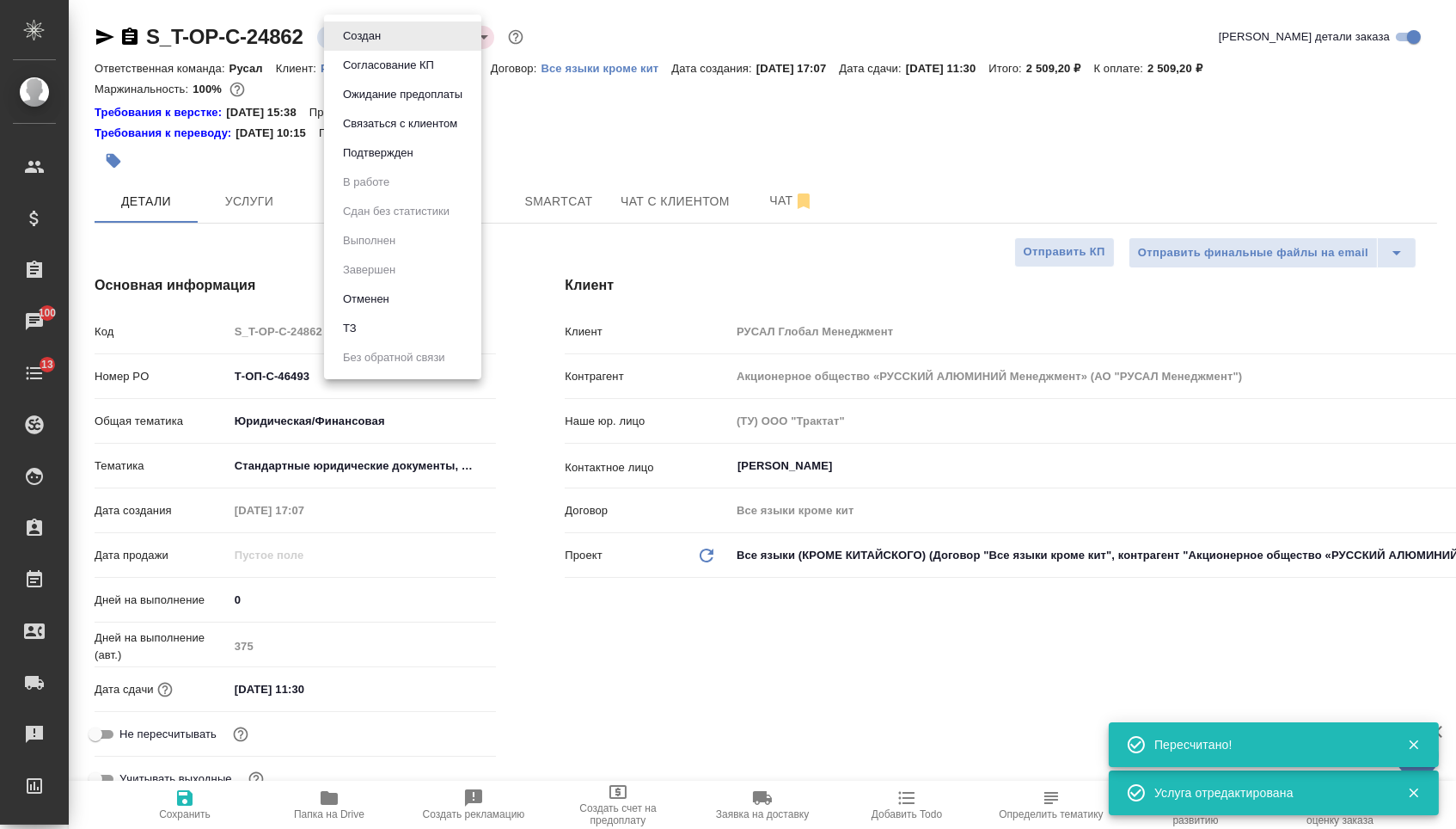
click at [379, 46] on button "Подтвержден" at bounding box center [362, 36] width 48 height 19
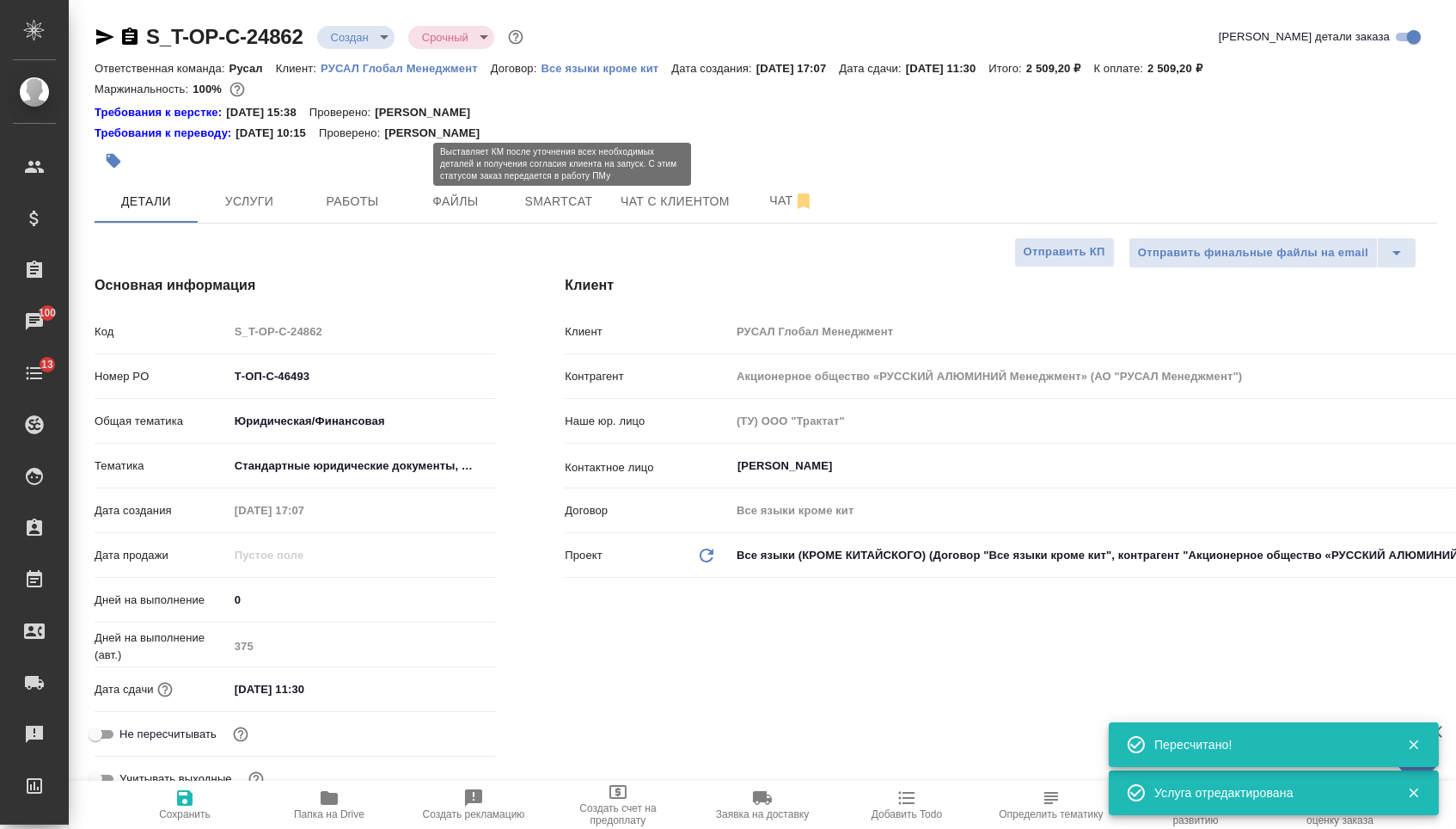
click at [250, 375] on input "Т-ОП-С-46493" at bounding box center [363, 376] width 268 height 25
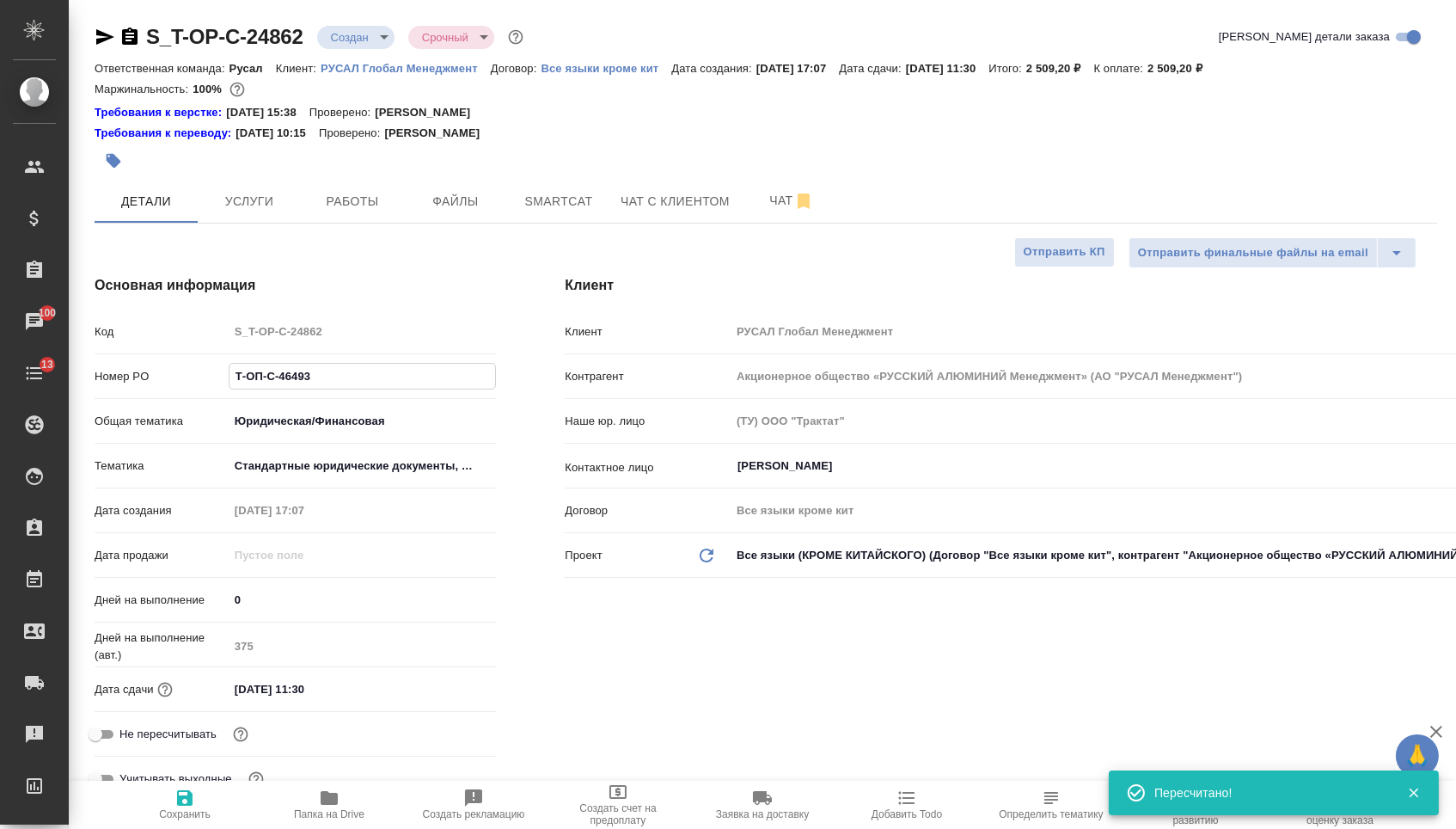
drag, startPoint x: 350, startPoint y: 389, endPoint x: 187, endPoint y: 383, distance: 163.1
click at [188, 384] on div "Номер PO Т-ОП-С-46493" at bounding box center [294, 376] width 401 height 31
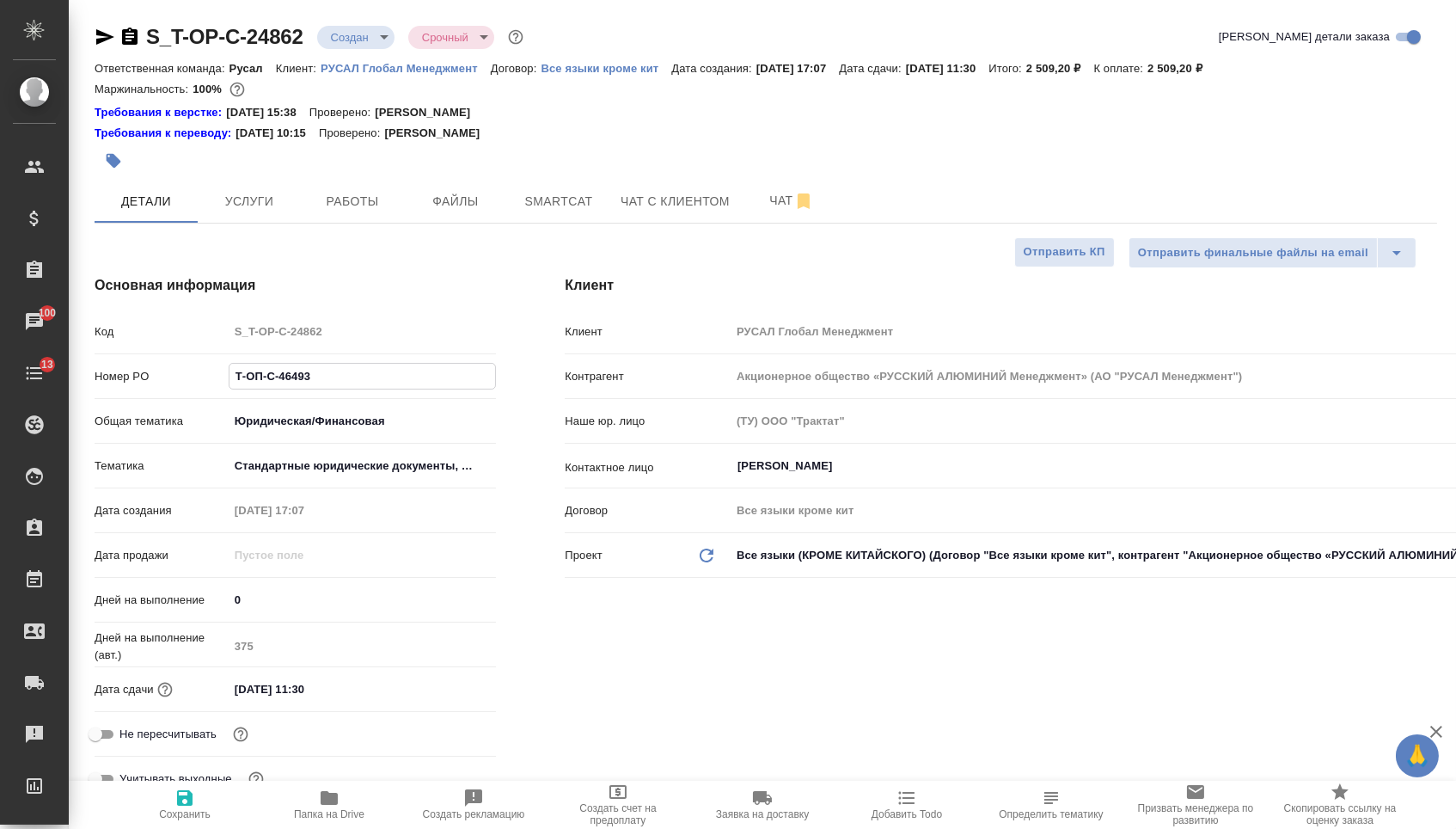
select select "RU"
type textarea "x"
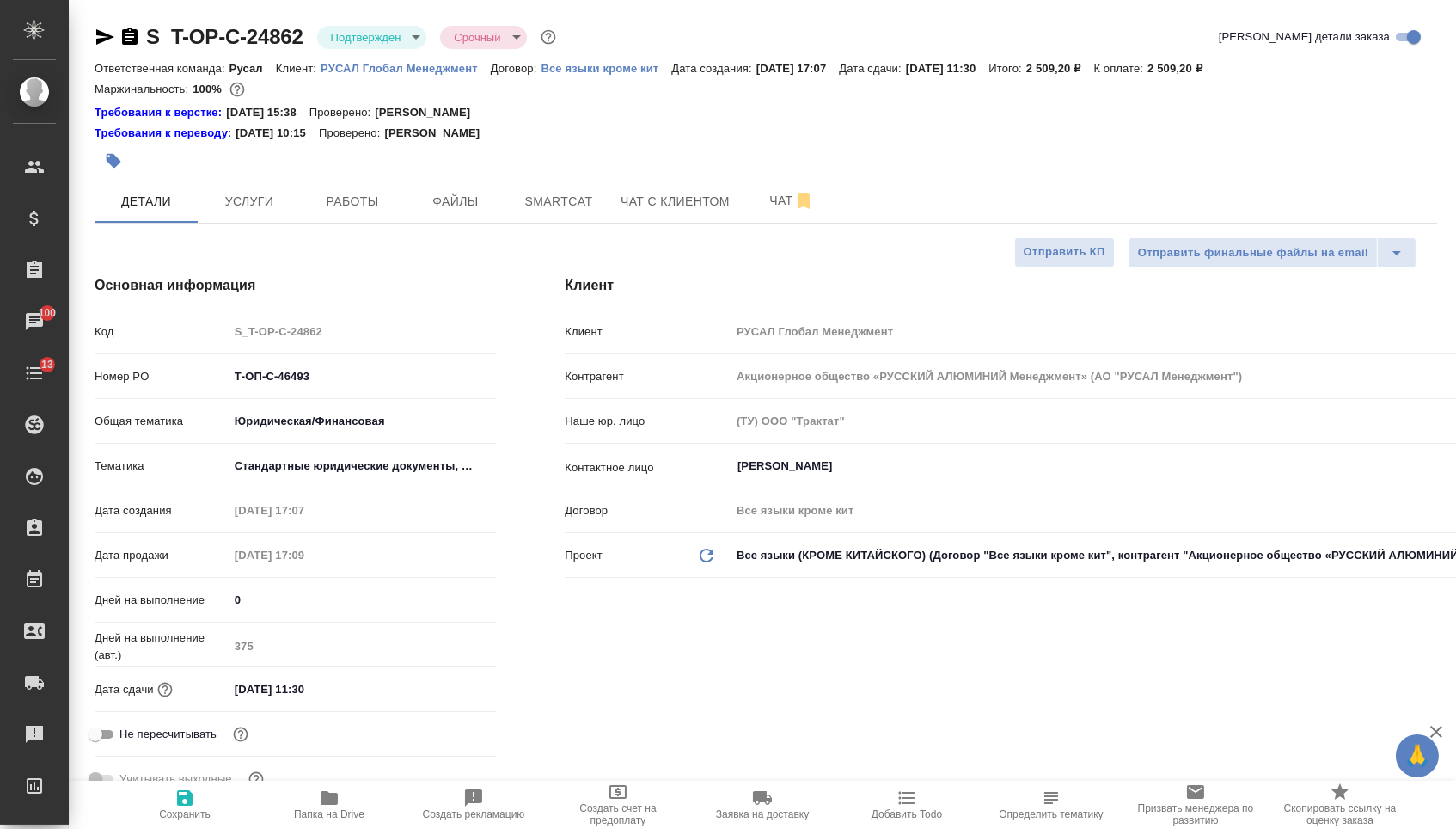
type textarea "x"
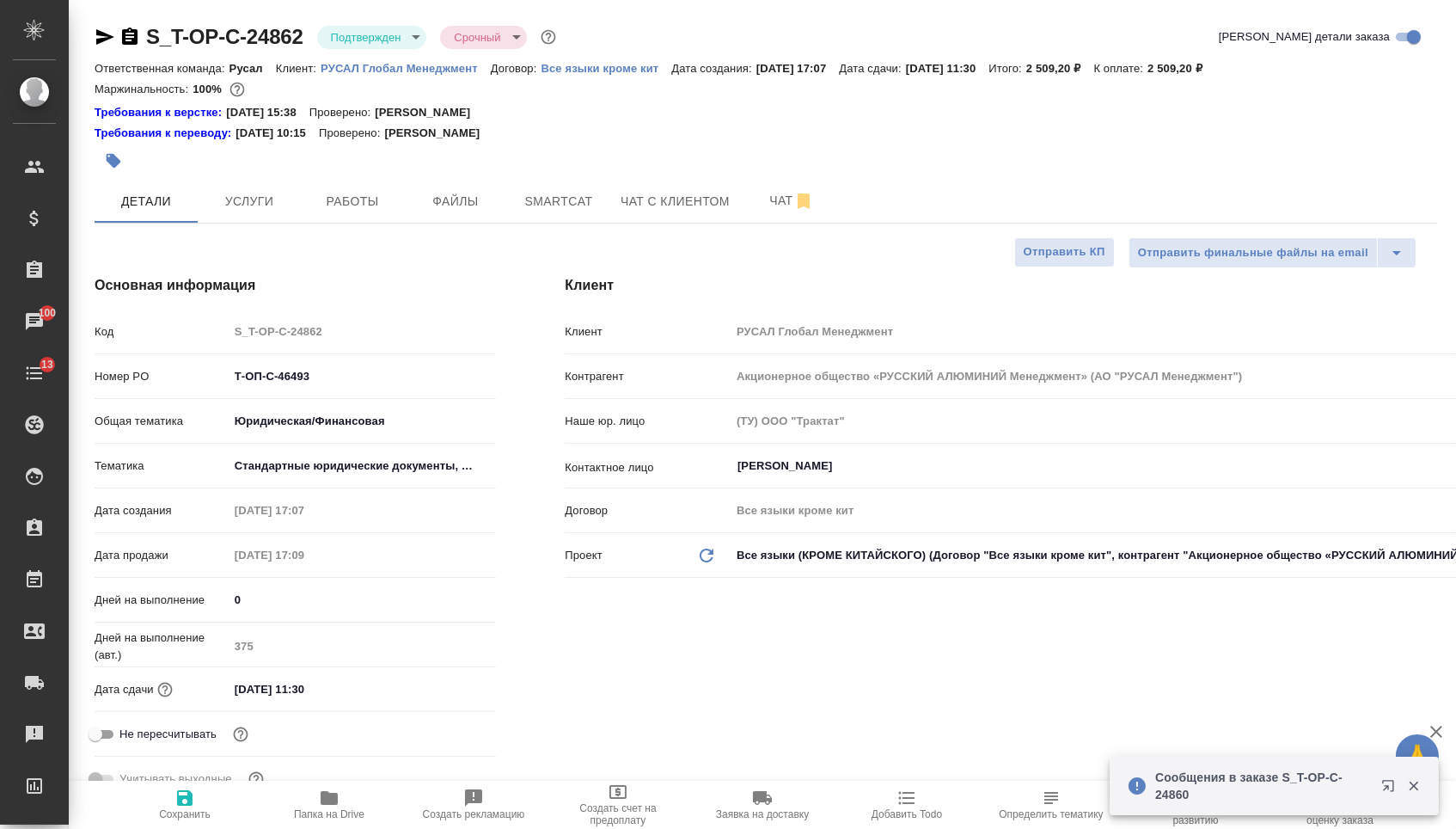
type textarea "x"
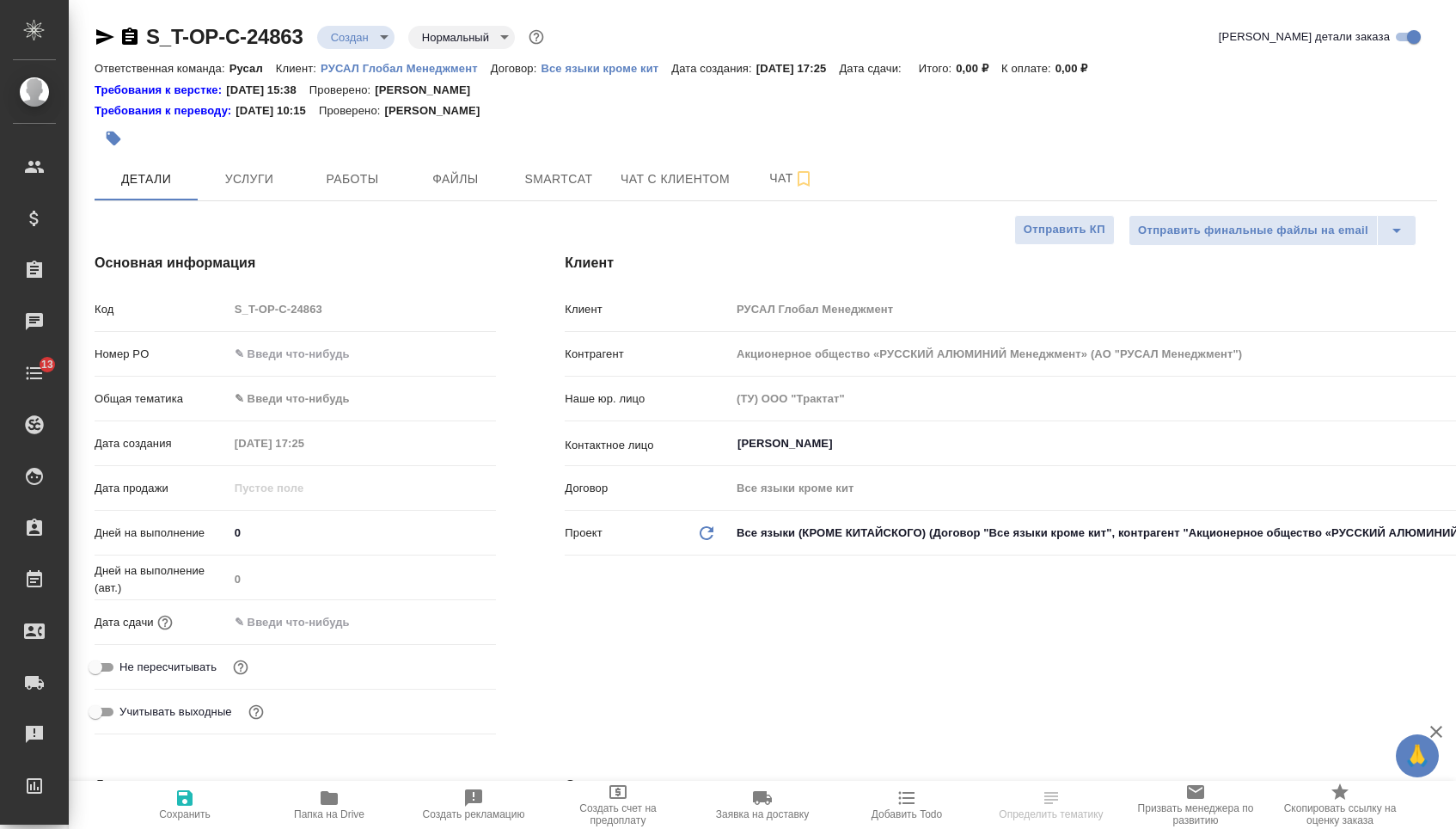
select select "RU"
click at [319, 364] on input "text" at bounding box center [363, 354] width 268 height 25
paste input "Т-ОП-С-46494"
type input "Т-ОП-С-46494"
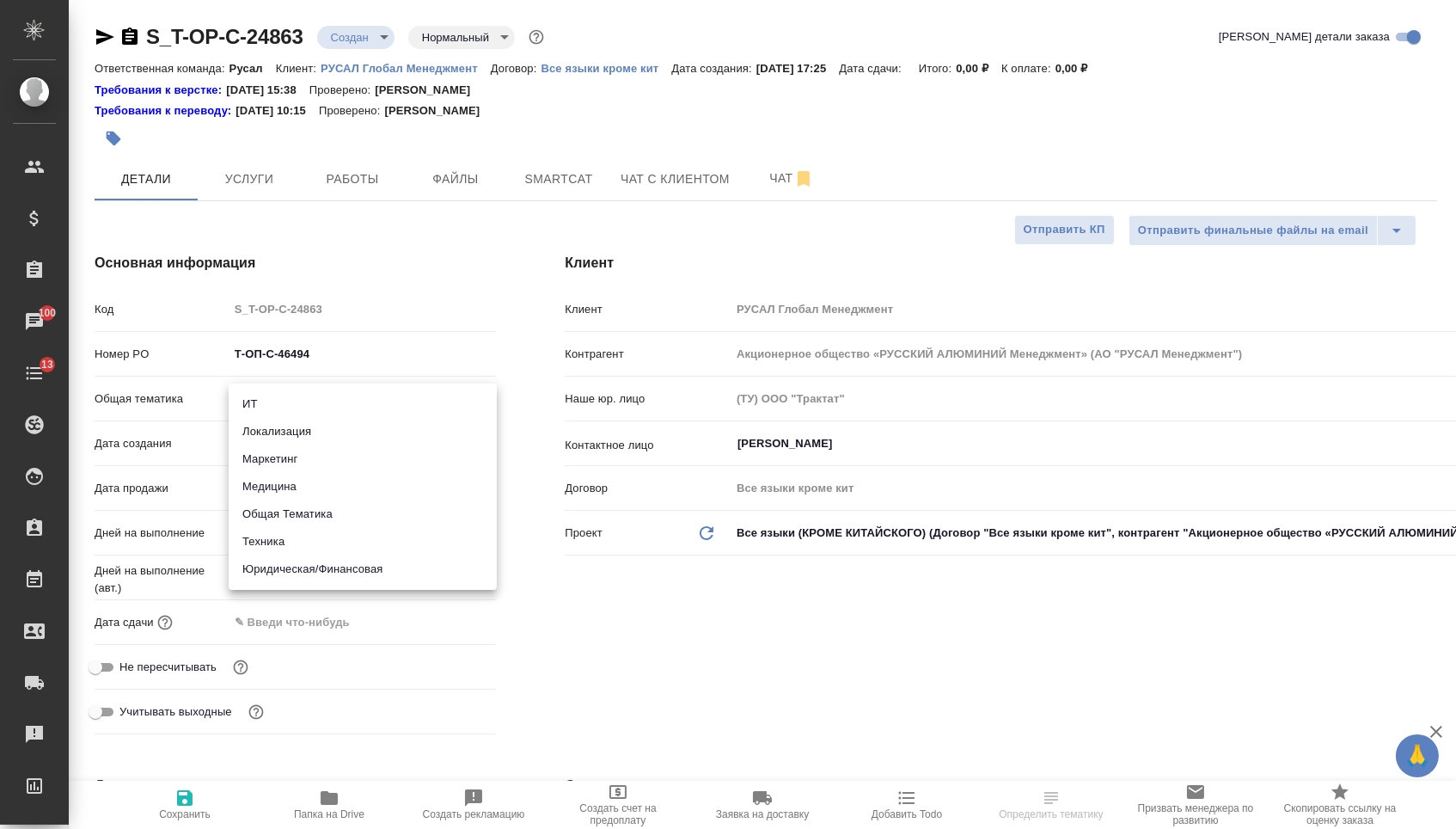
click at [341, 398] on body "🙏 .cls-1 fill:#fff; AWATERA [PERSON_NAME] Спецификации Заказы 100 Чаты 13 Todo …" at bounding box center [728, 414] width 1456 height 829
click at [299, 563] on li "Юридическая/Финансовая" at bounding box center [363, 569] width 268 height 28
type input "yr-fn"
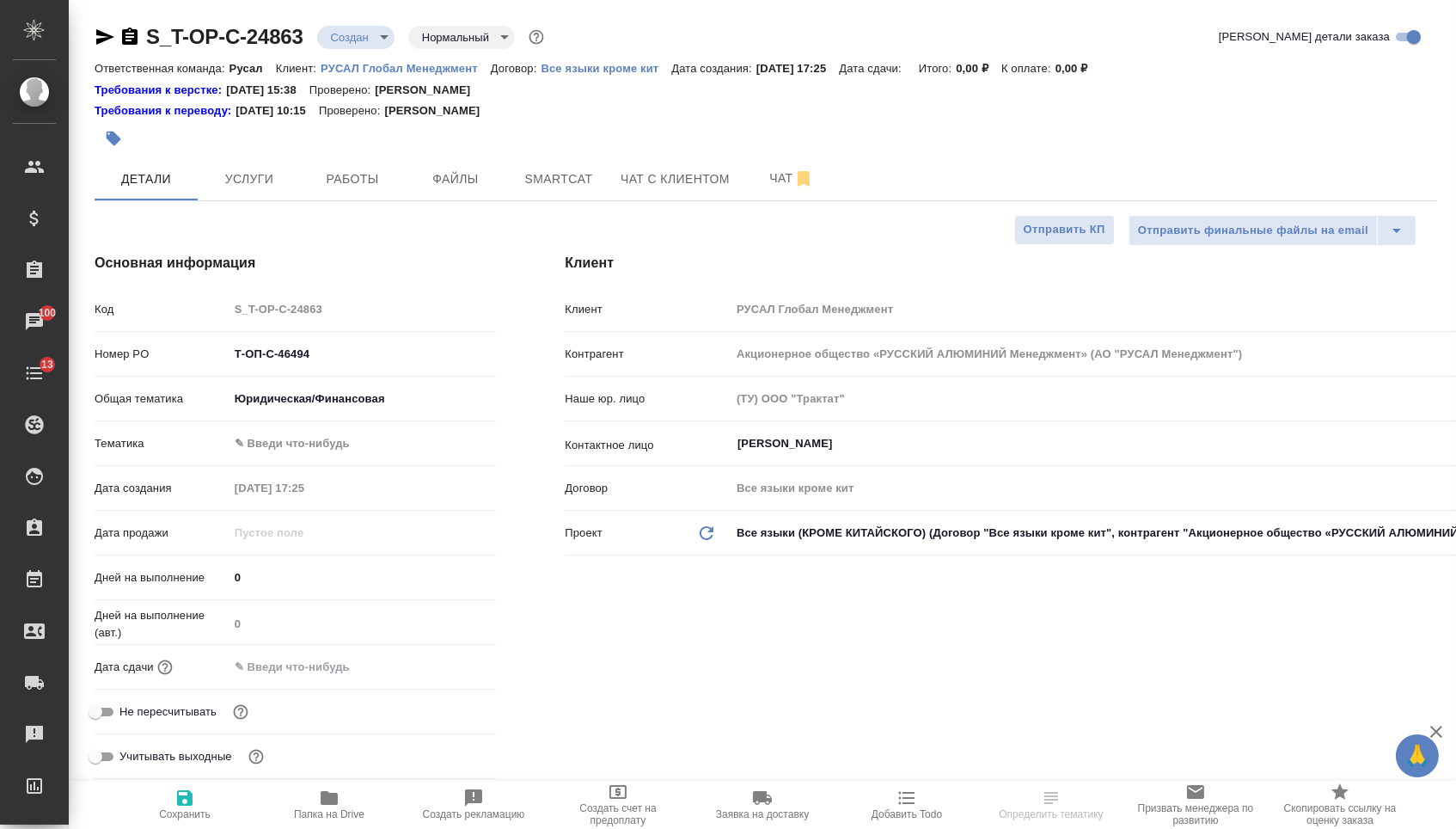
click at [299, 442] on body "🙏 .cls-1 fill:#fff; AWATERA [PERSON_NAME] Спецификации Заказы 100 Чаты 13 Todo …" at bounding box center [728, 414] width 1456 height 829
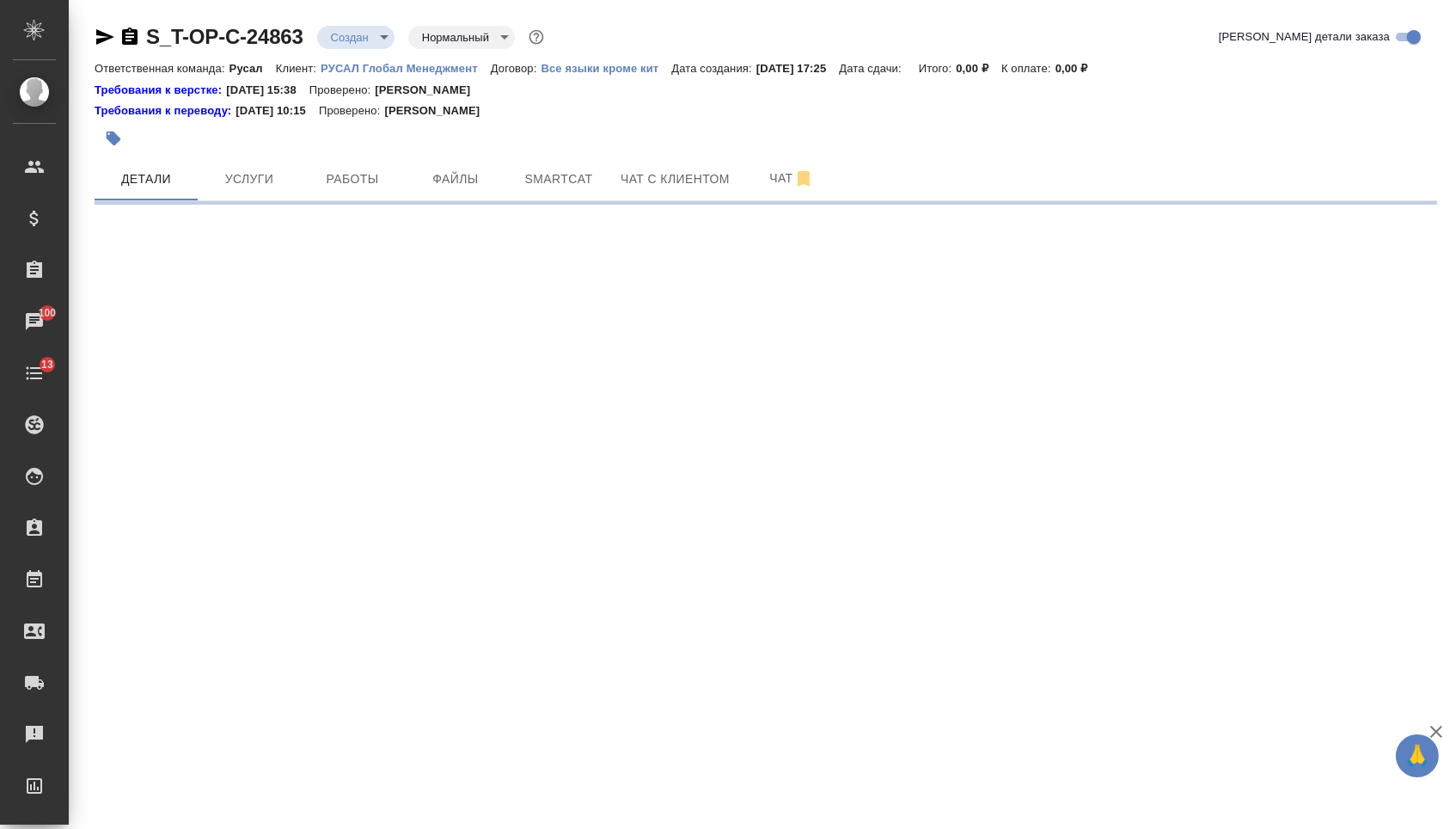
select select "RU"
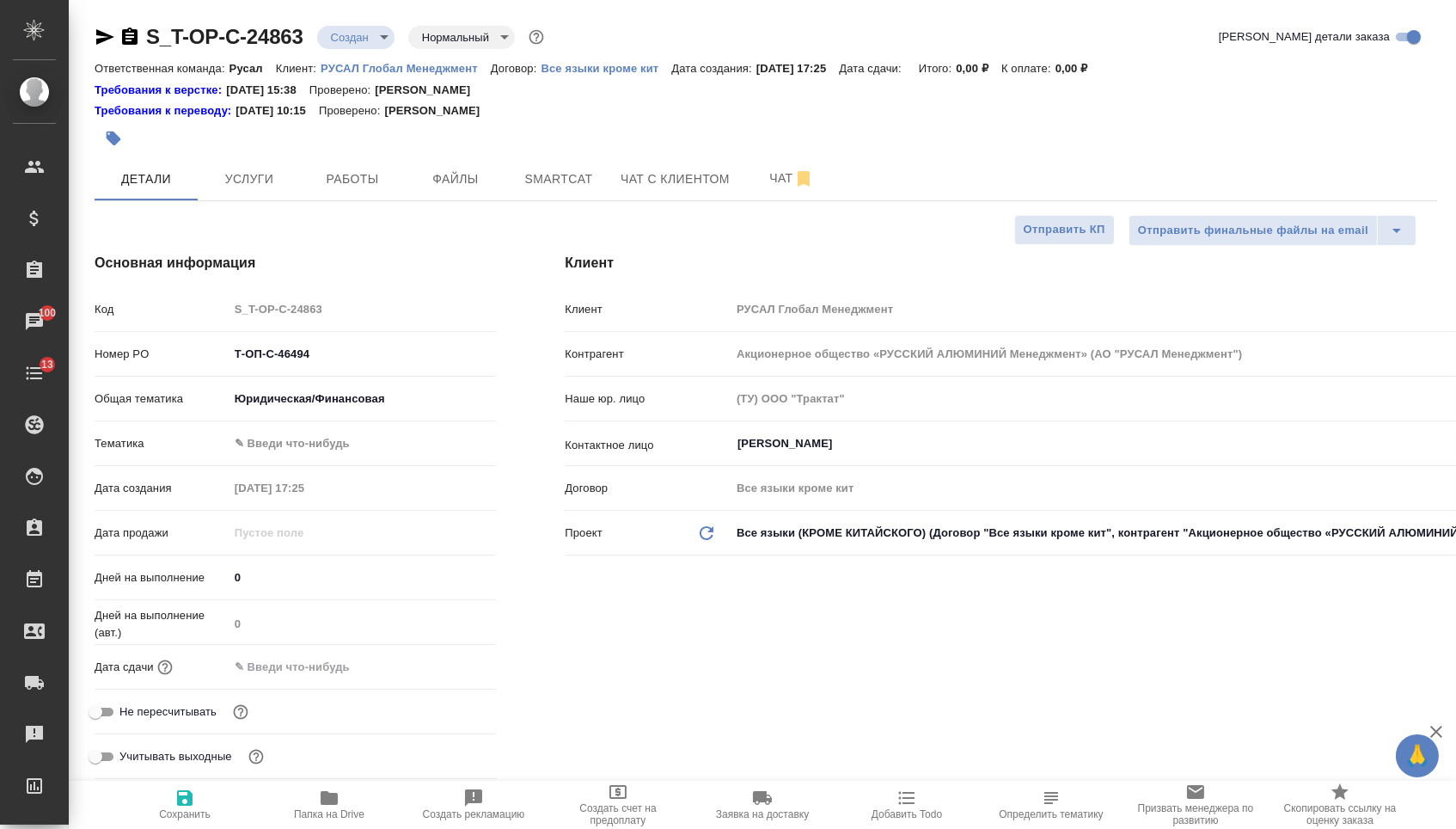
click at [301, 554] on div ".cls-1 fill:#fff; AWATERA [PERSON_NAME] Спецификации Заказы 100 Чаты 13 Todo Пр…" at bounding box center [728, 414] width 1456 height 829
type textarea "x"
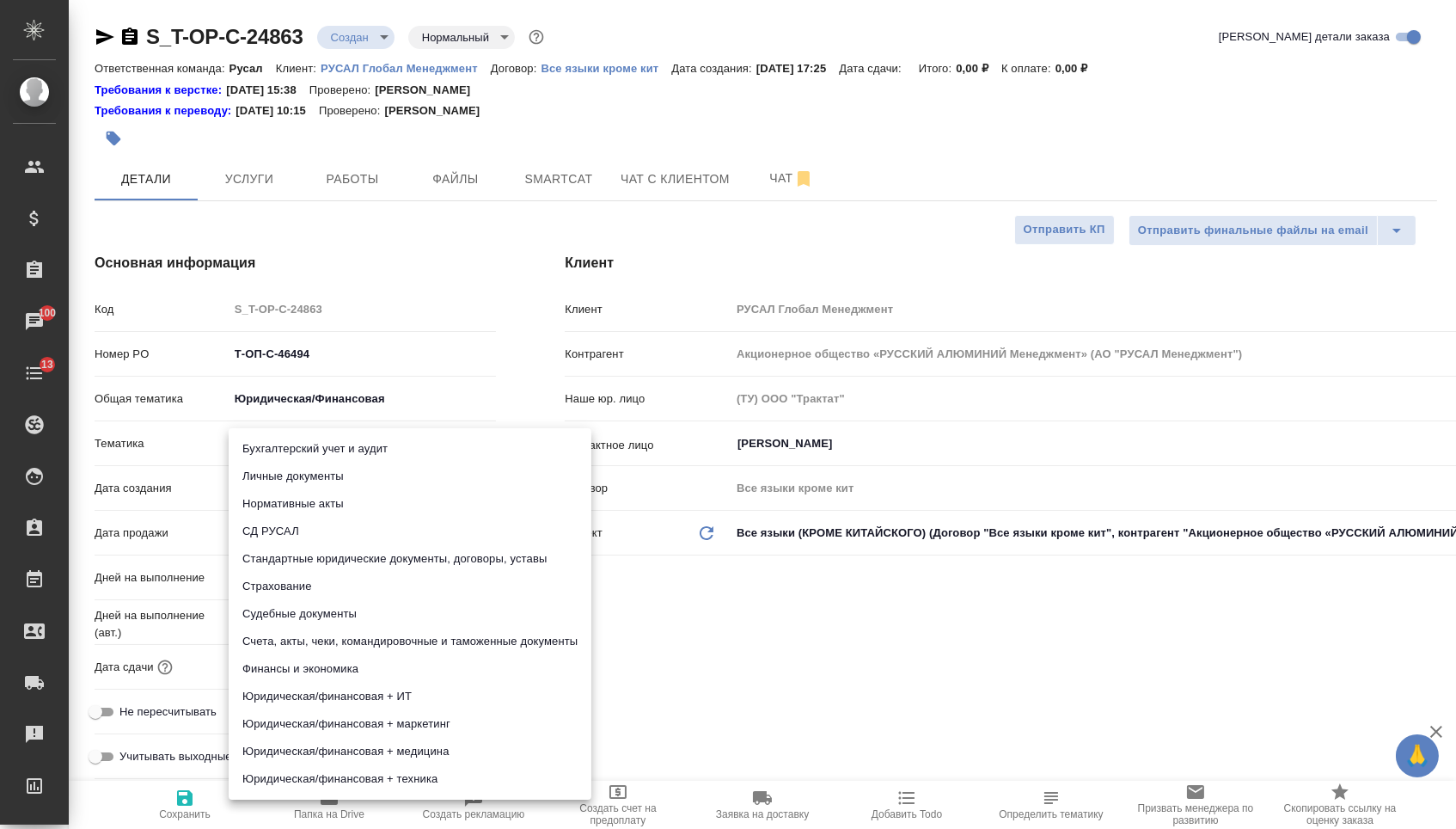
drag, startPoint x: 308, startPoint y: 446, endPoint x: 308, endPoint y: 483, distance: 37.0
click at [308, 446] on body "🙏 .cls-1 fill:#fff; AWATERA [PERSON_NAME] Спецификации Заказы 100 Чаты 13 Todo …" at bounding box center [728, 414] width 1456 height 829
click at [307, 564] on li "Стандартные юридические документы, договоры, уставы" at bounding box center [410, 559] width 363 height 28
type input "5f647205b73bc97568ca66bf"
type textarea "x"
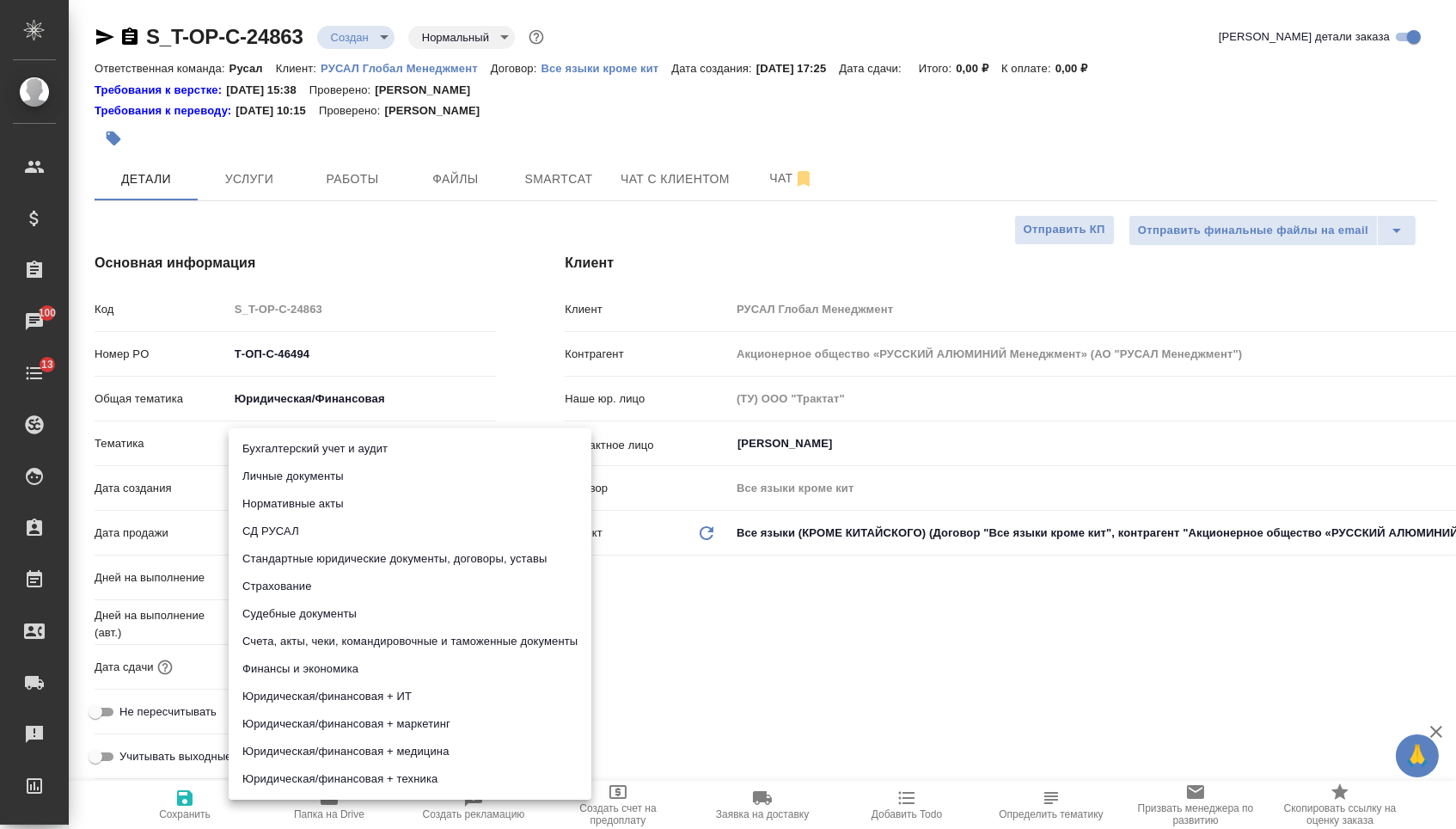
type textarea "x"
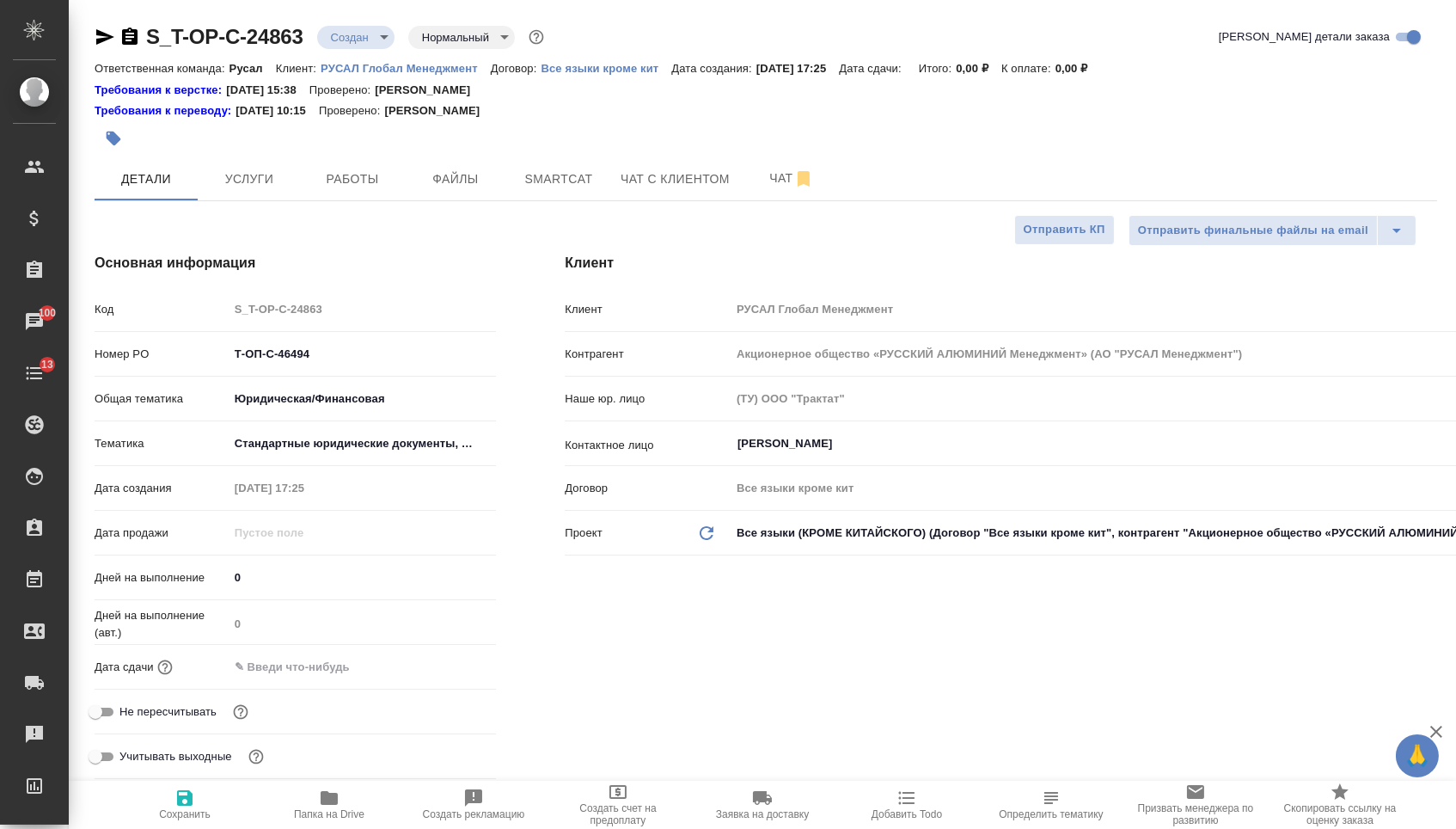
type textarea "x"
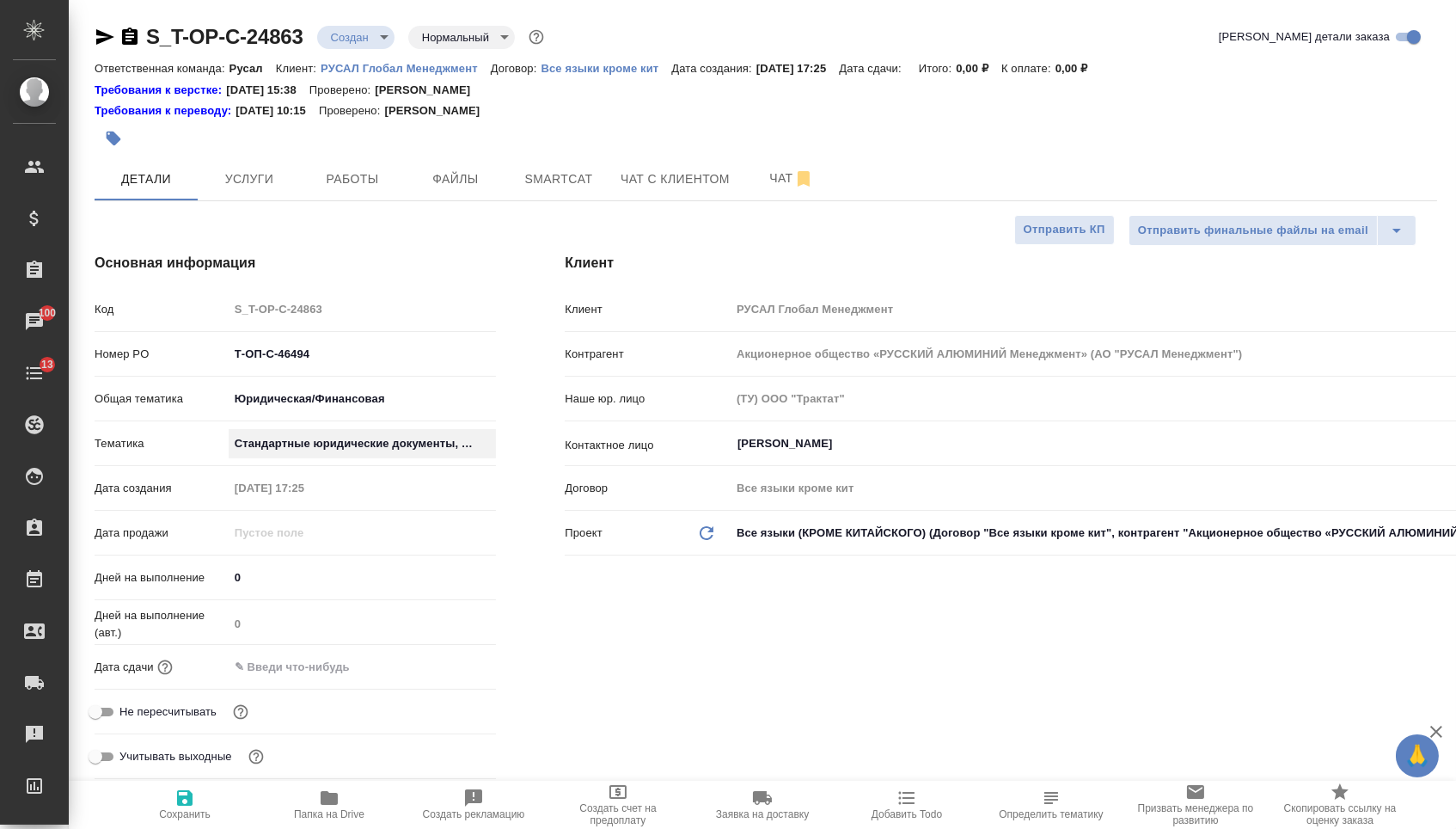
type textarea "x"
click at [304, 686] on div "Дата сдачи" at bounding box center [294, 675] width 401 height 45
click at [313, 677] on input "text" at bounding box center [304, 667] width 151 height 25
click at [434, 677] on div at bounding box center [363, 667] width 268 height 27
click at [439, 675] on icon "button" at bounding box center [445, 666] width 15 height 17
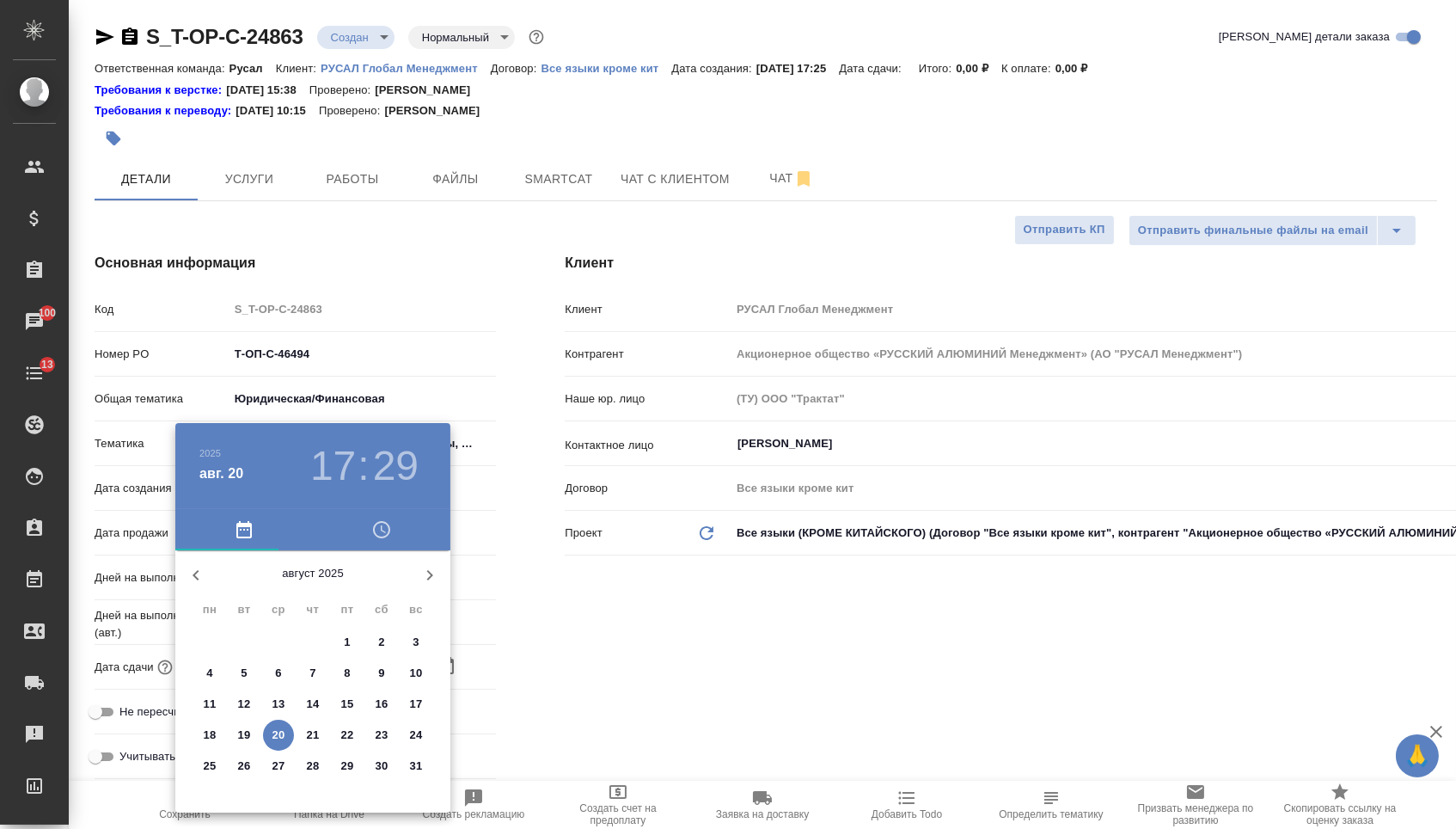
click at [277, 771] on p "27" at bounding box center [279, 766] width 13 height 17
type input "27.08.2025 17:29"
type textarea "x"
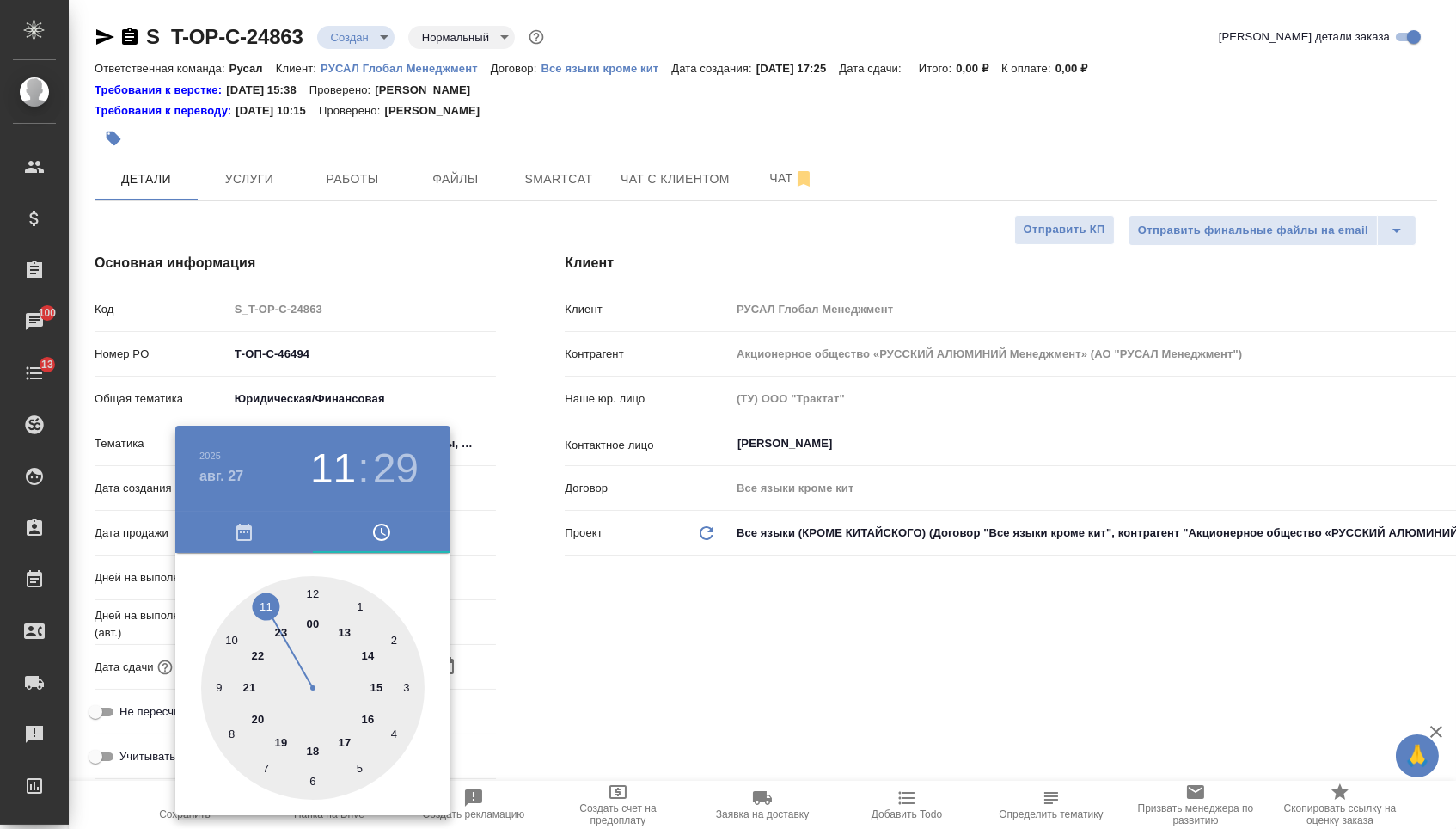
type textarea "x"
click at [266, 604] on div at bounding box center [312, 688] width 224 height 224
type input "27.08.2025 11:29"
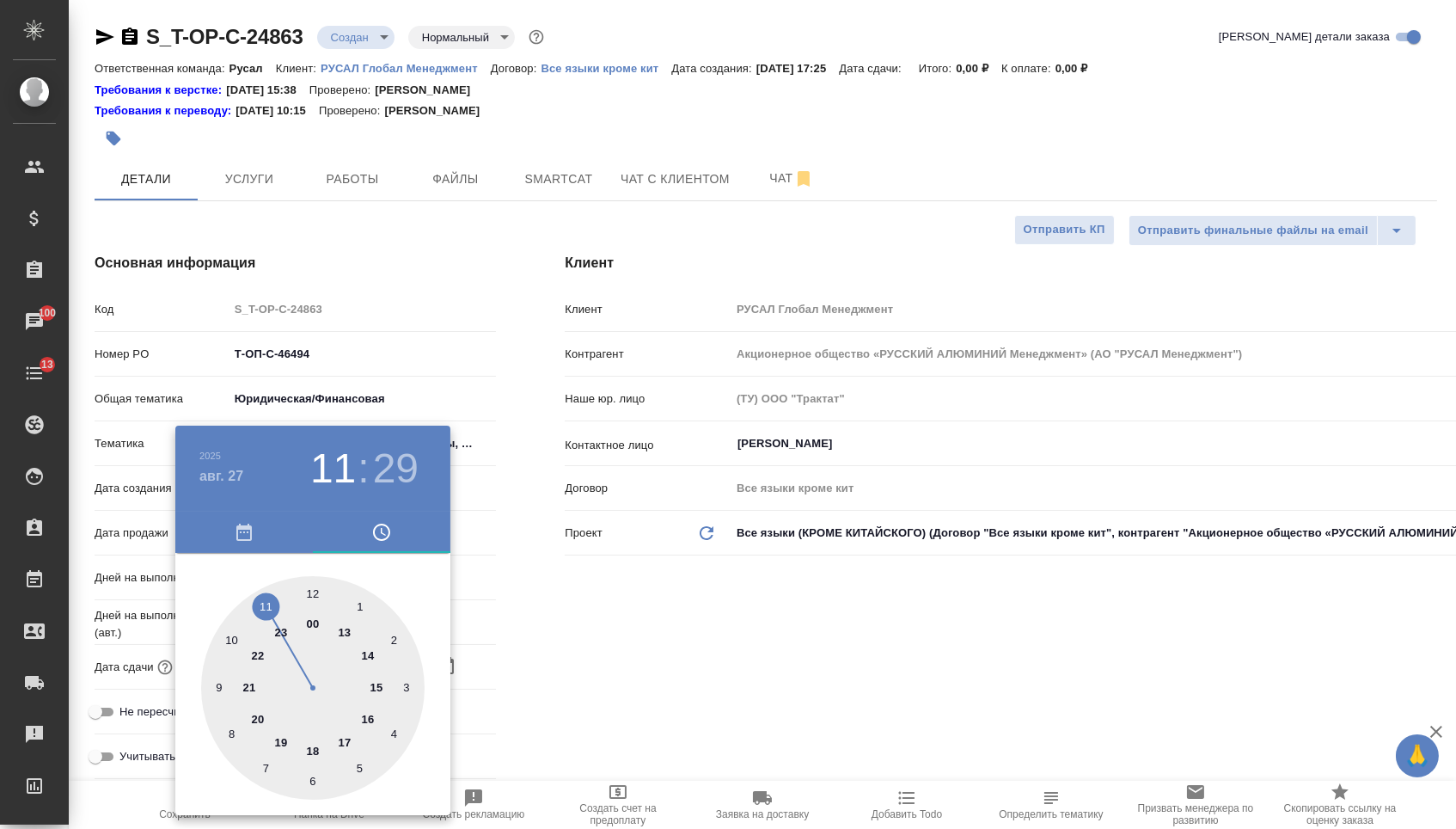
type textarea "x"
click at [312, 780] on div at bounding box center [312, 688] width 224 height 224
type input "27.08.2025 11:30"
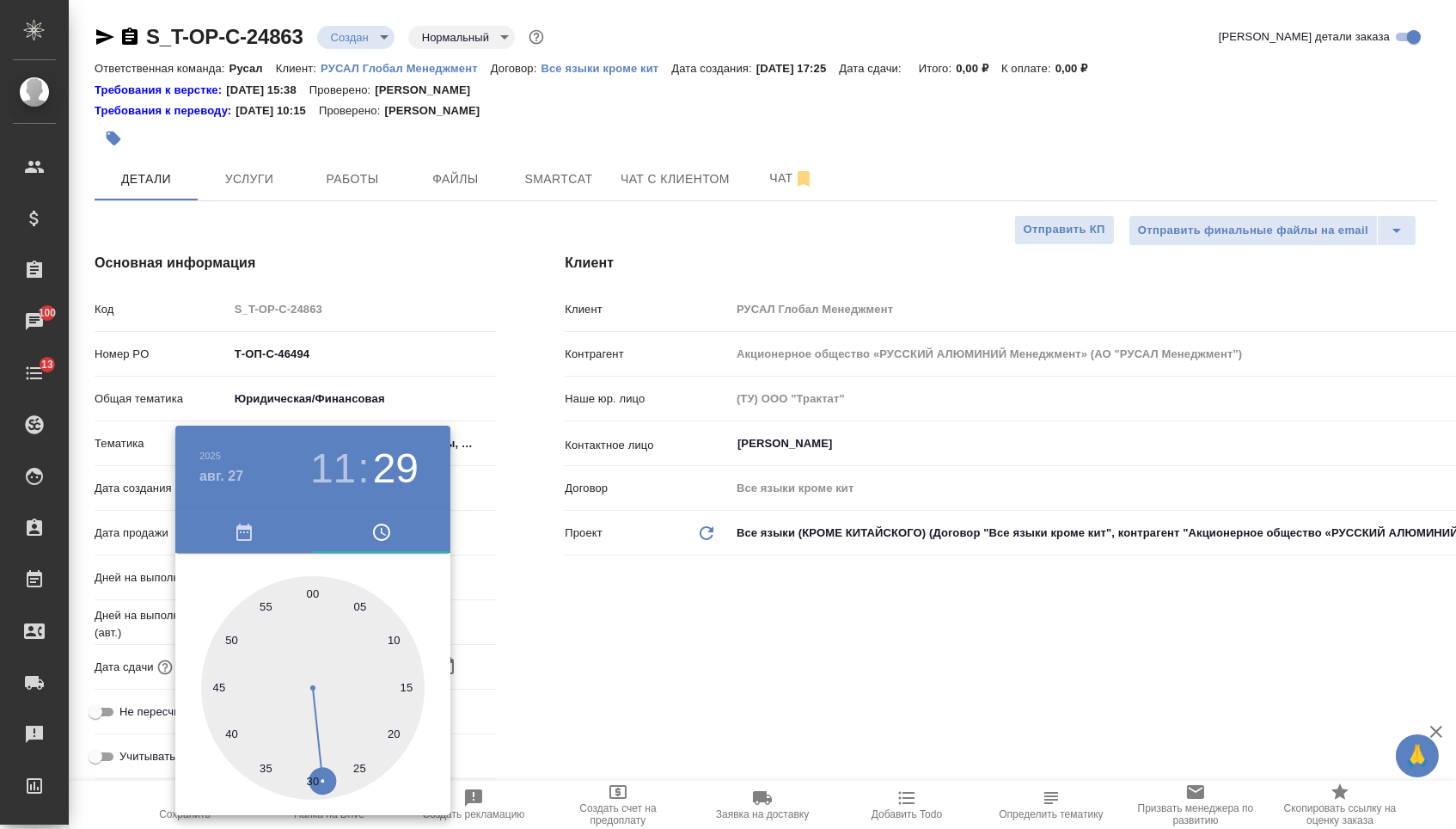
type textarea "x"
click at [588, 667] on div at bounding box center [728, 414] width 1456 height 829
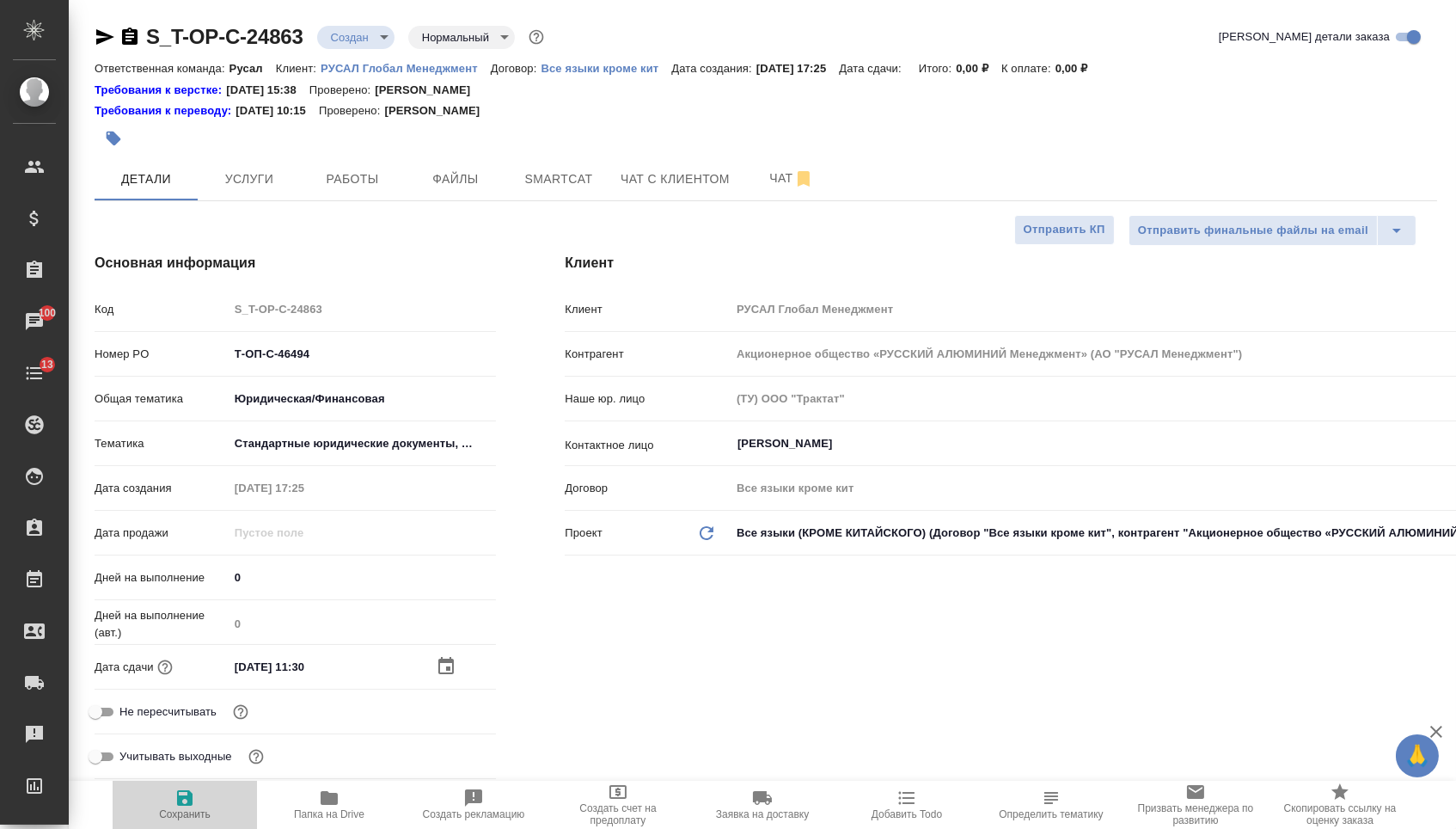
click at [180, 825] on button "Сохранить" at bounding box center [184, 806] width 145 height 49
type textarea "x"
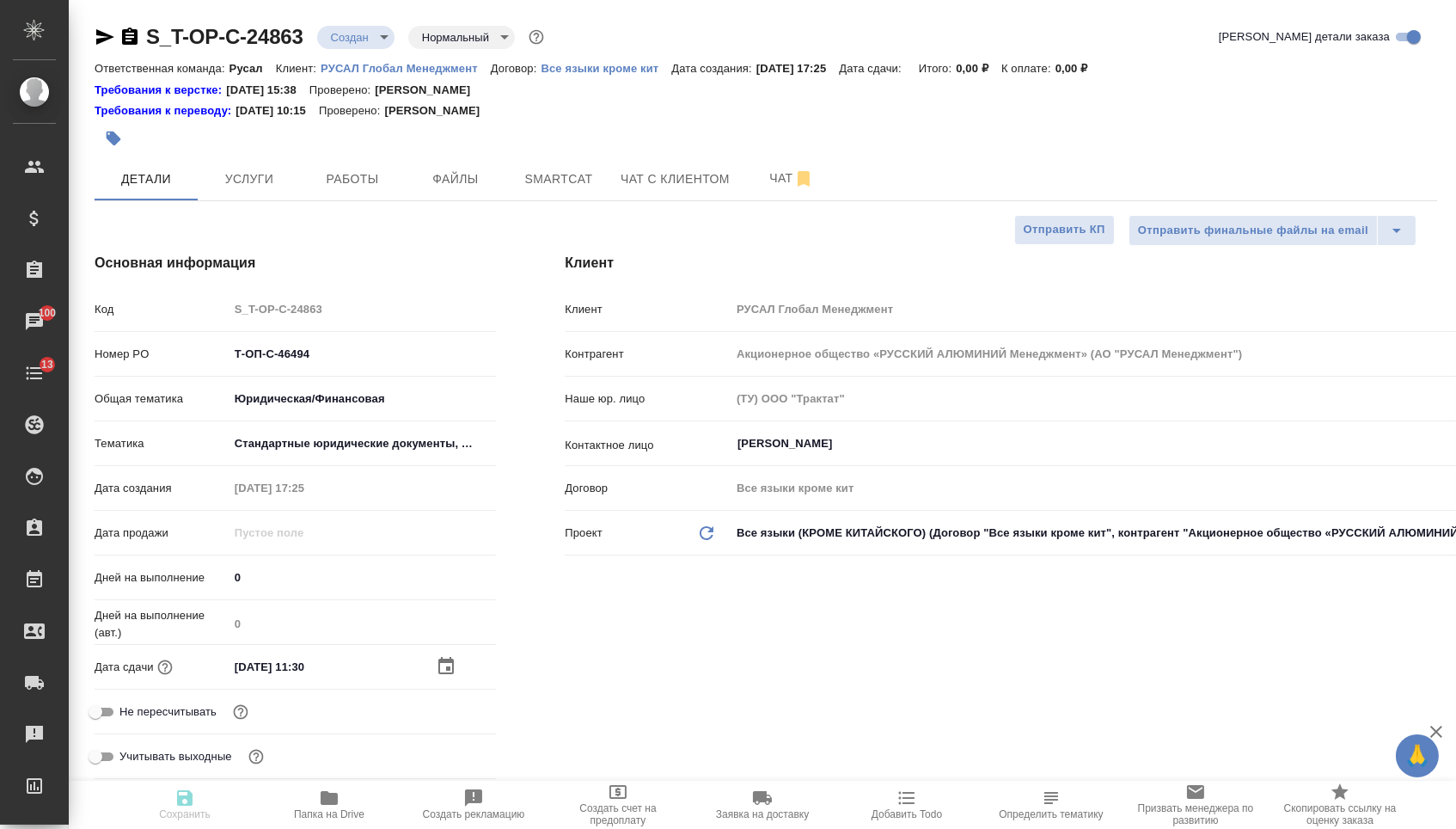
type textarea "x"
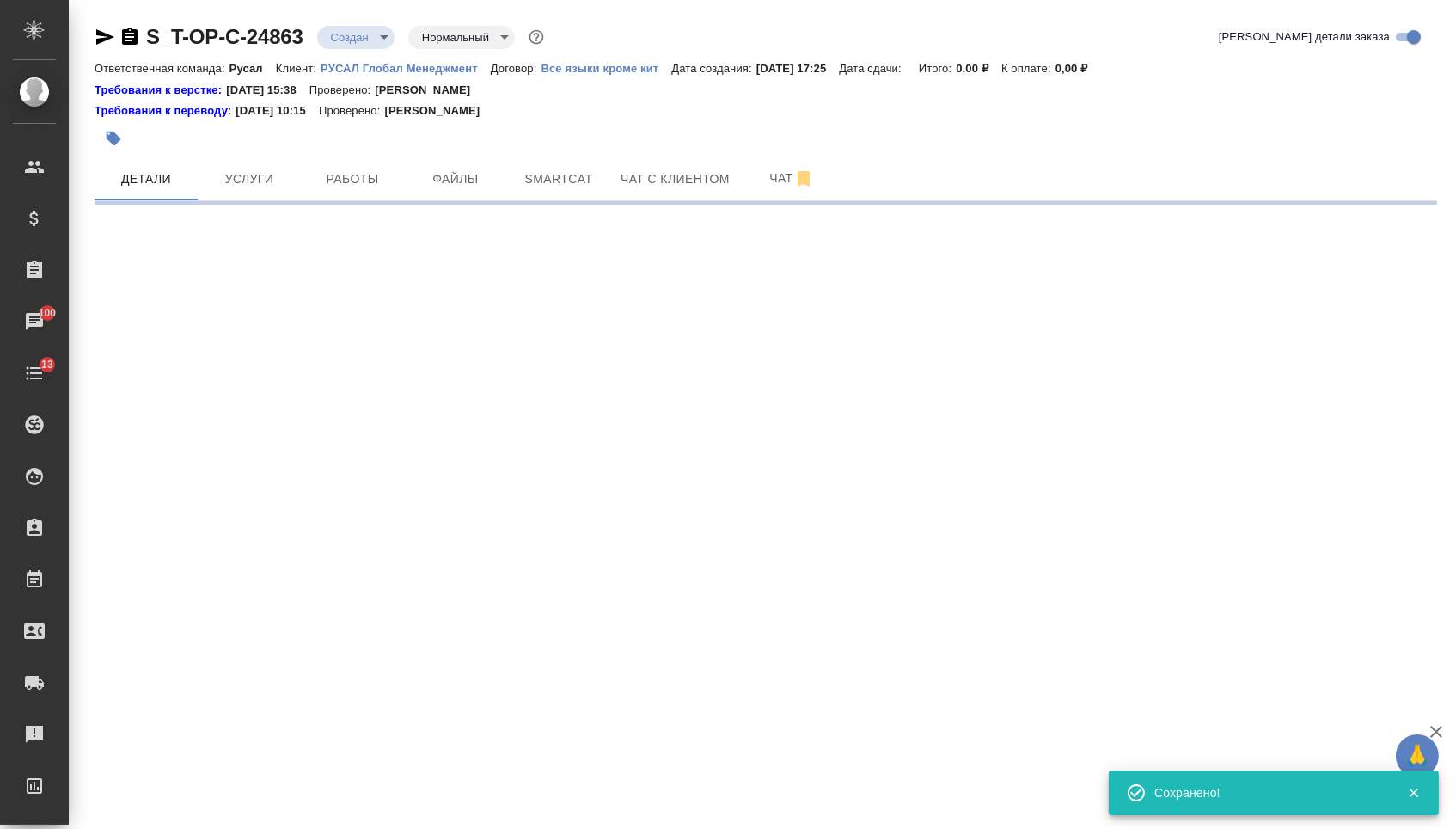
select select "RU"
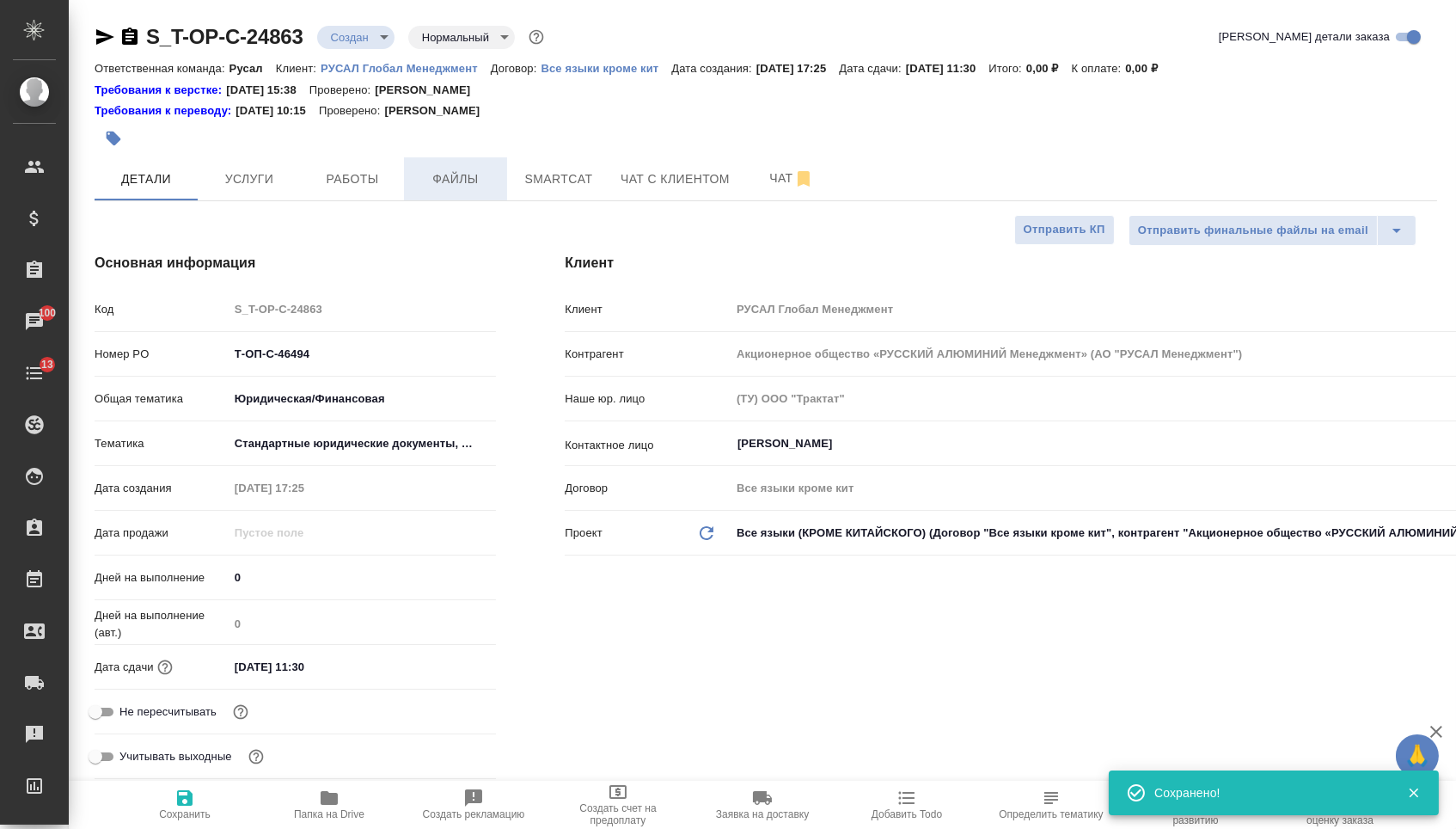
type textarea "x"
click at [462, 180] on span "Файлы" at bounding box center [456, 180] width 83 height 22
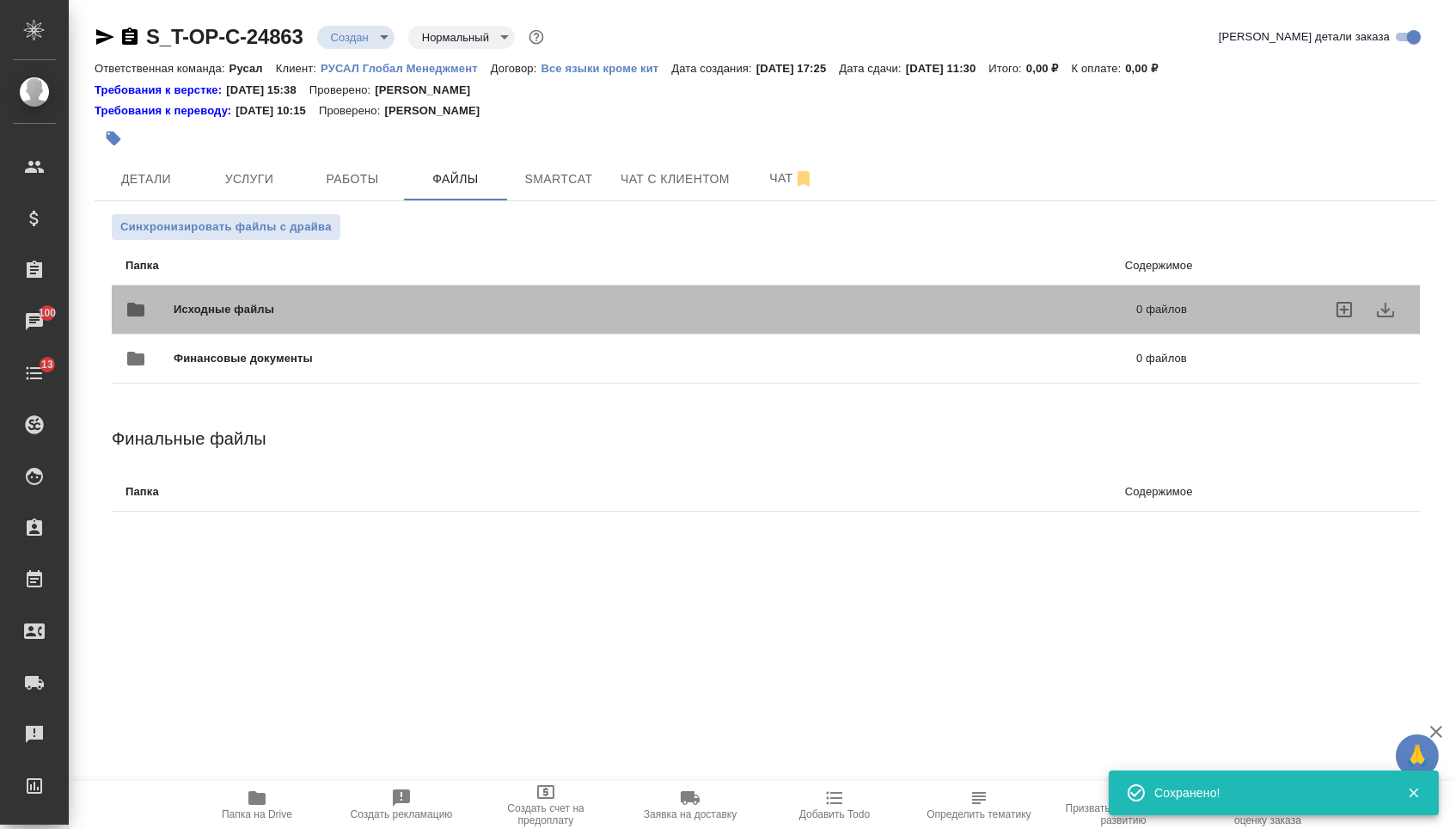
click at [306, 289] on div "Исходные файлы 0 файлов" at bounding box center [656, 310] width 1096 height 75
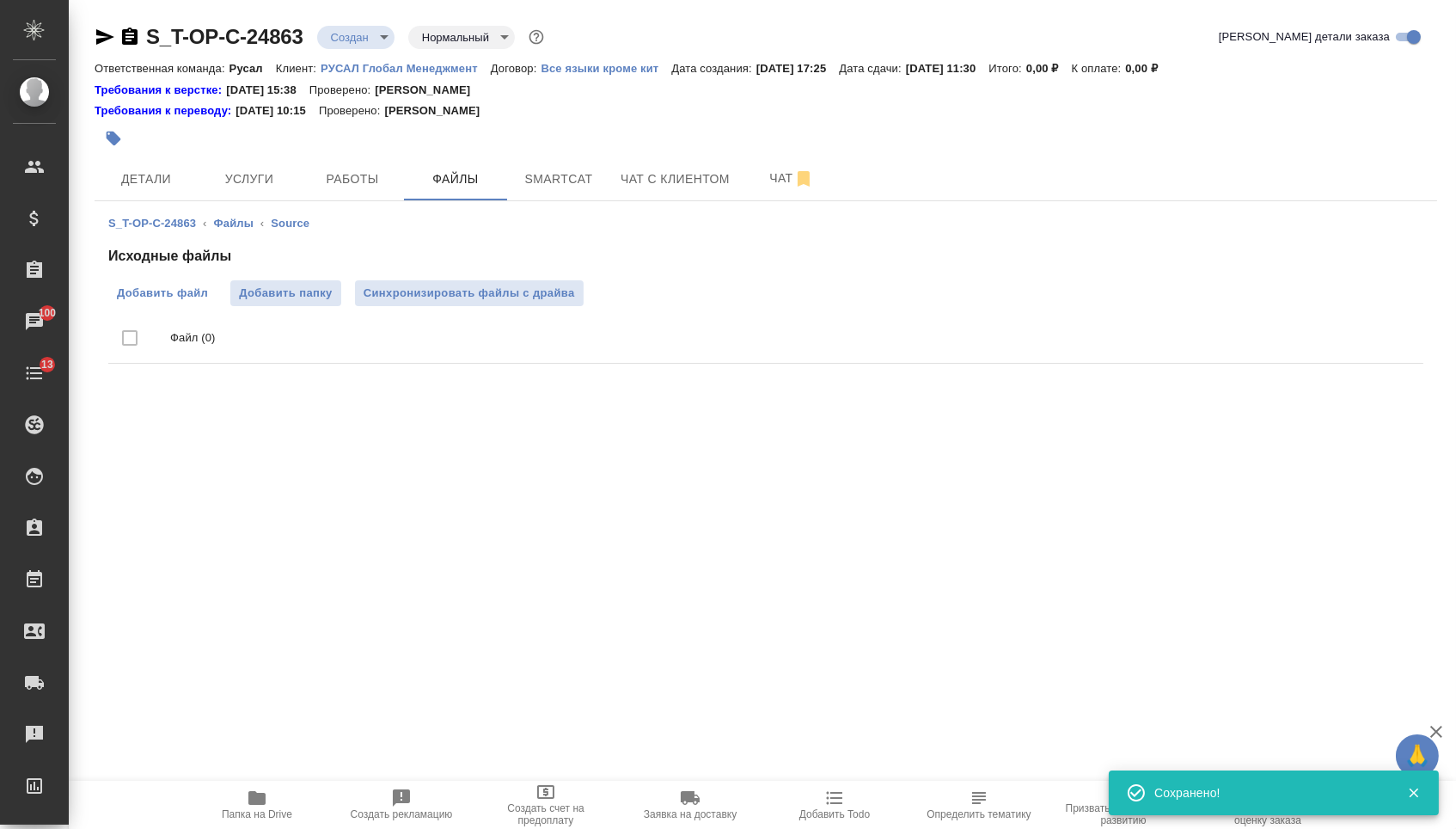
click at [197, 287] on span "Добавить файл" at bounding box center [162, 293] width 92 height 17
click at [0, 0] on input "Добавить файл" at bounding box center [0, 0] width 0 height 0
click at [219, 185] on span "Услуги" at bounding box center [250, 180] width 83 height 22
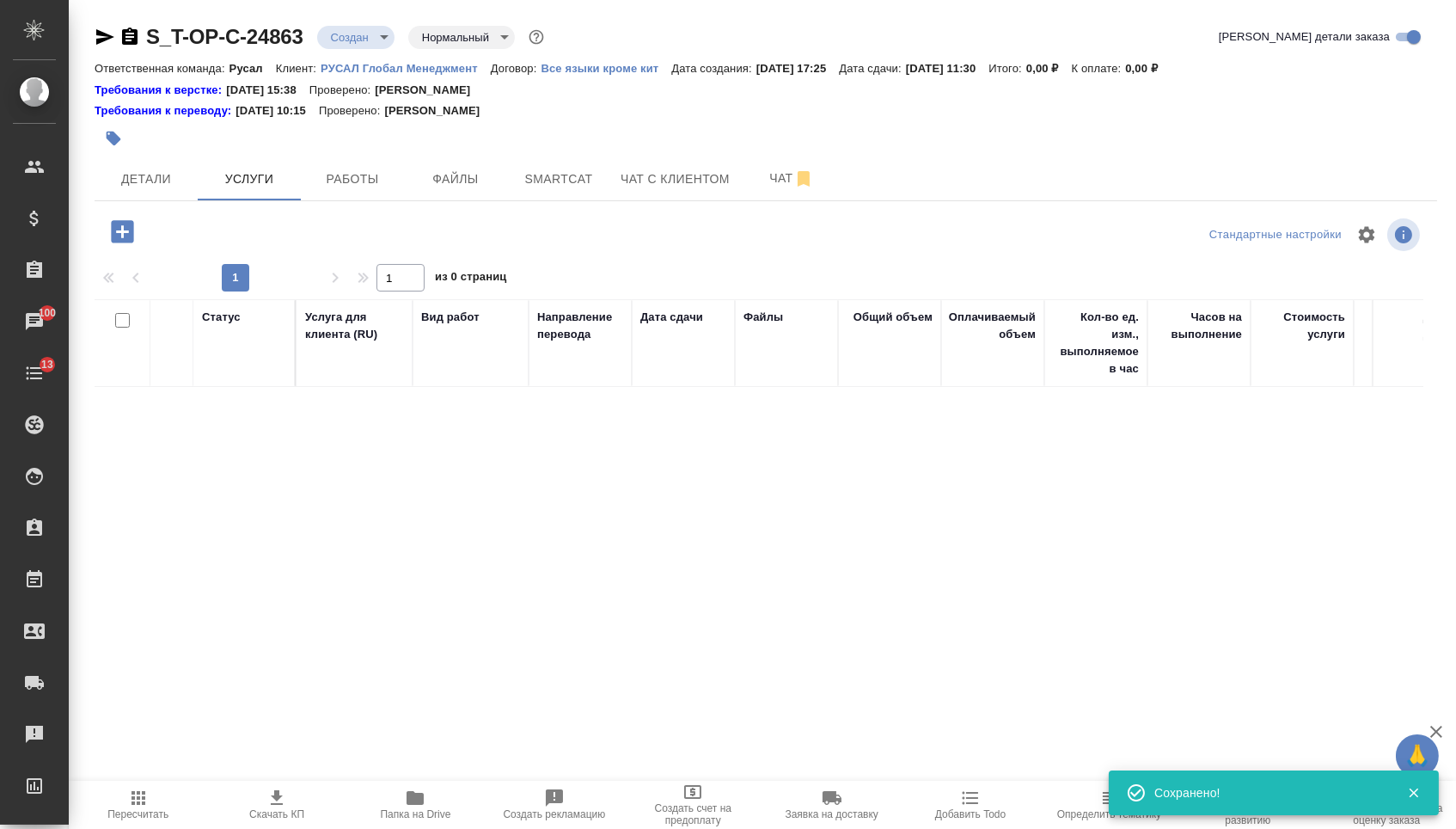
click at [133, 223] on icon "button" at bounding box center [123, 232] width 31 height 31
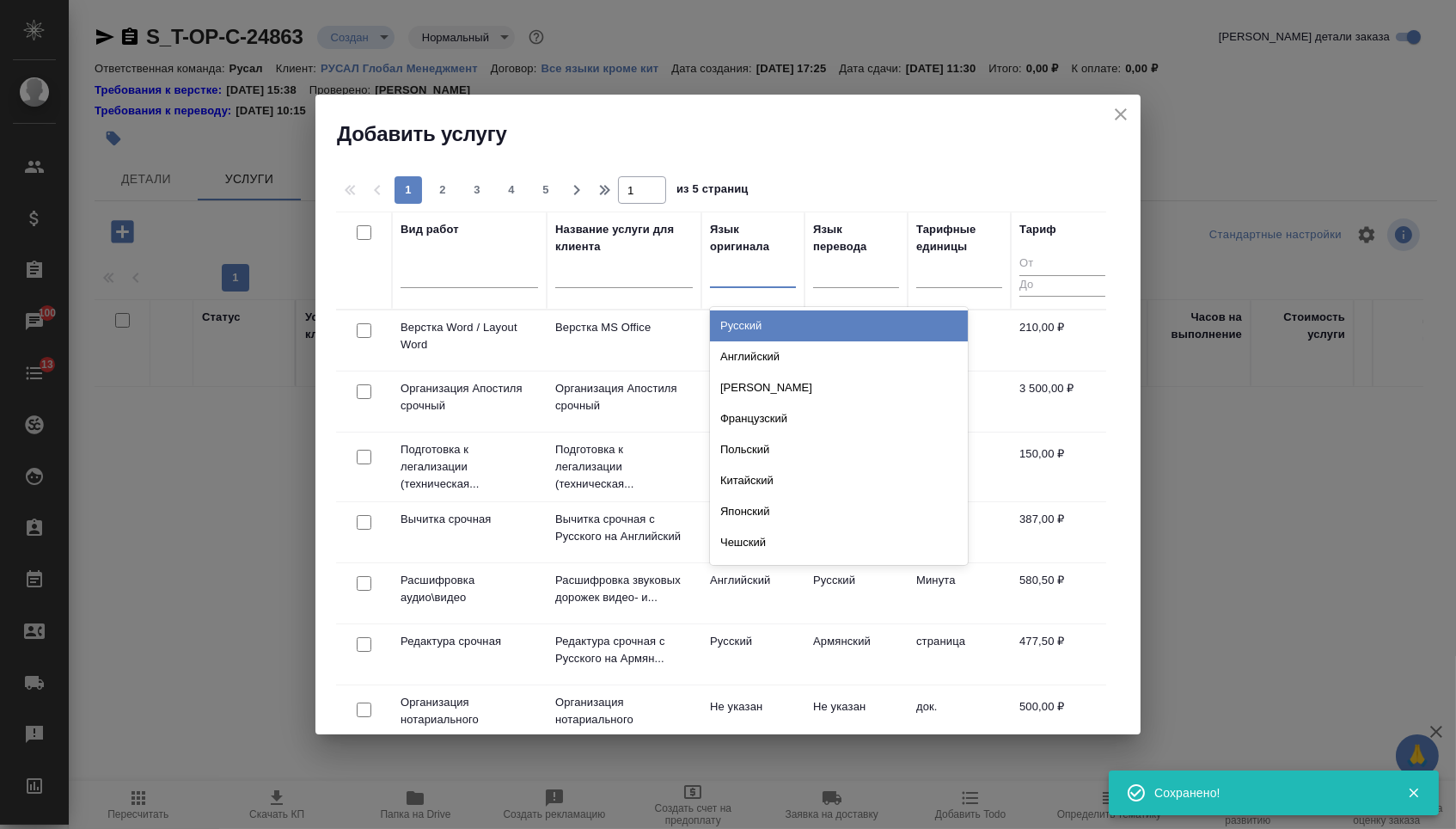
click at [753, 281] on div at bounding box center [753, 270] width 86 height 25
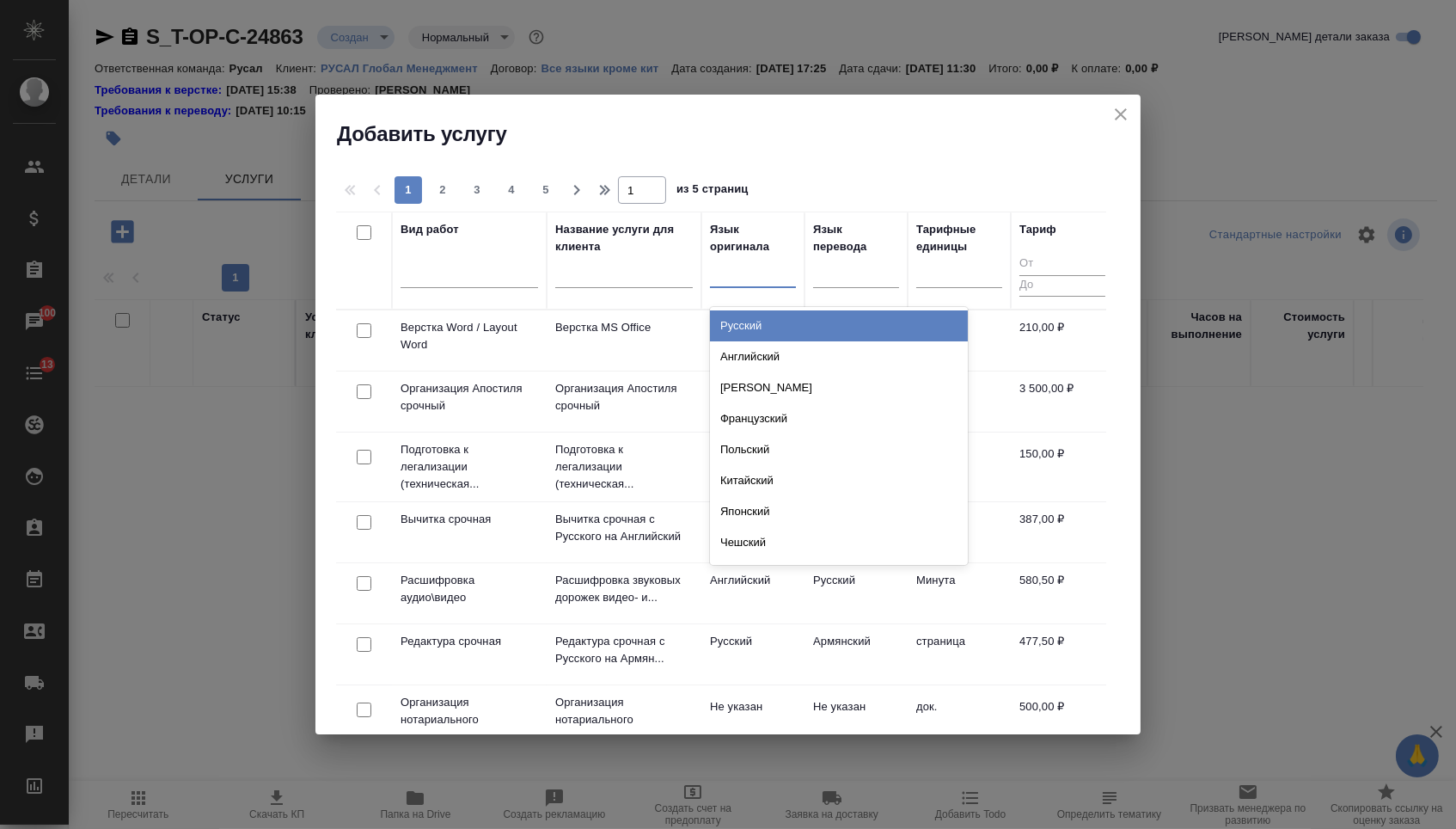
click at [753, 333] on div "Русский" at bounding box center [838, 326] width 258 height 31
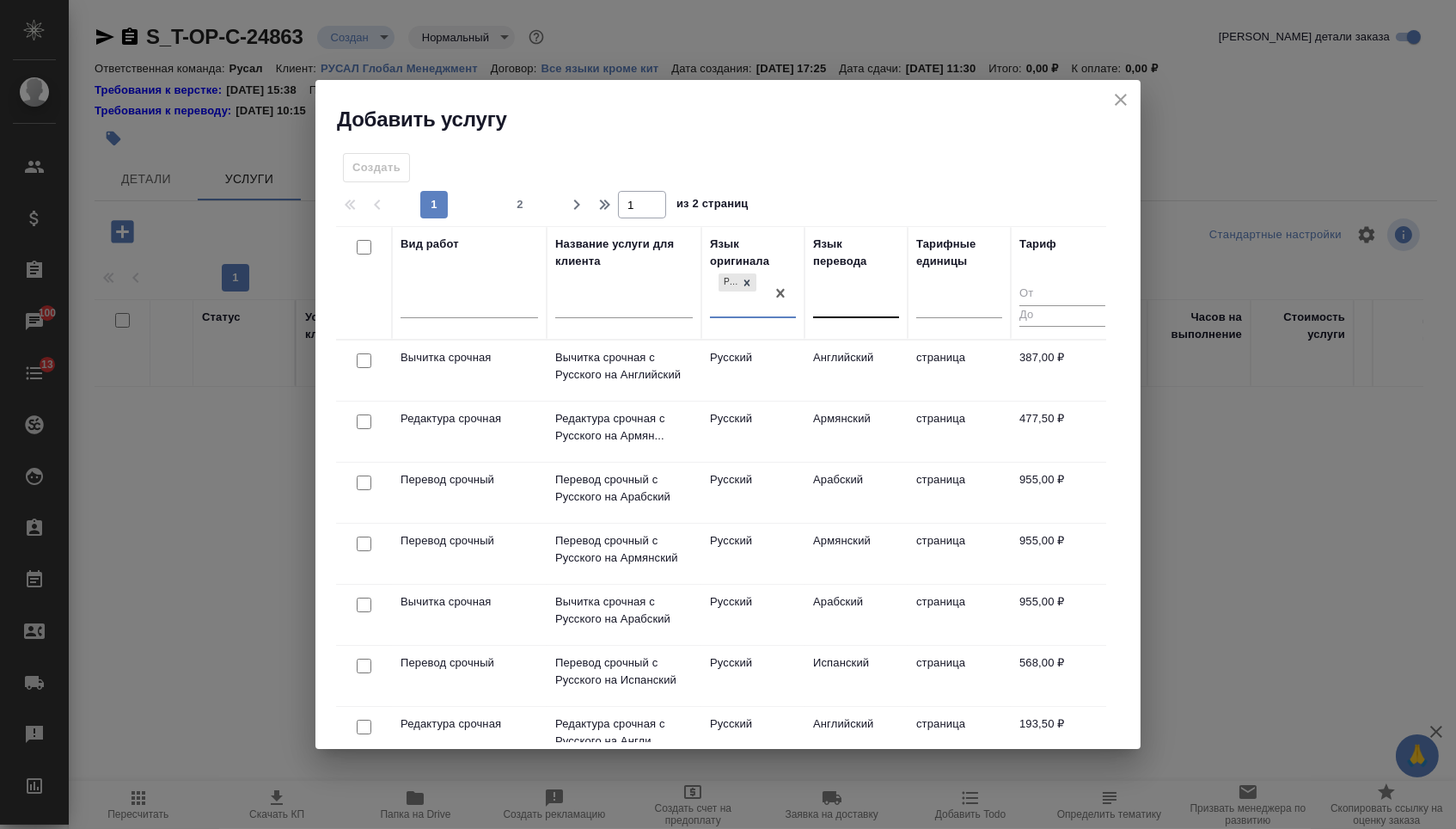
click at [862, 300] on div at bounding box center [856, 302] width 86 height 25
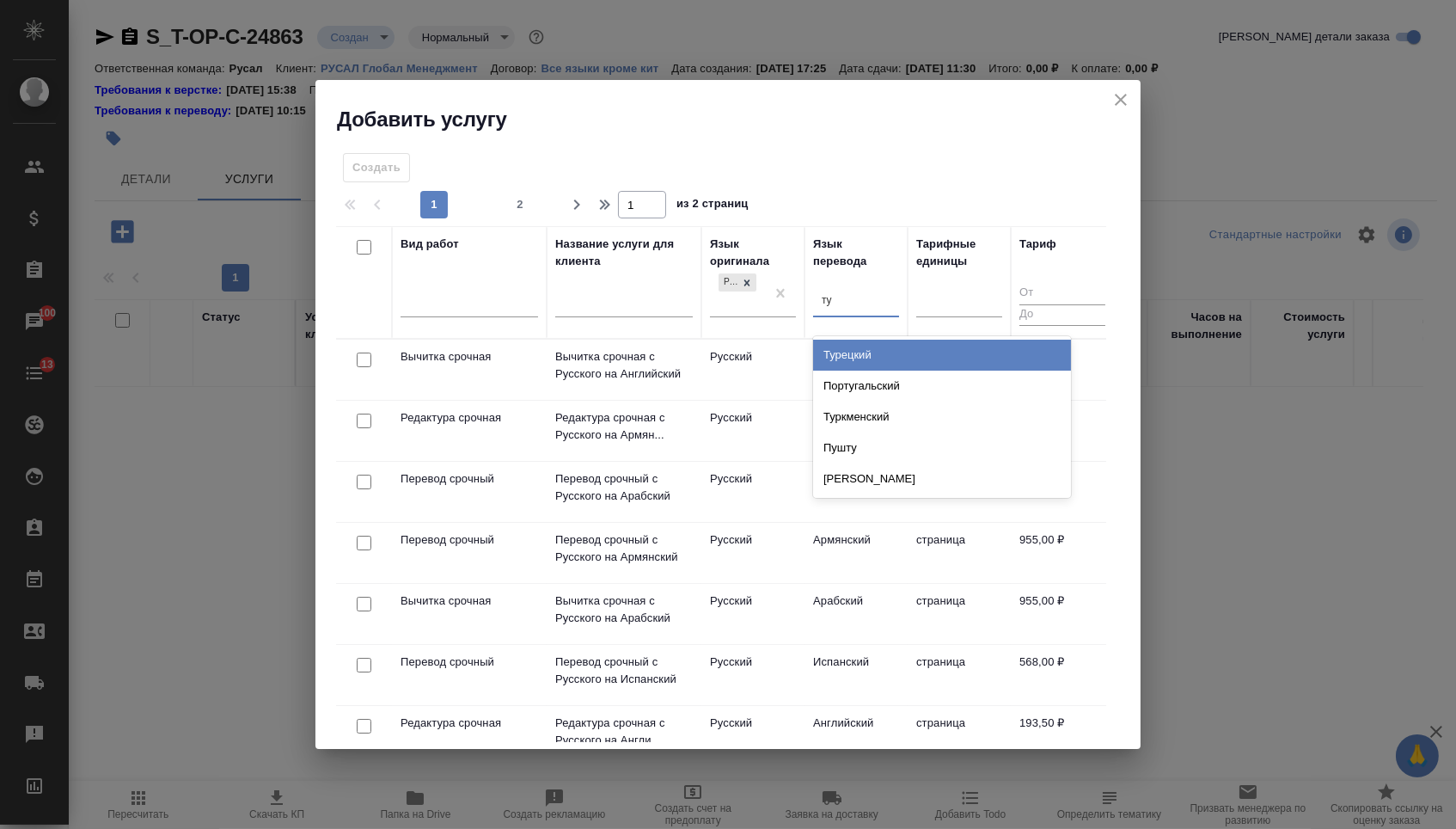
type input "тур"
click at [841, 352] on div "Турецкий" at bounding box center [942, 355] width 258 height 31
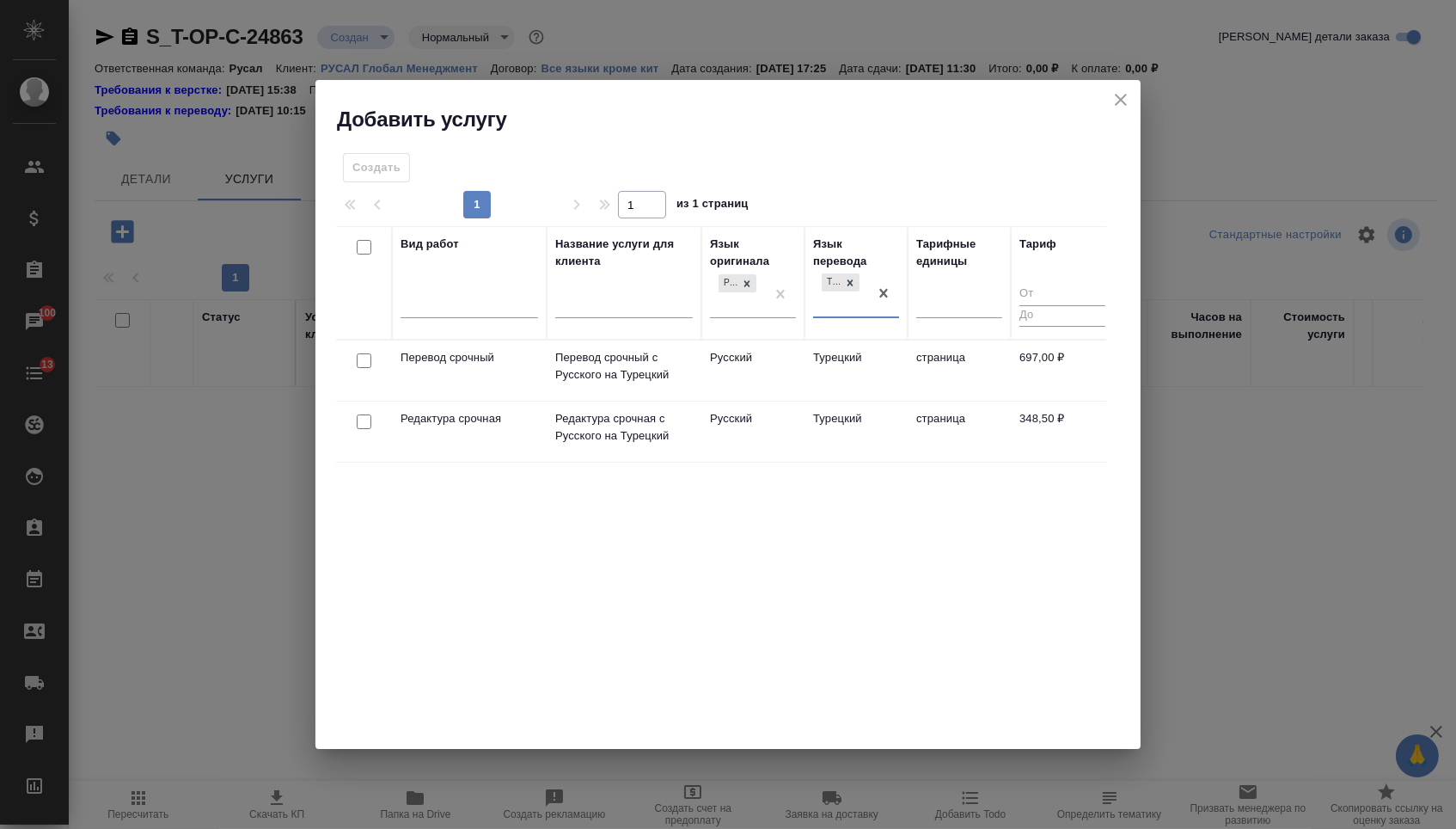
click at [357, 362] on input "checkbox" at bounding box center [364, 361] width 14 height 14
checkbox input "true"
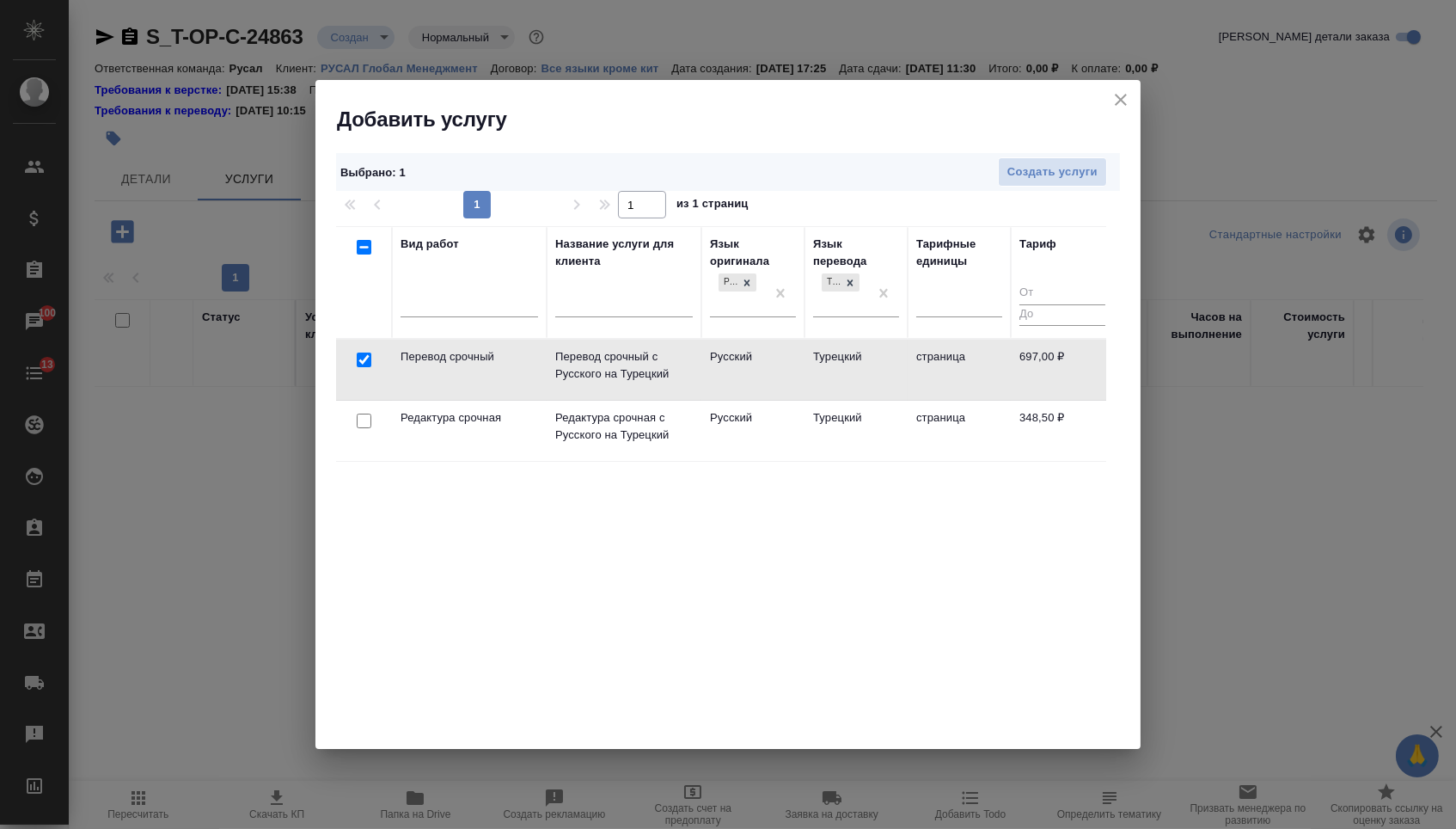
click at [359, 428] on input "checkbox" at bounding box center [364, 421] width 14 height 14
checkbox input "true"
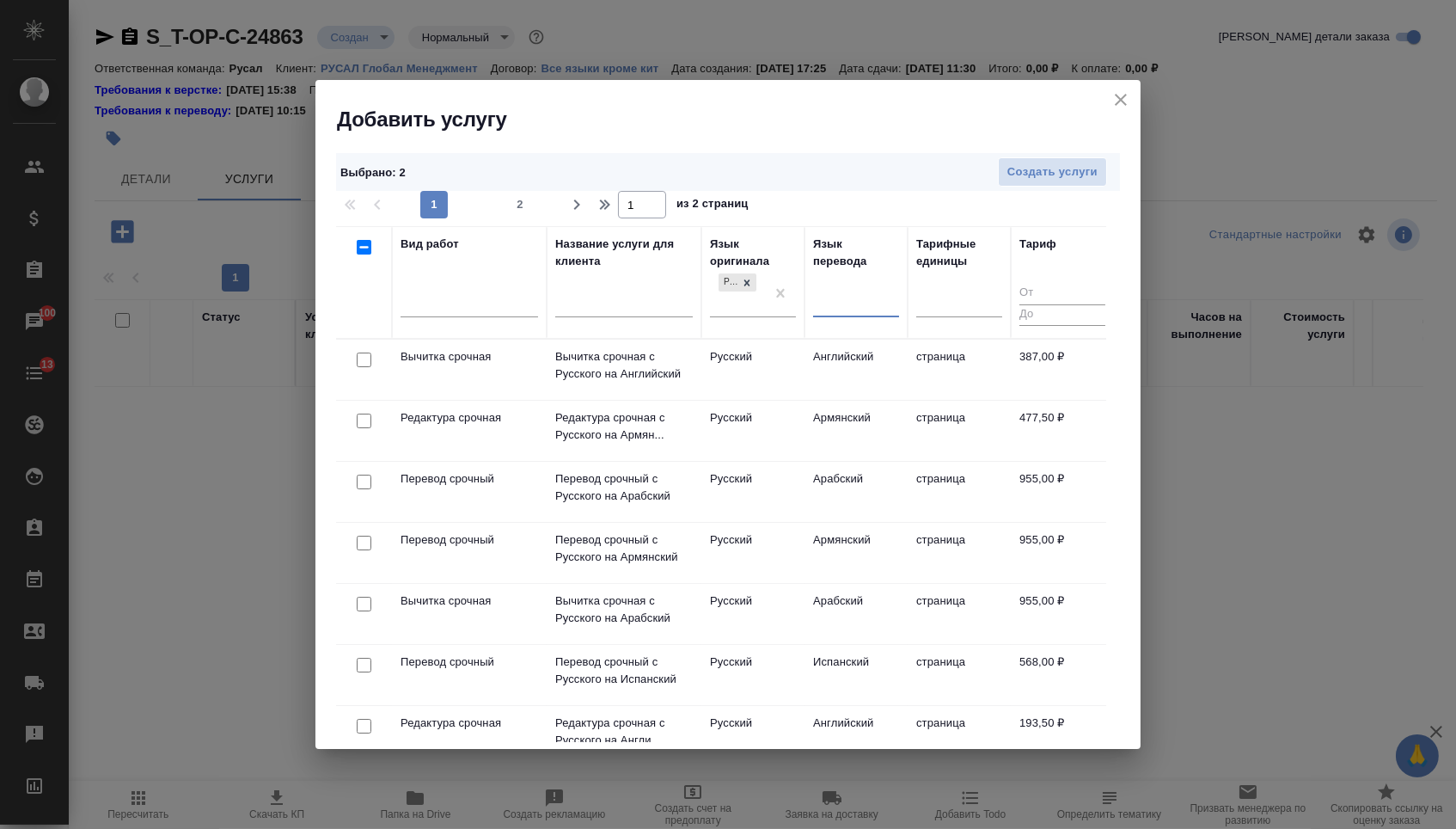
checkbox input "false"
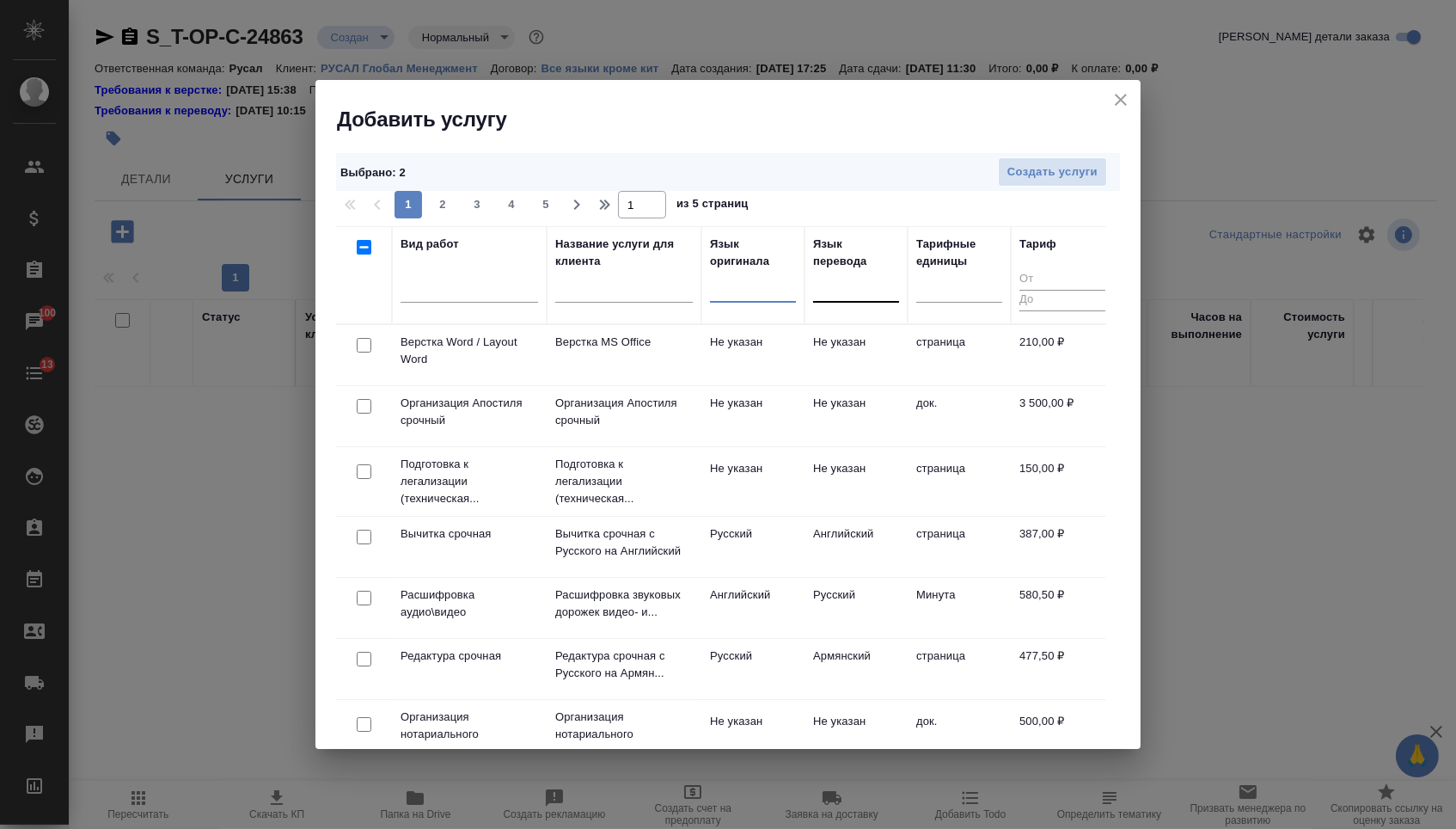
click at [363, 348] on input "checkbox" at bounding box center [364, 345] width 14 height 14
checkbox input "true"
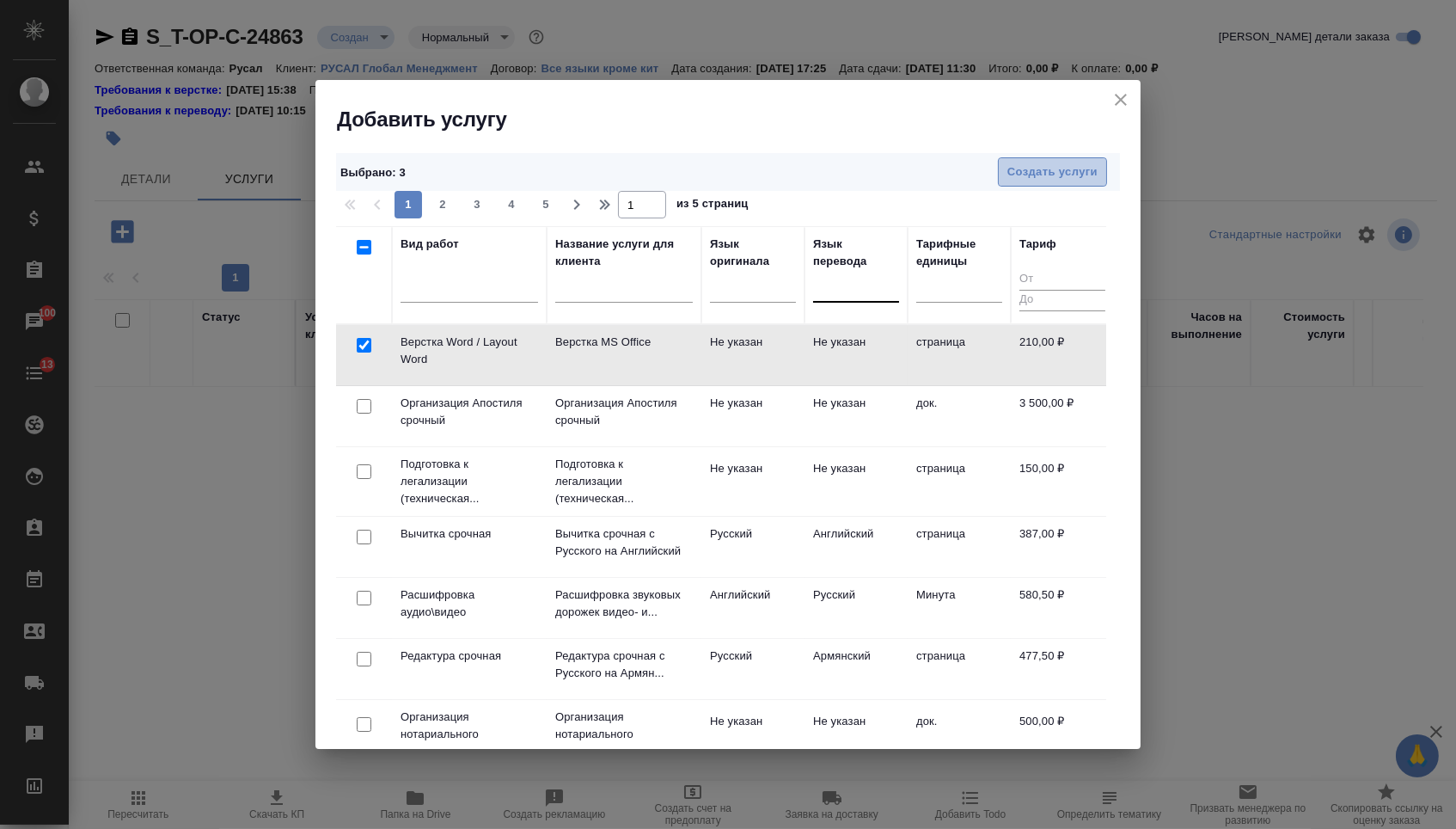
click at [1013, 173] on span "Создать услуги" at bounding box center [1052, 172] width 91 height 20
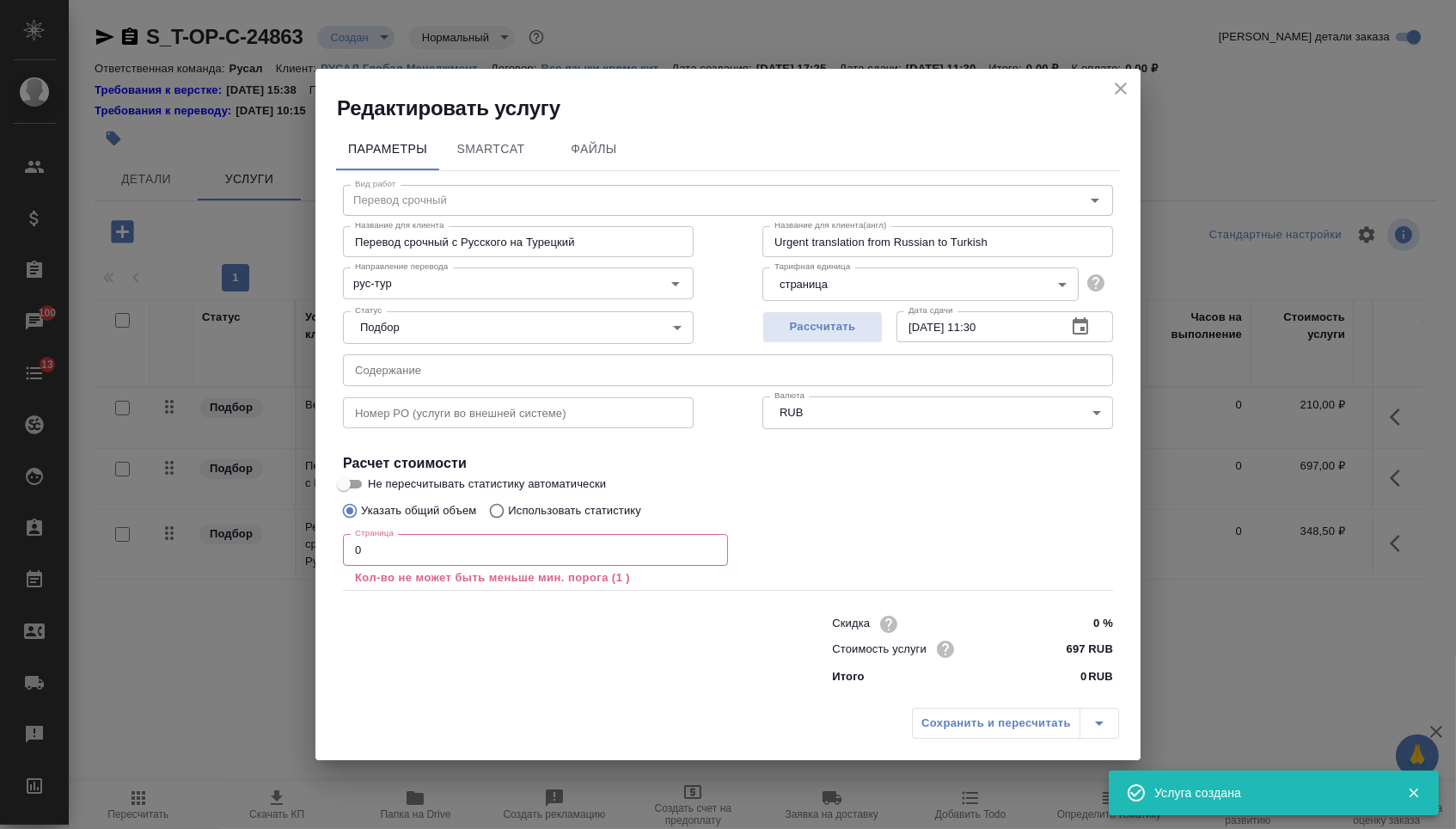
click at [440, 381] on input "text" at bounding box center [728, 370] width 770 height 31
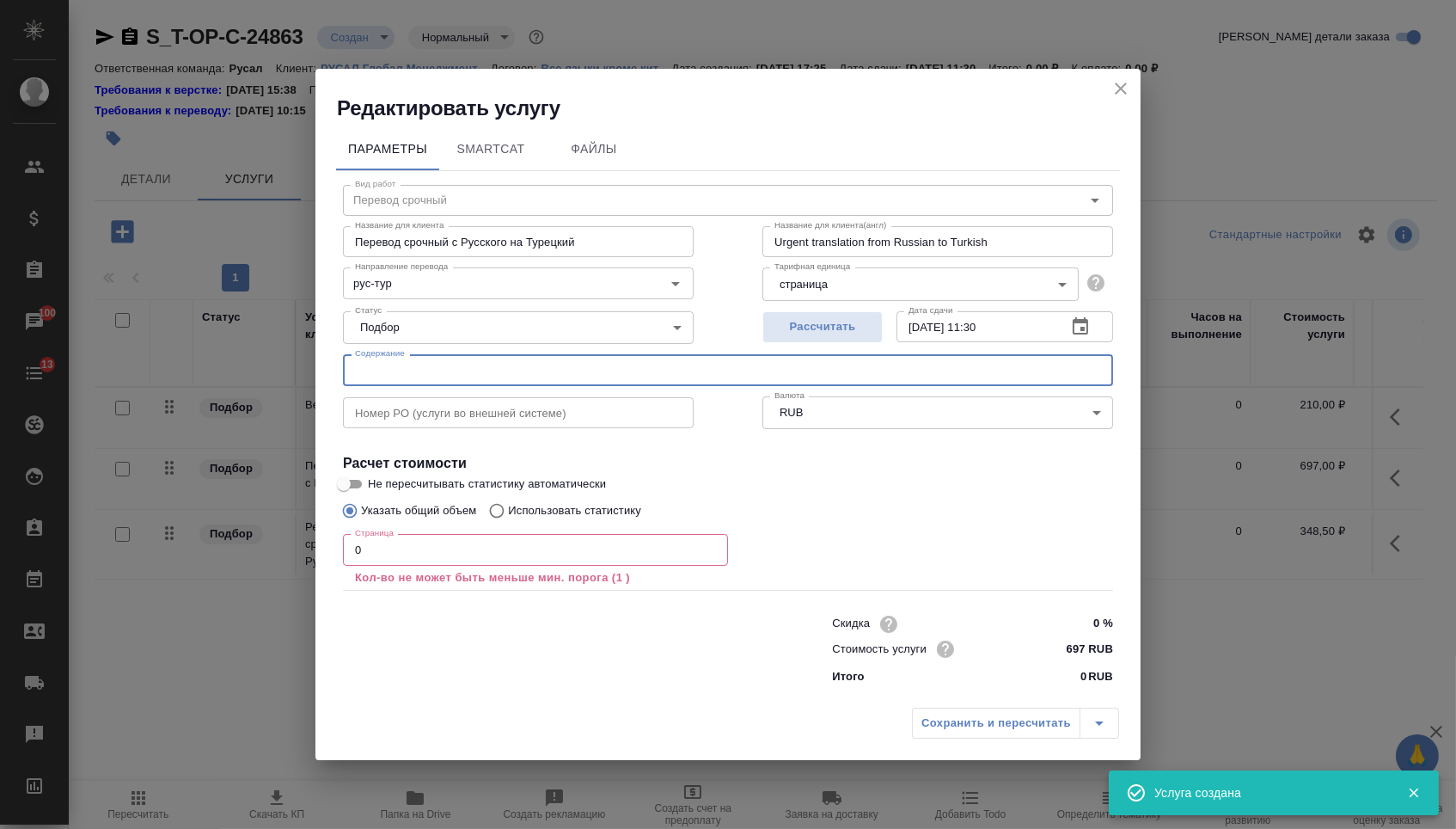
paste input "для турецкого представительства"
type input "для турецкого представительства"
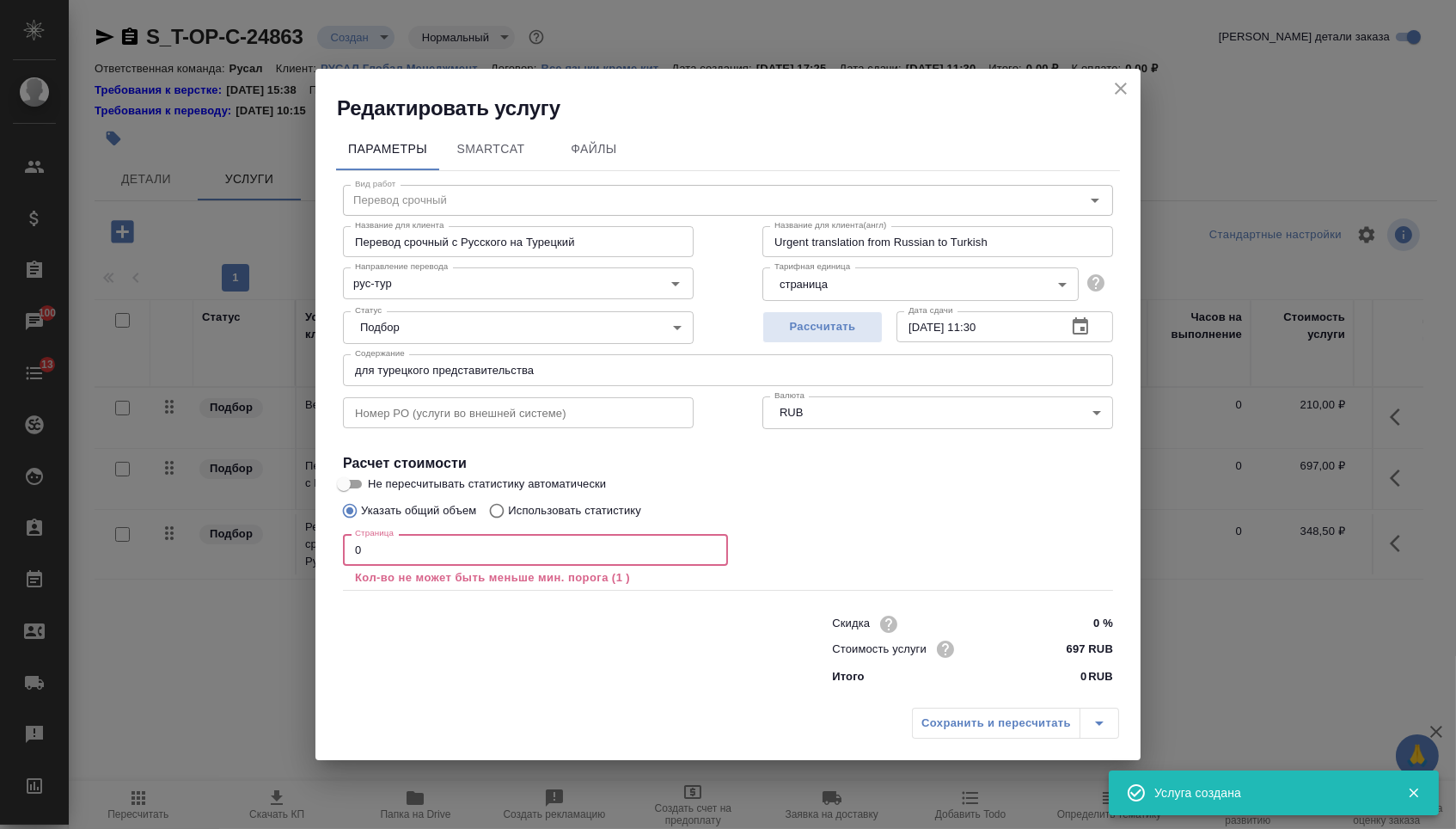
drag, startPoint x: 389, startPoint y: 554, endPoint x: 266, endPoint y: 548, distance: 123.1
click at [266, 551] on div "Редактировать услугу Параметры SmartCat Файлы Вид работ Перевод срочный Вид раб…" at bounding box center [728, 414] width 1456 height 829
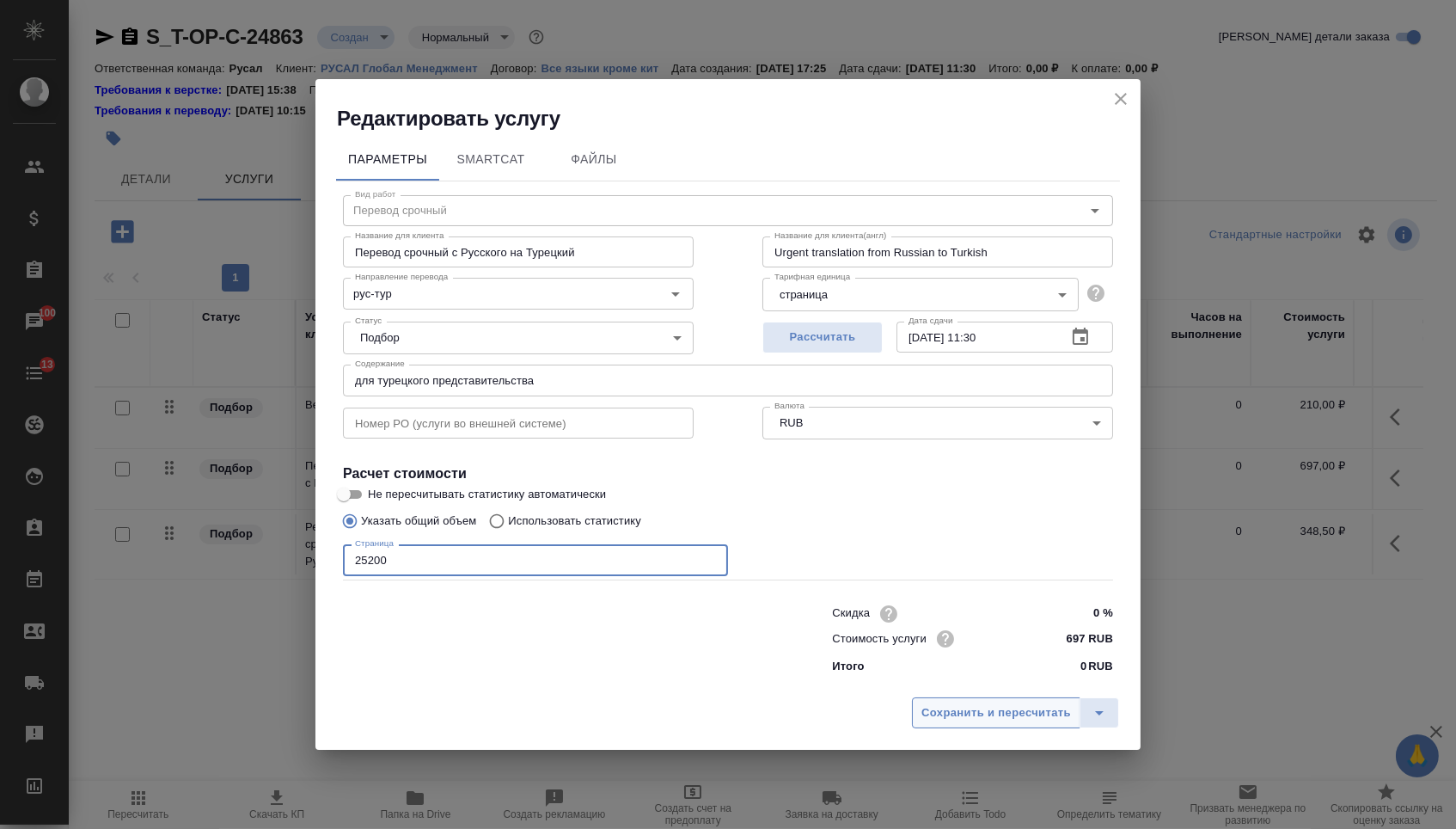
type input "25200"
click at [952, 723] on span "Сохранить и пересчитать" at bounding box center [996, 713] width 150 height 20
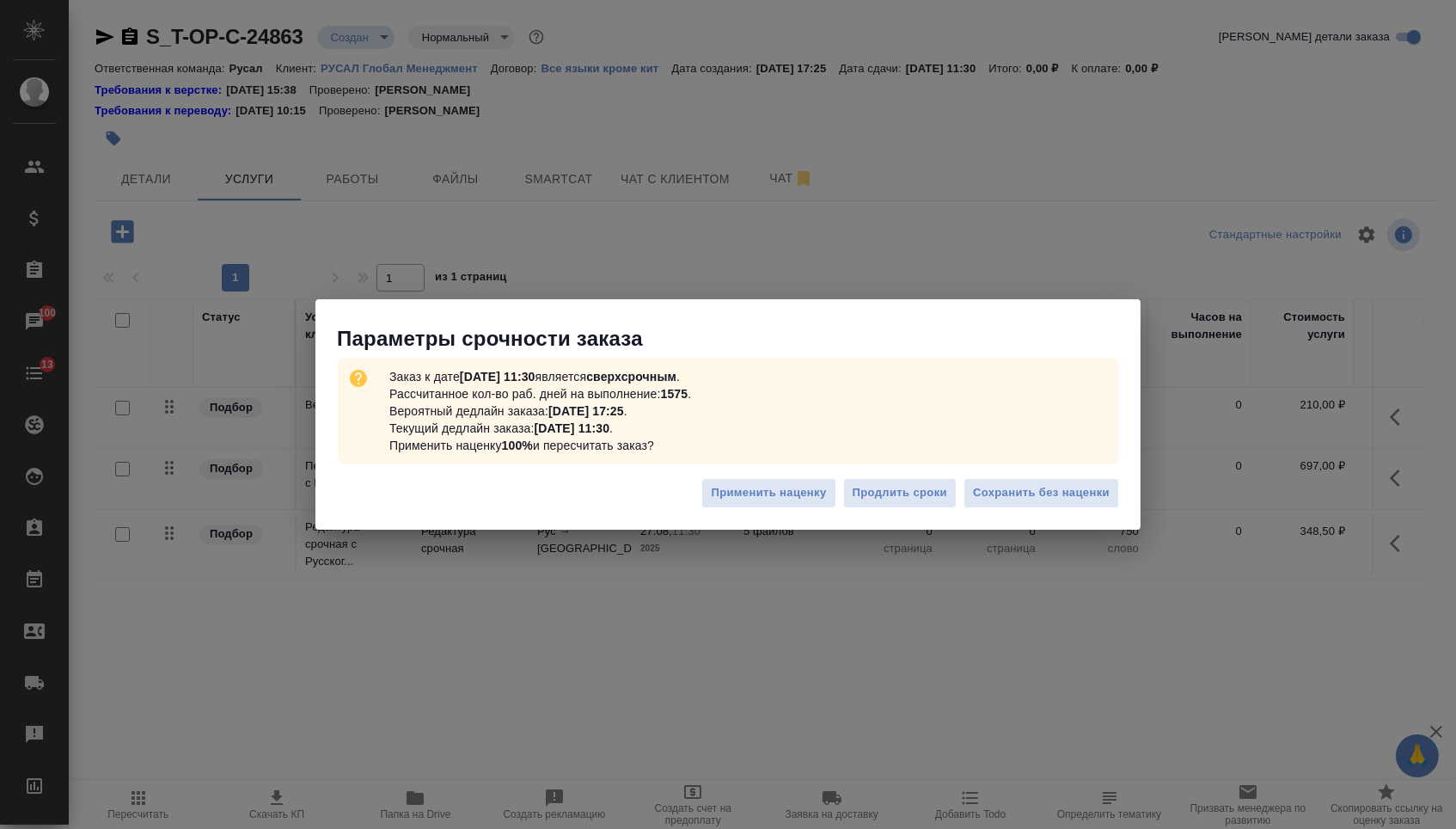
click at [1015, 517] on div "Применить наценку Продлить сроки Сохранить без наценки" at bounding box center [727, 499] width 825 height 60
click at [1011, 501] on span "Сохранить без наценки" at bounding box center [1041, 493] width 136 height 20
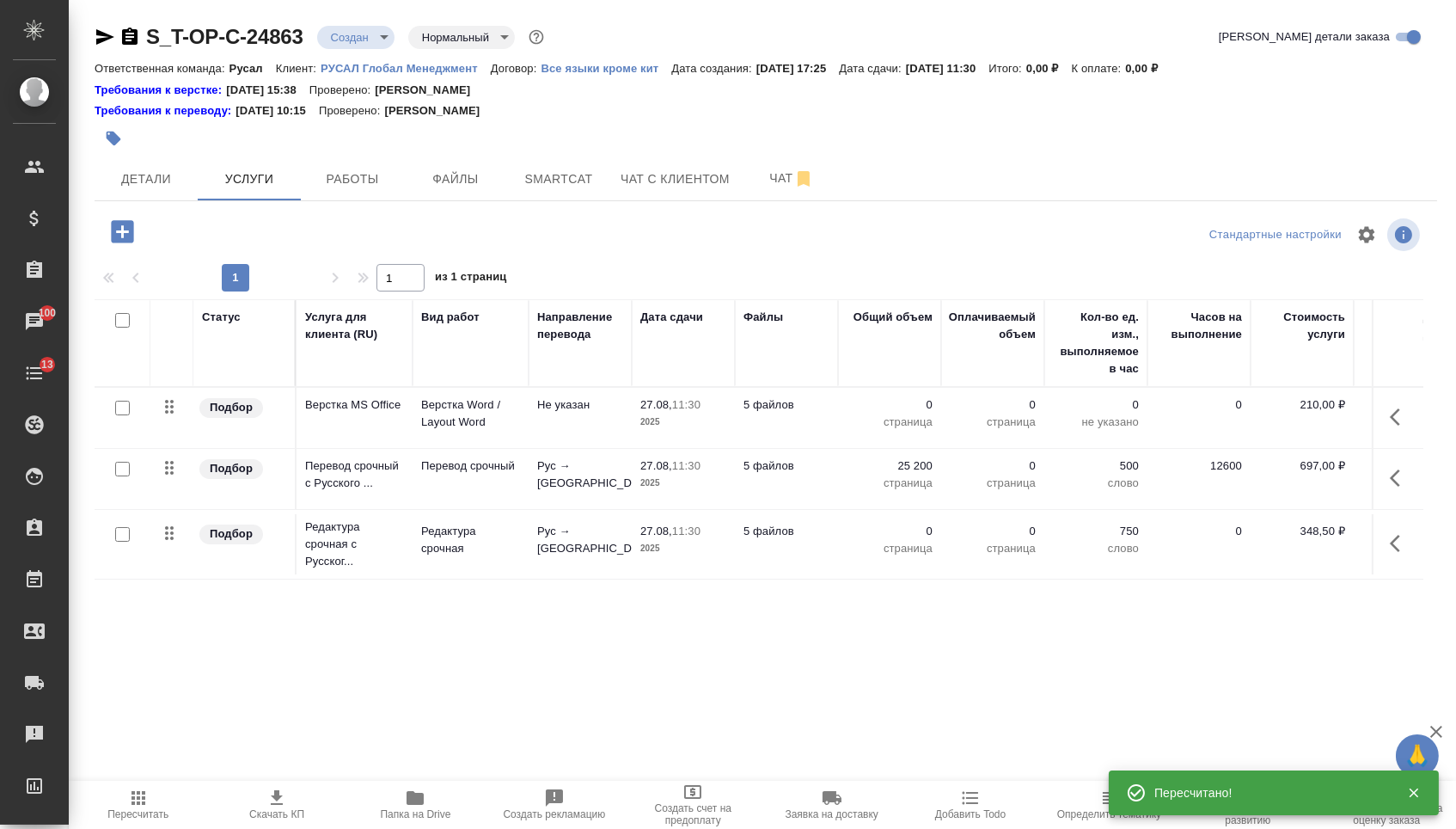
type input "urgent"
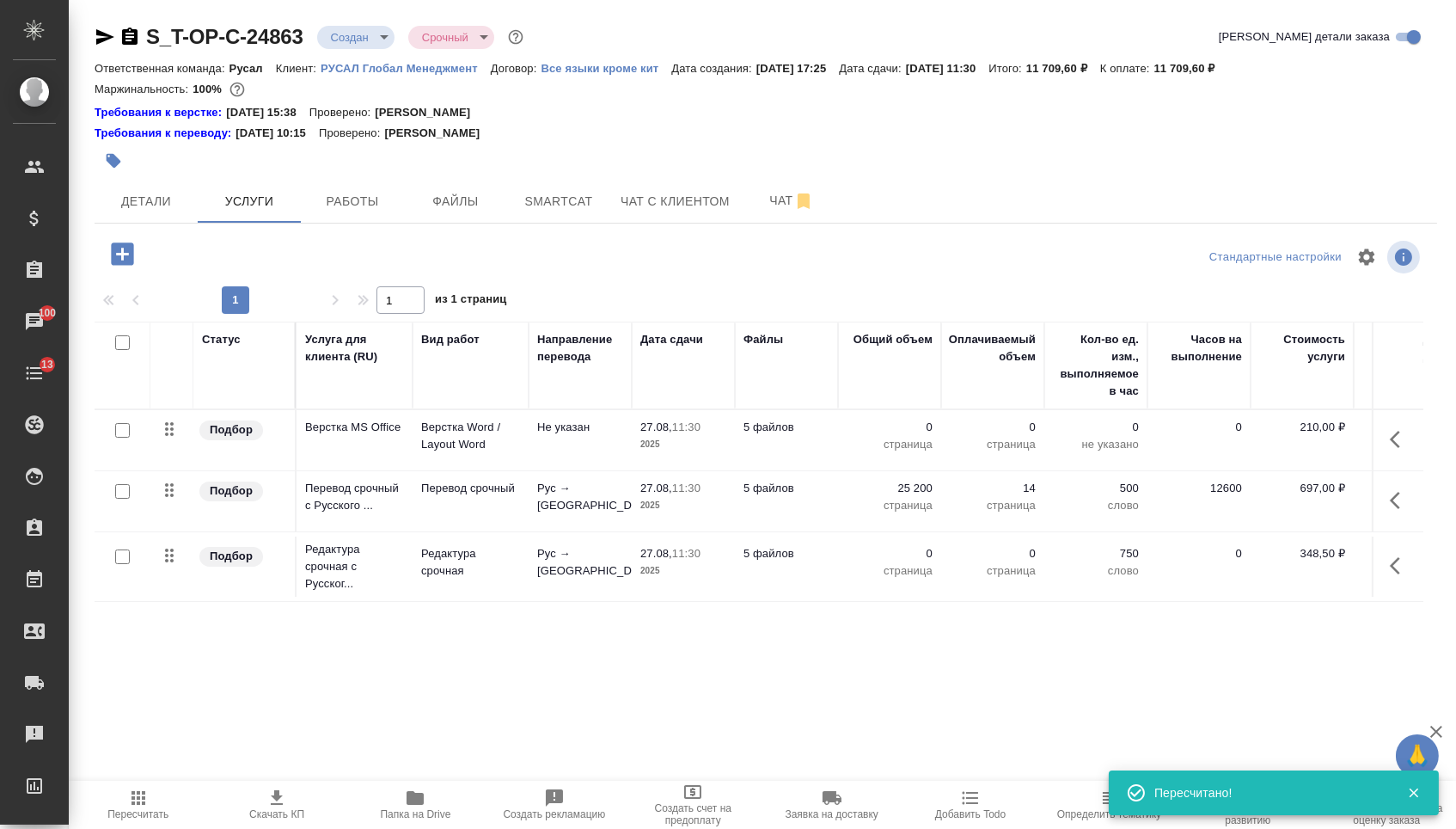
click at [901, 562] on p "0" at bounding box center [890, 553] width 86 height 17
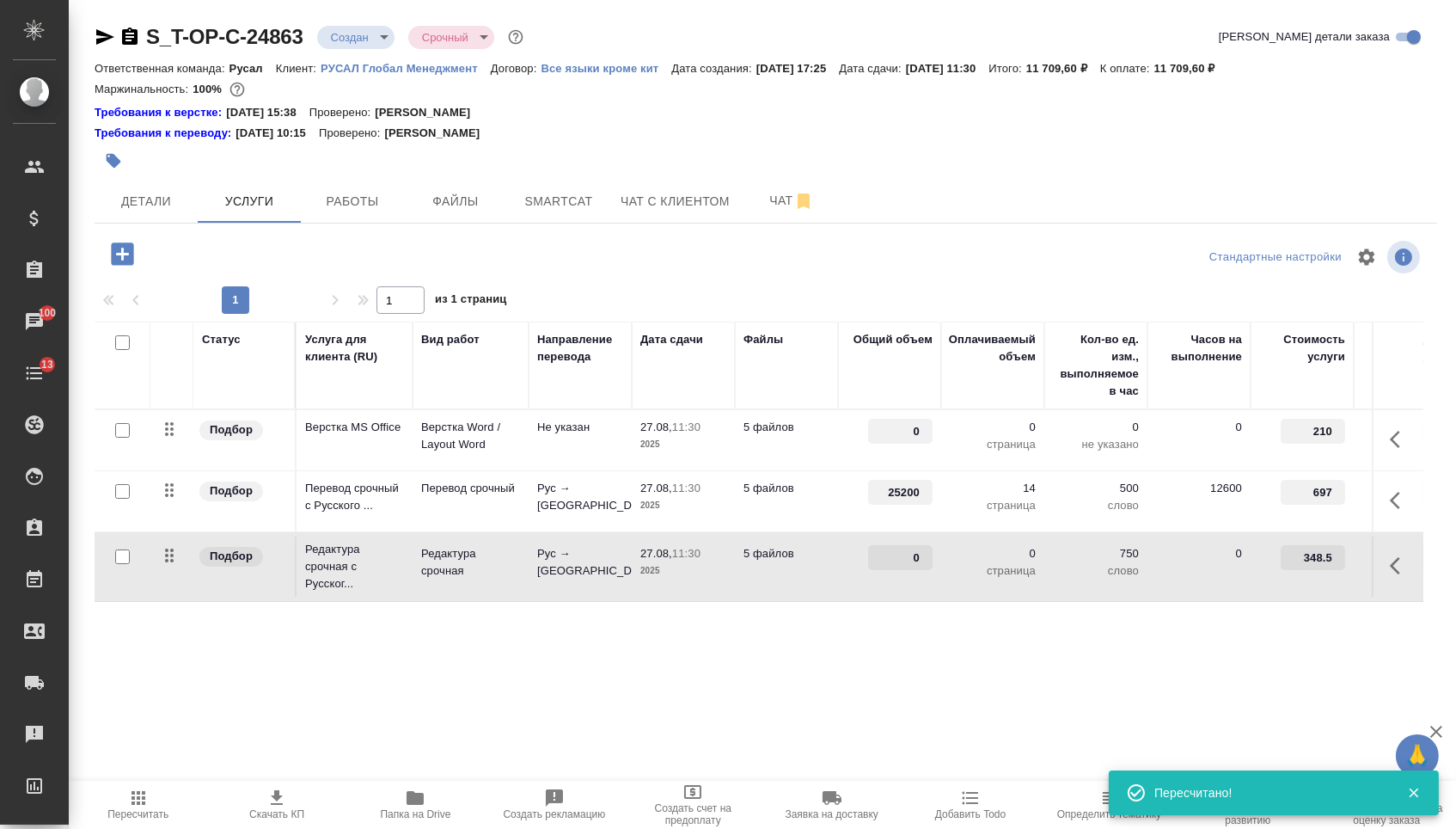
click at [900, 569] on input "0" at bounding box center [900, 558] width 65 height 25
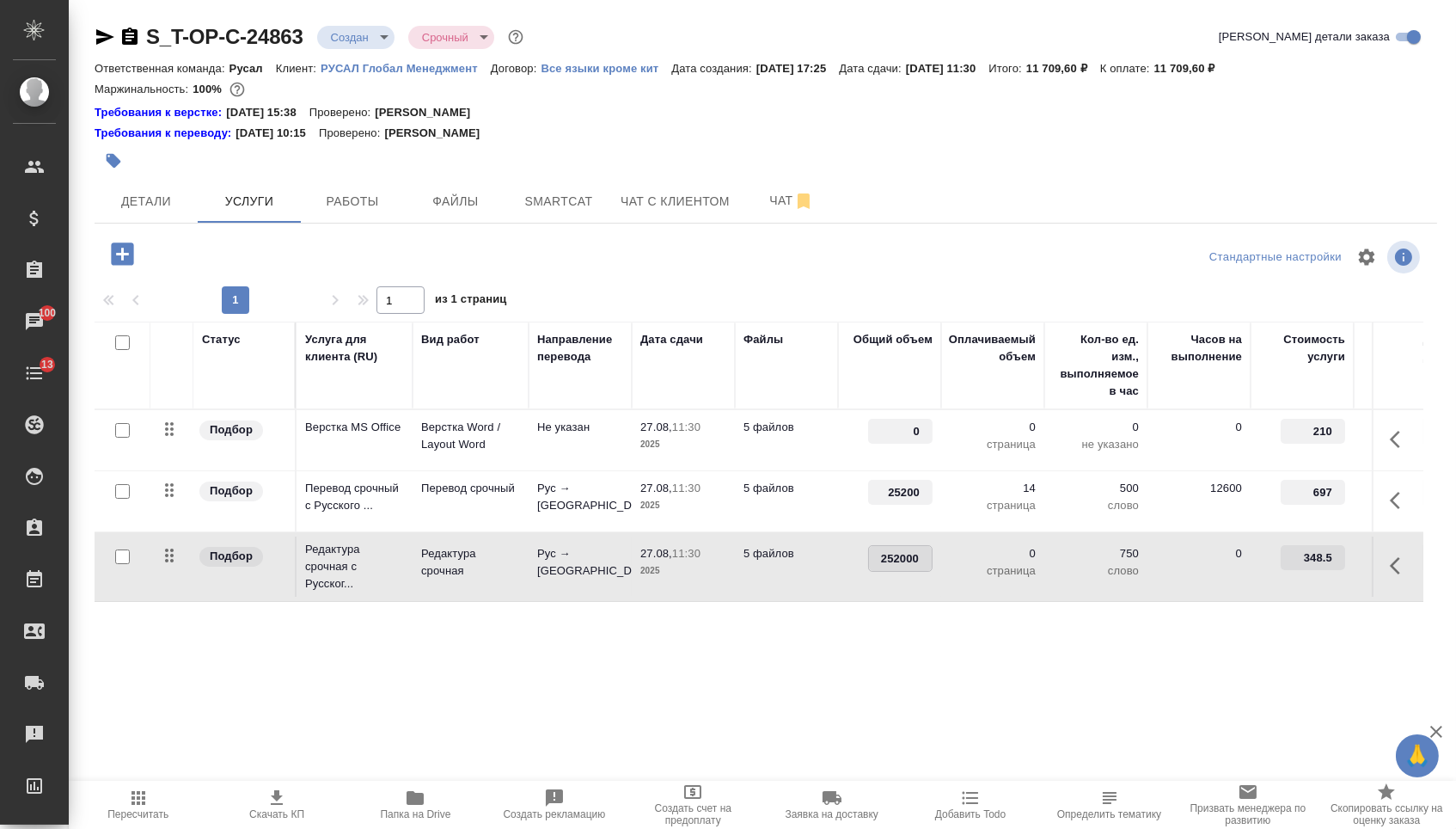
type input "25200"
drag, startPoint x: 899, startPoint y: 444, endPoint x: 973, endPoint y: 443, distance: 74.0
type input "3"
click at [691, 674] on div "Статус Услуга для клиента (RU) Вид работ Направление перевода Дата сдачи Файлы …" at bounding box center [759, 507] width 1329 height 370
click at [289, 256] on span "Сохранить и пересчитать" at bounding box center [244, 252] width 150 height 20
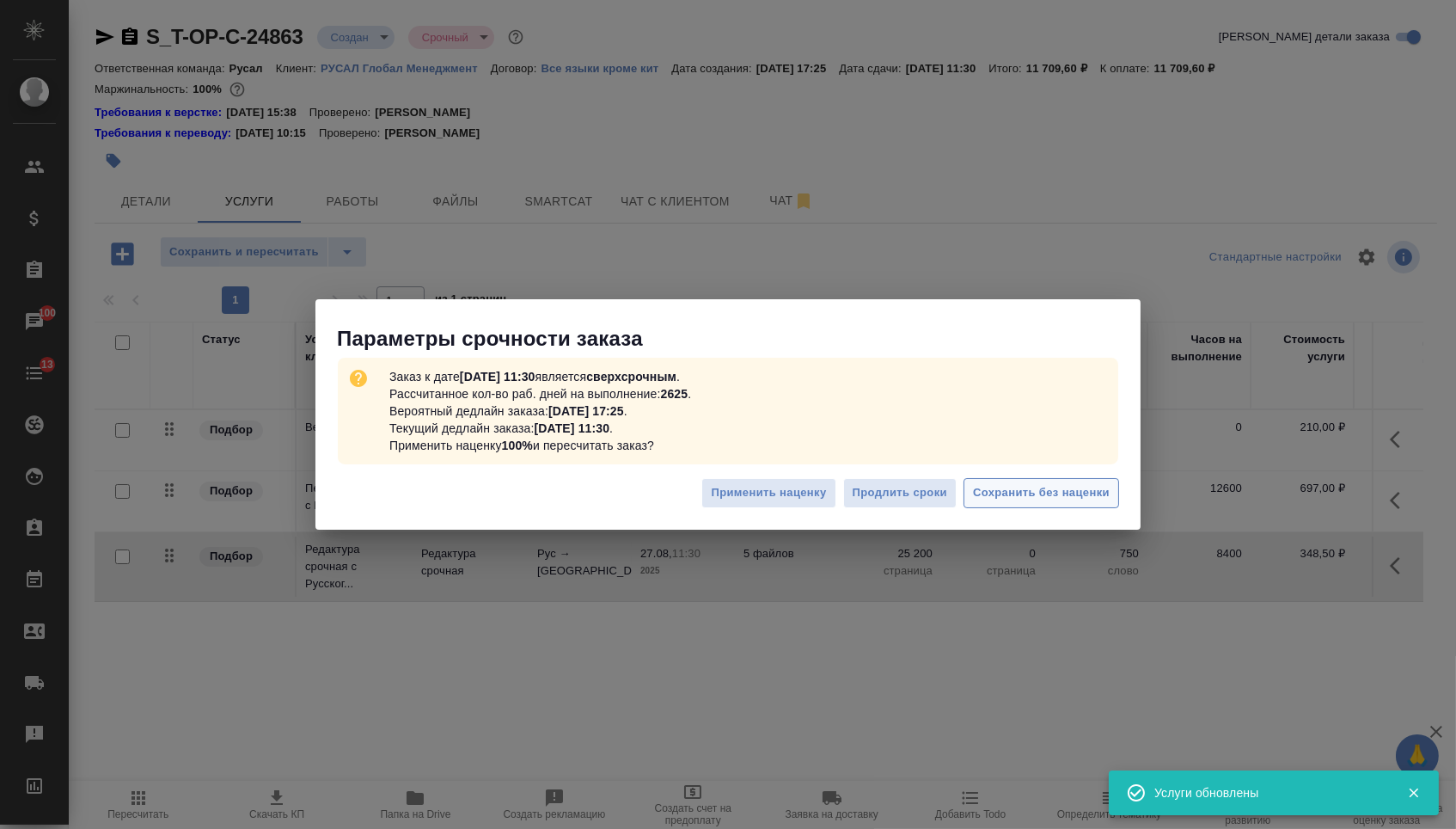
click at [1017, 480] on button "Сохранить без наценки" at bounding box center [1041, 493] width 155 height 31
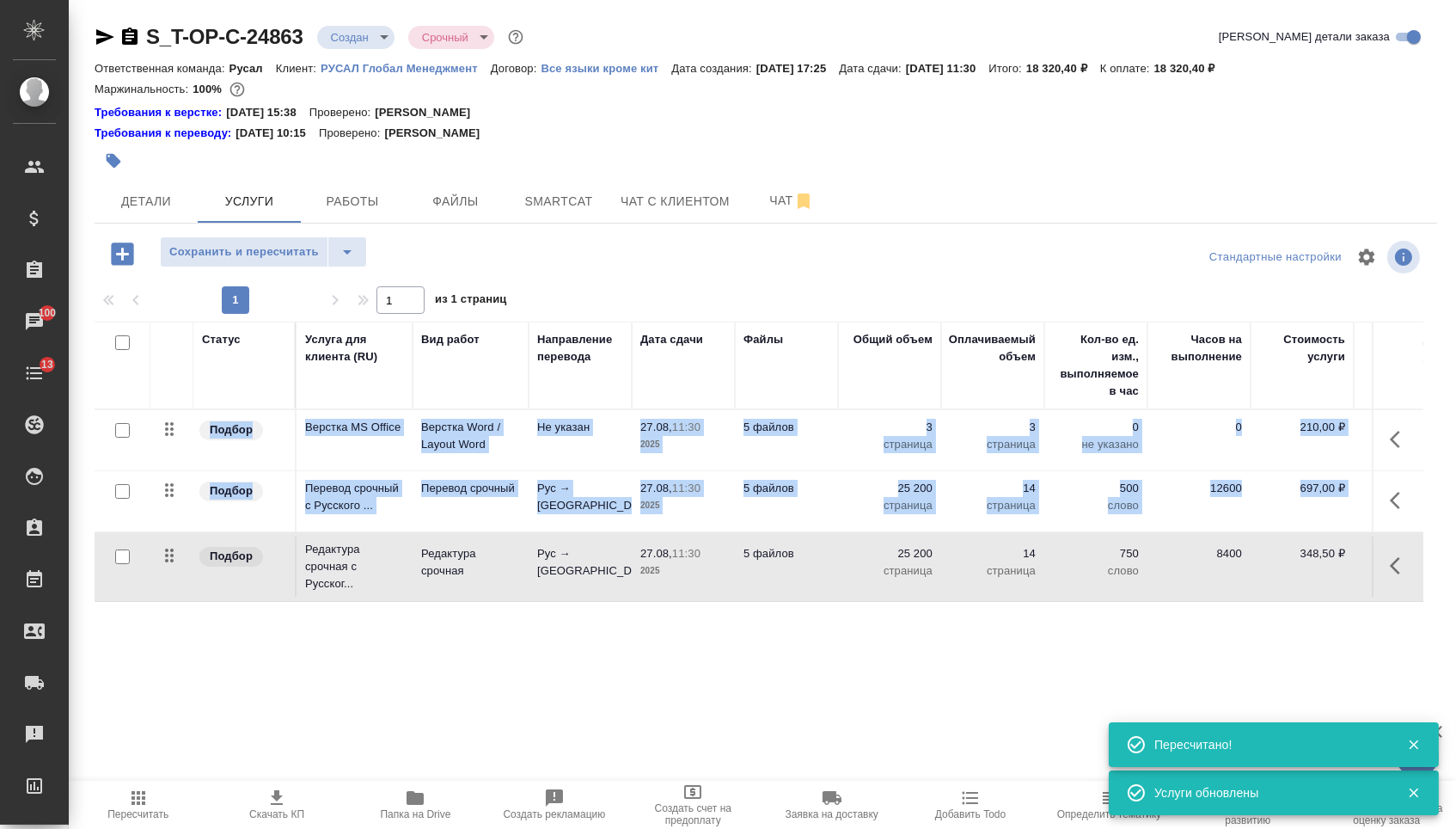
drag, startPoint x: 157, startPoint y: 452, endPoint x: 164, endPoint y: 597, distance: 145.2
click at [165, 597] on tbody "Подбор Верстка MS Office Верстка Word / Layout Word Не указан 27.08, 11:30 2025…" at bounding box center [904, 507] width 1620 height 192
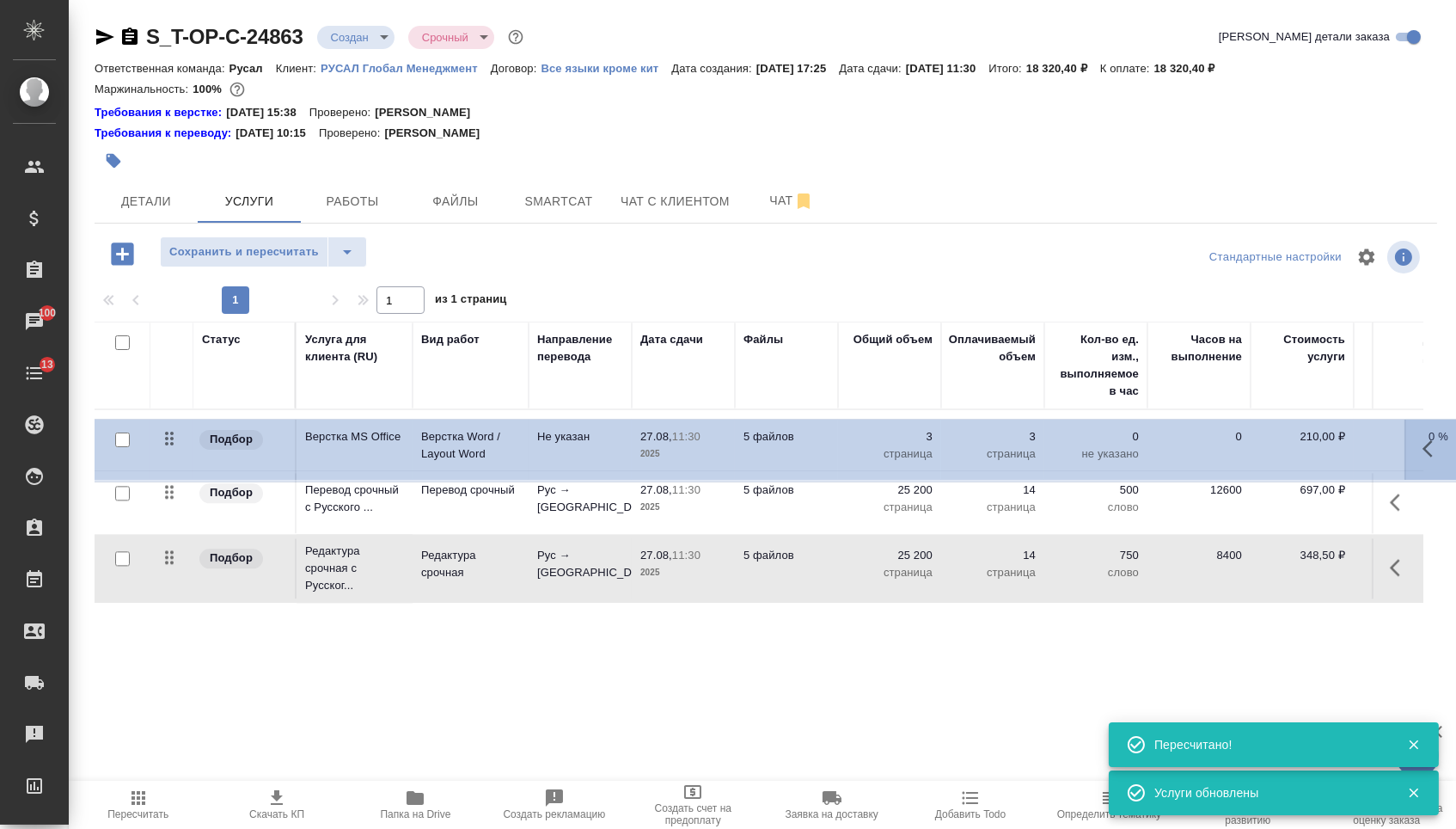
drag, startPoint x: 164, startPoint y: 428, endPoint x: 172, endPoint y: 594, distance: 166.2
click at [172, 594] on table "Статус Услуга для клиента (RU) Вид работ Направление перевода Дата сдачи Файлы …" at bounding box center [904, 463] width 1620 height 282
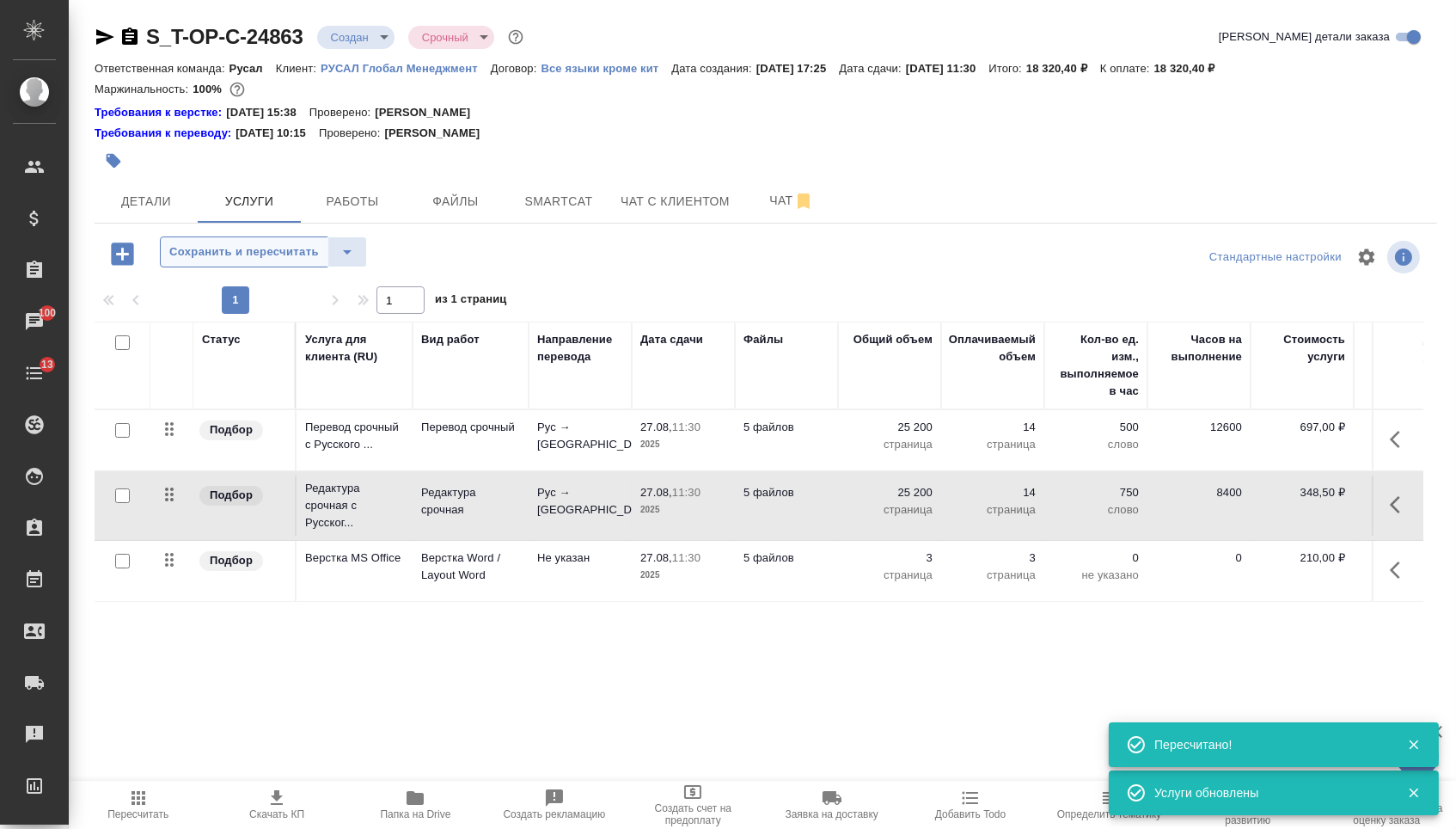
click at [251, 242] on button "Сохранить и пересчитать" at bounding box center [244, 251] width 169 height 31
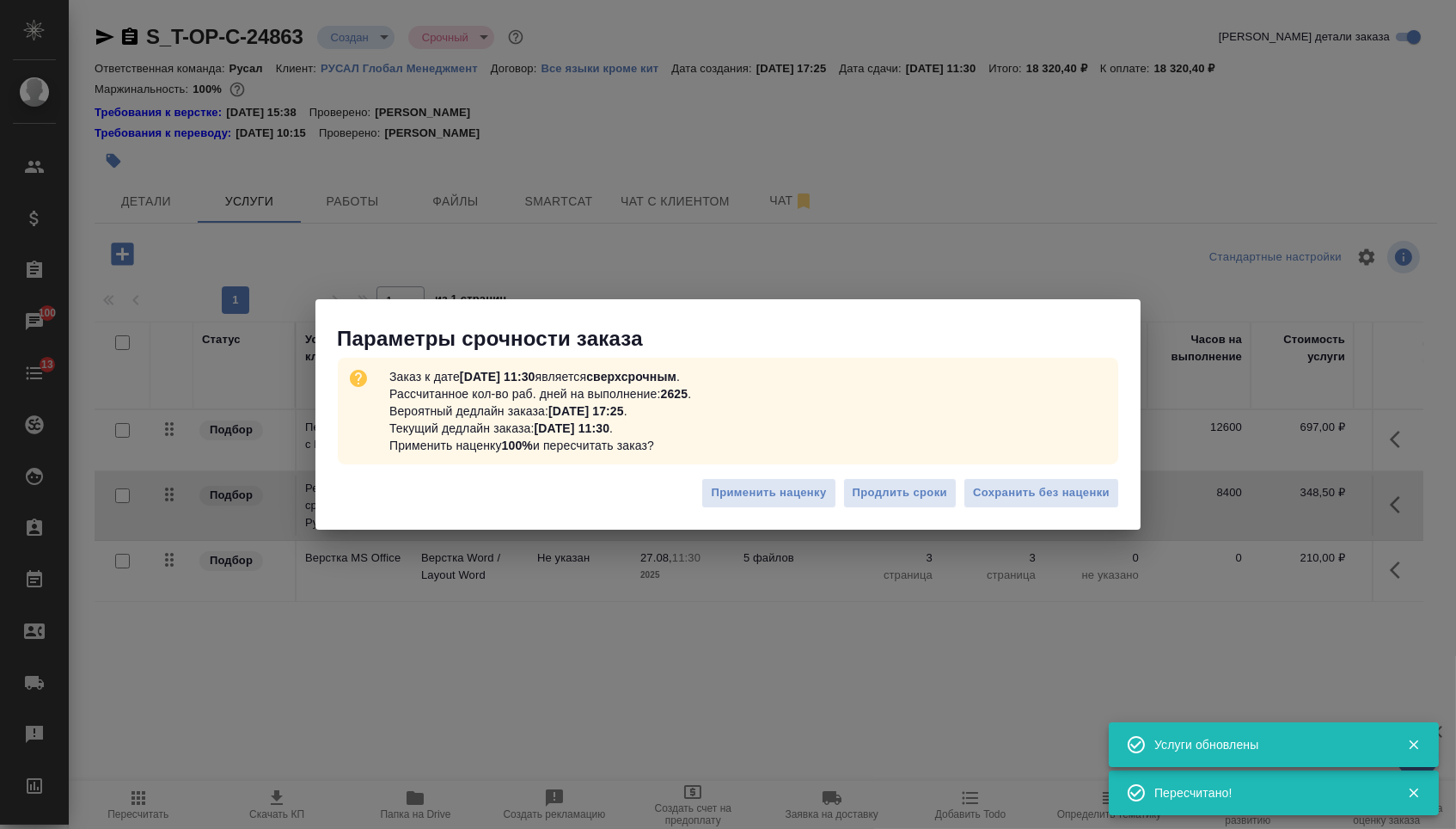
click at [1022, 477] on div "Применить наценку Продлить сроки Сохранить без наценки" at bounding box center [727, 499] width 825 height 60
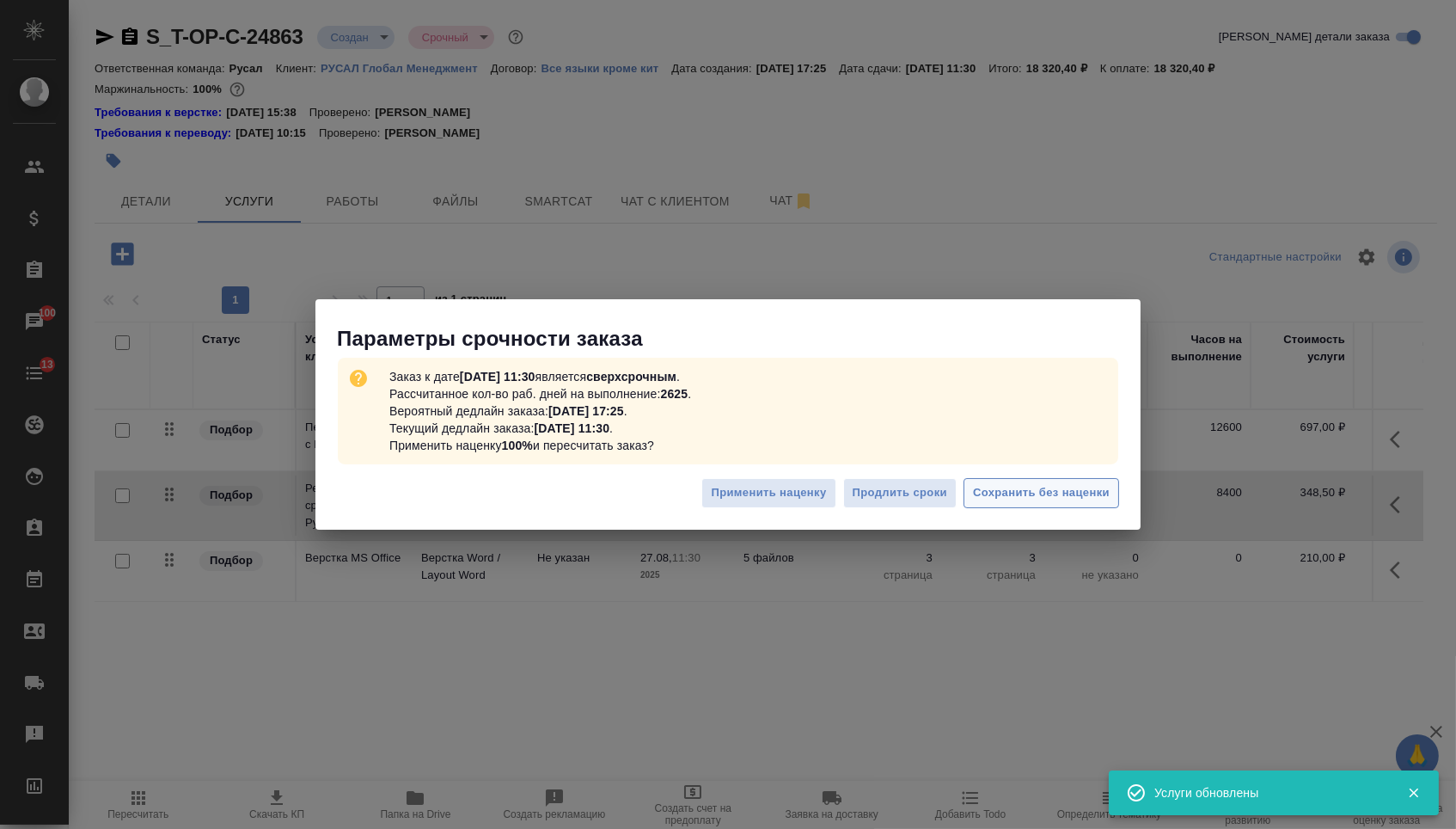
click at [1027, 490] on span "Сохранить без наценки" at bounding box center [1041, 493] width 136 height 20
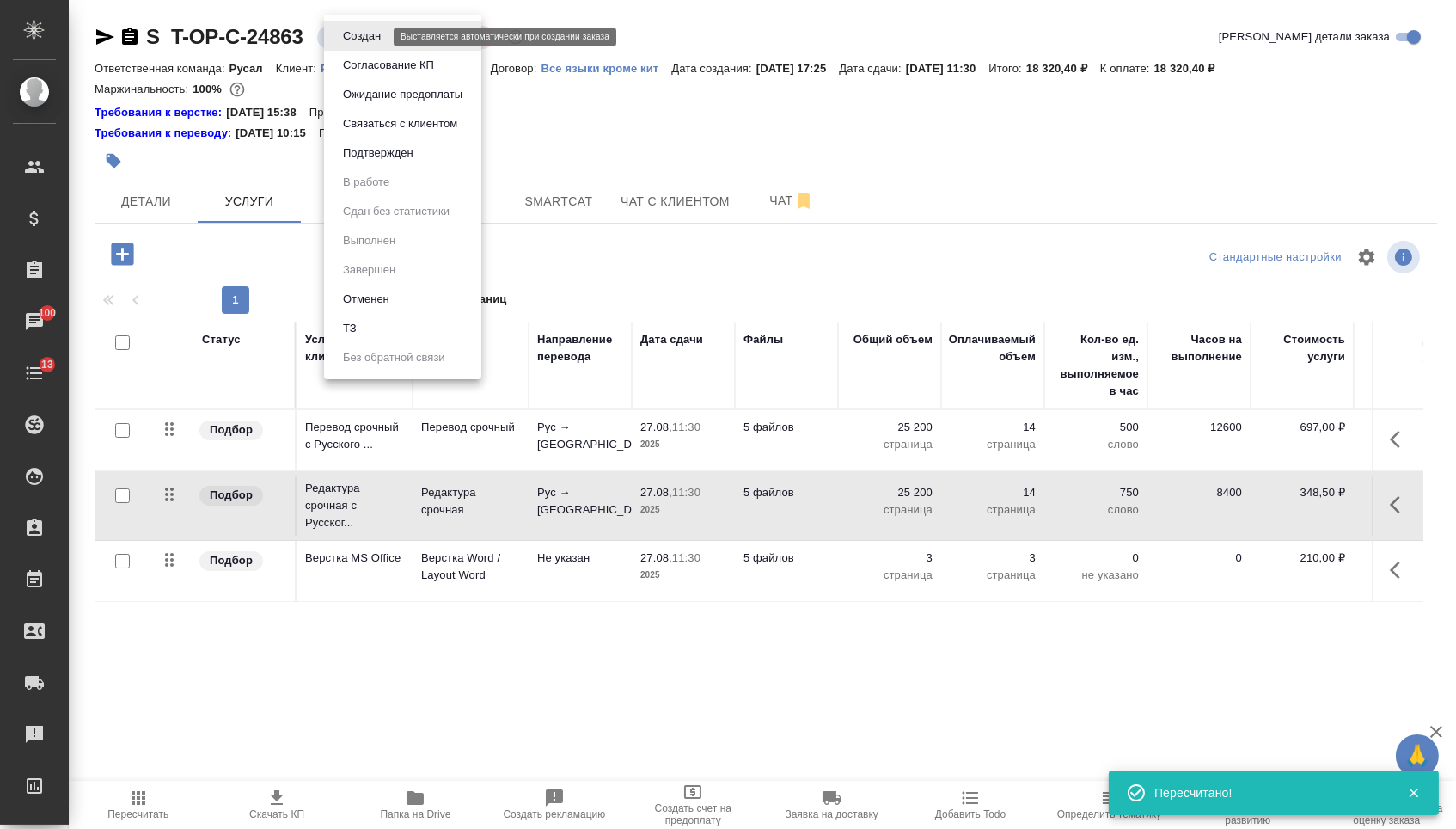
click at [365, 36] on body "🙏 .cls-1 fill:#fff; AWATERA Menshikova Aleksandra Клиенты Спецификации Заказы 1…" at bounding box center [728, 414] width 1456 height 829
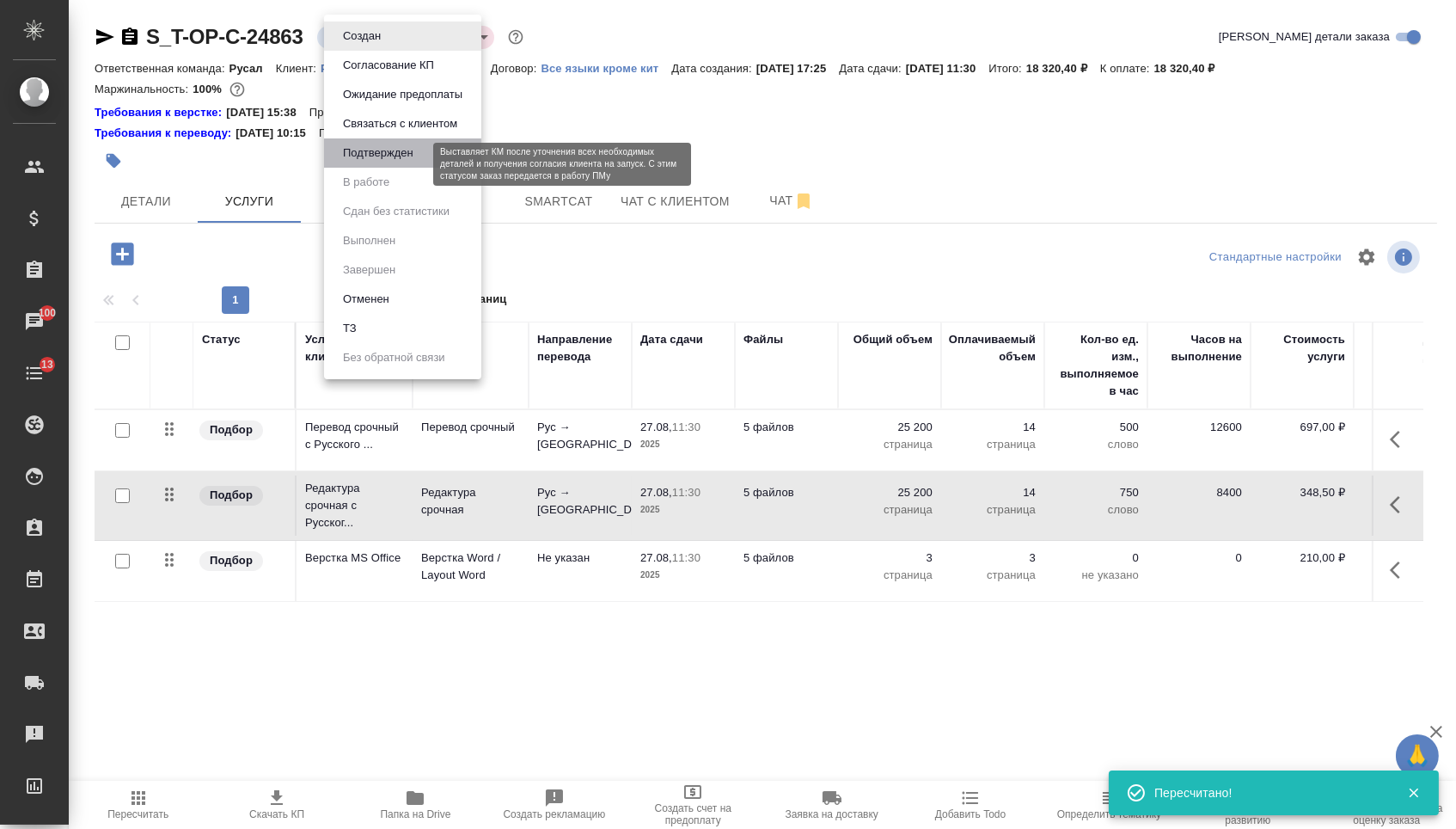
click at [365, 163] on button "Подтвержден" at bounding box center [378, 153] width 81 height 19
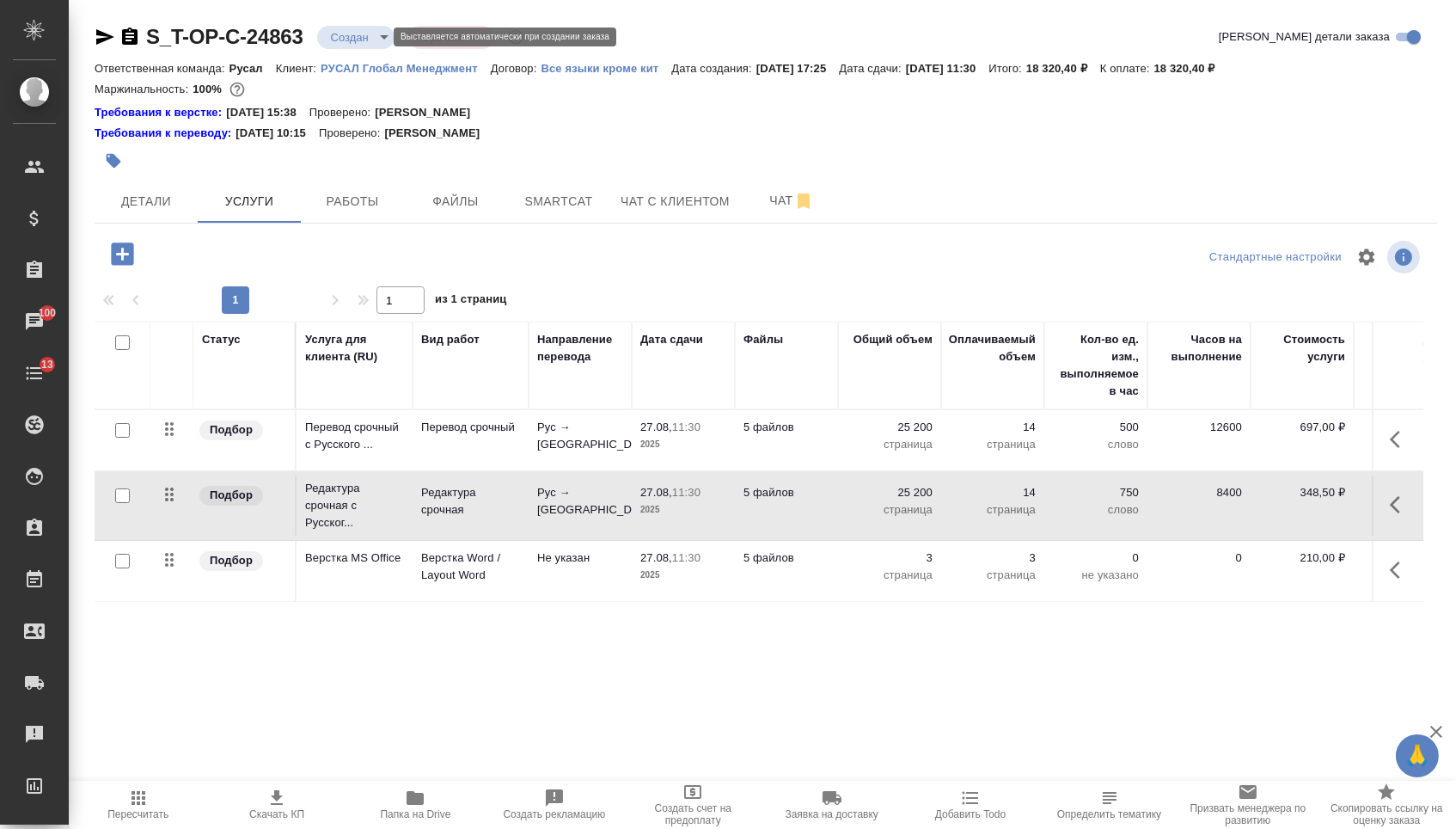
click at [367, 41] on body "🙏 .cls-1 fill:#fff; AWATERA Menshikova Aleksandra Клиенты Спецификации Заказы 1…" at bounding box center [728, 414] width 1456 height 829
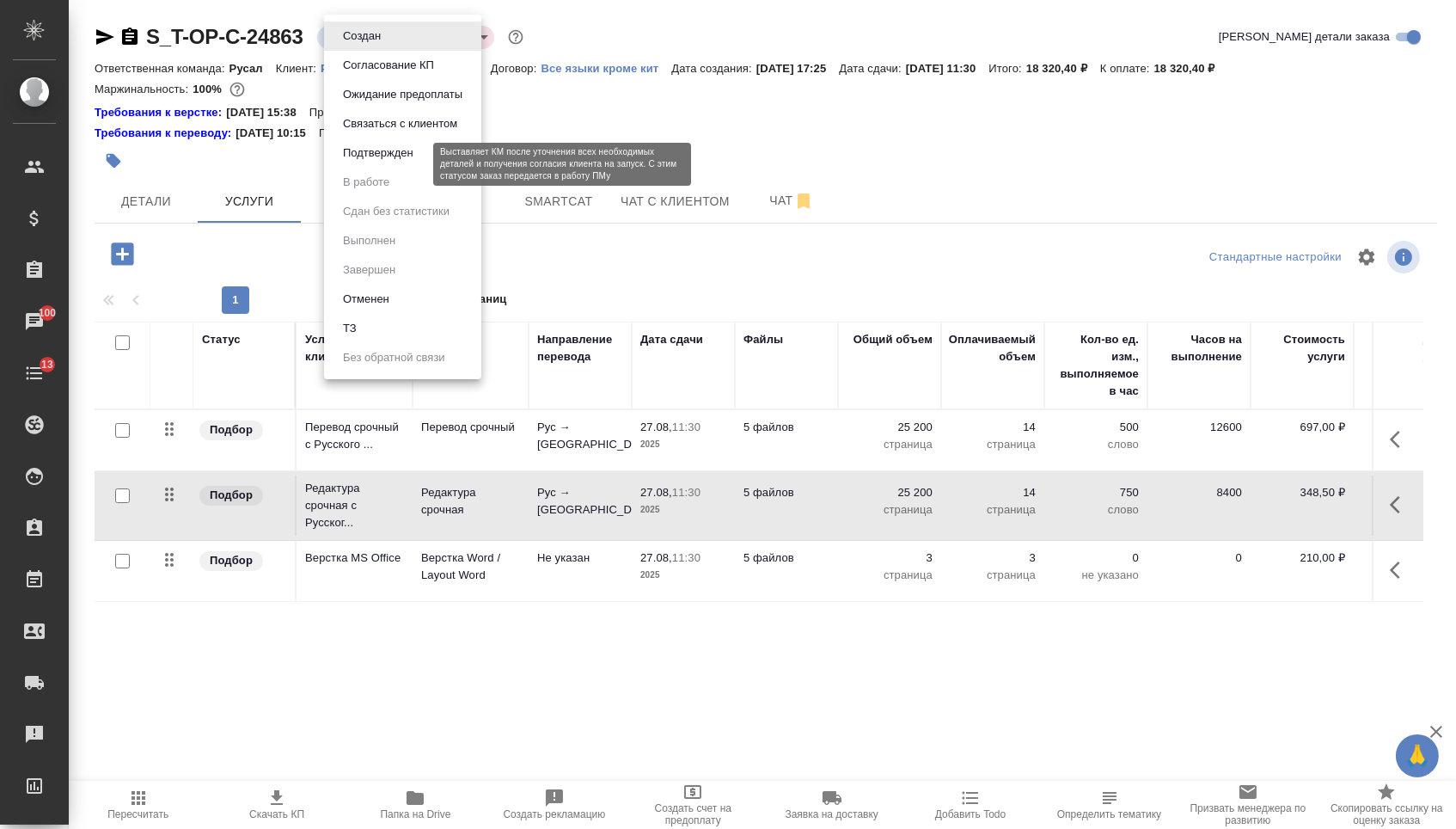
click at [367, 163] on button "Подтвержден" at bounding box center [378, 153] width 81 height 19
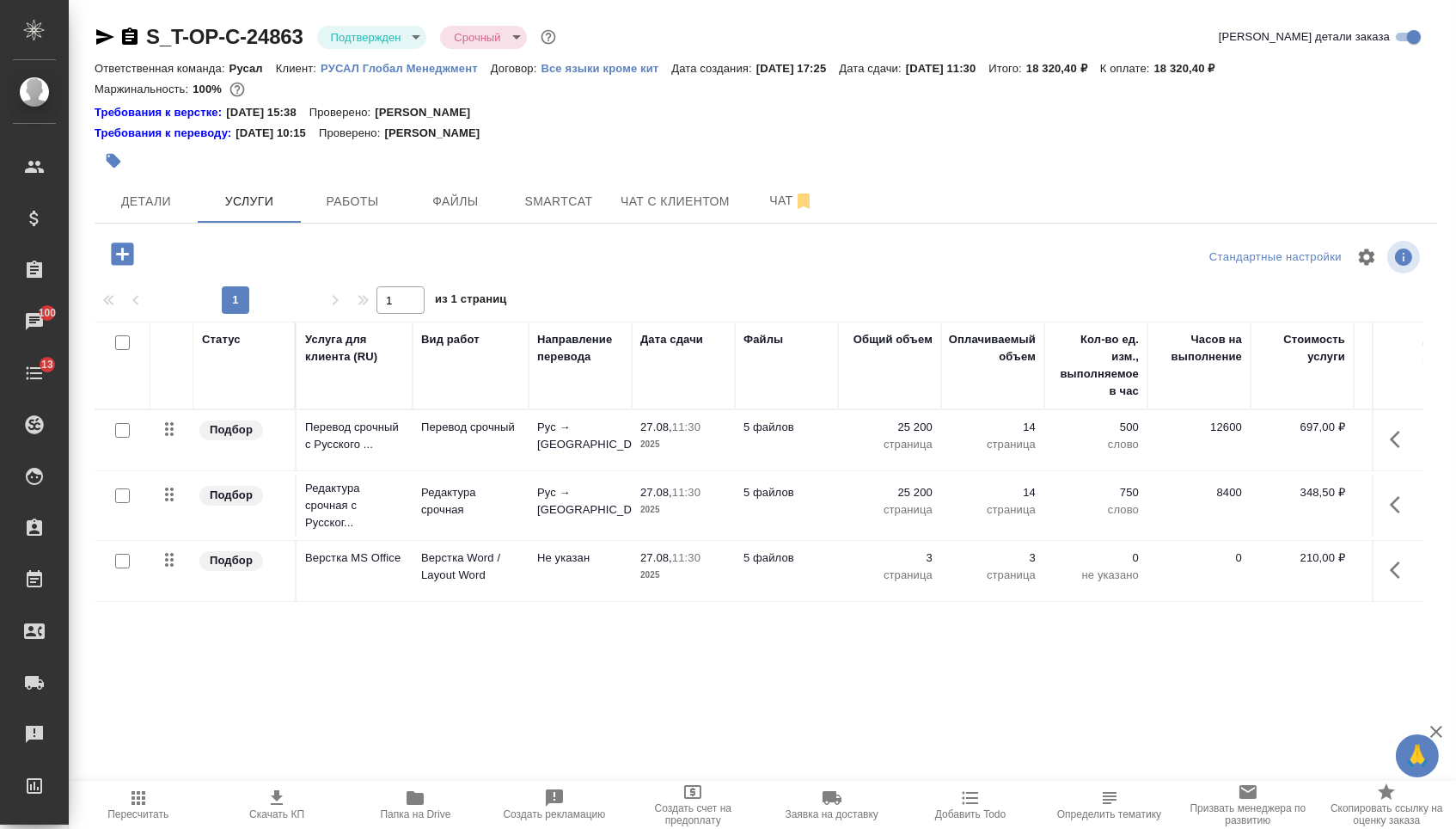
click at [139, 207] on span "Детали" at bounding box center [146, 202] width 83 height 22
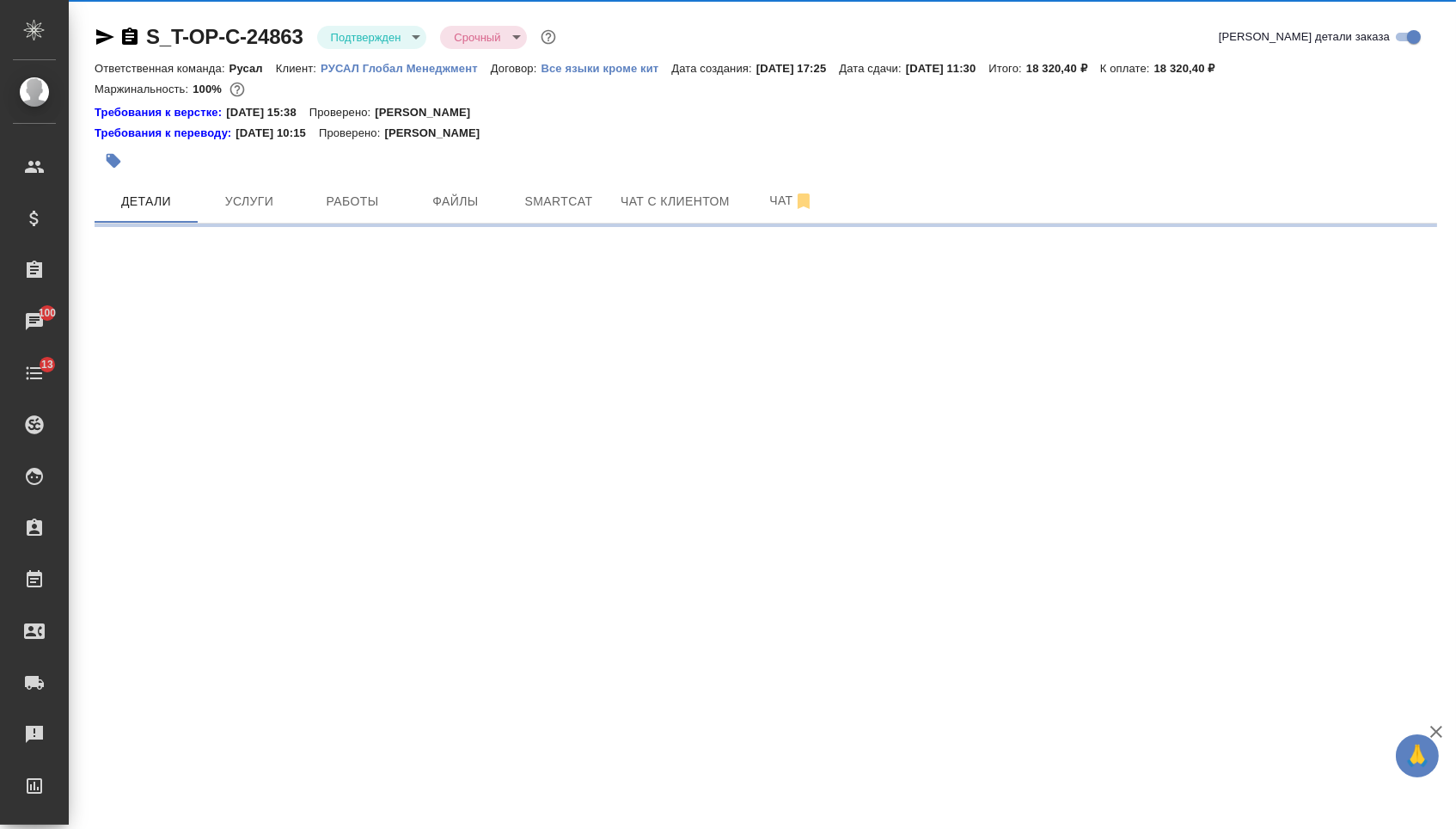
click at [139, 207] on span "Детали" at bounding box center [146, 202] width 83 height 22
select select "RU"
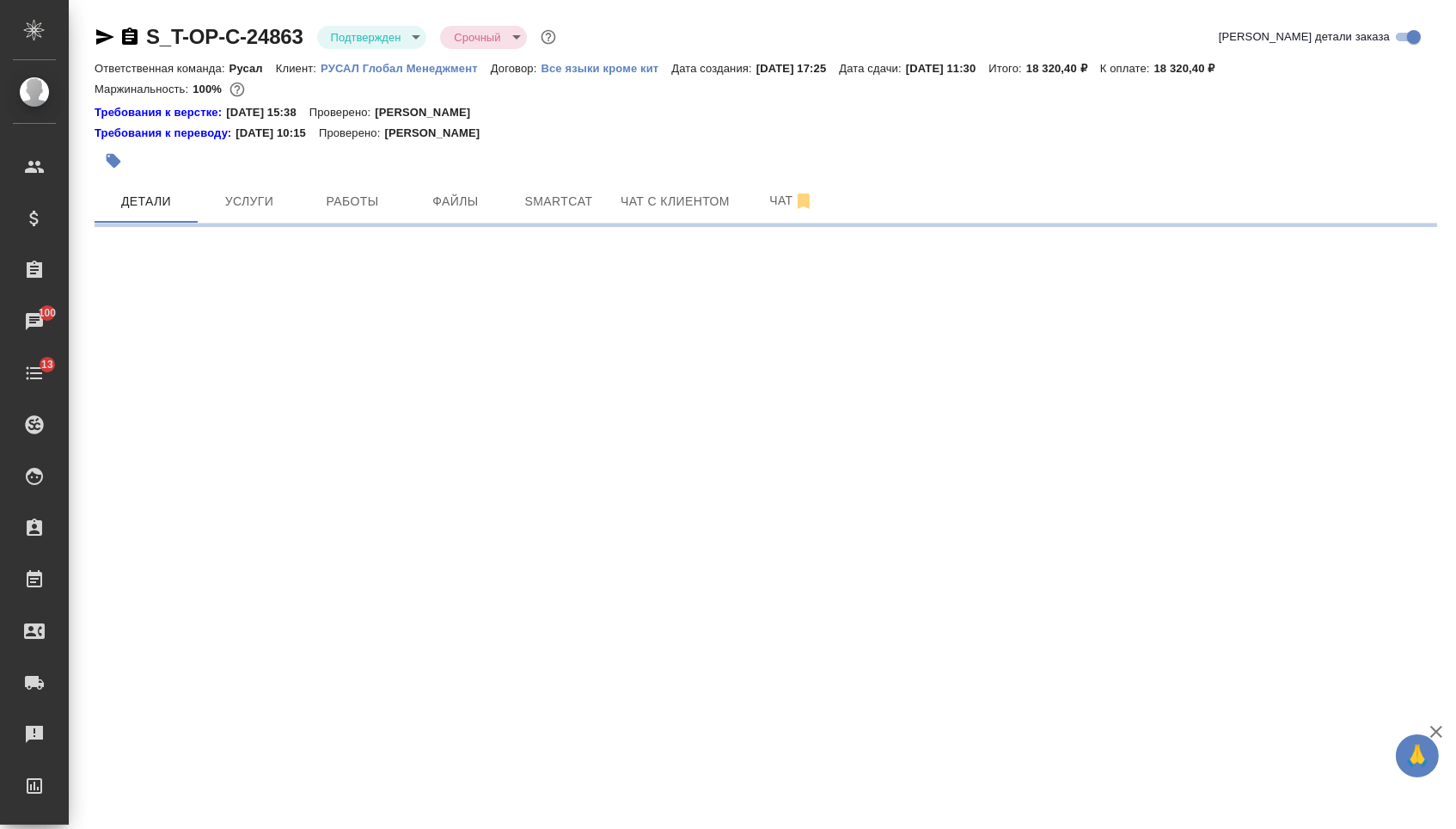
select select "RU"
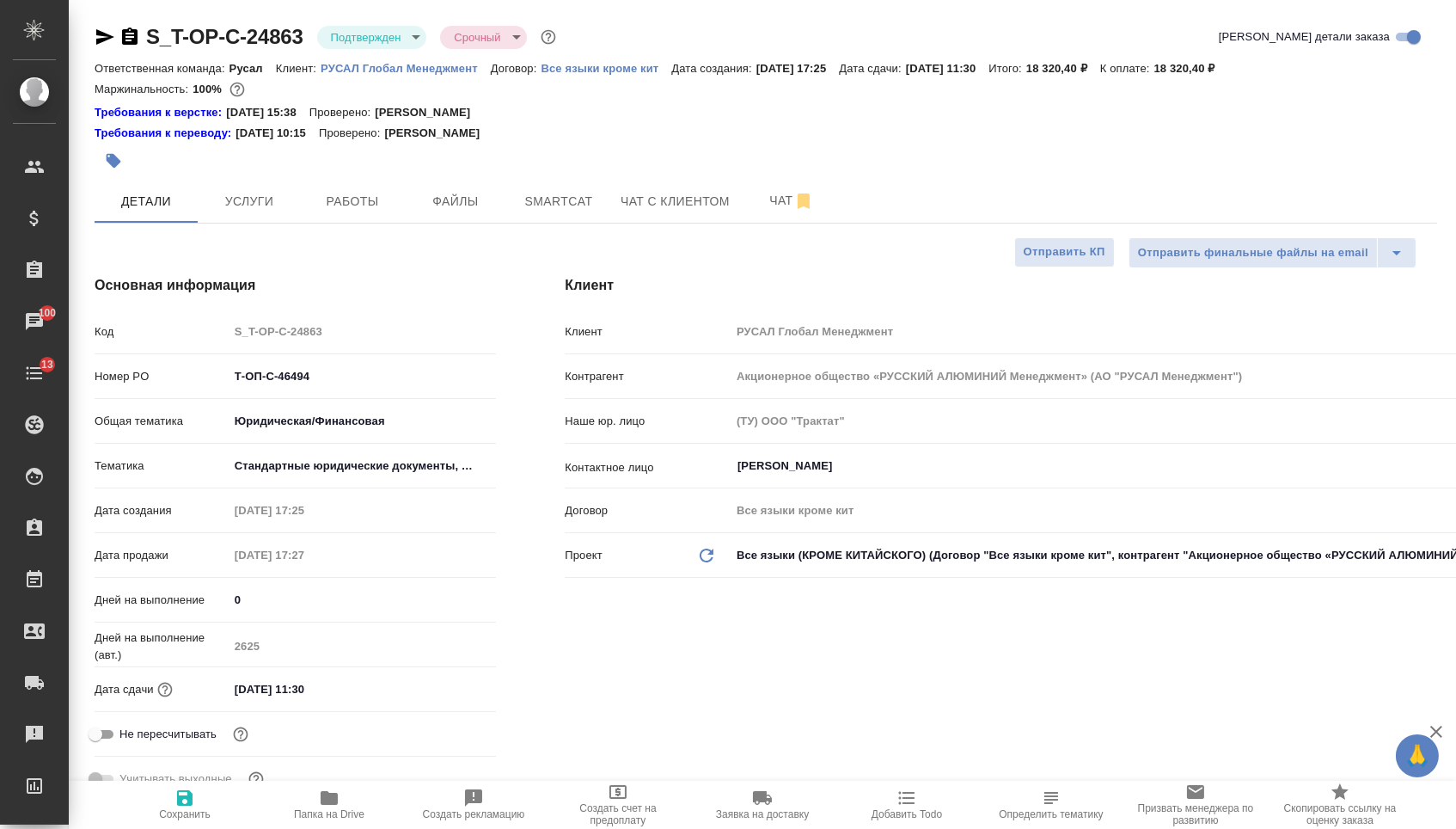
type textarea "x"
drag, startPoint x: 318, startPoint y: 381, endPoint x: 138, endPoint y: 348, distance: 183.0
click at [138, 348] on div "Код S_T-OP-C-24863 Номер PO Т-ОП-С-46494 Общая тематика Юридическая/Финансовая …" at bounding box center [294, 562] width 401 height 492
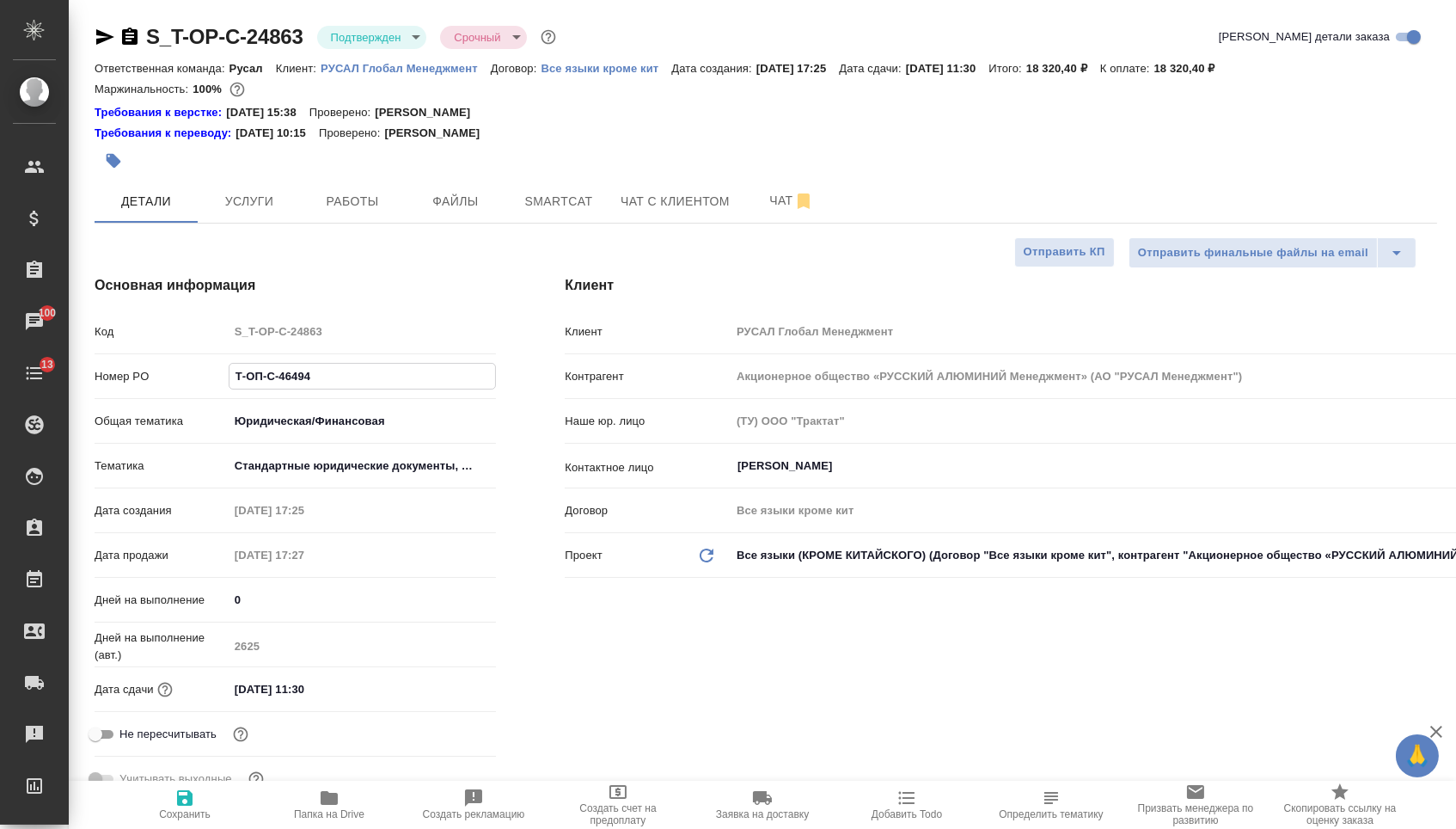
type textarea "x"
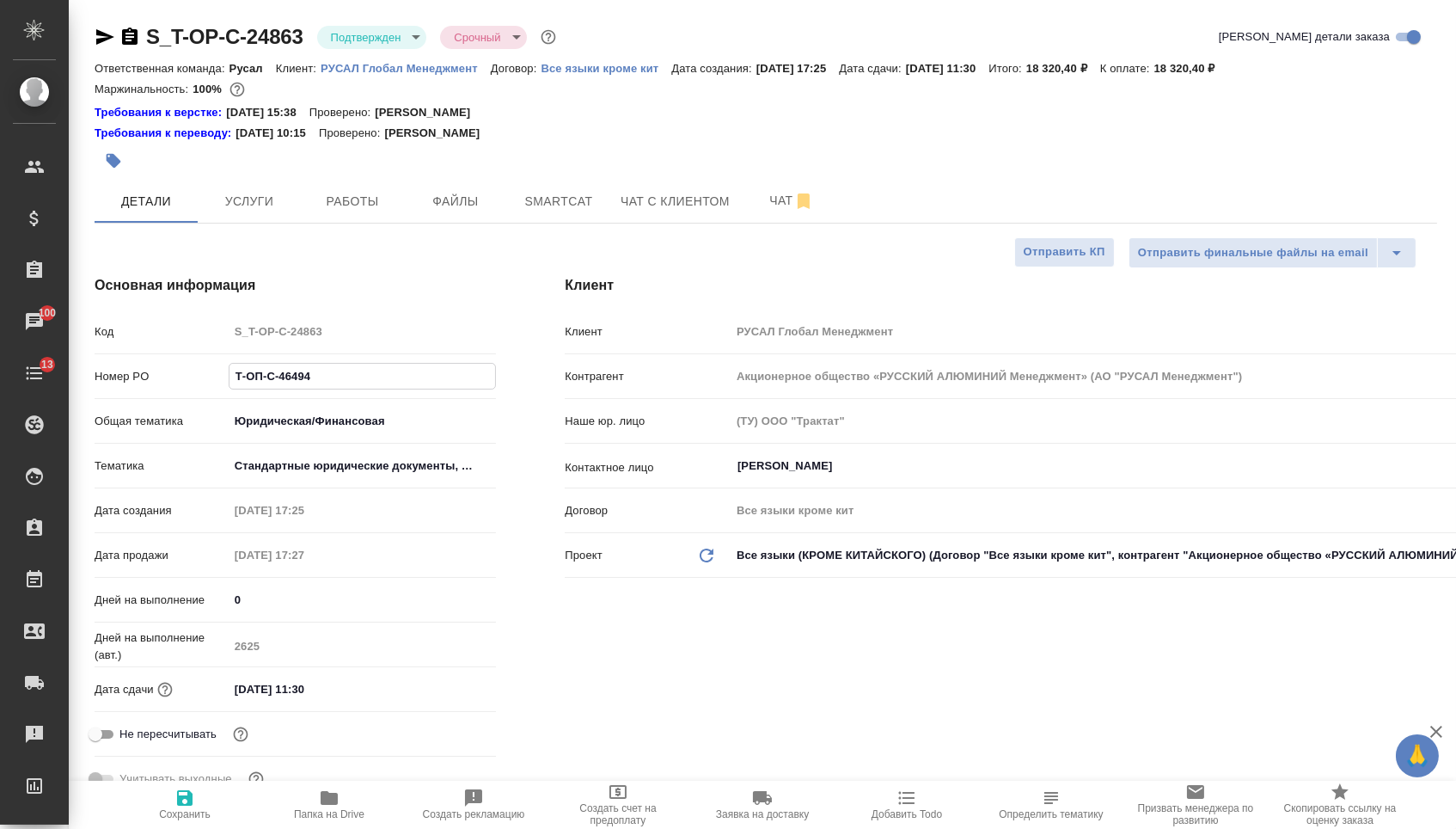
type textarea "x"
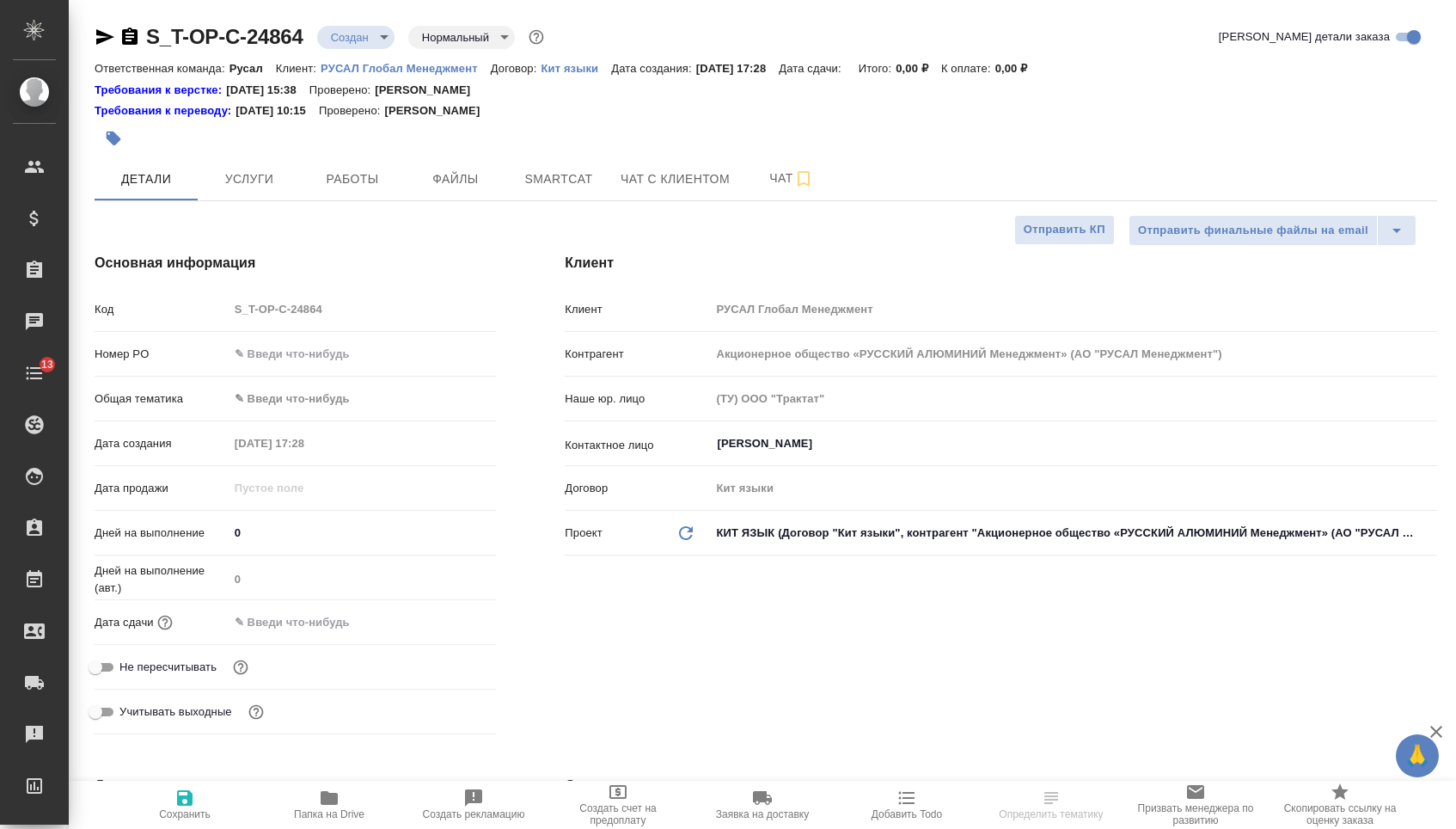
select select "RU"
type textarea "x"
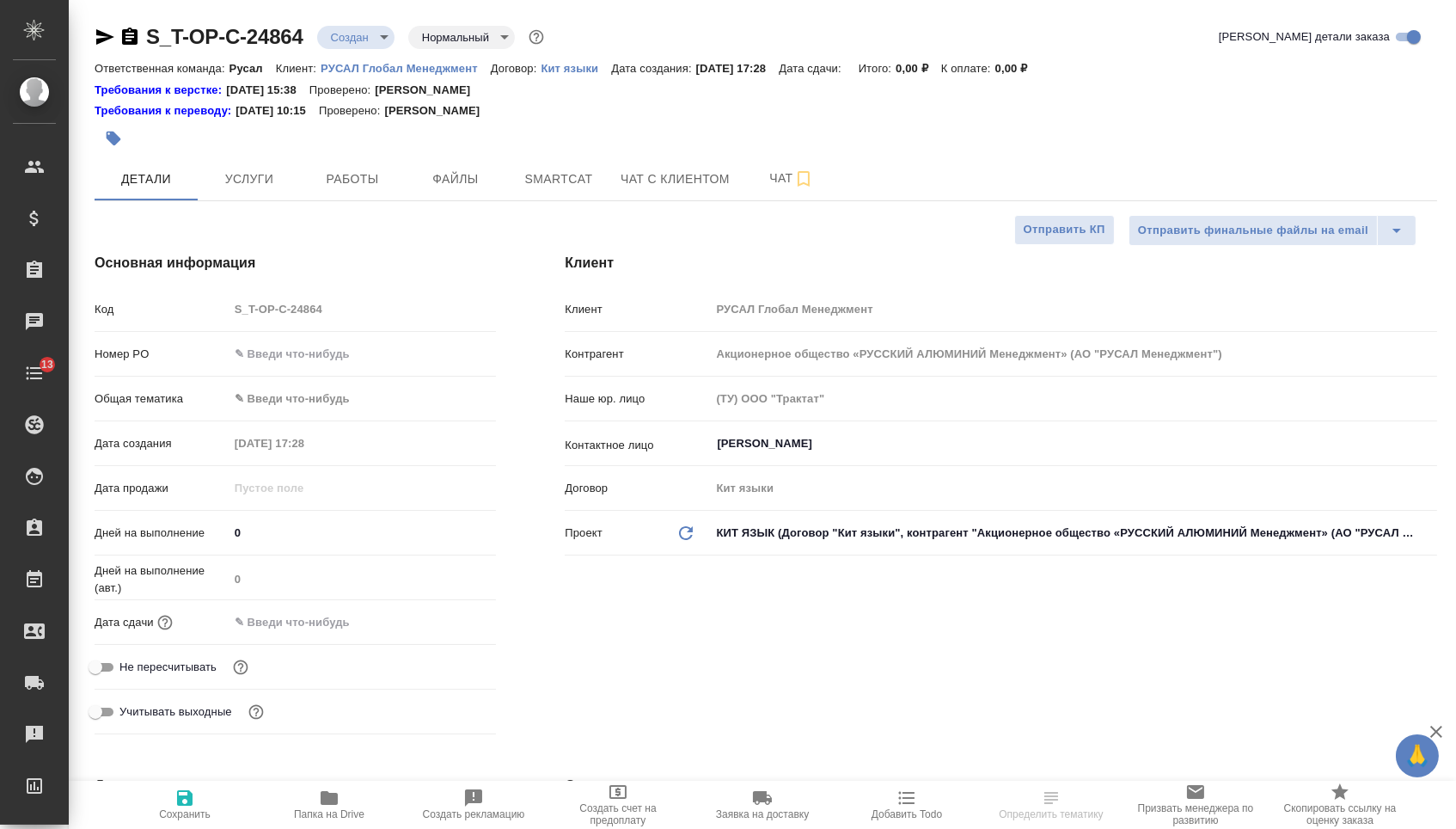
type textarea "x"
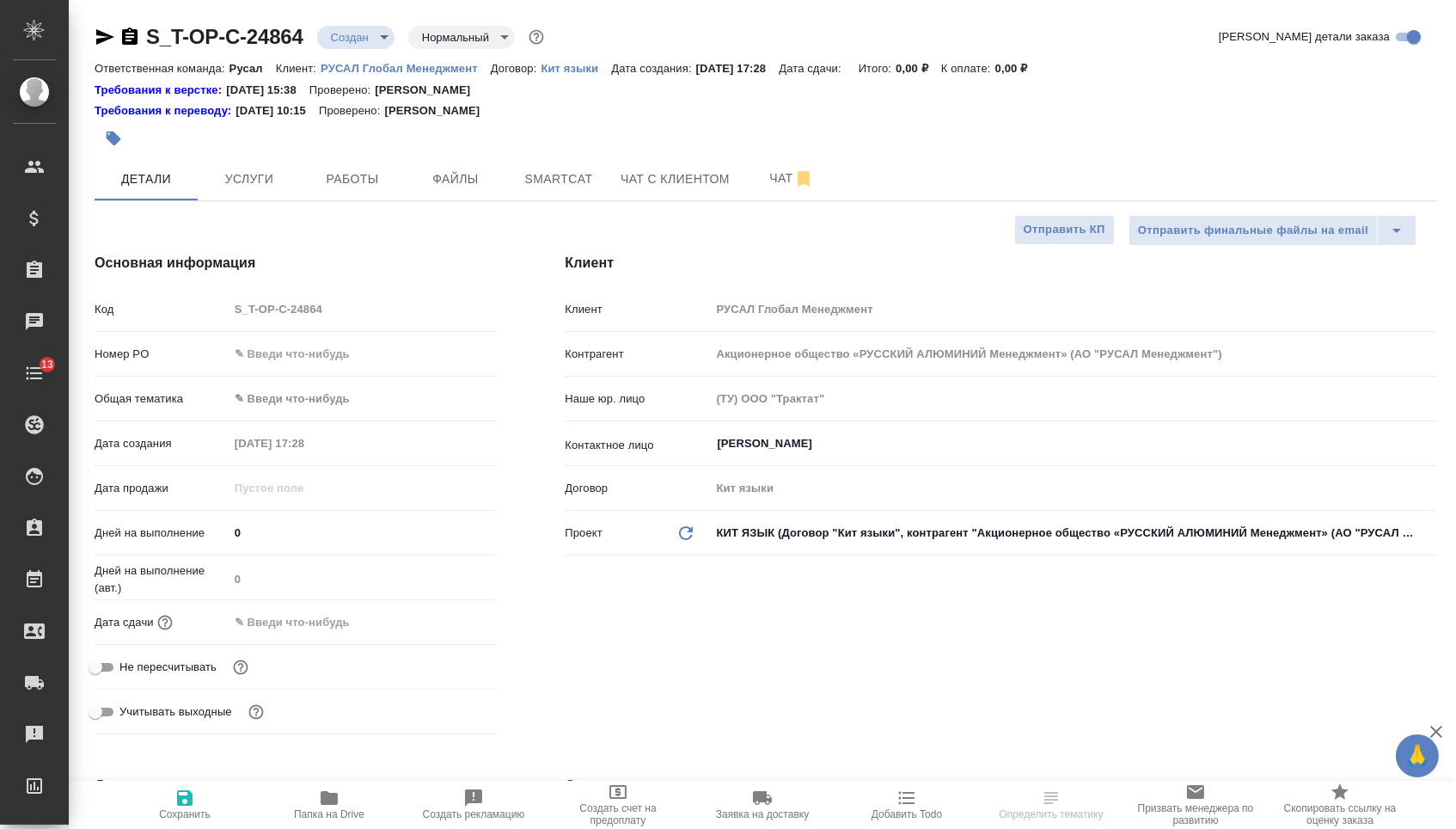
click at [337, 366] on input "text" at bounding box center [363, 354] width 268 height 25
paste input "Т-ОП-С-46495"
type input "Т-ОП-С-46495"
type textarea "x"
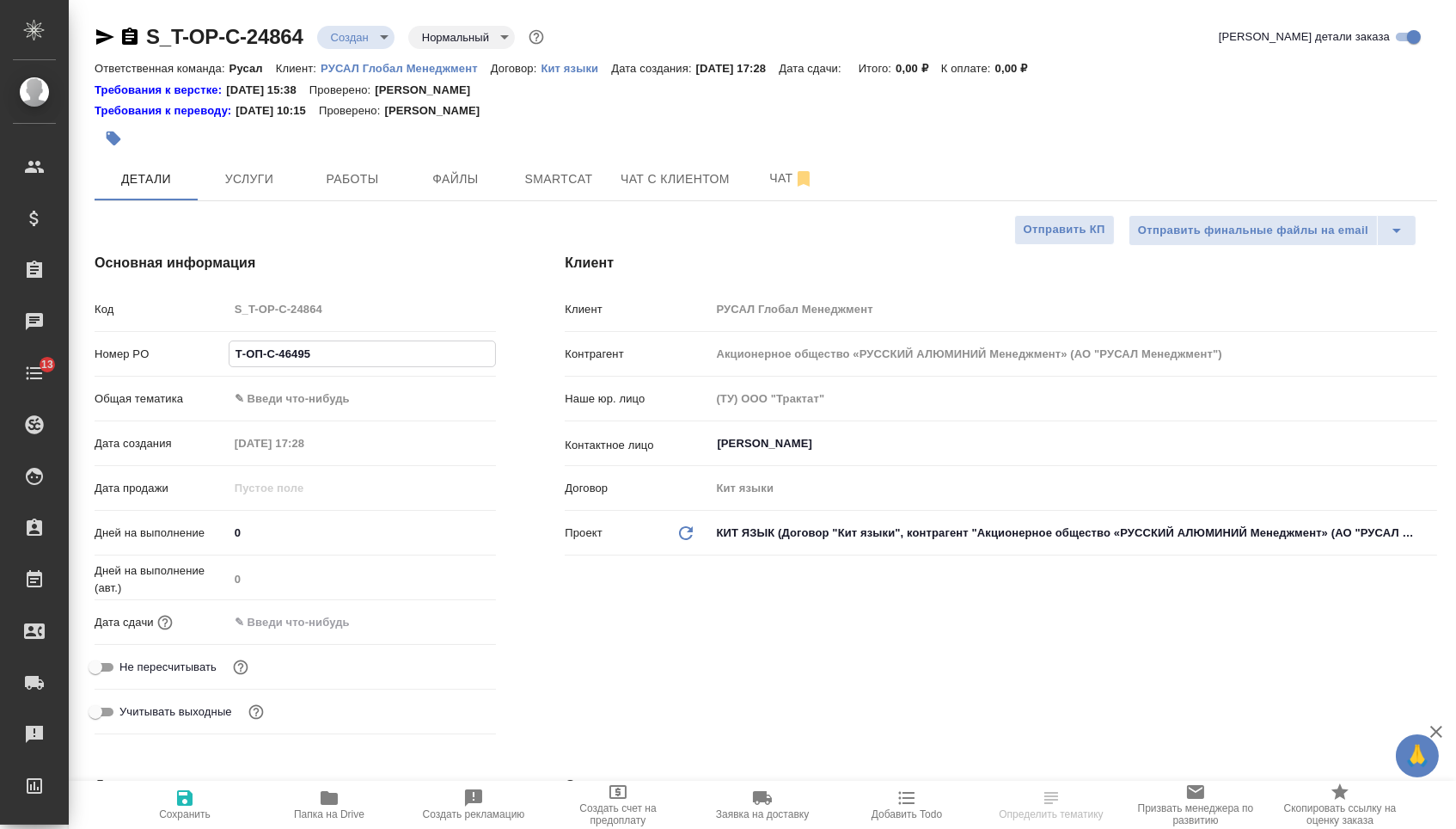
type textarea "x"
type input "Т-ОП-С-46495"
click at [306, 620] on input "text" at bounding box center [304, 622] width 151 height 25
click at [439, 628] on icon "button" at bounding box center [445, 620] width 15 height 17
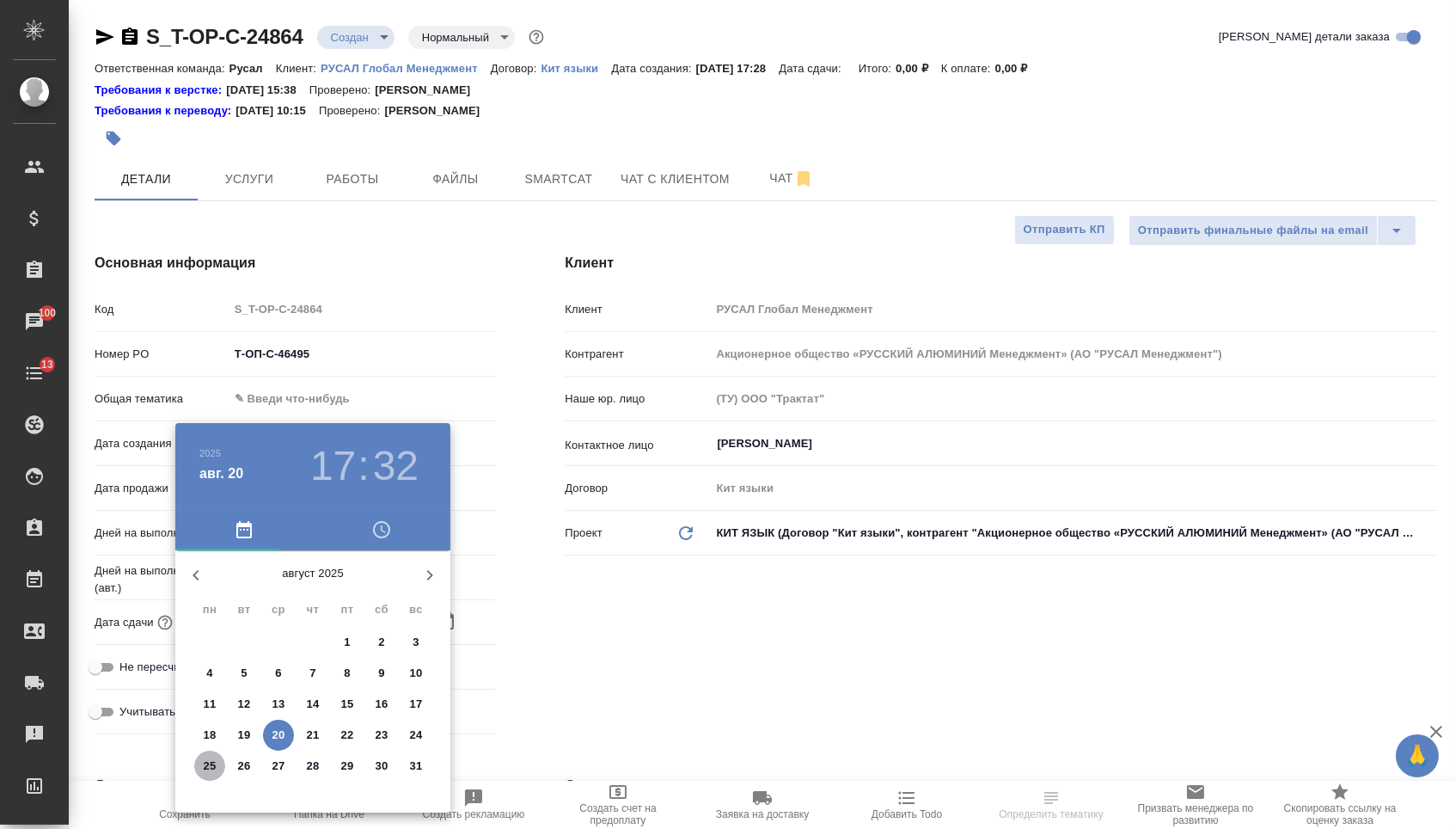
click at [211, 765] on p "25" at bounding box center [210, 766] width 13 height 17
type input "[DATE] 17:32"
type textarea "x"
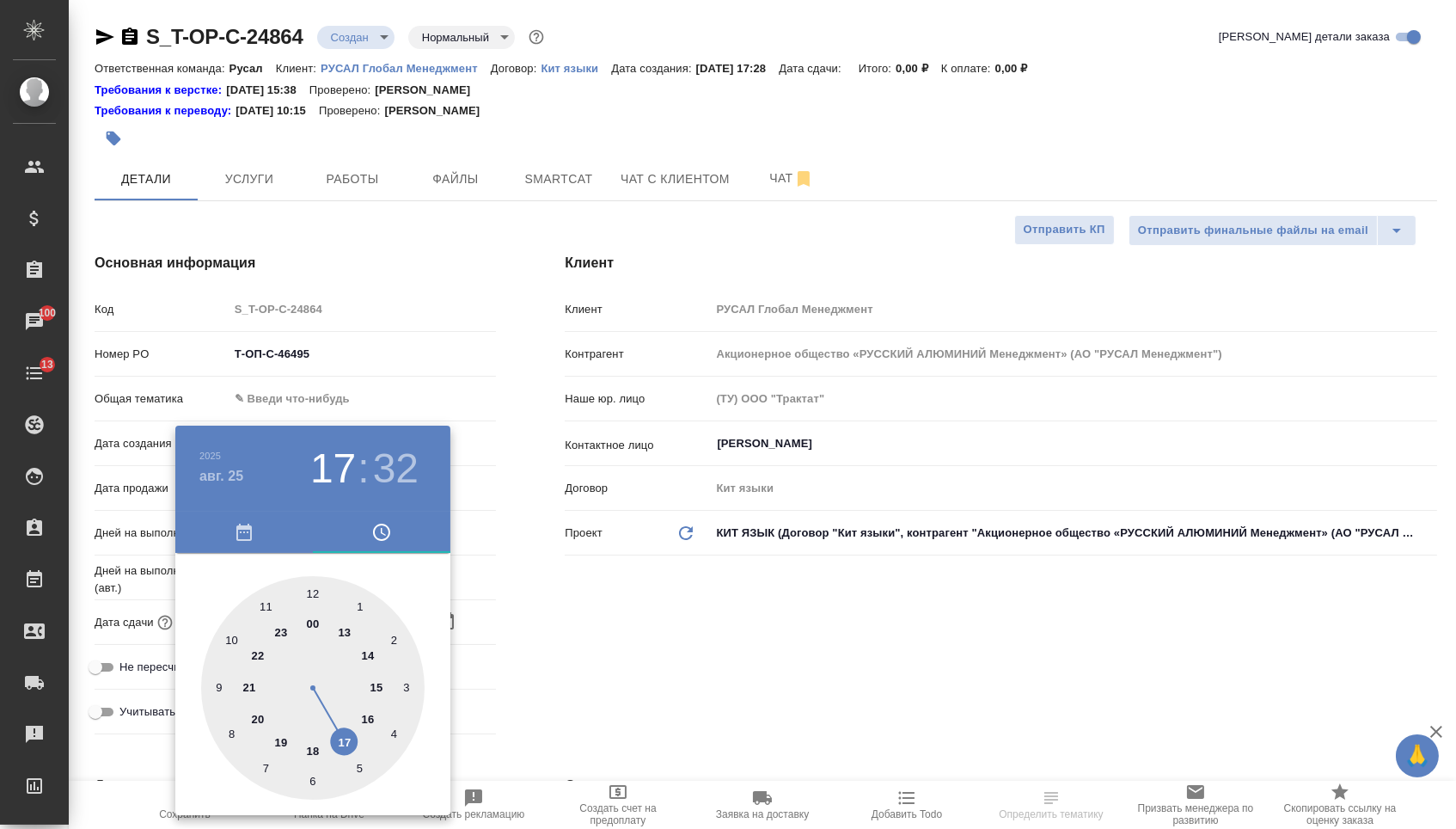
type textarea "x"
type input "[DATE] 10:32"
click at [230, 638] on div at bounding box center [312, 688] width 224 height 224
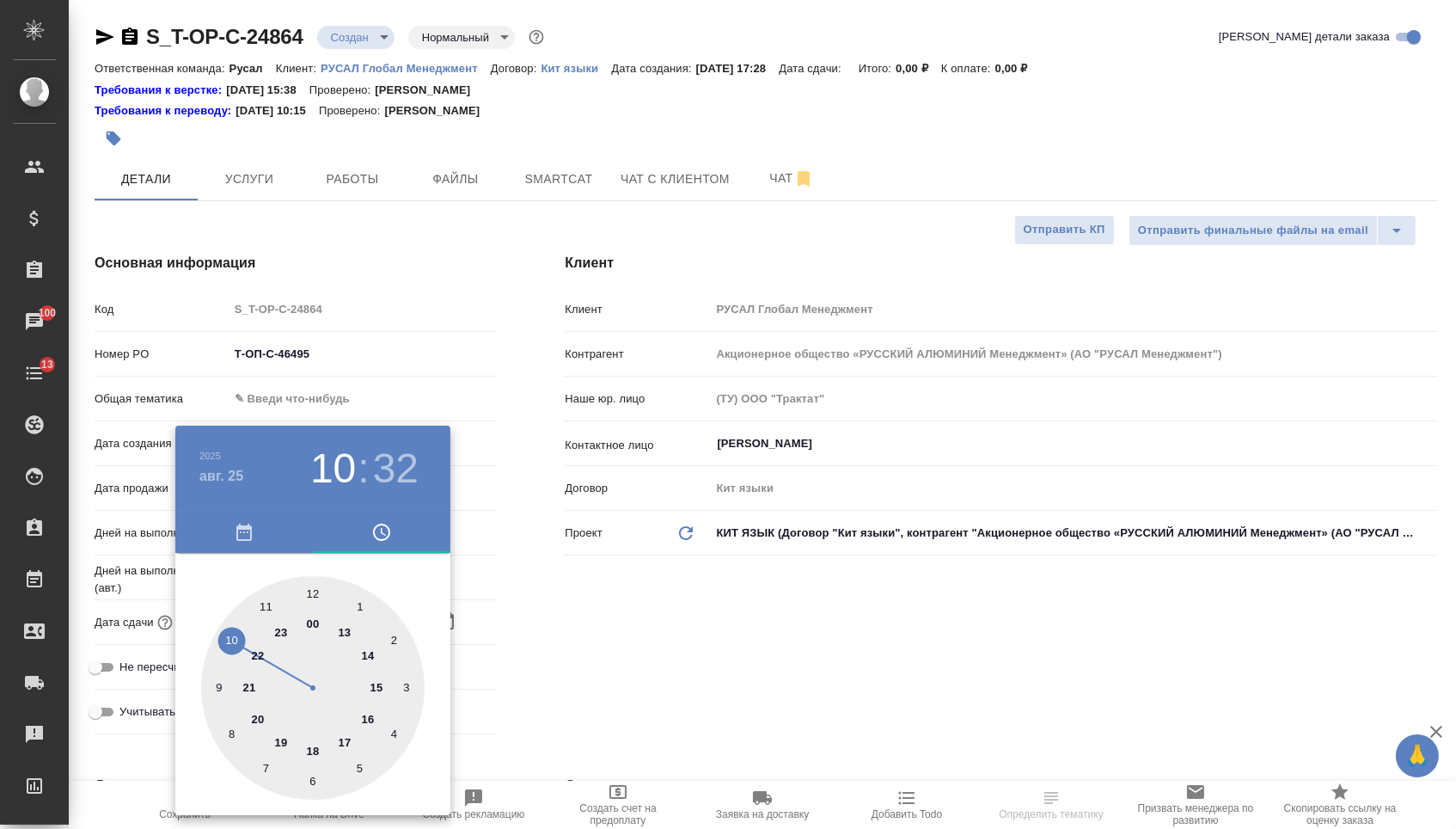
type textarea "x"
click at [312, 588] on div at bounding box center [312, 688] width 224 height 224
type input "[DATE] 10:00"
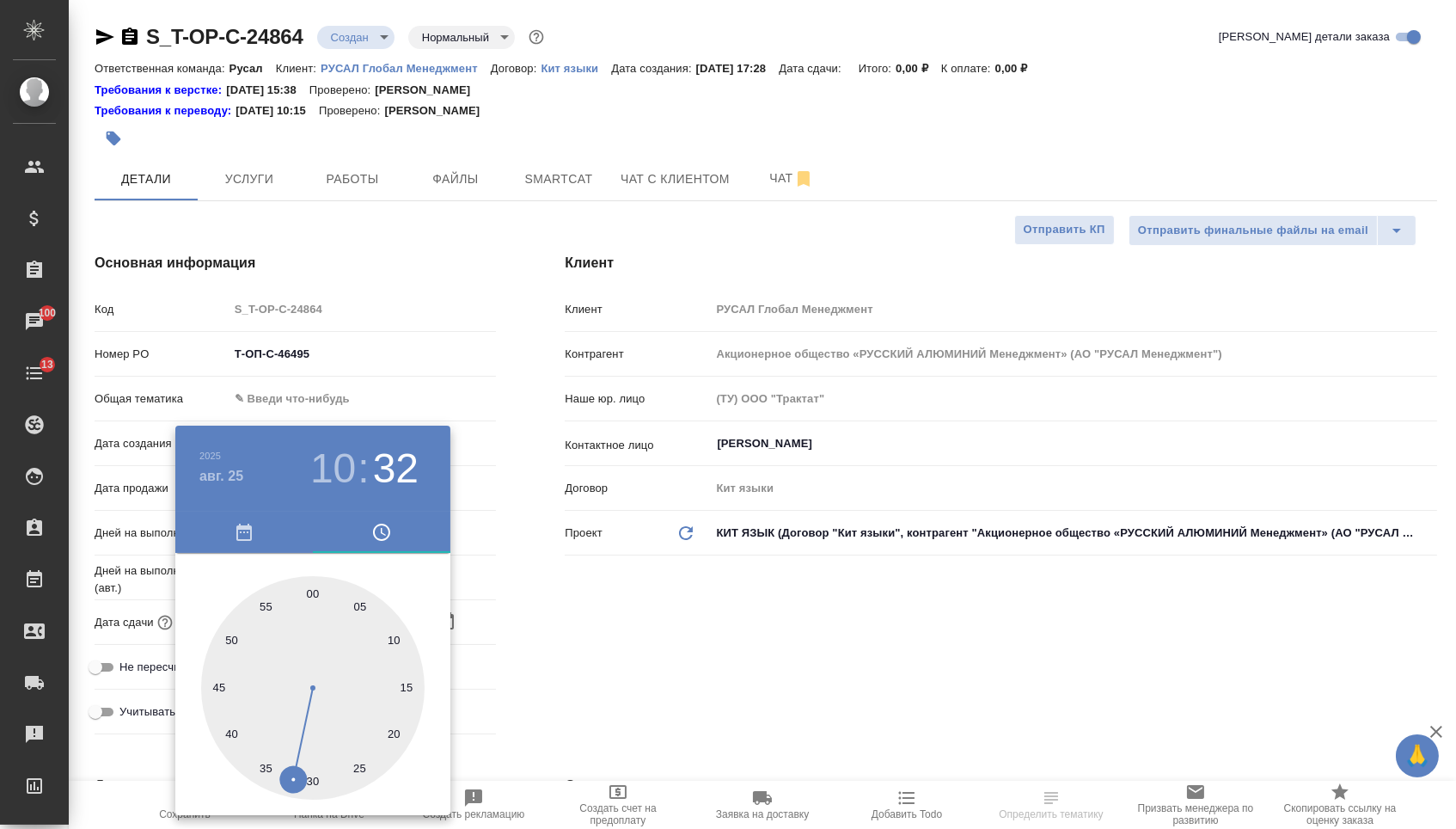
type textarea "x"
drag, startPoint x: 645, startPoint y: 660, endPoint x: 638, endPoint y: 653, distance: 9.9
click at [645, 660] on div at bounding box center [728, 414] width 1456 height 829
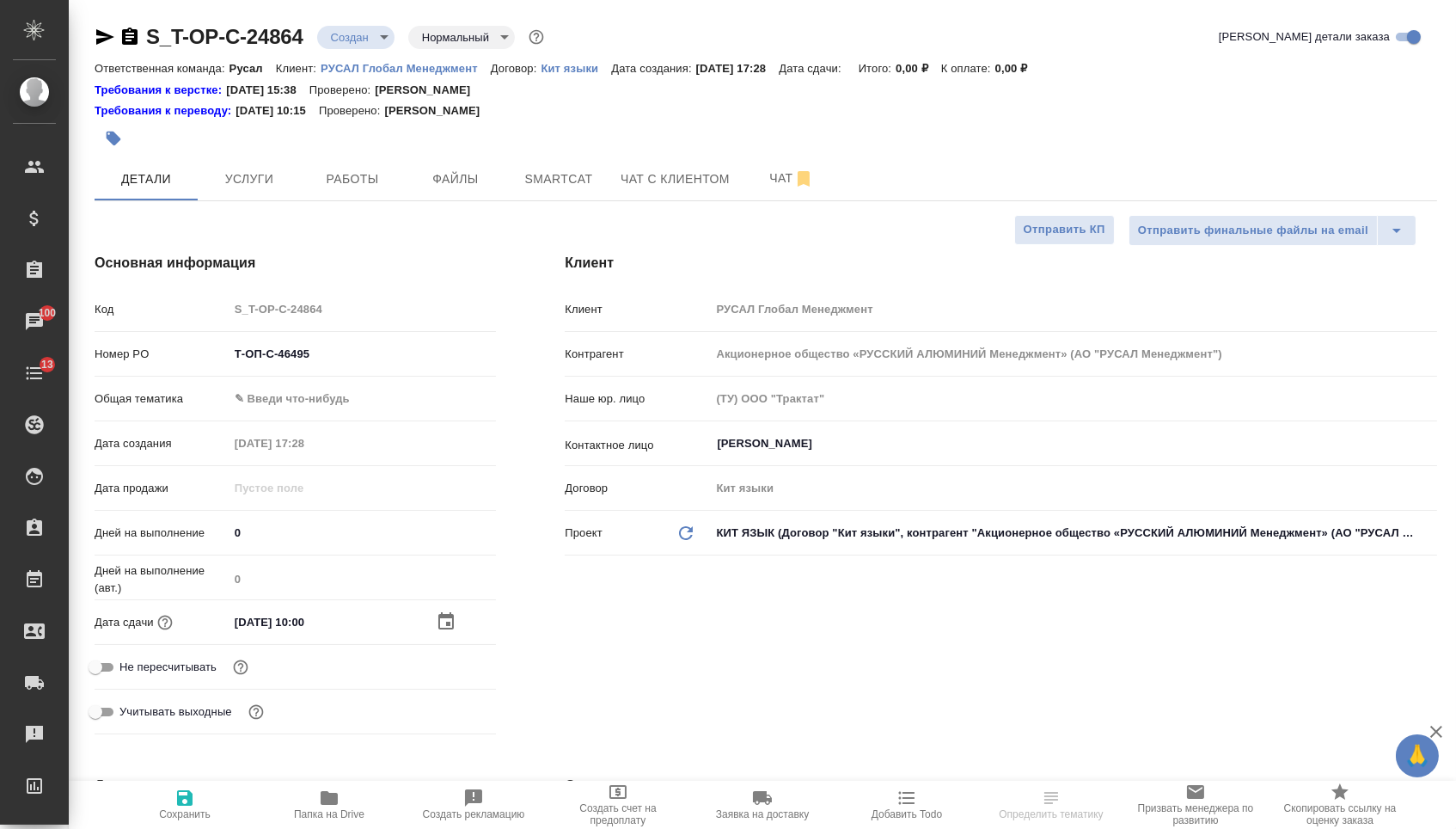
select select "RU"
type textarea "x"
click at [264, 405] on body "🙏 .cls-1 fill:#fff; AWATERA [PERSON_NAME] Спецификации Заказы 100 Чаты 13 Todo …" at bounding box center [728, 414] width 1456 height 829
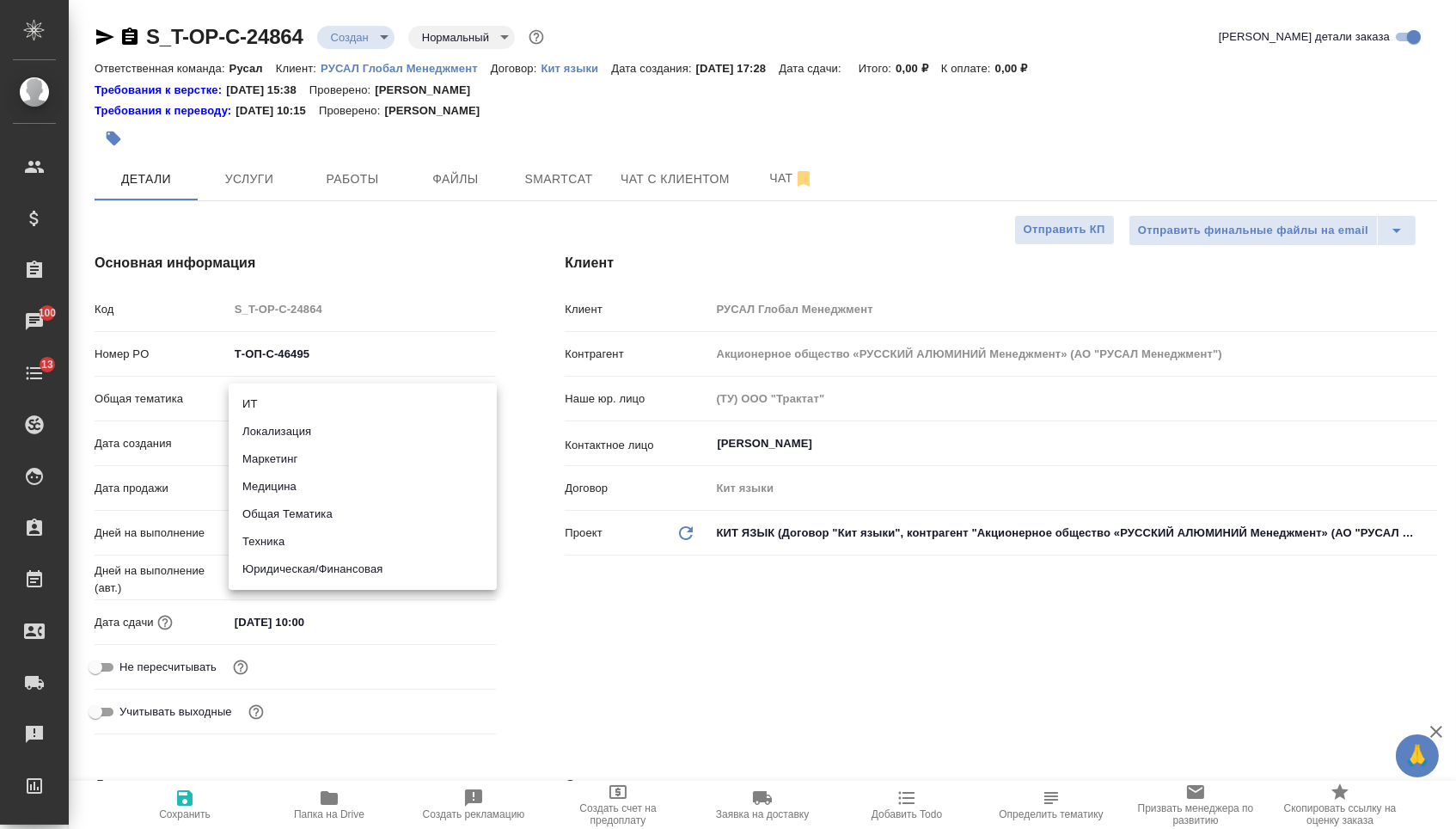
type textarea "x"
click at [279, 531] on li "Техника" at bounding box center [363, 542] width 268 height 28
type input "tech"
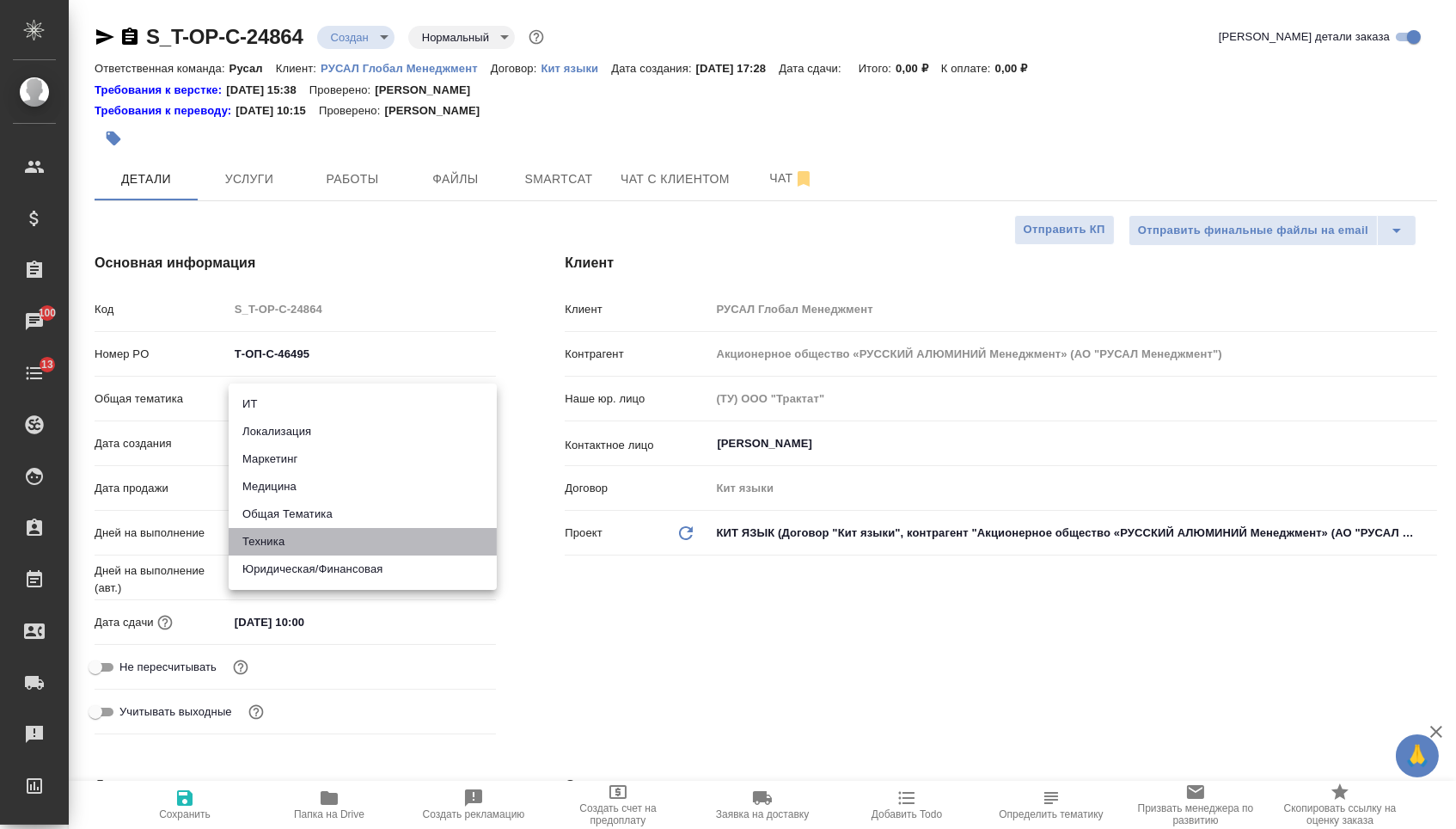
type textarea "x"
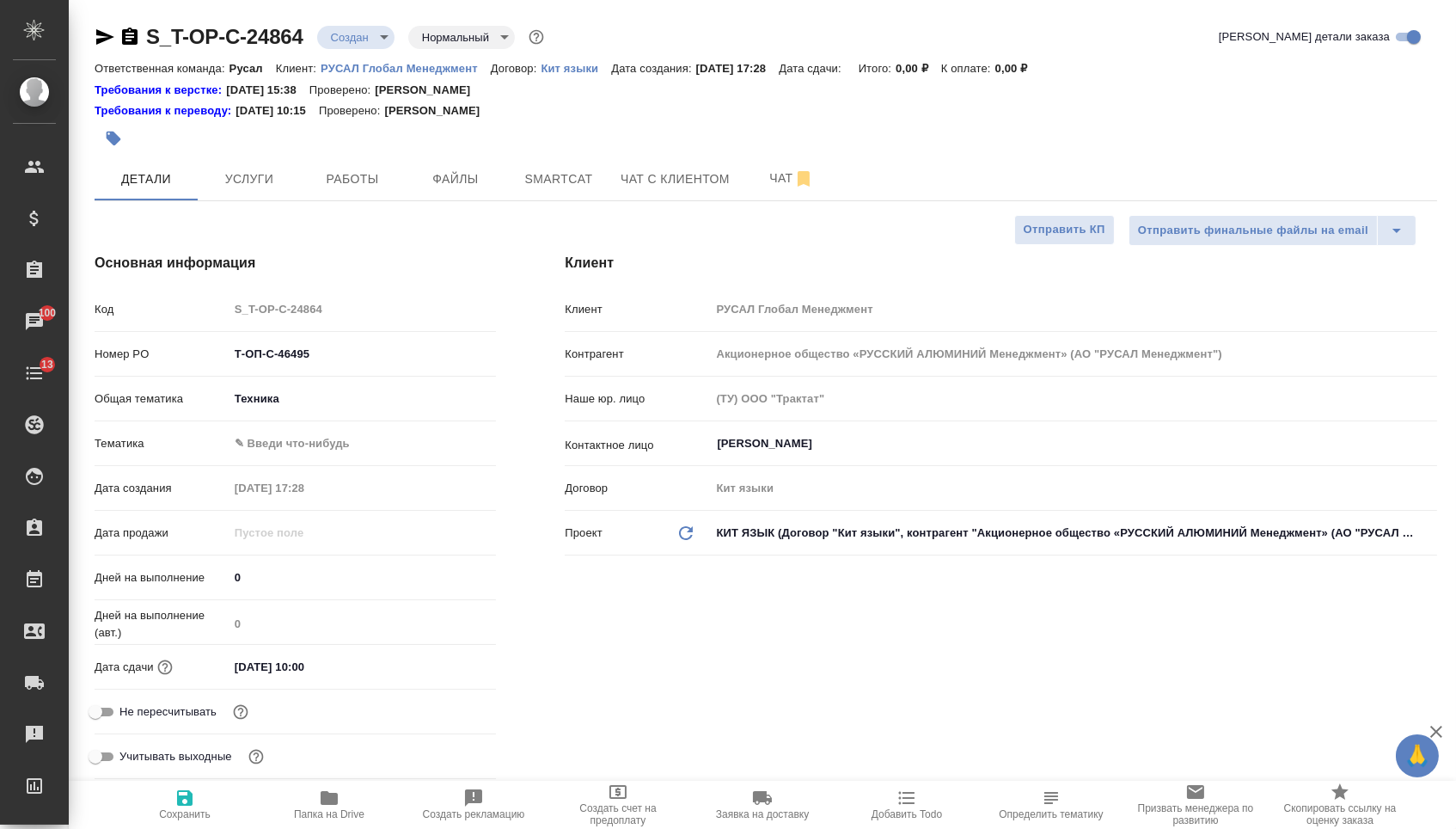
click at [300, 460] on body "🙏 .cls-1 fill:#fff; AWATERA [PERSON_NAME] Спецификации Заказы 100 Чаты 13 Todo …" at bounding box center [728, 414] width 1456 height 829
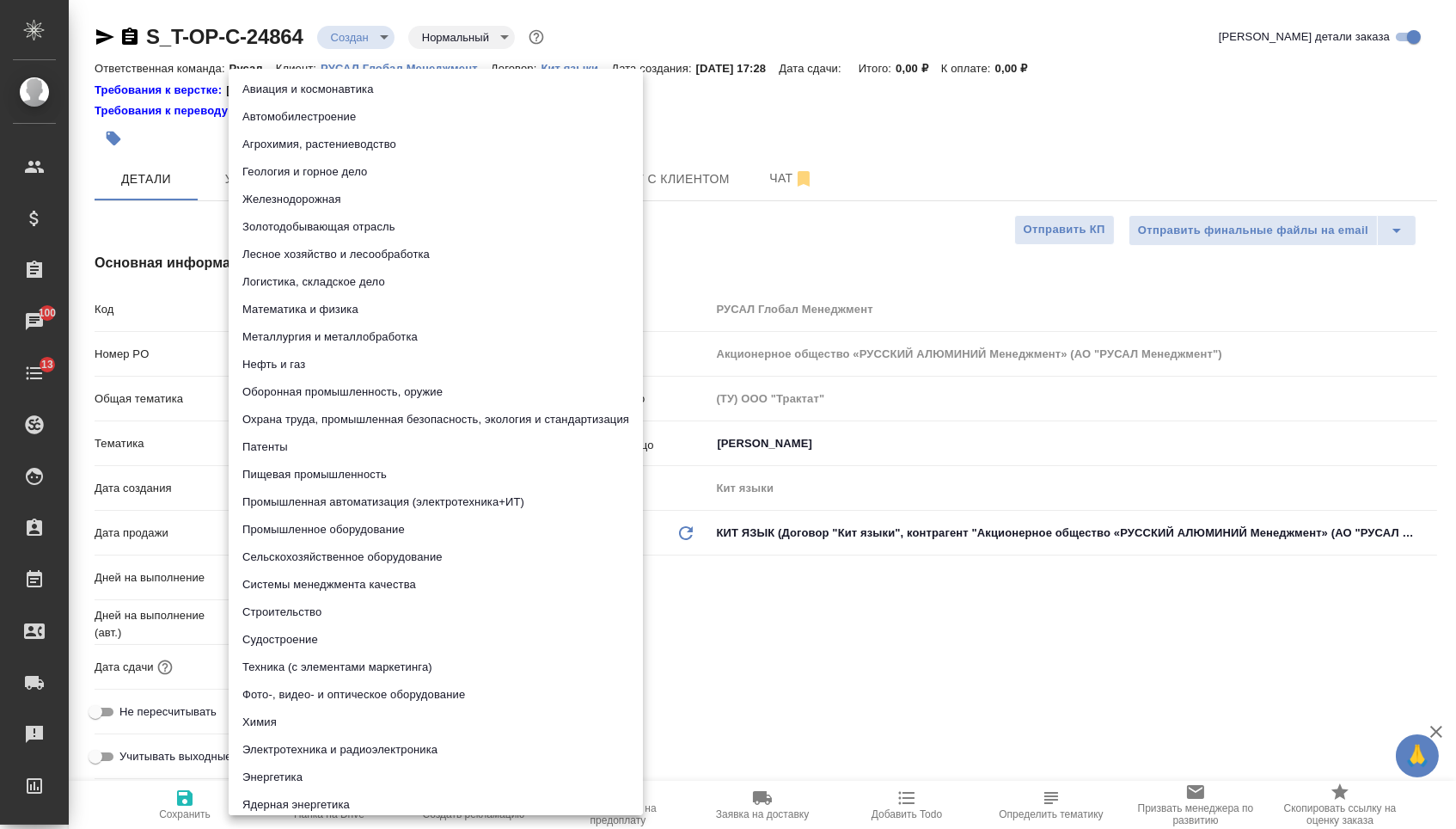
click at [308, 528] on li "Промышленное оборудование" at bounding box center [436, 530] width 415 height 28
type textarea "x"
type input "5f647205b73bc97568ca66bc"
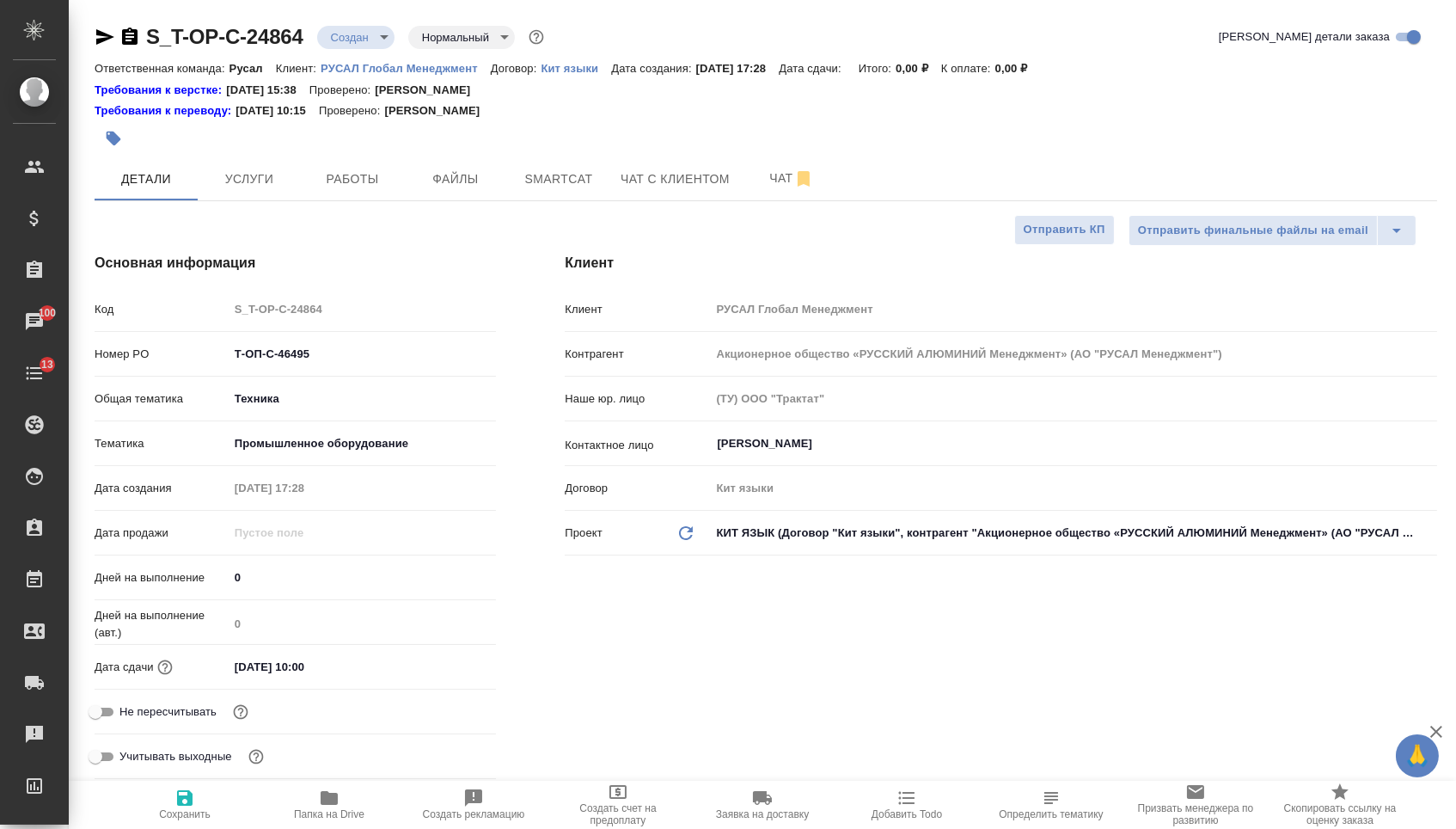
type textarea "x"
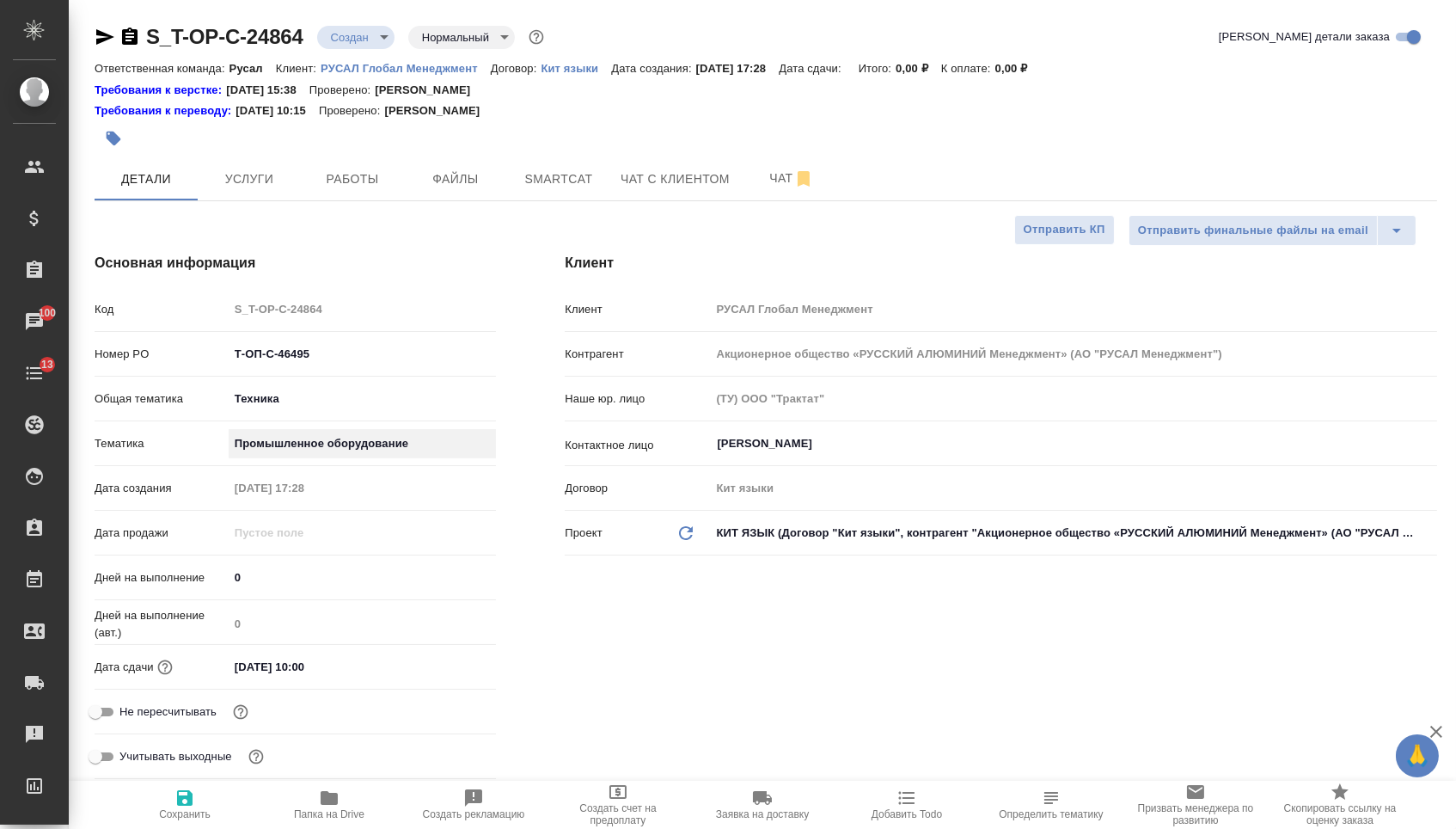
type textarea "x"
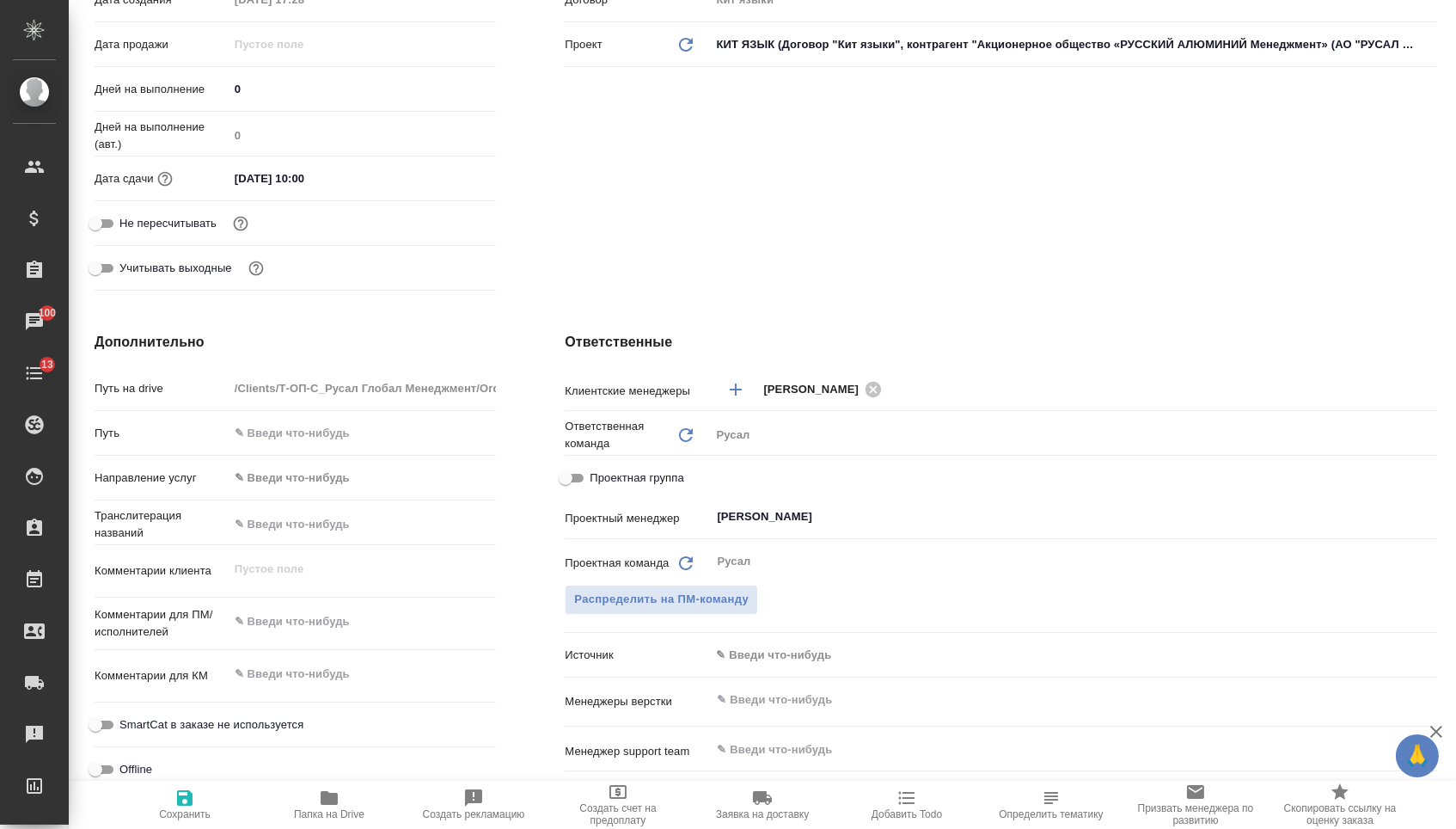
scroll to position [534, 0]
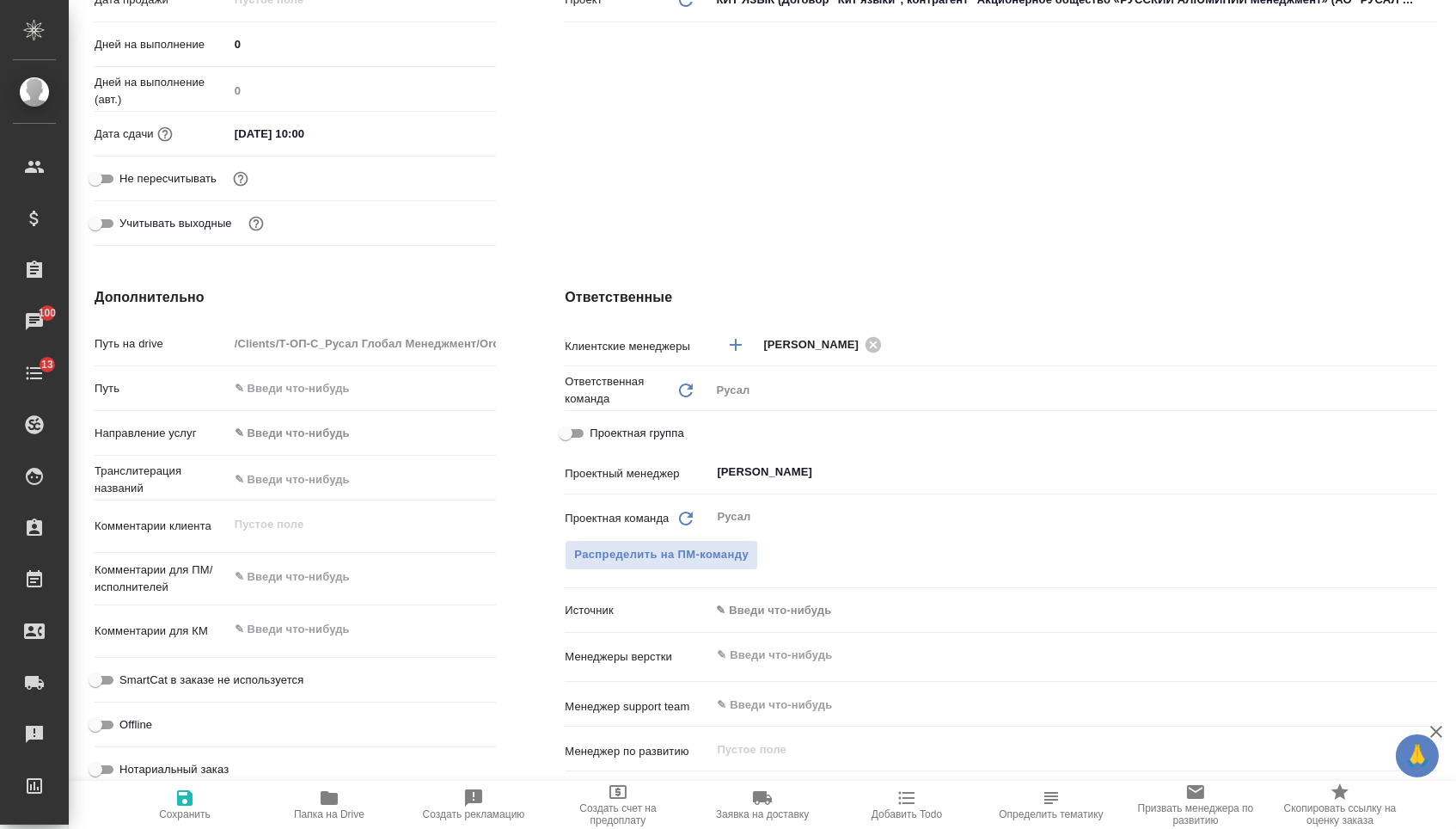
type textarea "x"
click at [294, 588] on textarea at bounding box center [363, 577] width 268 height 30
paste textarea "Добрый день! При переводе прошу не брать во внимание надписи на русском в докум…"
type textarea "Добрый день! При переводе прошу не брать во внимание надписи на русском в докум…"
type textarea "x"
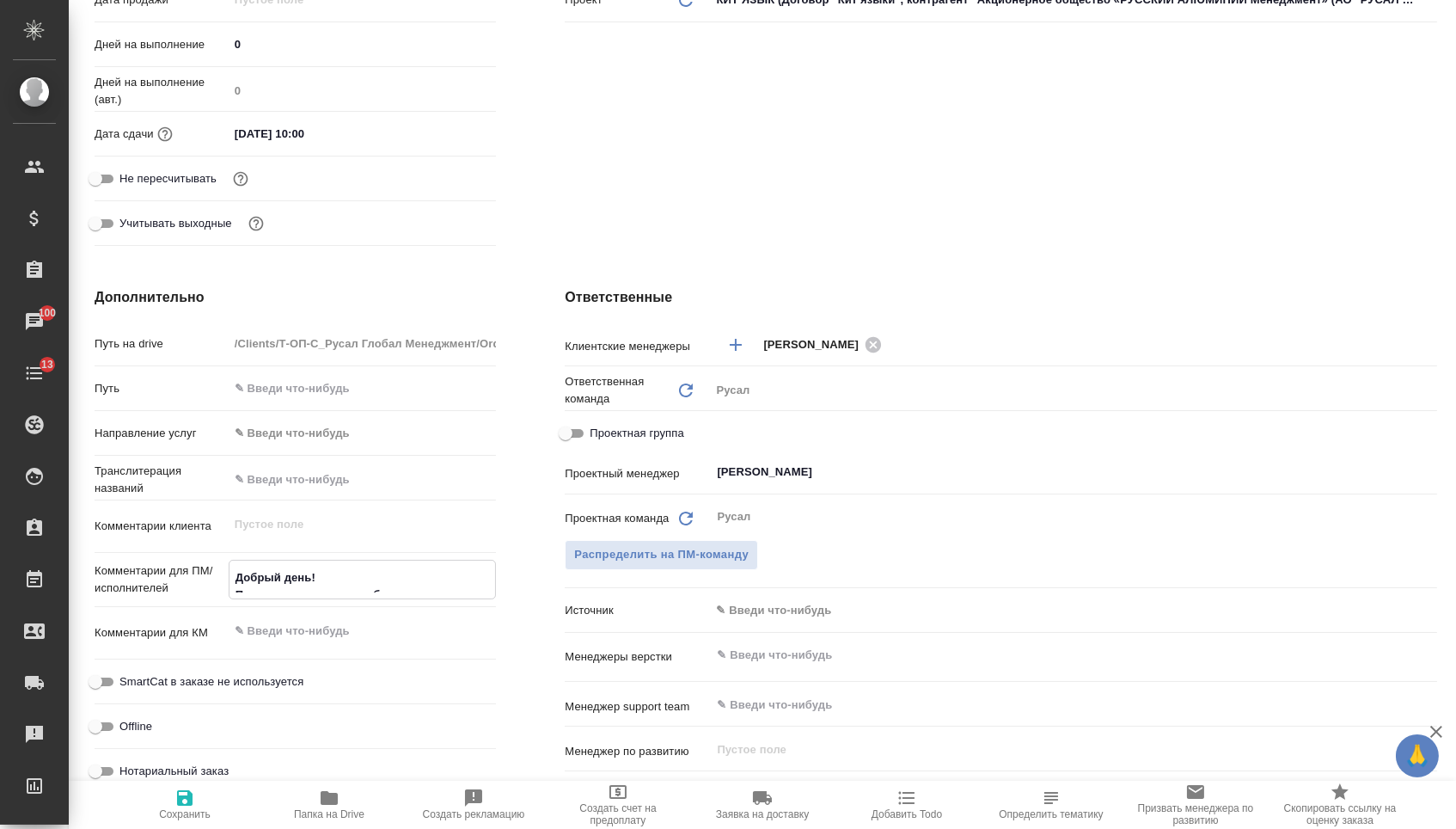
type textarea "x"
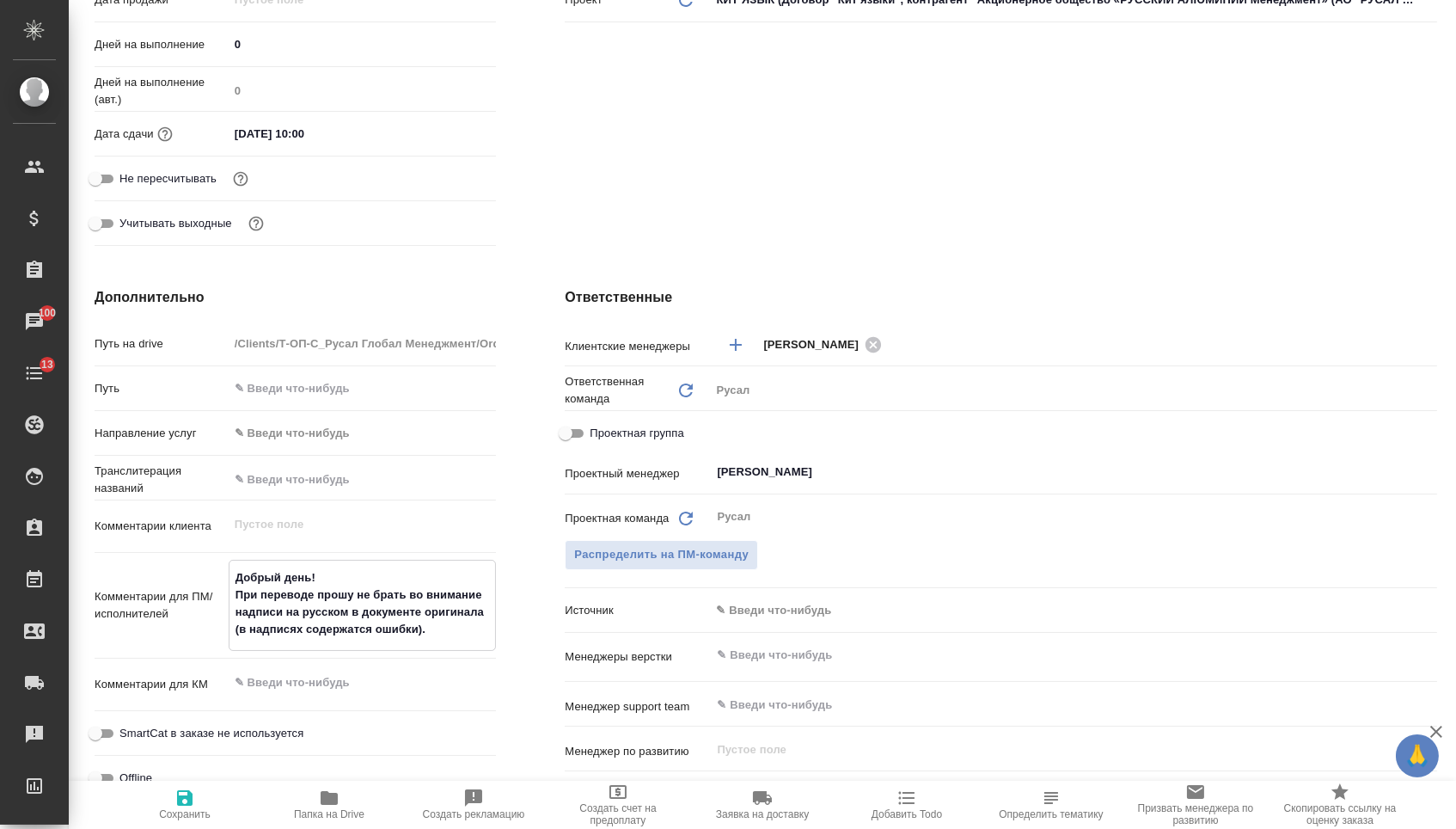
type textarea "Добрый день! При переводе прошу не брать во внимание надписи на русском в докум…"
type textarea "x"
click at [220, 789] on span "Сохранить" at bounding box center [185, 804] width 124 height 32
type textarea "x"
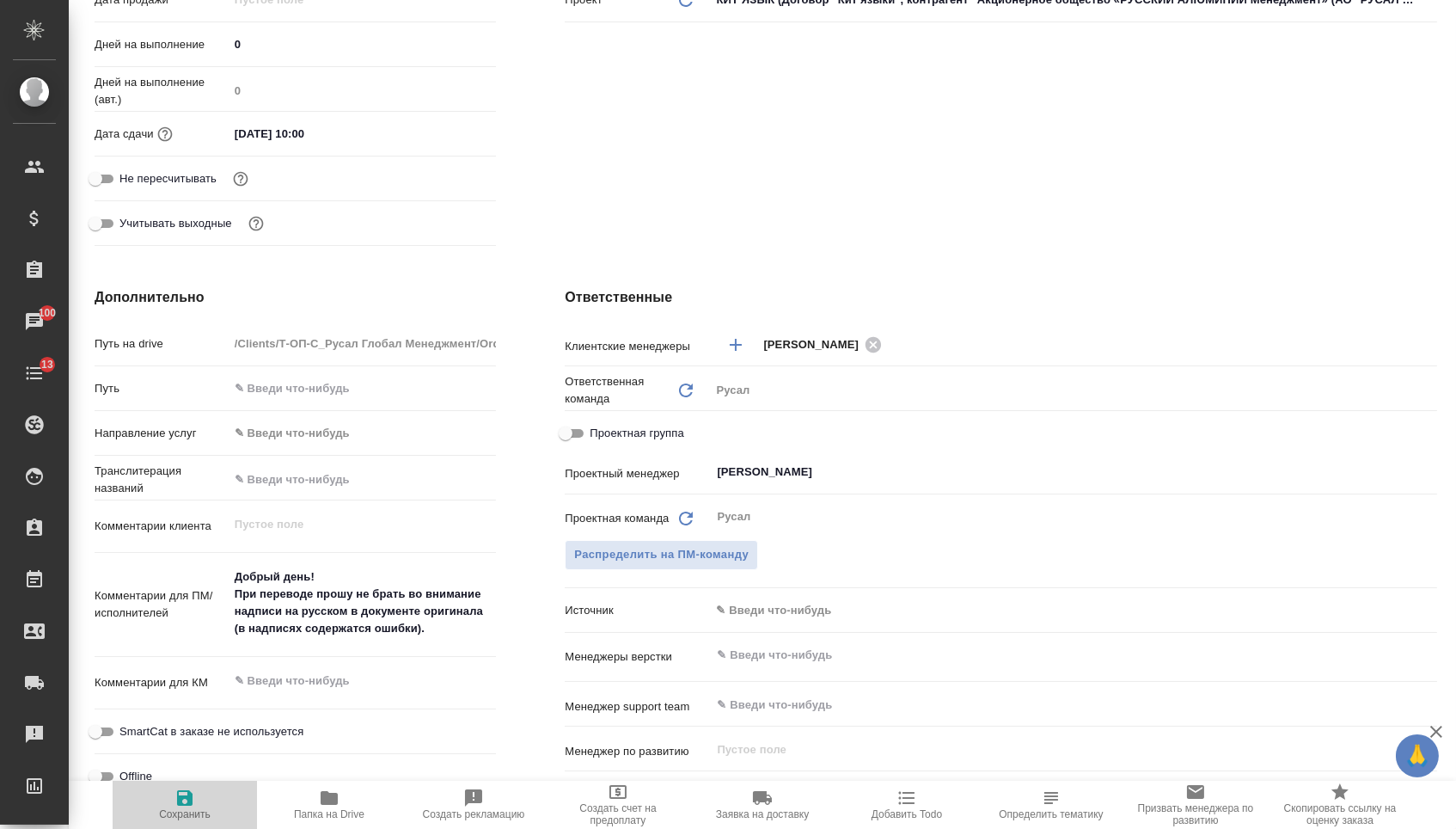
type textarea "x"
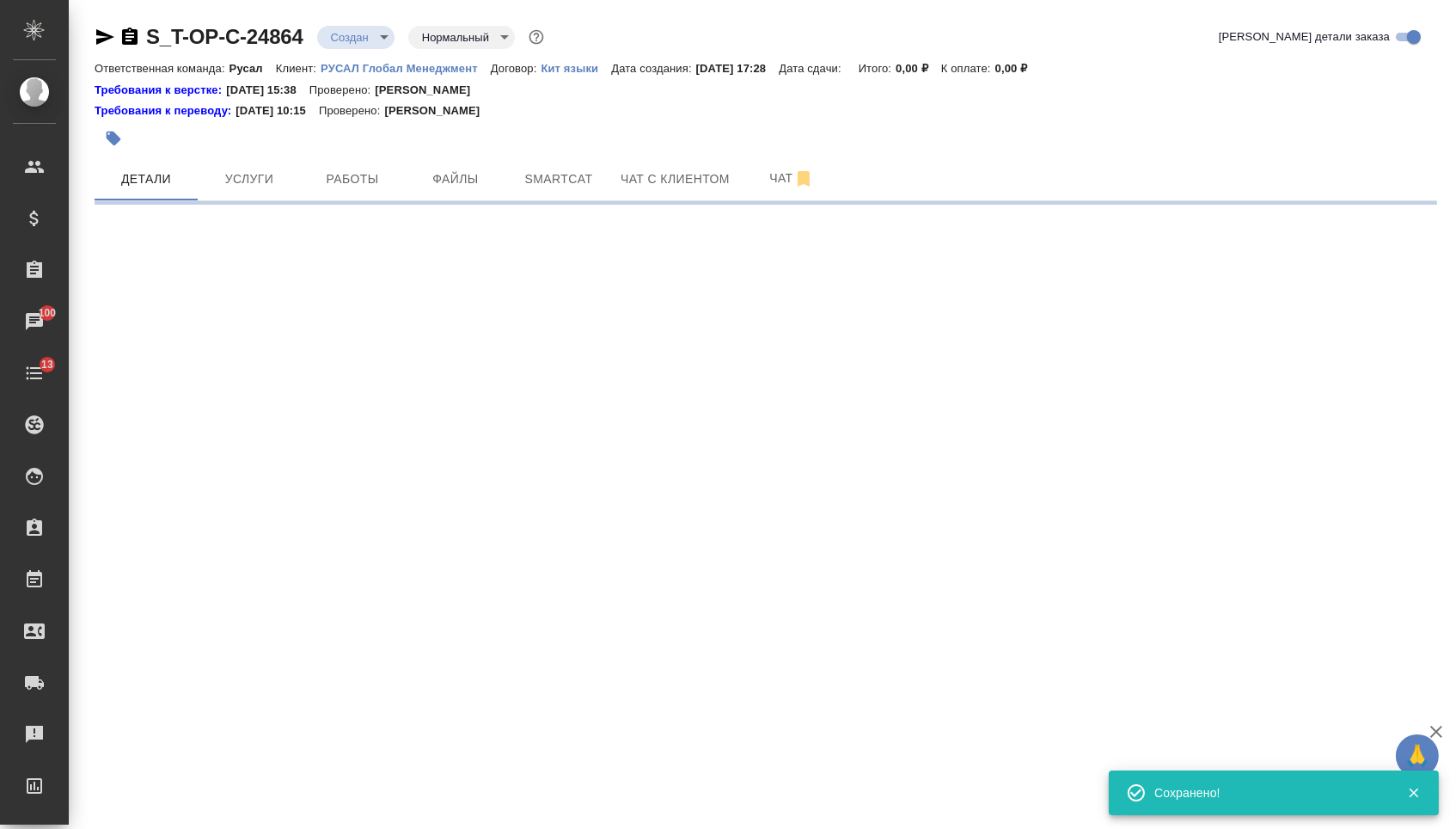
scroll to position [0, 0]
select select "RU"
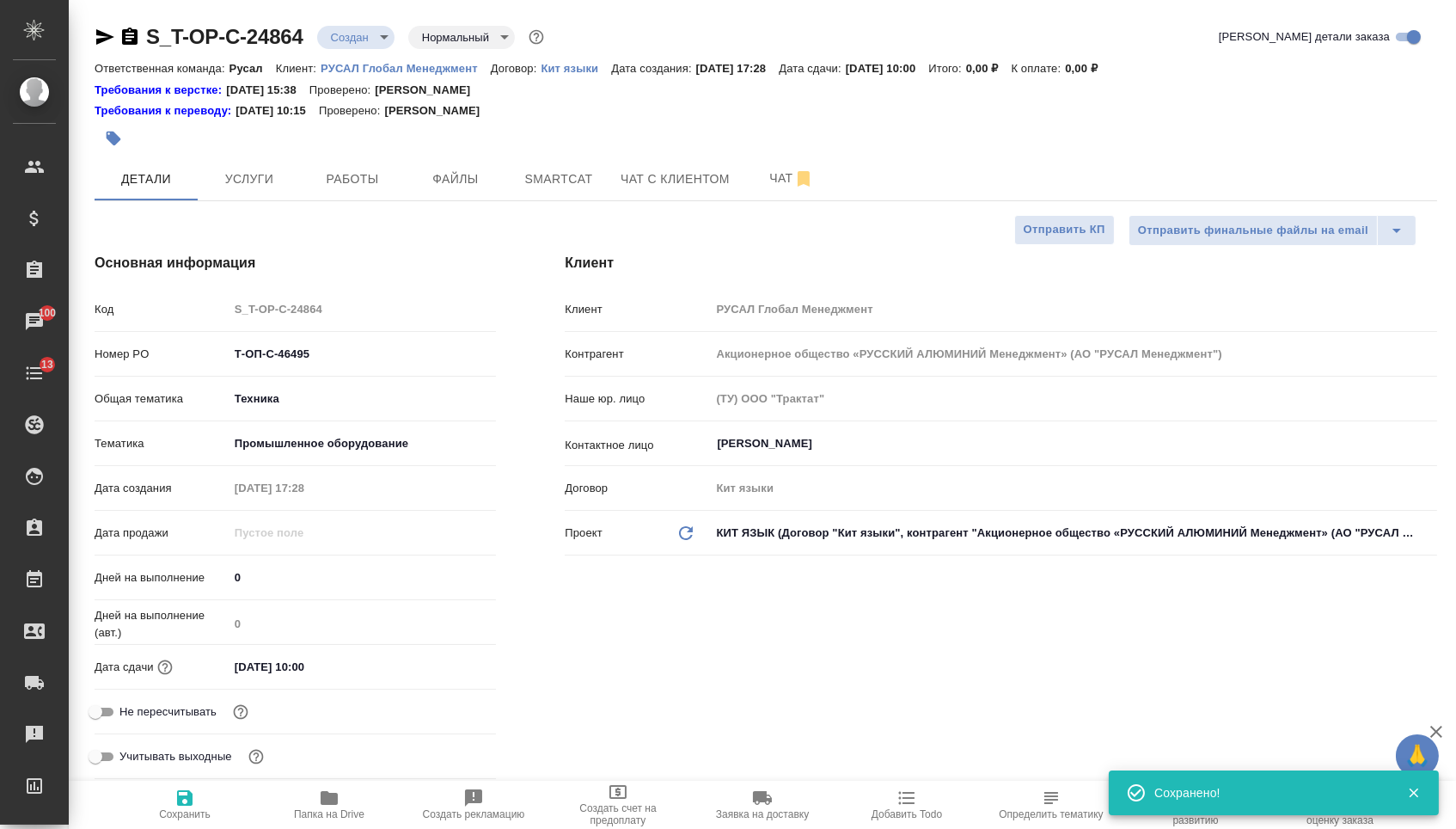
type textarea "x"
click at [467, 179] on span "Файлы" at bounding box center [456, 180] width 83 height 22
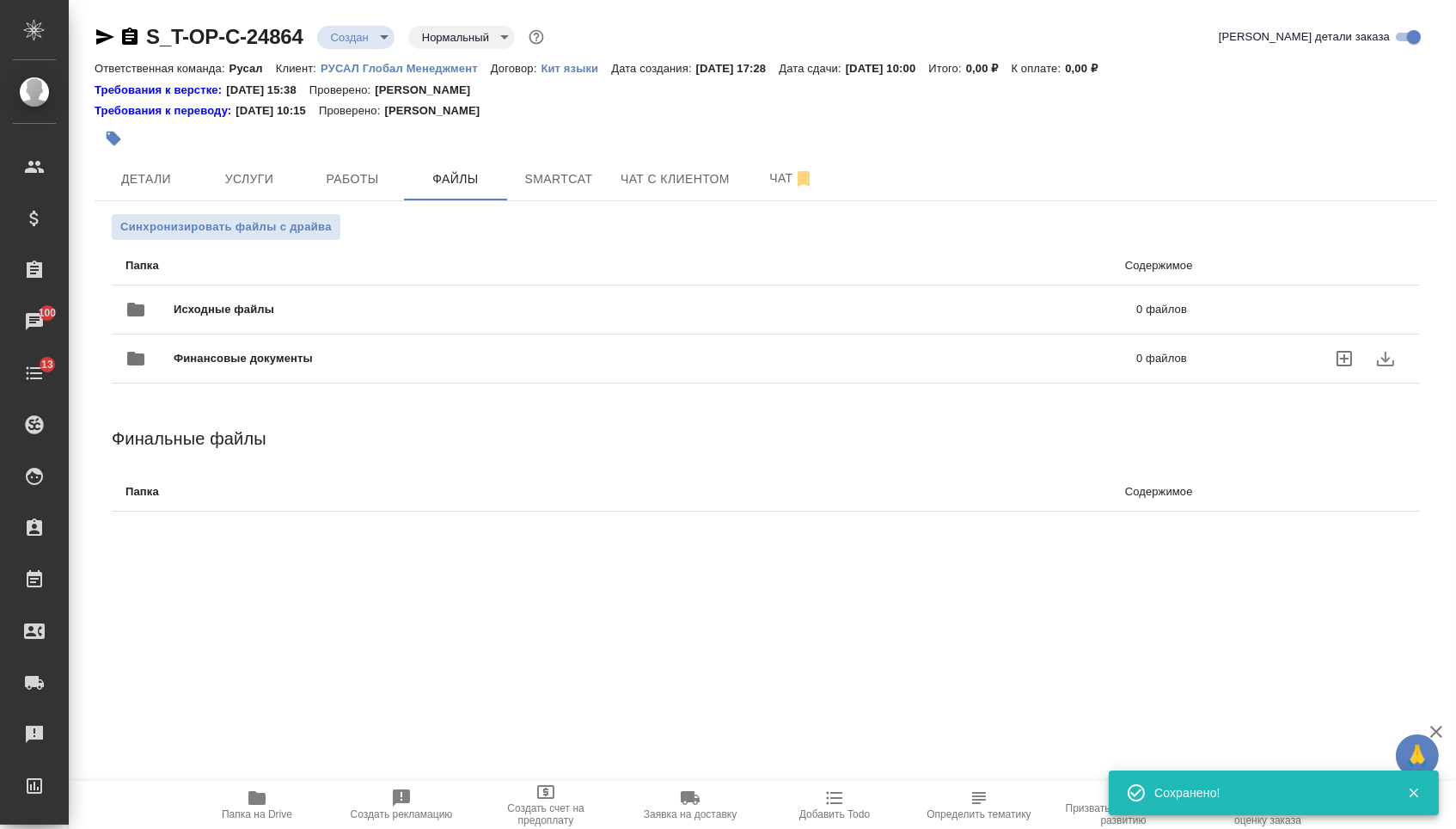
click at [272, 330] on div "Финансовые документы 0 файлов" at bounding box center [656, 358] width 1096 height 75
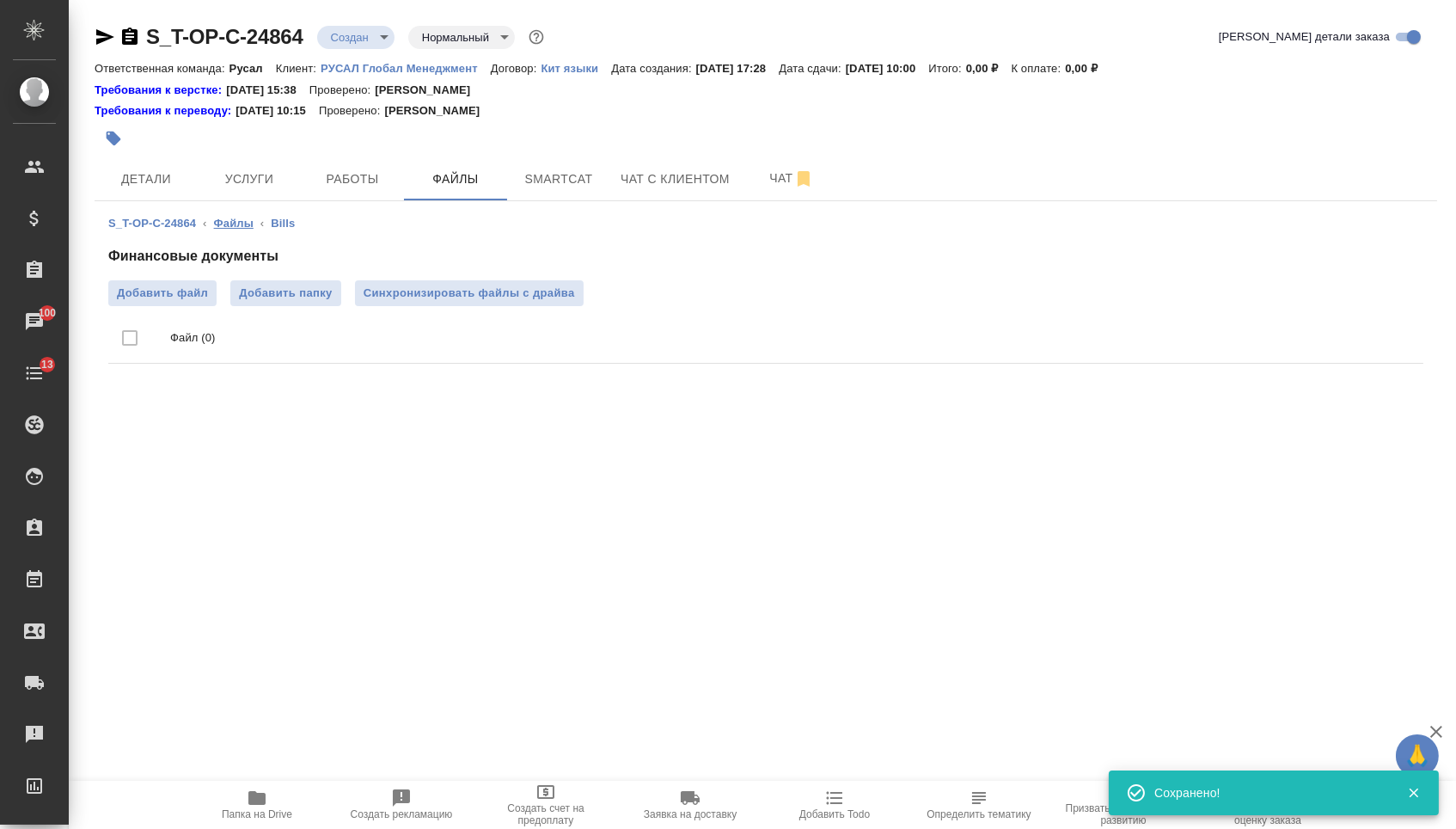
click at [215, 227] on link "Файлы" at bounding box center [233, 223] width 39 height 13
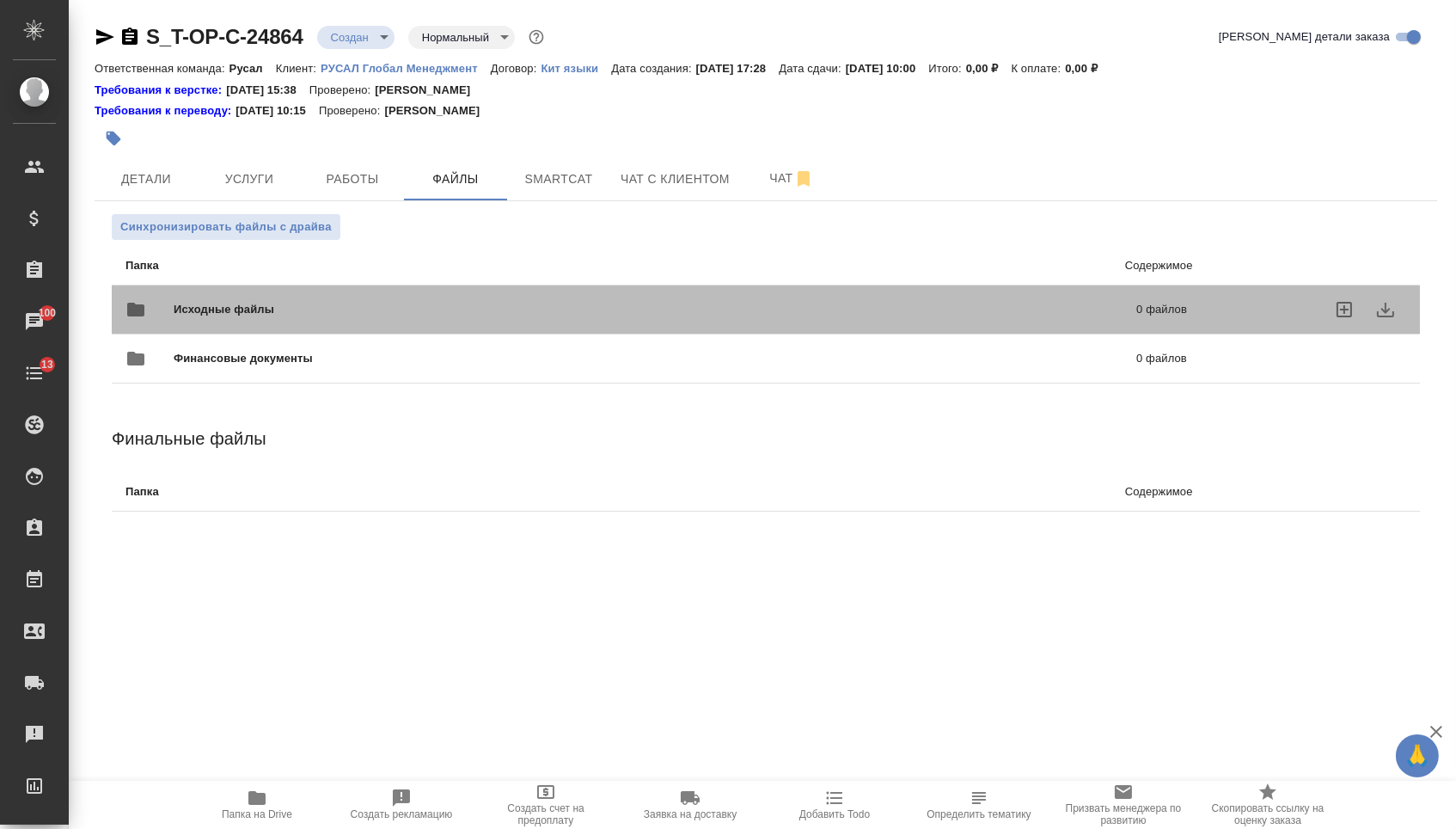
click at [270, 311] on span "Исходные файлы" at bounding box center [439, 309] width 532 height 17
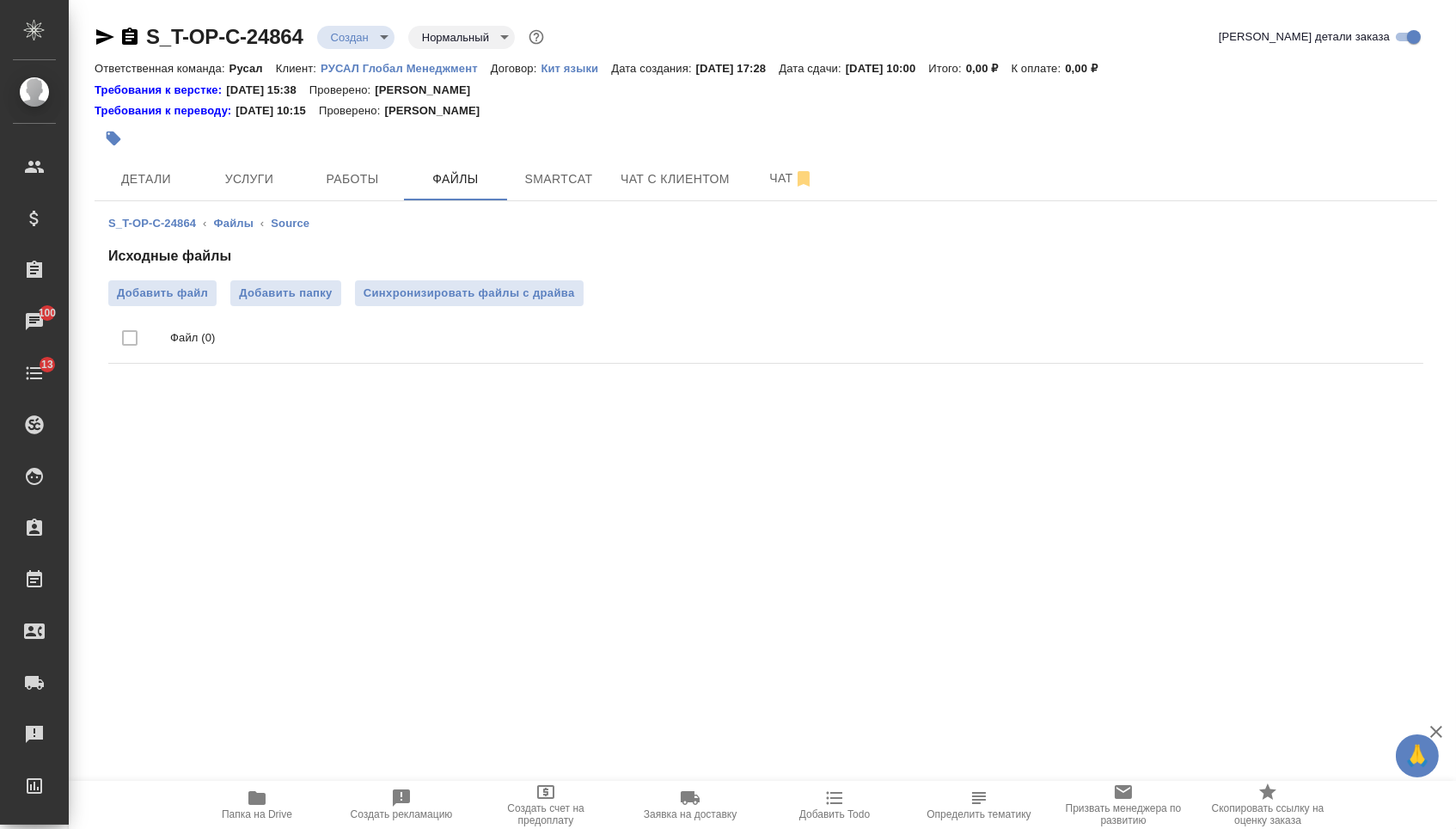
click at [132, 273] on div "Исходные файлы Добавить файл Добавить папку Синхронизировать файлы с драйва Фай…" at bounding box center [766, 308] width 1315 height 125
click at [134, 292] on span "Добавить файл" at bounding box center [162, 293] width 92 height 17
click at [0, 0] on input "Добавить файл" at bounding box center [0, 0] width 0 height 0
click at [265, 172] on span "Услуги" at bounding box center [250, 180] width 83 height 22
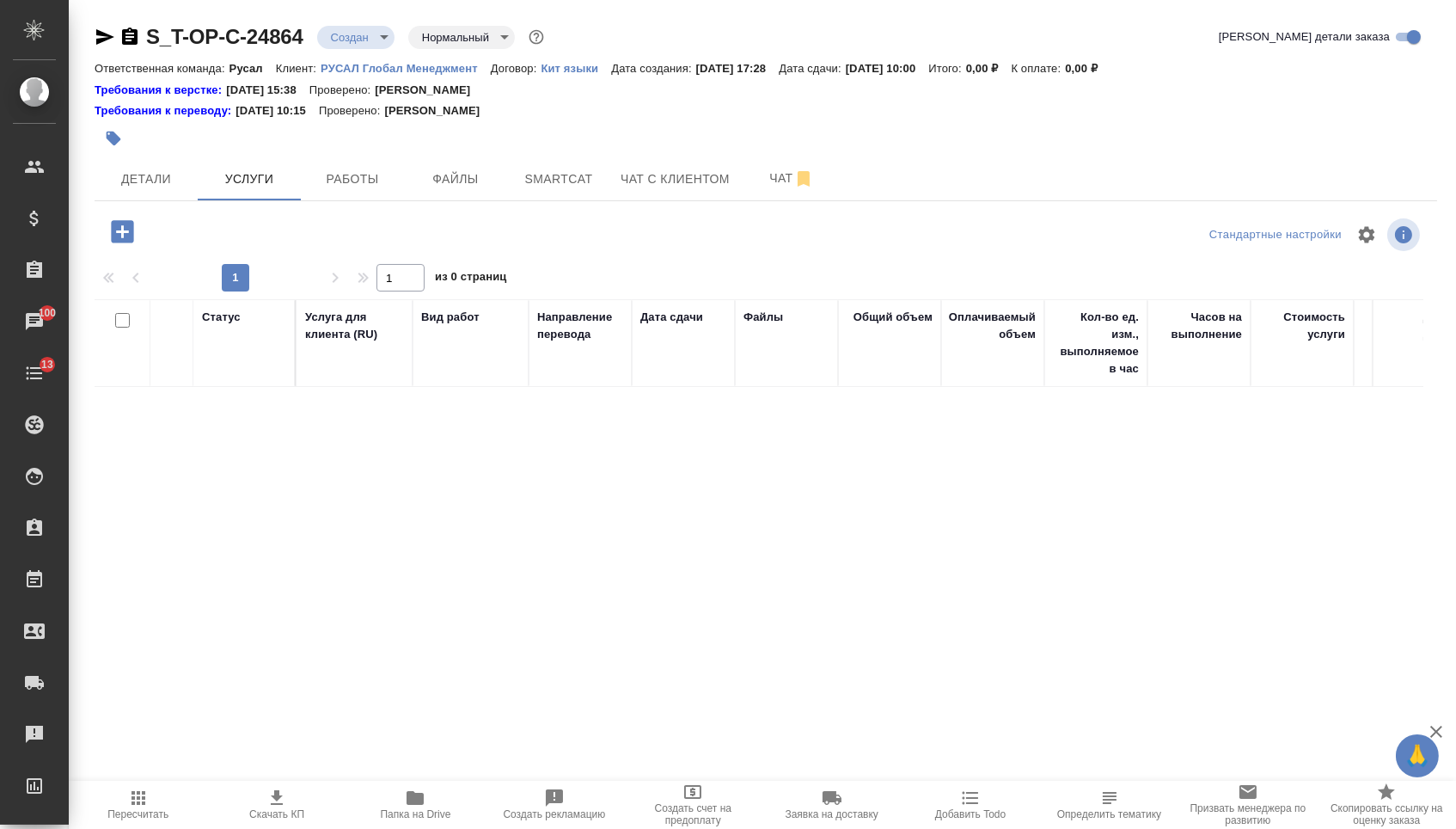
click at [124, 233] on icon "button" at bounding box center [123, 232] width 31 height 31
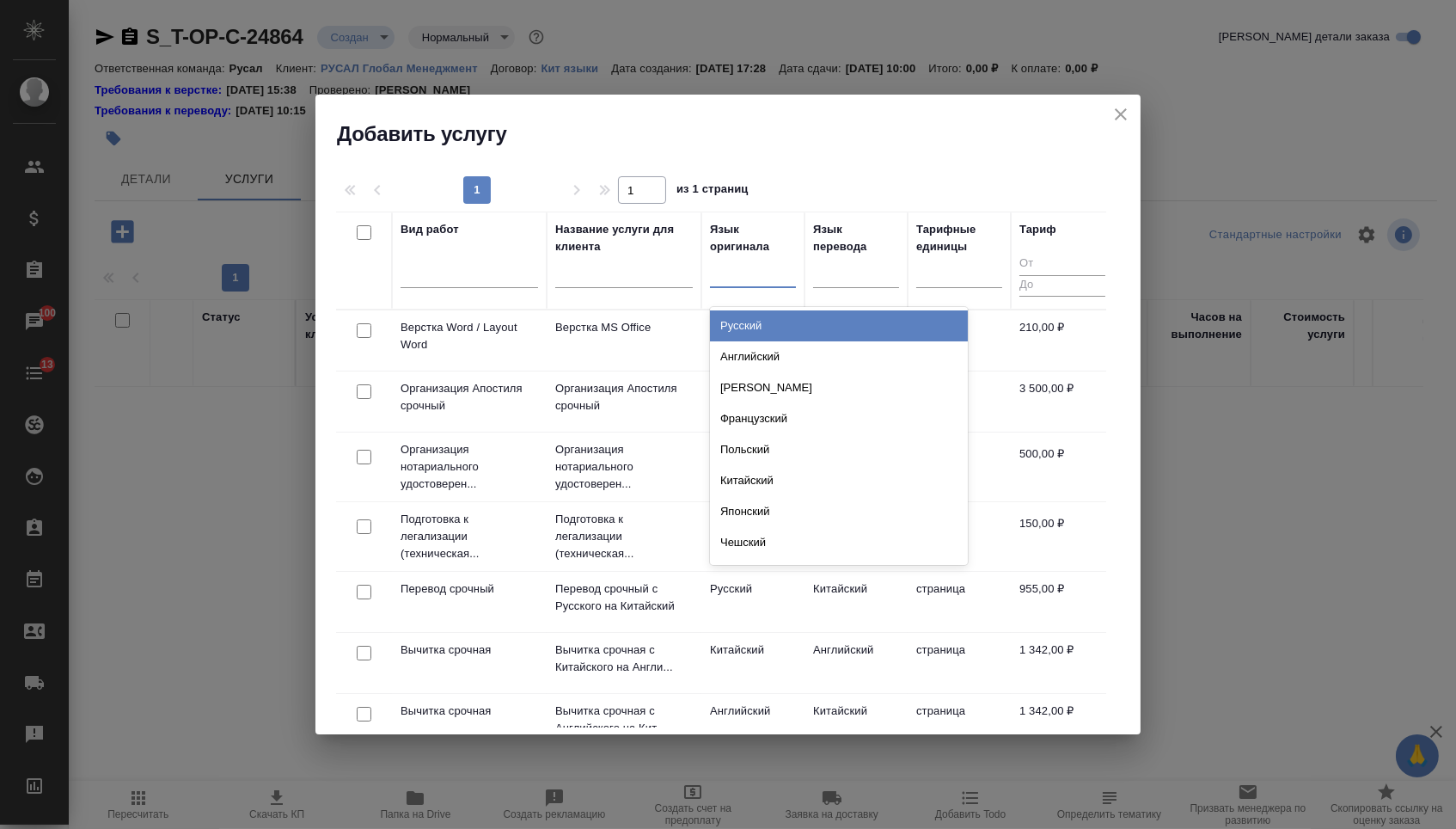
drag, startPoint x: 743, startPoint y: 285, endPoint x: 753, endPoint y: 329, distance: 45.1
click at [745, 286] on div at bounding box center [753, 271] width 86 height 32
click at [861, 273] on div at bounding box center [856, 270] width 86 height 25
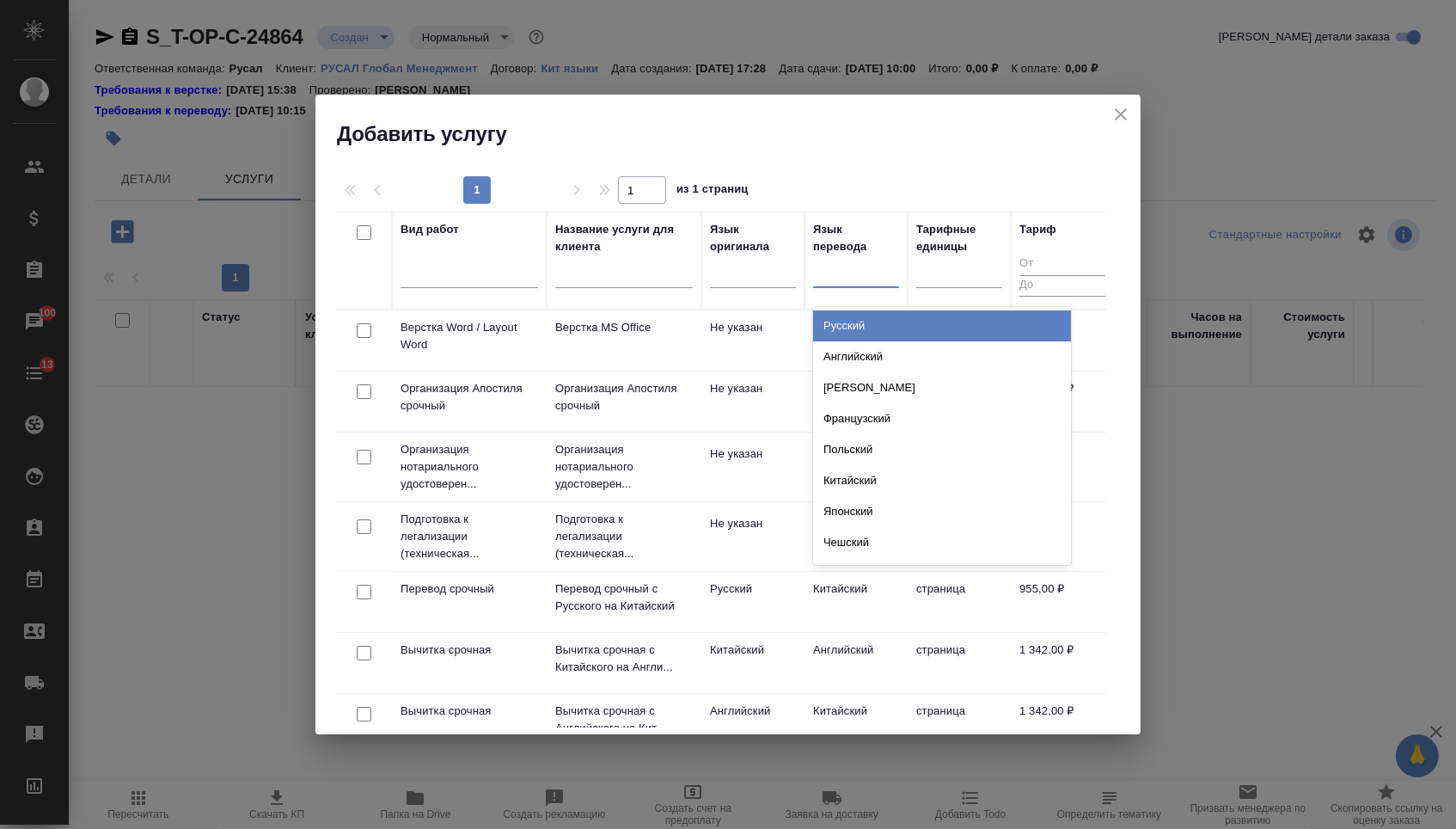
click at [861, 331] on div "Русский" at bounding box center [942, 326] width 258 height 31
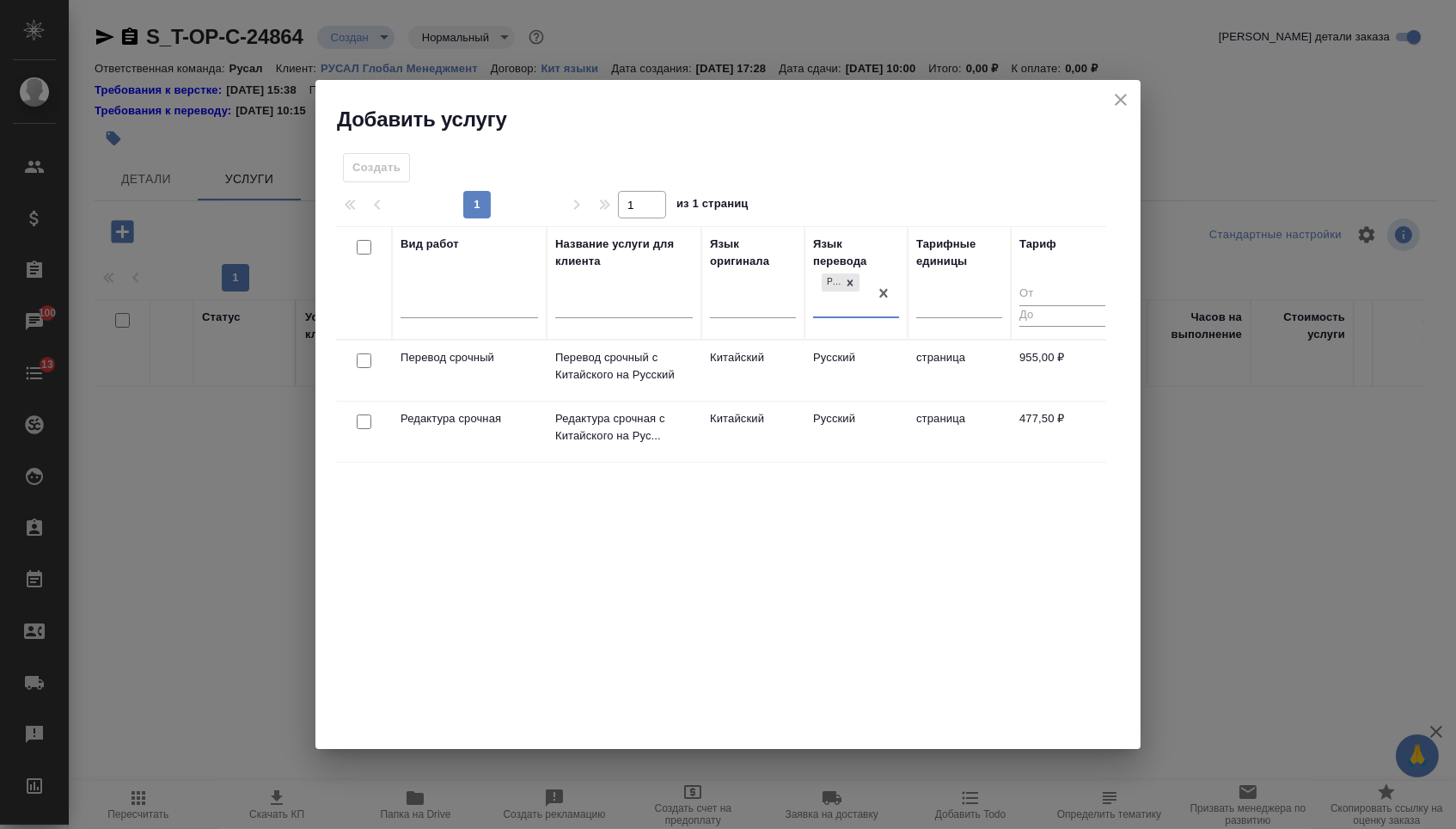
click at [356, 360] on input "checkbox" at bounding box center [364, 361] width 14 height 14
checkbox input "true"
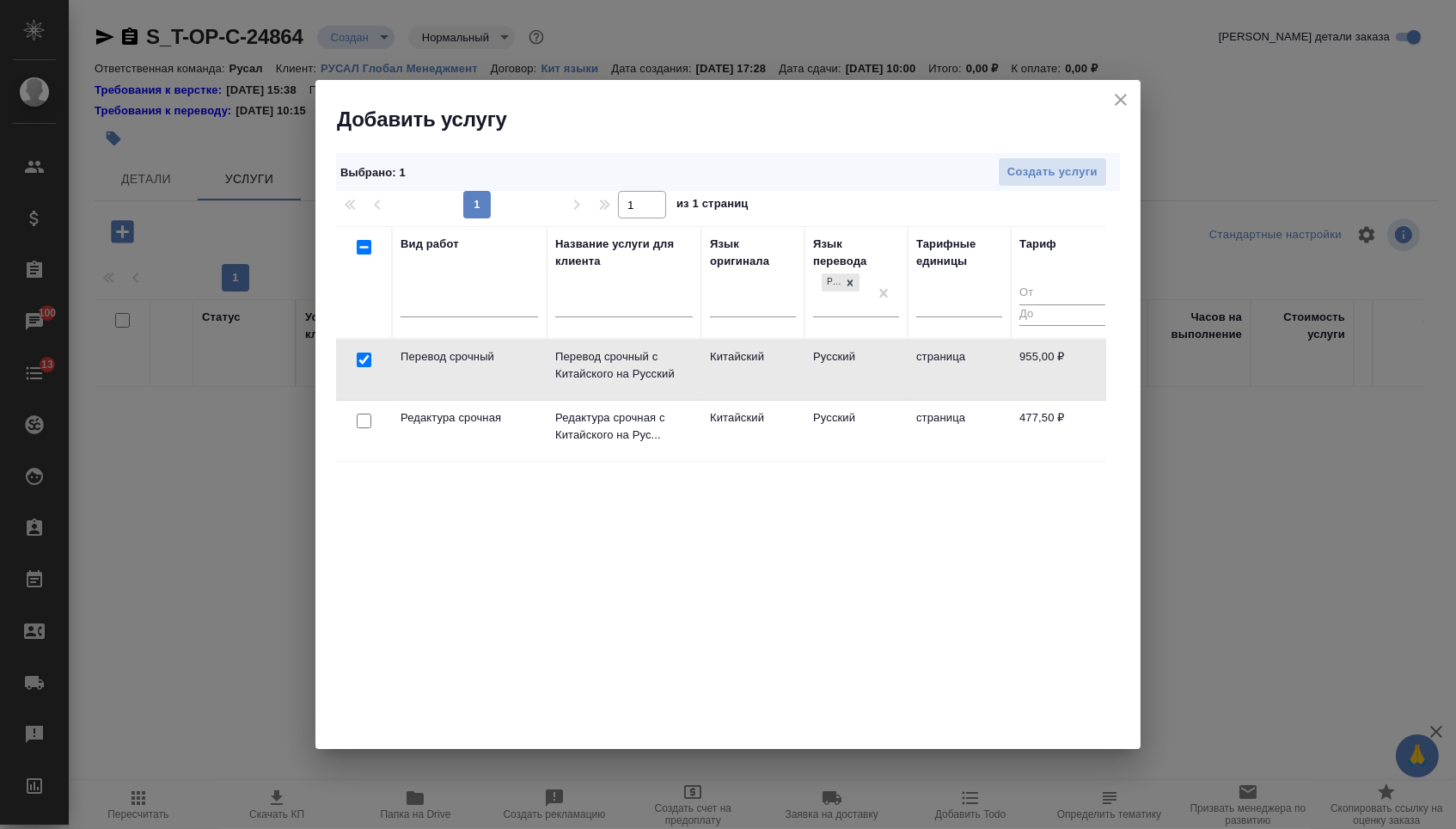
click at [364, 400] on td at bounding box center [364, 369] width 56 height 60
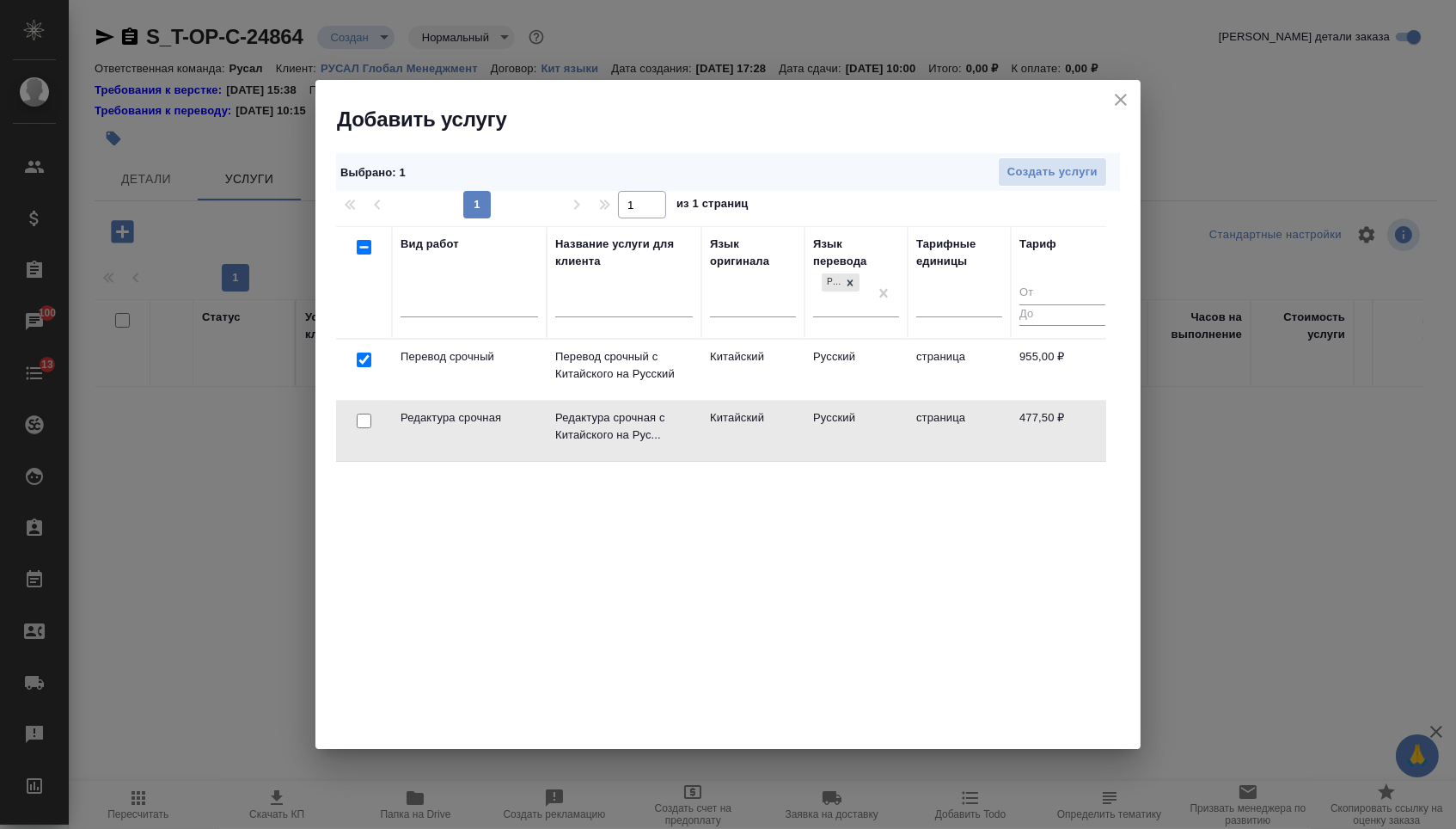
click at [364, 425] on input "checkbox" at bounding box center [364, 421] width 14 height 14
checkbox input "true"
checkbox input "false"
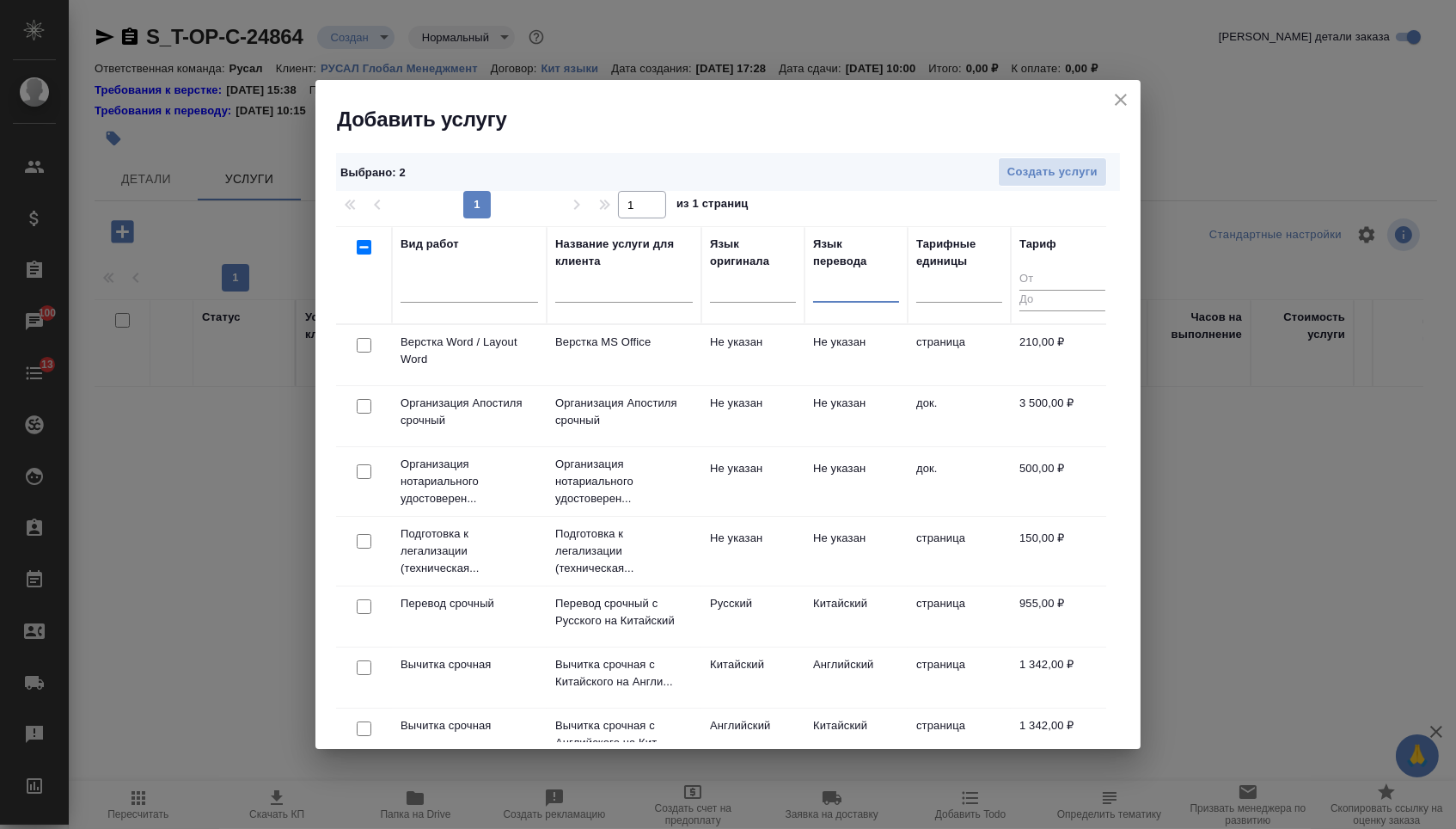
click at [356, 343] on input "checkbox" at bounding box center [364, 345] width 14 height 14
checkbox input "true"
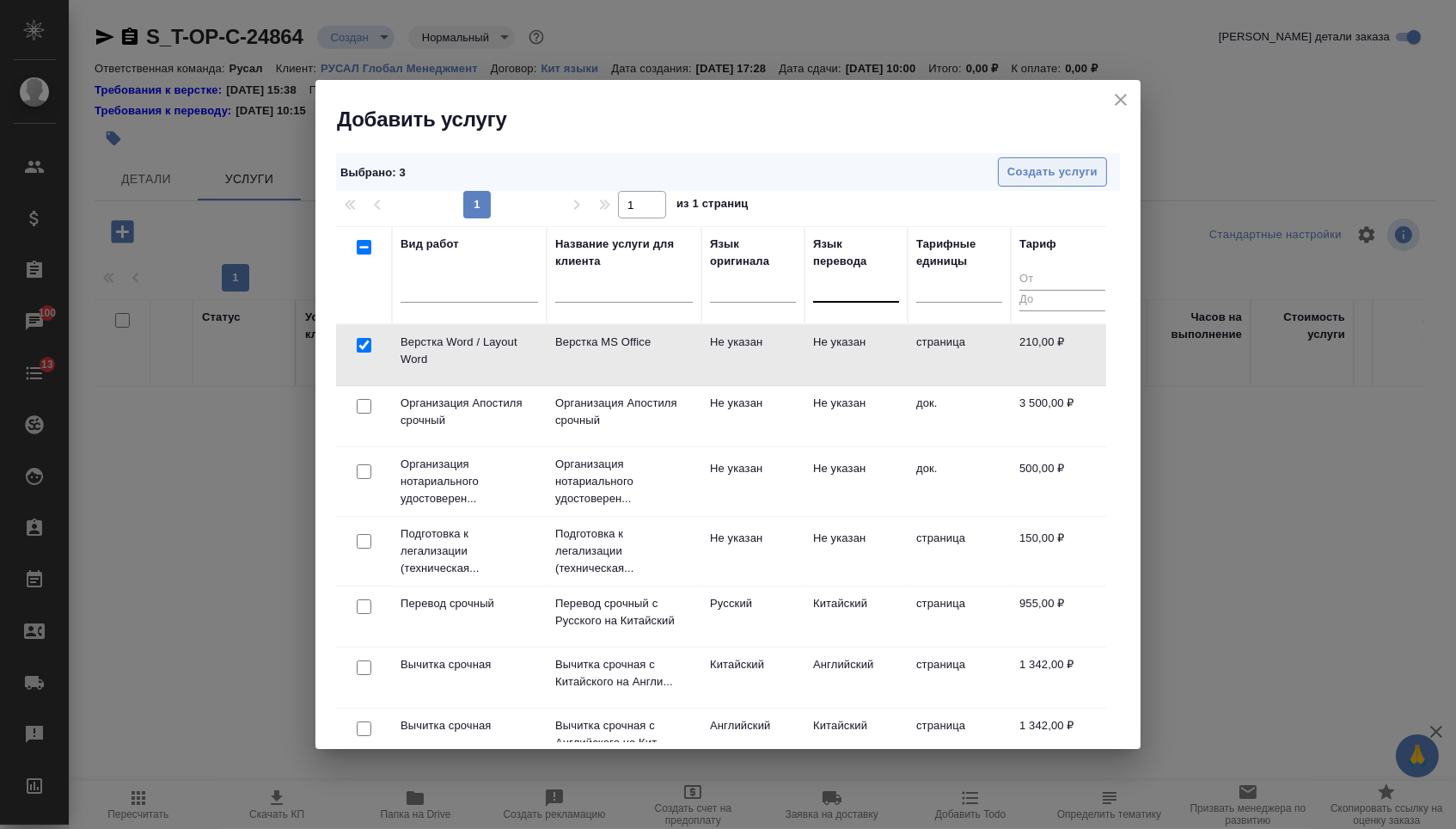
click at [1042, 184] on button "Создать услуги" at bounding box center [1053, 172] width 110 height 31
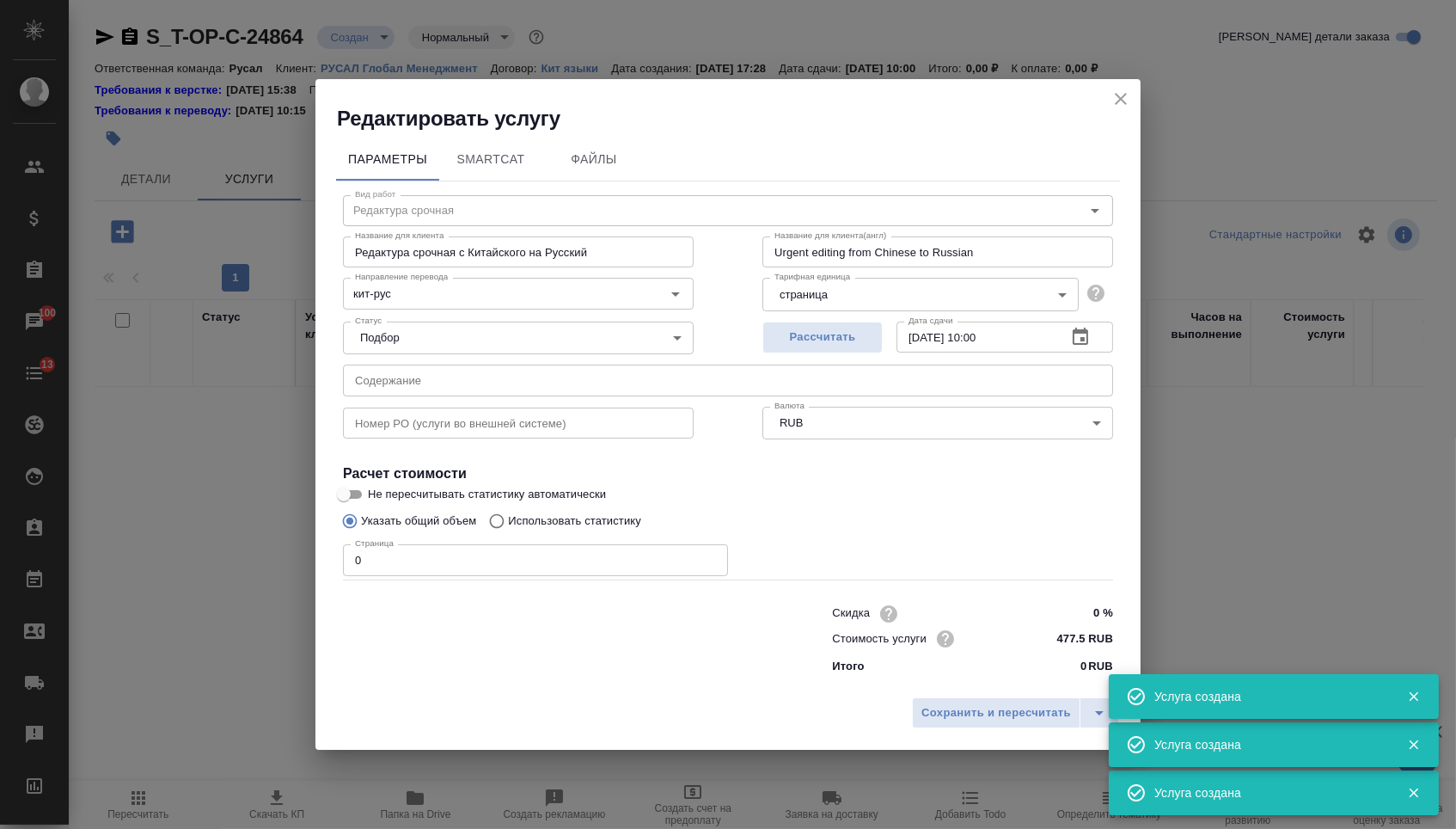
type input "Верстка Word / Layout Word"
type input "Верстка MS Office"
type input "Layout MS Office"
type input "Не указан"
type input "210 RUB"
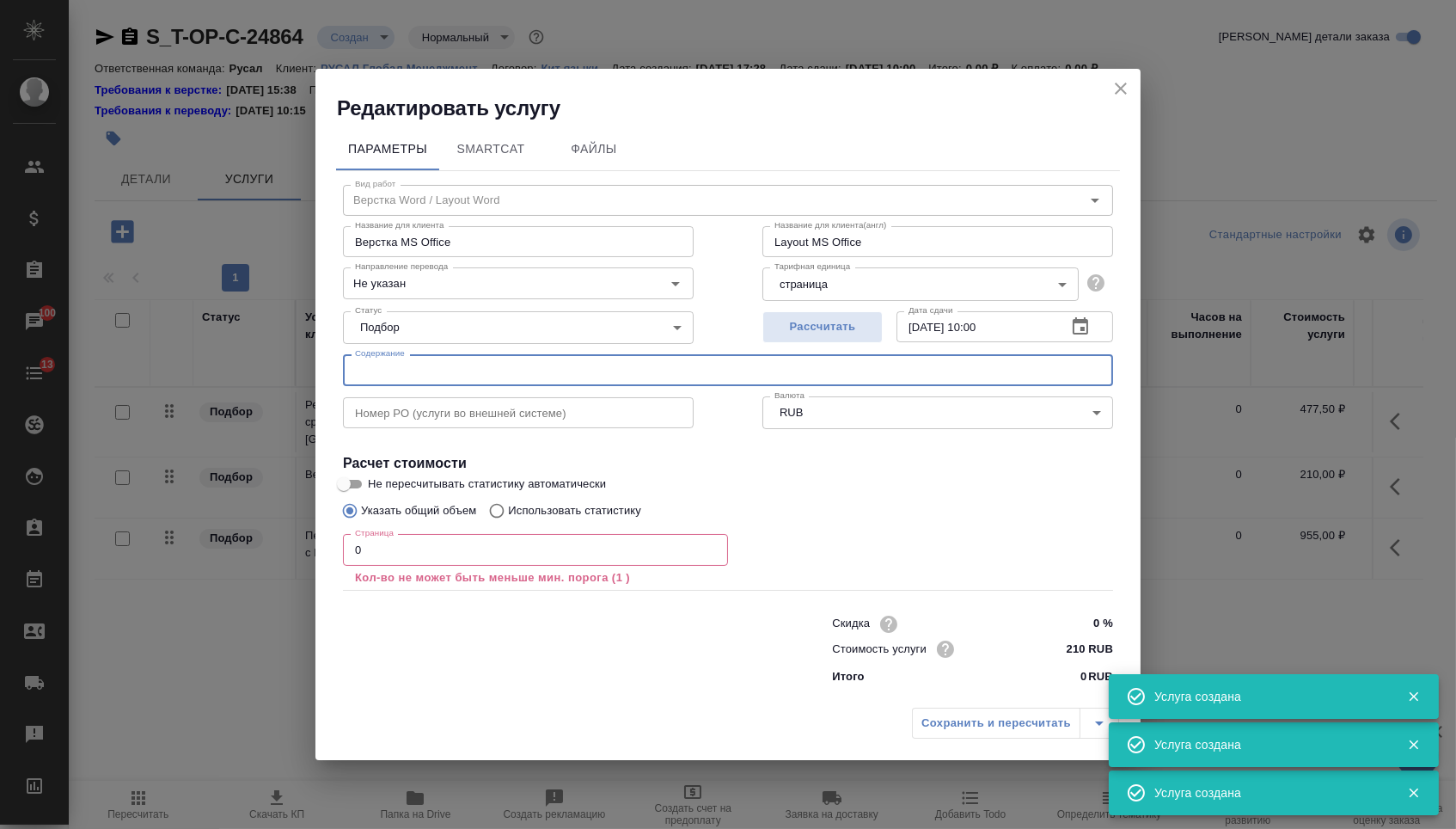
click at [457, 368] on input "text" at bounding box center [728, 370] width 770 height 31
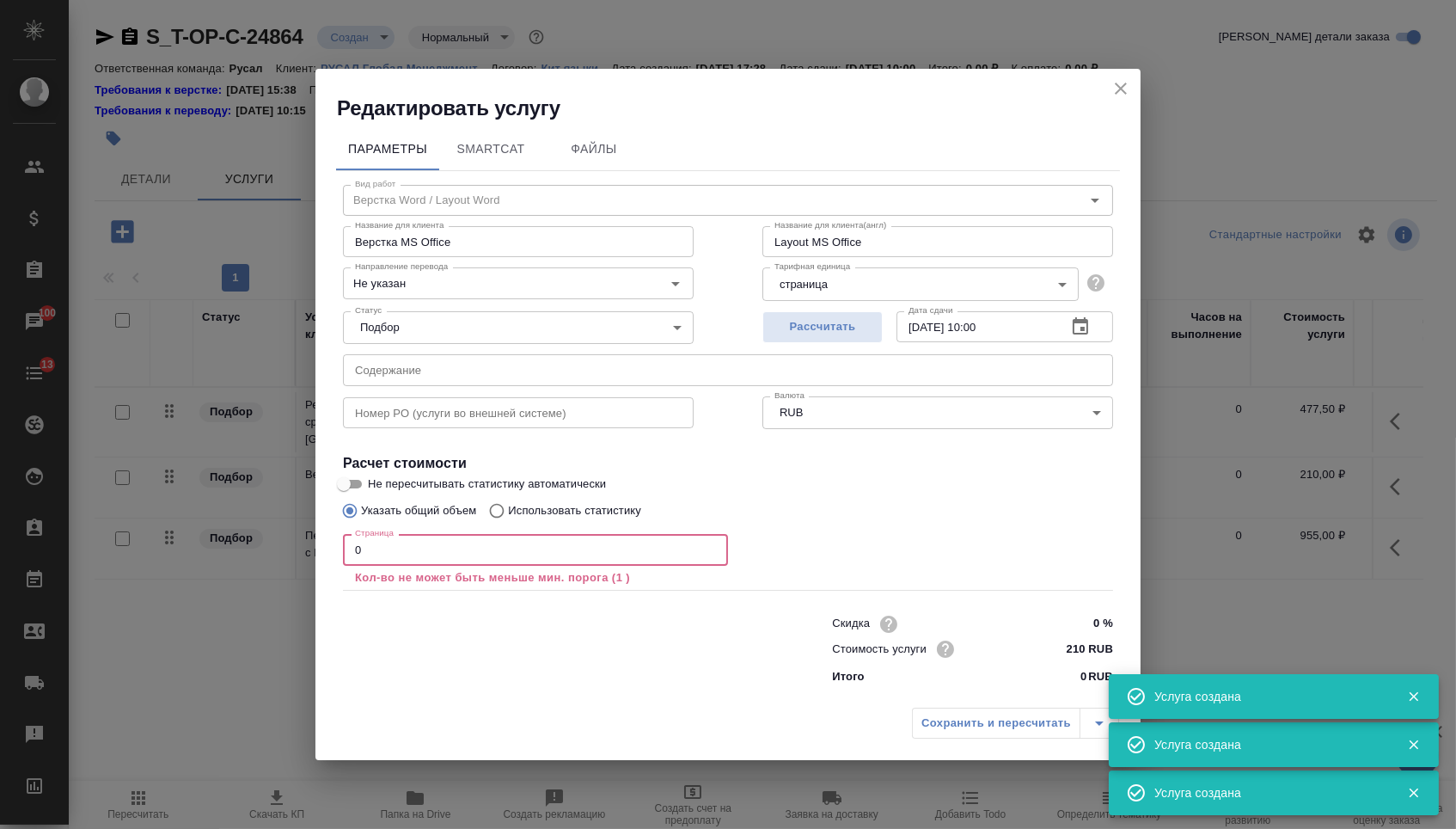
drag, startPoint x: 364, startPoint y: 548, endPoint x: 320, endPoint y: 547, distance: 44.0
click at [320, 548] on div "Параметры SmartCat Файлы Вид работ Верстка Word / Layout Word Вид работ Названи…" at bounding box center [727, 411] width 825 height 578
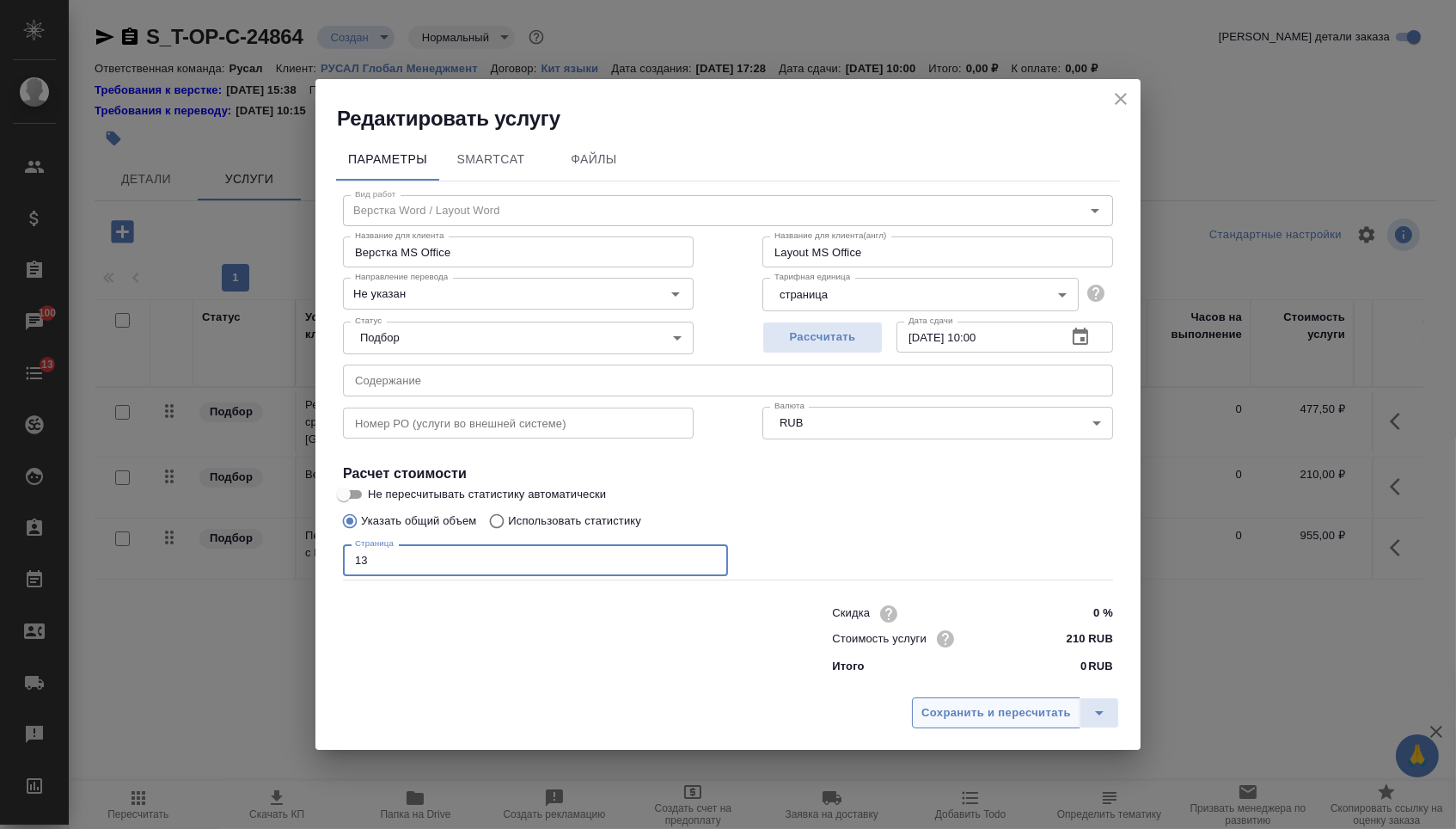
type input "13"
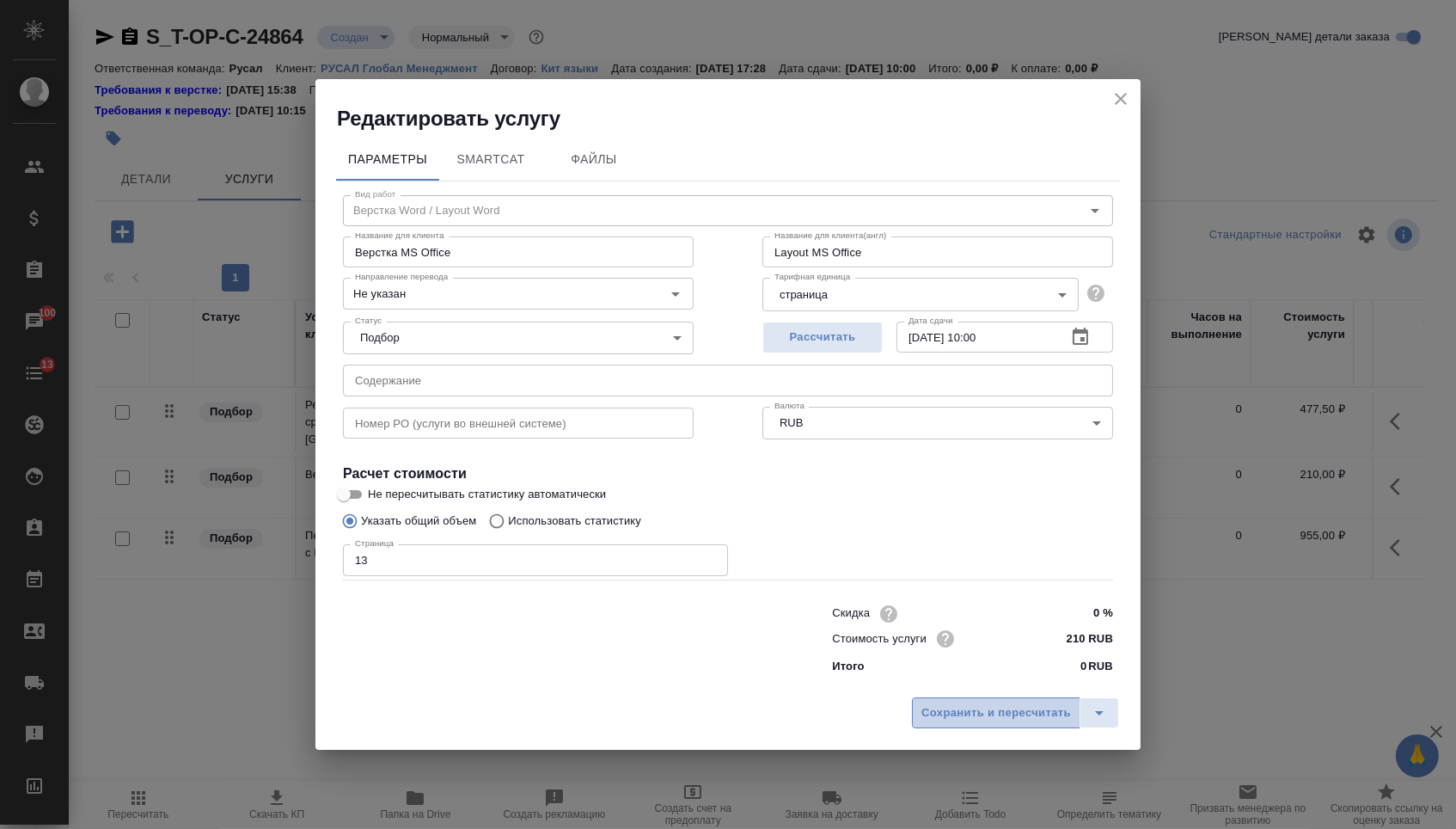
click at [960, 728] on button "Сохранить и пересчитать" at bounding box center [996, 713] width 169 height 31
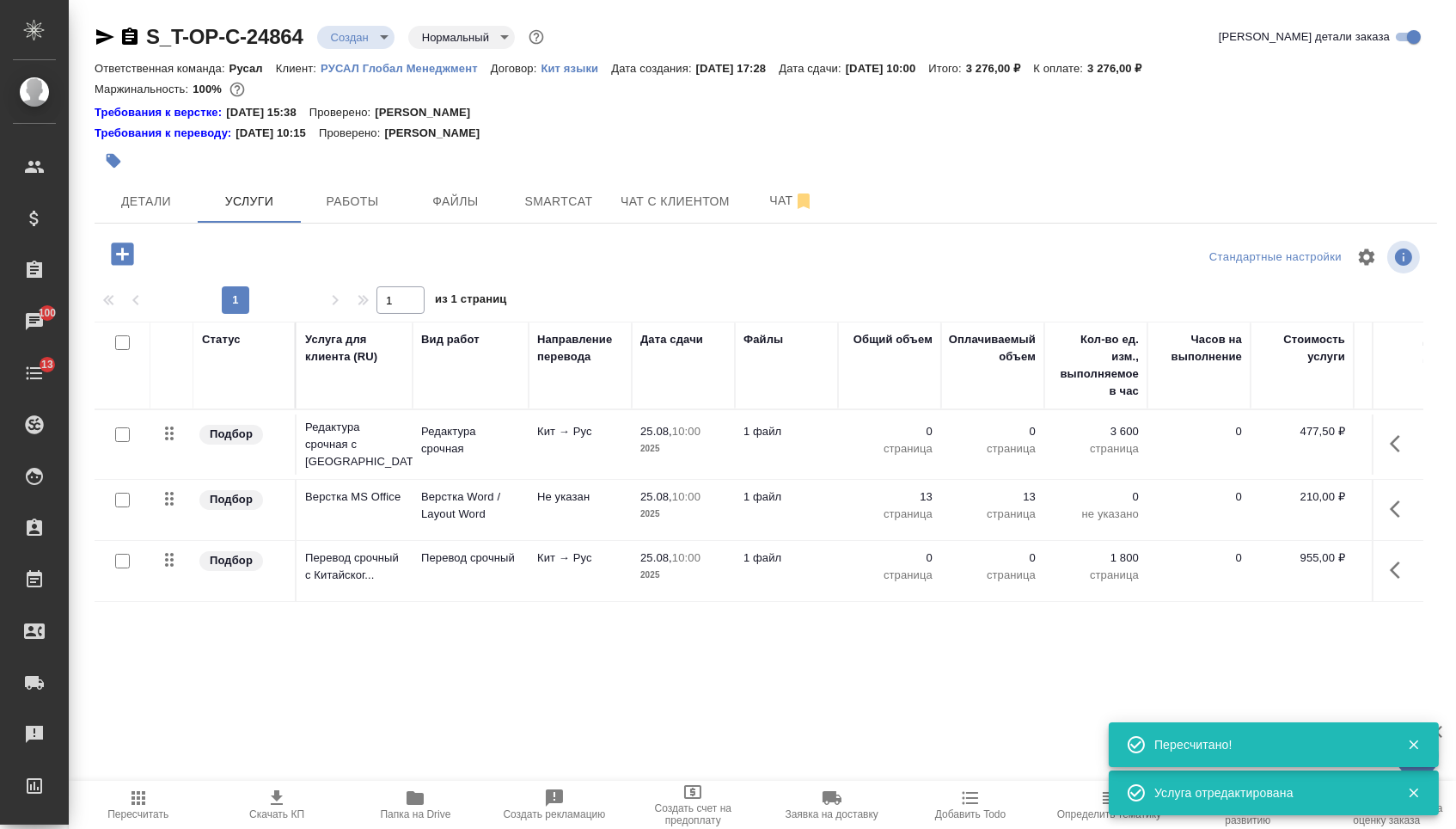
click at [1383, 582] on button "button" at bounding box center [1400, 570] width 41 height 41
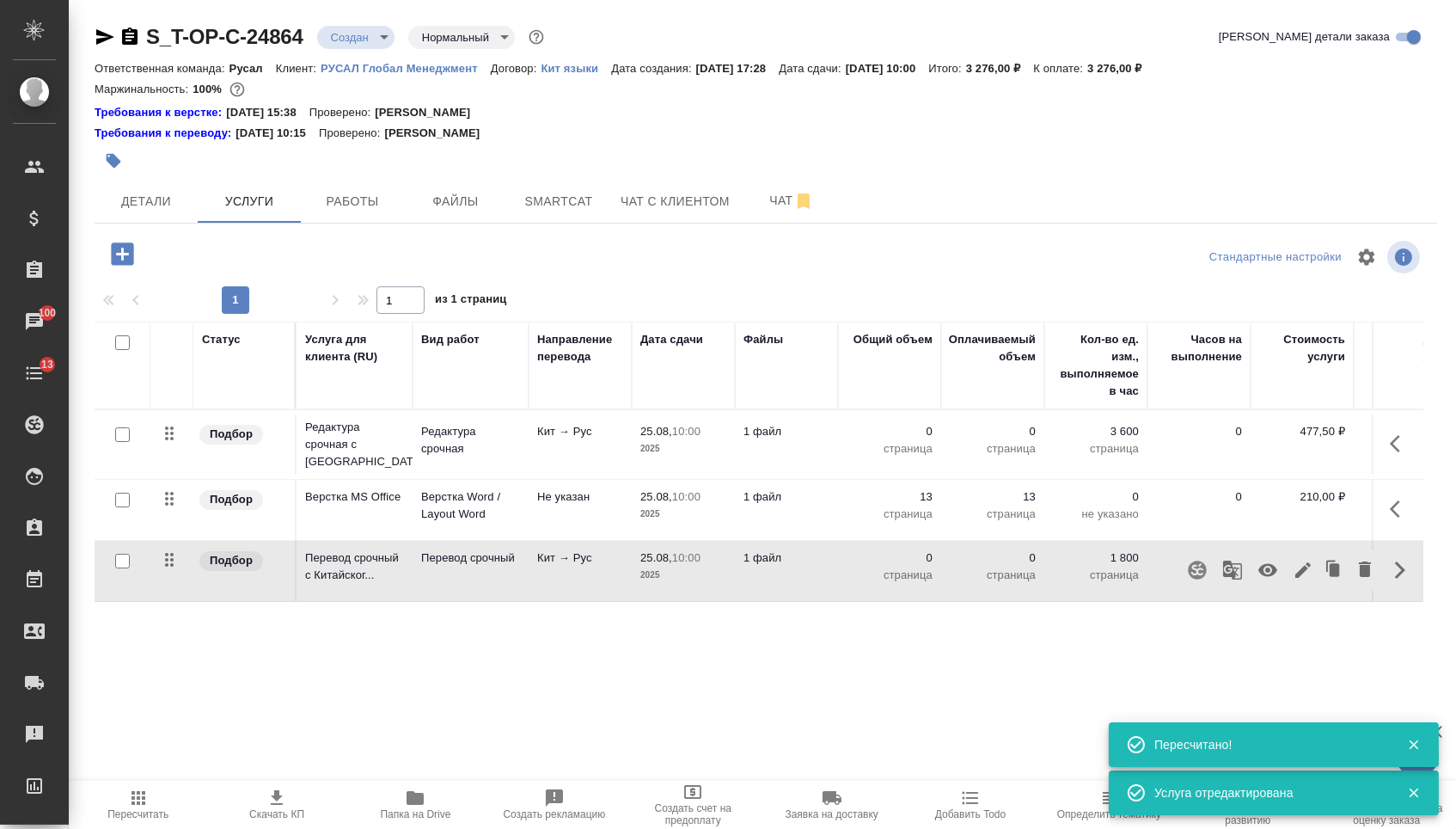
click at [1295, 578] on icon "button" at bounding box center [1303, 569] width 15 height 15
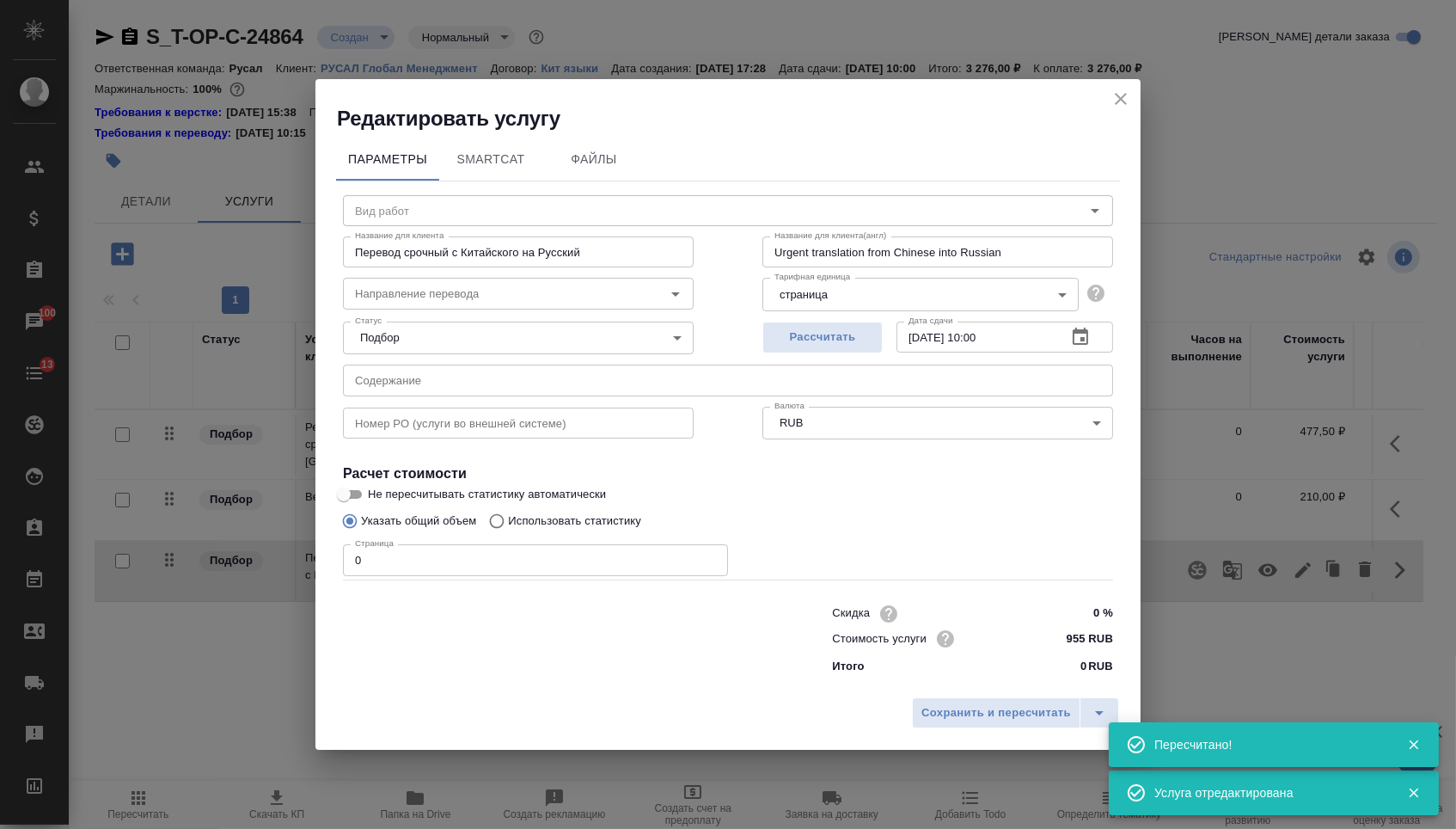
type input "Перевод срочный"
type input "кит-рус"
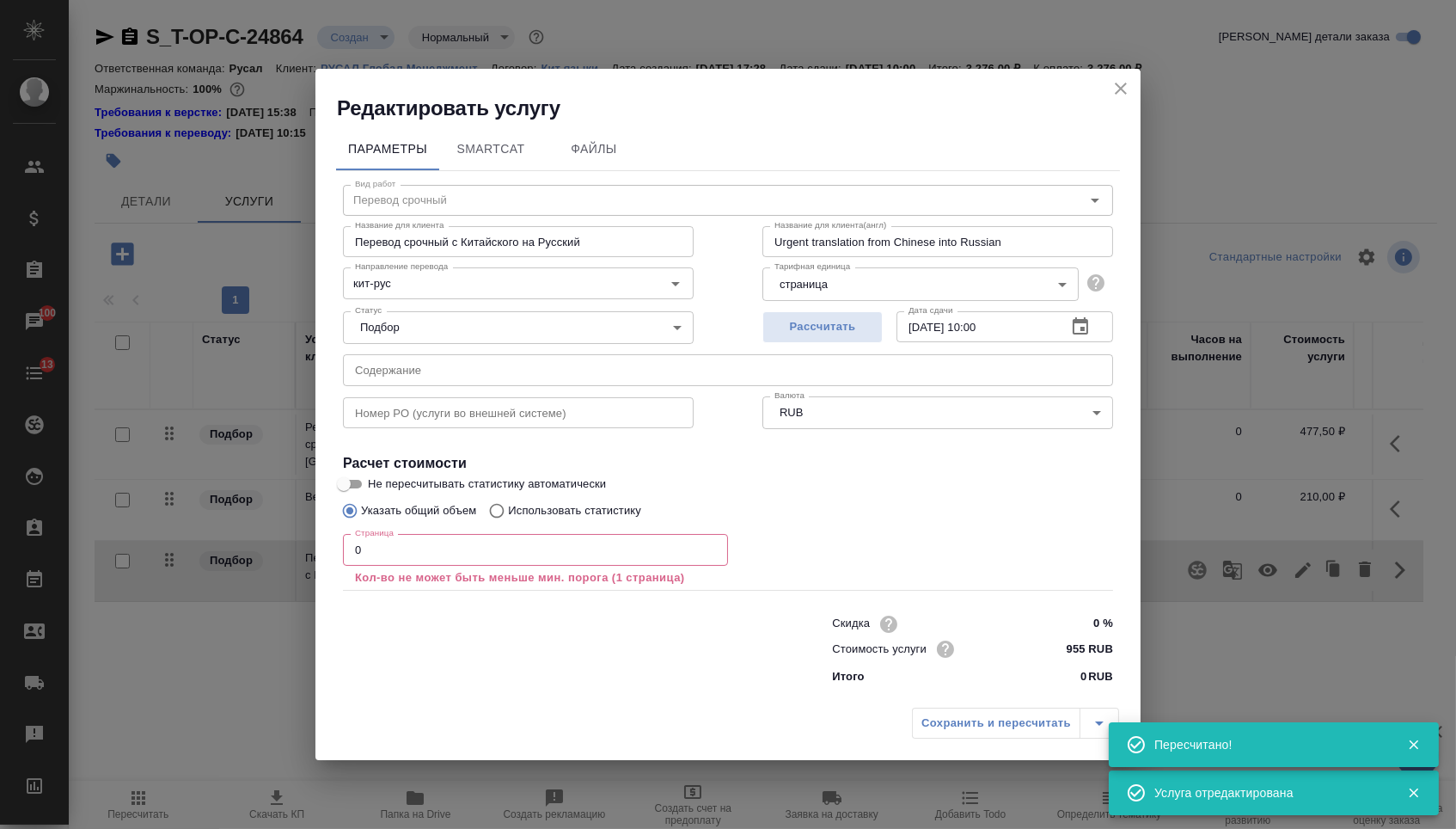
click at [522, 375] on input "text" at bounding box center [728, 370] width 770 height 31
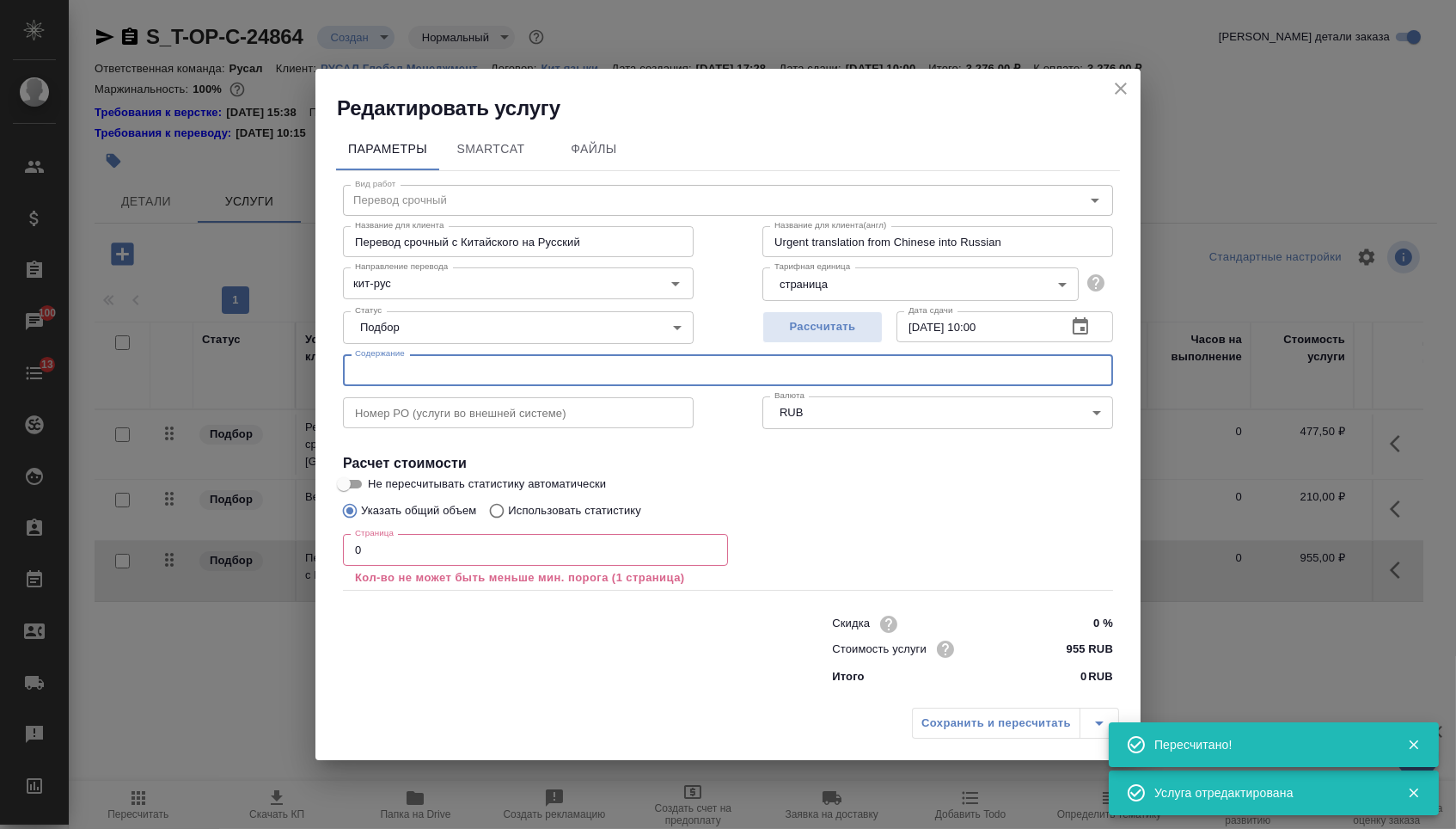
paste input "GB-T10051.1-2010 Подъемногокрюка часть 1 механическиесвойства, грузоподъемность…"
type input "GB-T10051.1-2010 Подъемногокрюка часть 1 механическиесвойства, грузоподъемность…"
click at [416, 550] on input "0" at bounding box center [535, 550] width 385 height 31
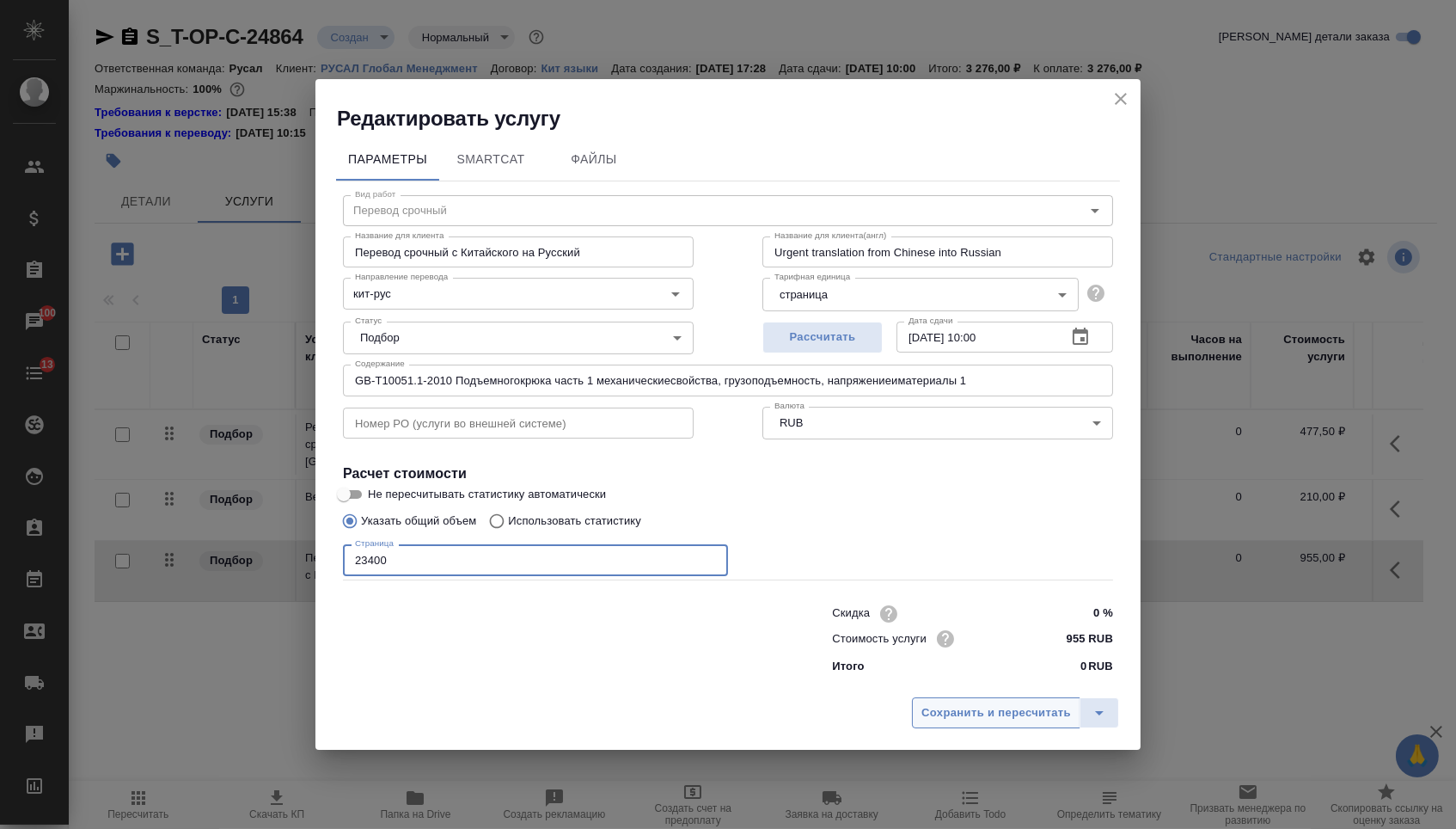
type input "23400"
click at [1005, 709] on span "Сохранить и пересчитать" at bounding box center [996, 713] width 150 height 20
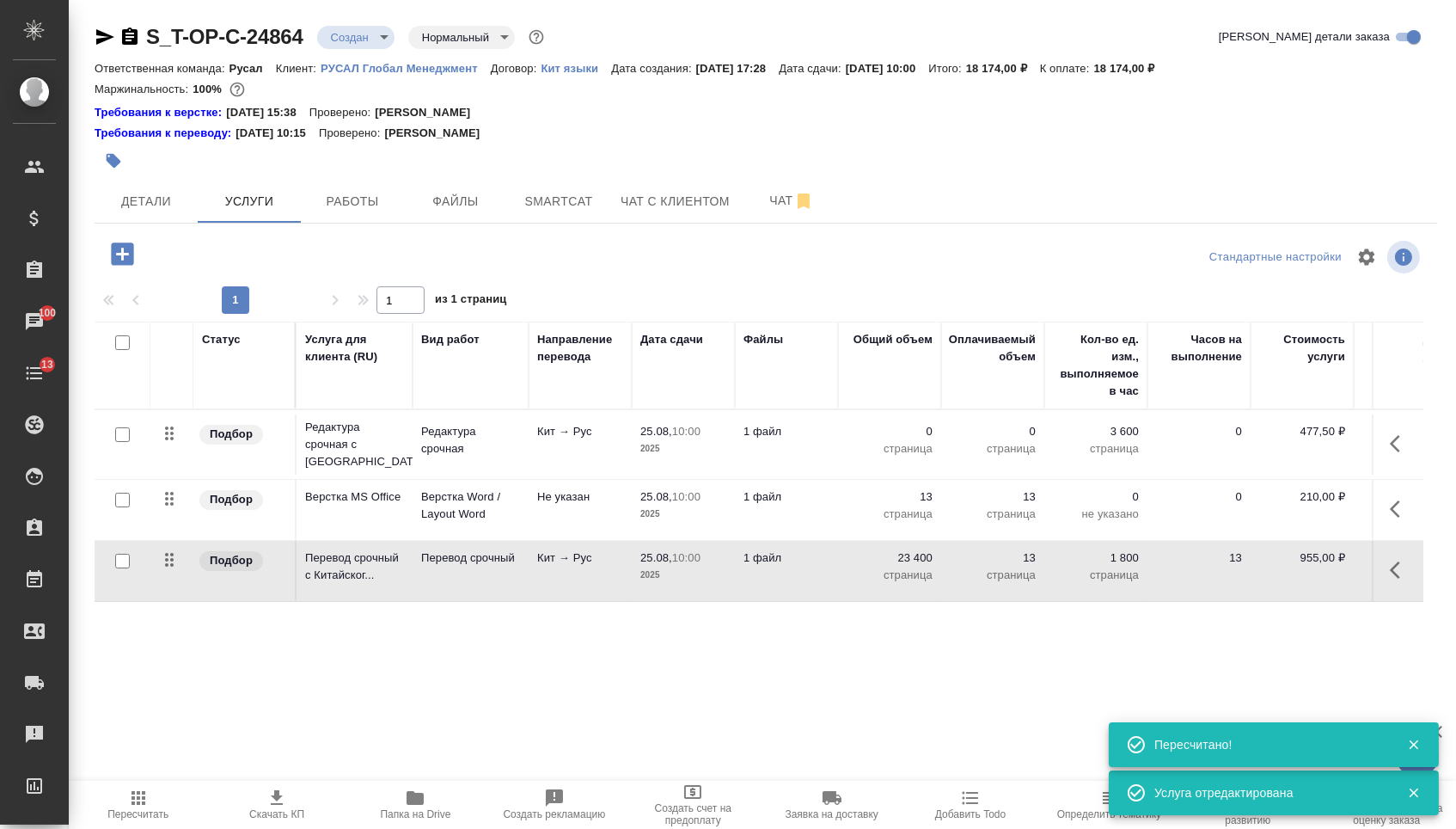
click at [908, 437] on p "0" at bounding box center [890, 431] width 86 height 17
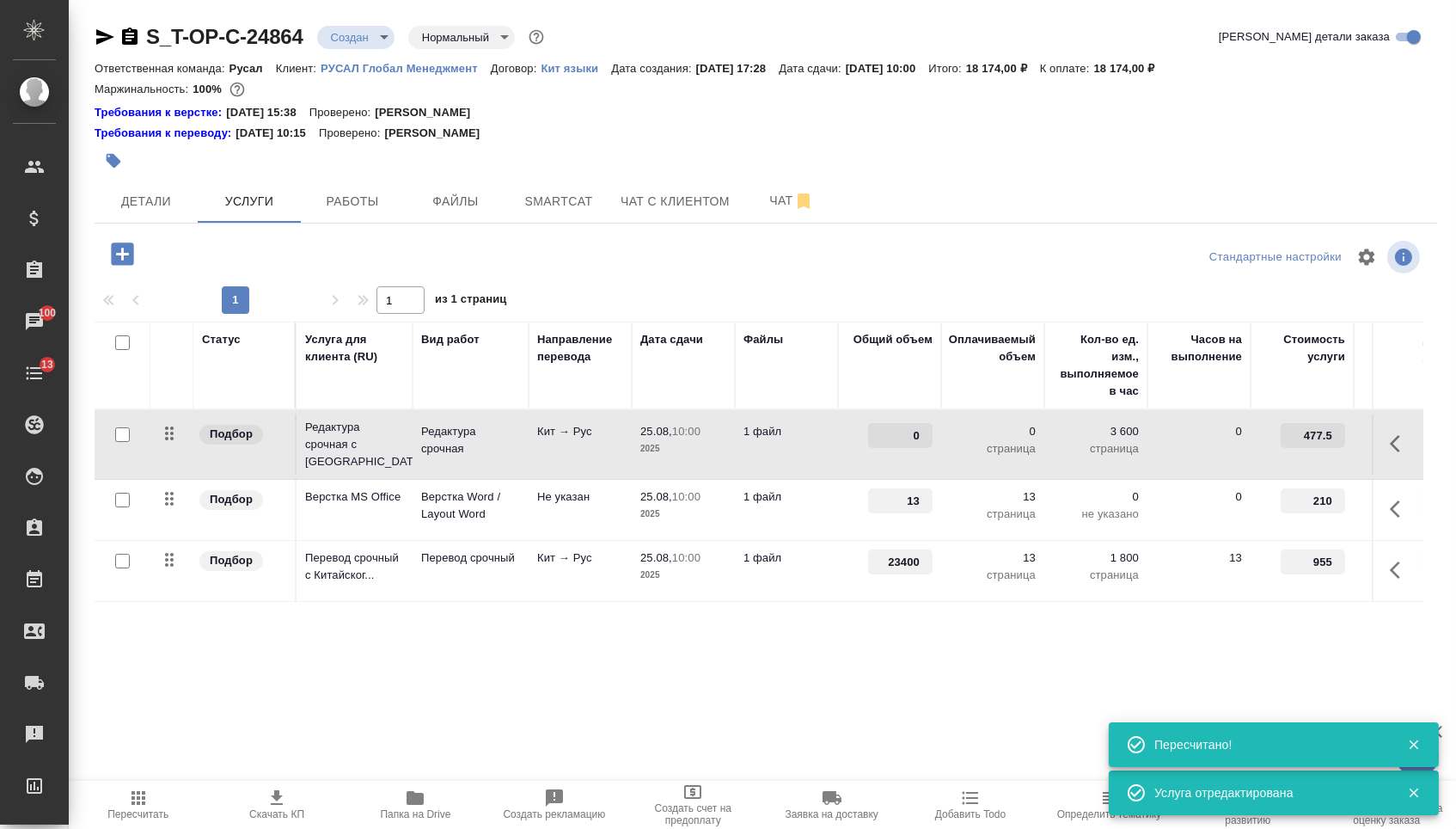
click at [908, 437] on input "0" at bounding box center [900, 436] width 65 height 25
type input "23400"
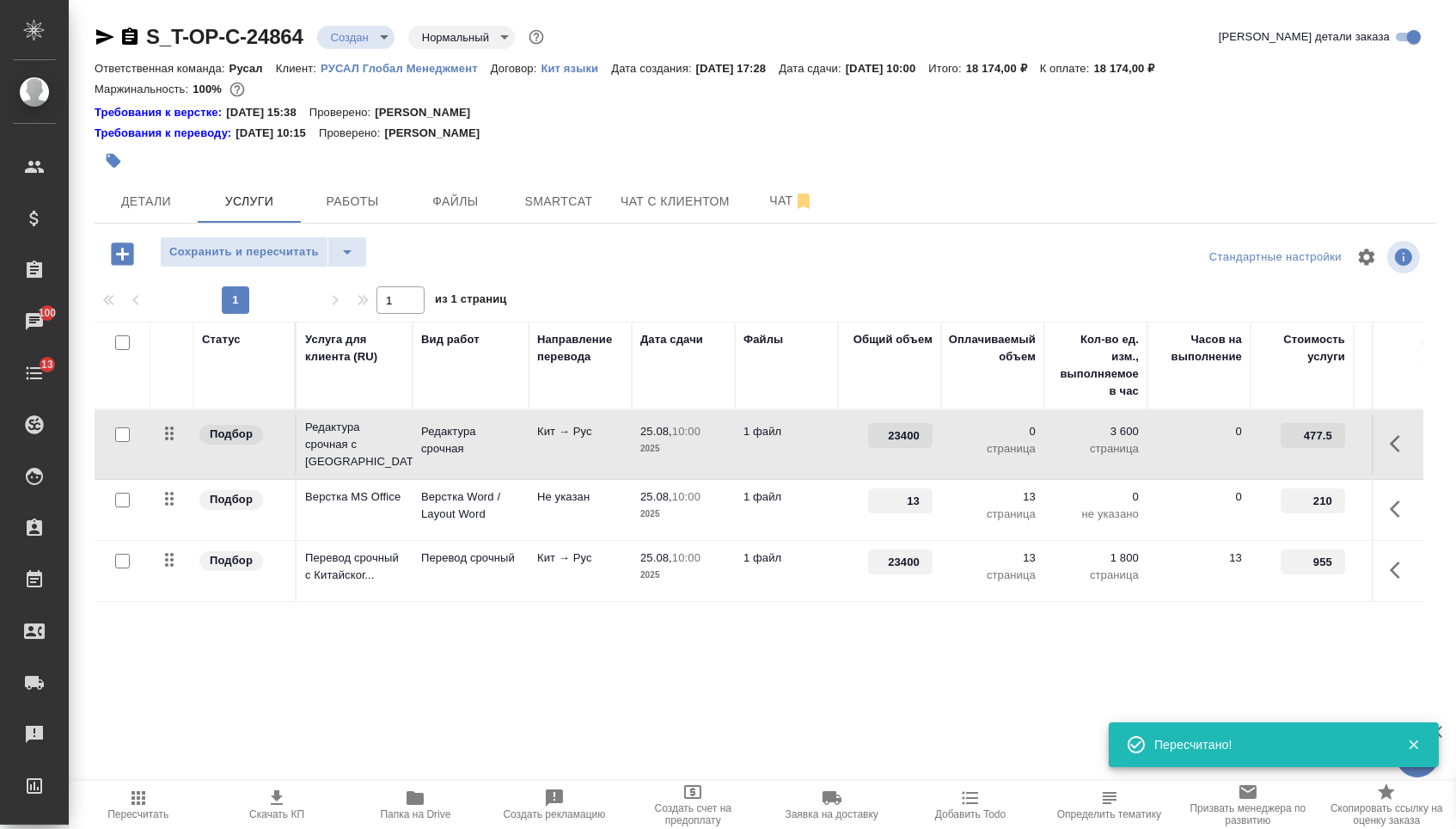
click at [302, 636] on div "Статус Услуга для клиента (RU) Вид работ Направление перевода Дата сдачи Файлы …" at bounding box center [759, 507] width 1329 height 370
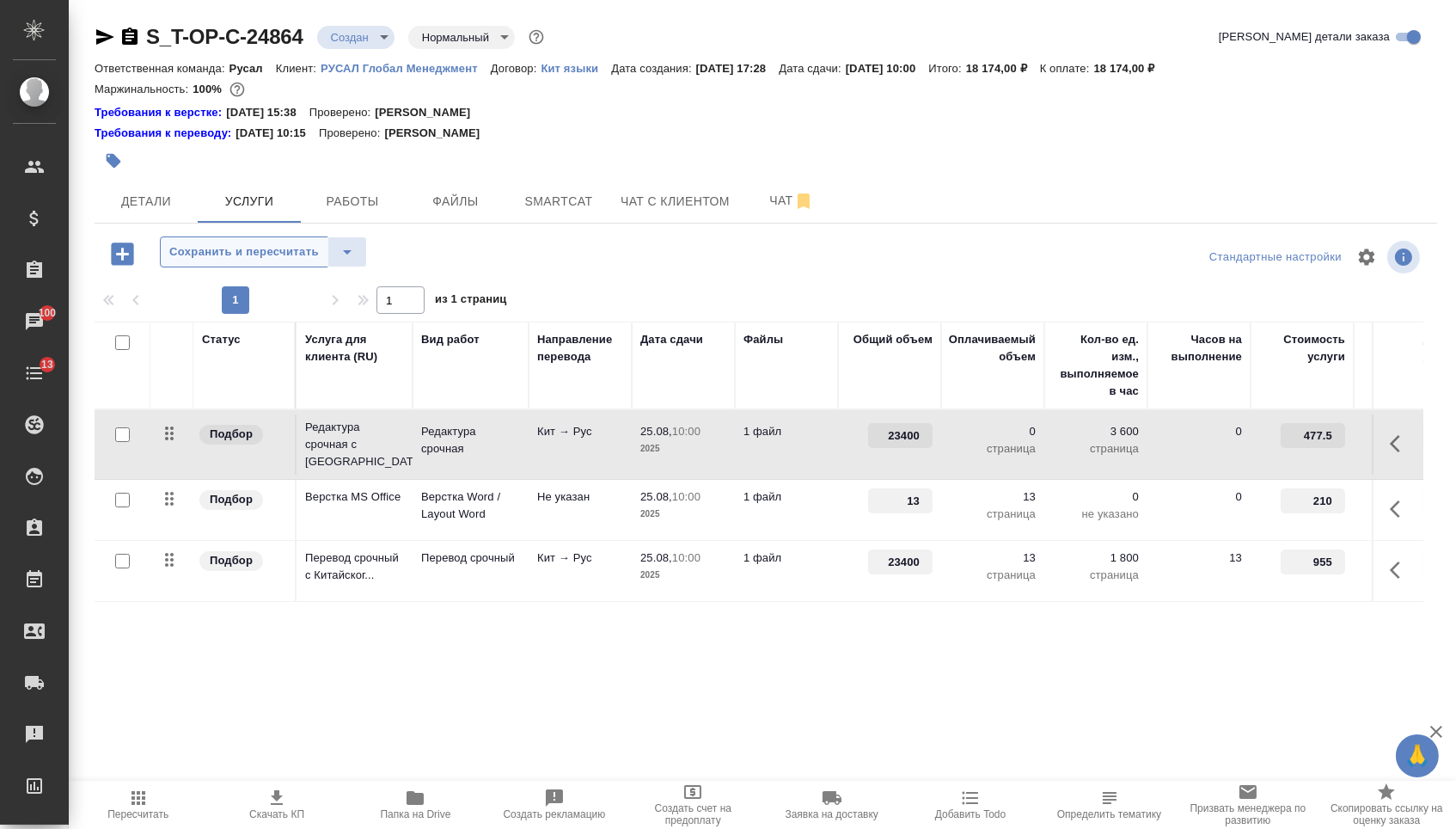
click at [268, 249] on button "Сохранить и пересчитать" at bounding box center [244, 251] width 169 height 31
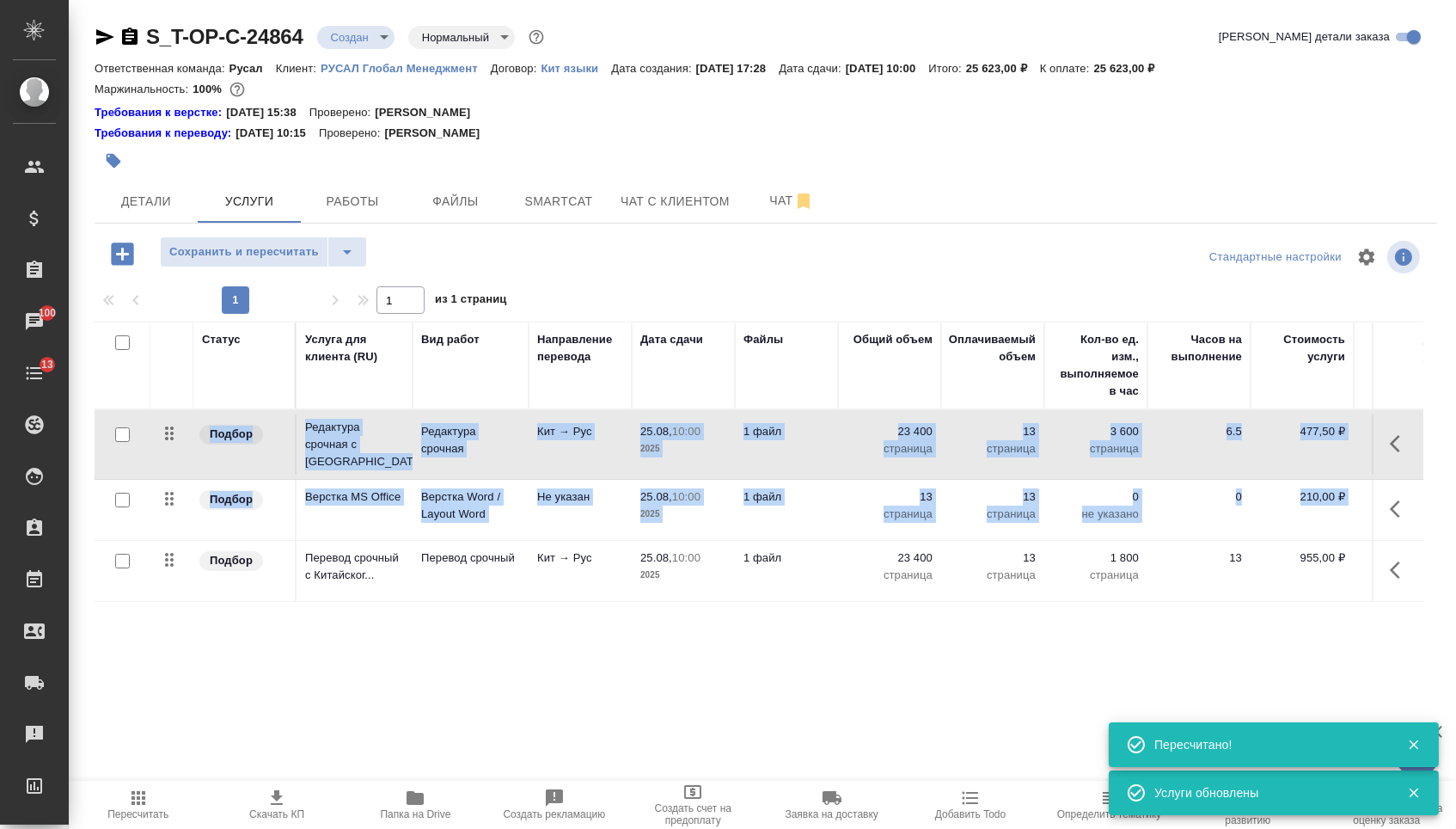
drag, startPoint x: 150, startPoint y: 576, endPoint x: 174, endPoint y: 421, distance: 156.8
click at [175, 421] on tbody "Подбор Редактура срочная с [GEOGRAPHIC_DATA]... Редактура срочная Кит → Рус 25.…" at bounding box center [904, 507] width 1620 height 192
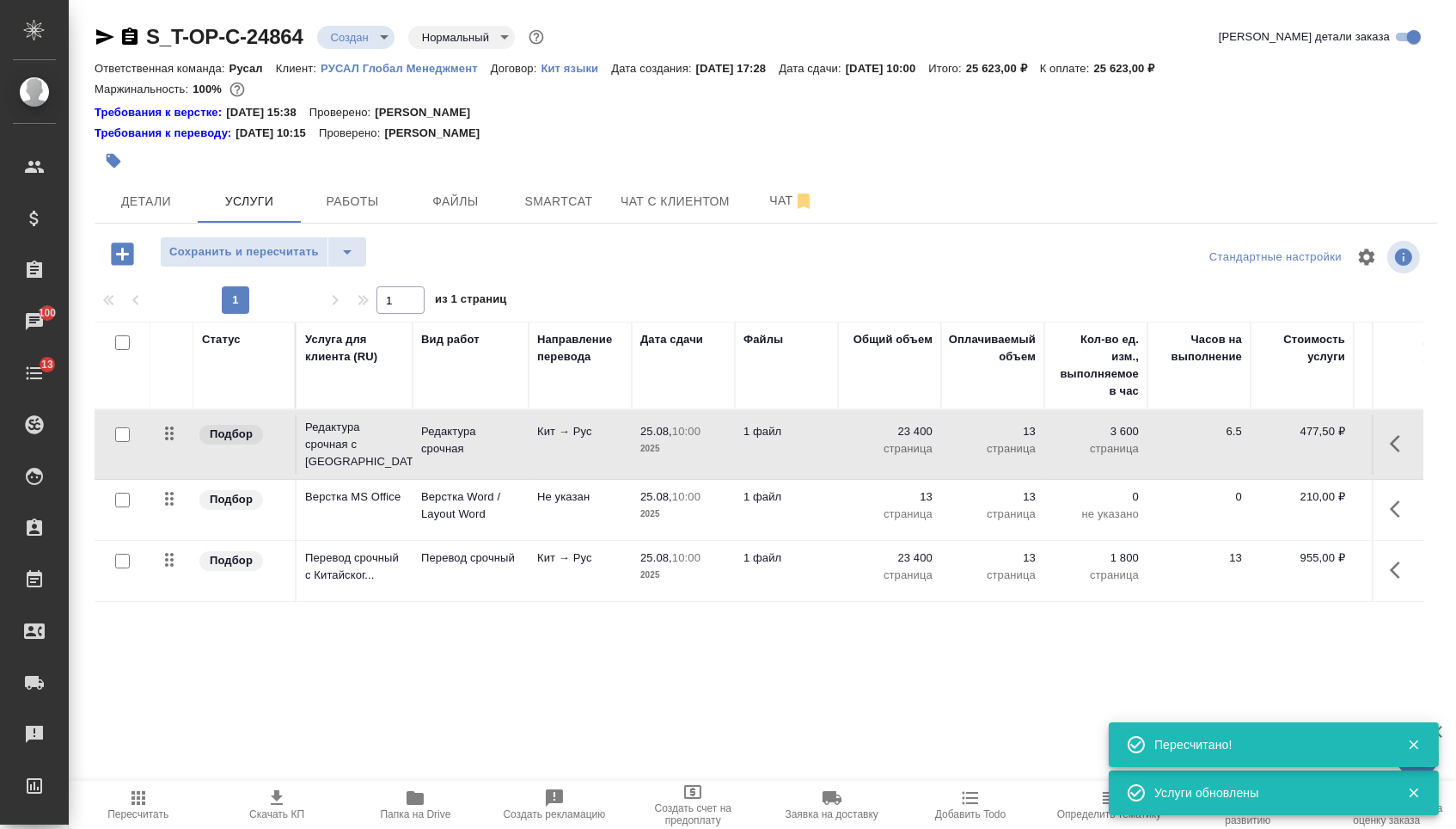
click at [197, 658] on div "Статус Услуга для клиента (RU) Вид работ Направление перевода Дата сдачи Файлы …" at bounding box center [759, 507] width 1329 height 370
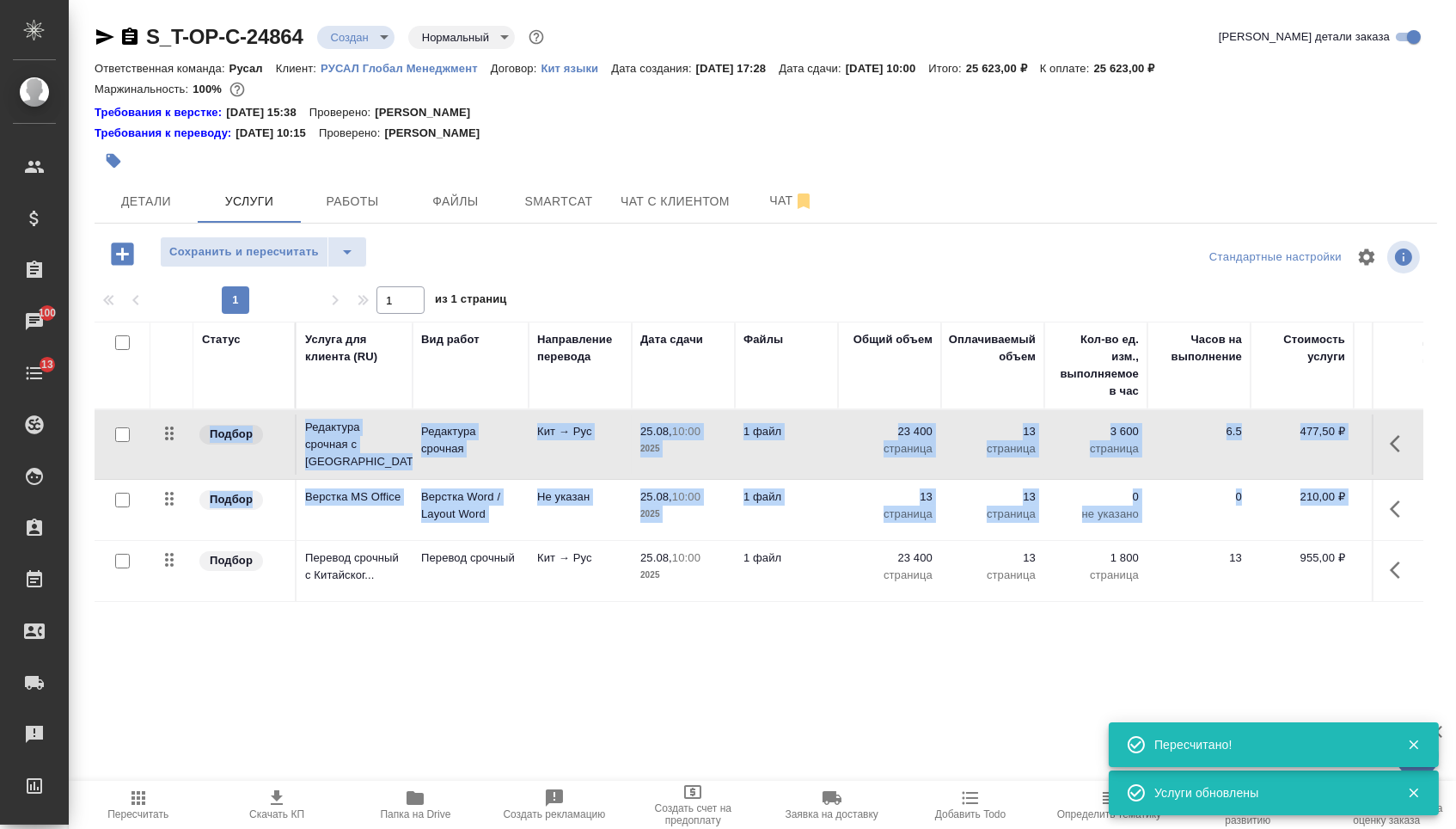
drag, startPoint x: 187, startPoint y: 574, endPoint x: 185, endPoint y: 442, distance: 132.0
click at [185, 442] on tbody "Подбор Редактура срочная с [GEOGRAPHIC_DATA]... Редактура срочная Кит → Рус 25.…" at bounding box center [904, 507] width 1620 height 192
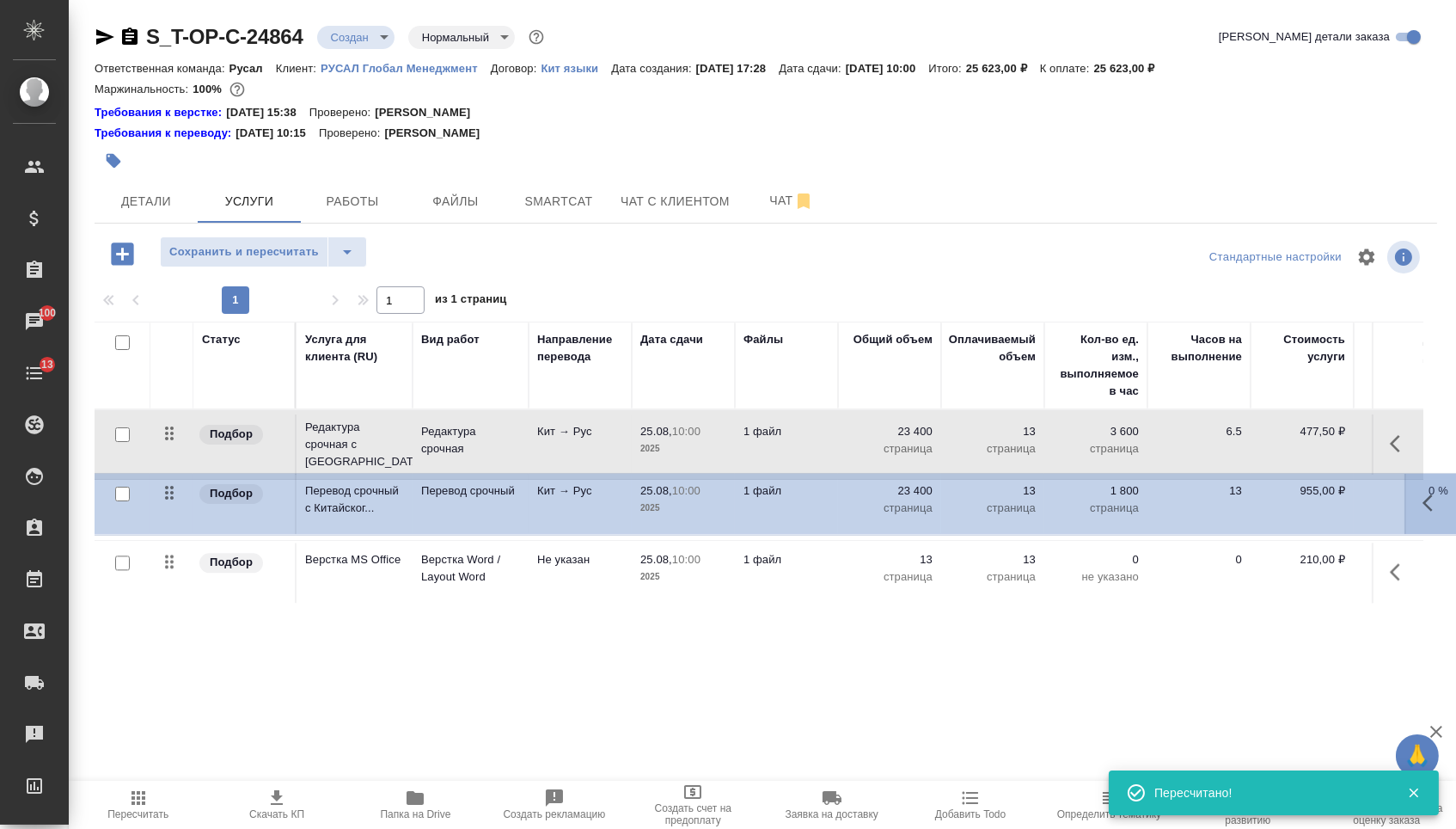
drag, startPoint x: 171, startPoint y: 474, endPoint x: 165, endPoint y: 421, distance: 53.3
click at [170, 421] on tbody "Подбор Редактура срочная с [GEOGRAPHIC_DATA]... Редактура срочная Кит → Рус 25.…" at bounding box center [904, 507] width 1620 height 194
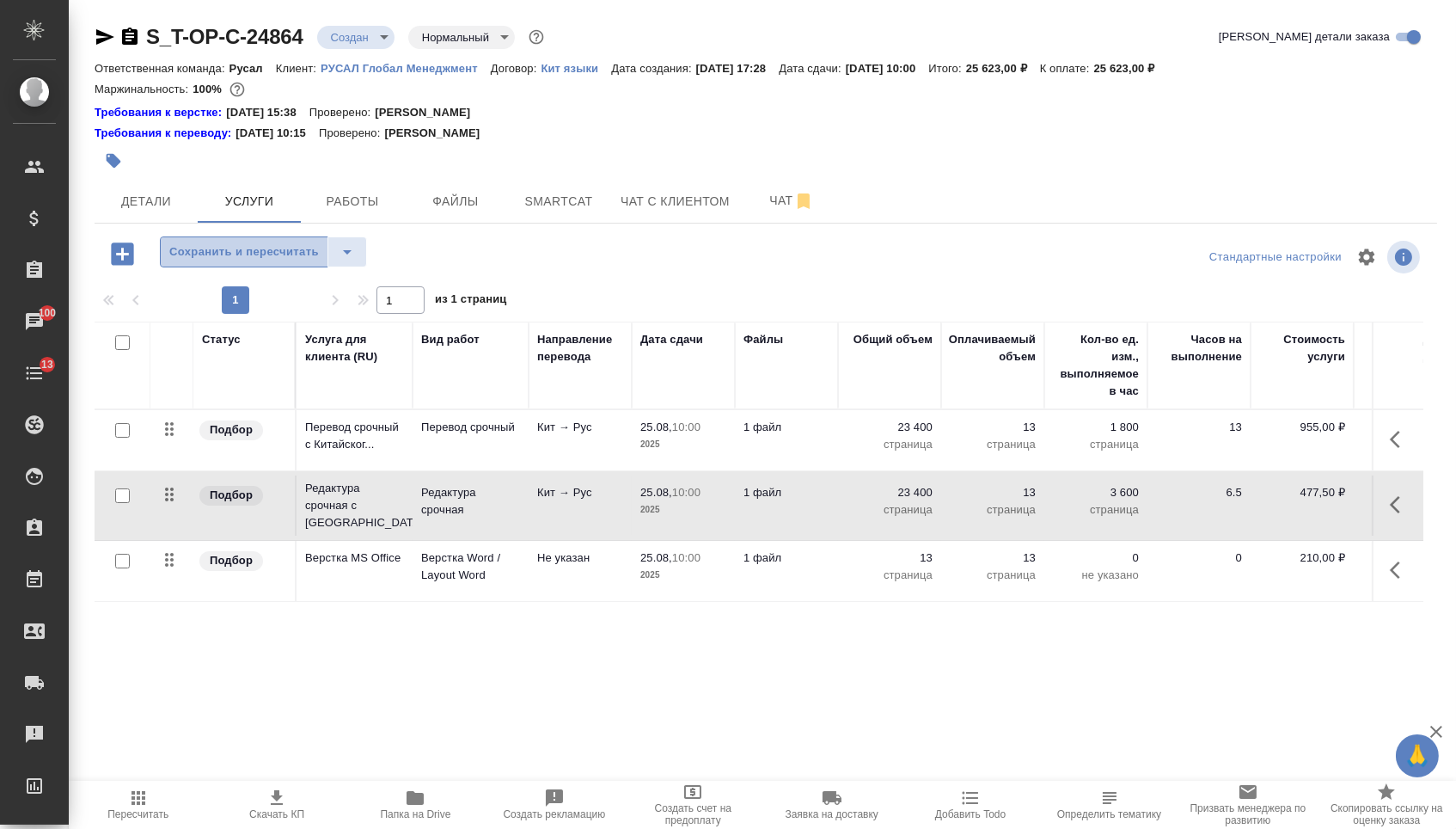
click at [264, 262] on span "Сохранить и пересчитать" at bounding box center [244, 252] width 150 height 20
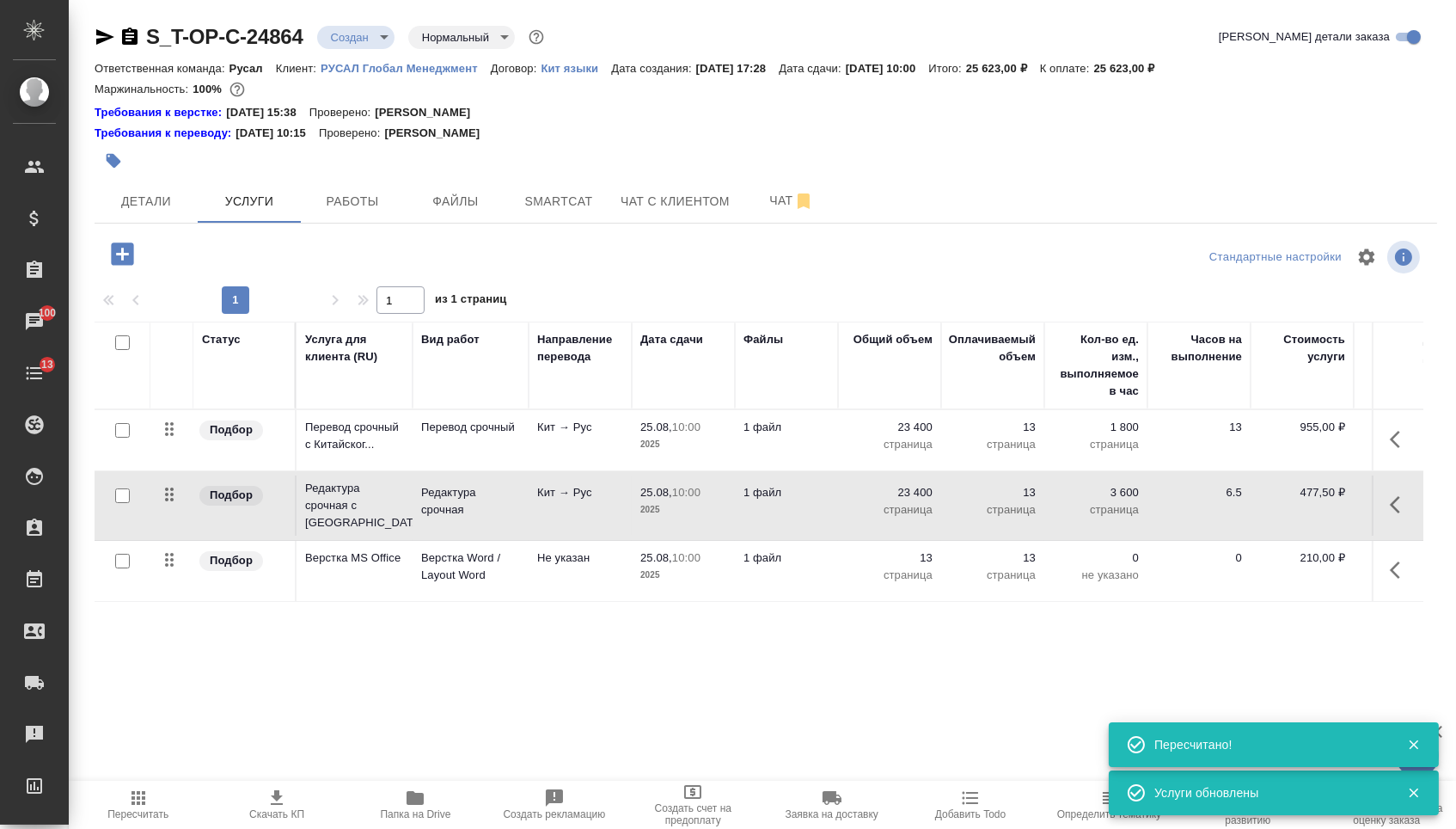
click at [365, 37] on body "🙏 .cls-1 fill:#fff; AWATERA [PERSON_NAME] Спецификации Заказы 100 Чаты 13 Todo …" at bounding box center [728, 414] width 1456 height 829
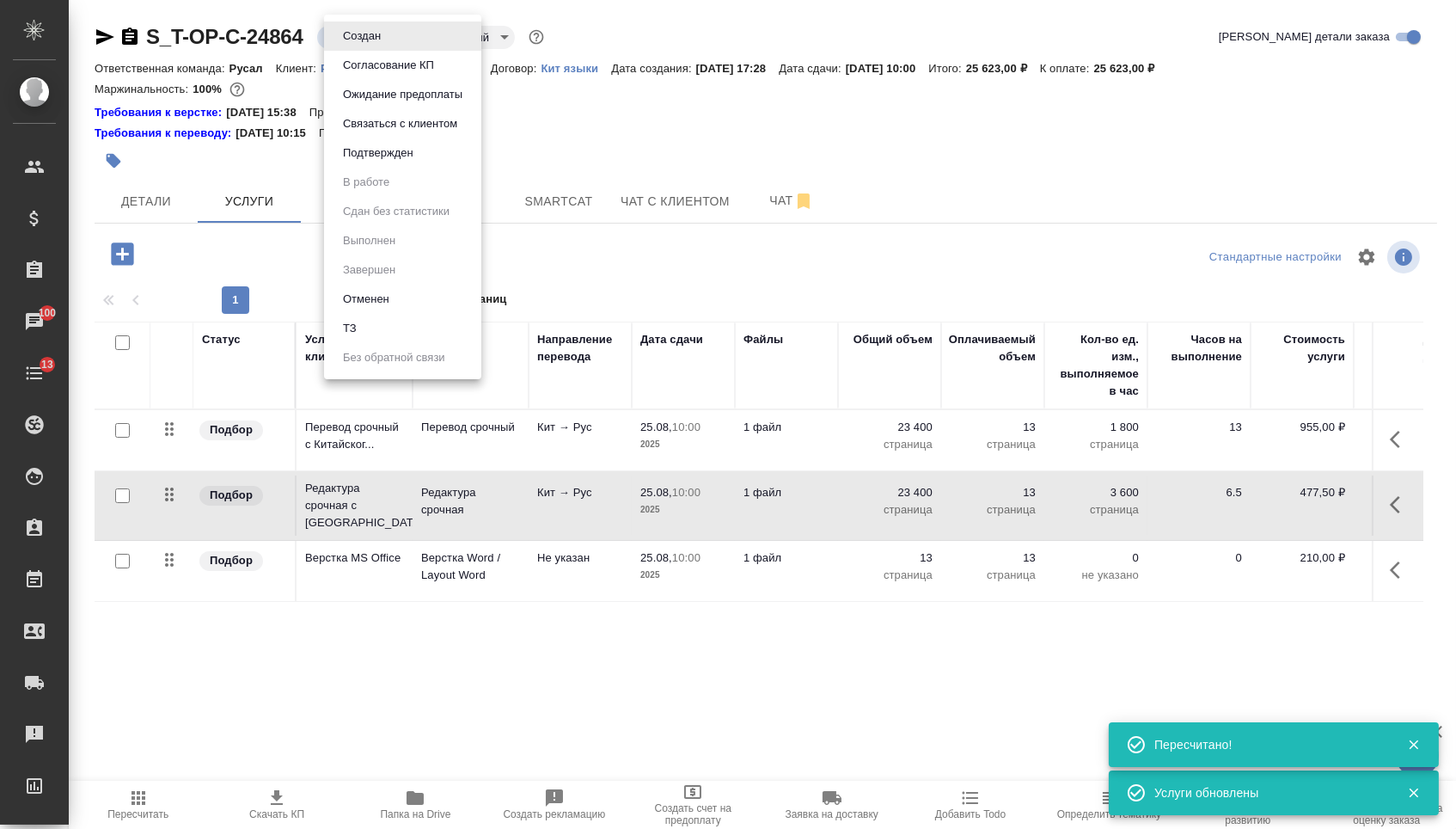
click at [386, 46] on button "Подтвержден" at bounding box center [362, 36] width 48 height 19
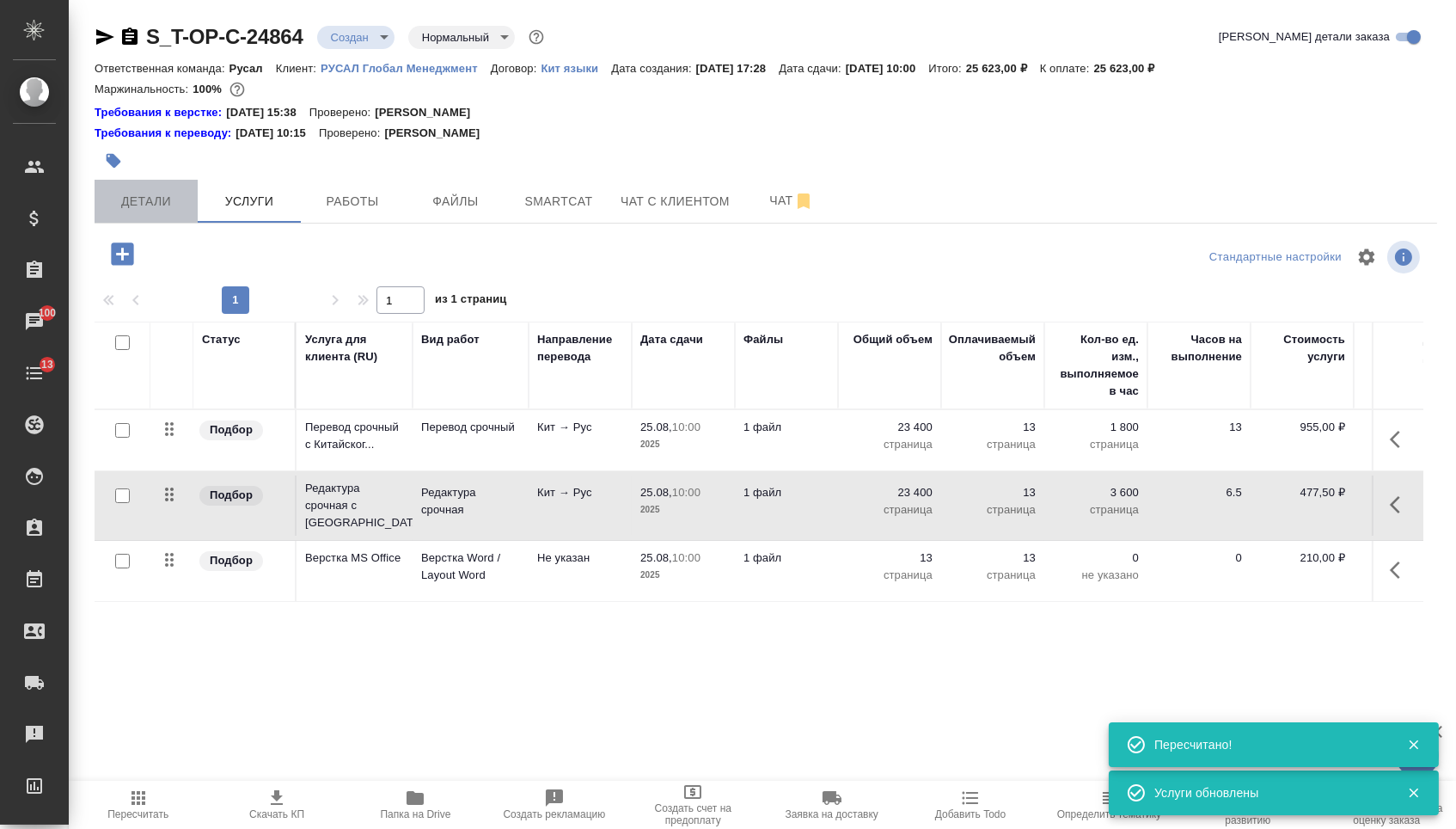
click at [153, 211] on span "Детали" at bounding box center [146, 202] width 83 height 22
